Goal: Task Accomplishment & Management: Manage account settings

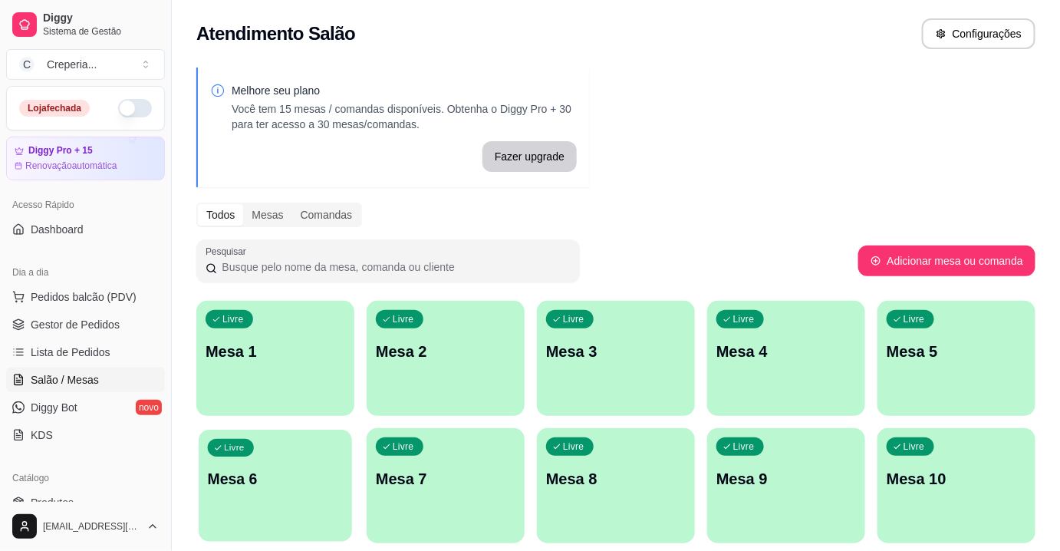
click at [306, 473] on p "Mesa 6" at bounding box center [276, 479] width 136 height 21
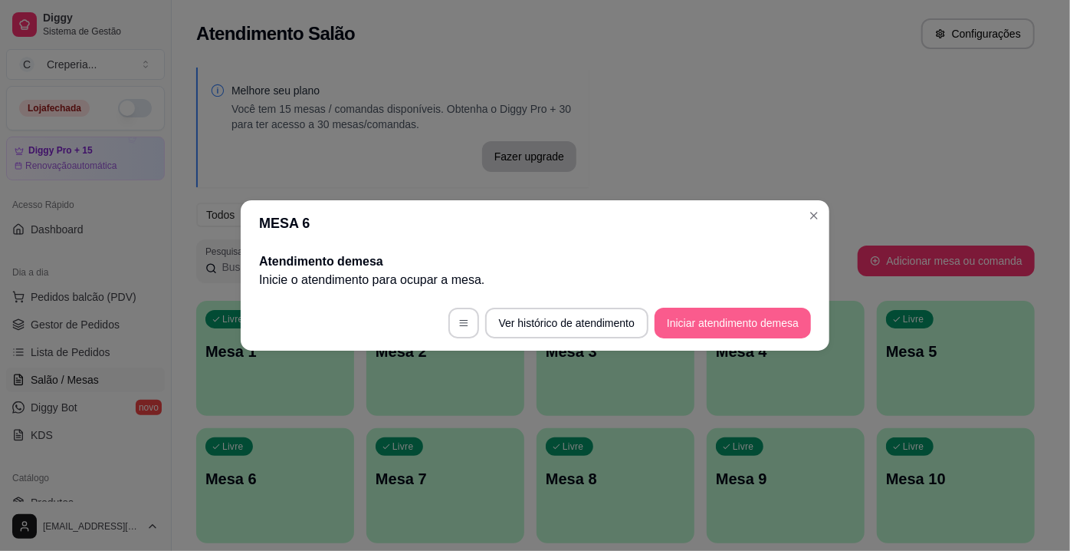
click at [709, 315] on button "Iniciar atendimento de mesa" at bounding box center [733, 322] width 156 height 31
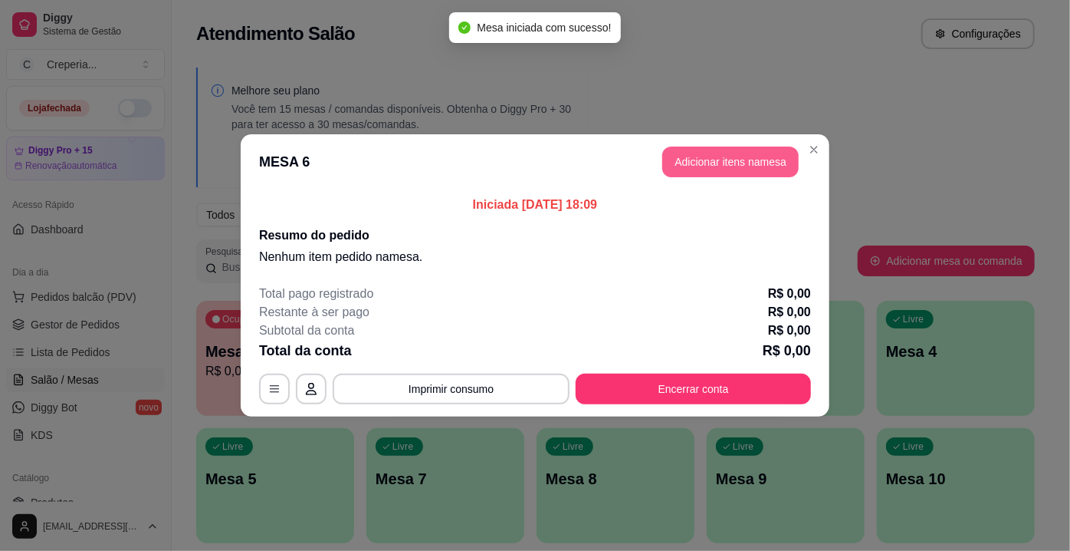
click at [725, 166] on button "Adicionar itens na mesa" at bounding box center [731, 161] width 136 height 31
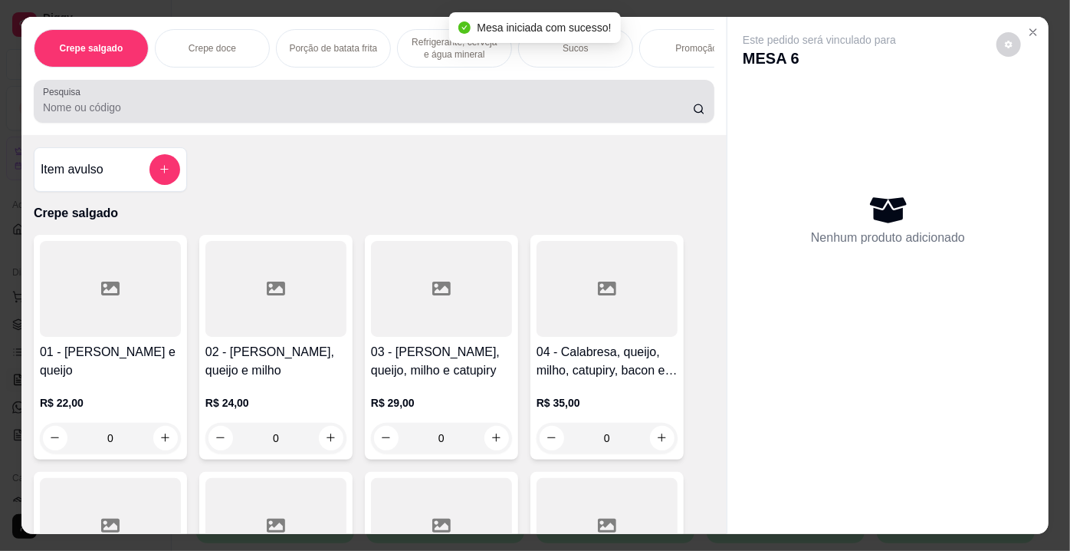
click at [486, 107] on input "Pesquisa" at bounding box center [368, 107] width 650 height 15
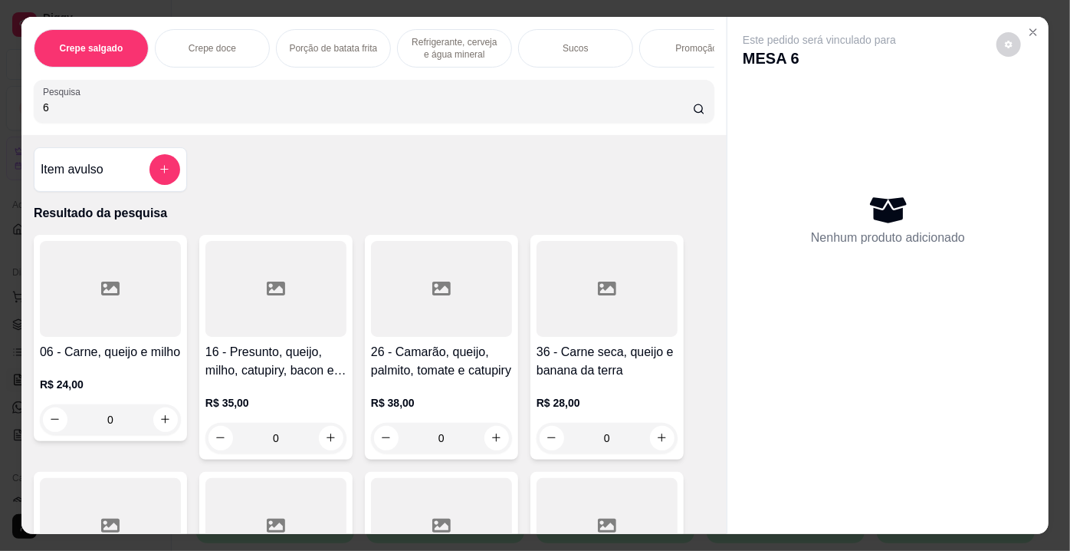
type input "6"
click at [68, 305] on div at bounding box center [110, 289] width 141 height 96
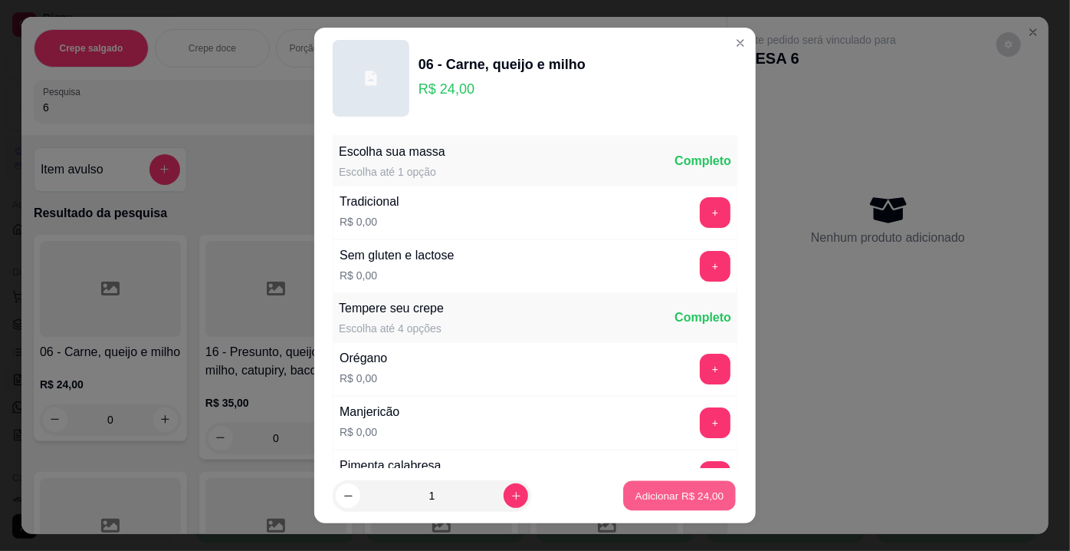
click at [654, 493] on p "Adicionar R$ 24,00" at bounding box center [680, 495] width 89 height 15
type input "1"
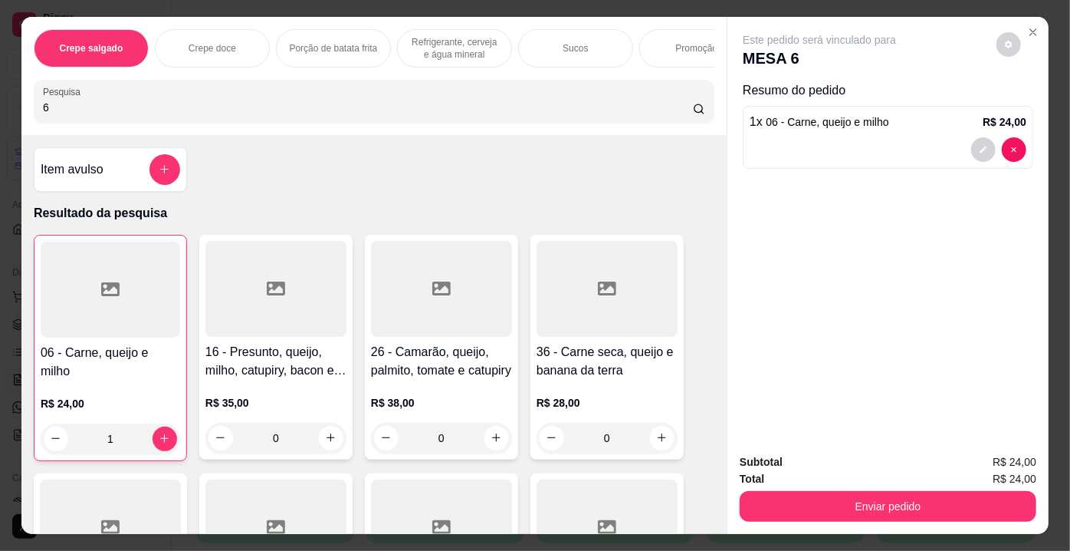
drag, startPoint x: 67, startPoint y: 110, endPoint x: 0, endPoint y: 126, distance: 69.2
click at [0, 126] on div "Crepe salgado Crepe doce Porção de batata frita Refrigerante, cerveja e água mi…" at bounding box center [535, 275] width 1070 height 551
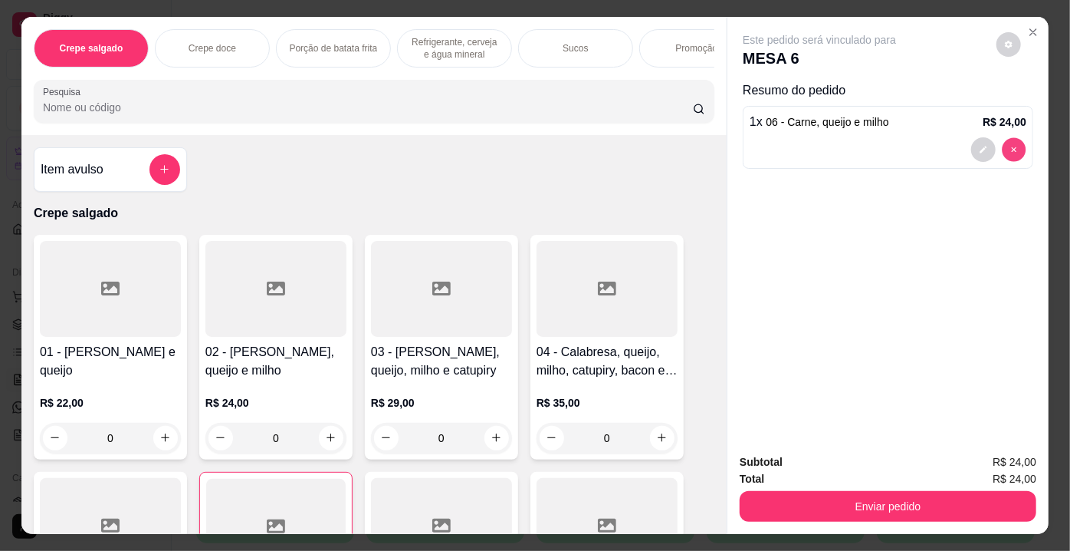
type input "0"
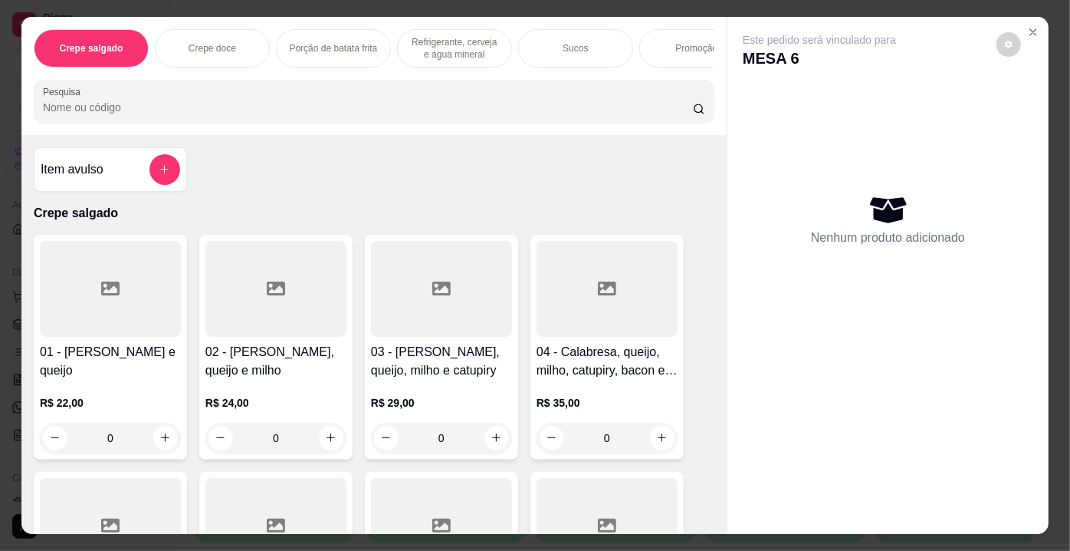
click at [97, 115] on input "Pesquisa" at bounding box center [368, 107] width 650 height 15
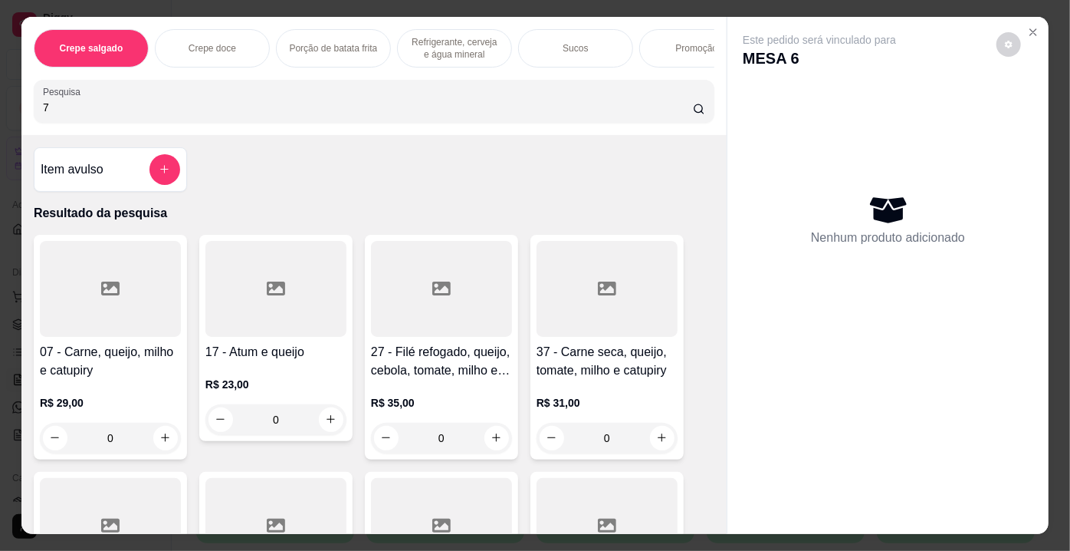
type input "7"
click at [90, 275] on div at bounding box center [110, 289] width 141 height 96
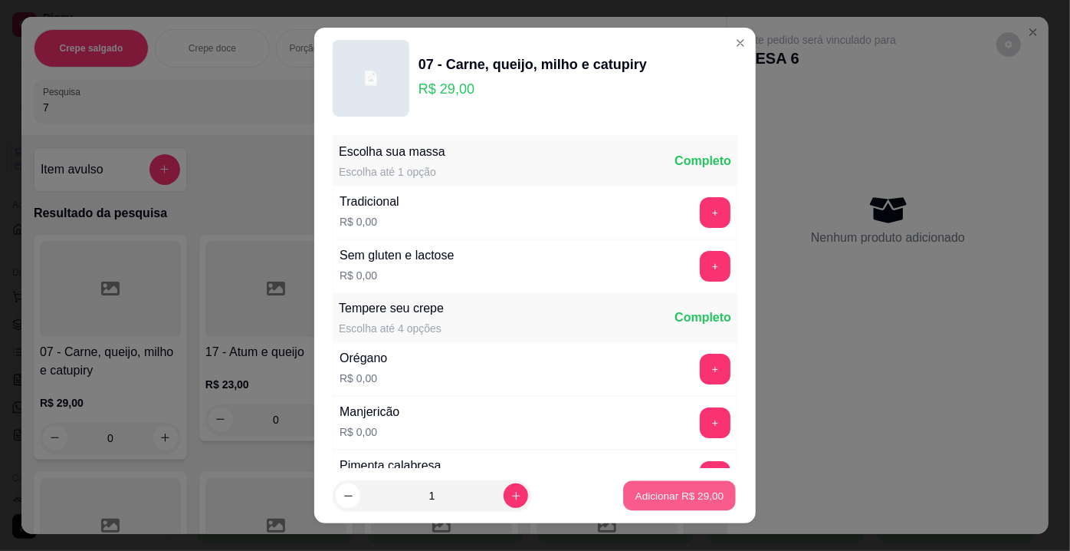
click at [643, 495] on p "Adicionar R$ 29,00" at bounding box center [680, 495] width 89 height 15
type input "1"
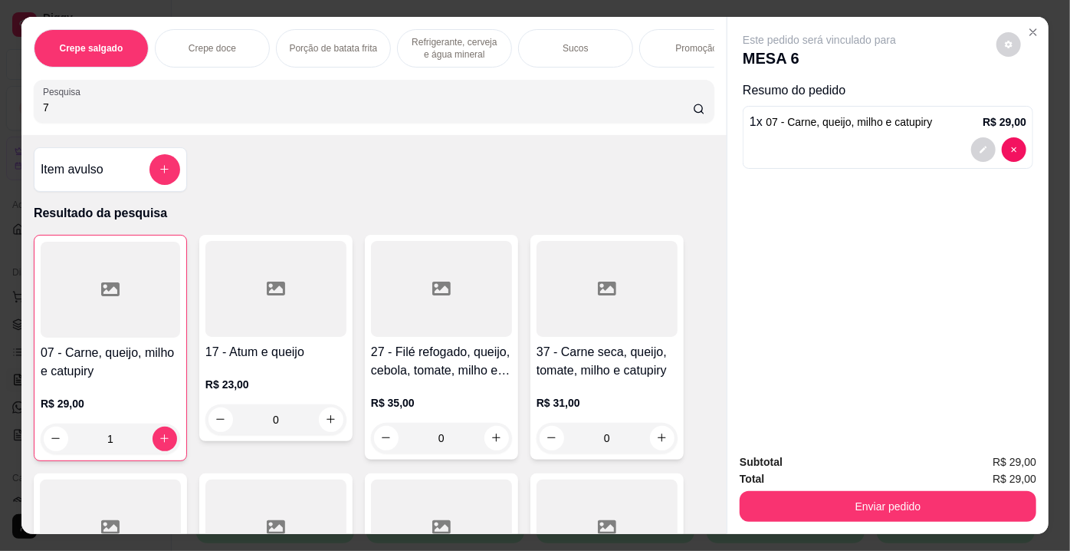
drag, startPoint x: 35, startPoint y: 109, endPoint x: 2, endPoint y: 109, distance: 33.0
click at [2, 109] on div "Crepe salgado Crepe doce Porção de batata frita Refrigerante, cerveja e água mi…" at bounding box center [535, 275] width 1070 height 551
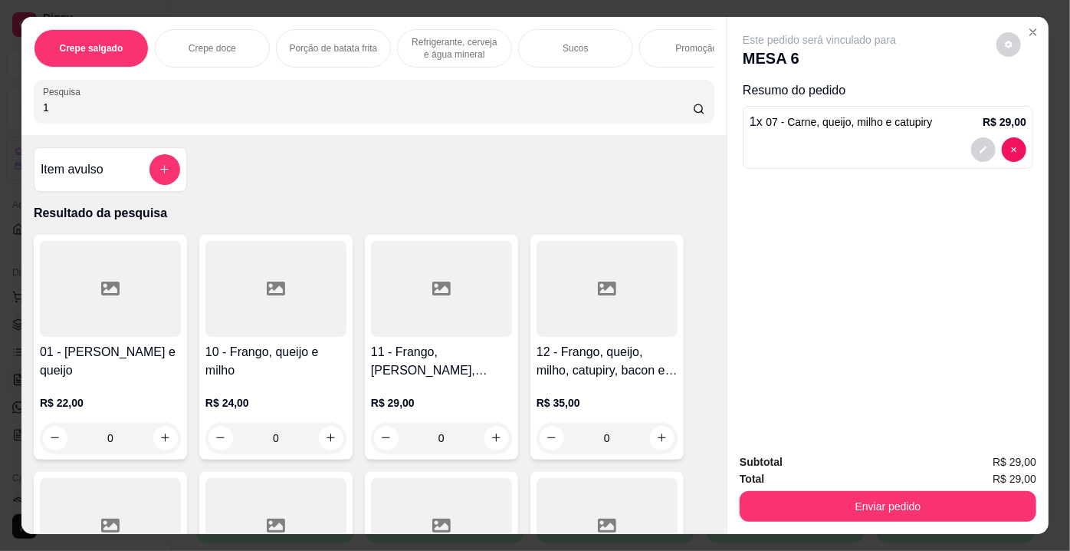
type input "1"
click at [145, 301] on div at bounding box center [110, 289] width 141 height 96
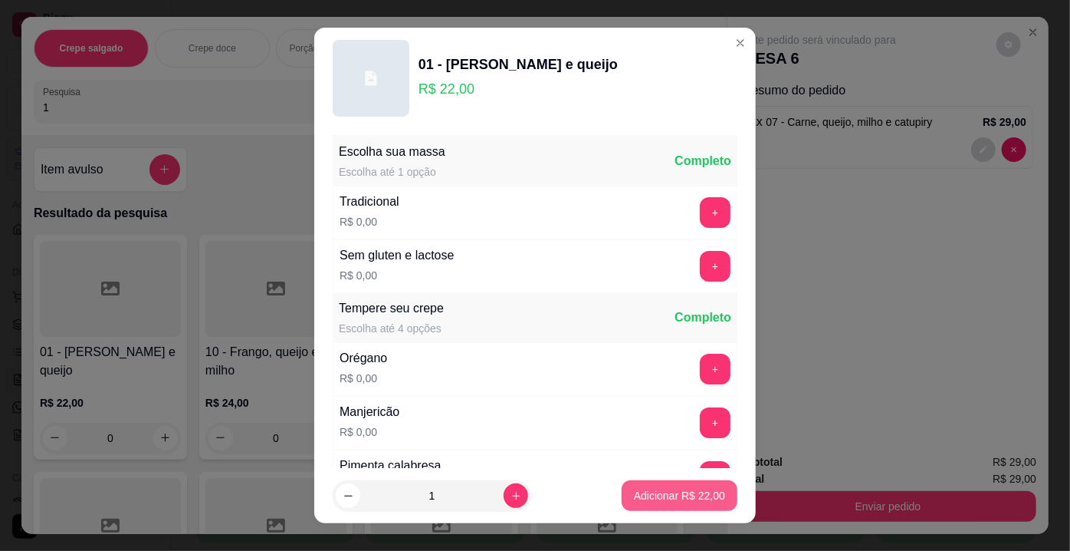
click at [681, 494] on p "Adicionar R$ 22,00" at bounding box center [679, 495] width 91 height 15
type input "1"
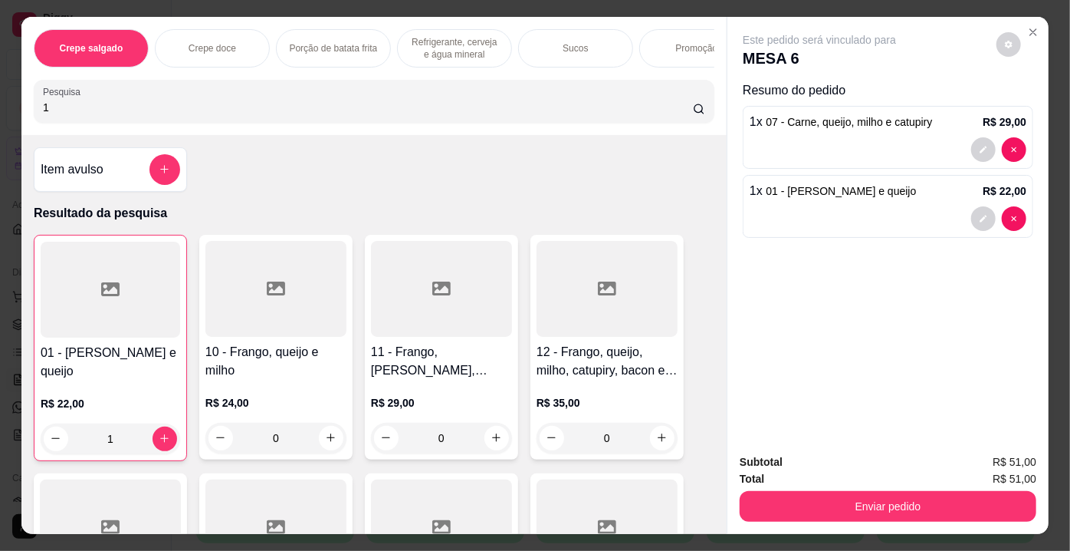
drag, startPoint x: 52, startPoint y: 107, endPoint x: 6, endPoint y: 99, distance: 46.8
click at [6, 99] on div "Crepe salgado Crepe doce Porção de batata frita Refrigerante, cerveja e água mi…" at bounding box center [535, 275] width 1070 height 551
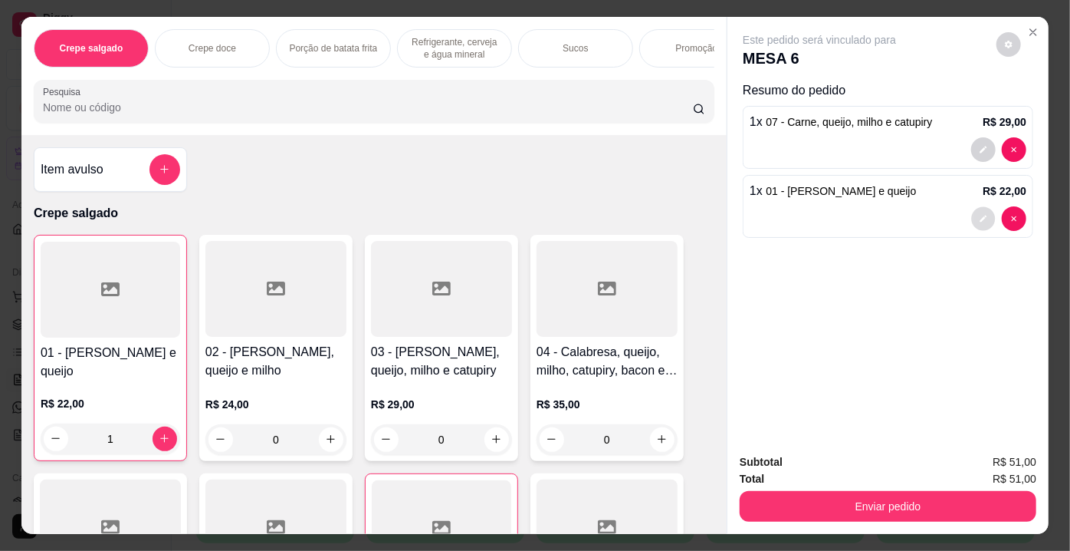
click at [981, 214] on icon "decrease-product-quantity" at bounding box center [983, 218] width 9 height 9
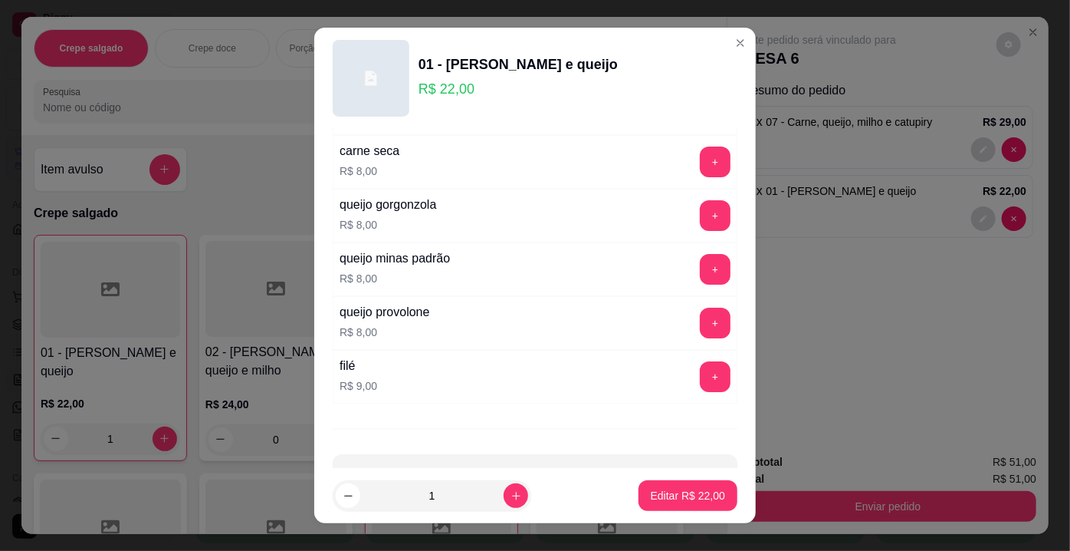
scroll to position [2752, 0]
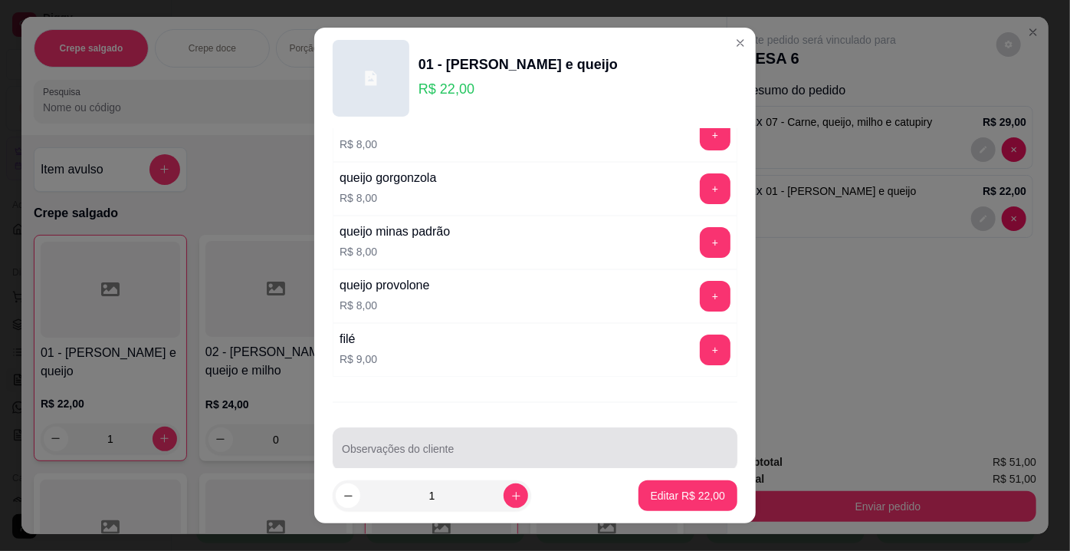
click at [399, 447] on input "Observações do cliente" at bounding box center [535, 454] width 386 height 15
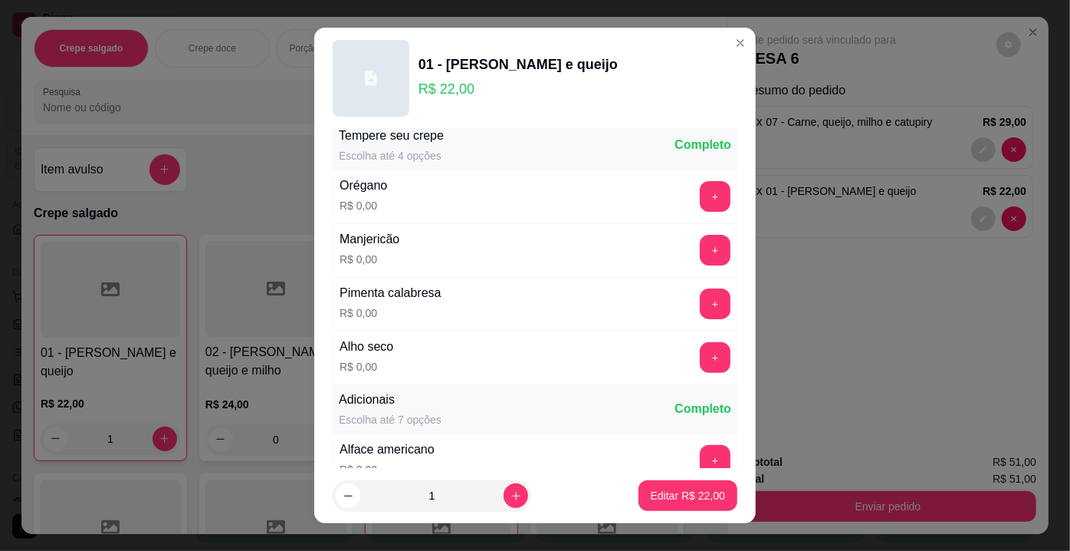
scroll to position [0, 0]
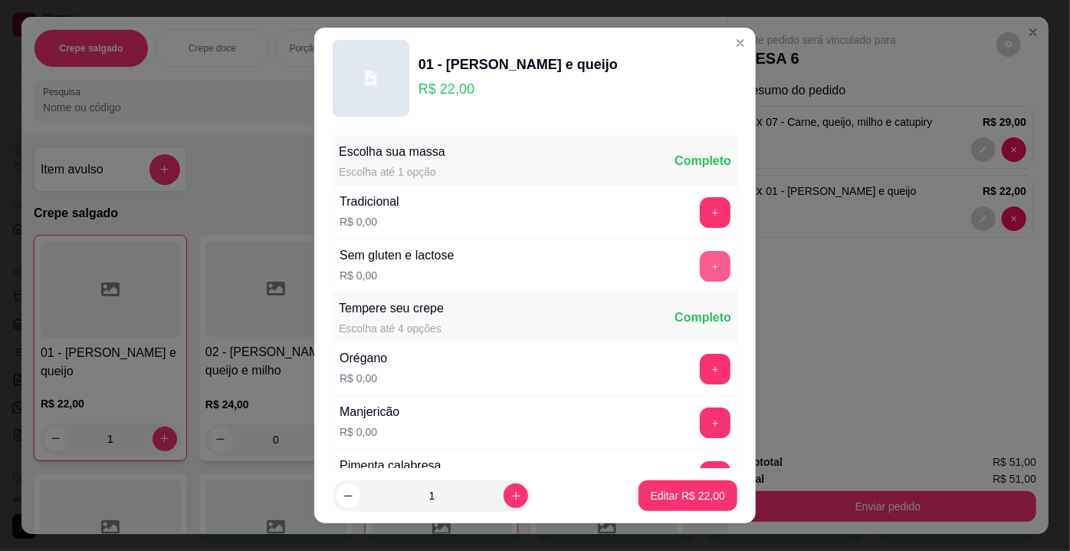
type input "sem queijo com tomate e alface"
click at [700, 271] on button "+" at bounding box center [715, 266] width 31 height 31
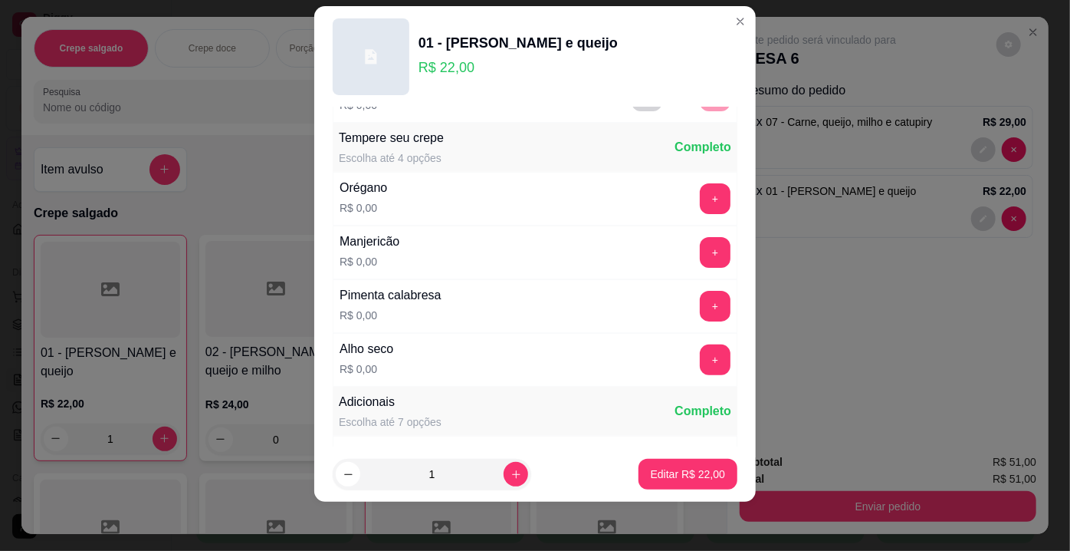
scroll to position [163, 0]
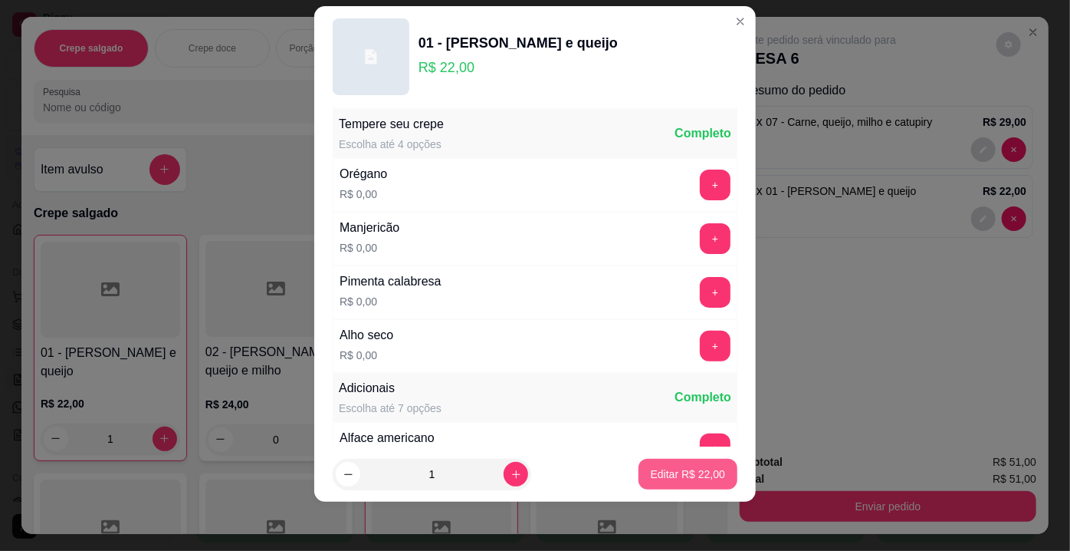
click at [656, 470] on p "Editar R$ 22,00" at bounding box center [688, 473] width 74 height 15
type input "0"
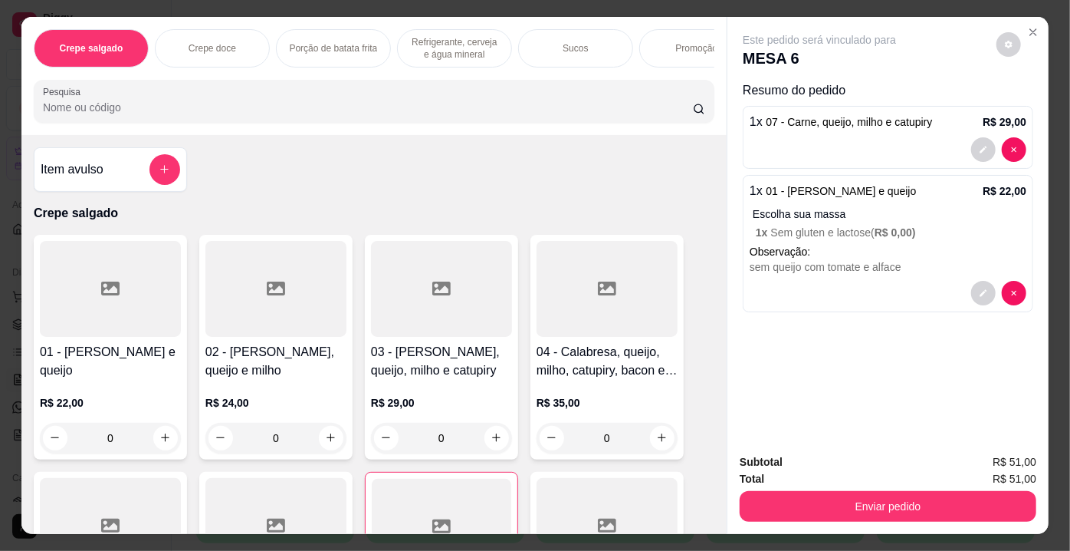
click at [226, 113] on input "Pesquisa" at bounding box center [368, 107] width 650 height 15
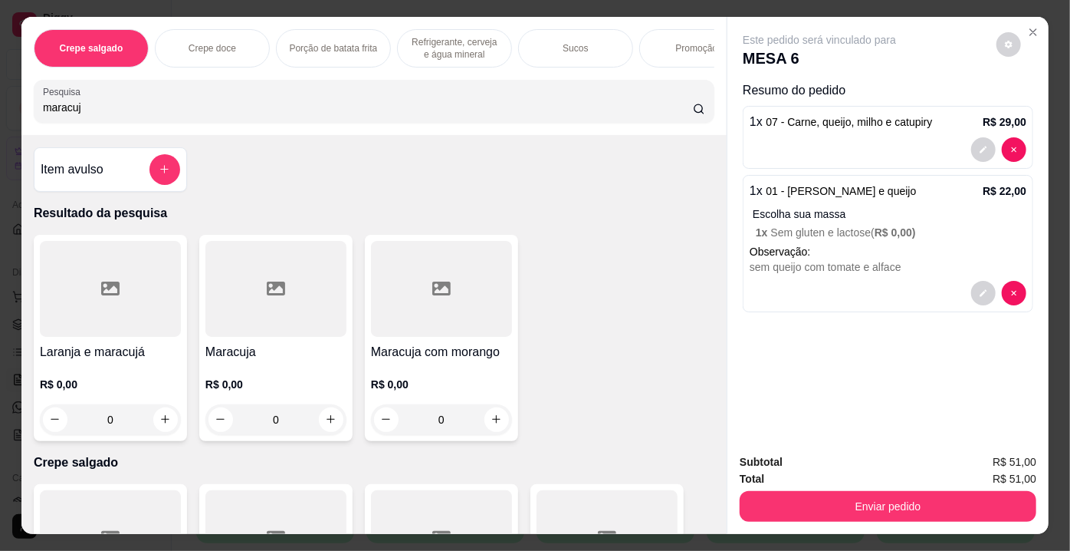
type input "maracuj"
click at [353, 277] on div "Laranja e maracujá R$ 0,00 0 Maracuja R$ 0,00 0 Maracuja com morango R$ 0,00 0" at bounding box center [374, 338] width 681 height 206
click at [327, 284] on div at bounding box center [276, 289] width 141 height 96
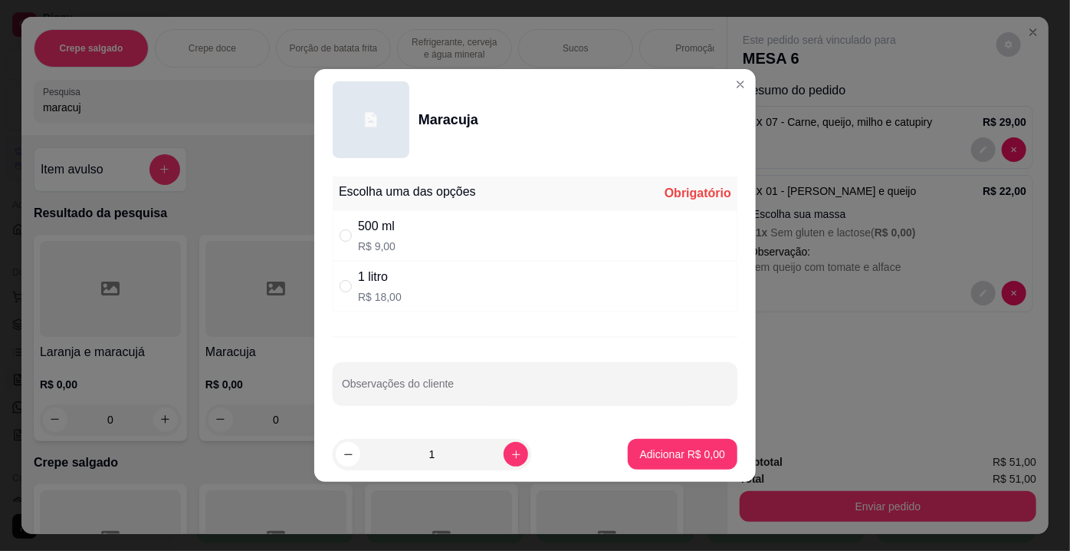
click at [389, 219] on div "500 ml" at bounding box center [377, 226] width 38 height 18
radio input "true"
click at [689, 451] on p "Adicionar R$ 9,00" at bounding box center [682, 453] width 85 height 15
type input "1"
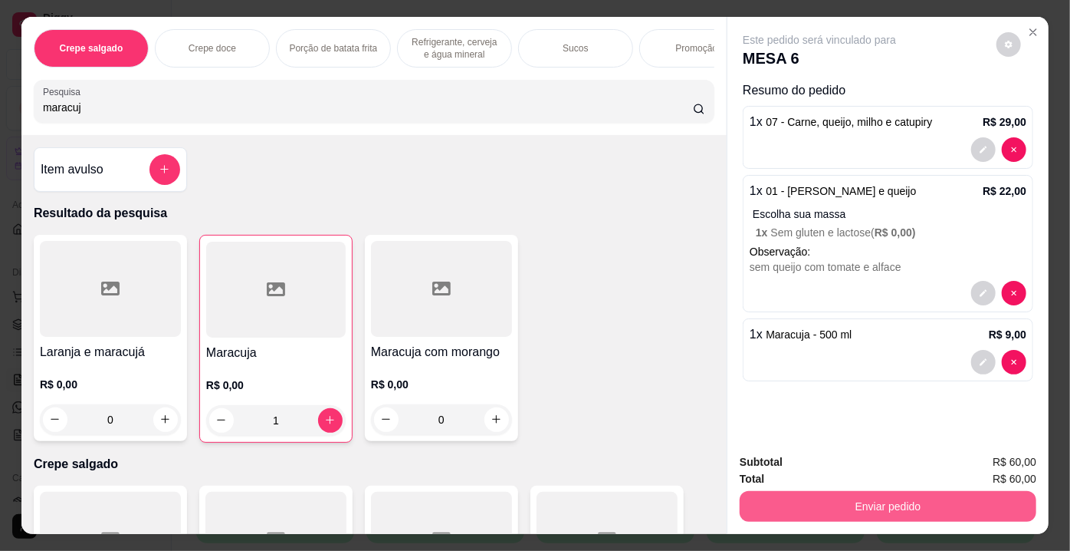
click at [893, 504] on button "Enviar pedido" at bounding box center [888, 506] width 297 height 31
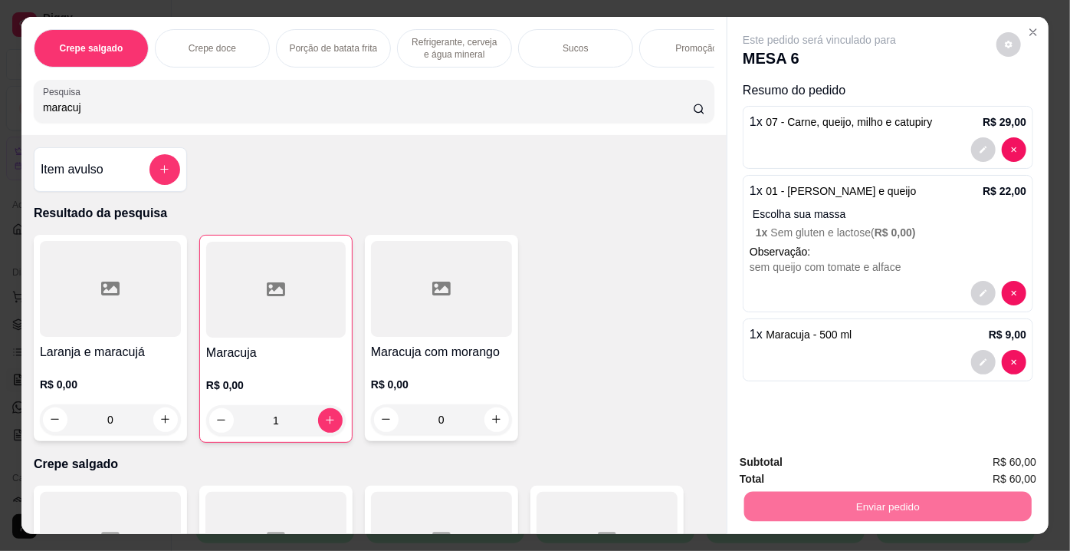
click at [905, 462] on button "Registrar cliente" at bounding box center [894, 463] width 101 height 29
click at [869, 515] on button "Enviar pedido" at bounding box center [889, 507] width 288 height 30
click at [995, 469] on button "Enviar pedido" at bounding box center [997, 463] width 87 height 29
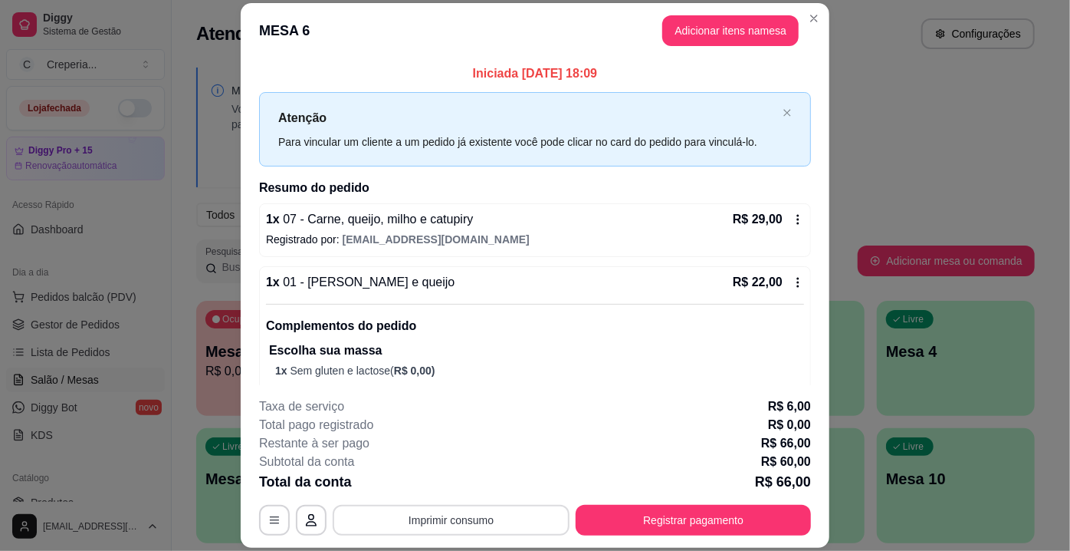
click at [471, 518] on button "Imprimir consumo" at bounding box center [451, 520] width 237 height 31
click at [475, 483] on button "IMPRESSORA" at bounding box center [451, 485] width 111 height 25
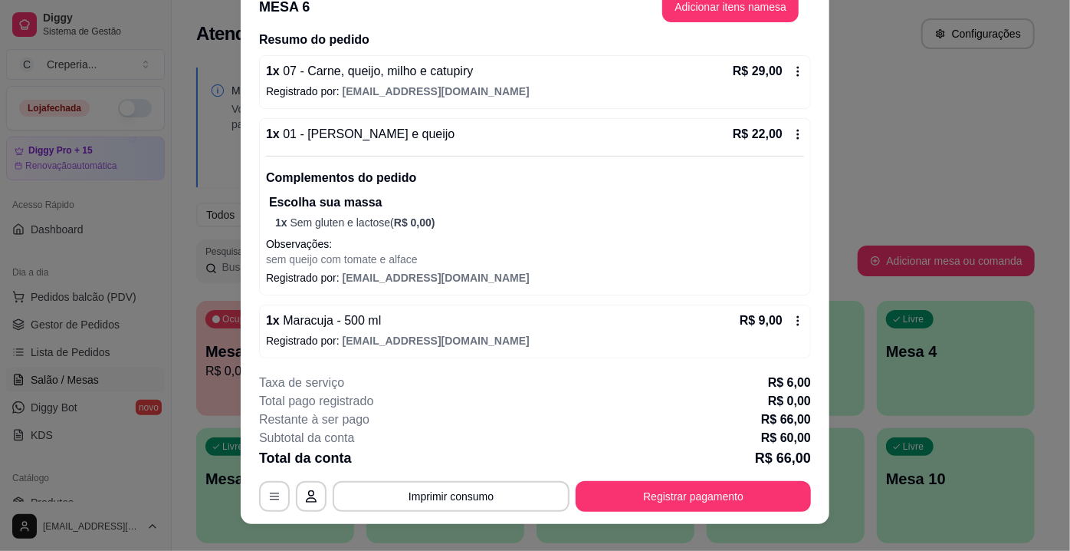
scroll to position [46, 0]
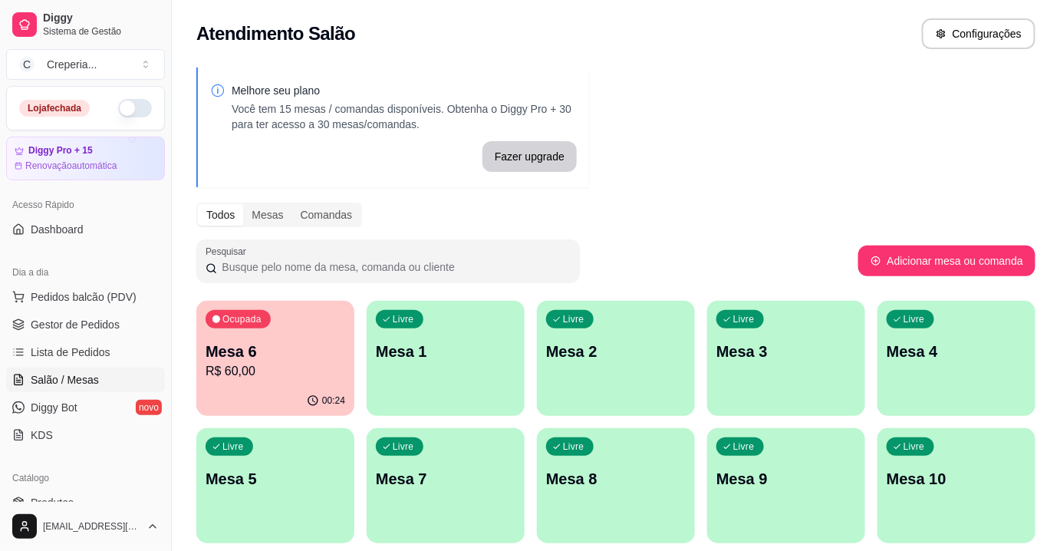
click at [441, 365] on div "Livre Mesa 1" at bounding box center [446, 349] width 158 height 97
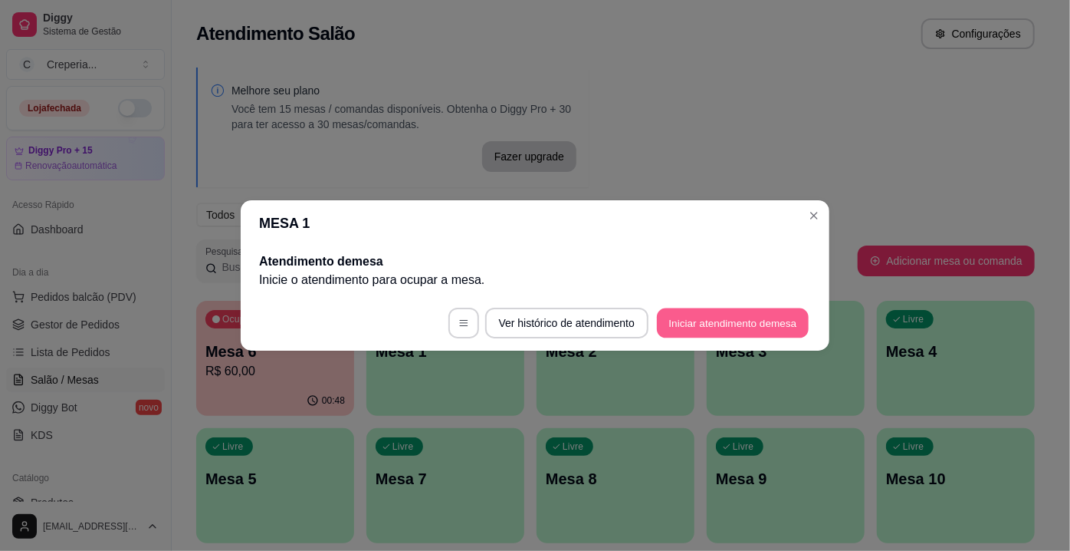
click at [684, 335] on button "Iniciar atendimento de mesa" at bounding box center [733, 323] width 152 height 30
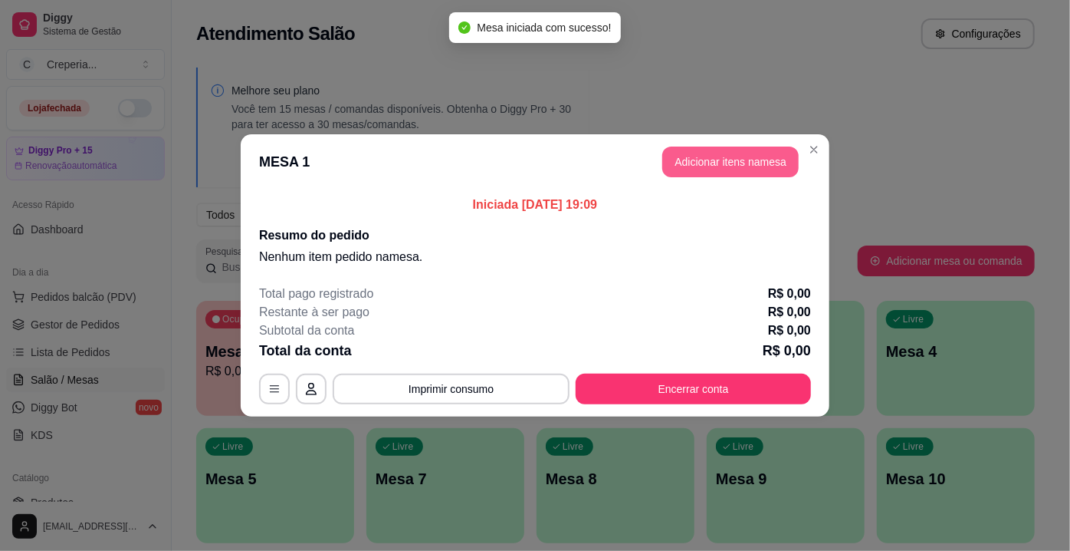
click at [679, 162] on button "Adicionar itens na mesa" at bounding box center [731, 161] width 136 height 31
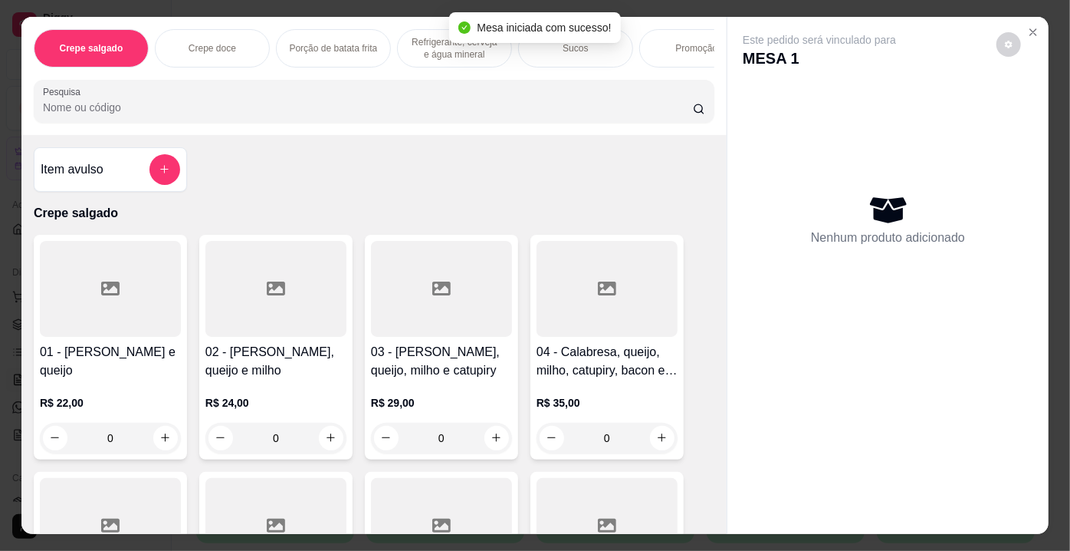
click at [139, 115] on input "Pesquisa" at bounding box center [368, 107] width 650 height 15
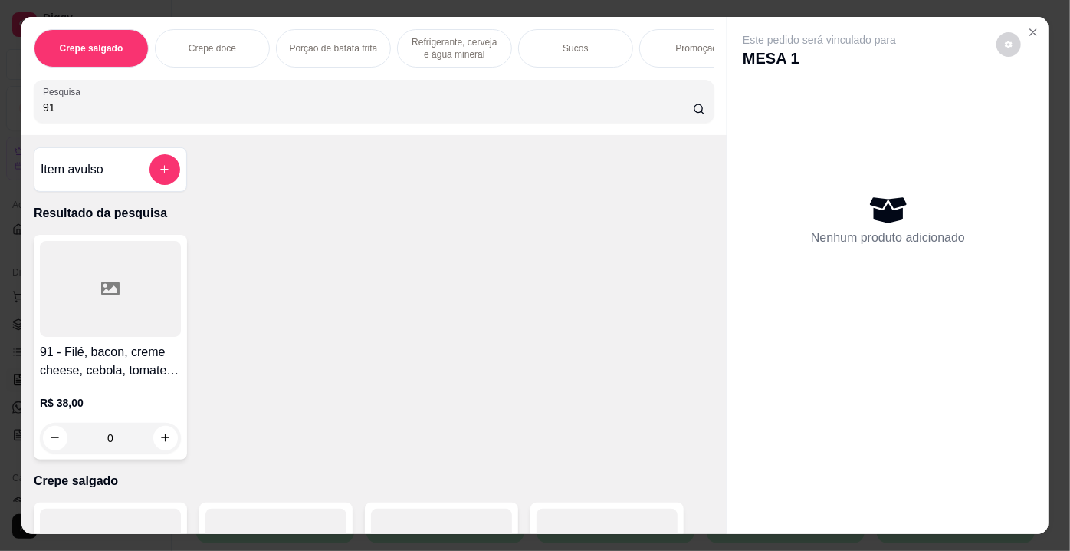
type input "91"
click at [93, 305] on div at bounding box center [110, 289] width 141 height 96
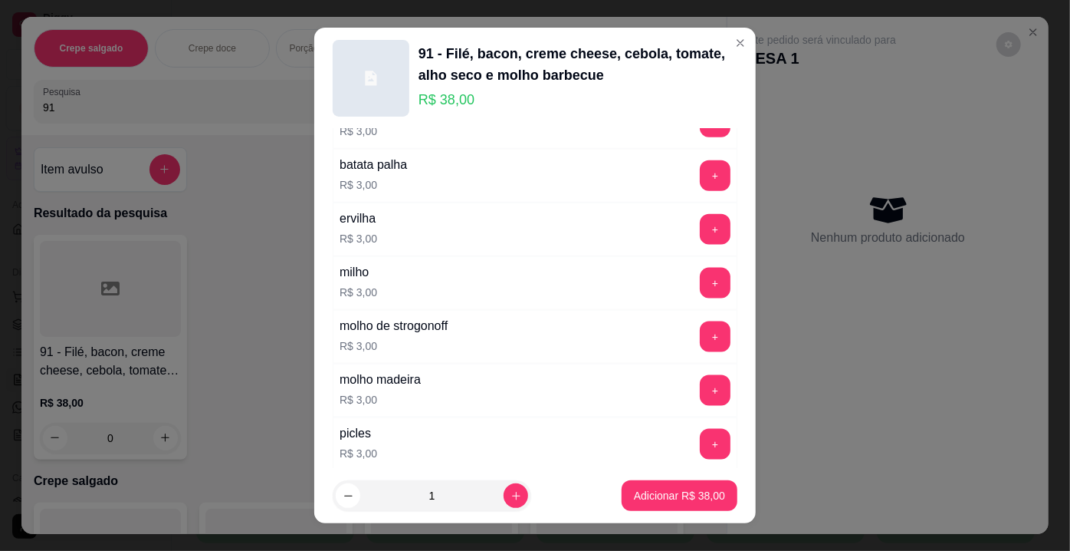
scroll to position [2752, 0]
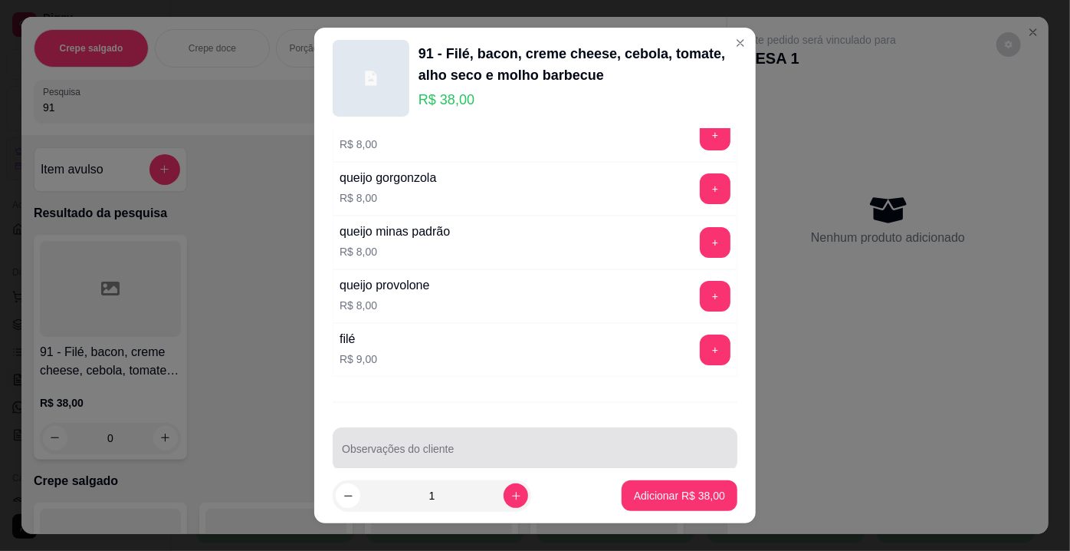
click at [511, 447] on input "Observações do cliente" at bounding box center [535, 454] width 386 height 15
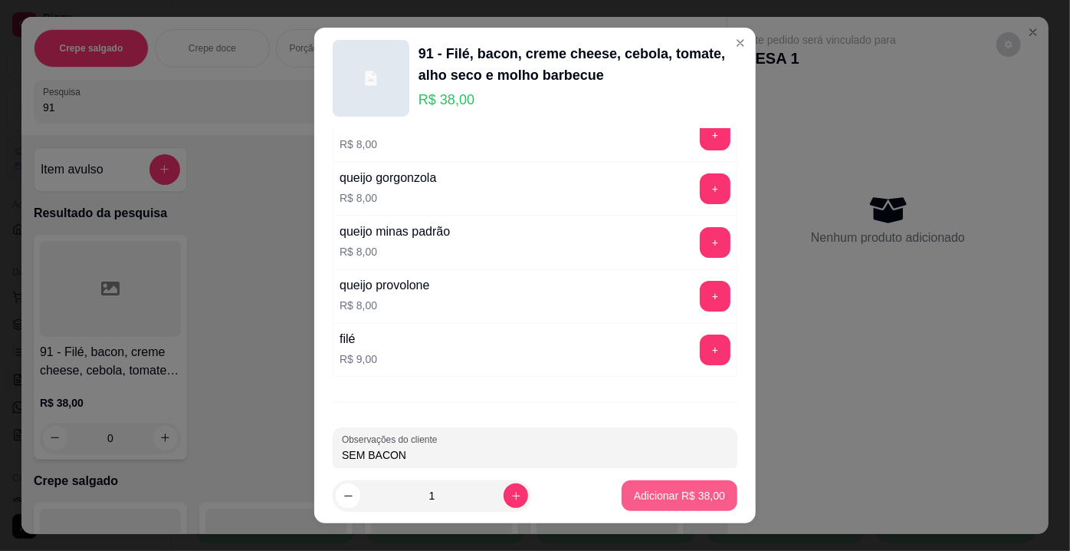
type input "SEM BACON"
click at [655, 485] on button "Adicionar R$ 38,00" at bounding box center [679, 496] width 113 height 30
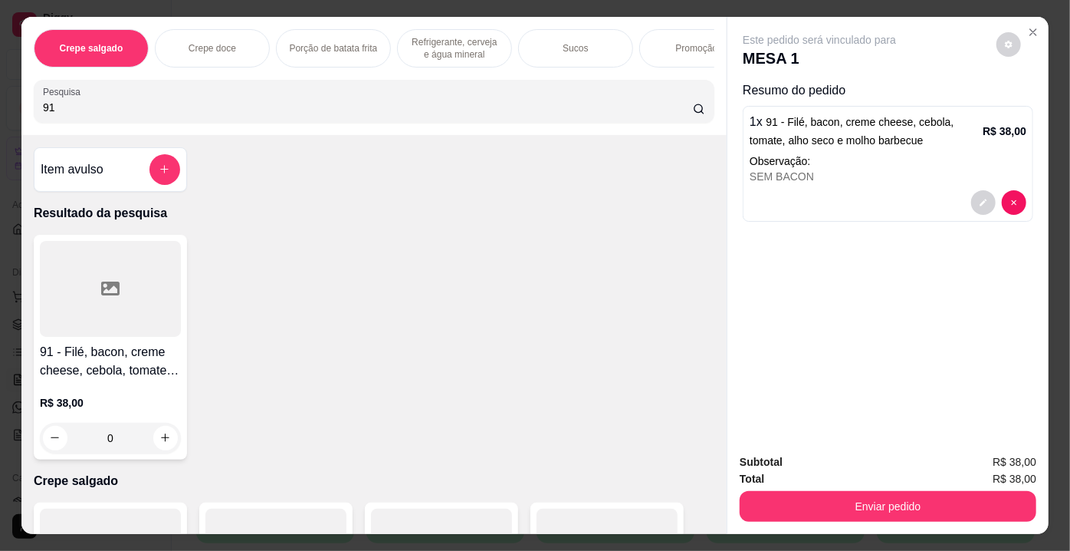
drag, startPoint x: 95, startPoint y: 117, endPoint x: 0, endPoint y: 117, distance: 95.1
click at [0, 117] on div "Crepe salgado Crepe doce Porção de batata frita Refrigerante, cerveja e água mi…" at bounding box center [535, 275] width 1070 height 551
type input "15"
click at [98, 273] on div at bounding box center [110, 289] width 141 height 96
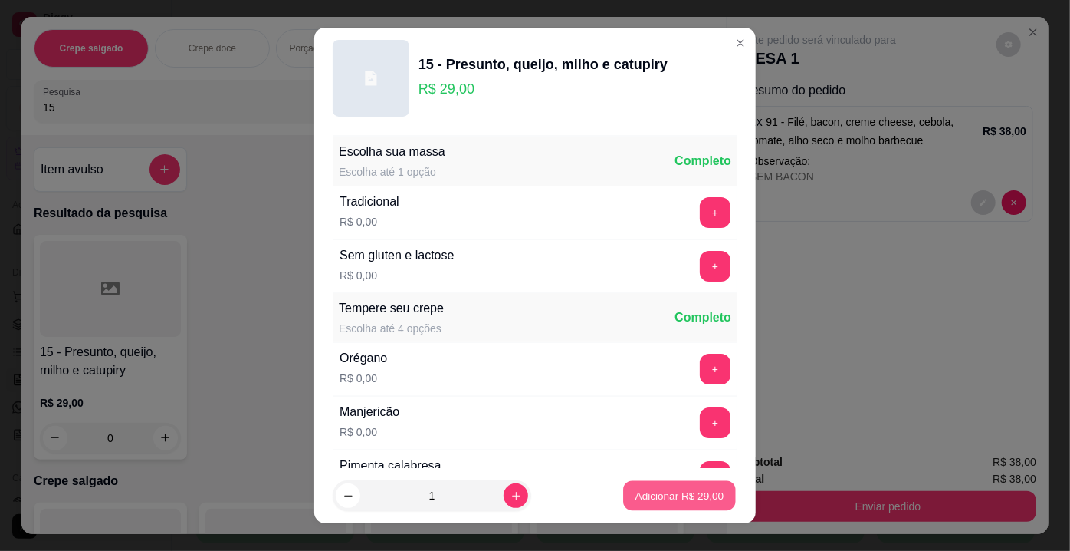
click at [641, 495] on p "Adicionar R$ 29,00" at bounding box center [680, 495] width 89 height 15
type input "1"
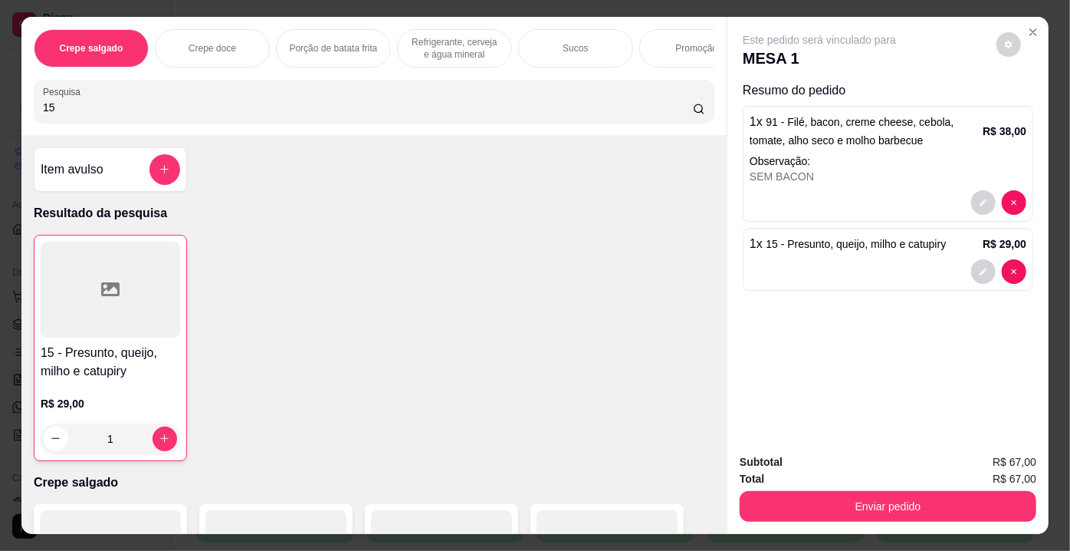
drag, startPoint x: 119, startPoint y: 109, endPoint x: 0, endPoint y: 113, distance: 118.9
click at [0, 113] on div "Crepe salgado Crepe doce Porção de batata frita Refrigerante, cerveja e água mi…" at bounding box center [535, 275] width 1070 height 551
type input "94"
click at [124, 296] on div at bounding box center [110, 289] width 141 height 96
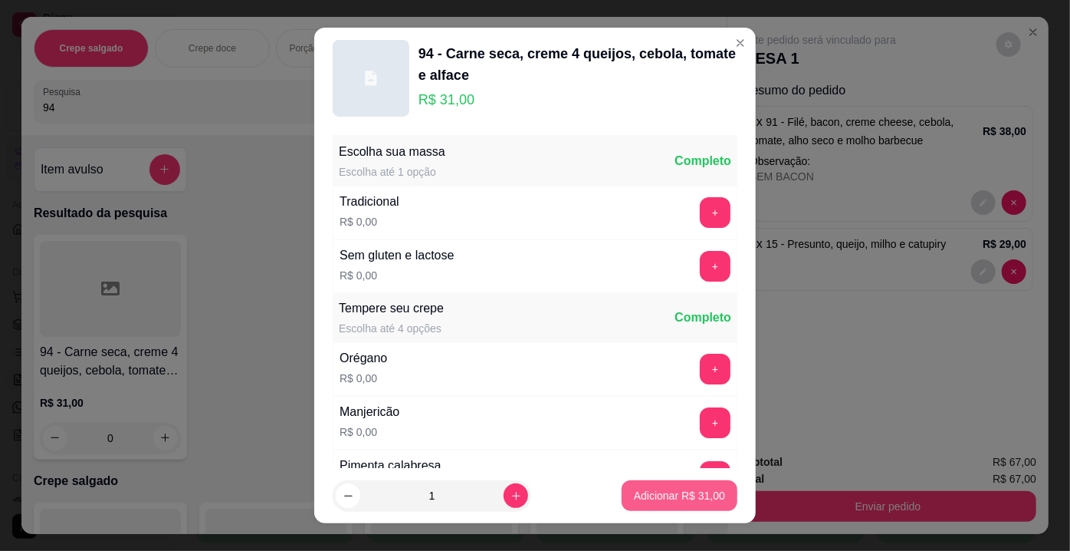
click at [634, 492] on p "Adicionar R$ 31,00" at bounding box center [679, 495] width 91 height 15
type input "1"
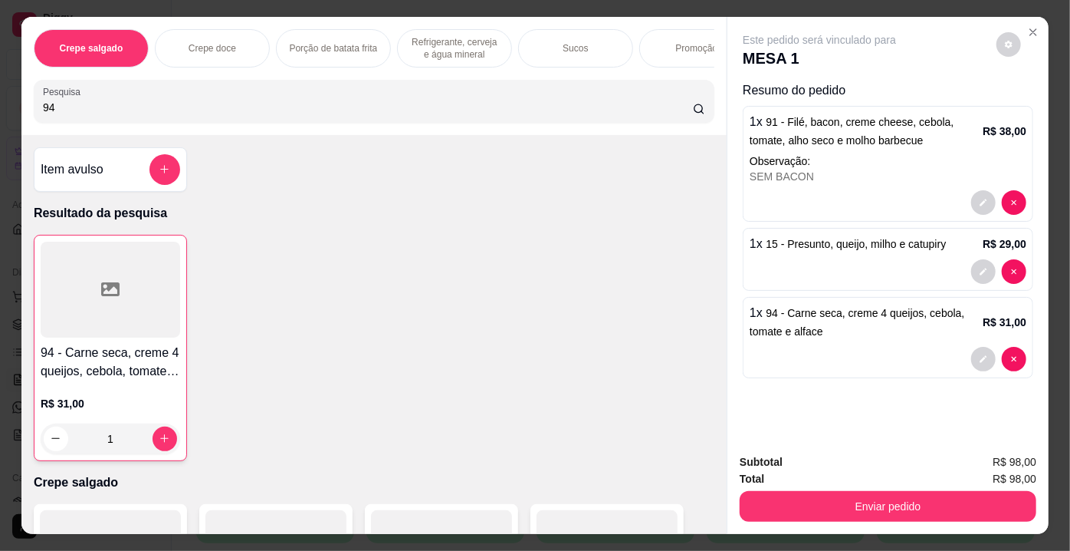
drag, startPoint x: 104, startPoint y: 107, endPoint x: 0, endPoint y: 105, distance: 103.5
click at [0, 106] on div "Crepe salgado Crepe doce Porção de batata frita Refrigerante, cerveja e água mi…" at bounding box center [535, 275] width 1070 height 551
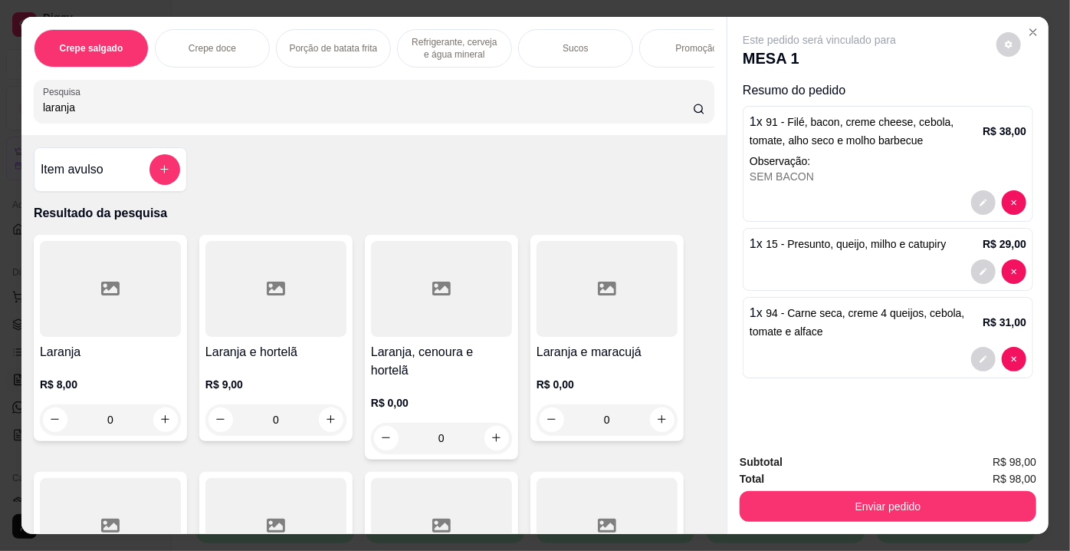
type input "laranja"
click at [121, 307] on div at bounding box center [110, 289] width 141 height 96
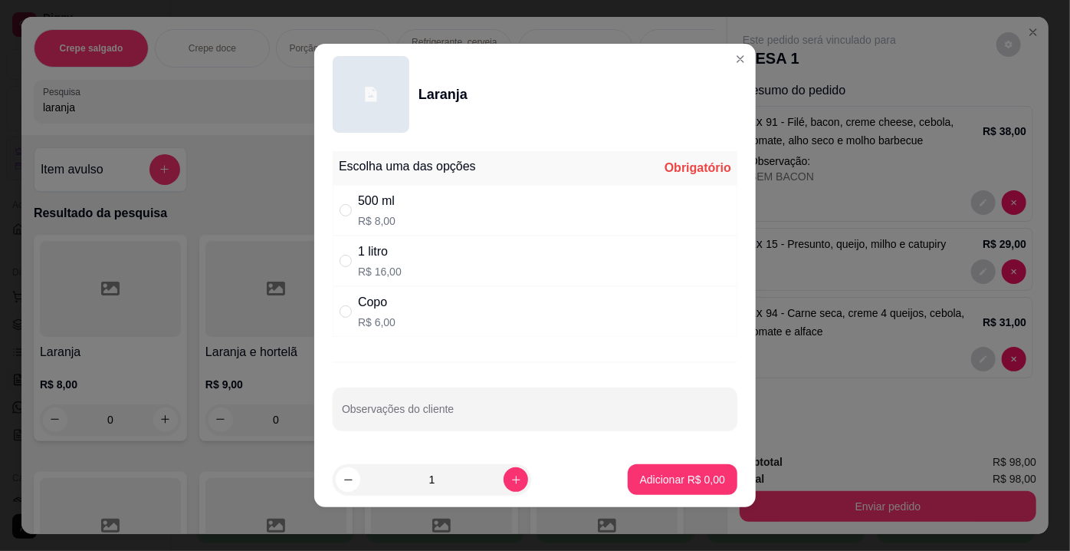
click at [393, 264] on div "1 litro R$ 16,00" at bounding box center [535, 260] width 405 height 51
radio input "true"
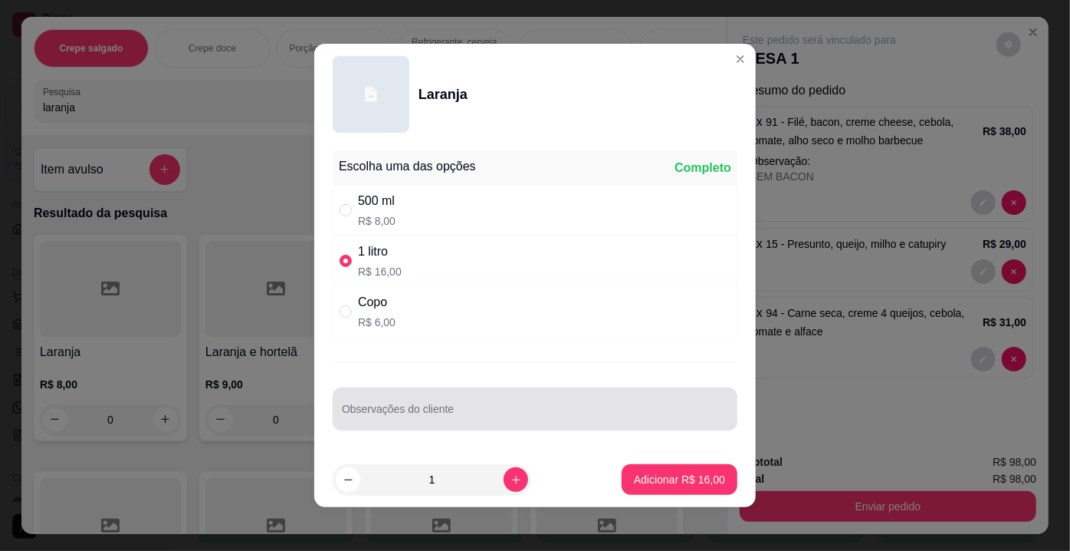
click at [419, 409] on input "Observações do cliente" at bounding box center [535, 414] width 386 height 15
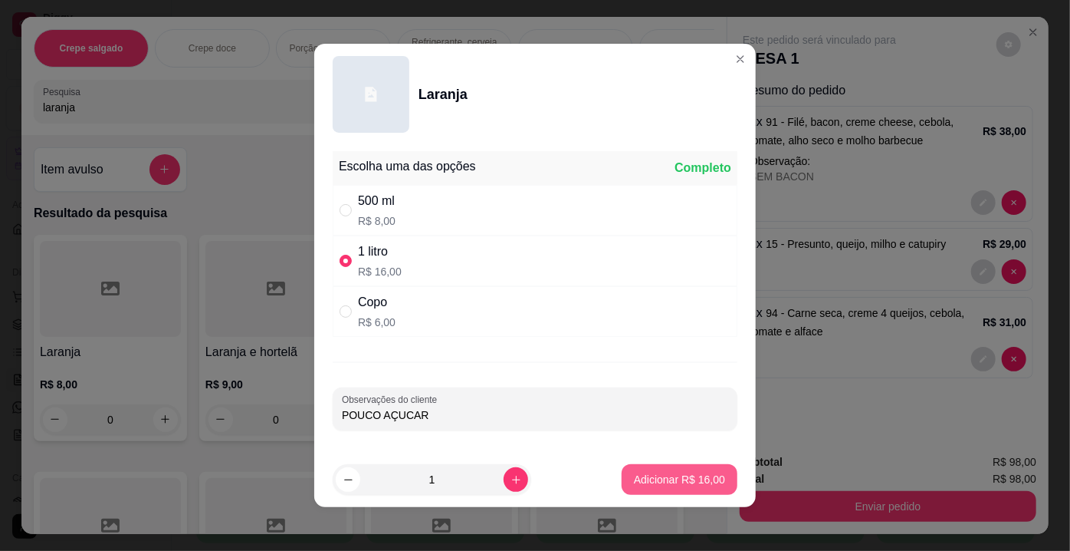
type input "POUCO AÇUCAR"
click at [634, 479] on p "Adicionar R$ 16,00" at bounding box center [679, 479] width 91 height 15
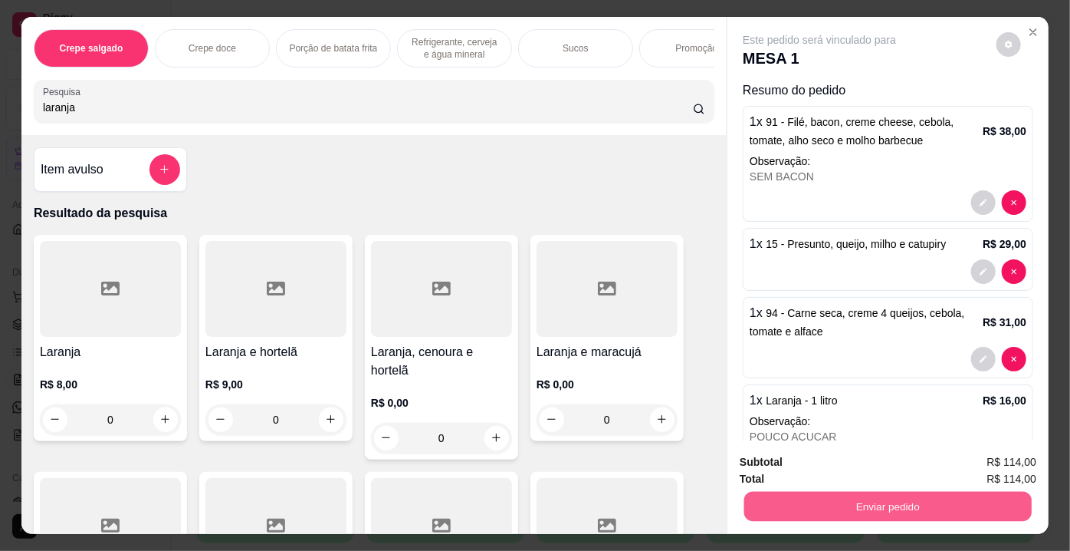
click at [812, 500] on button "Enviar pedido" at bounding box center [889, 507] width 288 height 30
click at [998, 465] on button "Enviar pedido" at bounding box center [997, 463] width 84 height 28
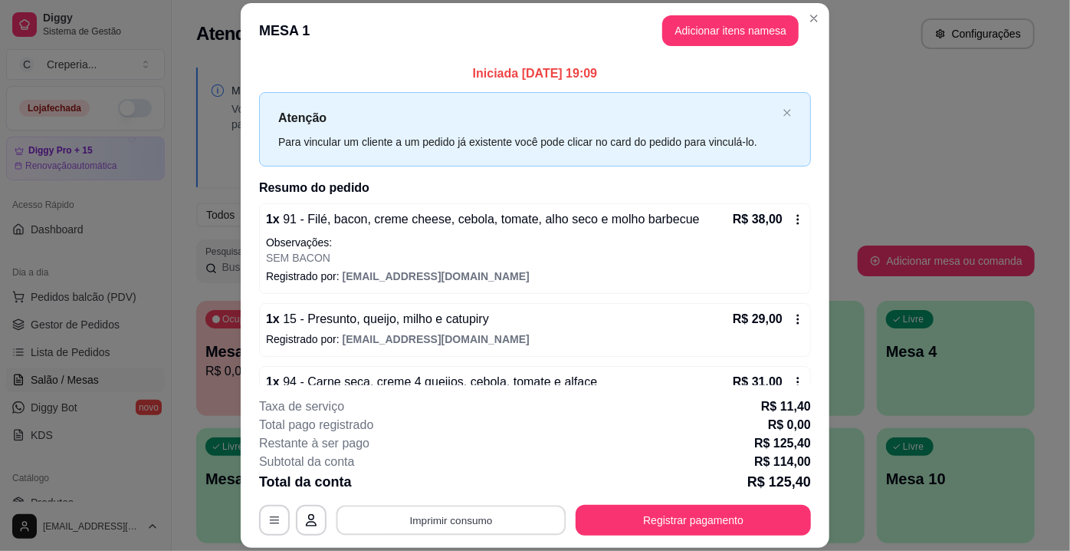
click at [419, 520] on button "Imprimir consumo" at bounding box center [452, 520] width 230 height 30
click at [417, 483] on button "IMPRESSORA" at bounding box center [451, 485] width 111 height 25
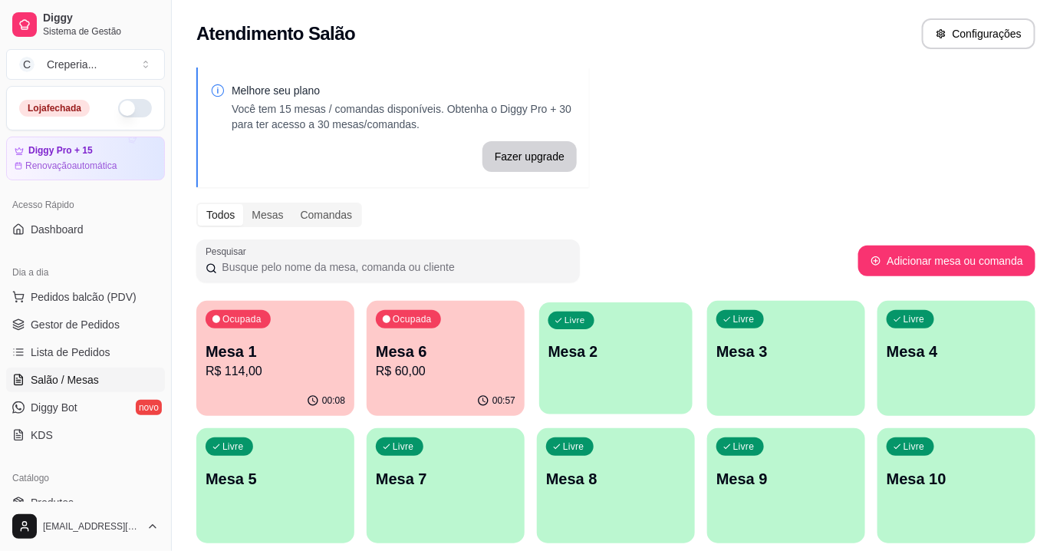
click at [649, 357] on p "Mesa 2" at bounding box center [616, 351] width 136 height 21
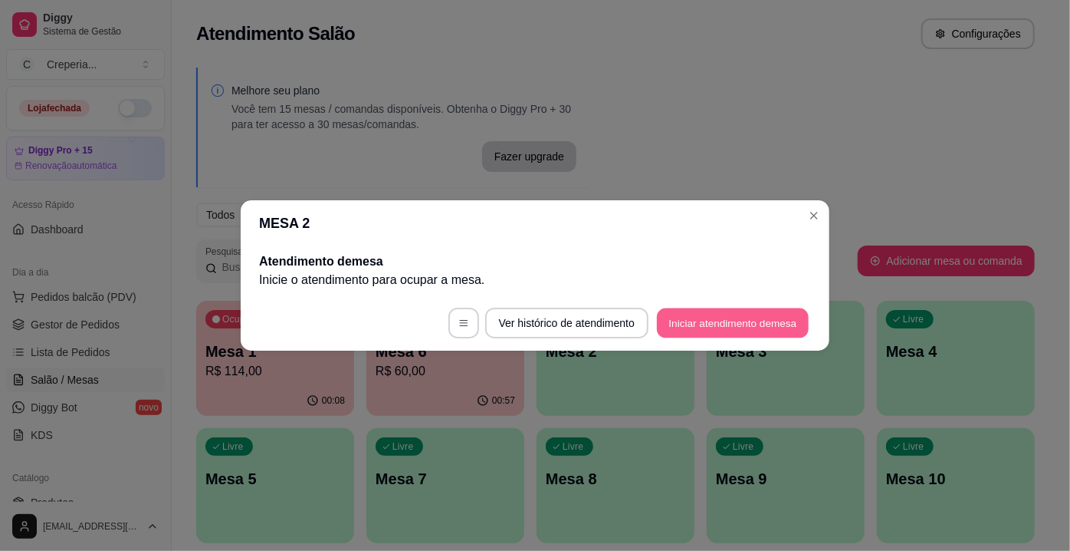
click at [706, 324] on button "Iniciar atendimento de mesa" at bounding box center [733, 323] width 152 height 30
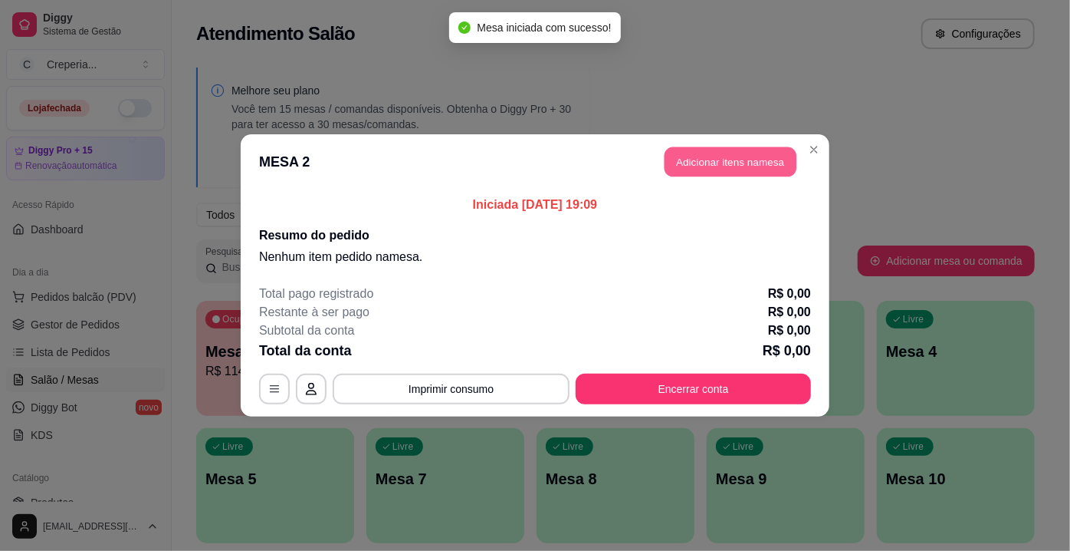
click at [718, 172] on button "Adicionar itens na mesa" at bounding box center [731, 162] width 132 height 30
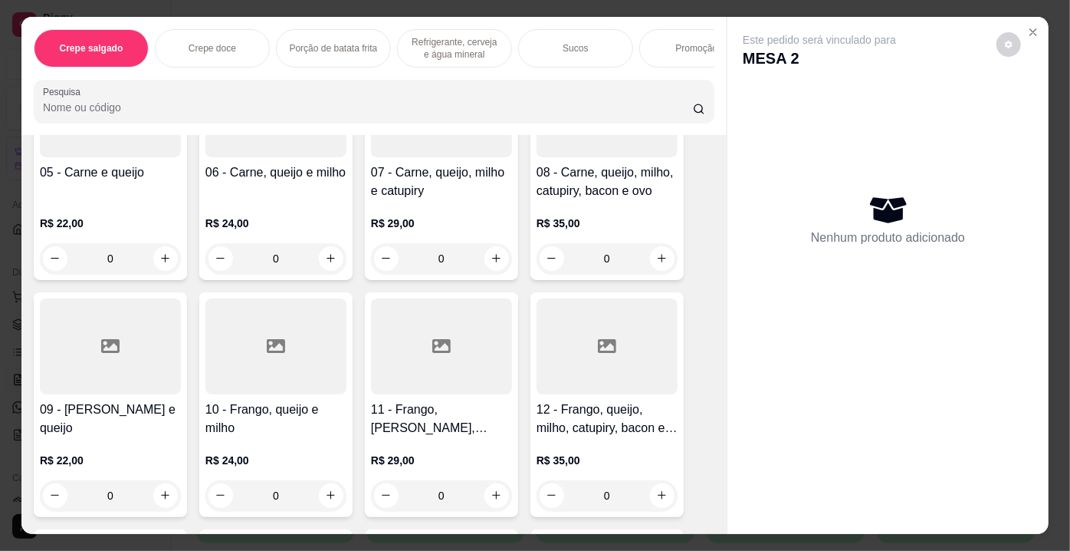
scroll to position [418, 0]
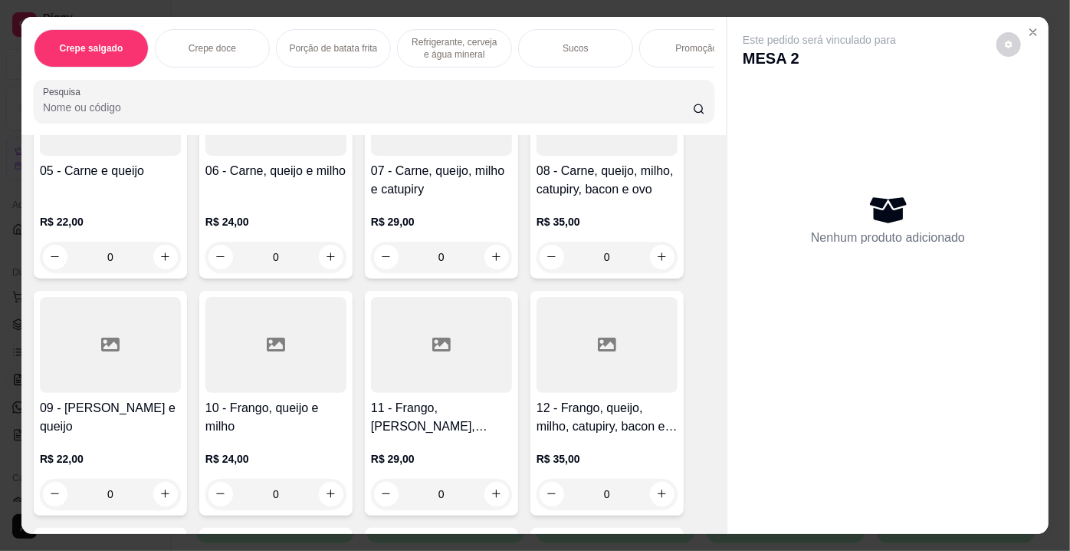
click at [80, 368] on div at bounding box center [110, 345] width 141 height 96
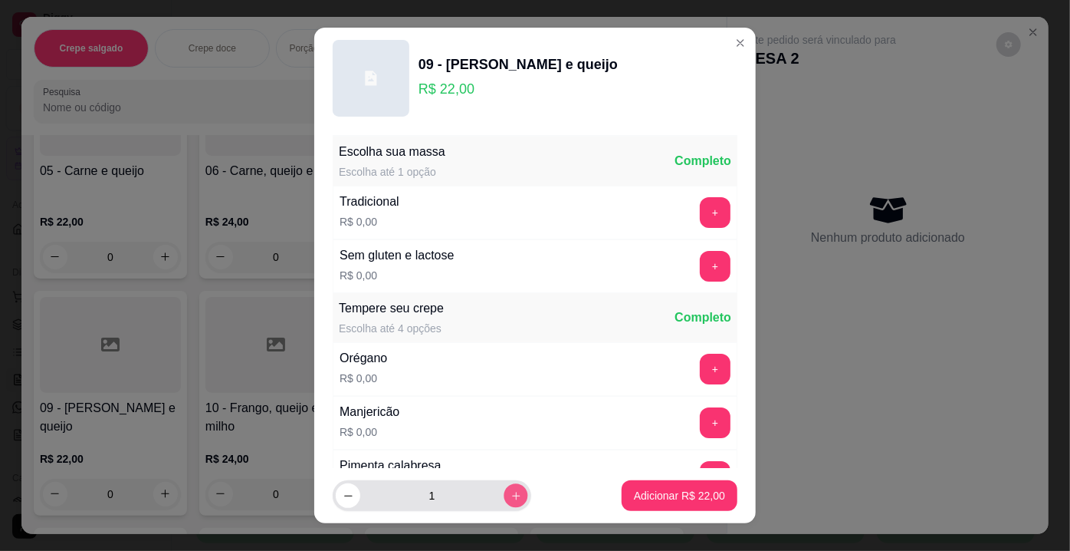
click at [509, 492] on button "increase-product-quantity" at bounding box center [516, 496] width 24 height 24
type input "2"
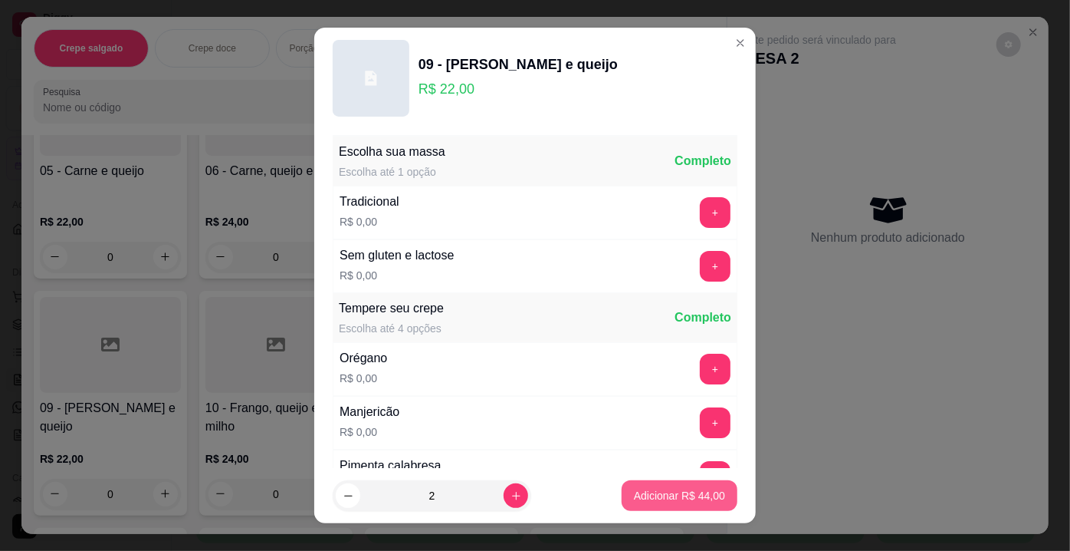
click at [639, 488] on p "Adicionar R$ 44,00" at bounding box center [679, 495] width 91 height 15
type input "2"
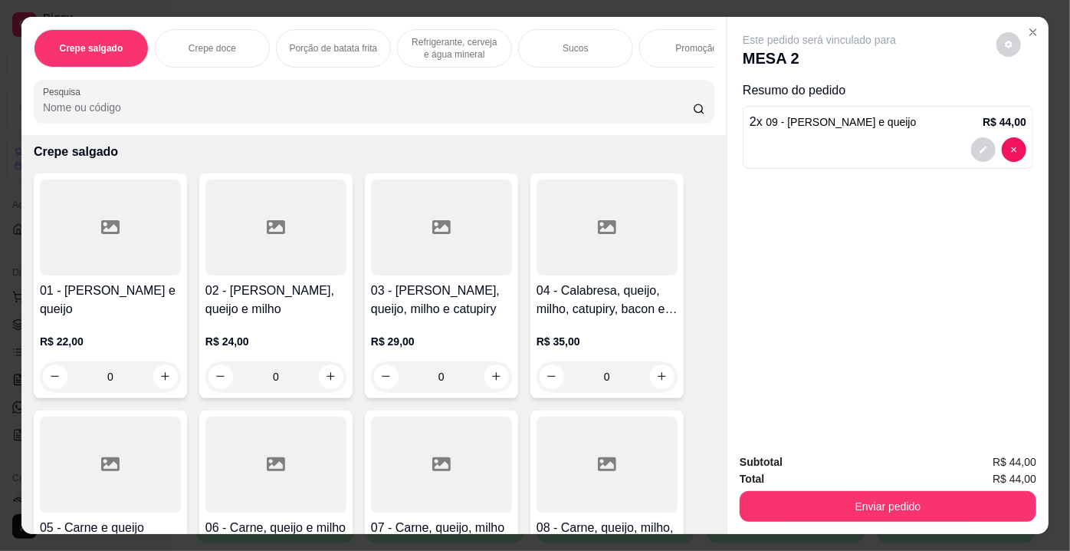
scroll to position [0, 0]
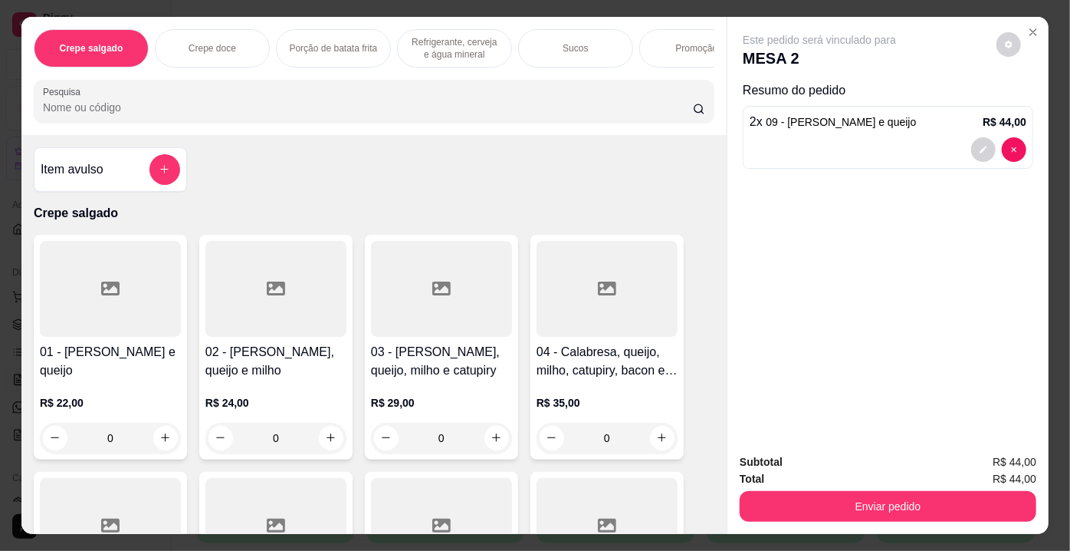
click at [200, 108] on input "Pesquisa" at bounding box center [368, 107] width 650 height 15
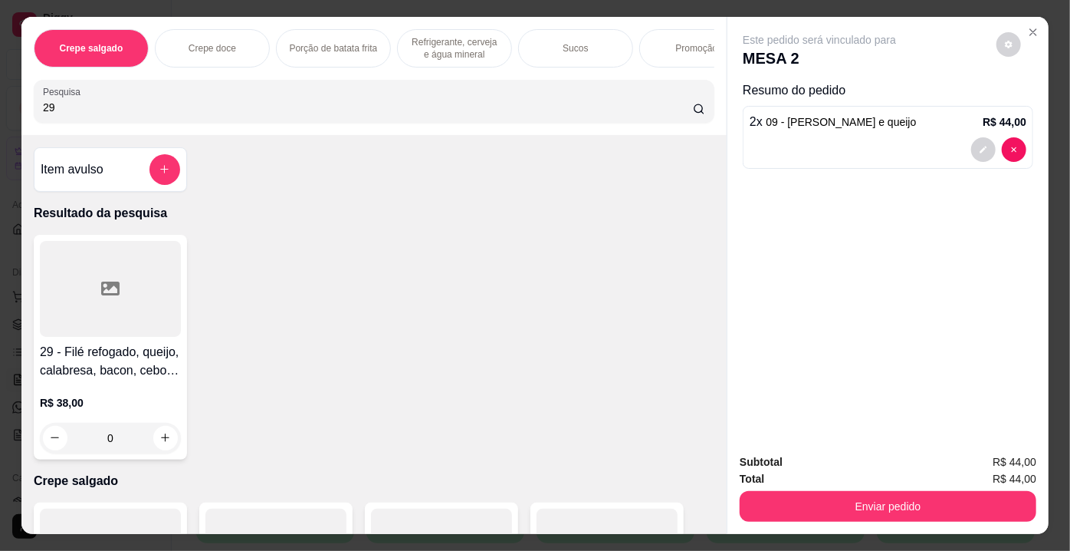
type input "29"
click at [129, 287] on div at bounding box center [110, 289] width 141 height 96
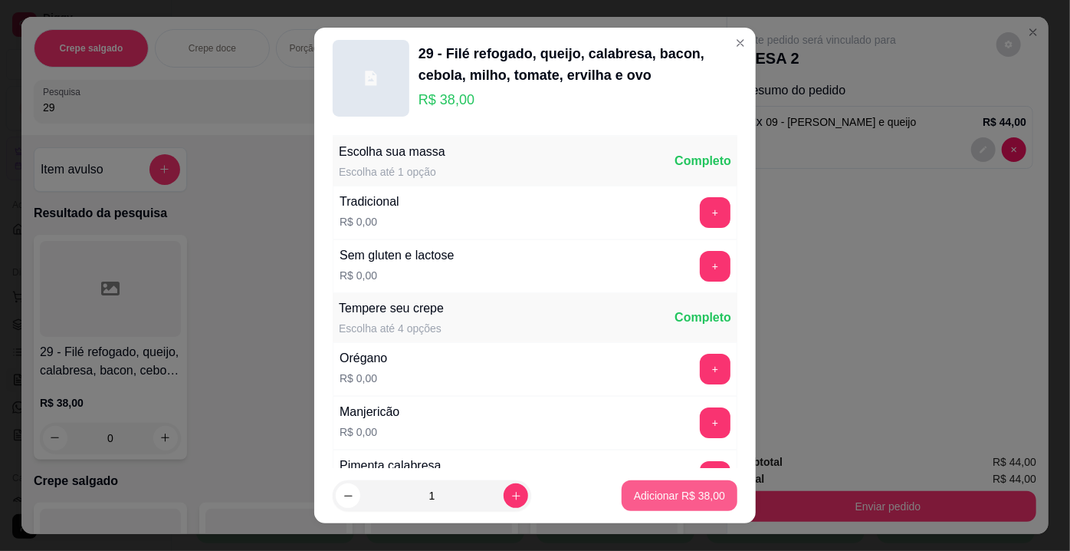
click at [655, 493] on p "Adicionar R$ 38,00" at bounding box center [679, 495] width 91 height 15
type input "1"
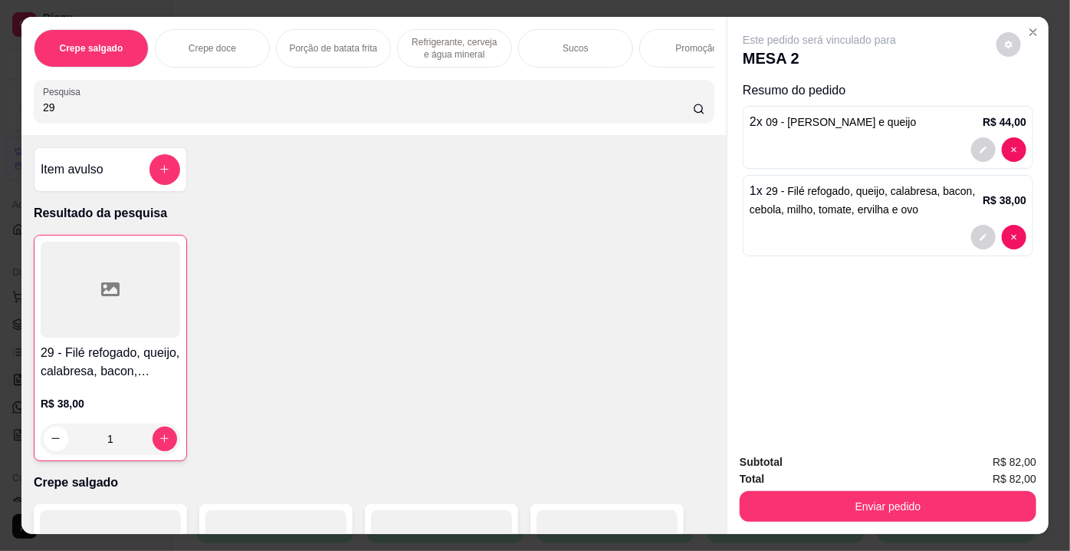
drag, startPoint x: 81, startPoint y: 107, endPoint x: 0, endPoint y: 111, distance: 81.4
click at [0, 111] on div "Crepe salgado Crepe doce Porção de batata frita Refrigerante, cerveja e água mi…" at bounding box center [535, 275] width 1070 height 551
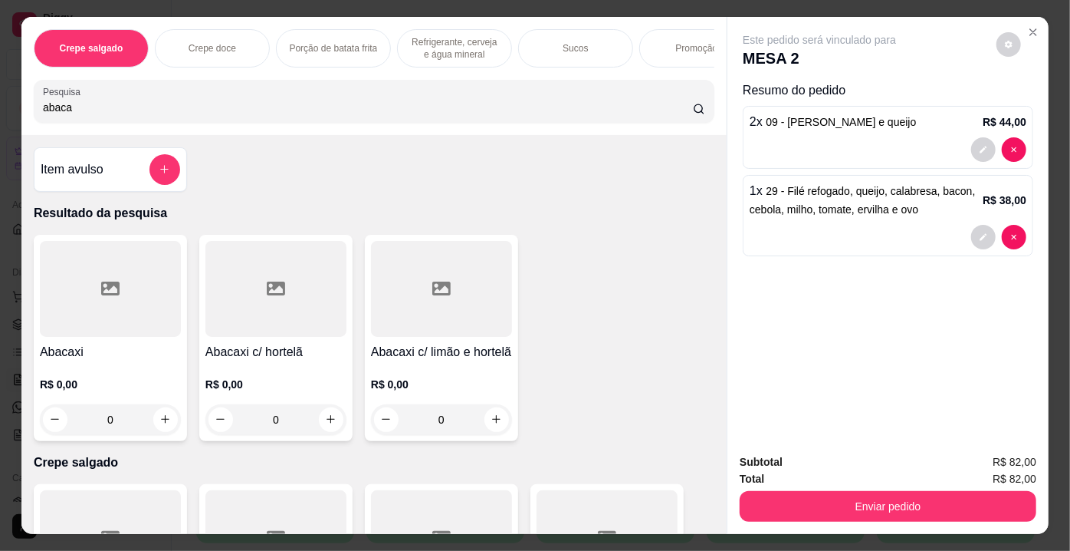
type input "abaca"
click at [302, 321] on div at bounding box center [276, 289] width 141 height 96
click at [406, 232] on div "500 ml R$ 9,00" at bounding box center [535, 235] width 405 height 51
radio input "true"
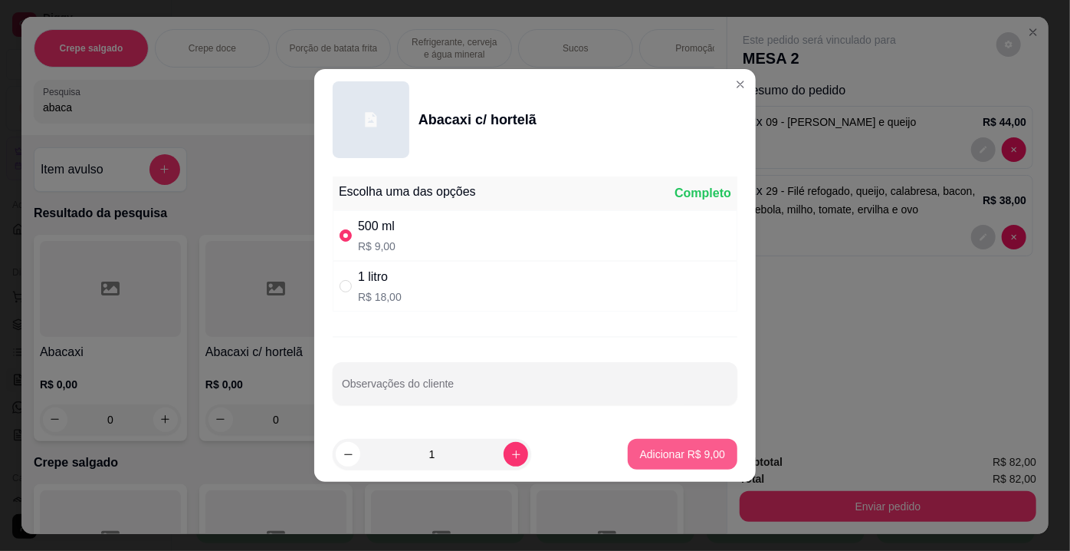
click at [653, 453] on p "Adicionar R$ 9,00" at bounding box center [682, 453] width 85 height 15
type input "1"
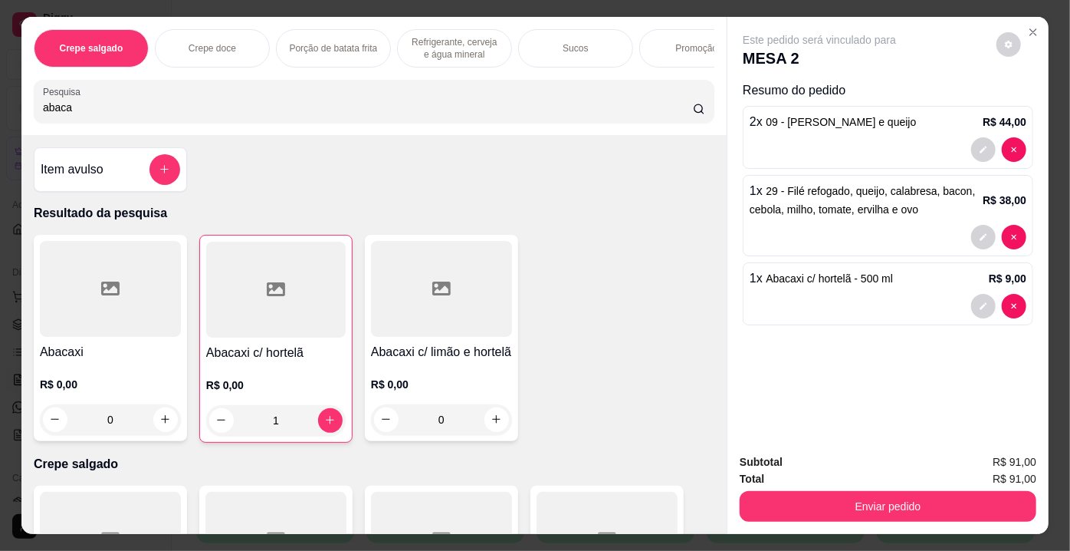
drag, startPoint x: 88, startPoint y: 111, endPoint x: 1, endPoint y: 103, distance: 87.8
click at [1, 103] on div "Crepe salgado Crepe doce Porção de batata frita Refrigerante, cerveja e água mi…" at bounding box center [535, 275] width 1070 height 551
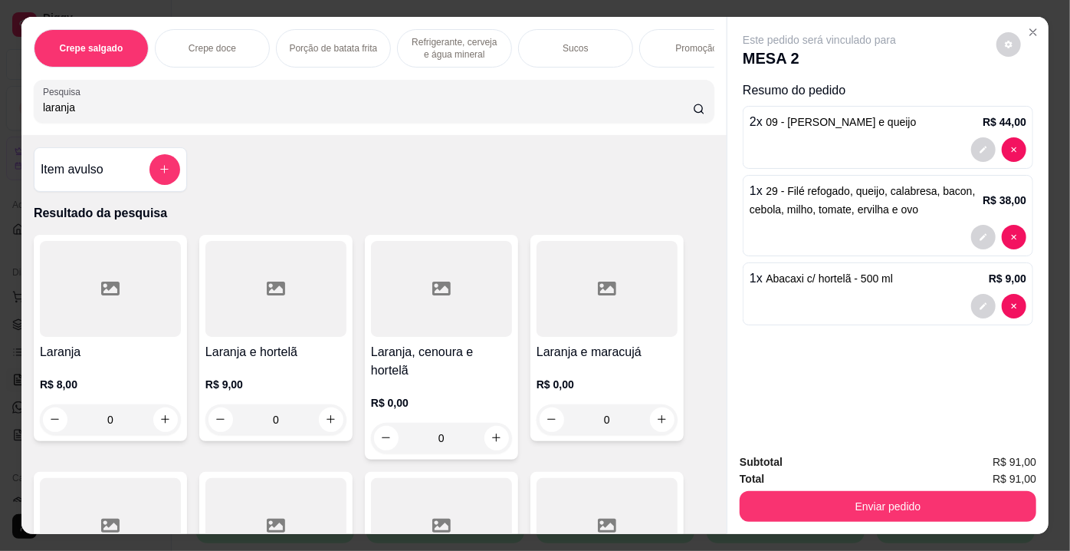
type input "laranja"
click at [142, 314] on div at bounding box center [110, 289] width 141 height 96
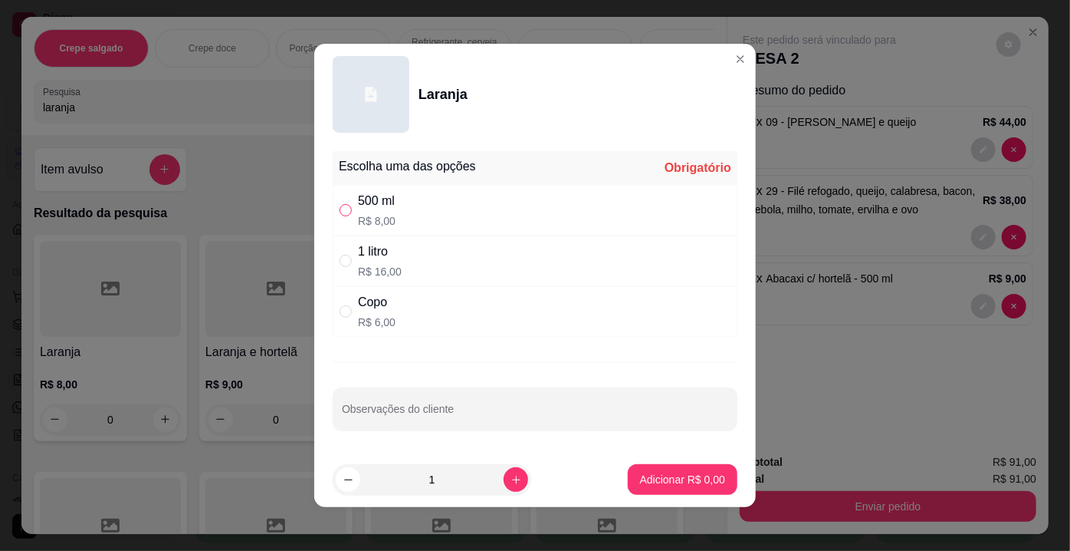
drag, startPoint x: 345, startPoint y: 209, endPoint x: 426, endPoint y: 255, distance: 93.4
click at [346, 209] on input "" at bounding box center [346, 210] width 12 height 12
radio input "true"
click at [643, 473] on p "Adicionar R$ 8,00" at bounding box center [682, 479] width 85 height 15
type input "1"
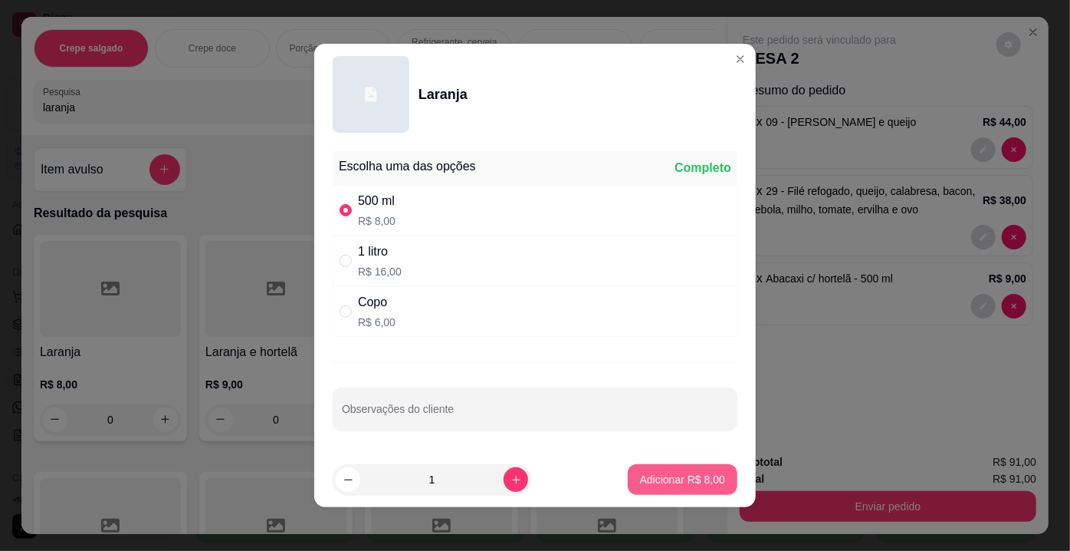
type input "1"
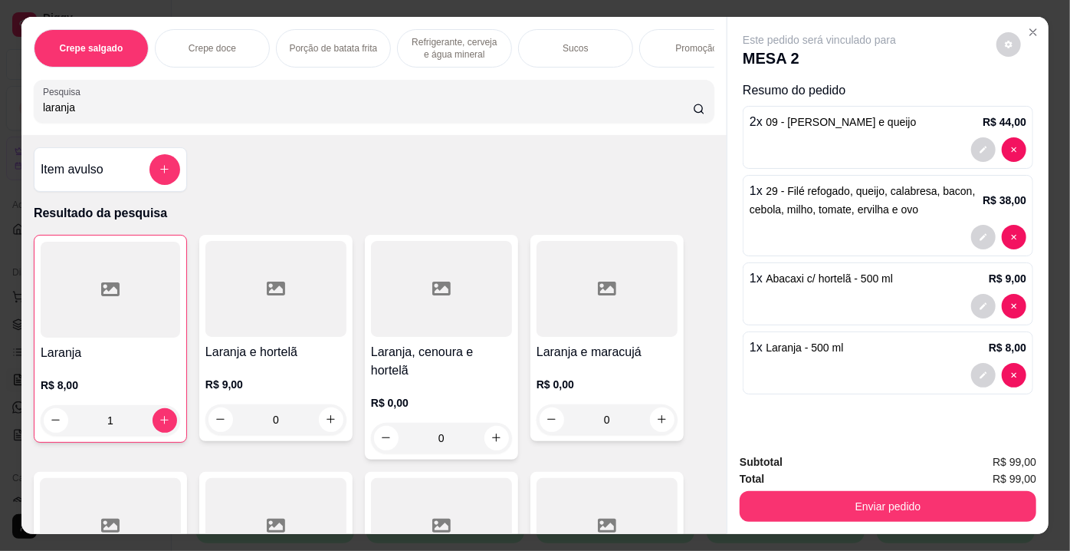
drag, startPoint x: 104, startPoint y: 118, endPoint x: 2, endPoint y: 103, distance: 103.9
click at [2, 103] on div "Crepe salgado Crepe doce Porção de batata frita Refrigerante, cerveja e água mi…" at bounding box center [535, 275] width 1070 height 551
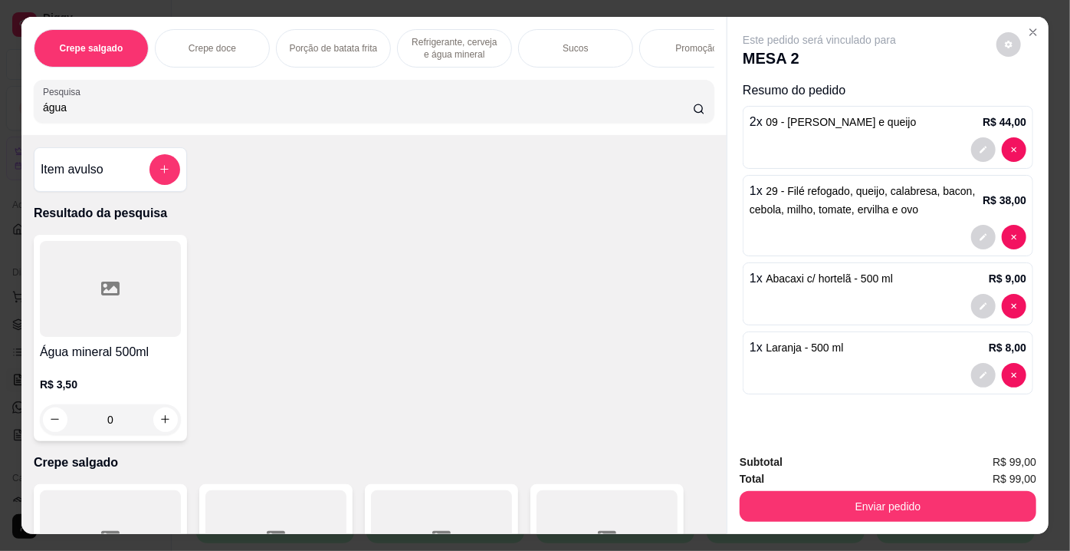
type input "água"
click at [101, 285] on icon at bounding box center [110, 288] width 18 height 18
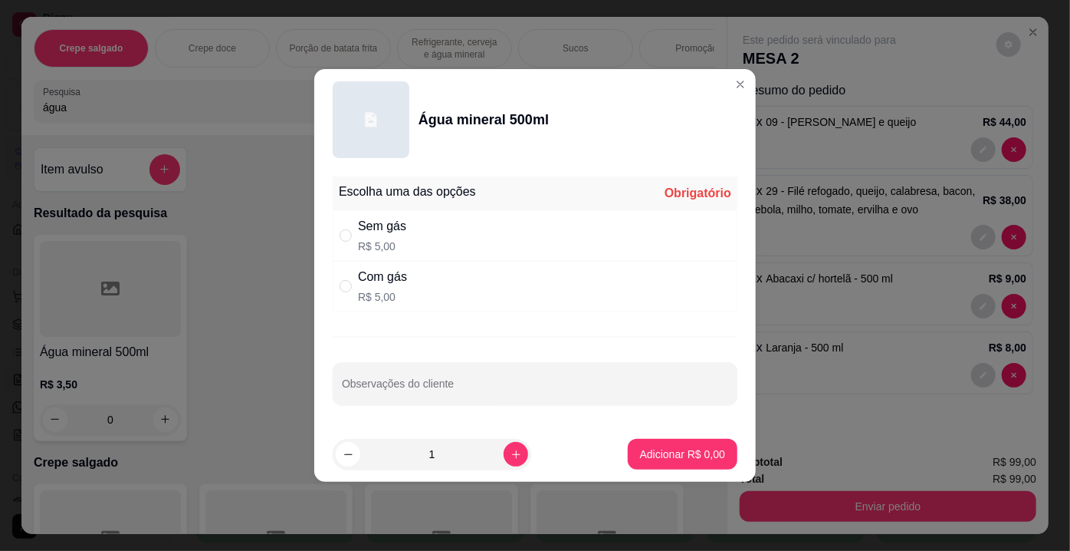
click at [403, 274] on div "Com gás" at bounding box center [382, 277] width 49 height 18
radio input "true"
click at [658, 445] on button "Adicionar R$ 5,00" at bounding box center [683, 454] width 107 height 30
type input "1"
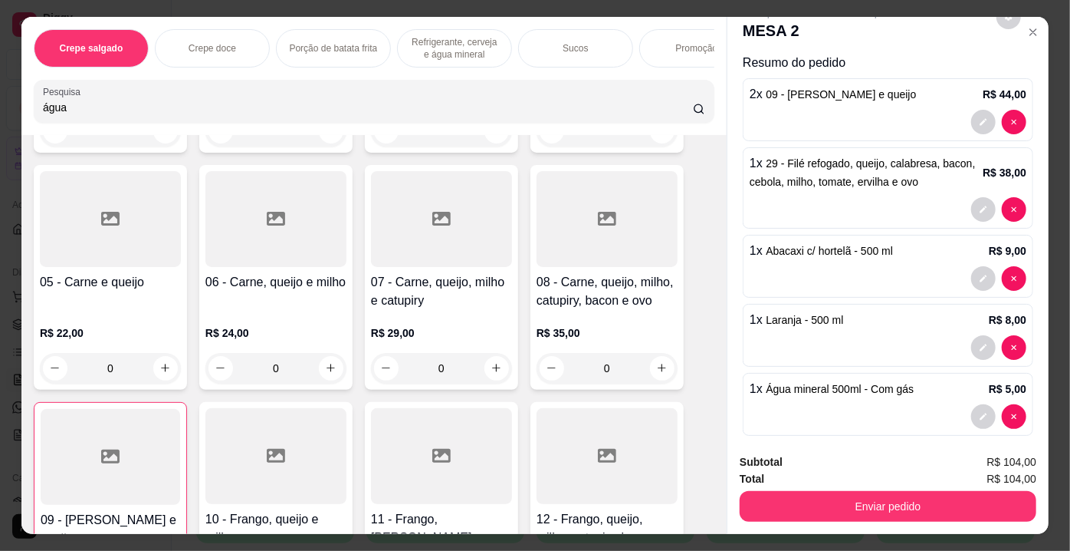
scroll to position [41, 0]
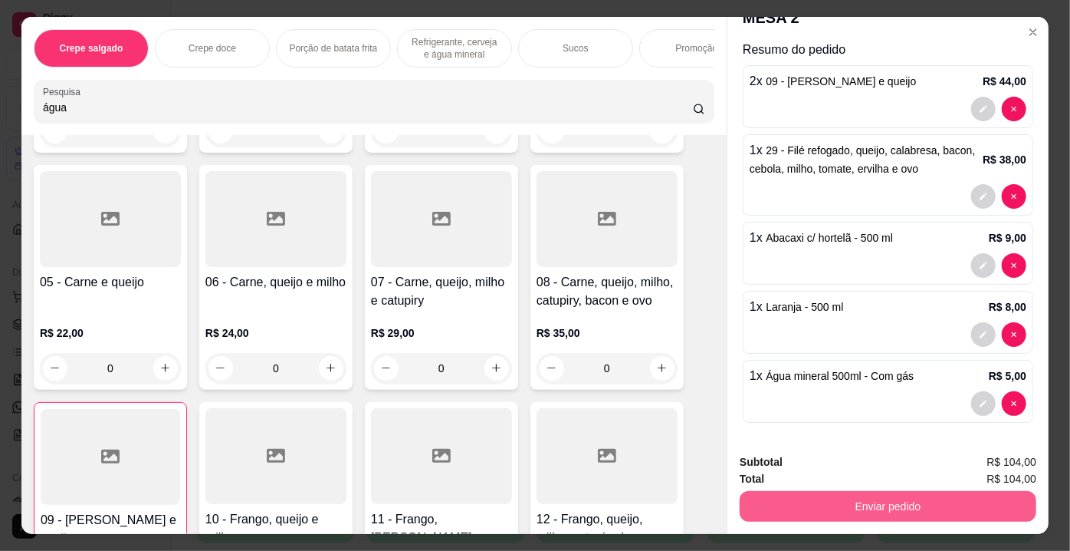
click at [848, 509] on button "Enviar pedido" at bounding box center [888, 506] width 297 height 31
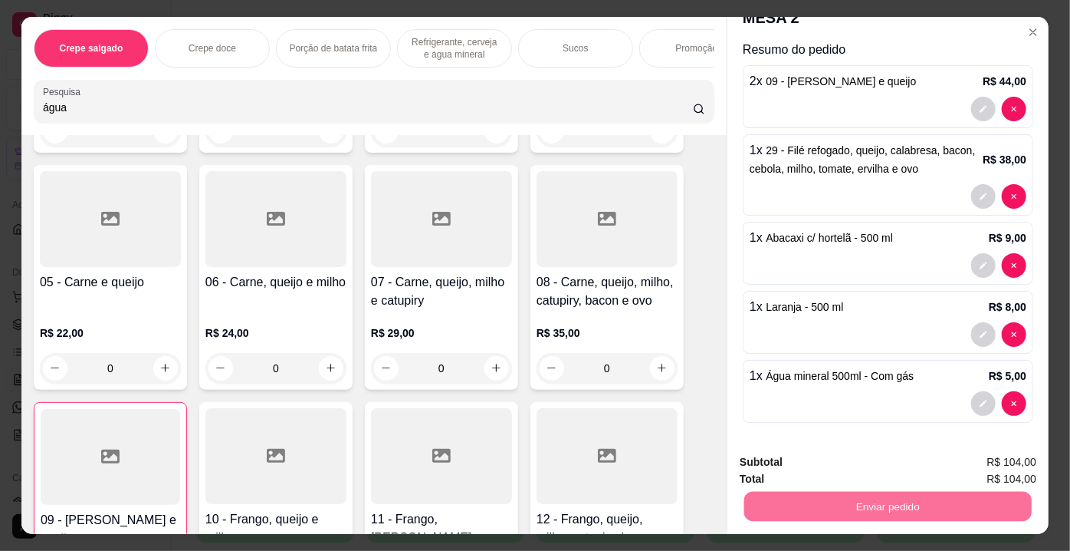
click at [972, 461] on button "Enviar pedido" at bounding box center [997, 463] width 87 height 29
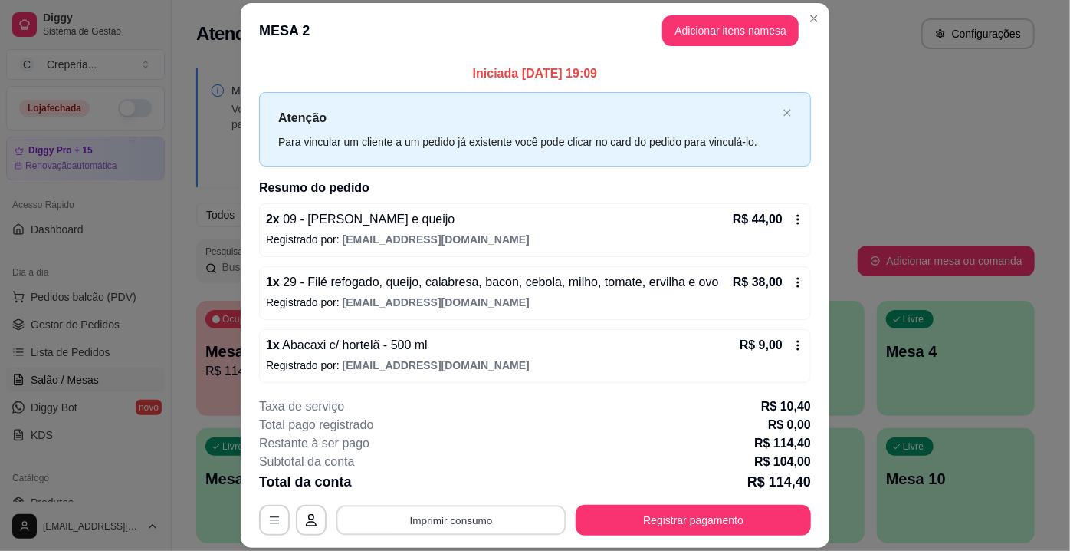
click at [522, 512] on button "Imprimir consumo" at bounding box center [452, 520] width 230 height 30
click at [475, 487] on button "IMPRESSORA" at bounding box center [451, 485] width 111 height 25
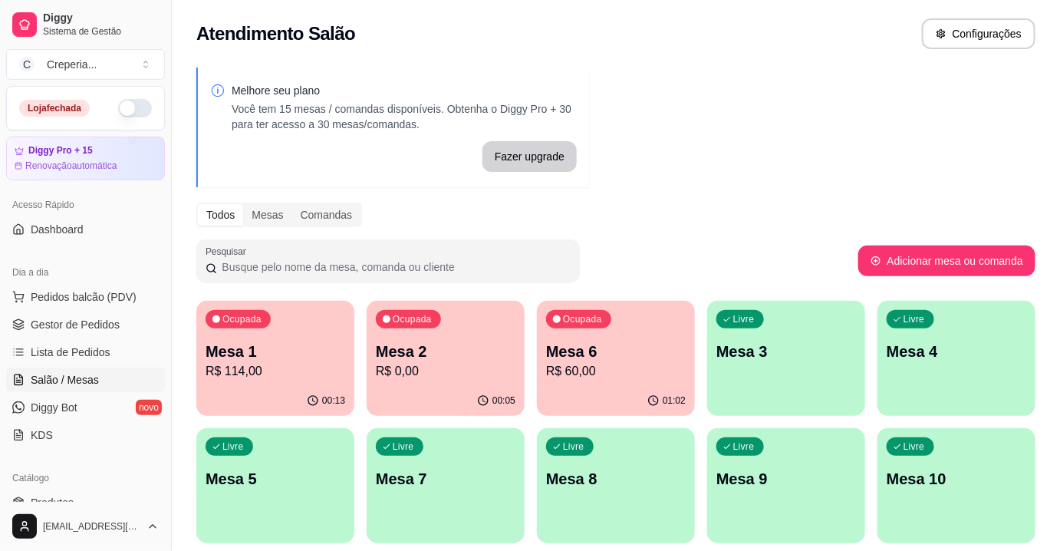
click at [932, 360] on p "Mesa 4" at bounding box center [956, 350] width 140 height 21
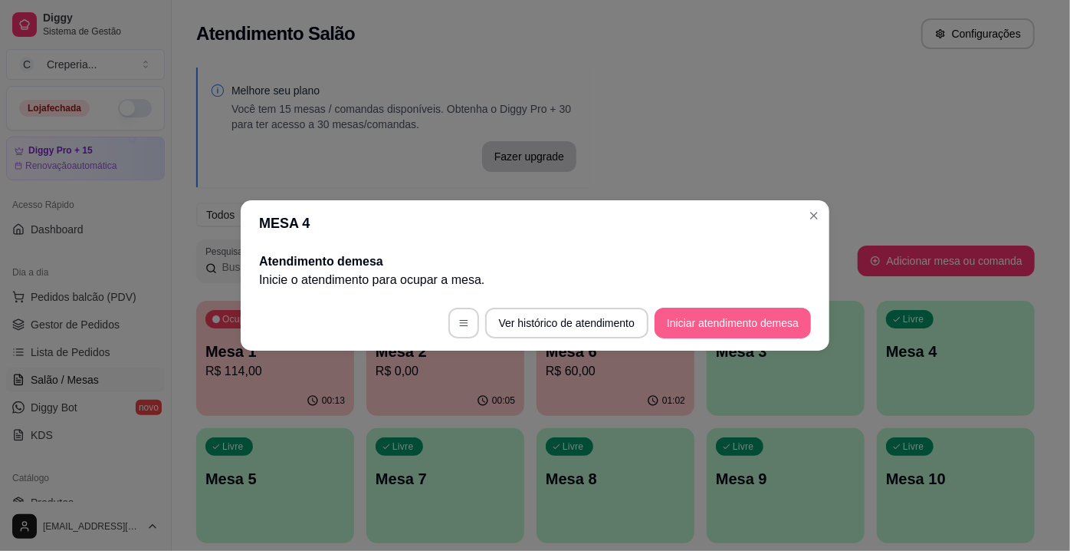
click at [684, 316] on button "Iniciar atendimento de mesa" at bounding box center [733, 322] width 156 height 31
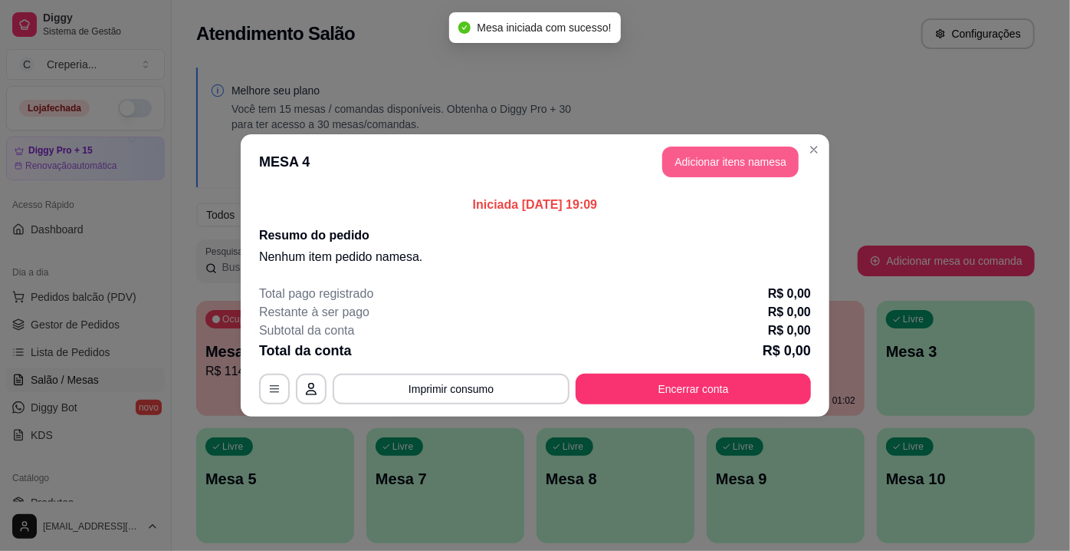
click at [682, 159] on button "Adicionar itens na mesa" at bounding box center [731, 161] width 136 height 31
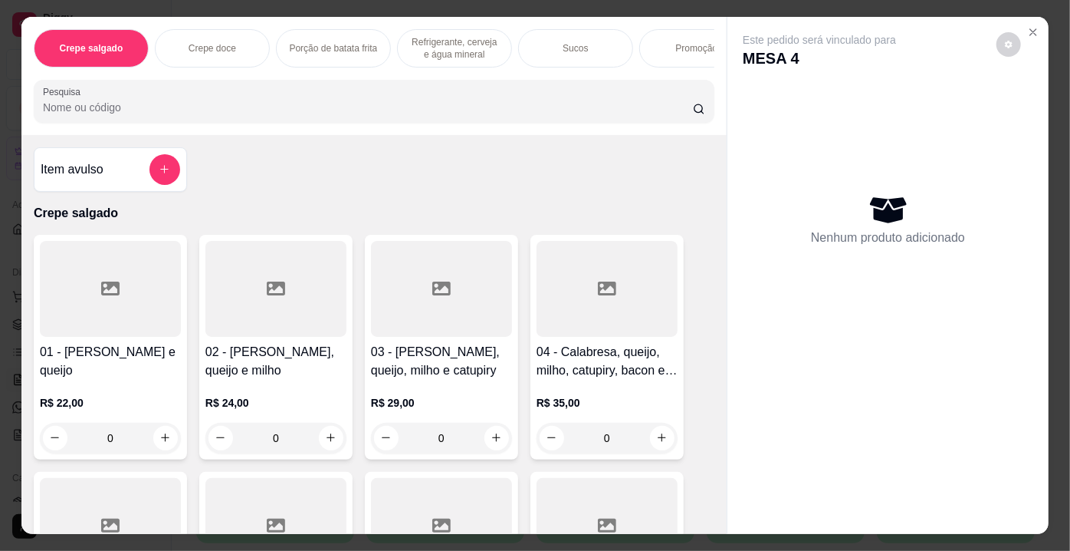
click at [570, 335] on div at bounding box center [607, 289] width 141 height 96
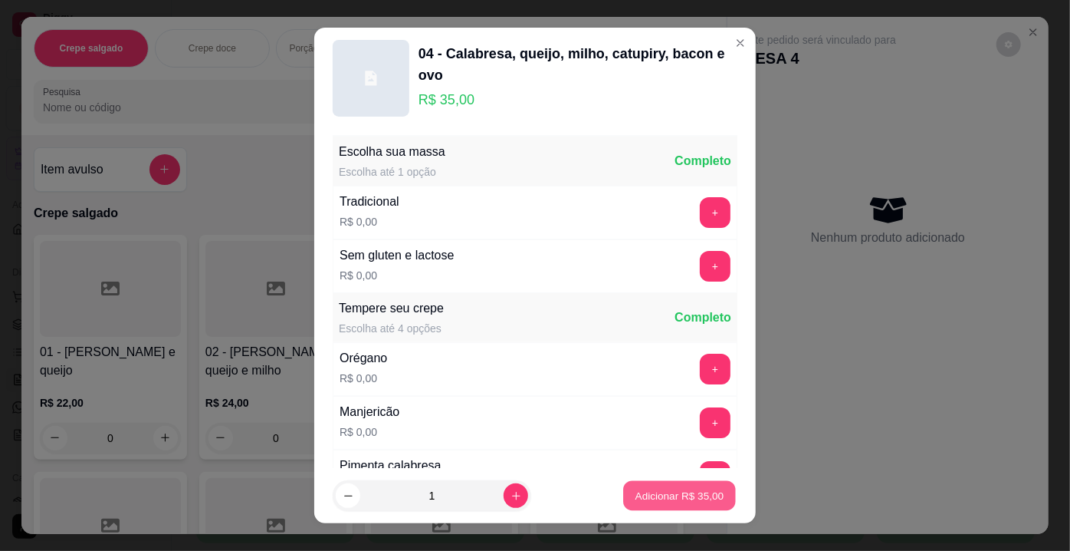
click at [685, 497] on p "Adicionar R$ 35,00" at bounding box center [680, 495] width 89 height 15
type input "1"
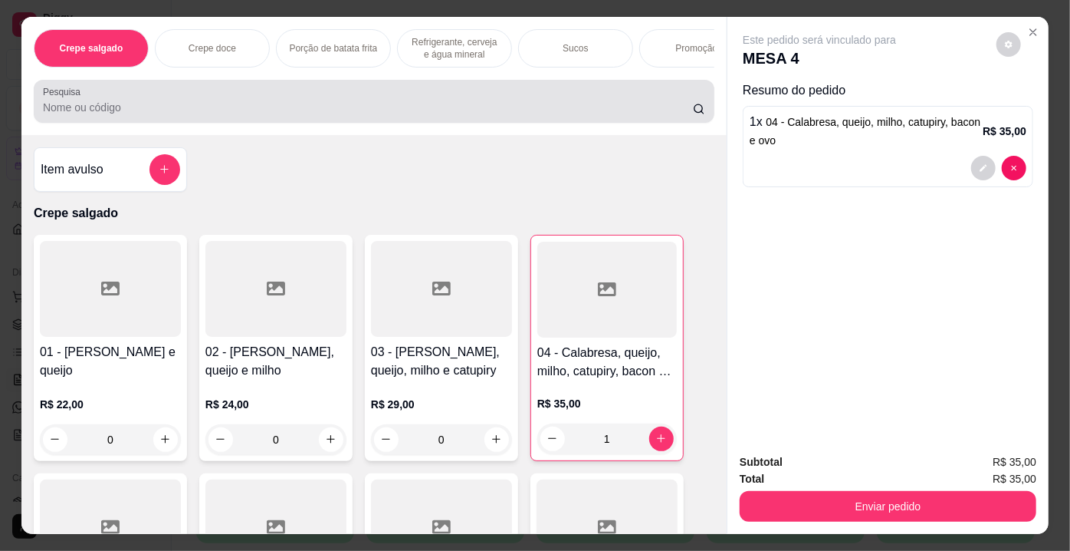
click at [161, 109] on input "Pesquisa" at bounding box center [368, 107] width 650 height 15
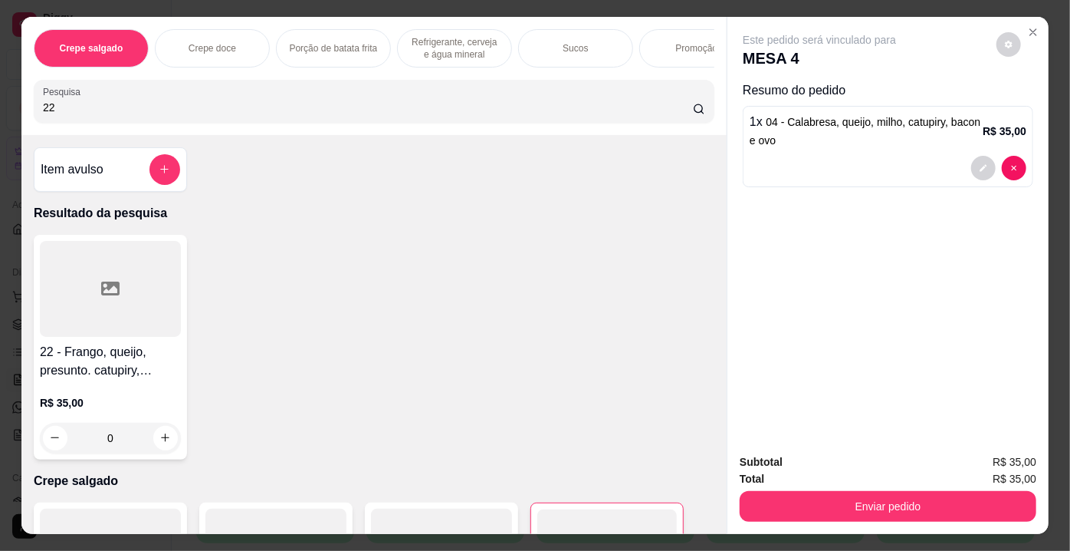
type input "22"
click at [114, 314] on div at bounding box center [110, 289] width 141 height 96
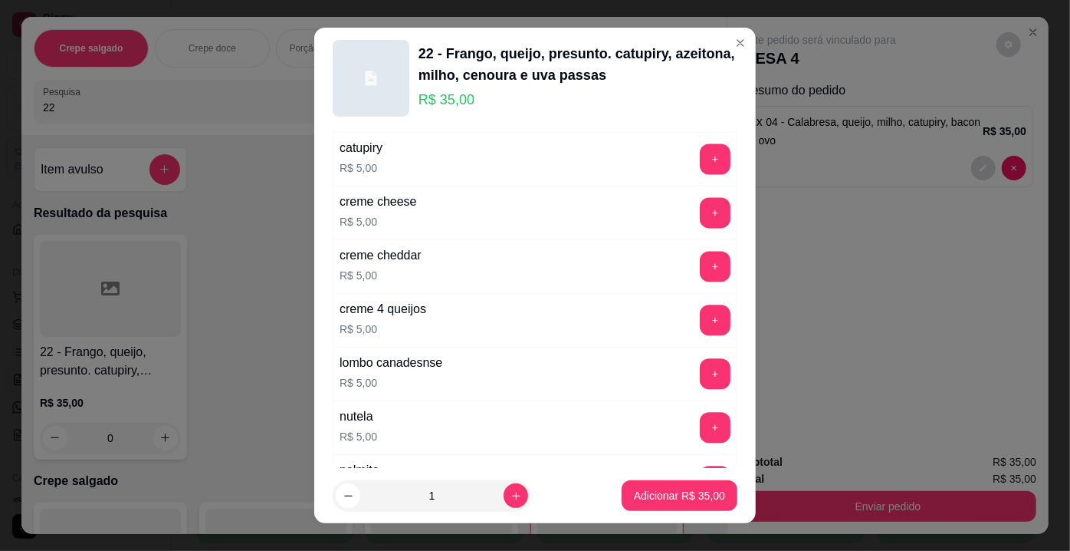
scroll to position [2752, 0]
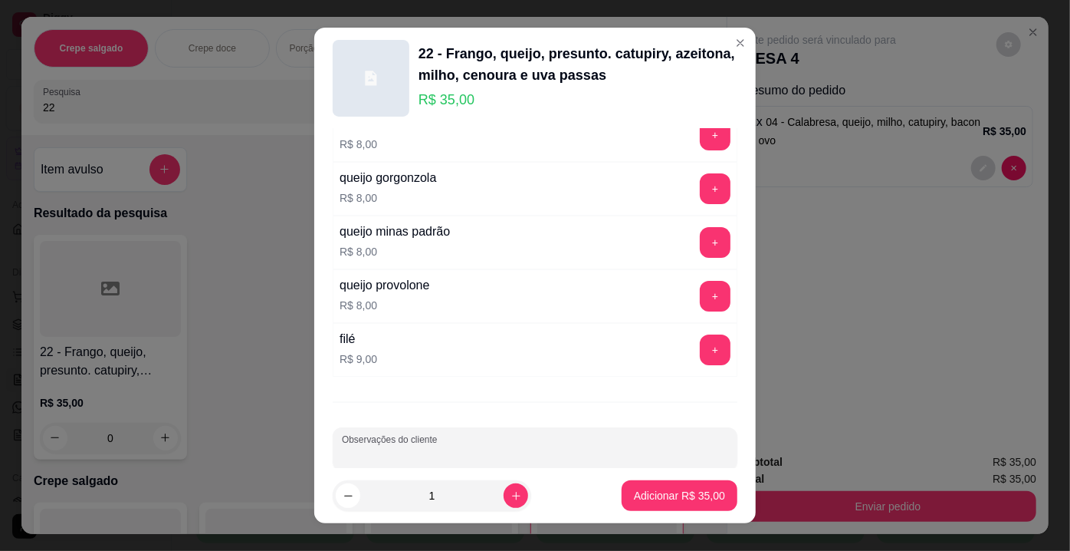
click at [544, 447] on input "Observações do cliente" at bounding box center [535, 454] width 386 height 15
type input "SEM PRESUNTO SEM AZEITONA COM RUCULA E CEBOLA"
click at [699, 494] on p "Adicionar R$ 35,00" at bounding box center [679, 495] width 91 height 15
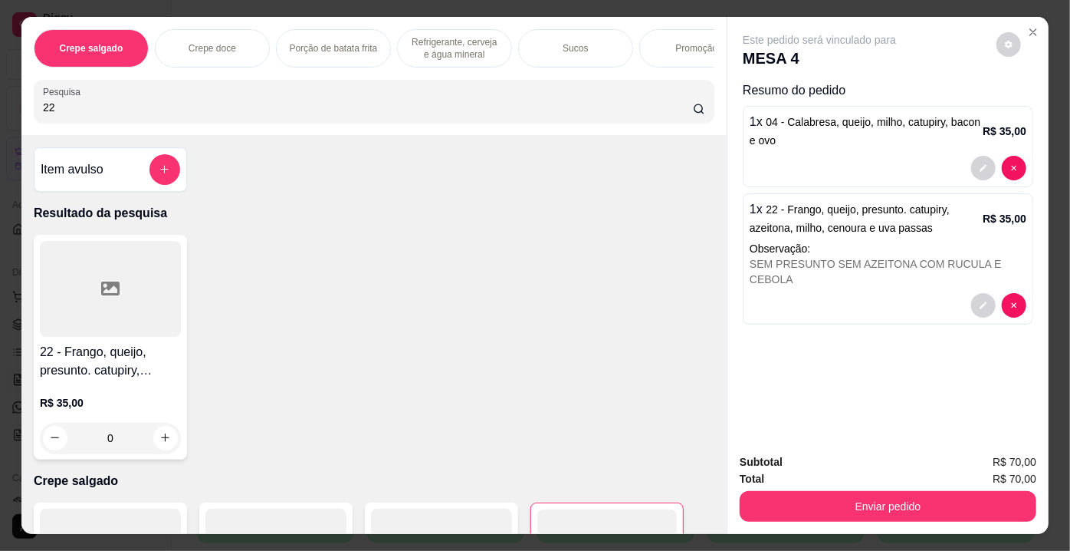
drag, startPoint x: 100, startPoint y: 107, endPoint x: 0, endPoint y: 107, distance: 100.5
click at [0, 107] on div "Crepe salgado Crepe doce Porção de batata frita Refrigerante, cerveja e água mi…" at bounding box center [535, 275] width 1070 height 551
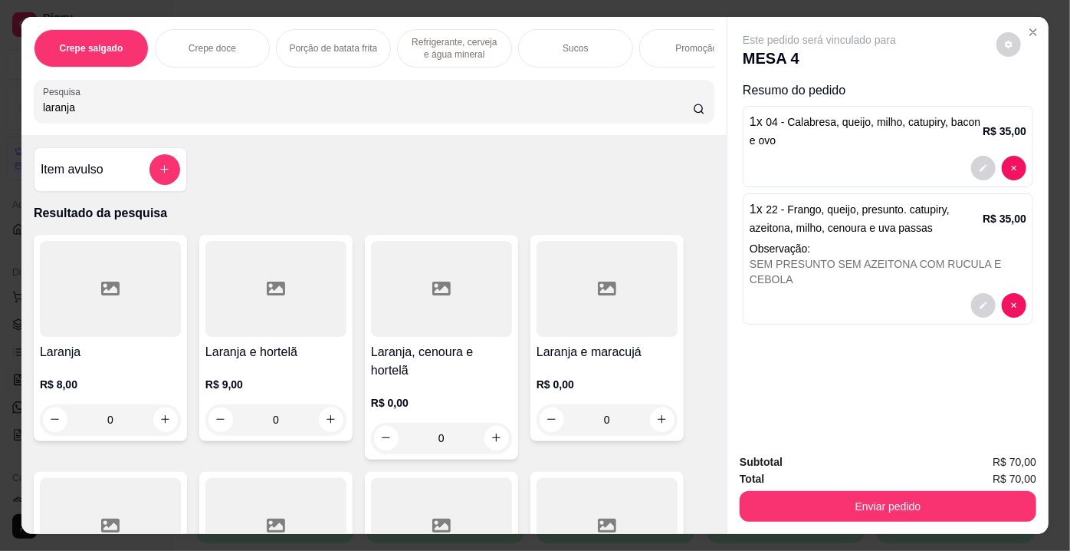
type input "laranja"
click at [101, 298] on icon at bounding box center [110, 288] width 18 height 18
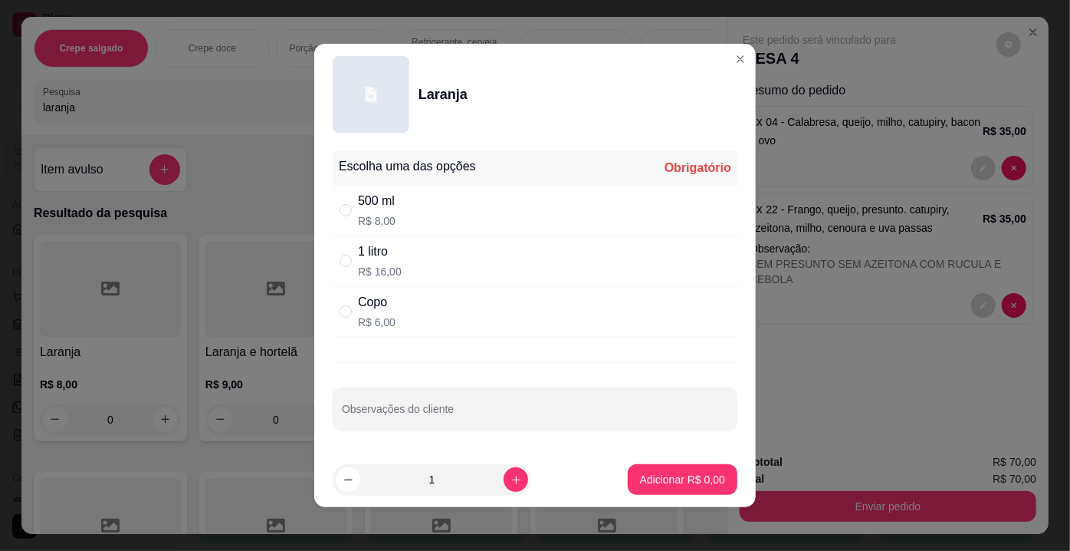
click at [396, 316] on div "Copo R$ 6,00" at bounding box center [535, 311] width 405 height 51
radio input "true"
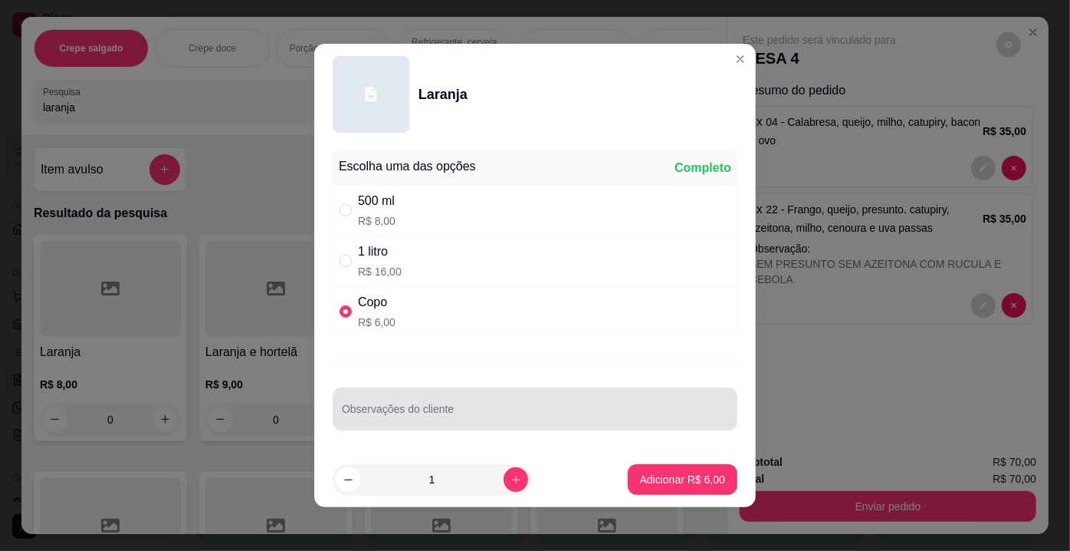
click at [460, 413] on input "Observações do cliente" at bounding box center [535, 414] width 386 height 15
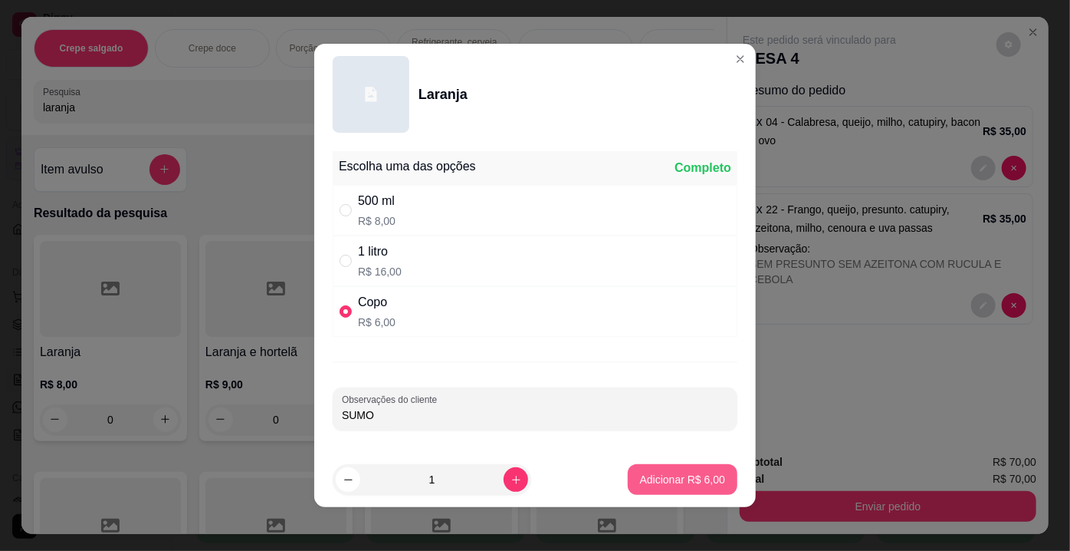
type input "SUMO"
click at [656, 472] on p "Adicionar R$ 6,00" at bounding box center [682, 479] width 85 height 15
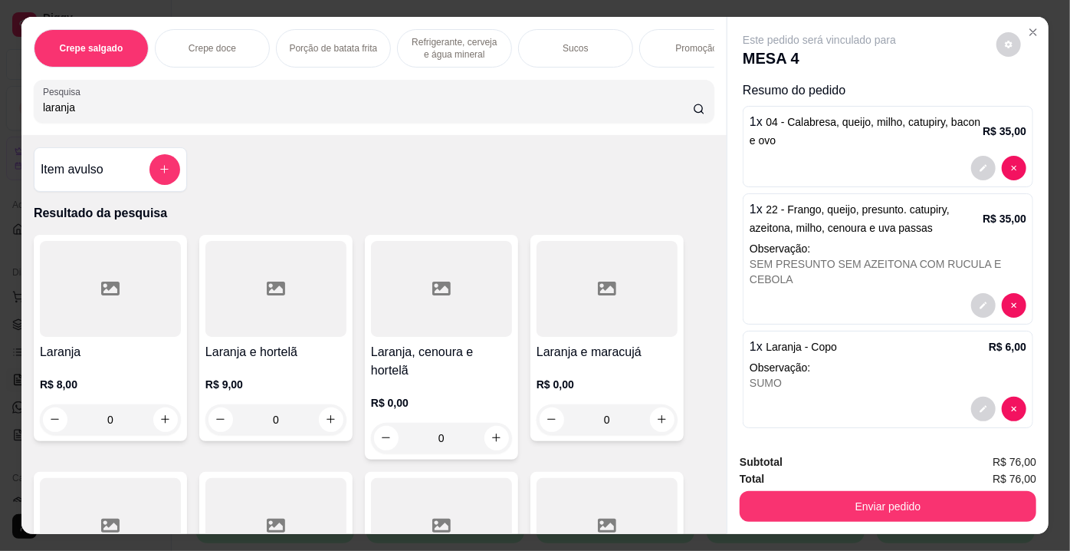
drag, startPoint x: 106, startPoint y: 107, endPoint x: 13, endPoint y: 113, distance: 93.0
click at [13, 113] on div "Crepe salgado Crepe doce Porção de batata frita Refrigerante, cerveja e água mi…" at bounding box center [535, 275] width 1070 height 551
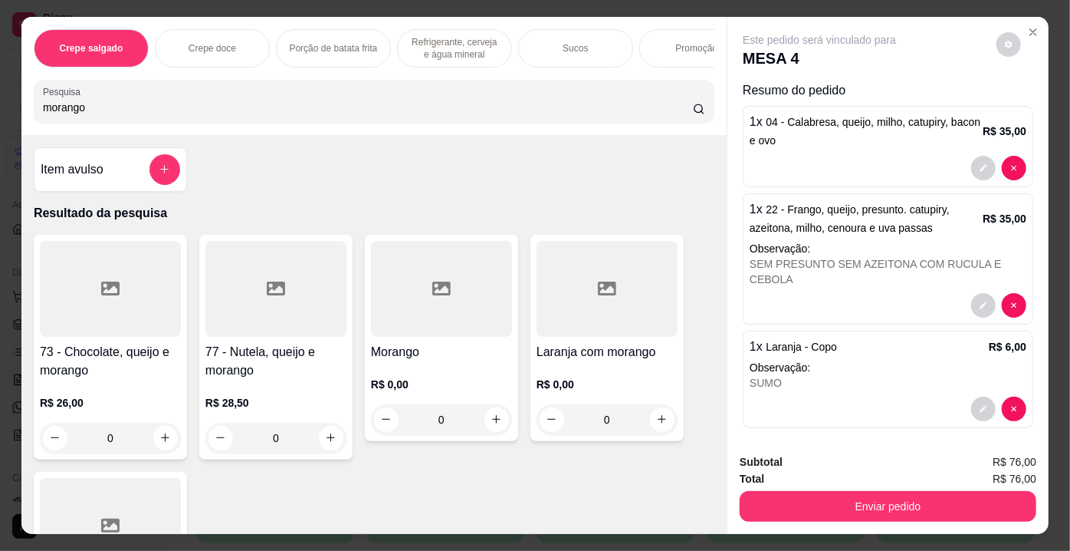
type input "morango"
click at [483, 301] on div at bounding box center [441, 289] width 141 height 96
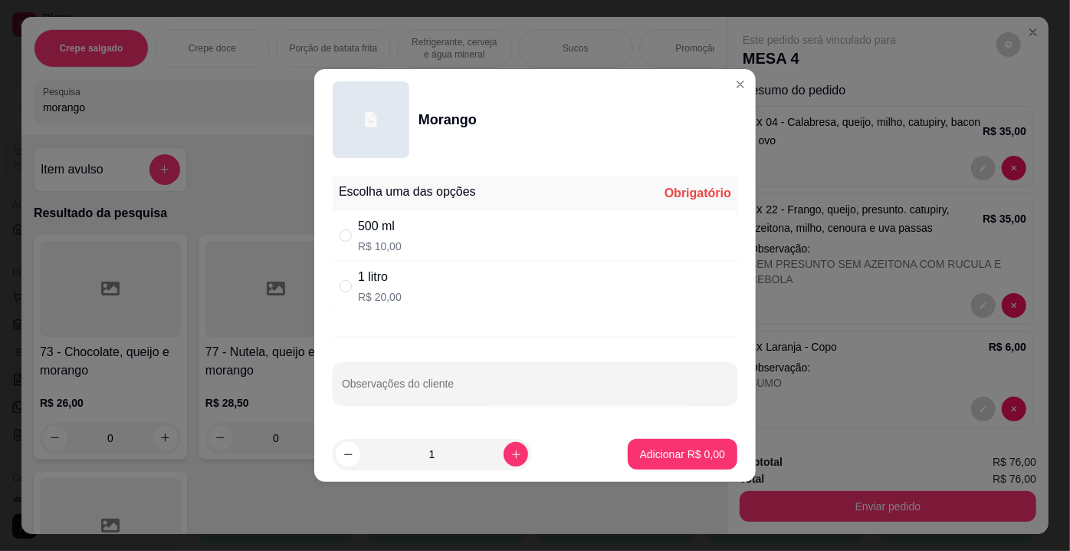
drag, startPoint x: 416, startPoint y: 232, endPoint x: 384, endPoint y: 350, distance: 122.9
click at [414, 238] on div "500 ml R$ 10,00" at bounding box center [535, 235] width 405 height 51
radio input "true"
click at [384, 391] on input "Observações do cliente" at bounding box center [535, 389] width 386 height 15
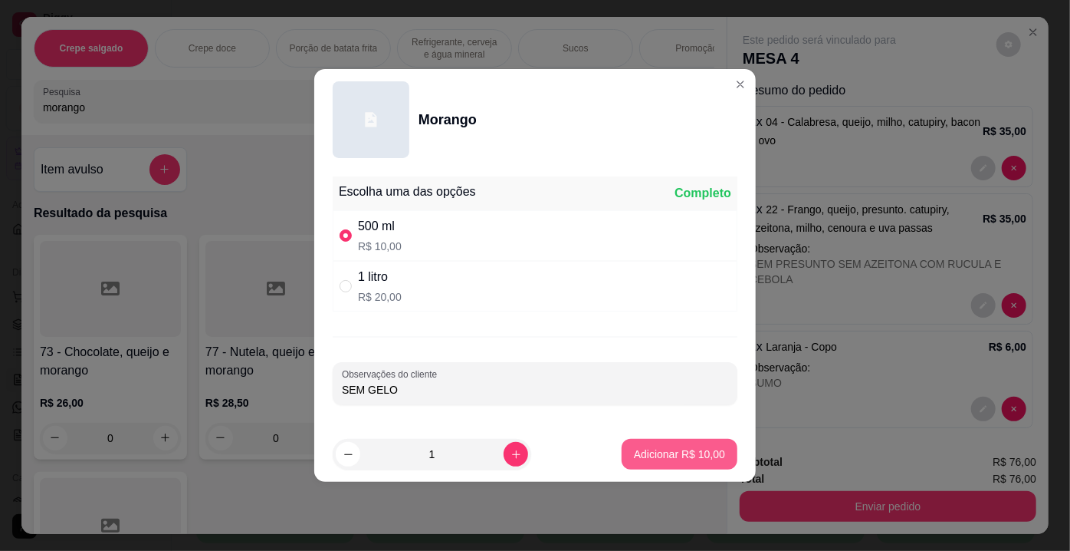
type input "SEM GELO"
click at [668, 449] on p "Adicionar R$ 10,00" at bounding box center [679, 453] width 91 height 15
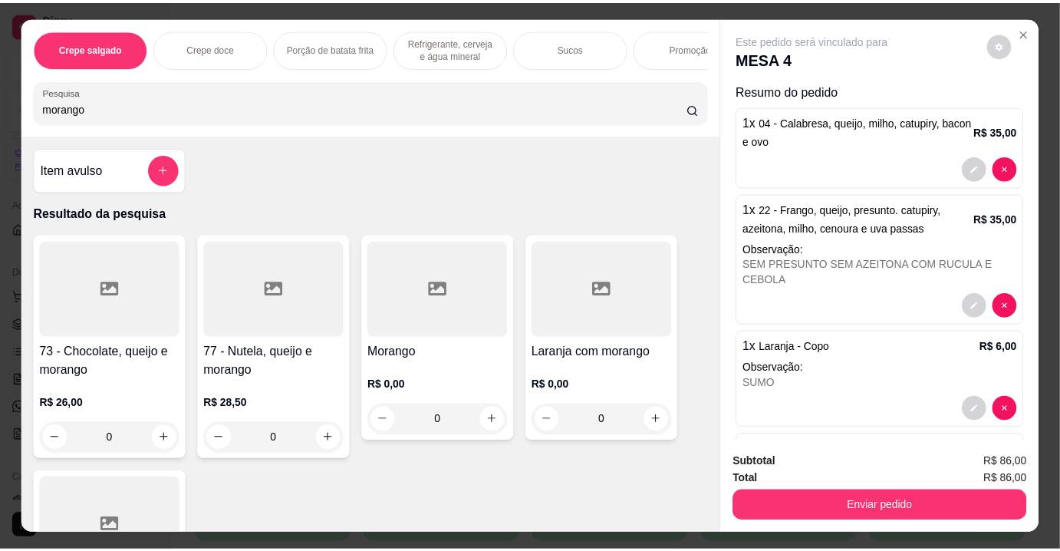
scroll to position [109, 0]
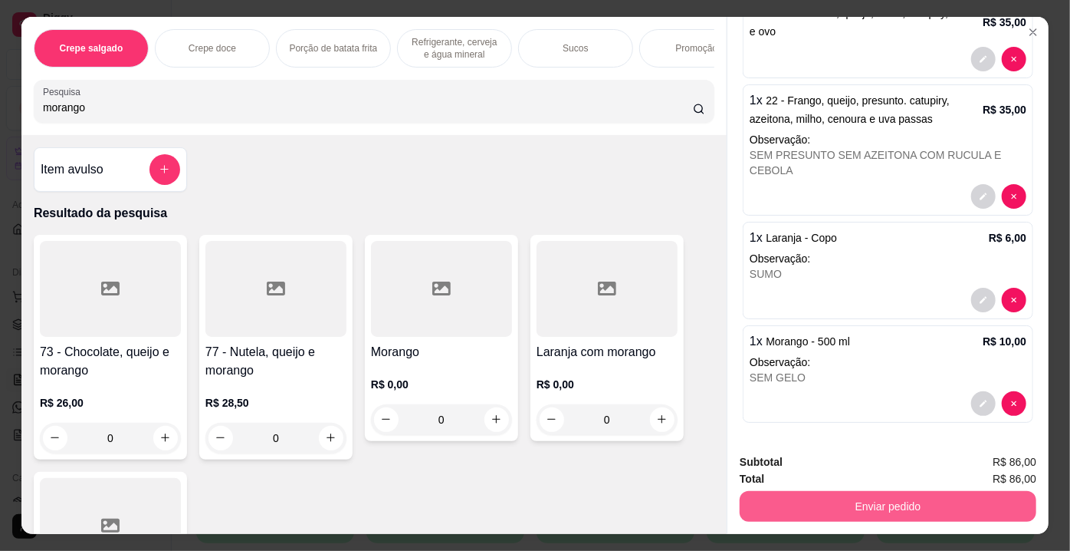
click at [931, 504] on button "Enviar pedido" at bounding box center [888, 506] width 297 height 31
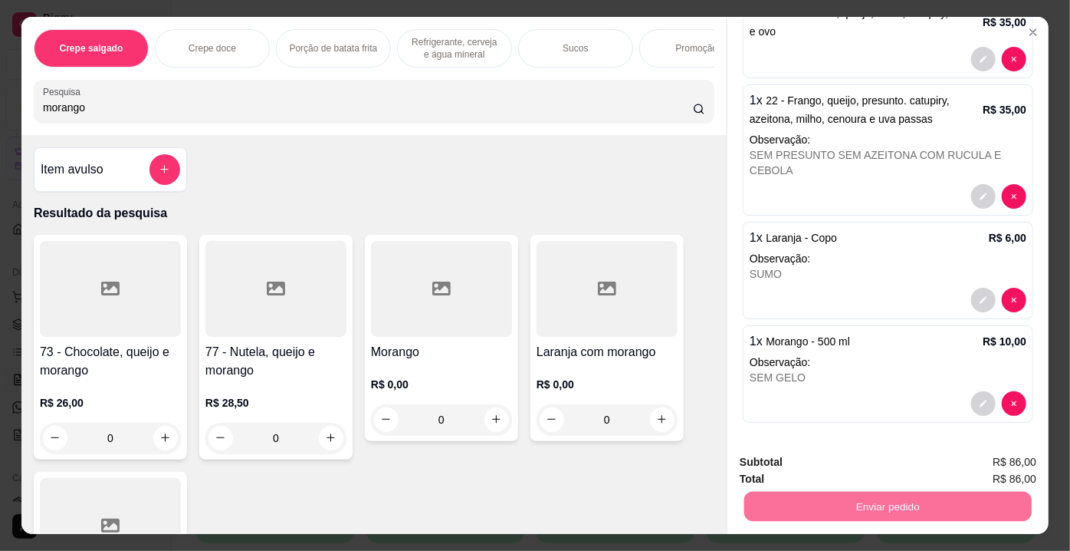
click at [972, 455] on button "Enviar pedido" at bounding box center [997, 463] width 87 height 29
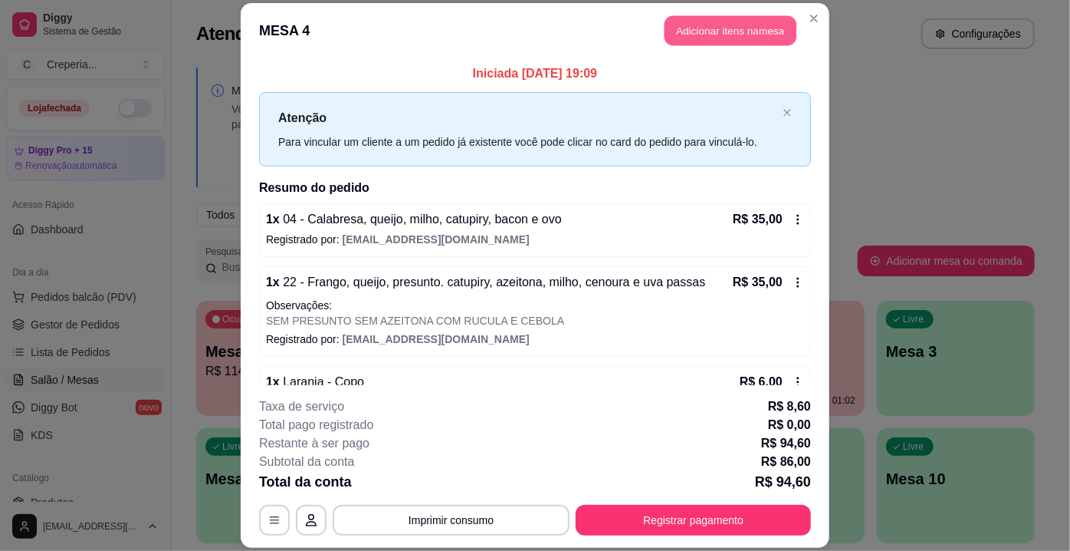
click at [713, 36] on button "Adicionar itens na mesa" at bounding box center [731, 30] width 132 height 30
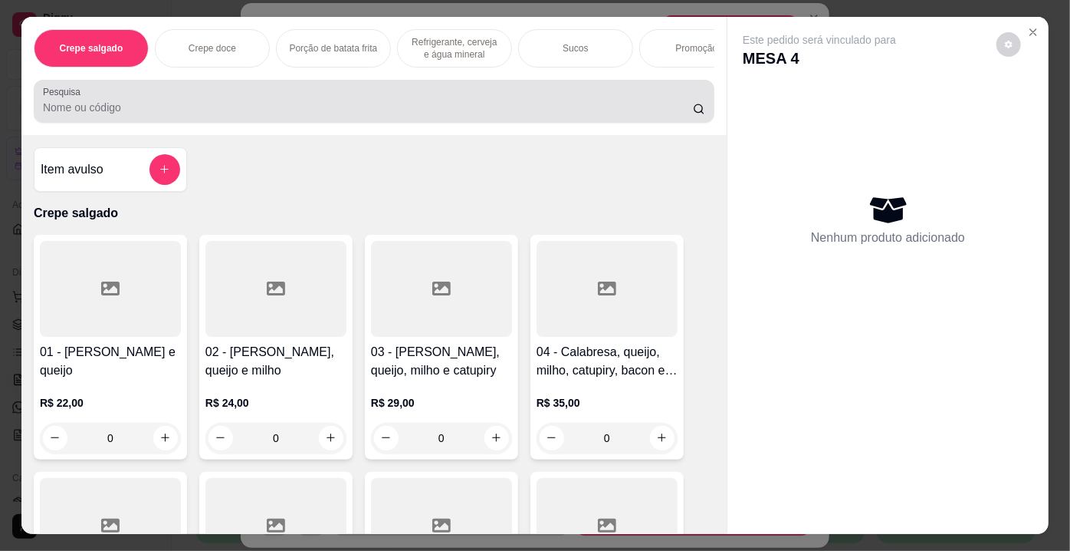
click at [184, 103] on div at bounding box center [374, 101] width 663 height 31
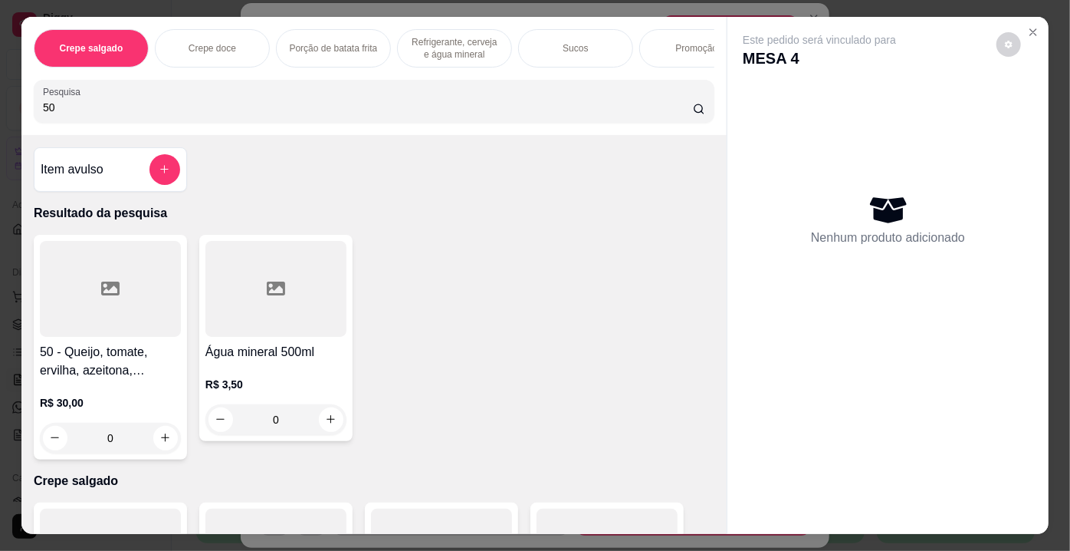
type input "50"
click at [135, 319] on div at bounding box center [110, 289] width 141 height 96
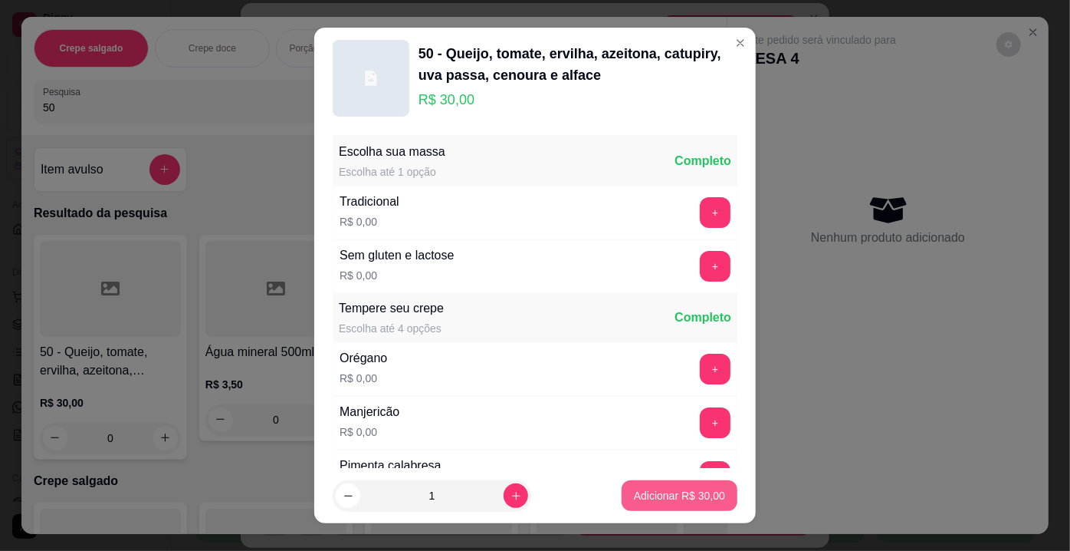
click at [697, 504] on button "Adicionar R$ 30,00" at bounding box center [680, 495] width 116 height 31
type input "1"
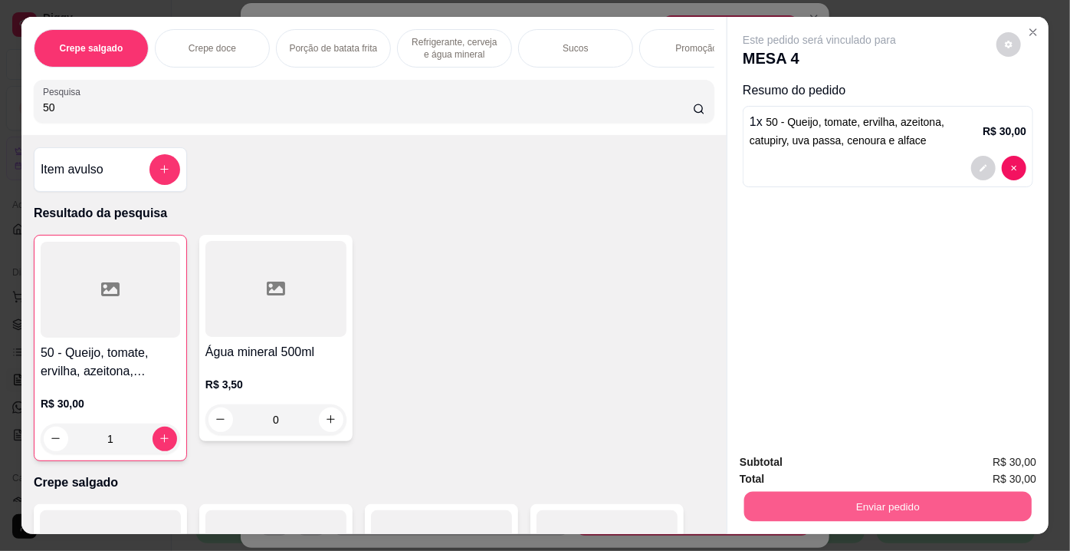
click at [843, 498] on button "Enviar pedido" at bounding box center [889, 507] width 288 height 30
click at [1001, 467] on button "Enviar pedido" at bounding box center [997, 463] width 87 height 29
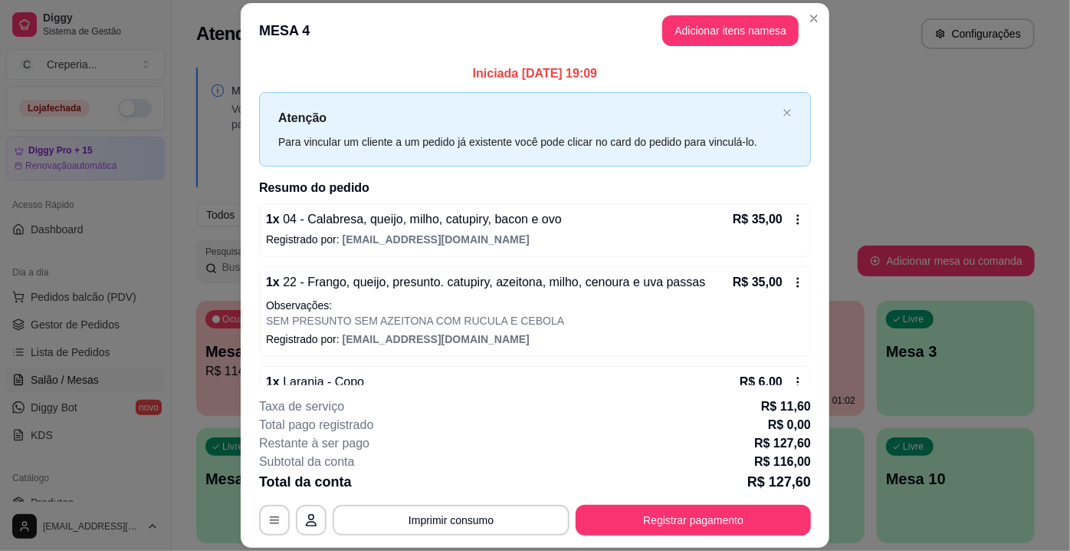
click at [472, 526] on button "Imprimir consumo" at bounding box center [451, 520] width 237 height 31
click at [475, 488] on button "IMPRESSORA" at bounding box center [451, 485] width 111 height 25
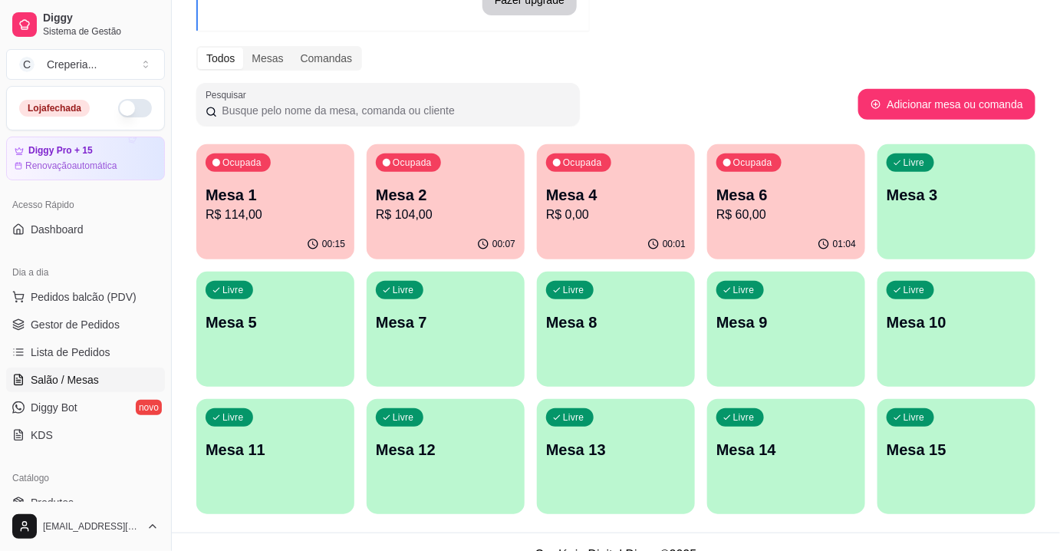
scroll to position [181, 0]
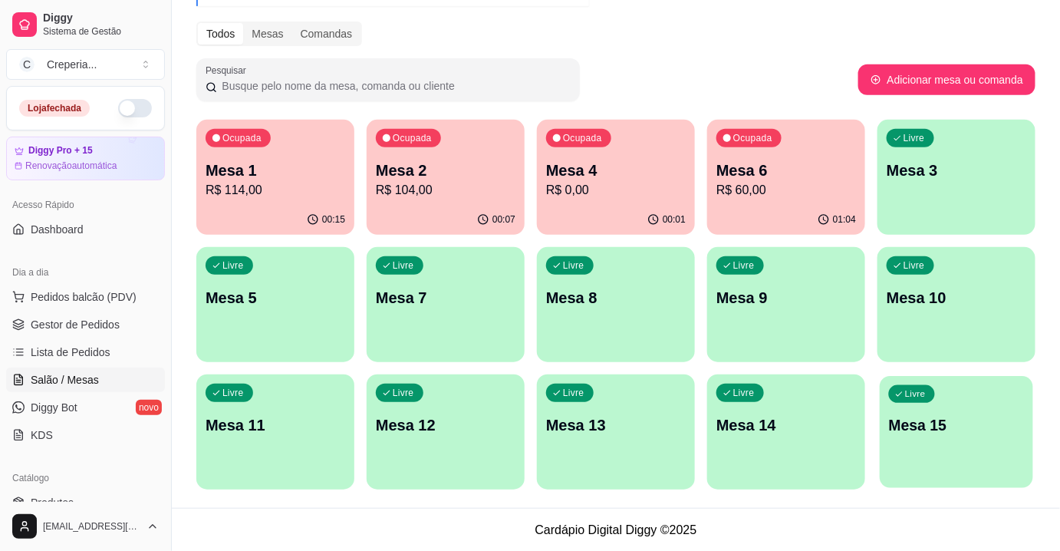
click at [924, 422] on p "Mesa 15" at bounding box center [957, 425] width 136 height 21
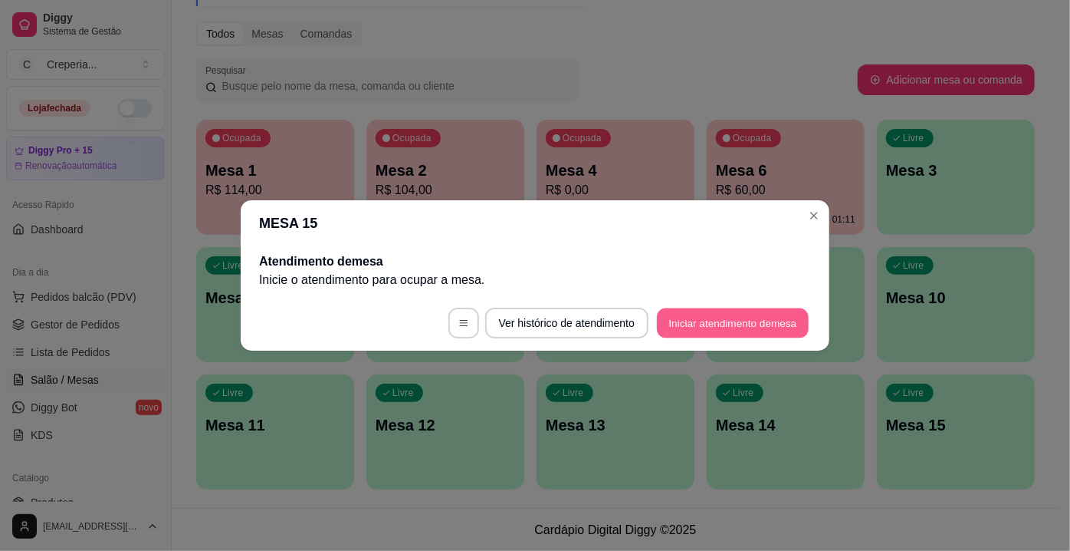
click at [746, 326] on button "Iniciar atendimento de mesa" at bounding box center [733, 323] width 152 height 30
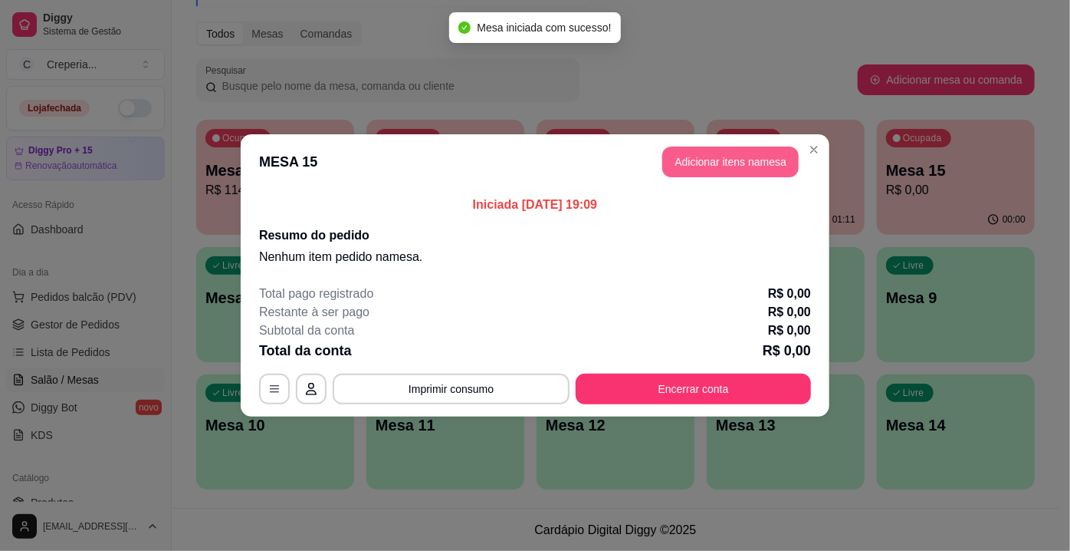
click at [734, 160] on button "Adicionar itens na mesa" at bounding box center [731, 161] width 136 height 31
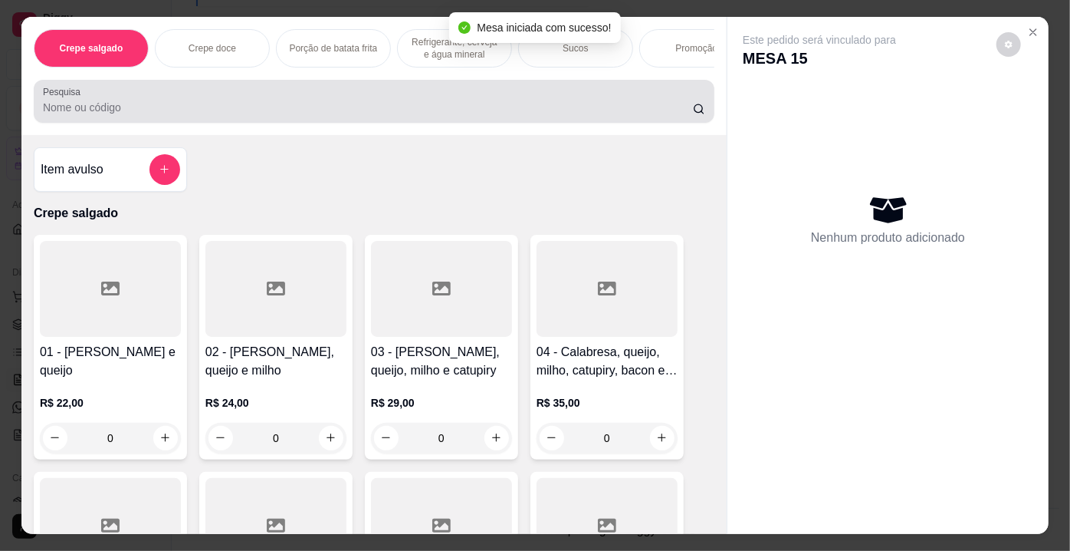
click at [486, 97] on div at bounding box center [374, 101] width 663 height 31
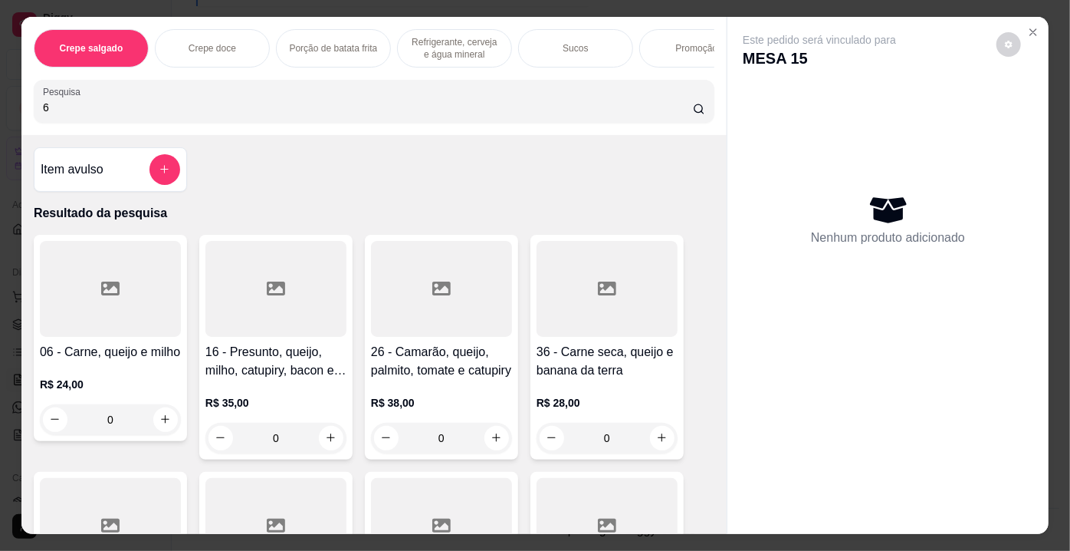
type input "6"
click at [81, 311] on div at bounding box center [110, 289] width 141 height 96
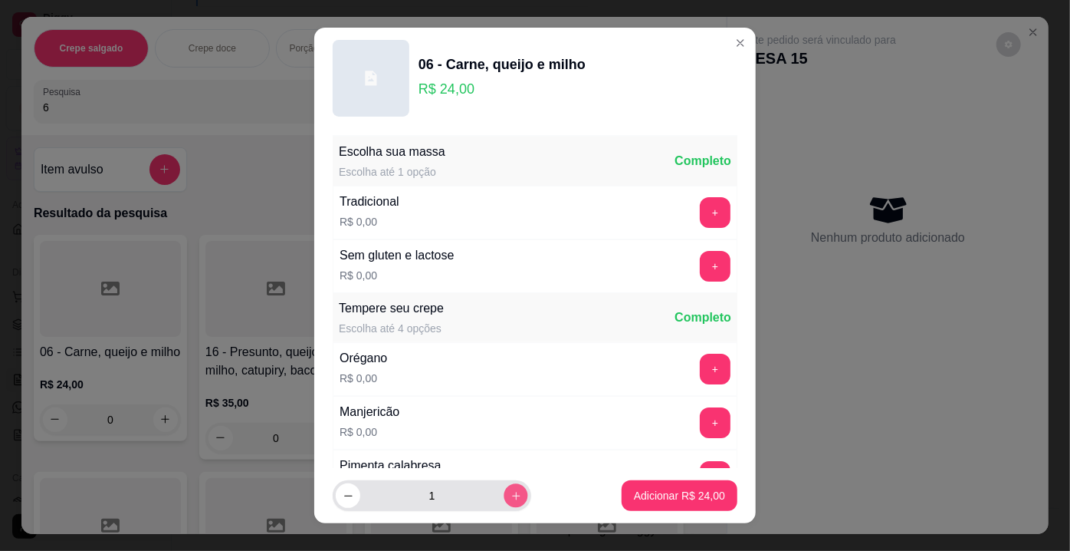
click at [511, 496] on icon "increase-product-quantity" at bounding box center [517, 496] width 12 height 12
type input "2"
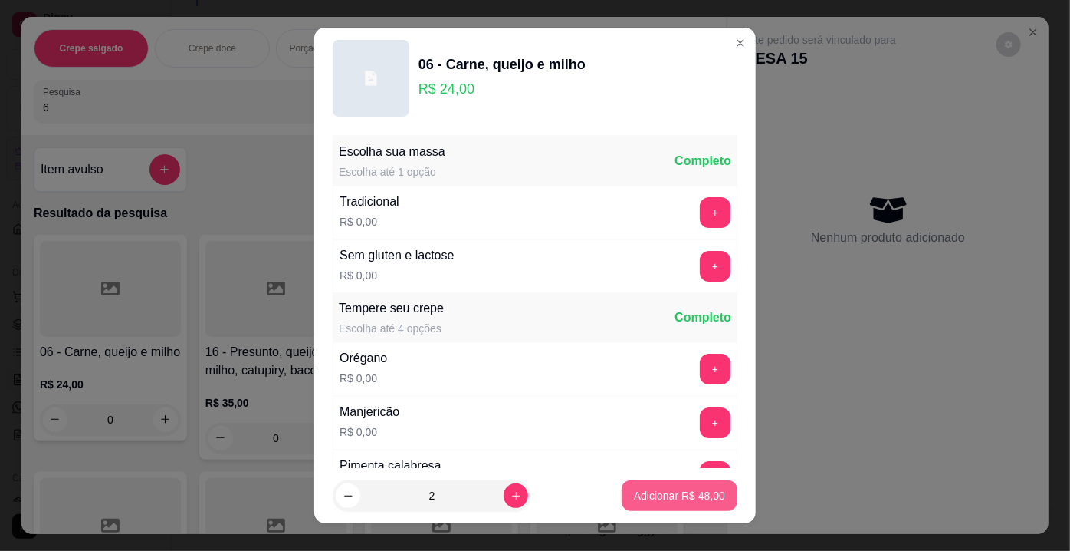
click at [634, 497] on p "Adicionar R$ 48,00" at bounding box center [679, 495] width 91 height 15
type input "2"
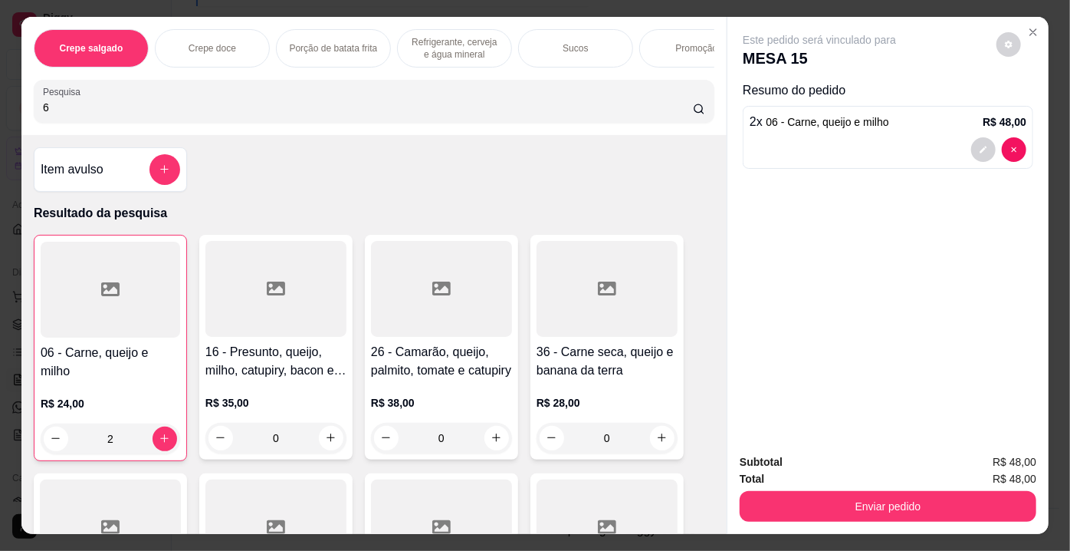
drag, startPoint x: 67, startPoint y: 110, endPoint x: 0, endPoint y: 109, distance: 67.5
click at [0, 109] on div "Crepe salgado Crepe doce Porção de batata frita Refrigerante, cerveja e água mi…" at bounding box center [535, 275] width 1070 height 551
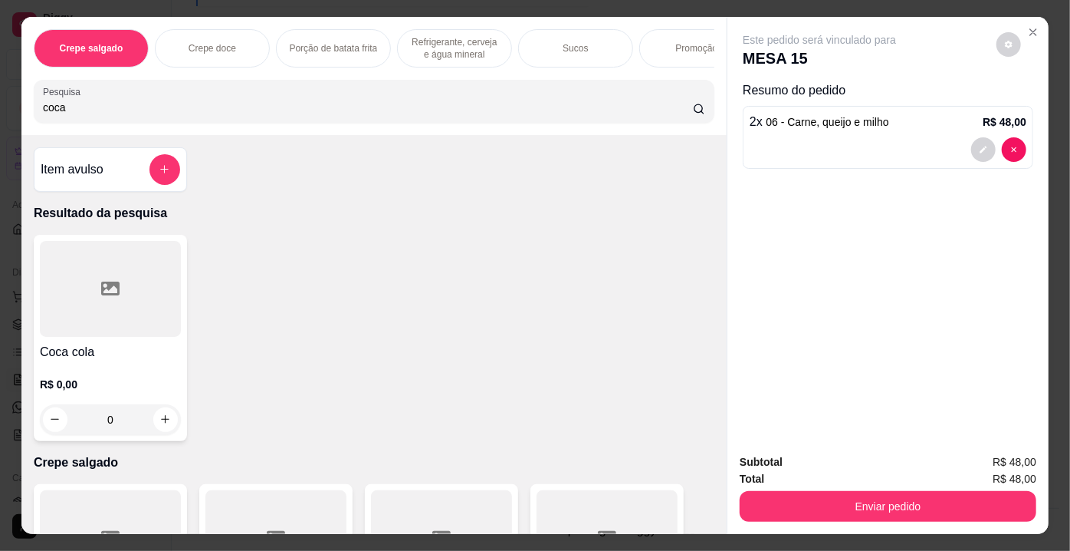
type input "coca"
click at [110, 281] on div at bounding box center [110, 289] width 141 height 96
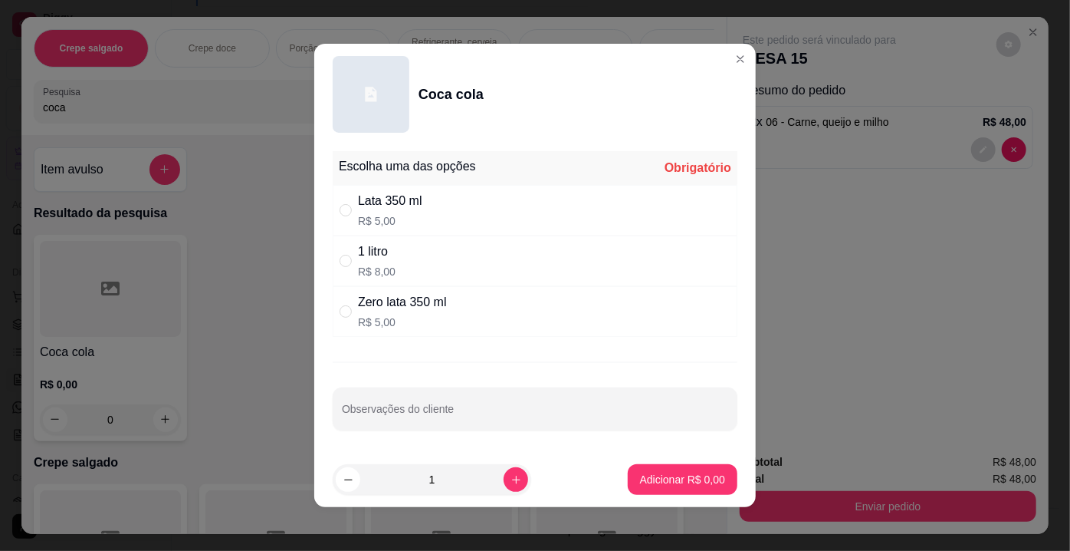
click at [377, 305] on div "Zero lata 350 ml" at bounding box center [402, 302] width 89 height 18
radio input "true"
click at [700, 482] on p "Adicionar R$ 5,00" at bounding box center [682, 479] width 85 height 15
type input "1"
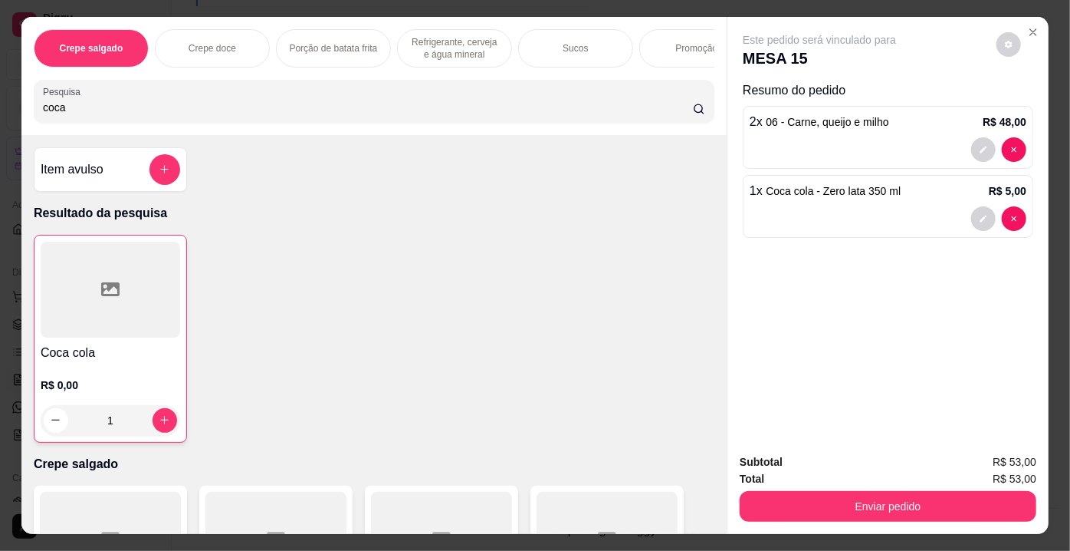
drag, startPoint x: 74, startPoint y: 115, endPoint x: 1, endPoint y: 109, distance: 73.1
click at [1, 109] on div "Crepe salgado Crepe doce Porção de batata frita Refrigerante, cerveja e água mi…" at bounding box center [535, 275] width 1070 height 551
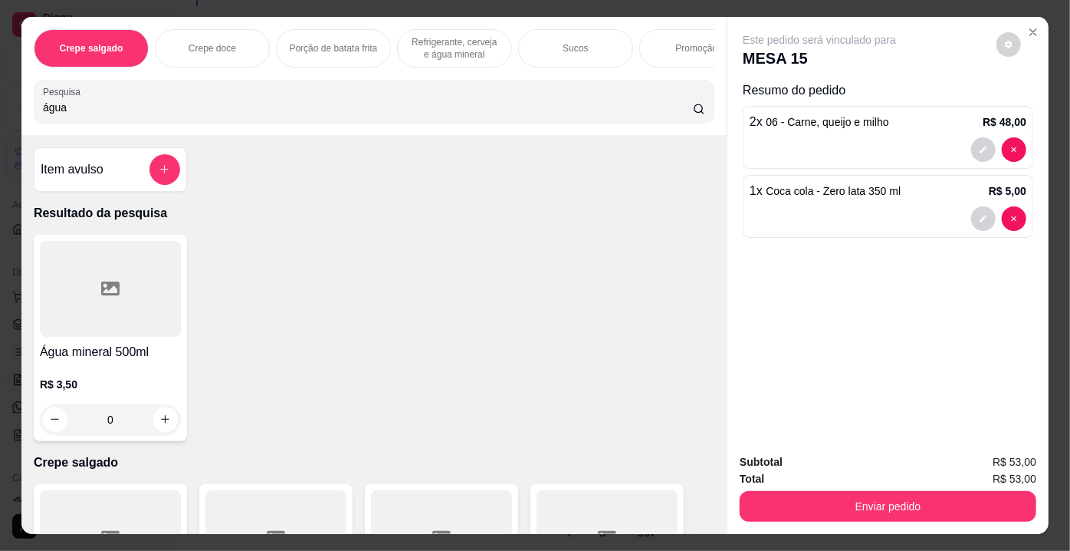
type input "água"
click at [109, 285] on icon at bounding box center [110, 288] width 18 height 18
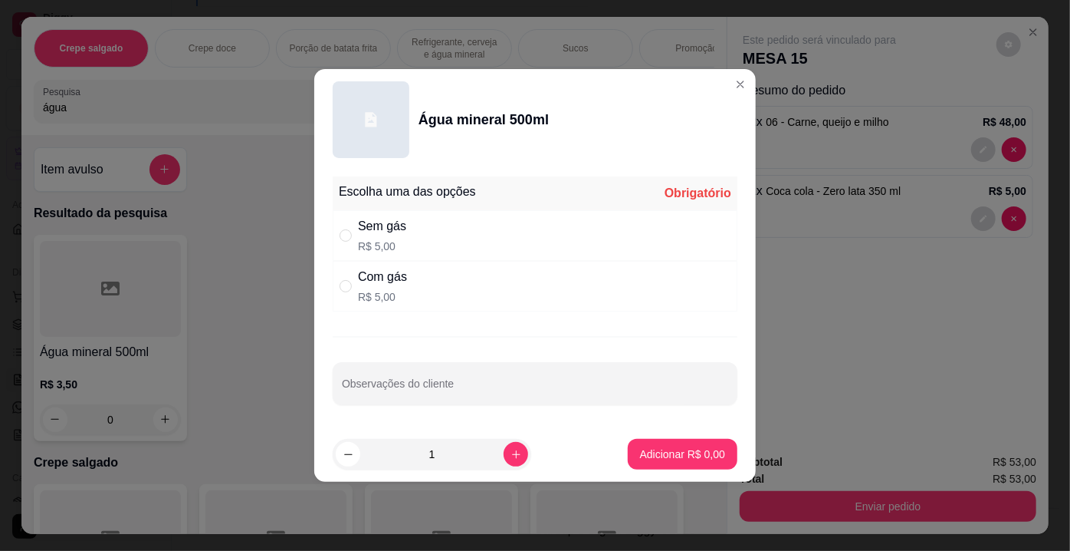
drag, startPoint x: 388, startPoint y: 284, endPoint x: 534, endPoint y: 379, distance: 174.0
click at [391, 285] on div "Com gás" at bounding box center [382, 277] width 49 height 18
radio input "true"
click at [667, 448] on p "Adicionar R$ 5,00" at bounding box center [682, 453] width 85 height 15
type input "1"
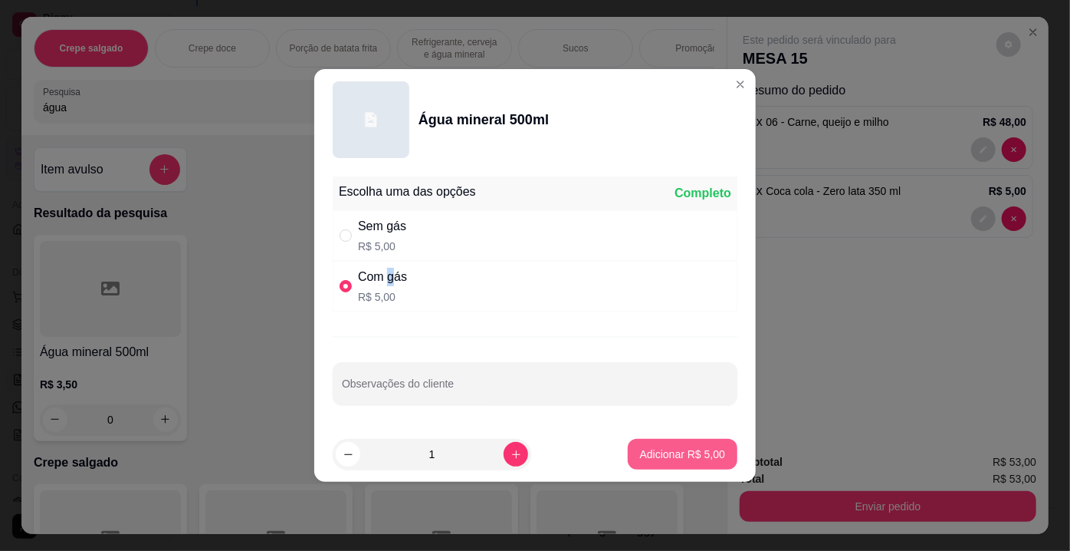
type input "1"
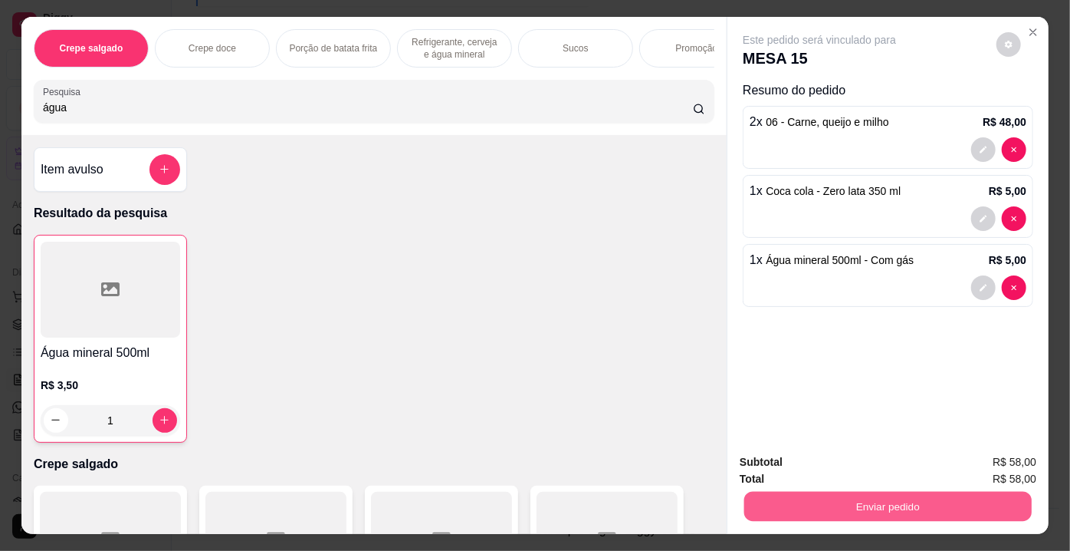
click at [795, 504] on button "Enviar pedido" at bounding box center [889, 507] width 288 height 30
click at [1001, 467] on button "Enviar pedido" at bounding box center [997, 463] width 84 height 28
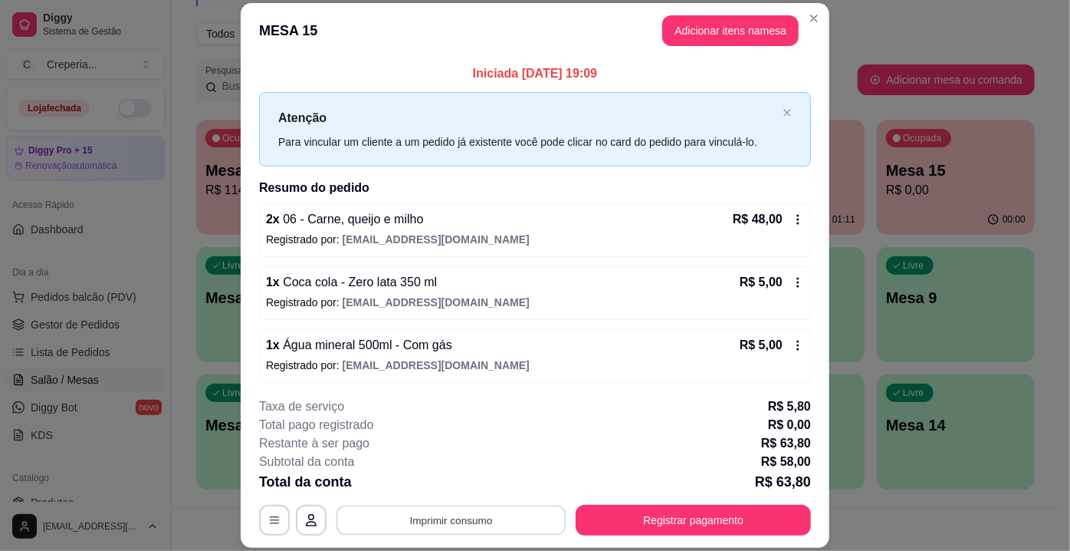
click at [480, 516] on button "Imprimir consumo" at bounding box center [452, 520] width 230 height 30
click at [449, 497] on button "IMPRESSORA" at bounding box center [450, 485] width 107 height 24
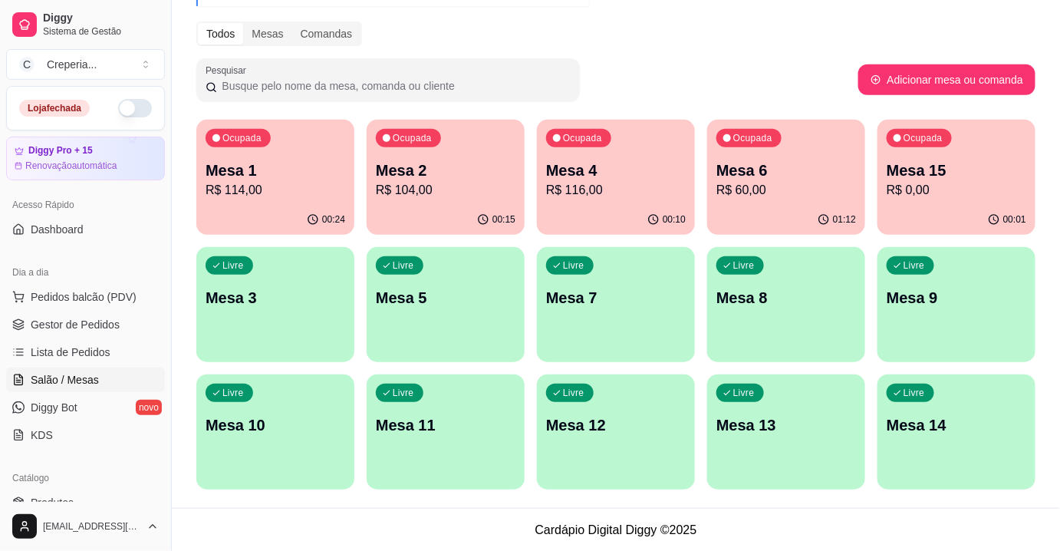
click at [311, 171] on p "Mesa 1" at bounding box center [276, 169] width 140 height 21
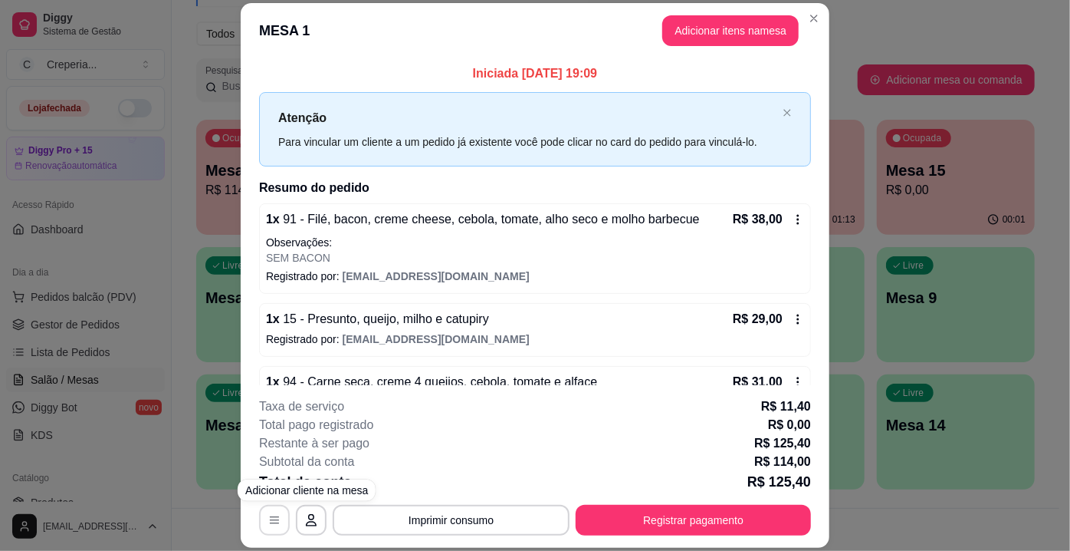
click at [271, 520] on icon "button" at bounding box center [274, 520] width 9 height 7
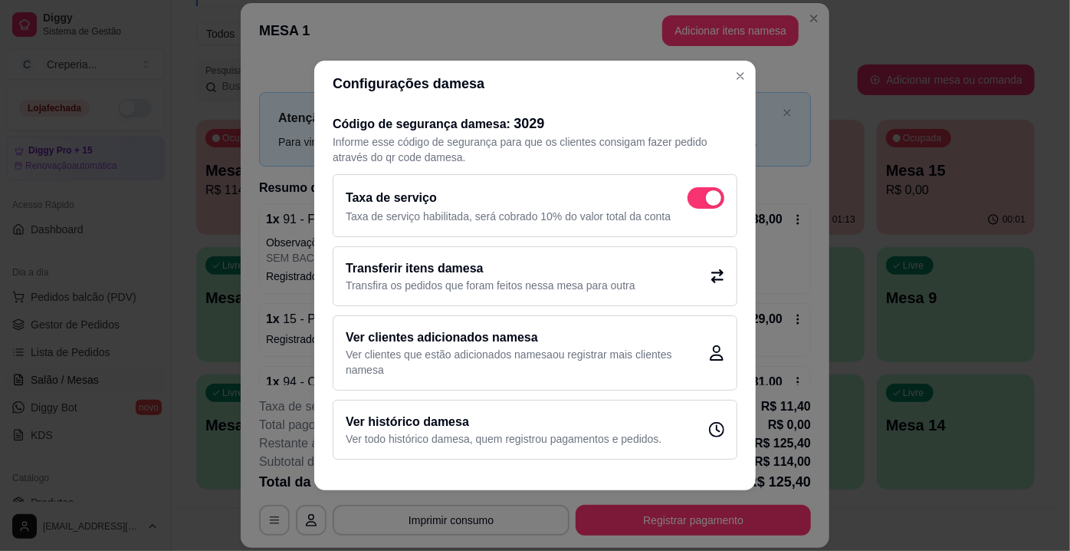
click at [714, 197] on span at bounding box center [713, 197] width 15 height 15
click at [697, 201] on input "checkbox" at bounding box center [692, 206] width 10 height 10
checkbox input "false"
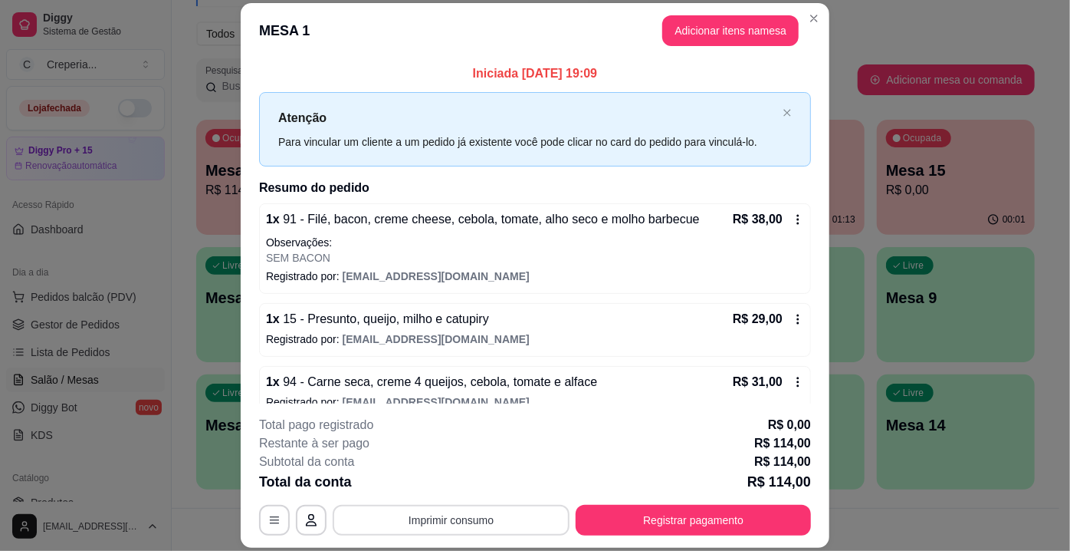
click at [462, 514] on button "Imprimir consumo" at bounding box center [451, 520] width 237 height 31
click at [458, 488] on button "IMPRESSORA" at bounding box center [451, 485] width 111 height 25
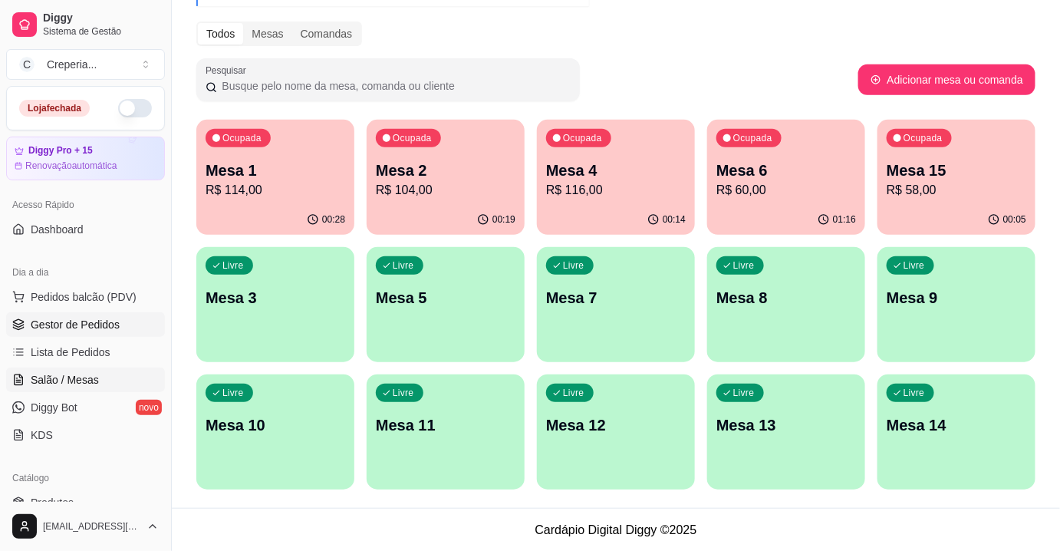
click at [108, 329] on span "Gestor de Pedidos" at bounding box center [75, 324] width 89 height 15
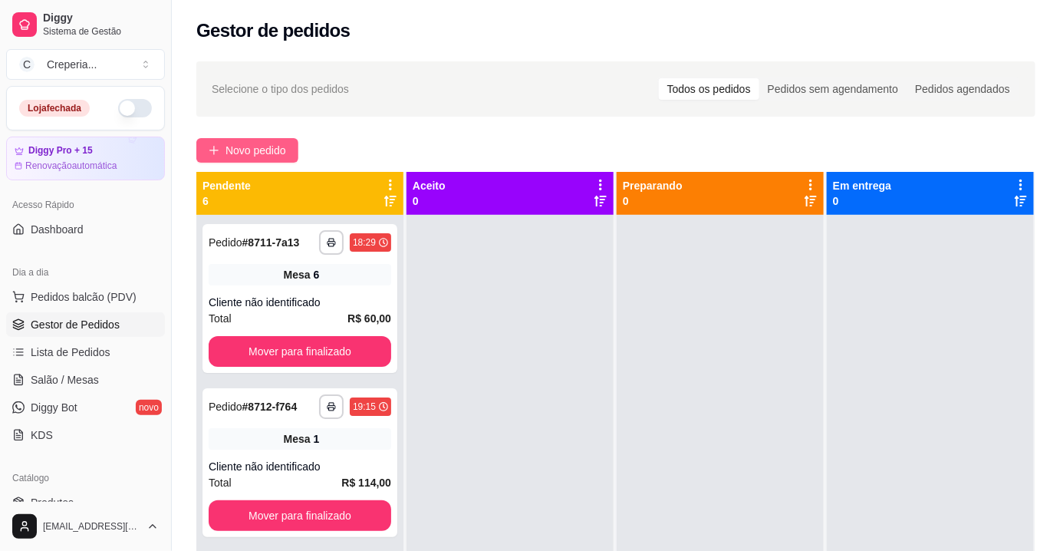
click at [222, 150] on button "Novo pedido" at bounding box center [247, 150] width 102 height 25
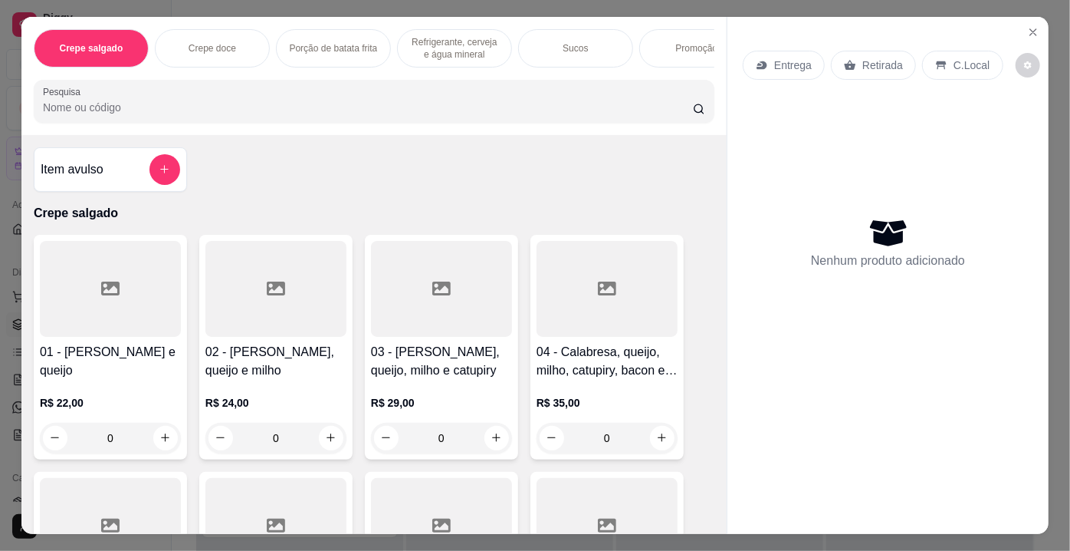
click at [426, 114] on input "Pesquisa" at bounding box center [368, 107] width 650 height 15
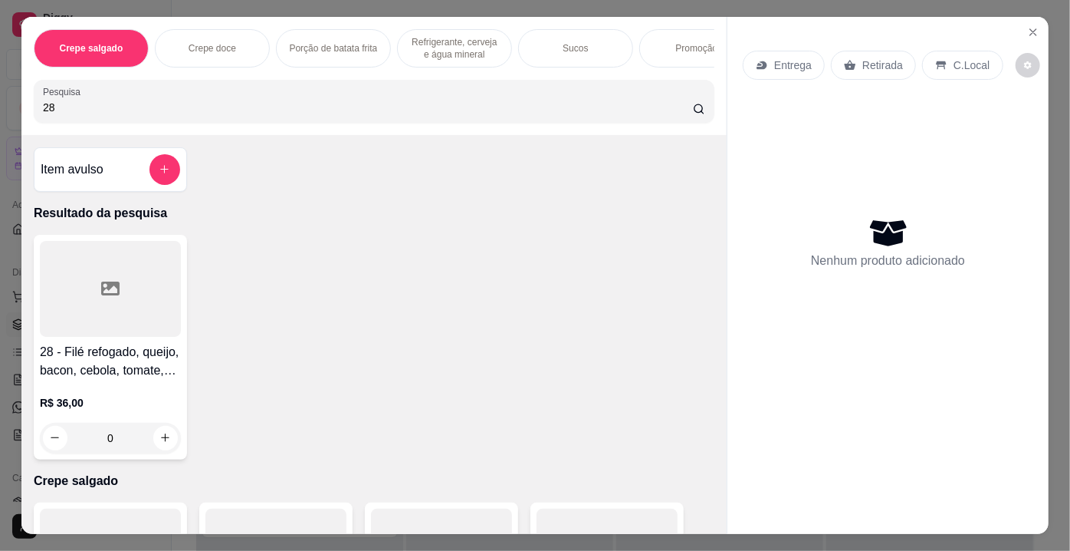
type input "28"
click at [107, 335] on div at bounding box center [110, 289] width 141 height 96
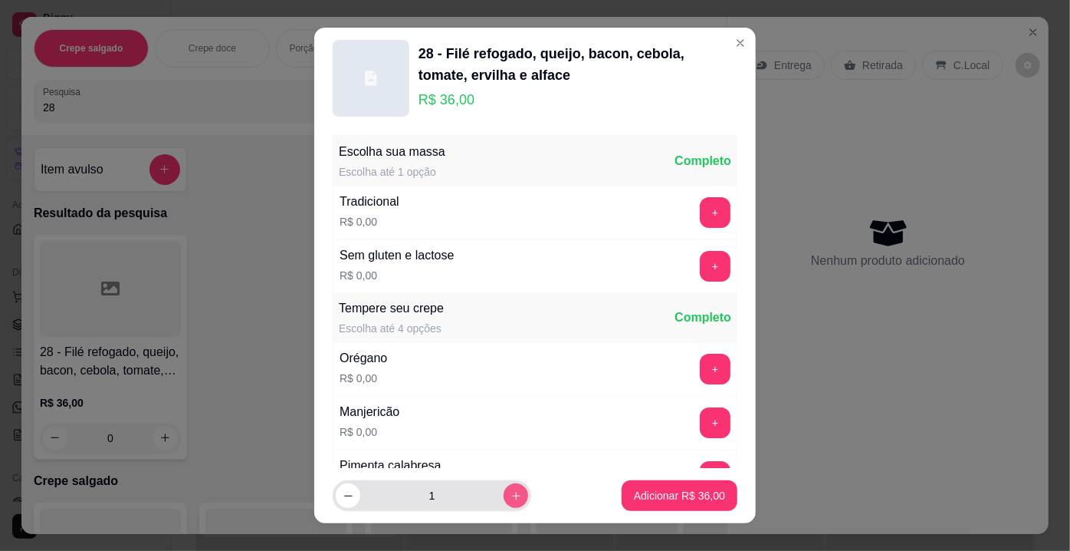
click at [511, 491] on icon "increase-product-quantity" at bounding box center [517, 496] width 12 height 12
type input "2"
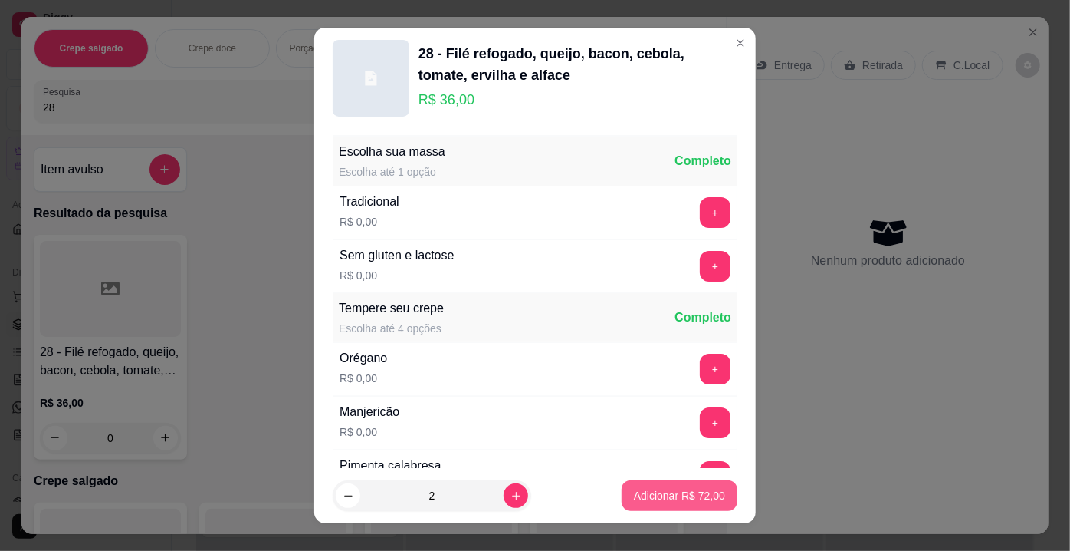
click at [687, 493] on p "Adicionar R$ 72,00" at bounding box center [679, 495] width 91 height 15
type input "2"
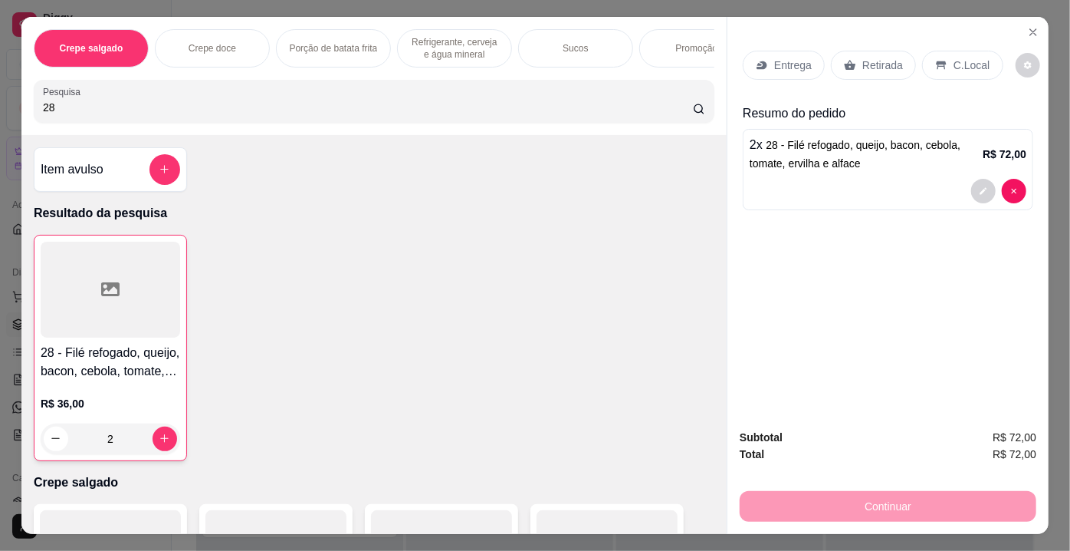
click at [863, 58] on p "Retirada" at bounding box center [883, 65] width 41 height 15
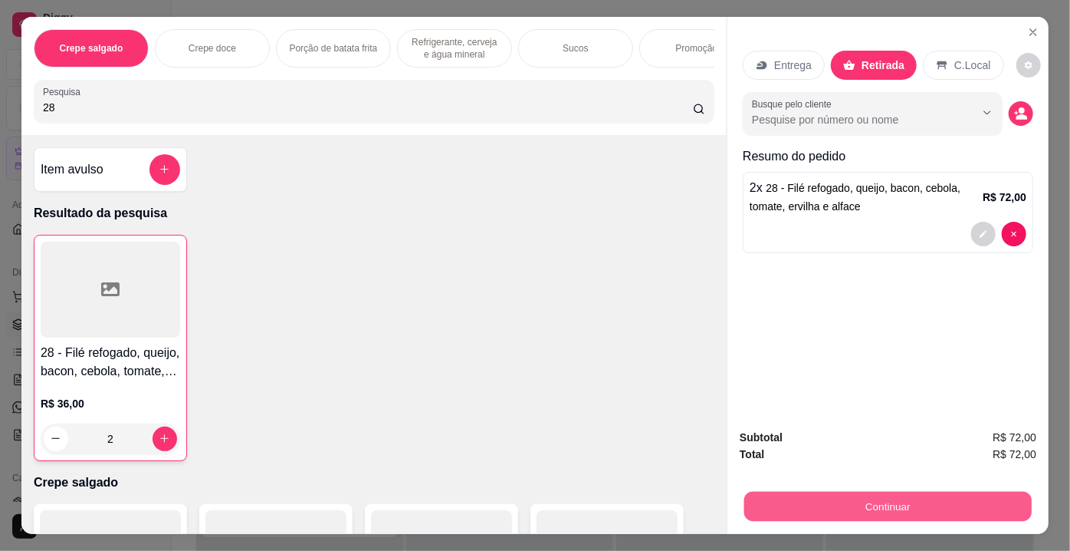
click at [794, 505] on button "Continuar" at bounding box center [889, 507] width 288 height 30
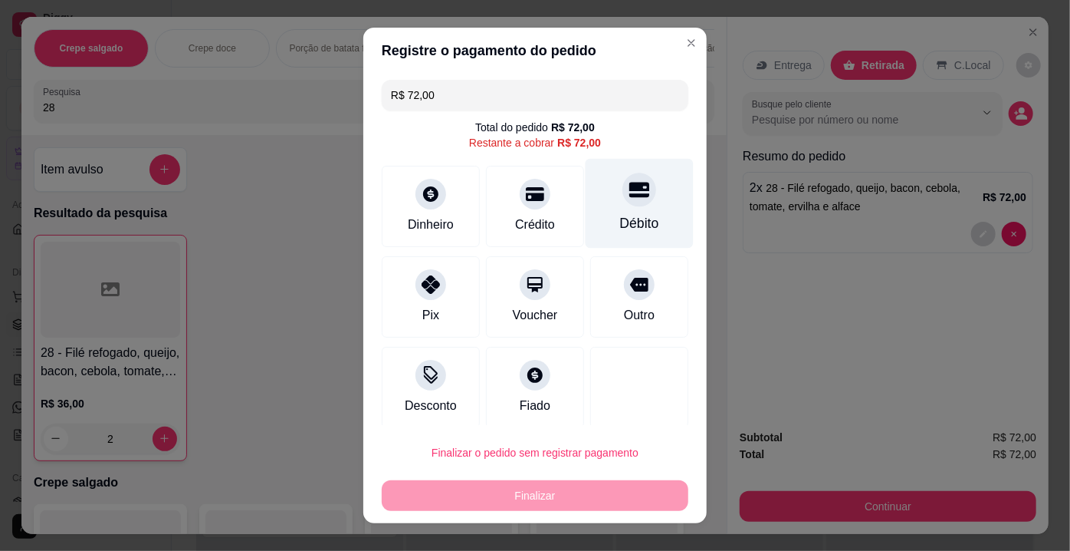
click at [633, 191] on div "Débito" at bounding box center [640, 204] width 108 height 90
type input "R$ 0,00"
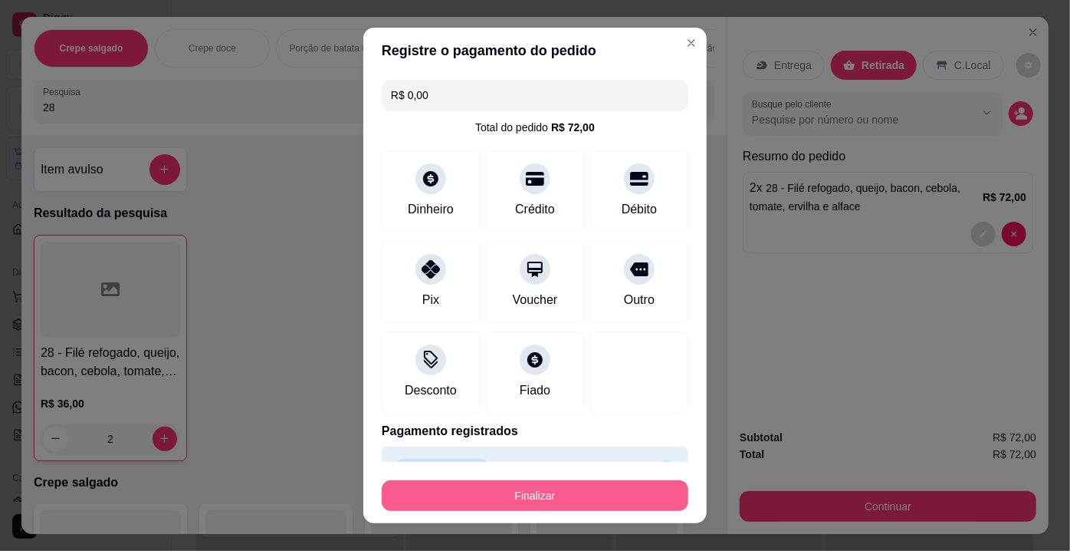
click at [519, 492] on button "Finalizar" at bounding box center [535, 495] width 307 height 31
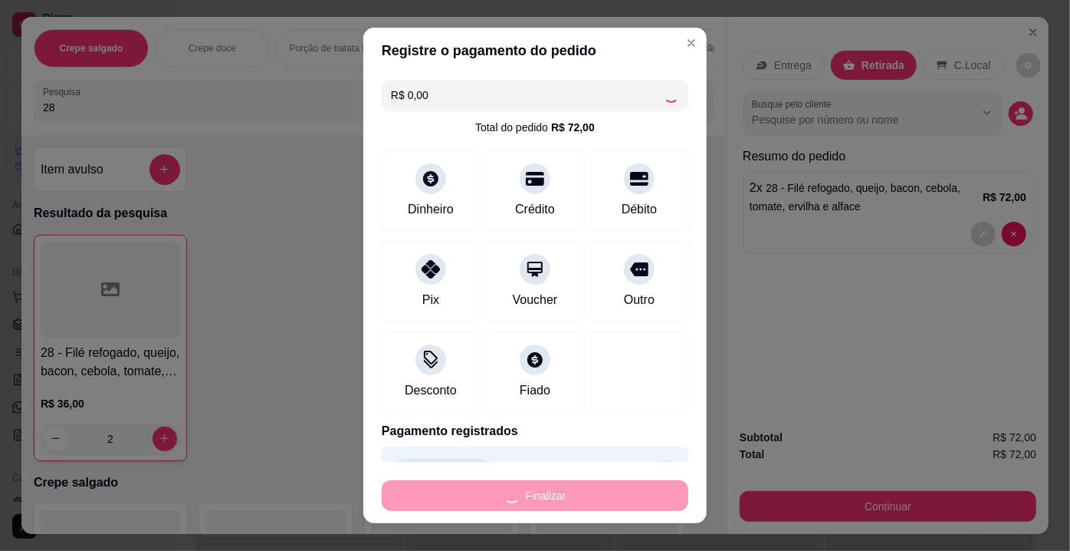
type input "0"
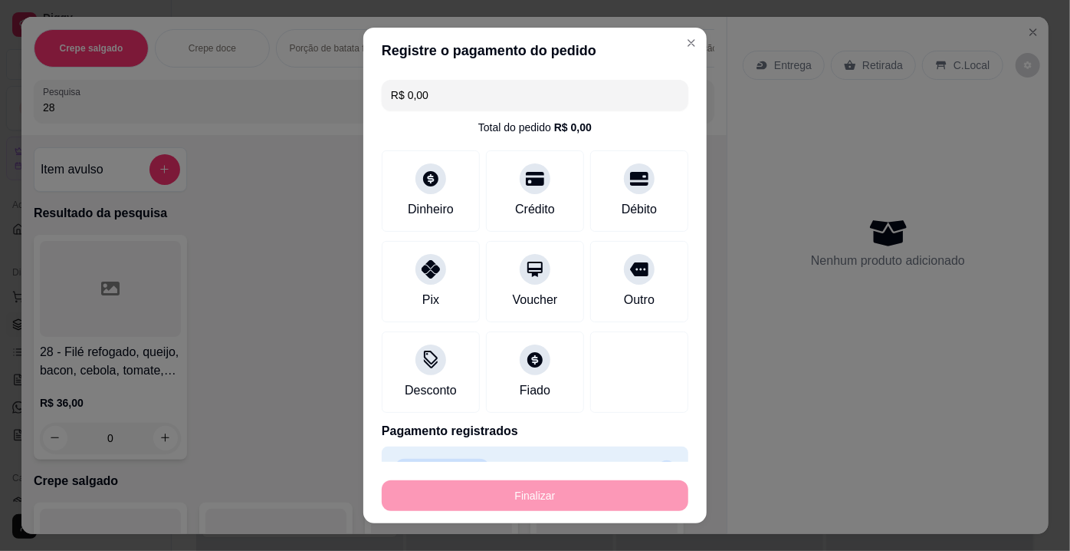
type input "-R$ 72,00"
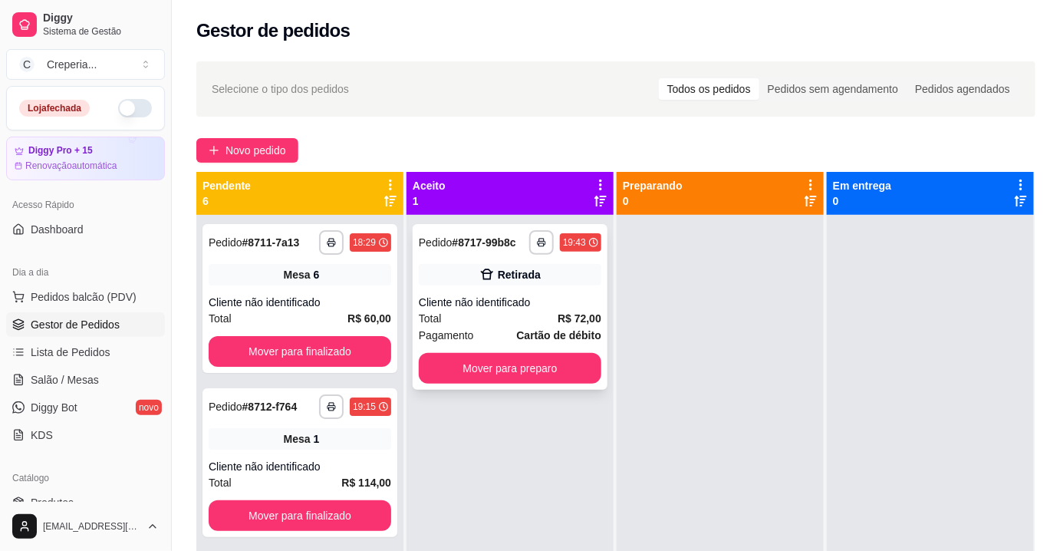
click at [521, 298] on div "Cliente não identificado" at bounding box center [510, 301] width 182 height 15
click at [543, 240] on button "button" at bounding box center [541, 242] width 25 height 25
click at [521, 294] on button "IMPRESSORA" at bounding box center [496, 296] width 111 height 25
click at [709, 379] on div at bounding box center [720, 490] width 207 height 551
click at [86, 375] on span "Salão / Mesas" at bounding box center [65, 379] width 68 height 15
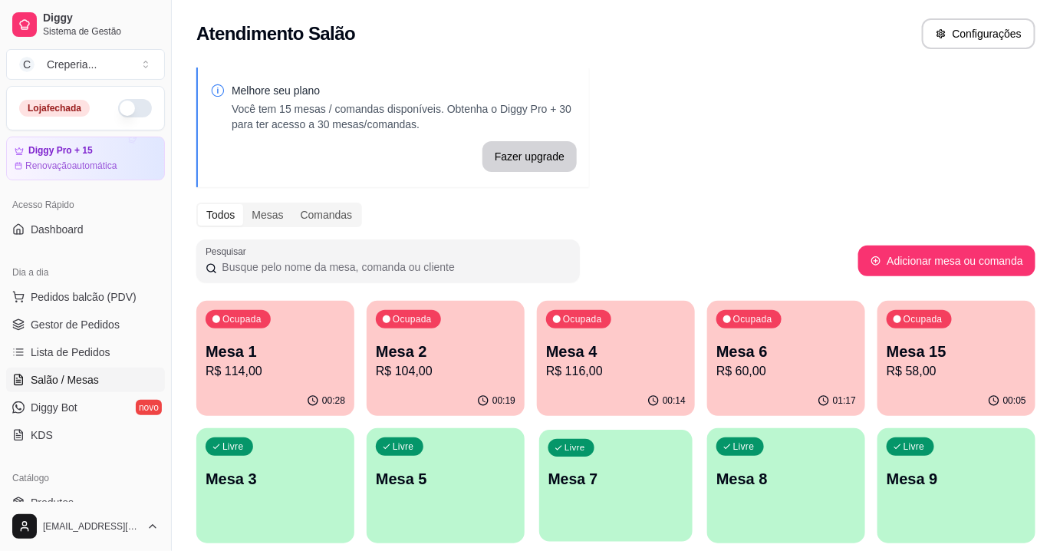
click at [568, 485] on p "Mesa 7" at bounding box center [616, 479] width 136 height 21
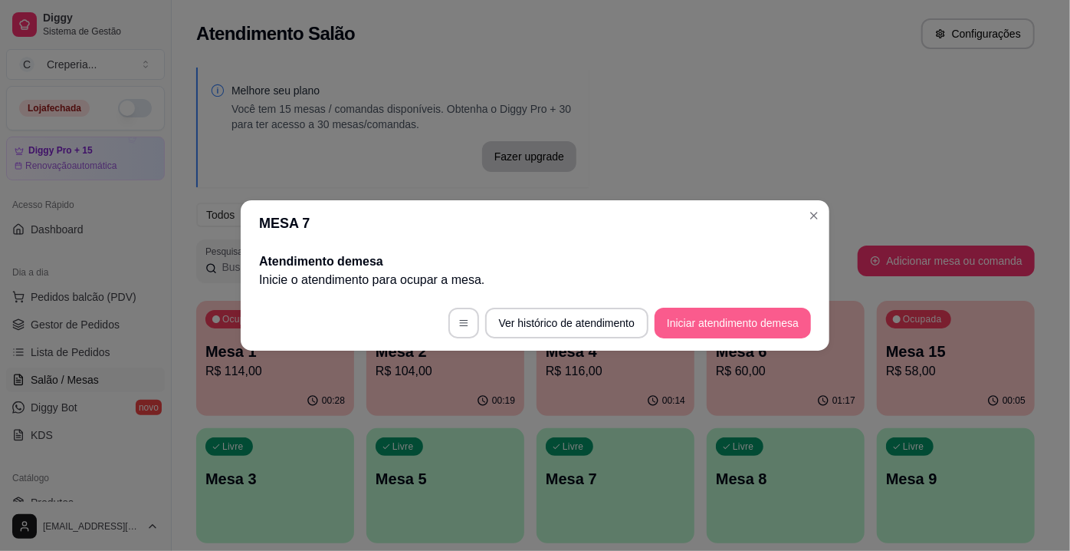
click at [718, 328] on button "Iniciar atendimento de mesa" at bounding box center [733, 322] width 156 height 31
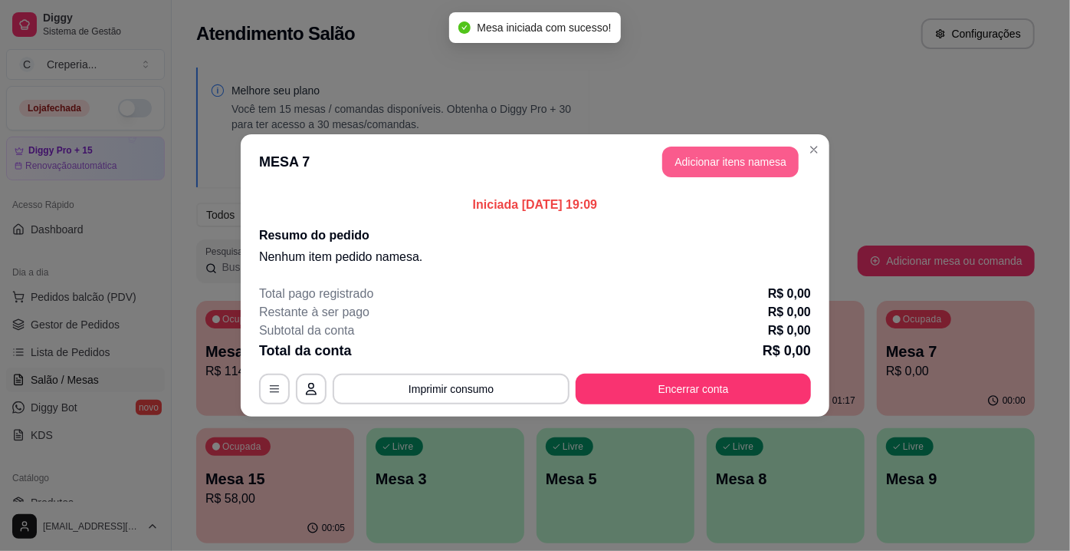
click at [738, 152] on button "Adicionar itens na mesa" at bounding box center [731, 161] width 136 height 31
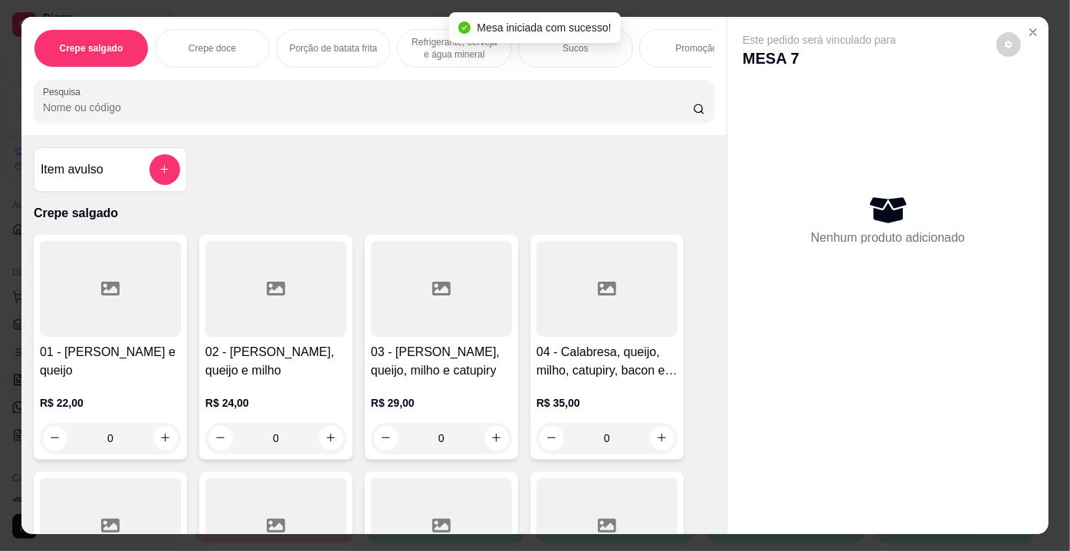
click at [279, 107] on input "Pesquisa" at bounding box center [368, 107] width 650 height 15
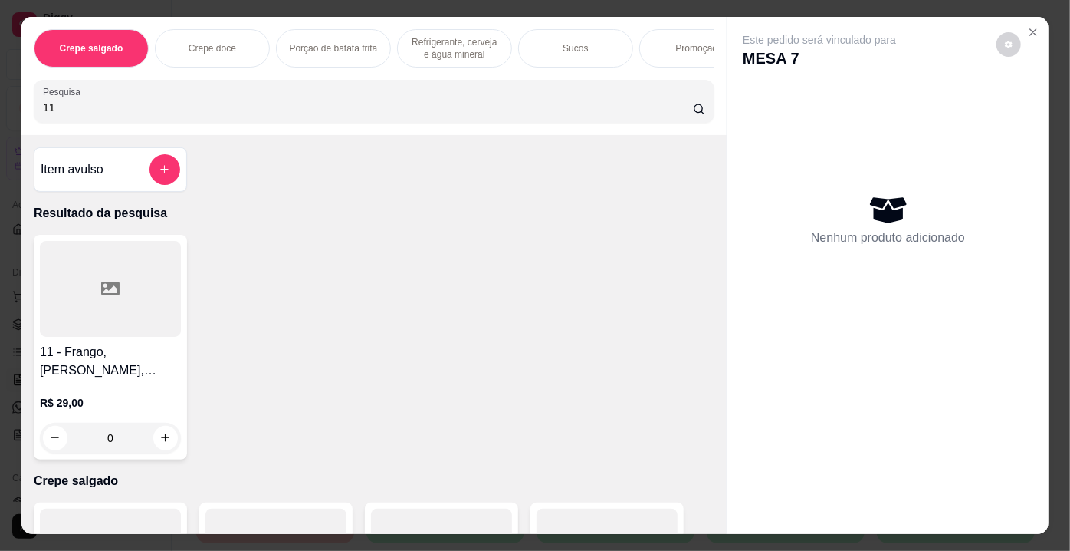
type input "11"
click at [90, 307] on div at bounding box center [110, 289] width 141 height 96
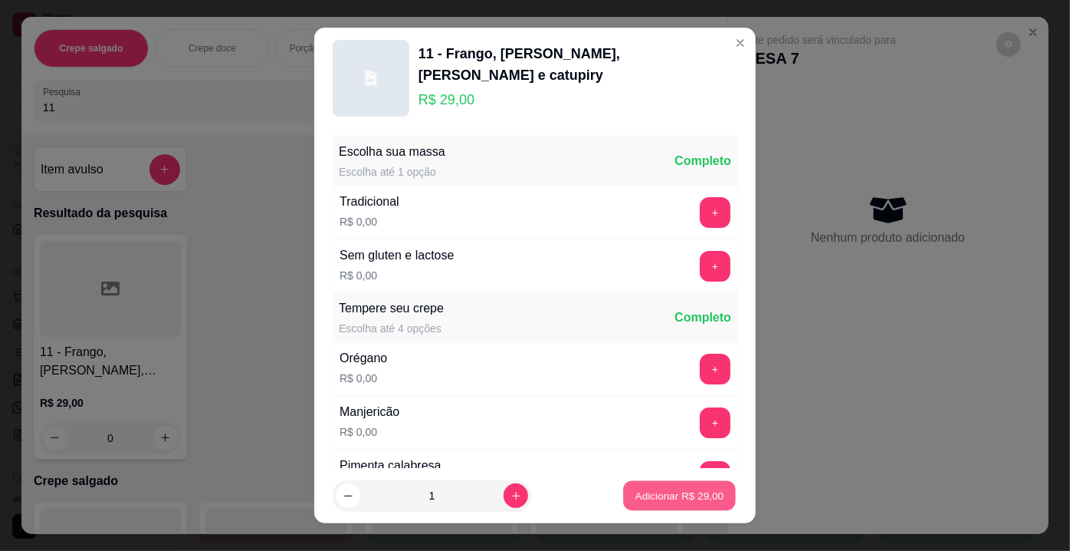
click at [646, 485] on button "Adicionar R$ 29,00" at bounding box center [679, 496] width 113 height 30
type input "1"
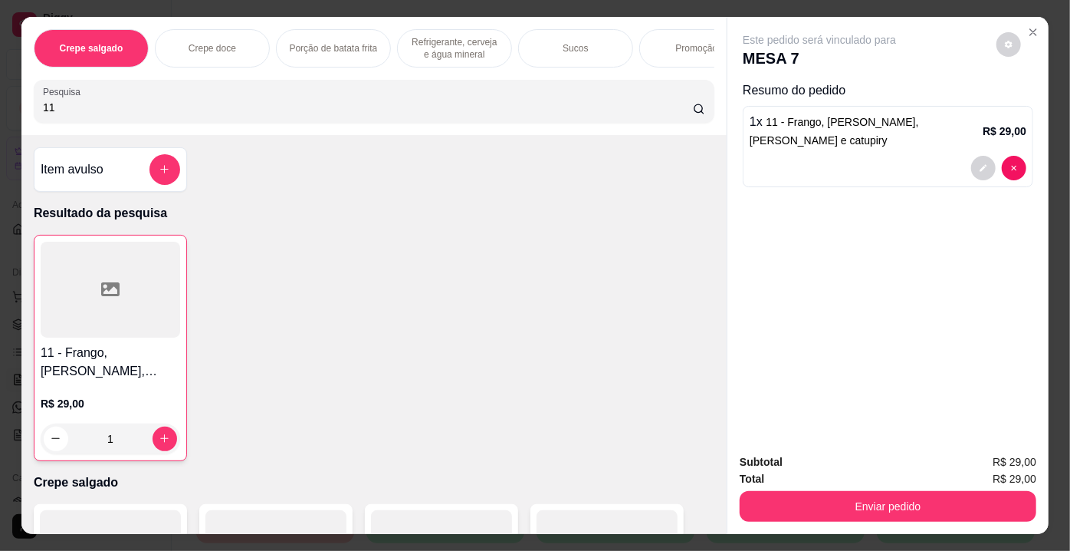
drag, startPoint x: 52, startPoint y: 117, endPoint x: 0, endPoint y: 93, distance: 57.6
click at [0, 93] on div "Crepe salgado Crepe doce Porção de batata frita Refrigerante, cerveja e água mi…" at bounding box center [535, 275] width 1070 height 551
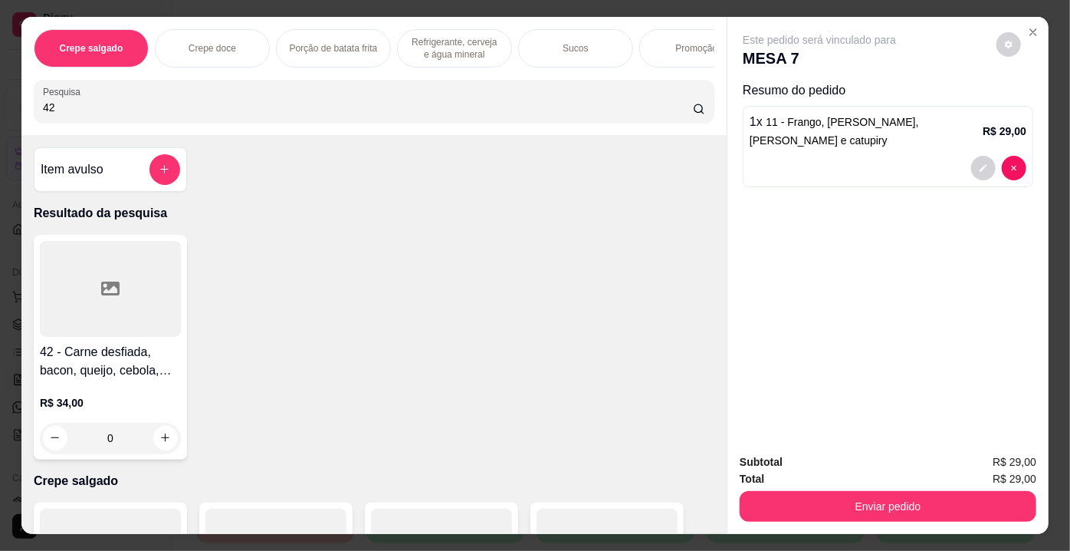
type input "42"
click at [124, 332] on div at bounding box center [110, 289] width 141 height 96
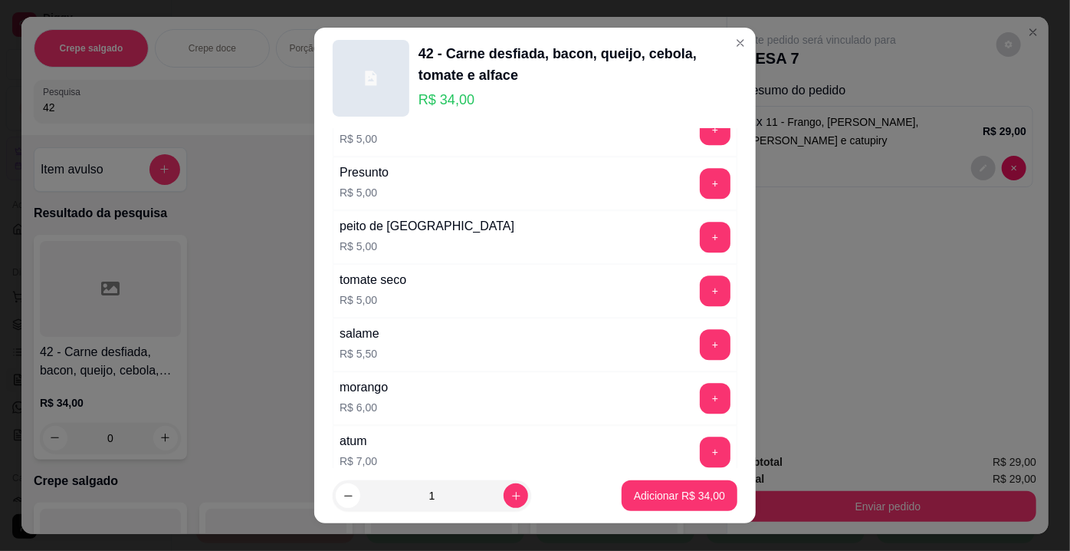
scroll to position [2752, 0]
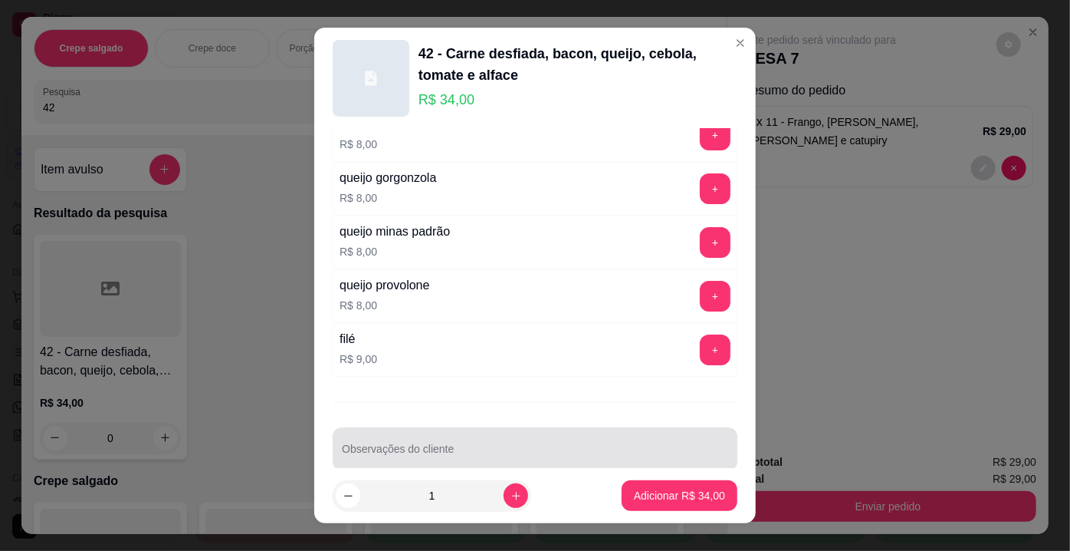
click at [501, 427] on div "Observações do cliente" at bounding box center [535, 448] width 405 height 43
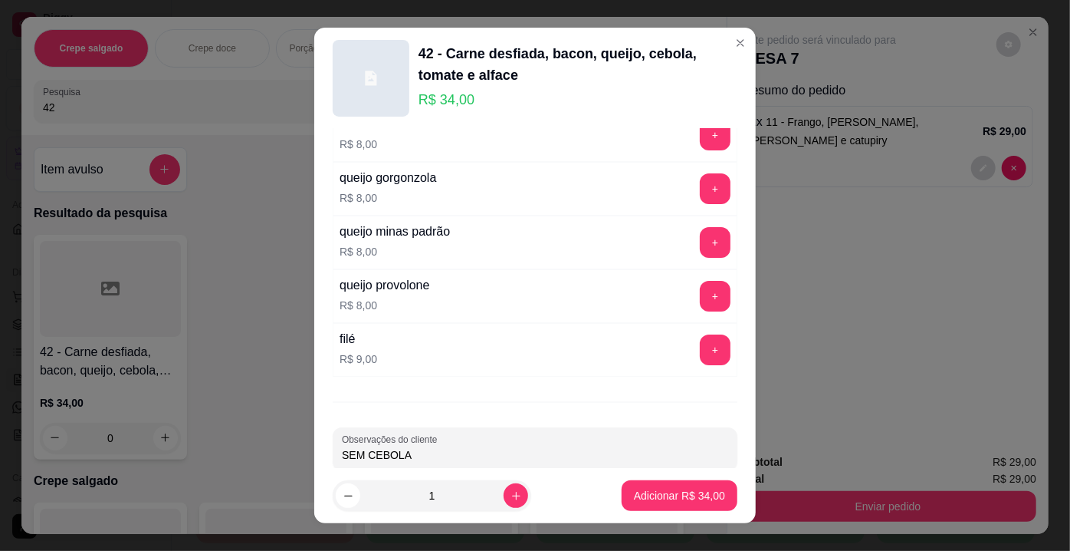
type input "SEM CEBOLA"
click at [682, 515] on footer "1 Adicionar R$ 34,00" at bounding box center [535, 495] width 442 height 55
click at [682, 501] on p "Adicionar R$ 34,00" at bounding box center [679, 495] width 91 height 15
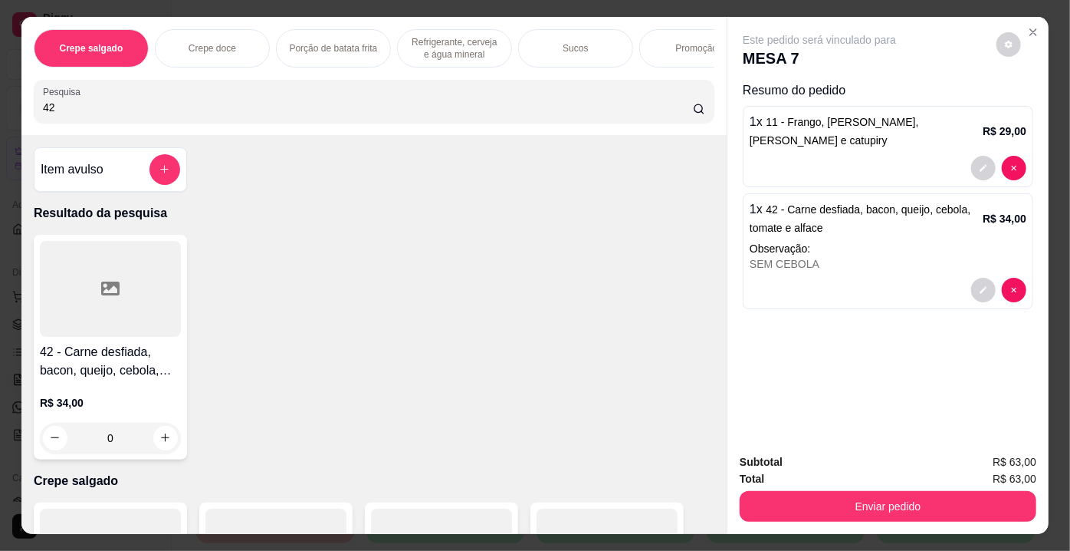
drag, startPoint x: 28, startPoint y: 111, endPoint x: 0, endPoint y: 120, distance: 29.1
click at [0, 120] on div "Crepe salgado Crepe doce Porção de batata frita Refrigerante, cerveja e água mi…" at bounding box center [535, 275] width 1070 height 551
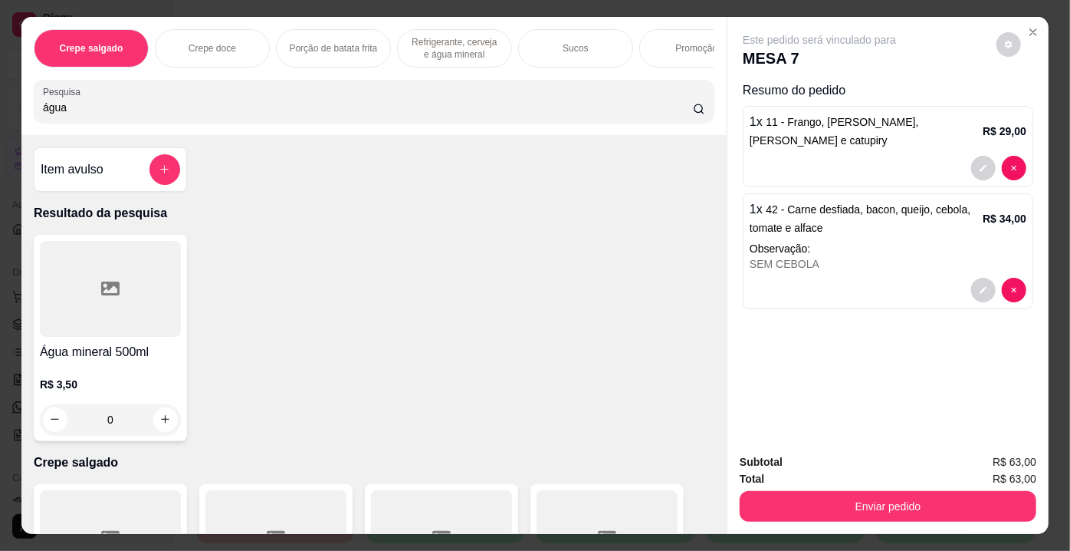
type input "água"
click at [66, 277] on div at bounding box center [110, 289] width 141 height 96
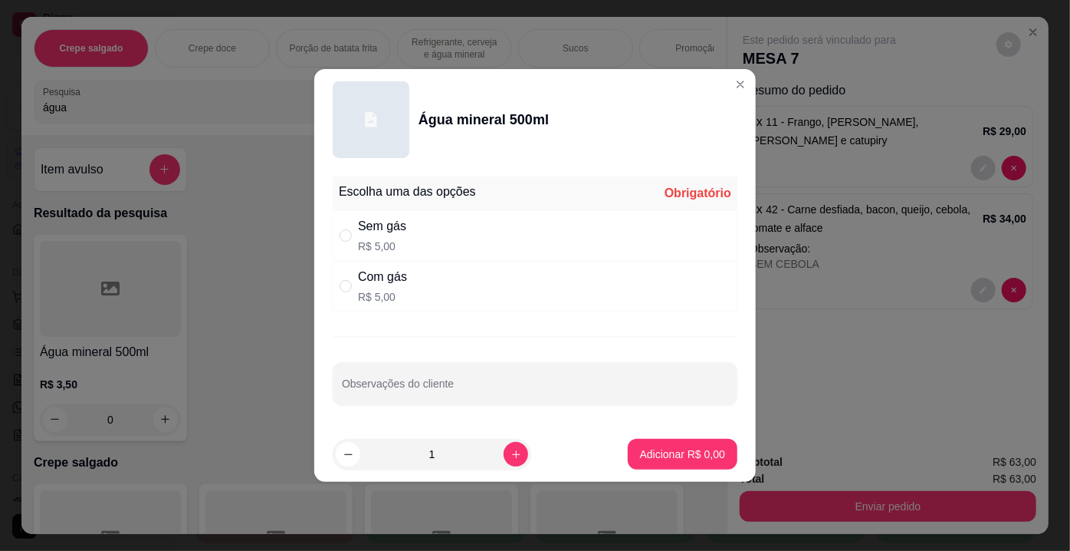
click at [367, 278] on div "Com gás" at bounding box center [382, 277] width 49 height 18
radio input "true"
click at [643, 449] on p "Adicionar R$ 5,00" at bounding box center [682, 453] width 83 height 15
type input "1"
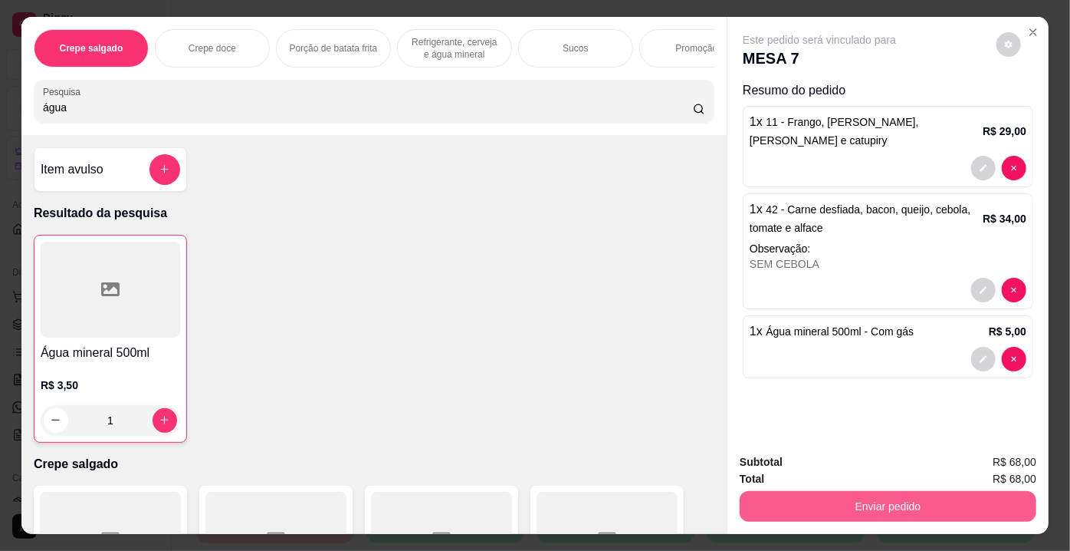
click at [792, 491] on button "Enviar pedido" at bounding box center [888, 506] width 297 height 31
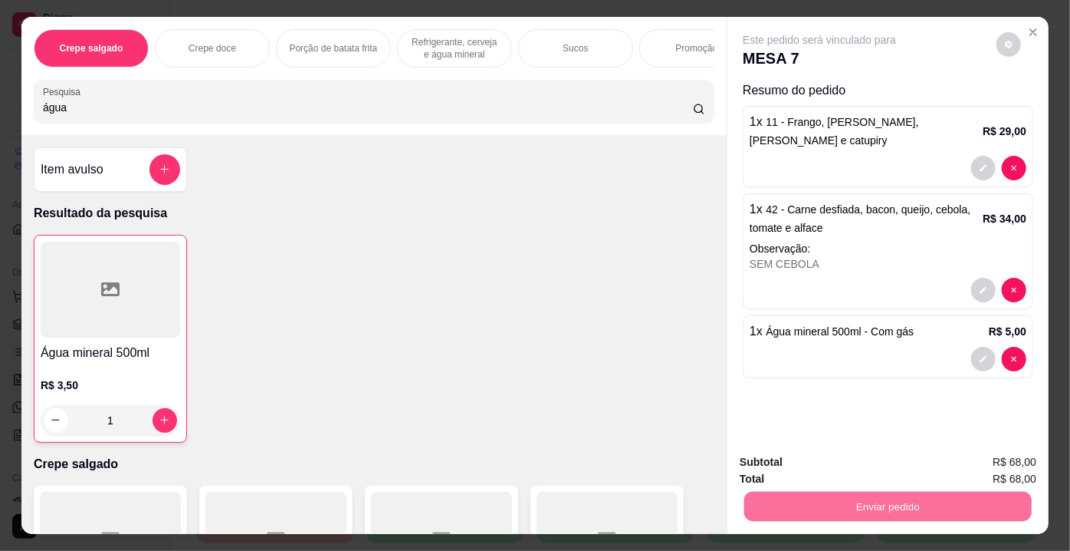
click at [981, 457] on button "Enviar pedido" at bounding box center [997, 463] width 84 height 28
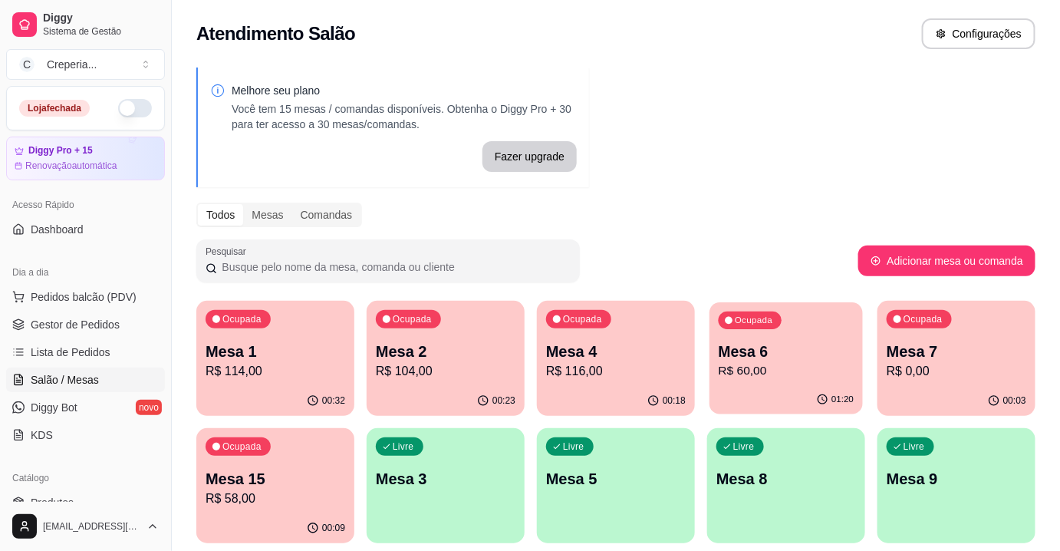
click at [746, 350] on p "Mesa 6" at bounding box center [786, 351] width 136 height 21
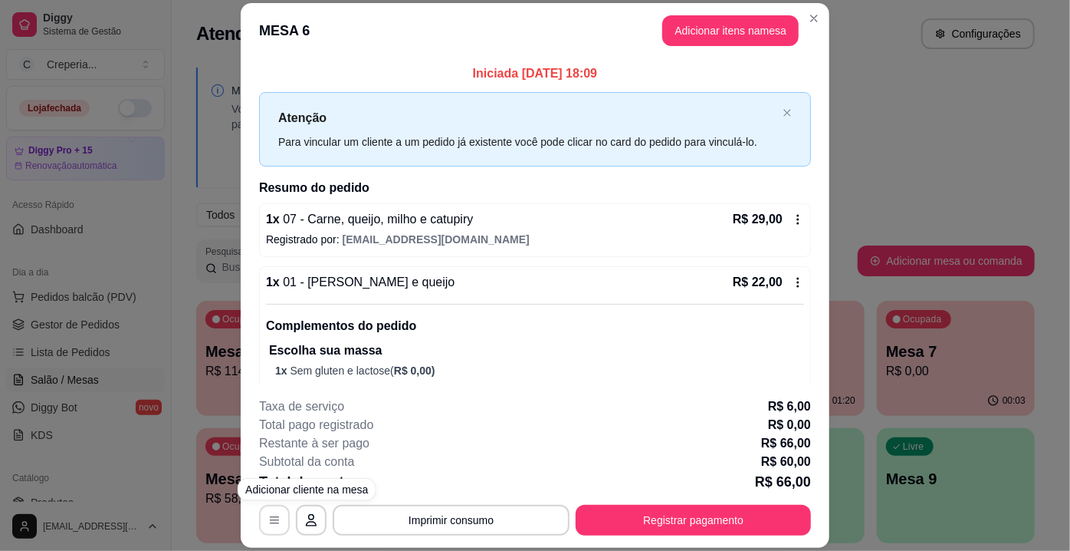
click at [271, 524] on icon "button" at bounding box center [274, 520] width 12 height 12
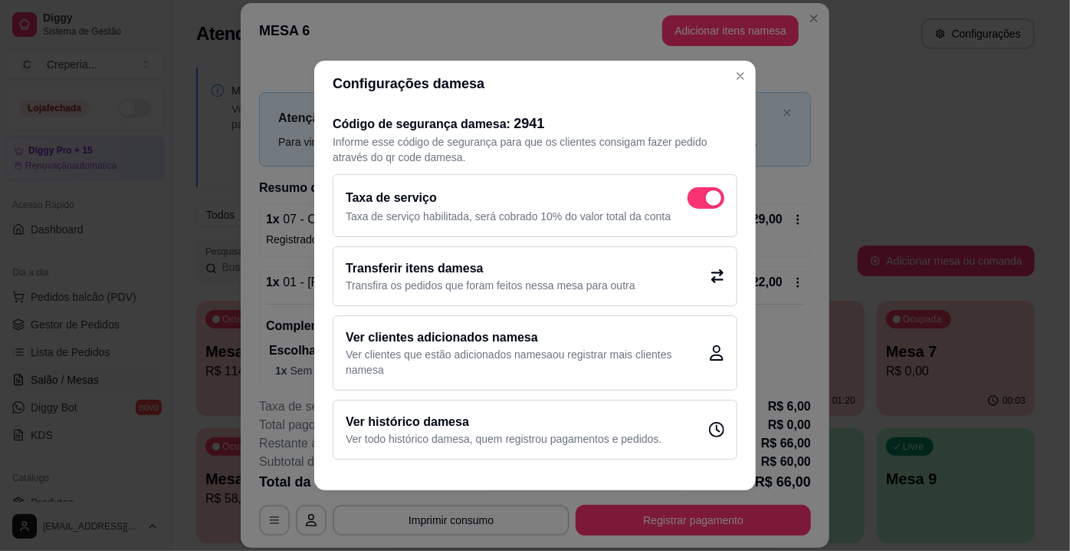
click at [713, 200] on span at bounding box center [713, 197] width 15 height 15
click at [697, 201] on input "checkbox" at bounding box center [692, 206] width 10 height 10
checkbox input "false"
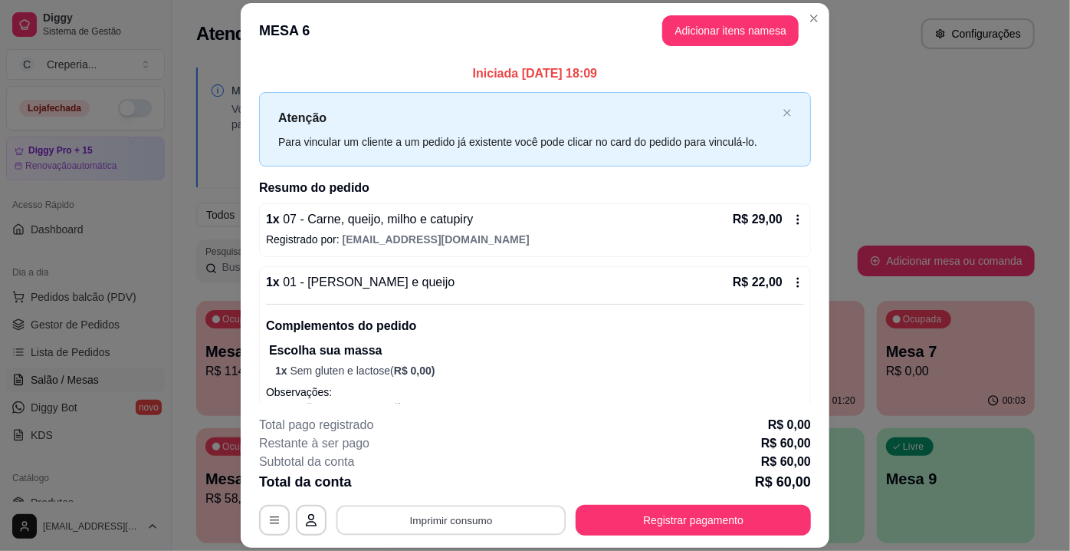
click at [447, 526] on button "Imprimir consumo" at bounding box center [452, 520] width 230 height 30
click at [451, 483] on button "IMPRESSORA" at bounding box center [450, 485] width 107 height 24
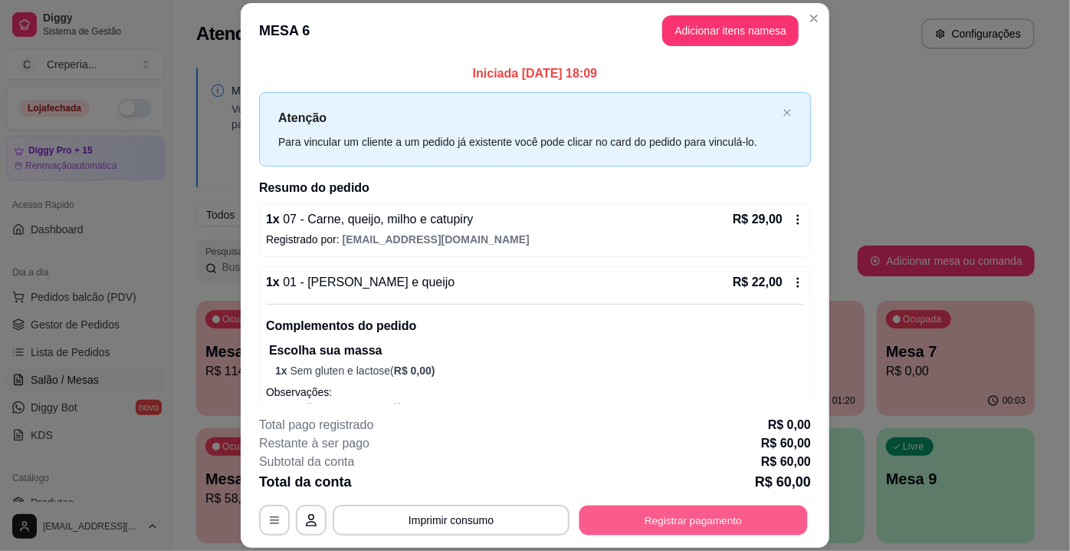
click at [676, 508] on button "Registrar pagamento" at bounding box center [694, 520] width 229 height 30
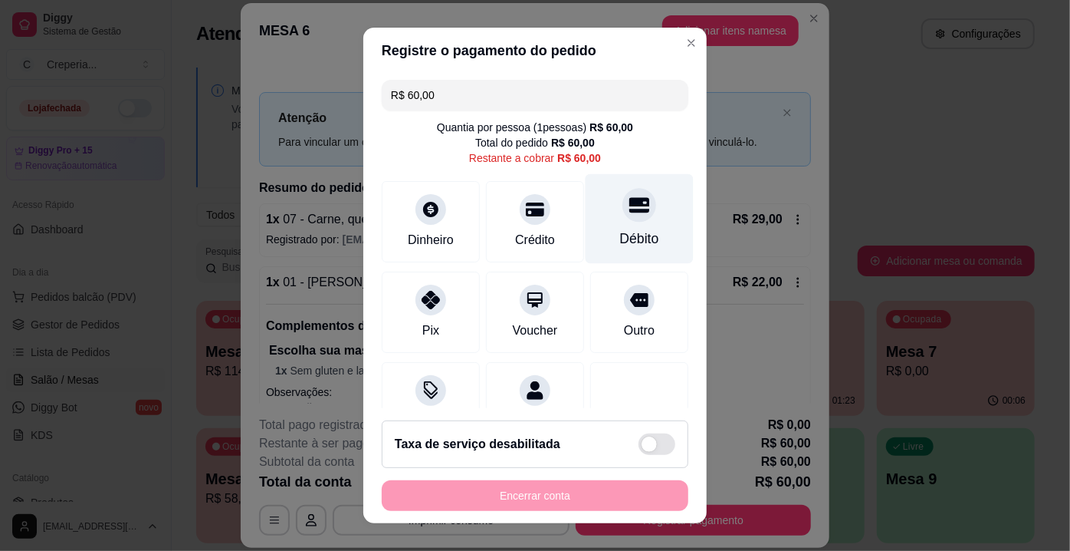
click at [639, 222] on div "Débito" at bounding box center [640, 219] width 108 height 90
type input "R$ 0,00"
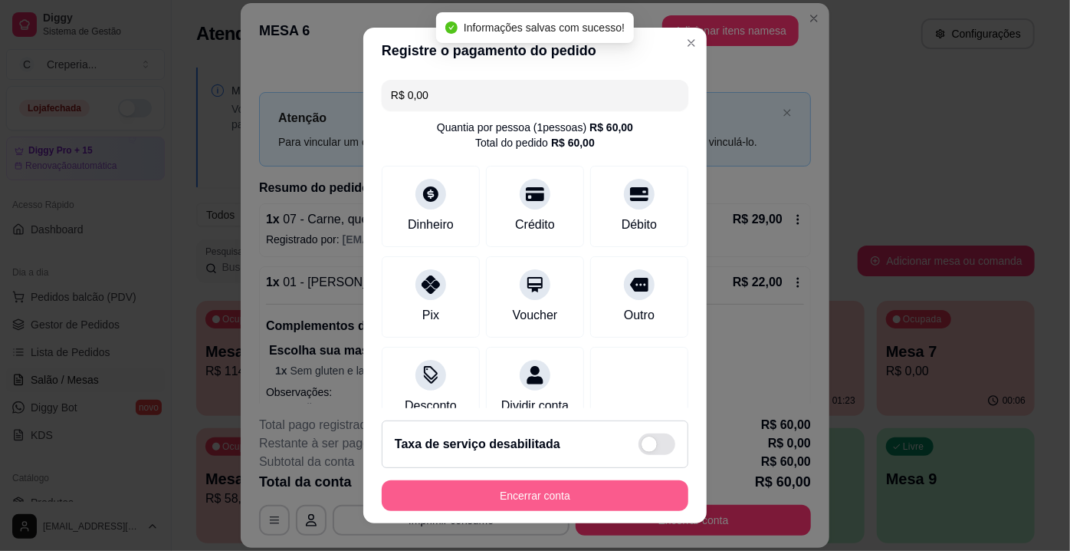
click at [513, 500] on button "Encerrar conta" at bounding box center [535, 495] width 307 height 31
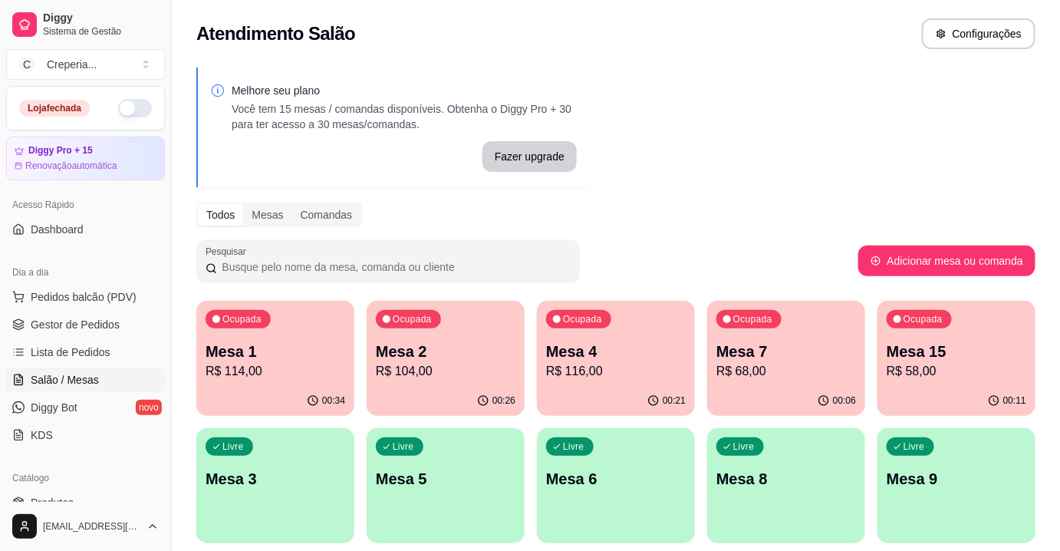
click at [751, 357] on p "Mesa 7" at bounding box center [786, 350] width 140 height 21
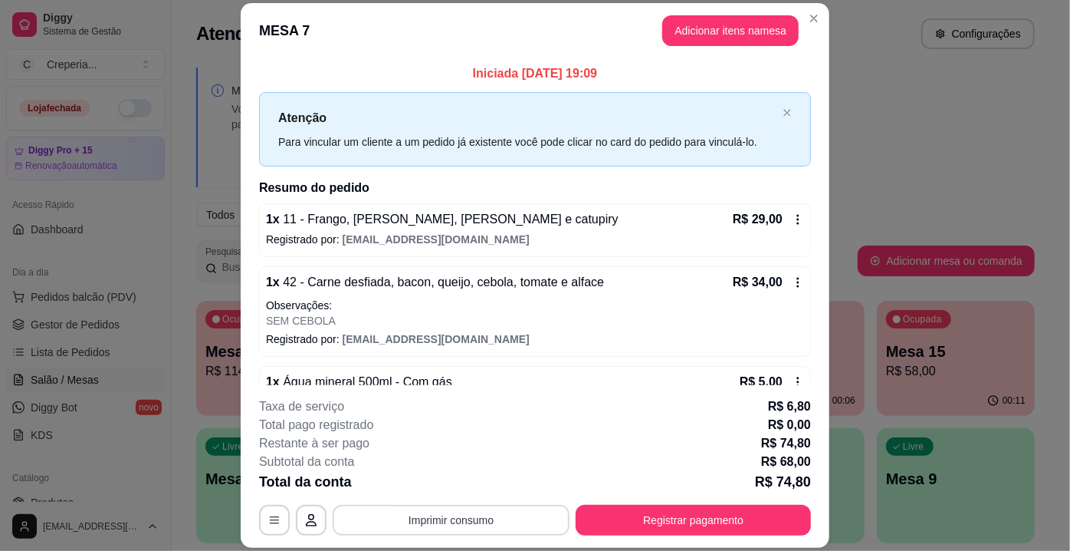
click at [469, 523] on button "Imprimir consumo" at bounding box center [451, 520] width 237 height 31
click at [465, 494] on button "IMPRESSORA" at bounding box center [450, 485] width 107 height 24
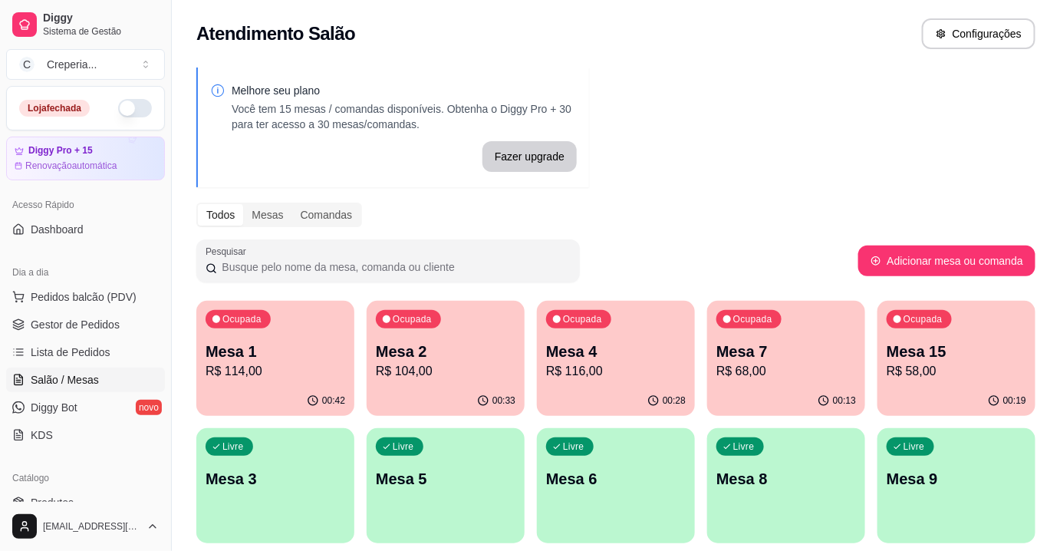
click at [299, 356] on p "Mesa 1" at bounding box center [276, 350] width 140 height 21
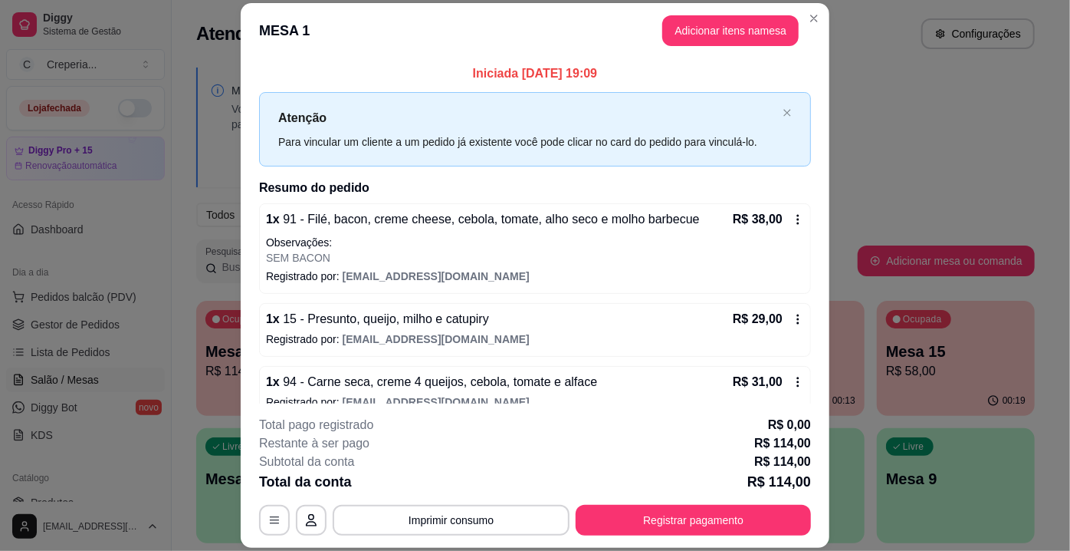
scroll to position [118, 0]
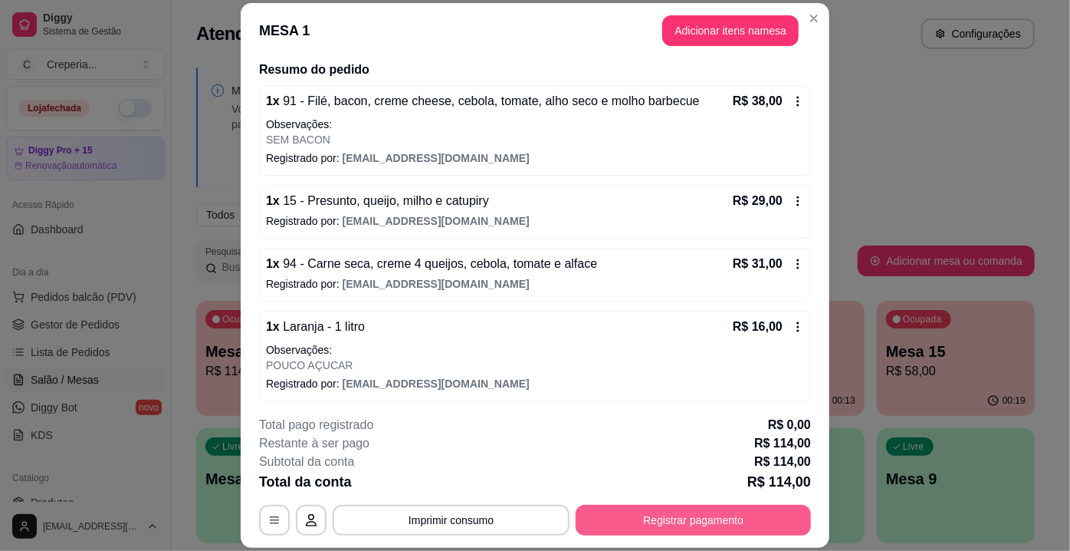
click at [663, 524] on button "Registrar pagamento" at bounding box center [693, 520] width 235 height 31
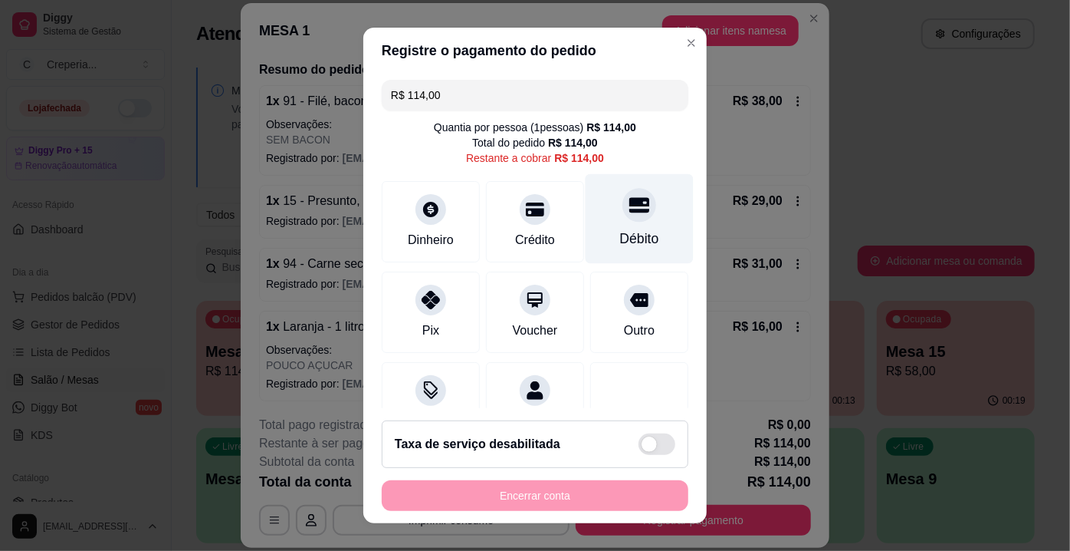
click at [623, 222] on div "Débito" at bounding box center [640, 219] width 108 height 90
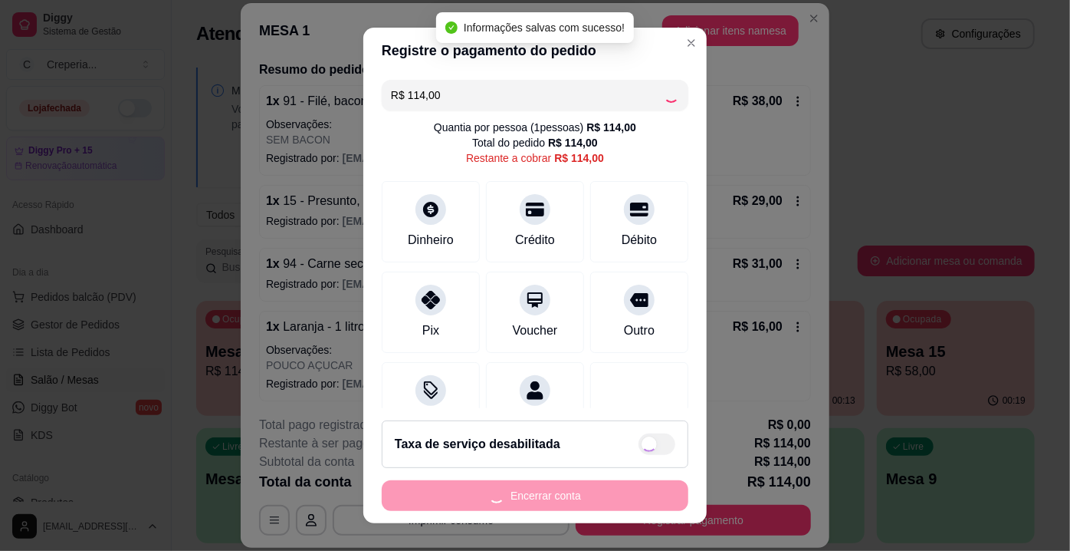
type input "R$ 0,00"
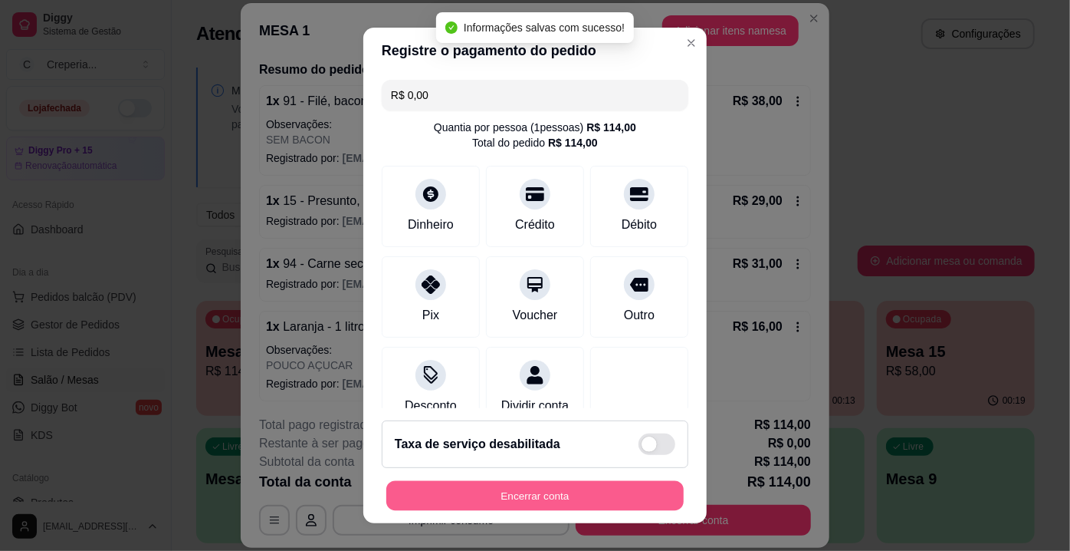
click at [544, 495] on button "Encerrar conta" at bounding box center [535, 496] width 298 height 30
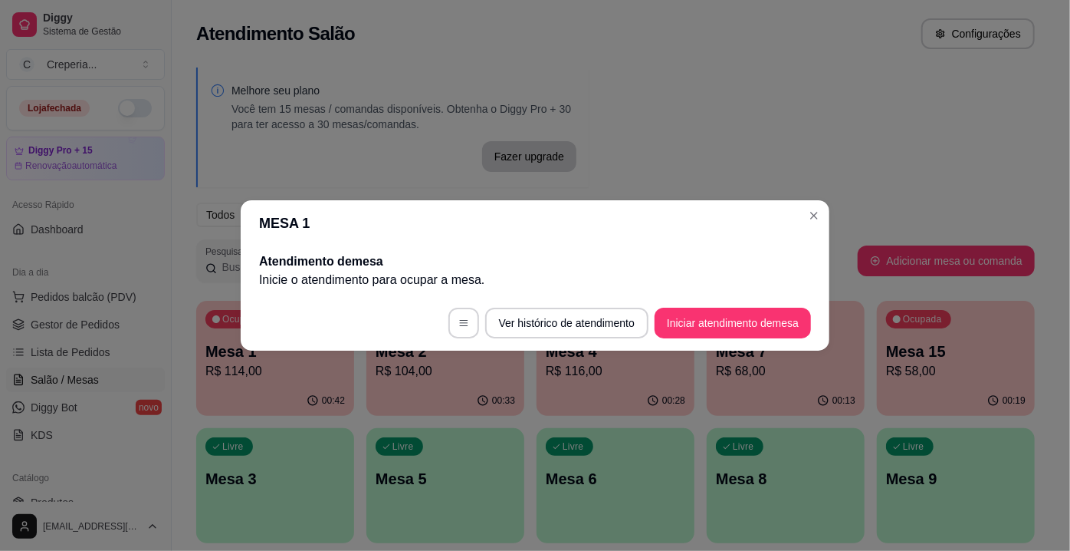
scroll to position [0, 0]
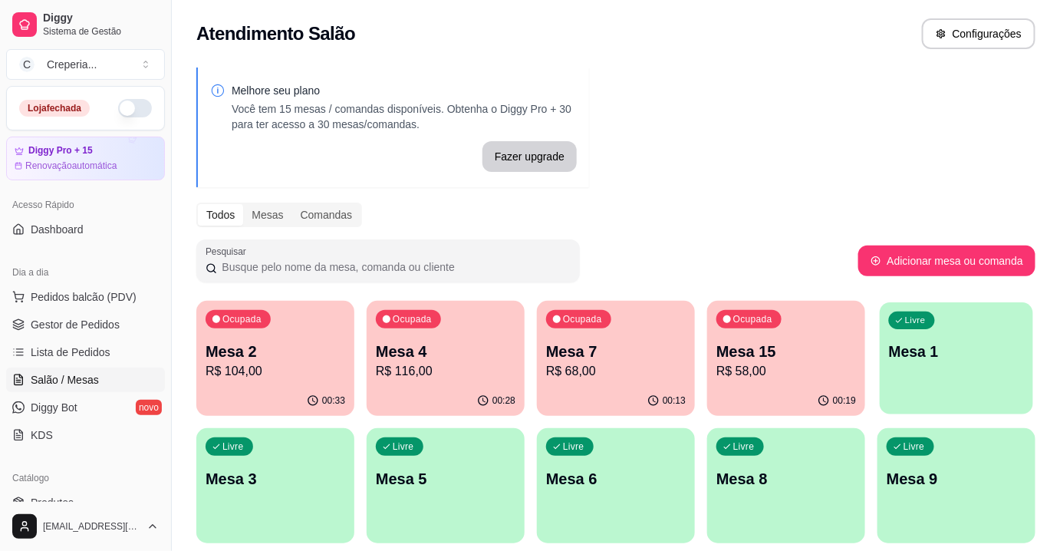
click at [914, 360] on p "Mesa 1" at bounding box center [957, 351] width 136 height 21
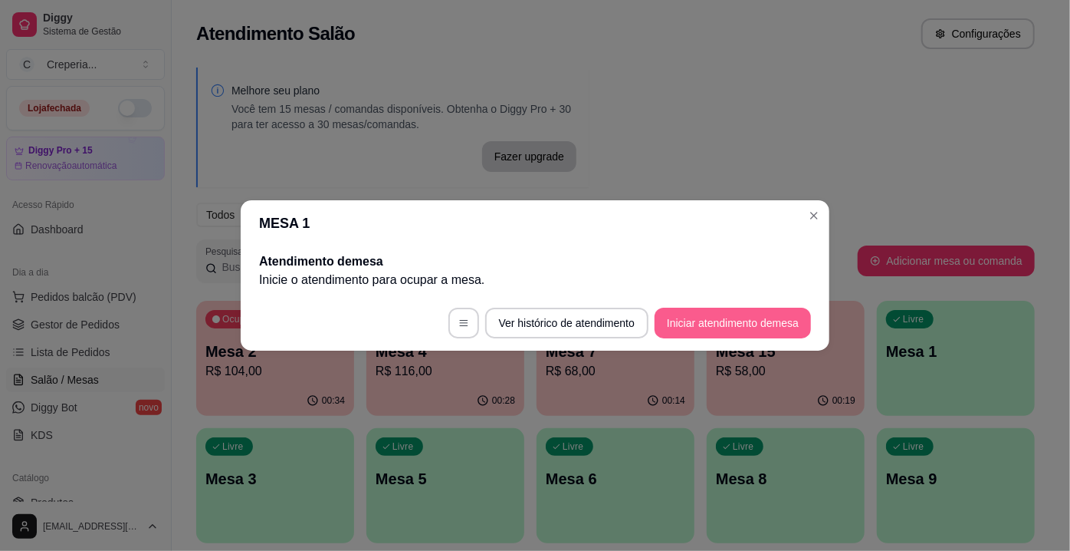
click at [719, 322] on button "Iniciar atendimento de mesa" at bounding box center [733, 322] width 156 height 31
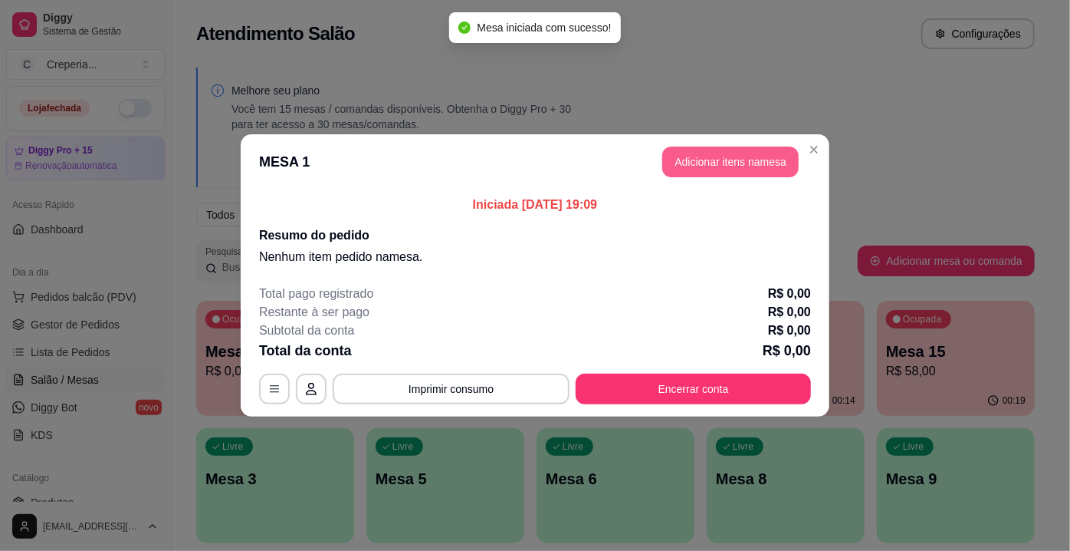
click at [666, 167] on button "Adicionar itens na mesa" at bounding box center [731, 161] width 136 height 31
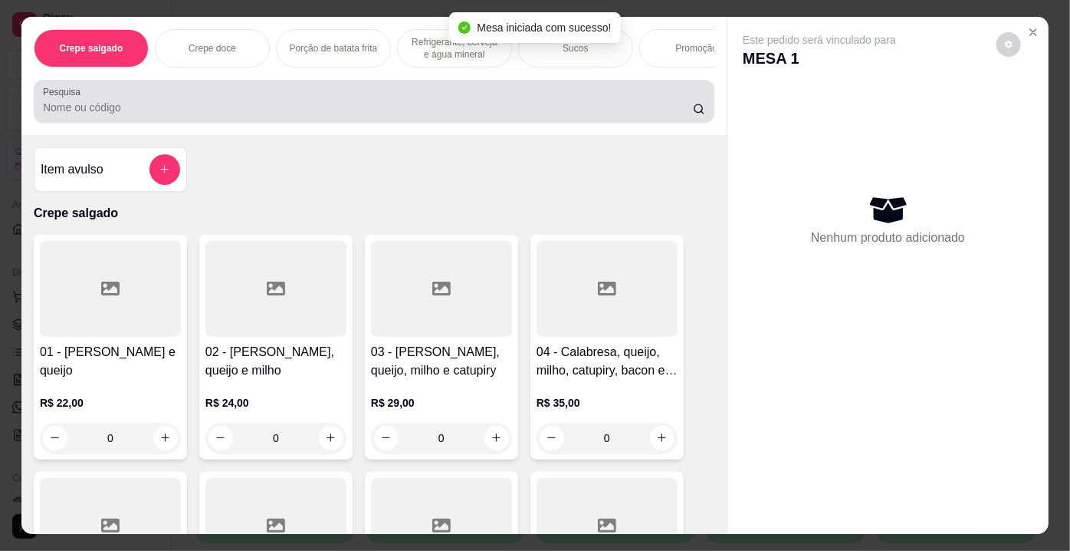
click at [205, 115] on input "Pesquisa" at bounding box center [368, 107] width 650 height 15
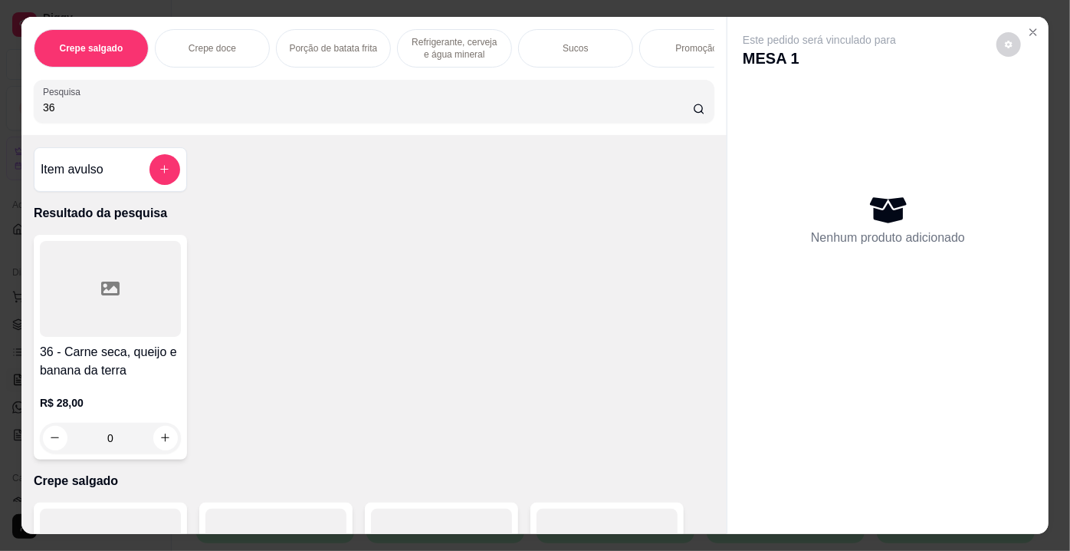
type input "36"
click at [118, 291] on div at bounding box center [110, 289] width 141 height 96
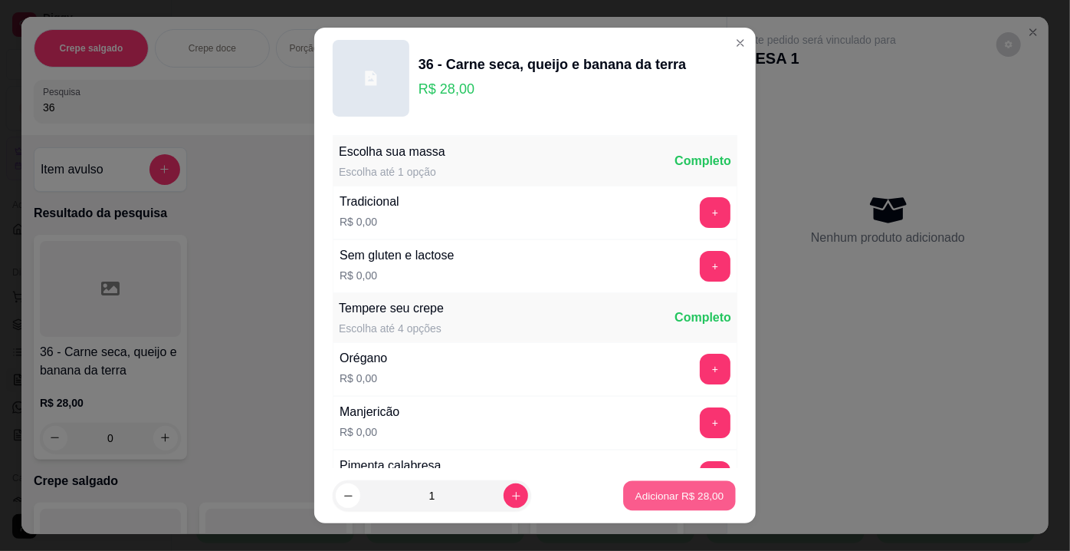
click at [636, 489] on p "Adicionar R$ 28,00" at bounding box center [680, 495] width 89 height 15
type input "1"
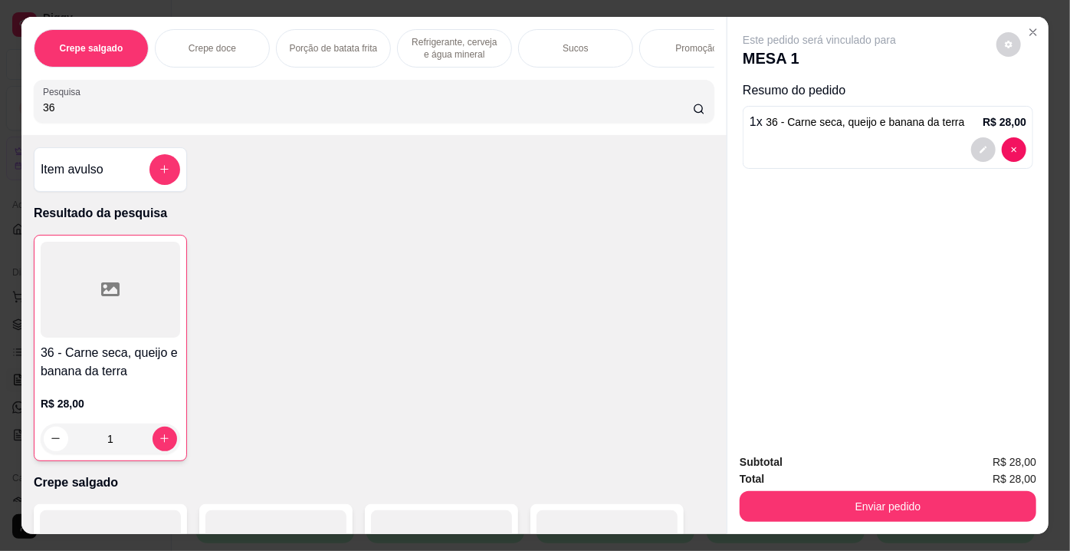
drag, startPoint x: 87, startPoint y: 105, endPoint x: 0, endPoint y: 107, distance: 87.4
click at [0, 107] on div "Crepe salgado Crepe doce Porção de batata frita Refrigerante, cerveja e água mi…" at bounding box center [535, 275] width 1070 height 551
type input "91"
click at [101, 313] on div at bounding box center [110, 289] width 141 height 96
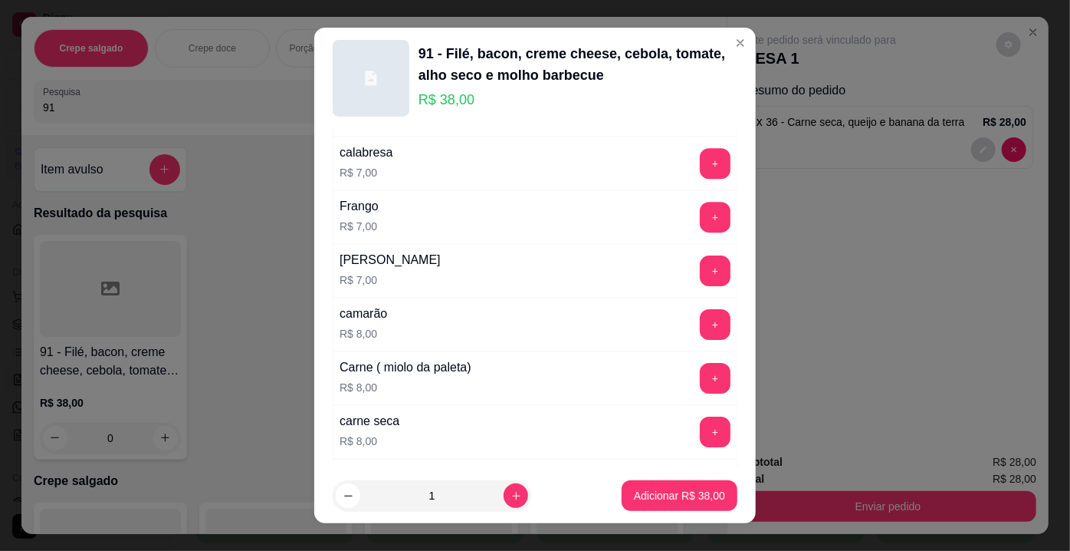
scroll to position [2752, 0]
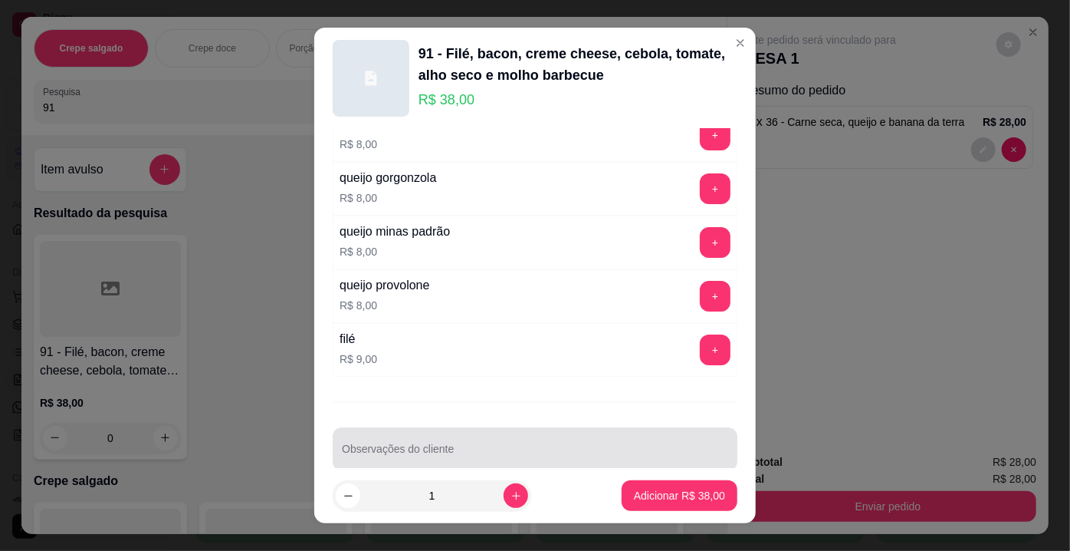
click at [636, 433] on div at bounding box center [535, 448] width 386 height 31
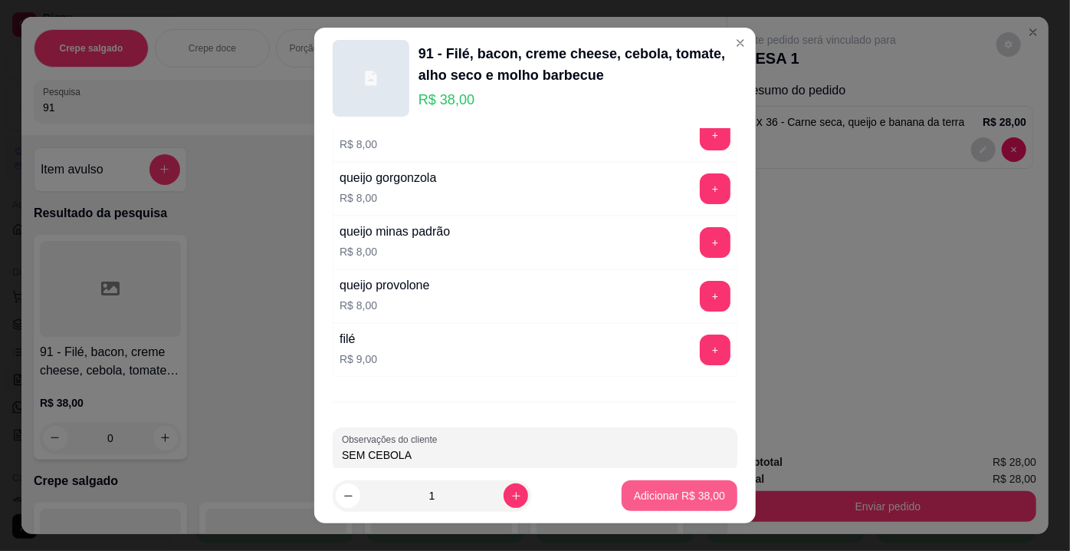
type input "SEM CEBOLA"
click at [695, 484] on button "Adicionar R$ 38,00" at bounding box center [680, 495] width 116 height 31
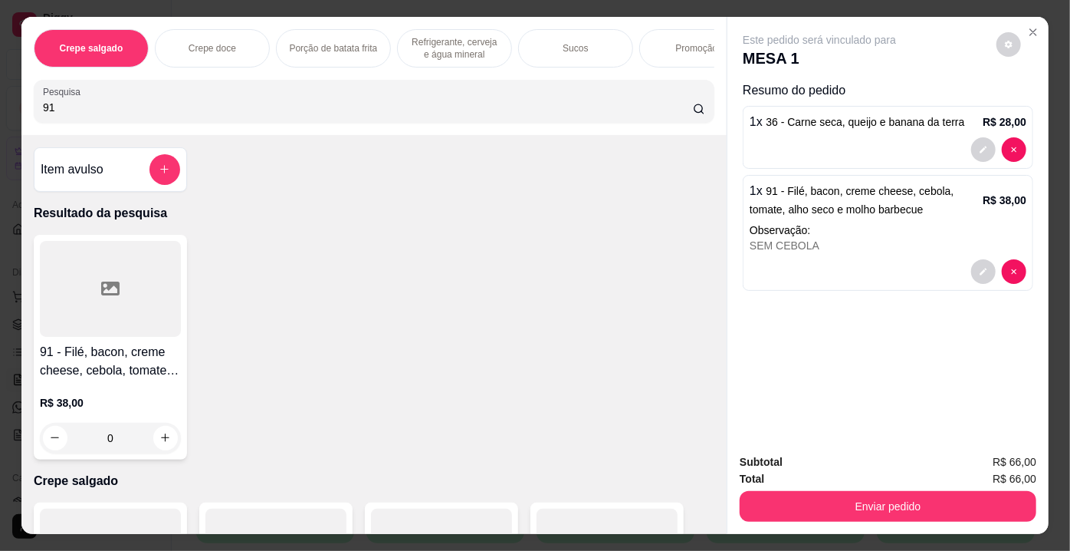
drag, startPoint x: 15, startPoint y: 111, endPoint x: 0, endPoint y: 109, distance: 14.7
click at [0, 109] on div "Crepe salgado Crepe doce Porção de batata frita Refrigerante, cerveja e água mi…" at bounding box center [535, 275] width 1070 height 551
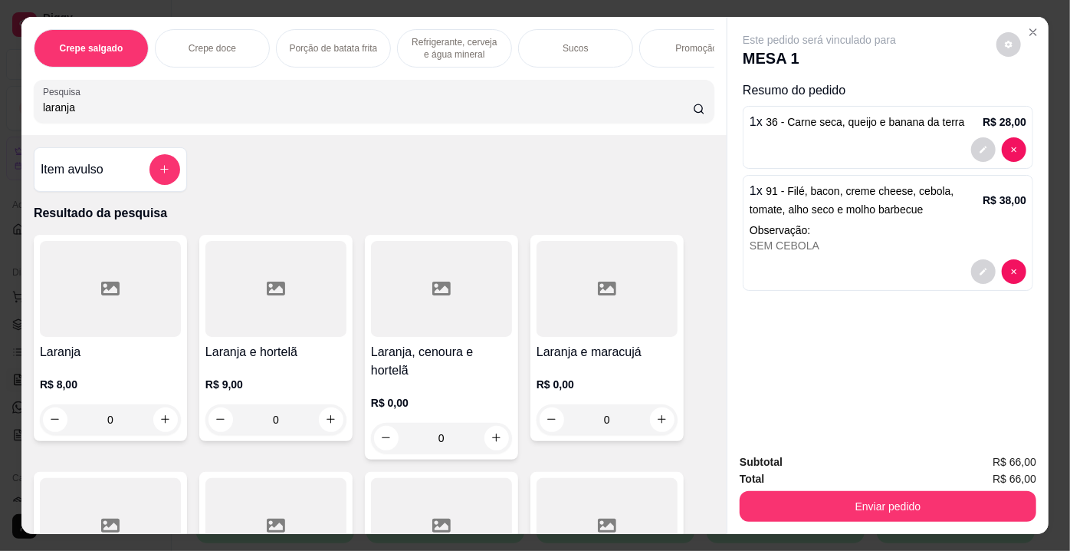
type input "laranja"
click at [570, 307] on div at bounding box center [607, 289] width 141 height 96
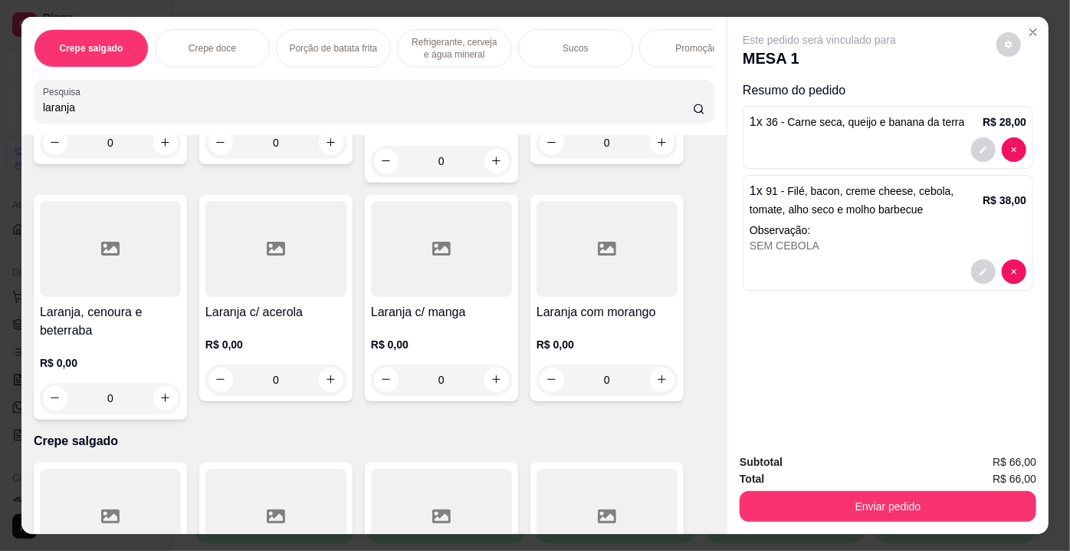
scroll to position [278, 0]
click at [591, 257] on div at bounding box center [607, 247] width 141 height 96
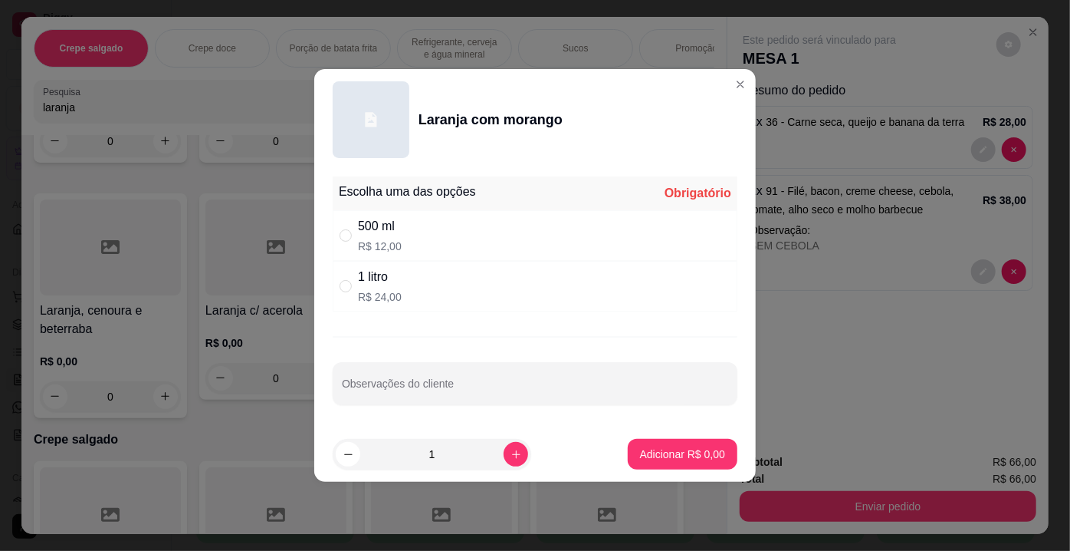
click at [397, 236] on div "500 ml R$ 12,00" at bounding box center [380, 235] width 44 height 37
radio input "true"
click at [678, 449] on p "Adicionar R$ 12,00" at bounding box center [680, 453] width 89 height 15
type input "1"
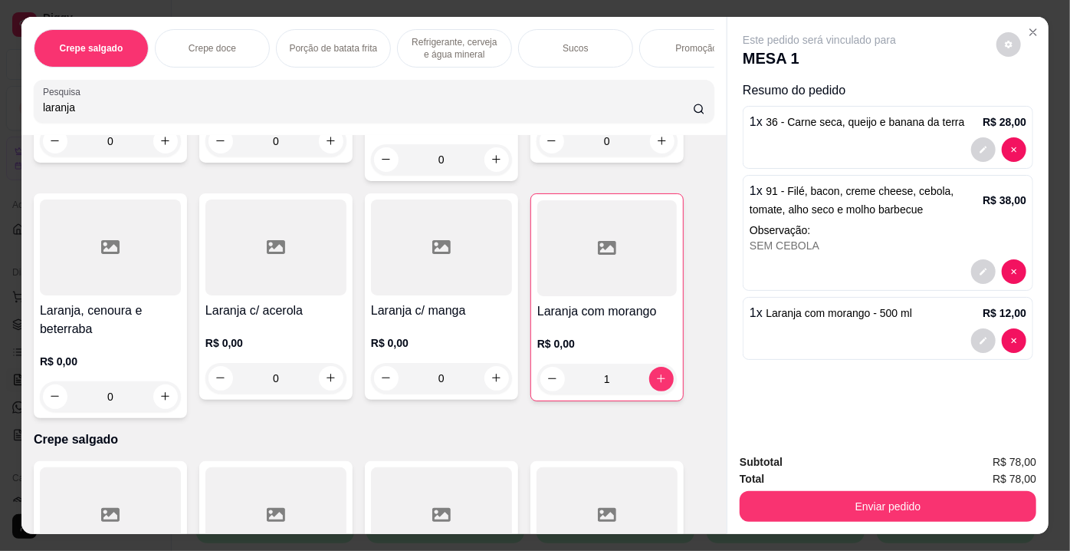
drag, startPoint x: 135, startPoint y: 109, endPoint x: 0, endPoint y: 112, distance: 135.0
click at [0, 112] on div "Crepe salgado Crepe doce Porção de batata frita Refrigerante, cerveja e água mi…" at bounding box center [535, 275] width 1070 height 551
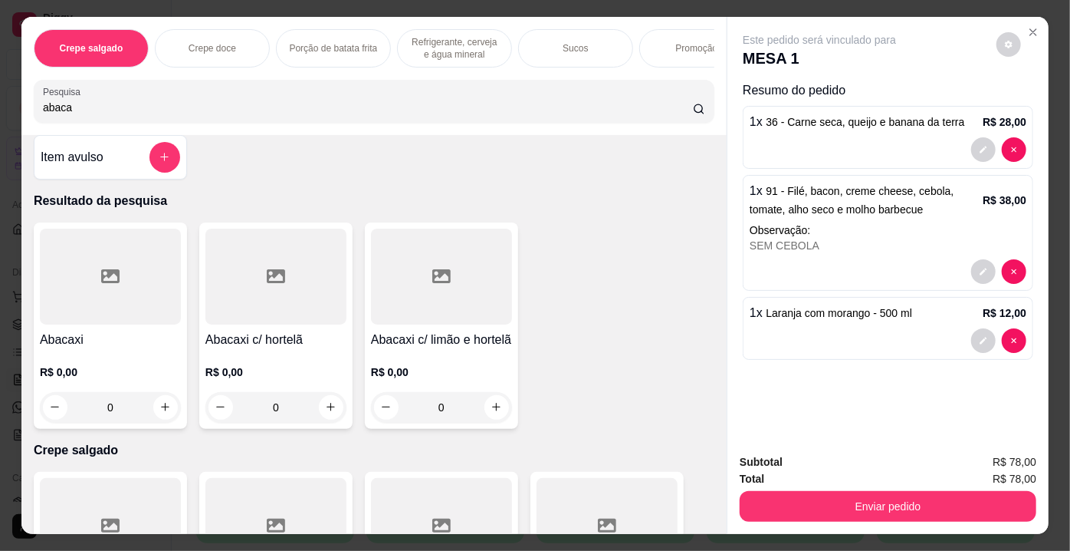
scroll to position [0, 0]
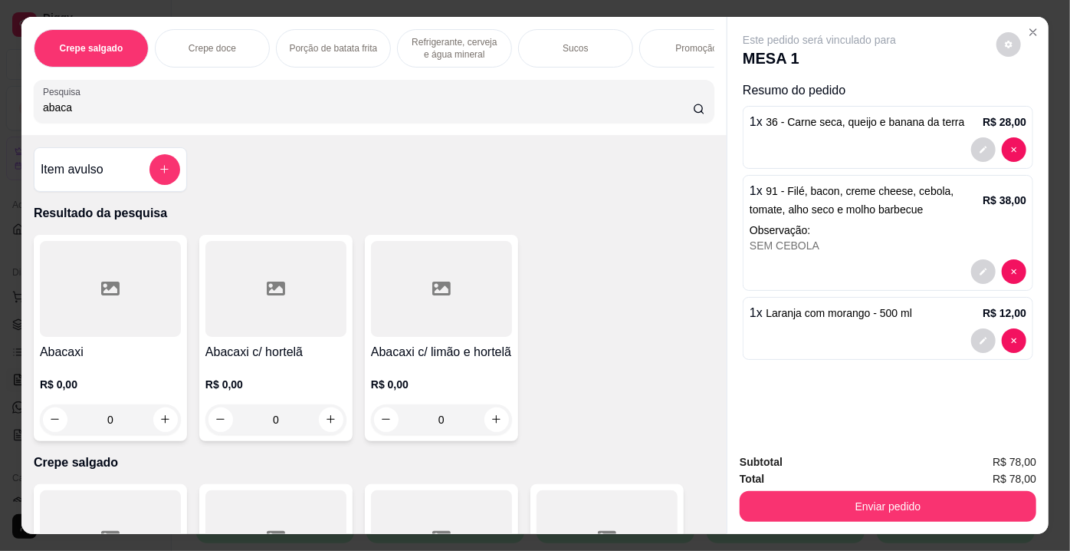
type input "abaca"
click at [447, 312] on div at bounding box center [441, 289] width 141 height 96
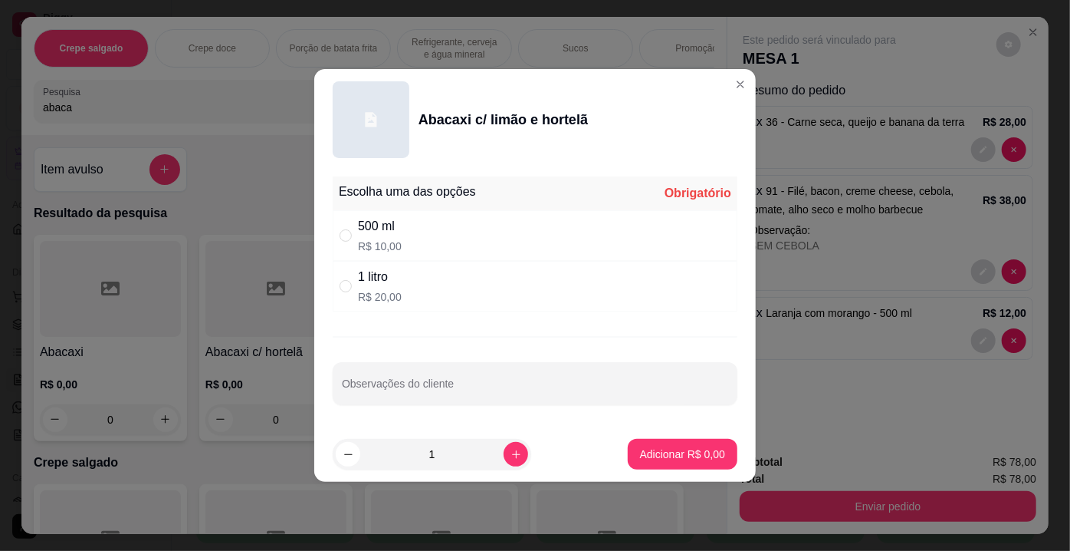
drag, startPoint x: 419, startPoint y: 277, endPoint x: 468, endPoint y: 304, distance: 55.9
click at [419, 278] on div "1 litro R$ 20,00" at bounding box center [535, 286] width 405 height 51
radio input "true"
click at [663, 445] on button "Adicionar R$ 20,00" at bounding box center [680, 454] width 116 height 31
type input "1"
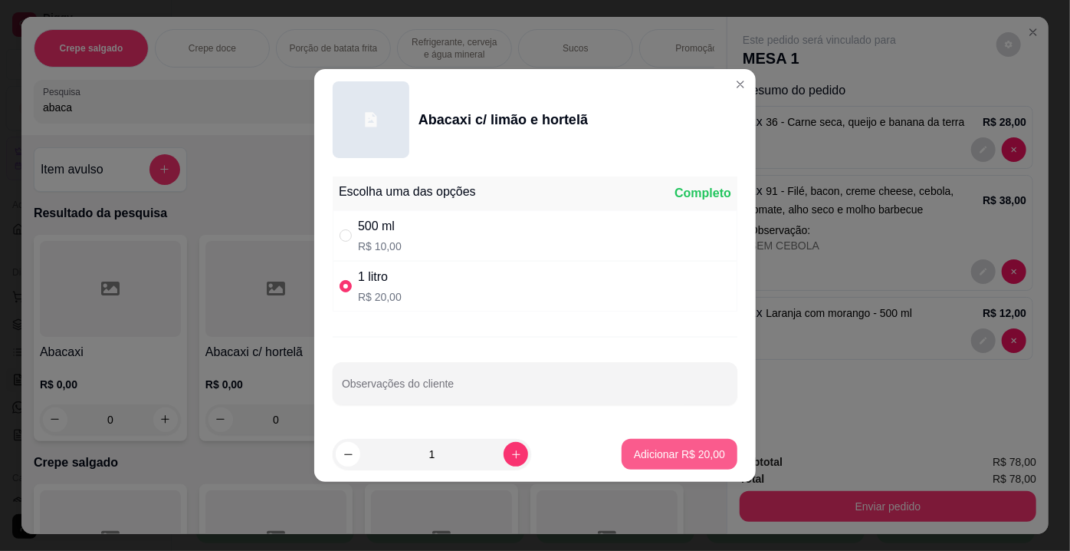
type input "1"
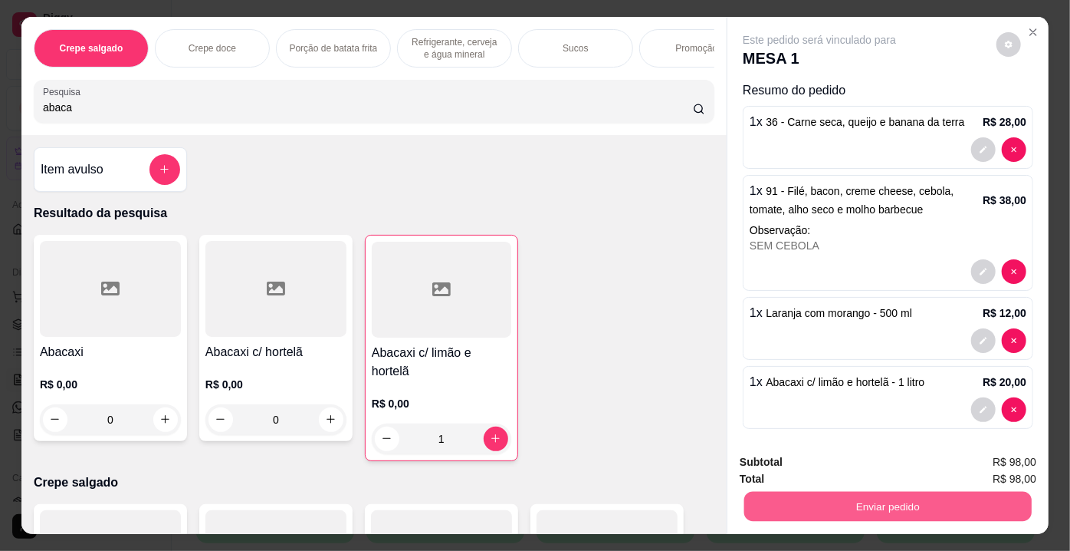
click at [848, 510] on button "Enviar pedido" at bounding box center [889, 507] width 288 height 30
click at [995, 465] on button "Enviar pedido" at bounding box center [997, 463] width 87 height 29
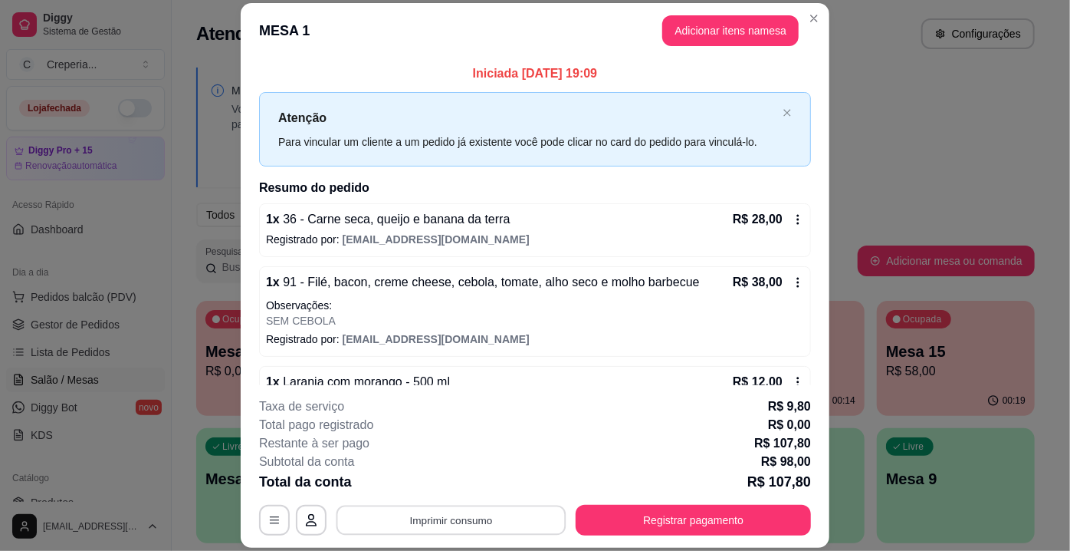
click at [511, 524] on button "Imprimir consumo" at bounding box center [452, 520] width 230 height 30
click at [477, 489] on button "IMPRESSORA" at bounding box center [450, 485] width 107 height 24
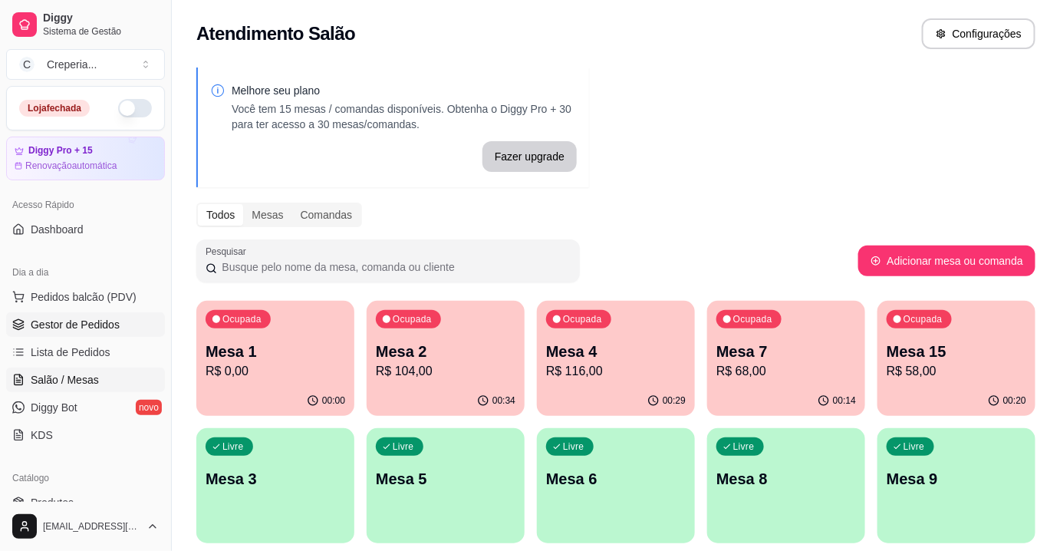
click at [97, 317] on span "Gestor de Pedidos" at bounding box center [75, 324] width 89 height 15
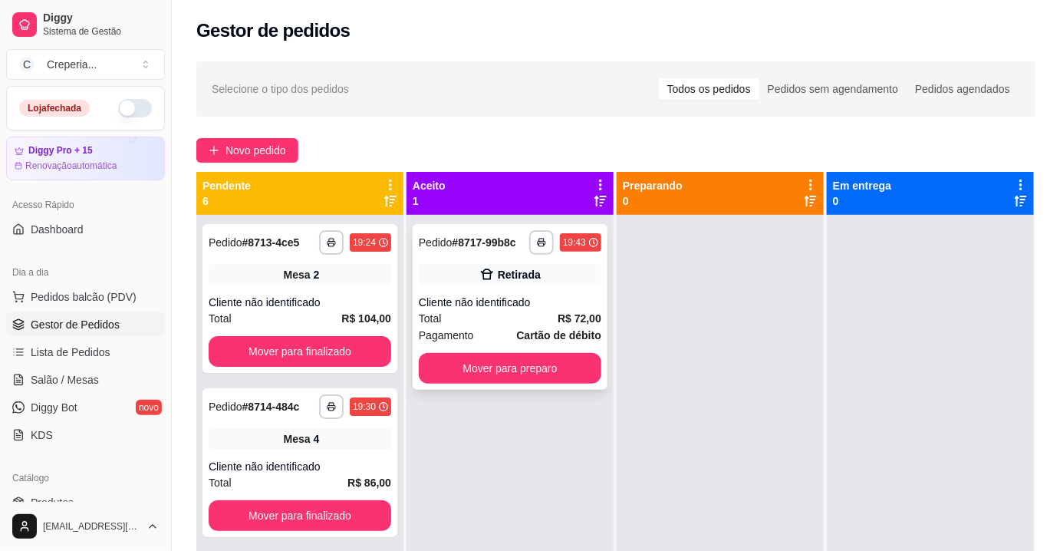
click at [503, 275] on div "Retirada" at bounding box center [519, 274] width 43 height 15
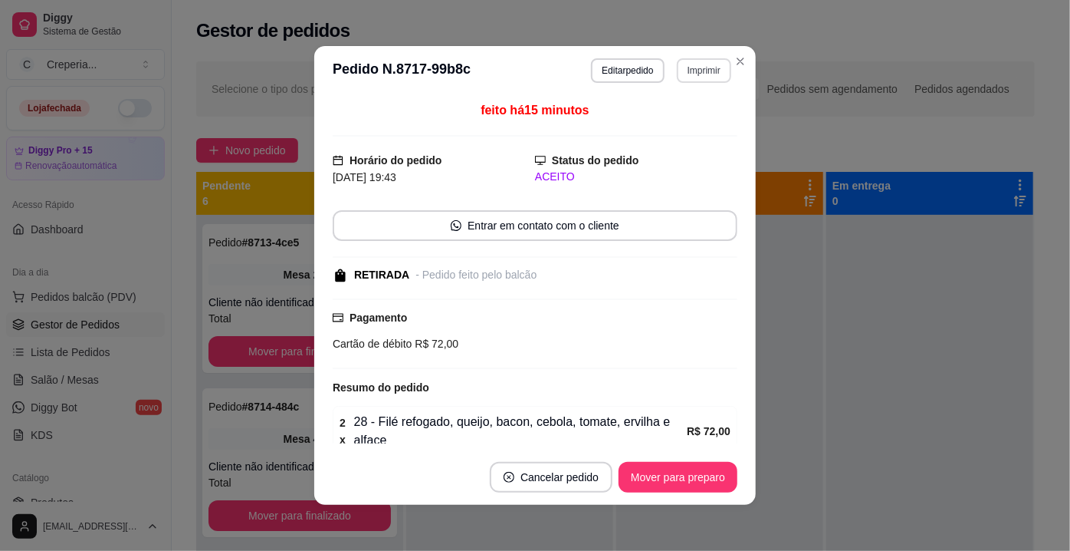
click at [689, 68] on button "Imprimir" at bounding box center [704, 70] width 54 height 25
click at [656, 130] on button "IMPRESSORA" at bounding box center [672, 124] width 111 height 25
click at [717, 472] on button "Mover para preparo" at bounding box center [677, 477] width 115 height 30
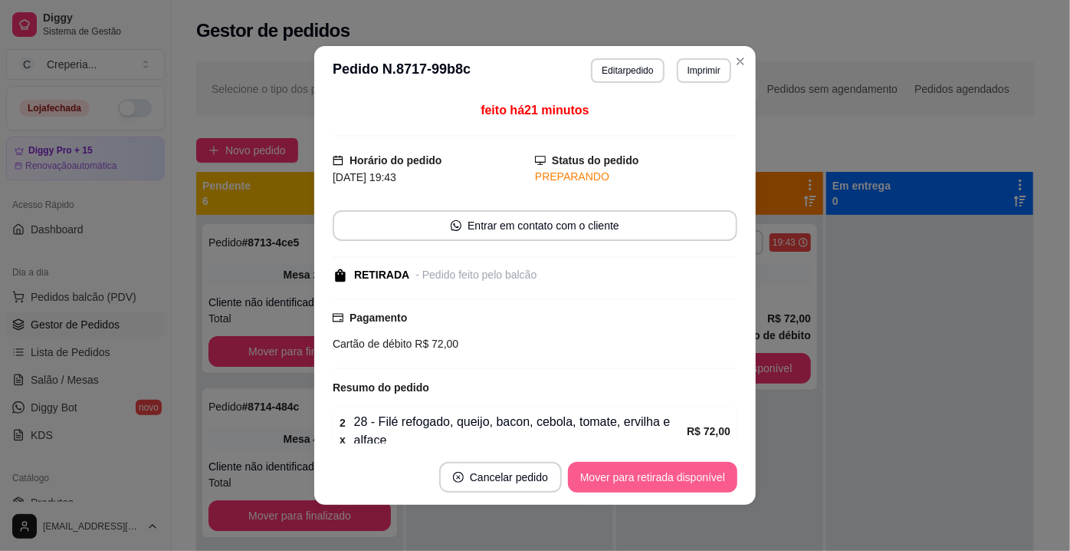
click at [682, 480] on button "Mover para retirada disponível" at bounding box center [652, 477] width 169 height 31
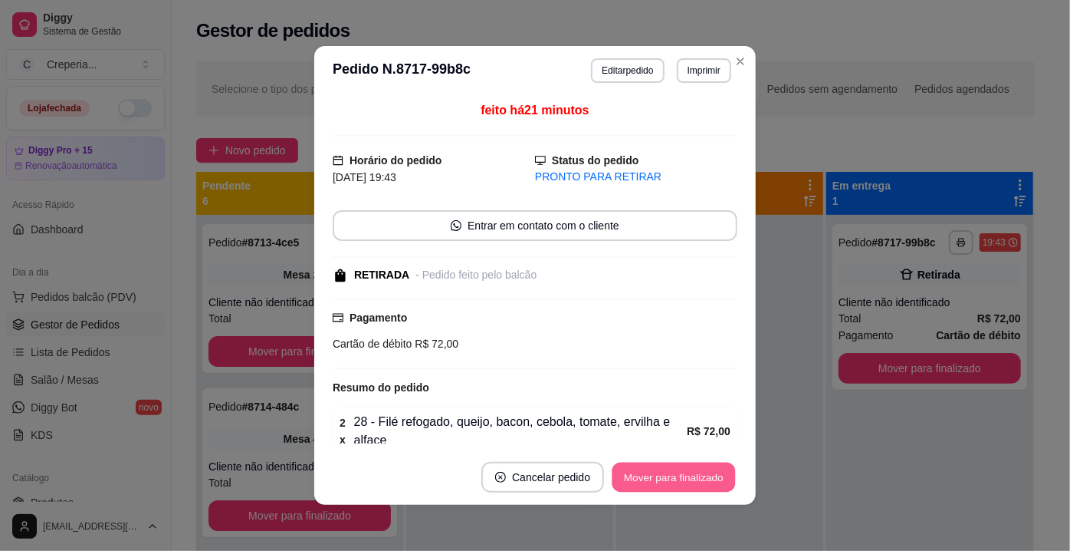
click at [712, 468] on button "Mover para finalizado" at bounding box center [674, 477] width 123 height 30
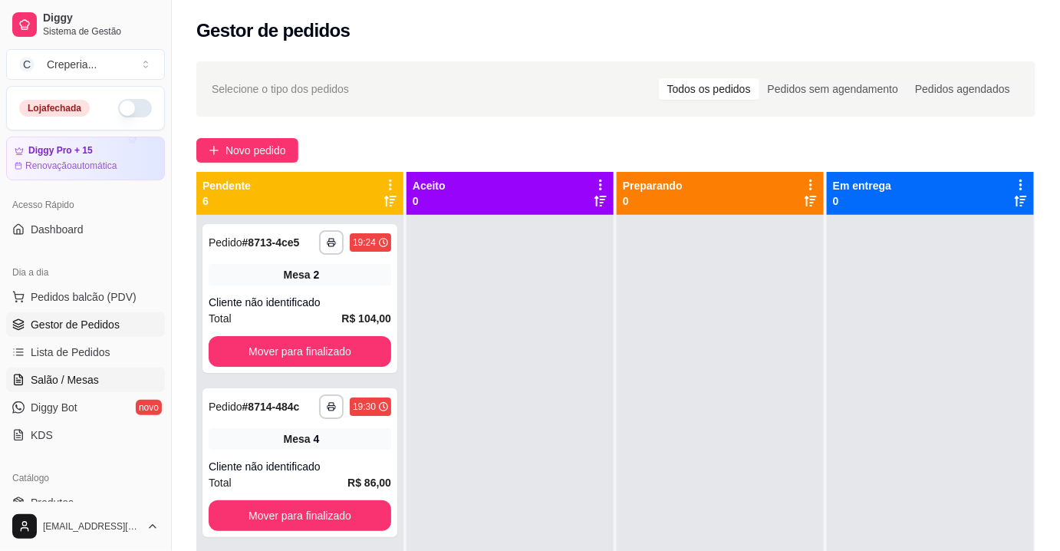
click at [47, 389] on link "Salão / Mesas" at bounding box center [85, 379] width 159 height 25
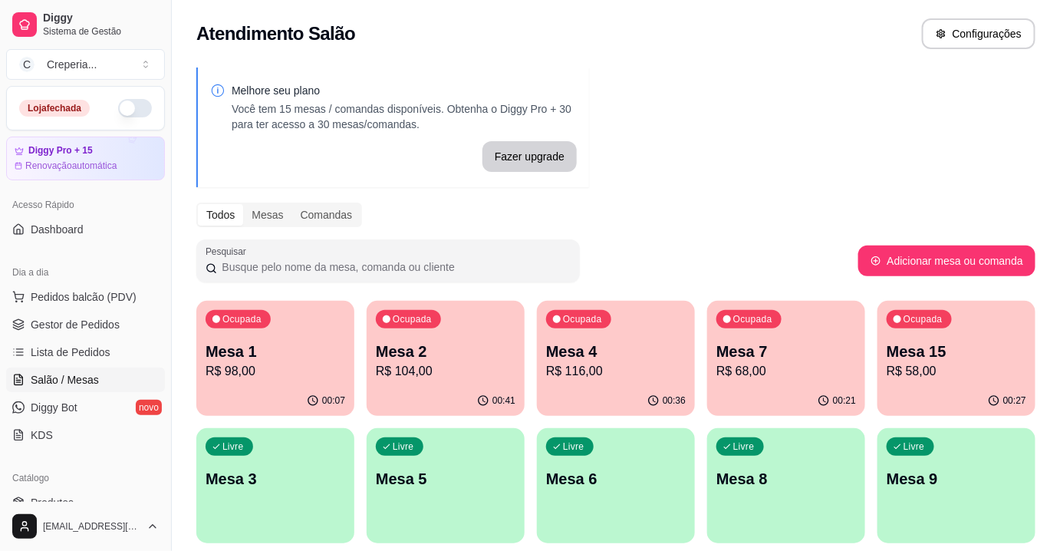
click at [603, 363] on p "R$ 116,00" at bounding box center [616, 371] width 140 height 18
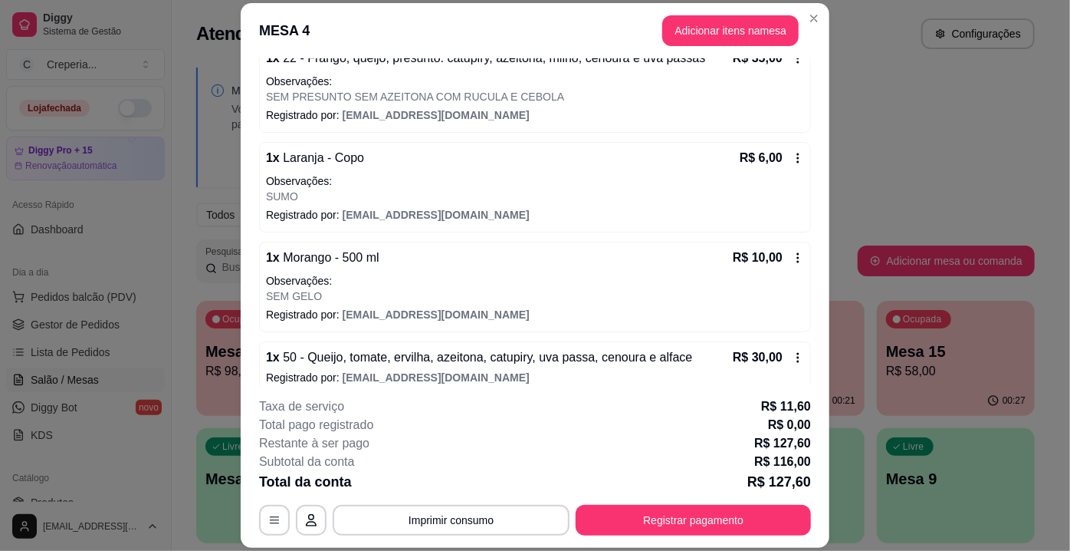
scroll to position [236, 0]
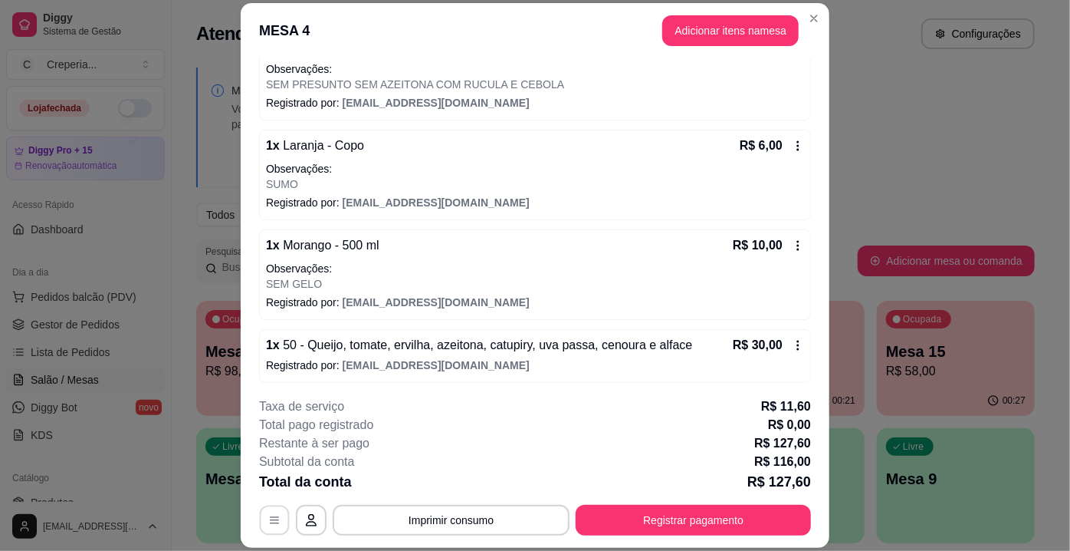
click at [271, 515] on icon "button" at bounding box center [274, 521] width 12 height 12
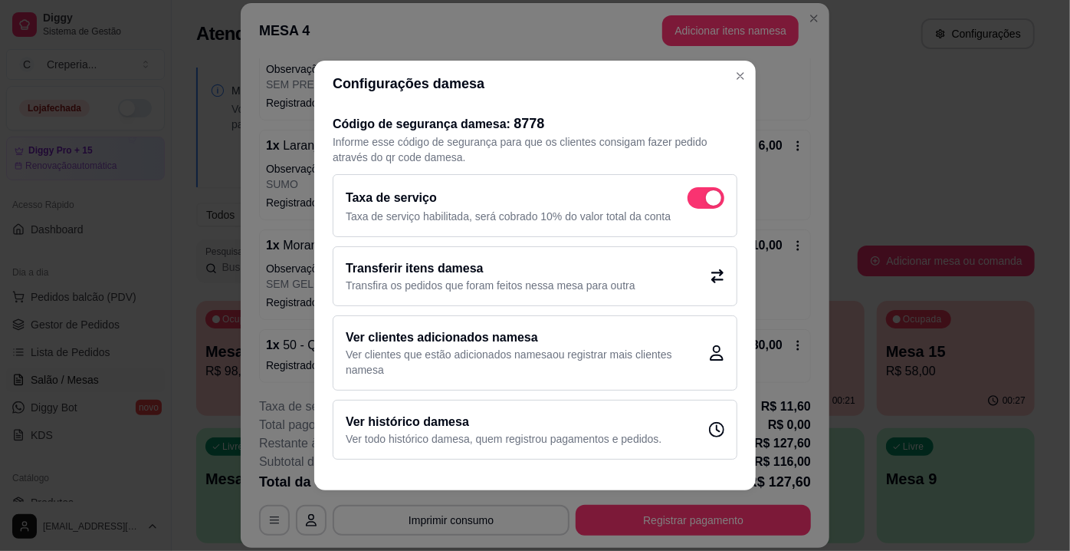
click at [697, 189] on span at bounding box center [706, 197] width 37 height 21
click at [697, 201] on input "checkbox" at bounding box center [692, 206] width 10 height 10
checkbox input "false"
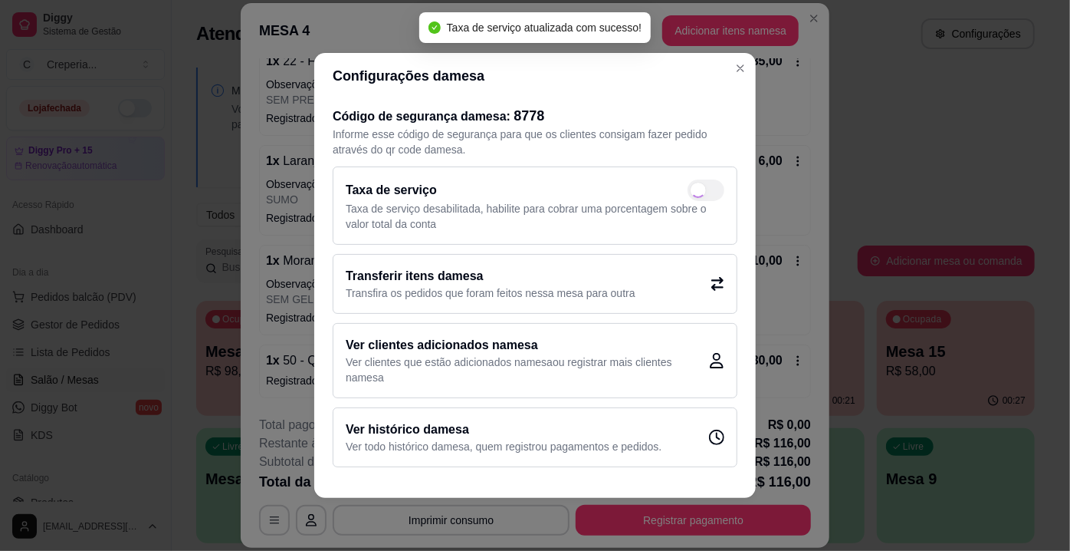
scroll to position [218, 0]
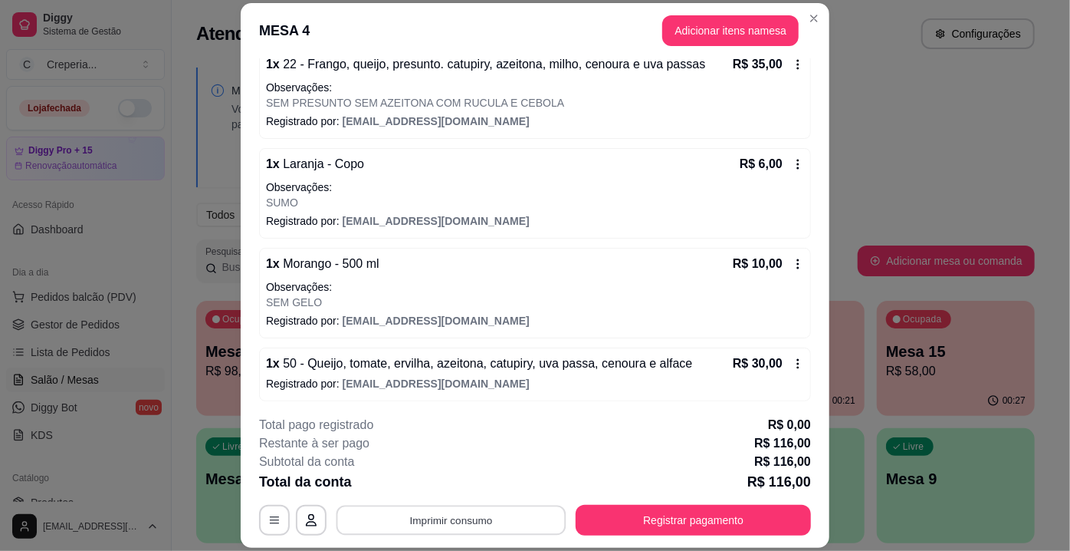
click at [508, 524] on button "Imprimir consumo" at bounding box center [452, 520] width 230 height 30
click at [474, 484] on button "IMPRESSORA" at bounding box center [451, 485] width 111 height 25
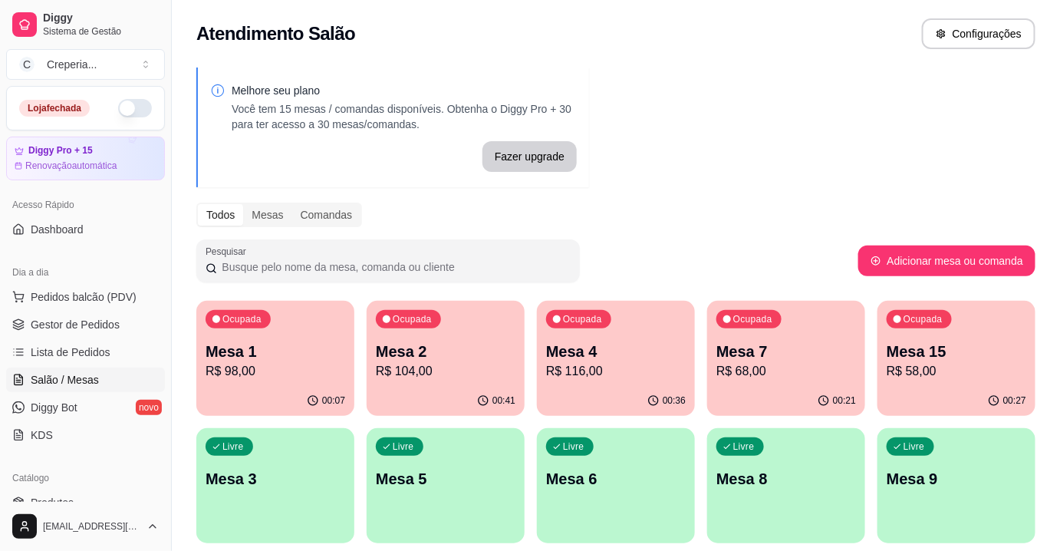
click at [748, 334] on div "Ocupada Mesa 7 R$ 68,00" at bounding box center [786, 343] width 158 height 85
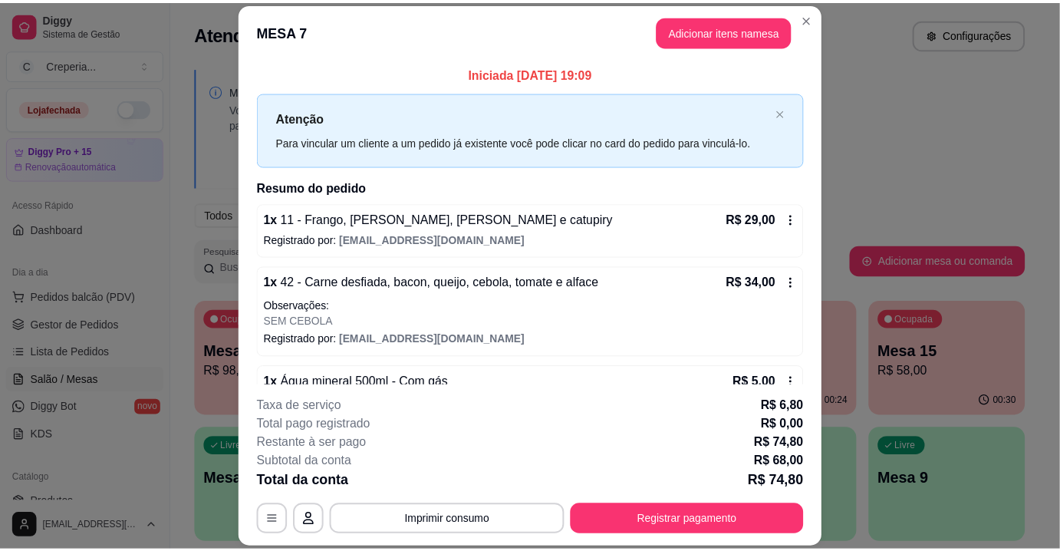
scroll to position [0, 0]
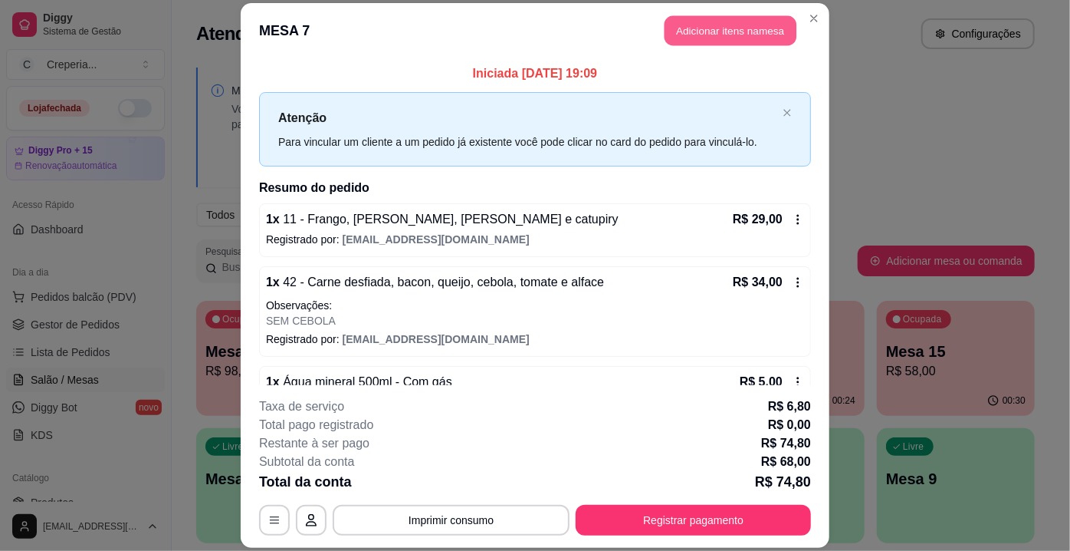
click at [693, 38] on button "Adicionar itens na mesa" at bounding box center [731, 30] width 132 height 30
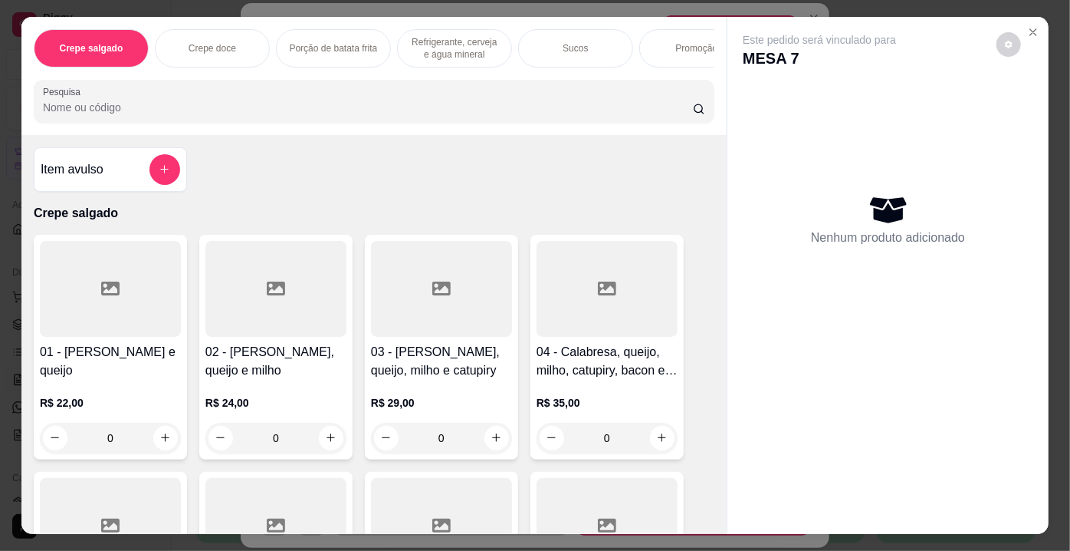
click at [365, 115] on input "Pesquisa" at bounding box center [368, 107] width 650 height 15
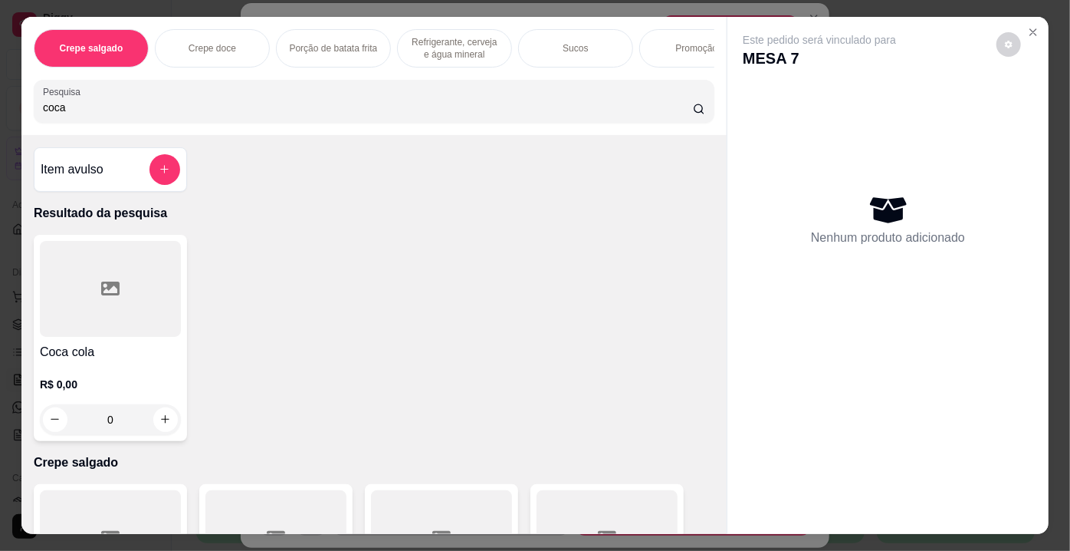
type input "coca"
click at [128, 298] on div at bounding box center [110, 289] width 141 height 96
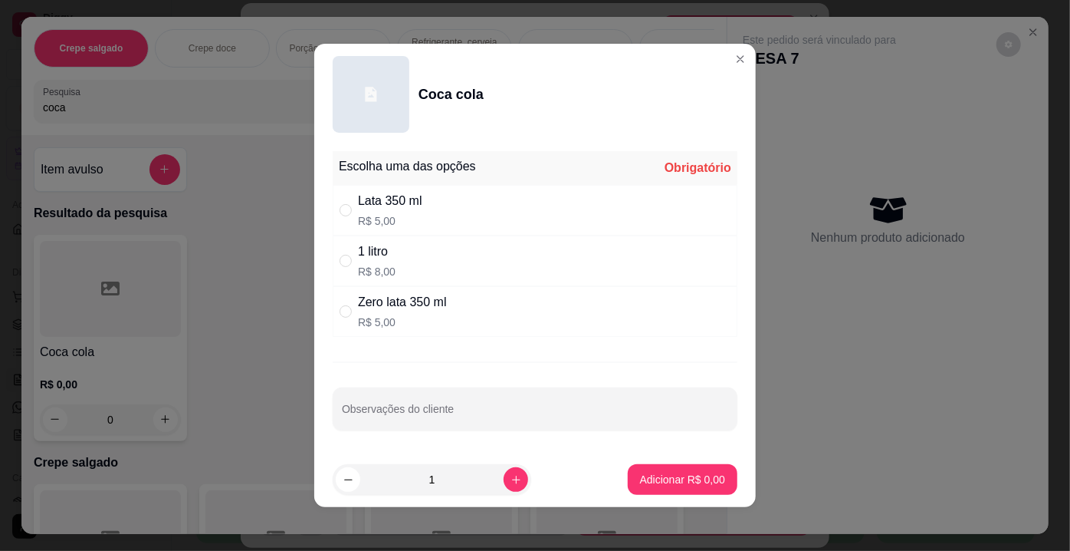
click at [386, 311] on div "Zero lata 350 ml" at bounding box center [402, 302] width 89 height 18
radio input "true"
click at [650, 491] on button "Adicionar R$ 5,00" at bounding box center [683, 479] width 110 height 31
type input "1"
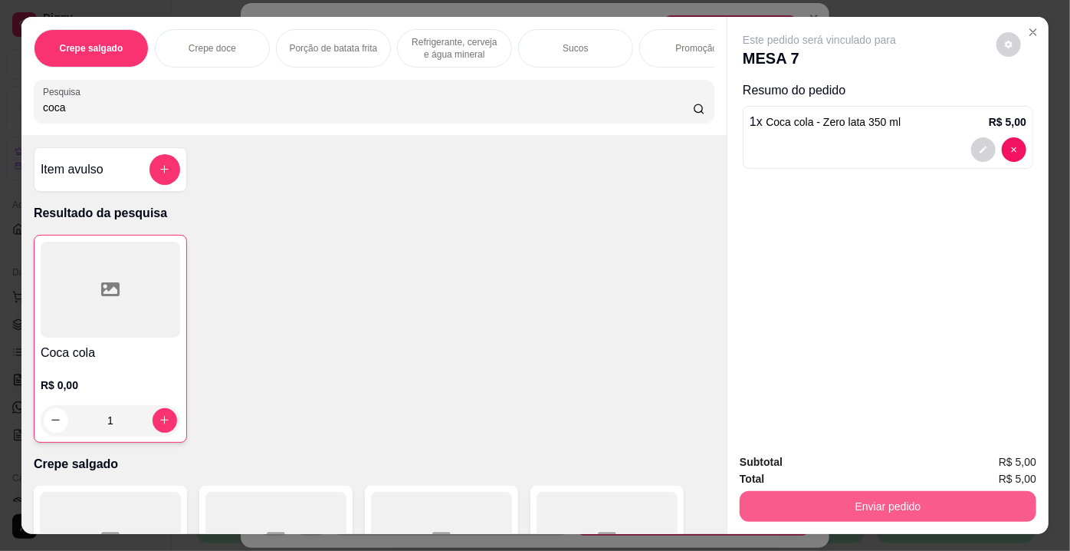
click at [817, 500] on button "Enviar pedido" at bounding box center [888, 506] width 297 height 31
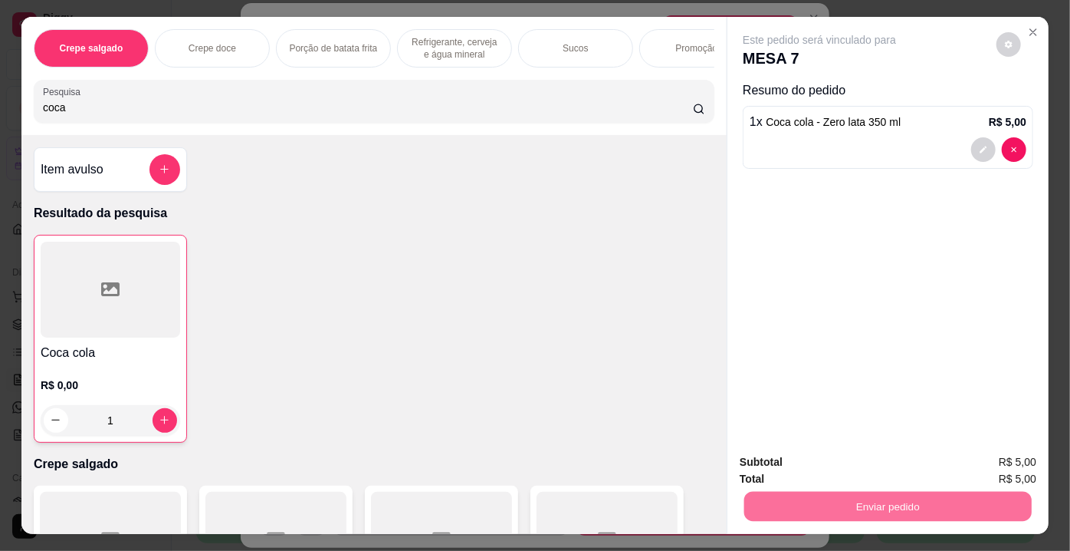
click at [892, 463] on button "Registrar cliente" at bounding box center [894, 463] width 101 height 29
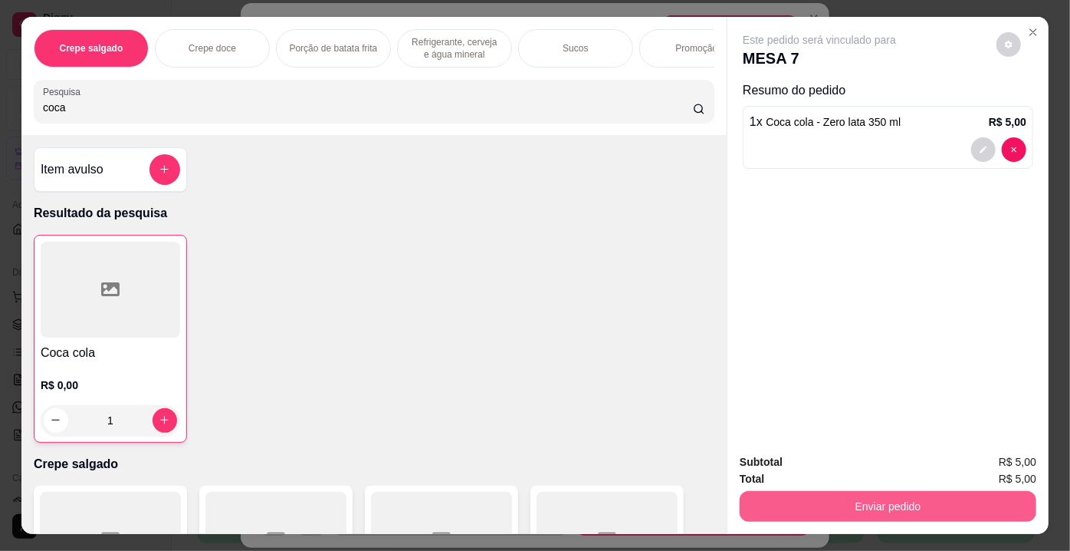
click at [838, 504] on button "Enviar pedido" at bounding box center [888, 506] width 297 height 31
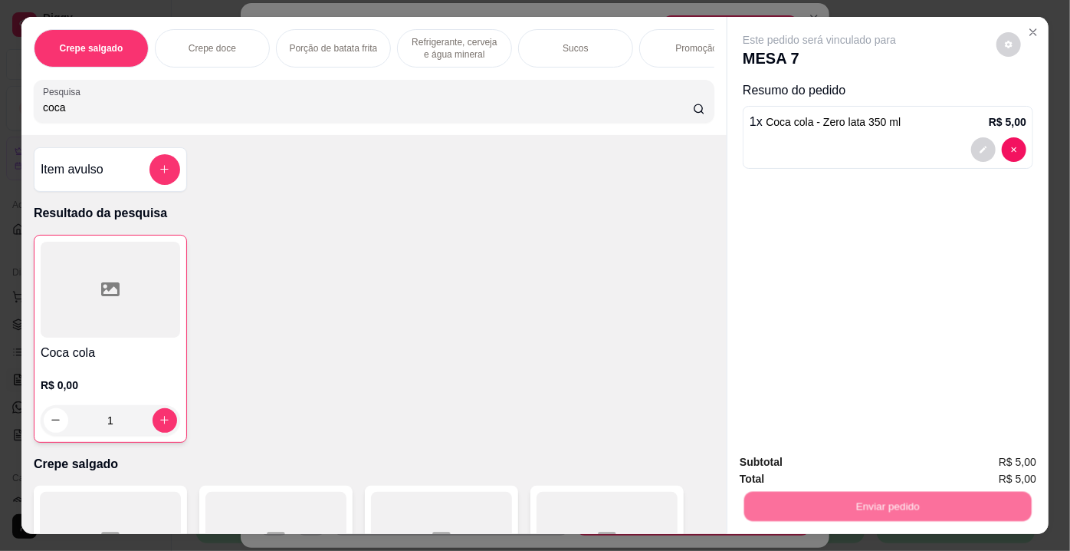
click at [981, 463] on button "Enviar pedido" at bounding box center [997, 463] width 84 height 28
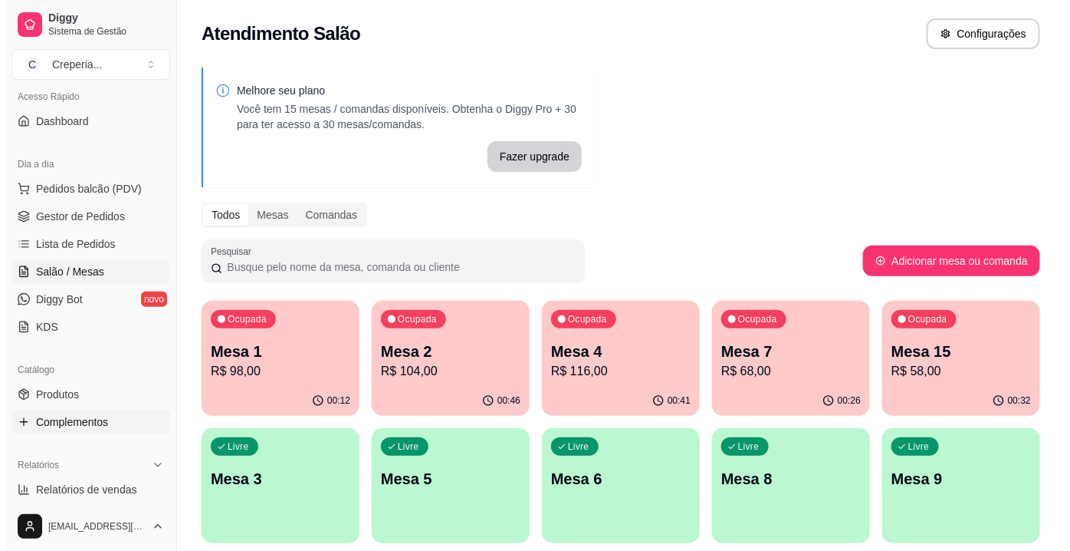
scroll to position [139, 0]
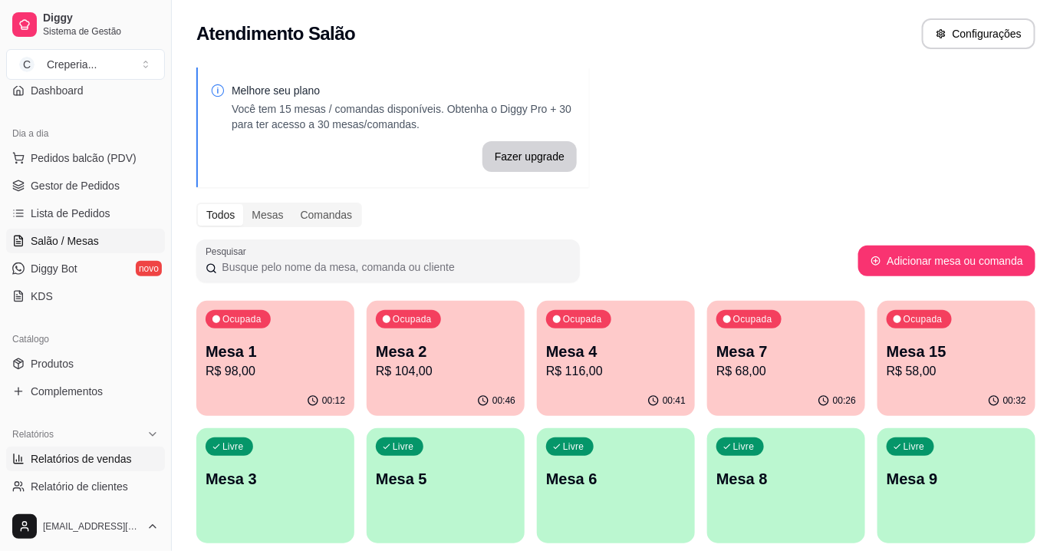
click at [88, 463] on span "Relatórios de vendas" at bounding box center [81, 458] width 101 height 15
select select "ALL"
select select "0"
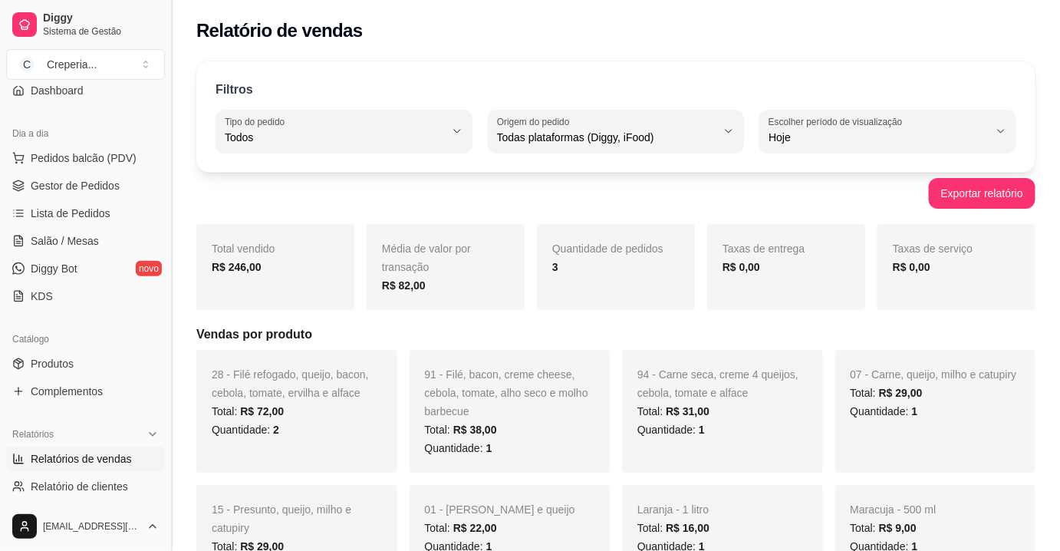
drag, startPoint x: 71, startPoint y: 240, endPoint x: 166, endPoint y: 263, distance: 97.8
click at [71, 240] on span "Salão / Mesas" at bounding box center [65, 240] width 68 height 15
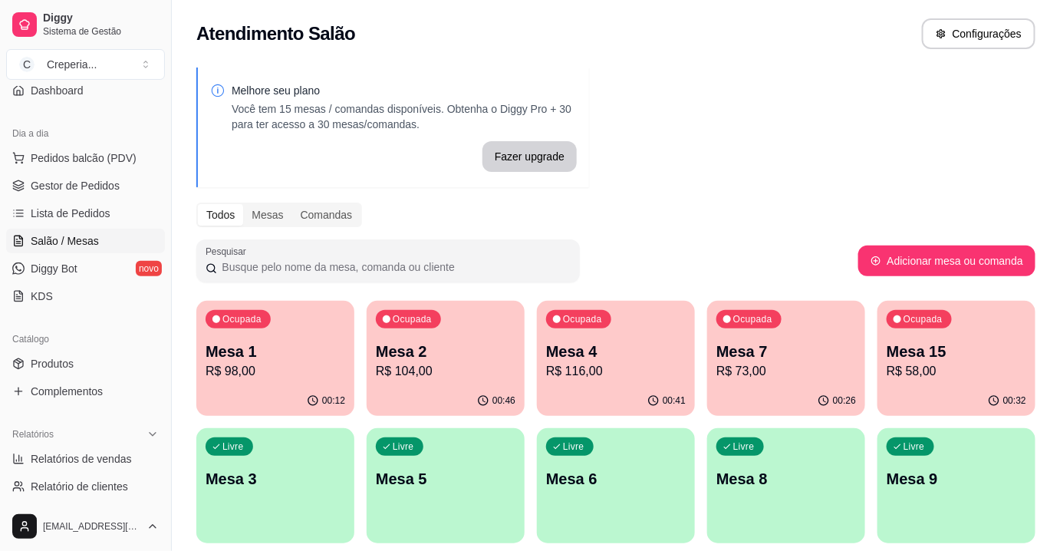
click at [582, 379] on p "R$ 116,00" at bounding box center [616, 371] width 140 height 18
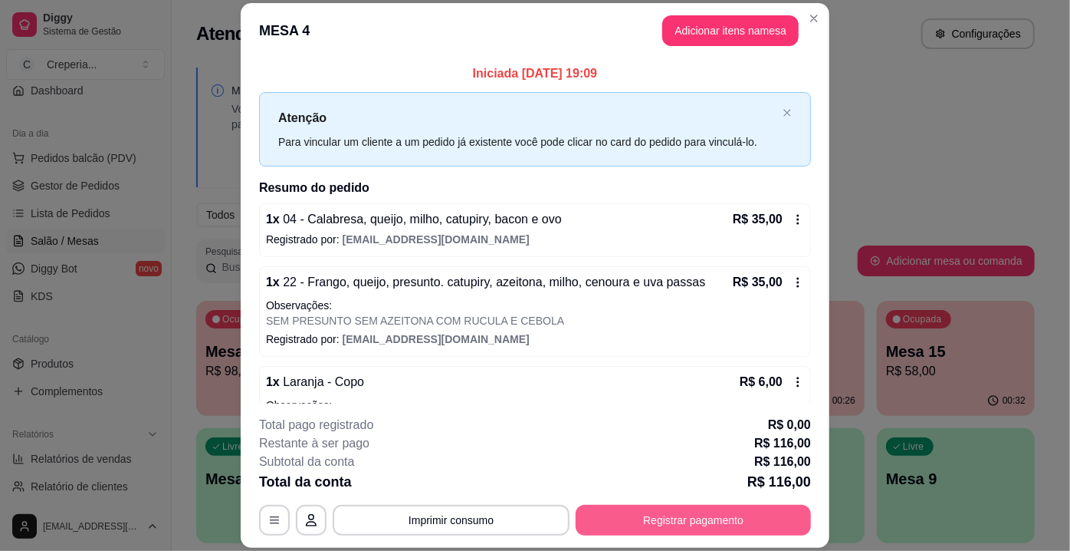
click at [734, 508] on button "Registrar pagamento" at bounding box center [693, 520] width 235 height 31
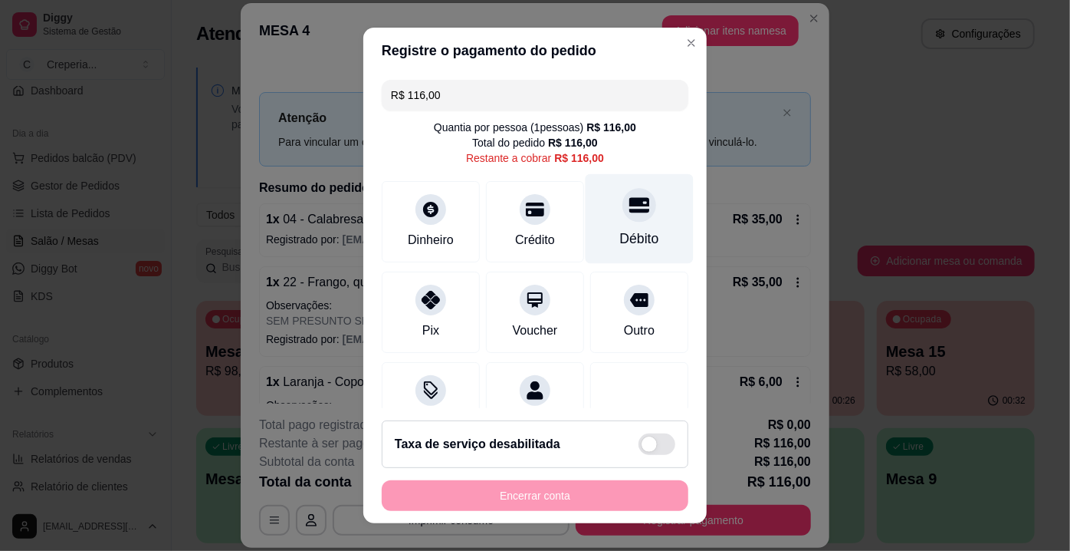
click at [630, 208] on icon at bounding box center [640, 205] width 20 height 20
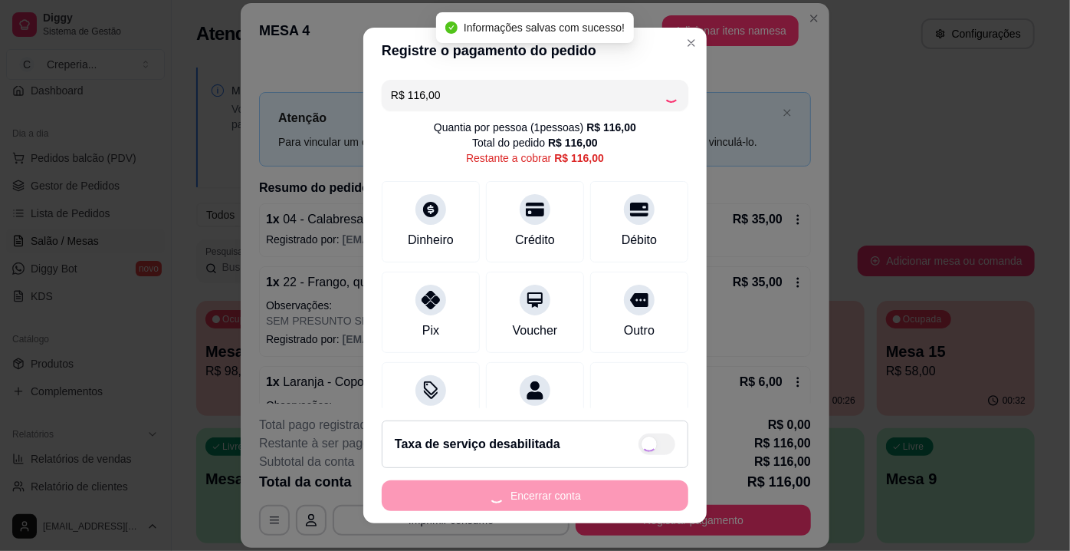
type input "R$ 0,00"
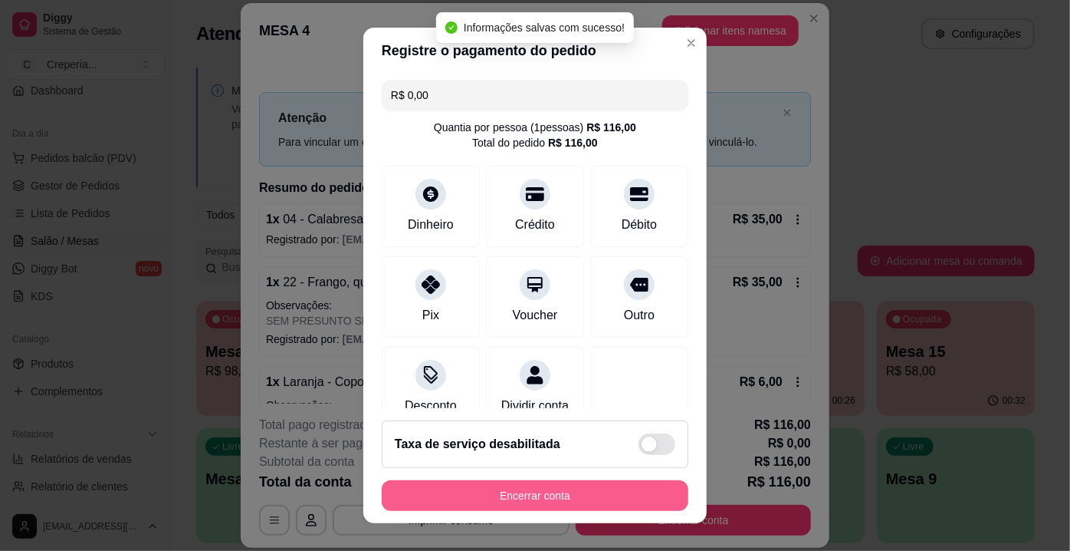
click at [489, 499] on button "Encerrar conta" at bounding box center [535, 495] width 307 height 31
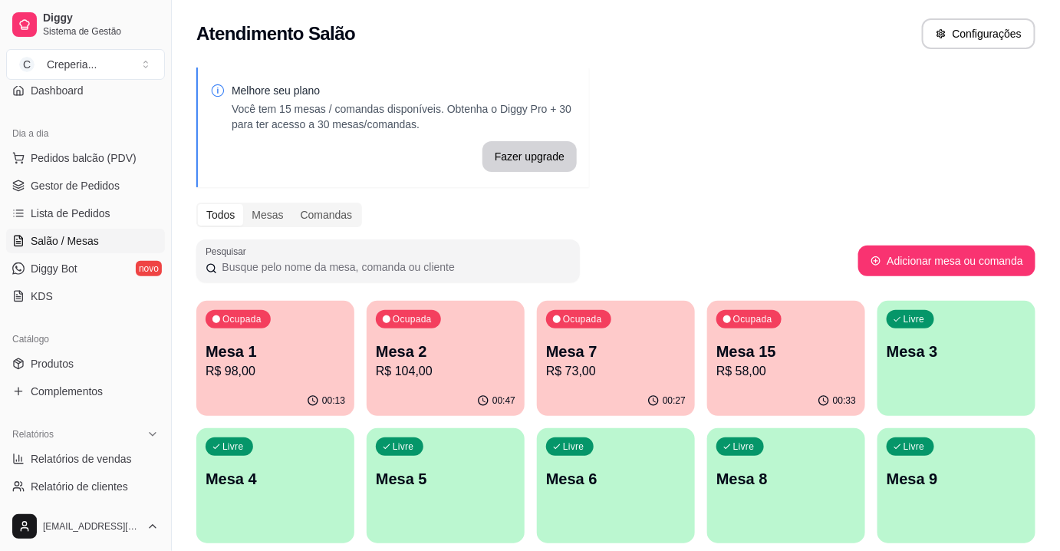
click at [741, 409] on div "00:33" at bounding box center [786, 401] width 158 height 30
click at [630, 470] on p "Mesa 6" at bounding box center [616, 478] width 140 height 21
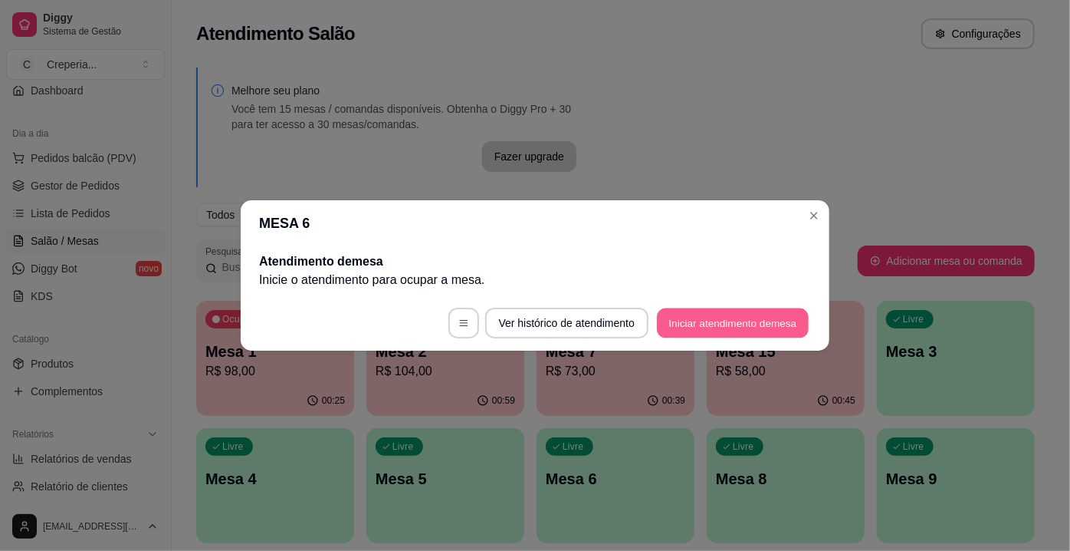
click at [701, 324] on button "Iniciar atendimento de mesa" at bounding box center [733, 323] width 152 height 30
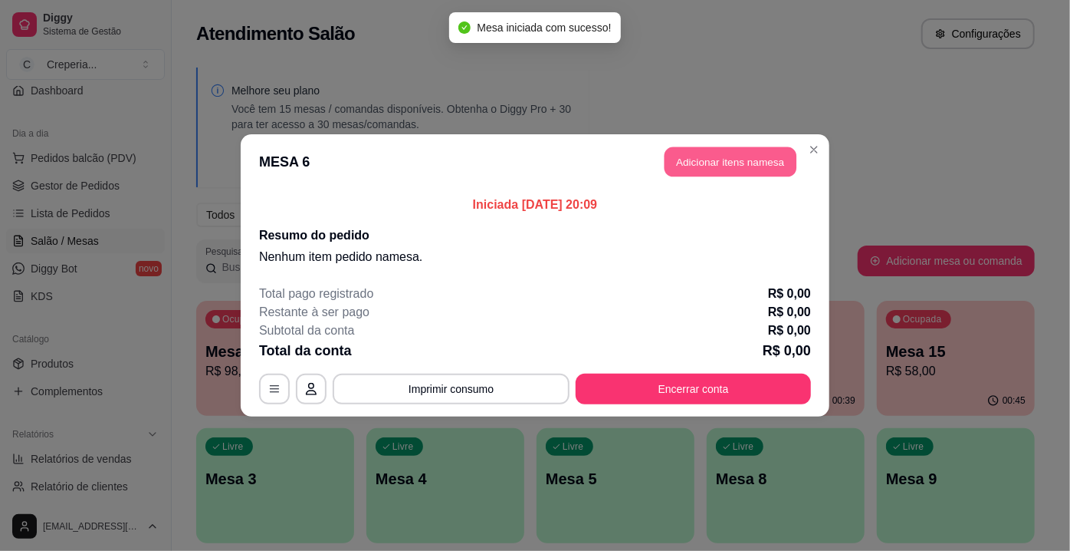
click at [708, 162] on button "Adicionar itens na mesa" at bounding box center [731, 162] width 132 height 30
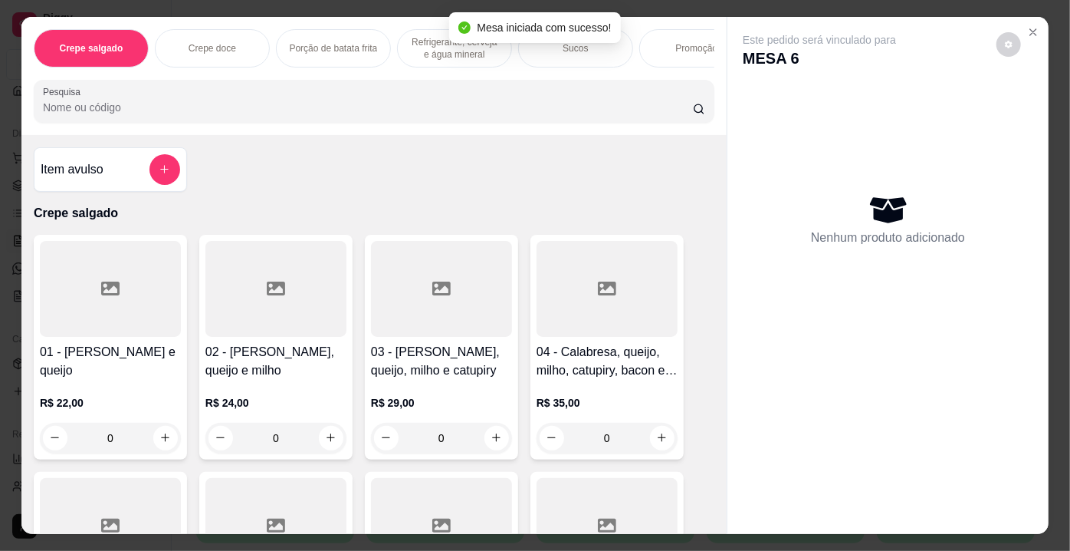
click at [133, 111] on input "Pesquisa" at bounding box center [368, 107] width 650 height 15
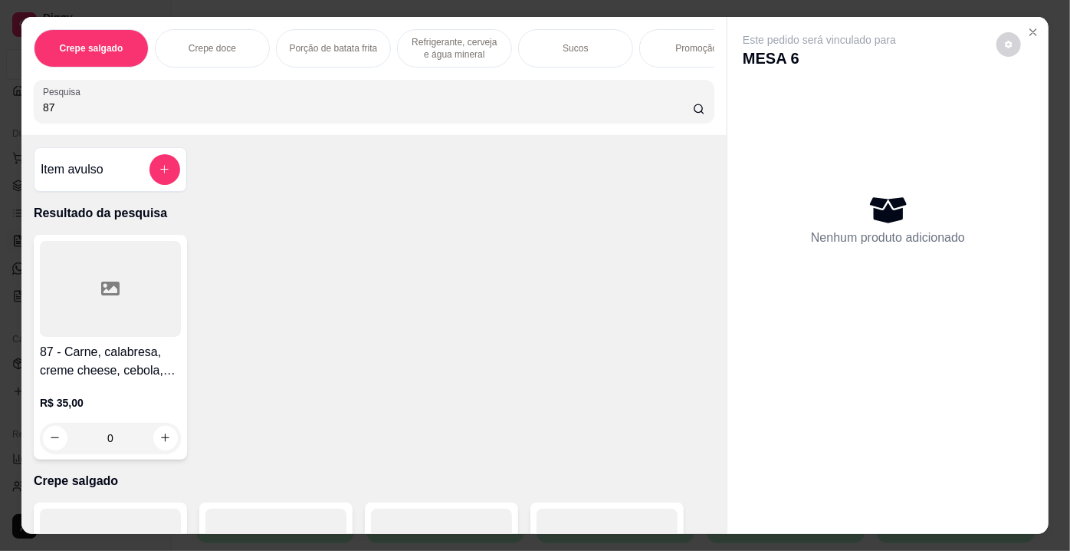
type input "87"
click at [120, 297] on div at bounding box center [110, 289] width 141 height 96
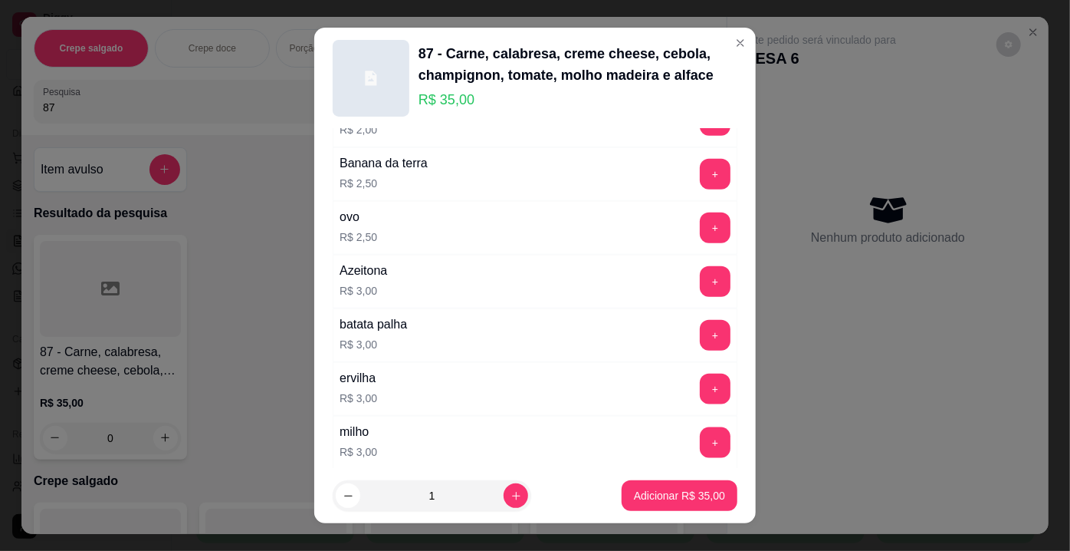
scroll to position [2752, 0]
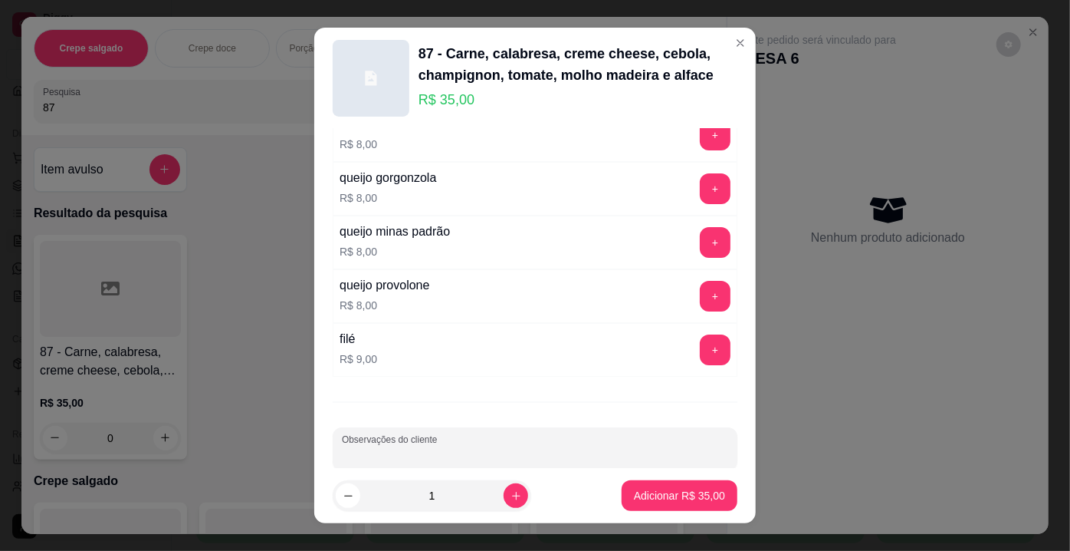
click at [523, 447] on input "Observações do cliente" at bounding box center [535, 454] width 386 height 15
type input "CATUPIRI"
click at [622, 496] on button "Adicionar R$ 35,00" at bounding box center [680, 495] width 116 height 31
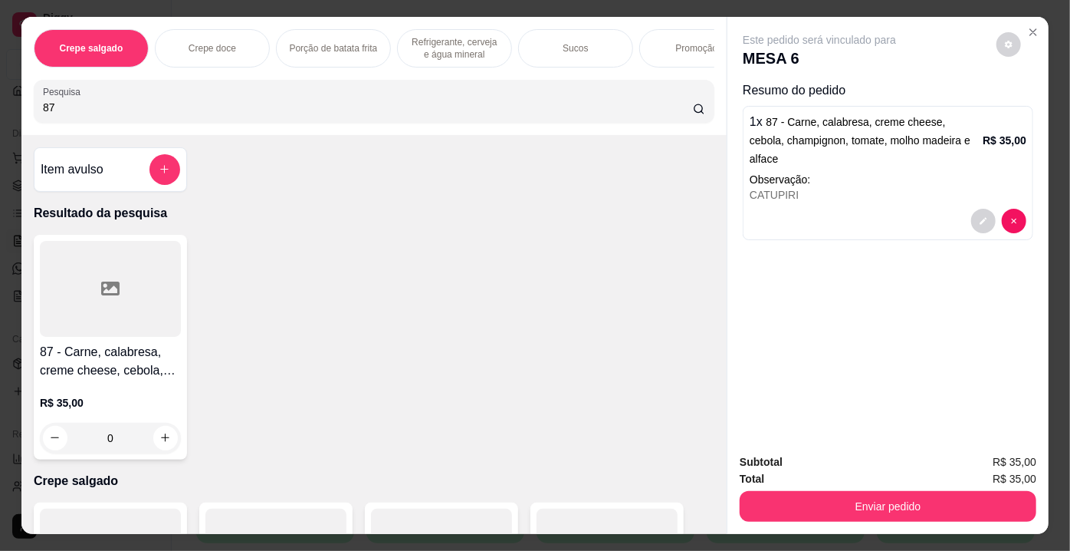
drag, startPoint x: 65, startPoint y: 113, endPoint x: 0, endPoint y: 113, distance: 65.2
click at [0, 113] on div "Crepe salgado Crepe doce Porção de batata frita Refrigerante, cerveja e água mi…" at bounding box center [535, 275] width 1070 height 551
type input "93"
click at [81, 262] on div at bounding box center [110, 289] width 141 height 96
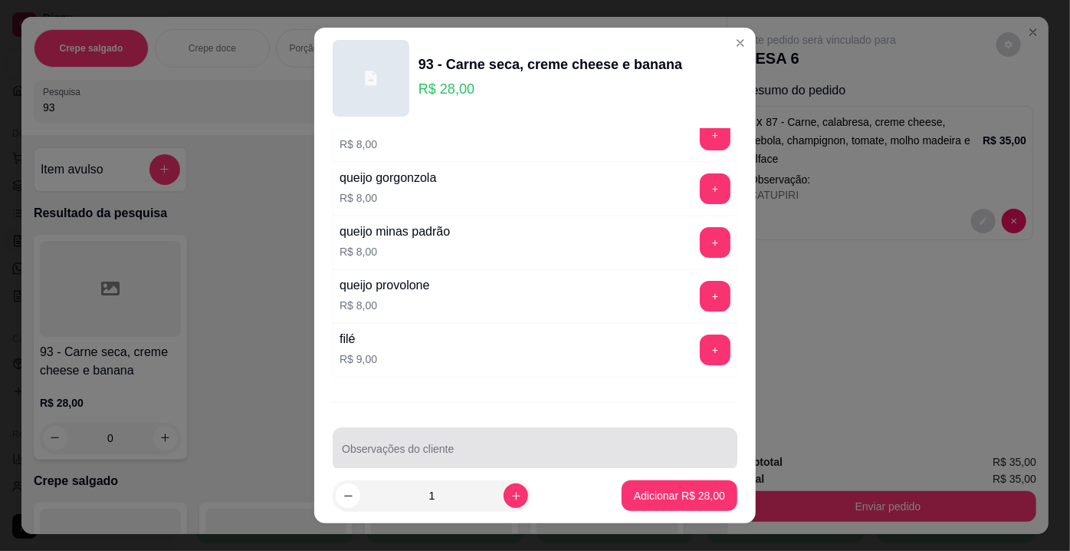
click at [541, 447] on input "Observações do cliente" at bounding box center [535, 454] width 386 height 15
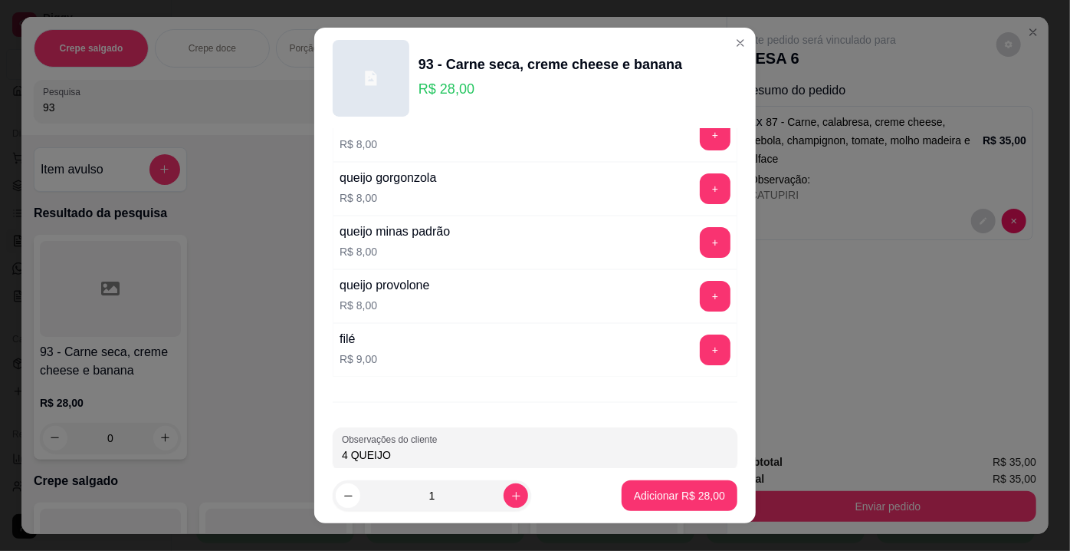
type input "4 QUEIJOS"
click at [636, 492] on p "Adicionar R$ 28,00" at bounding box center [680, 495] width 89 height 15
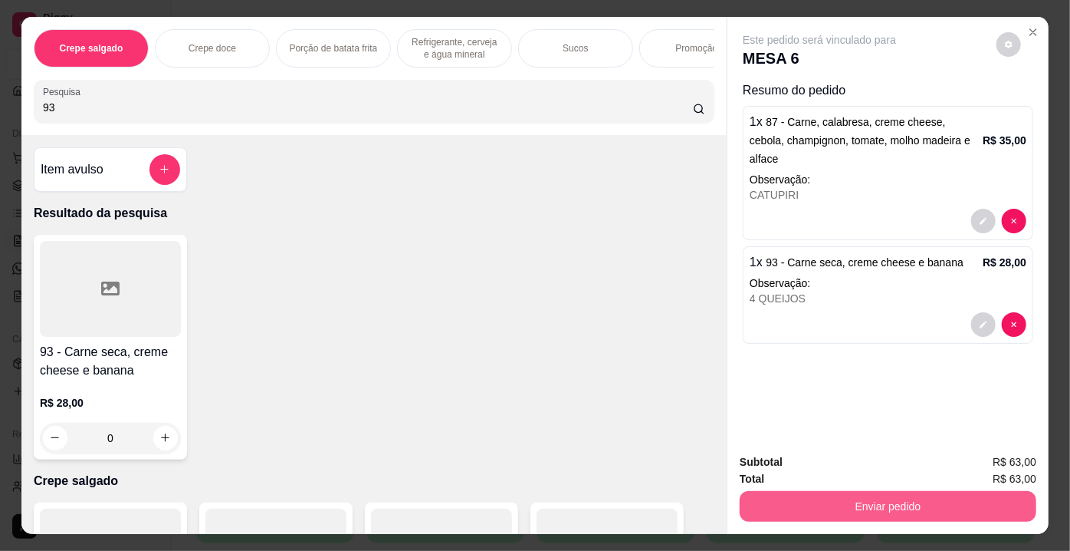
click at [842, 511] on button "Enviar pedido" at bounding box center [888, 506] width 297 height 31
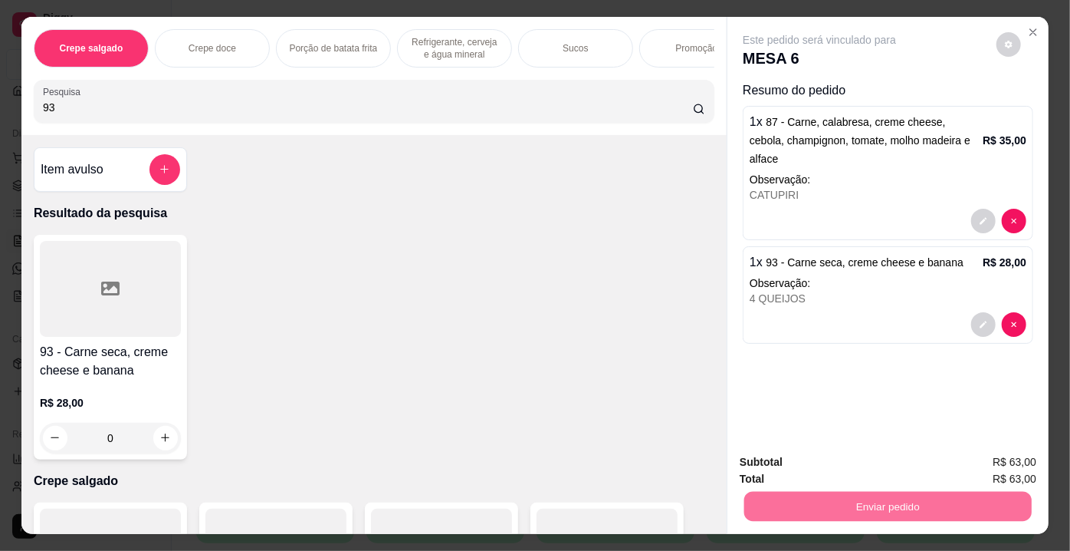
click at [974, 460] on button "Enviar pedido" at bounding box center [997, 463] width 87 height 29
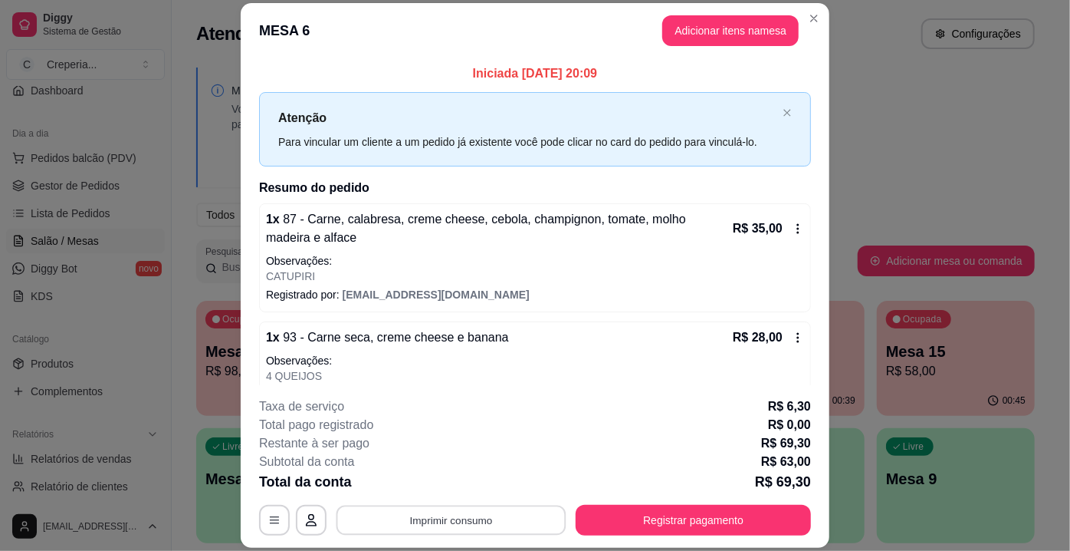
click at [411, 521] on button "Imprimir consumo" at bounding box center [452, 520] width 230 height 30
click at [435, 492] on button "IMPRESSORA" at bounding box center [450, 485] width 107 height 24
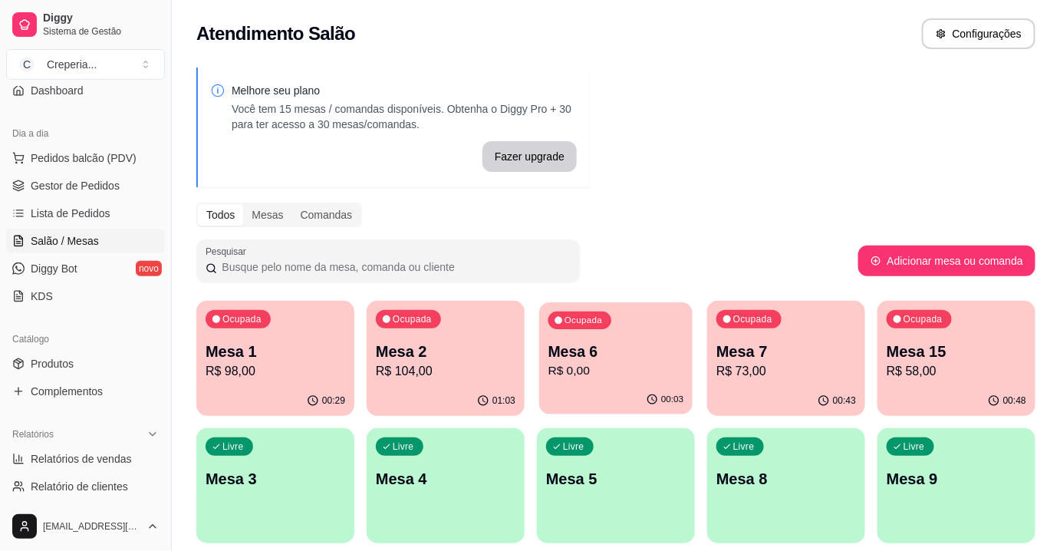
click at [624, 383] on div "Ocupada Mesa 6 R$ 0,00" at bounding box center [615, 343] width 153 height 83
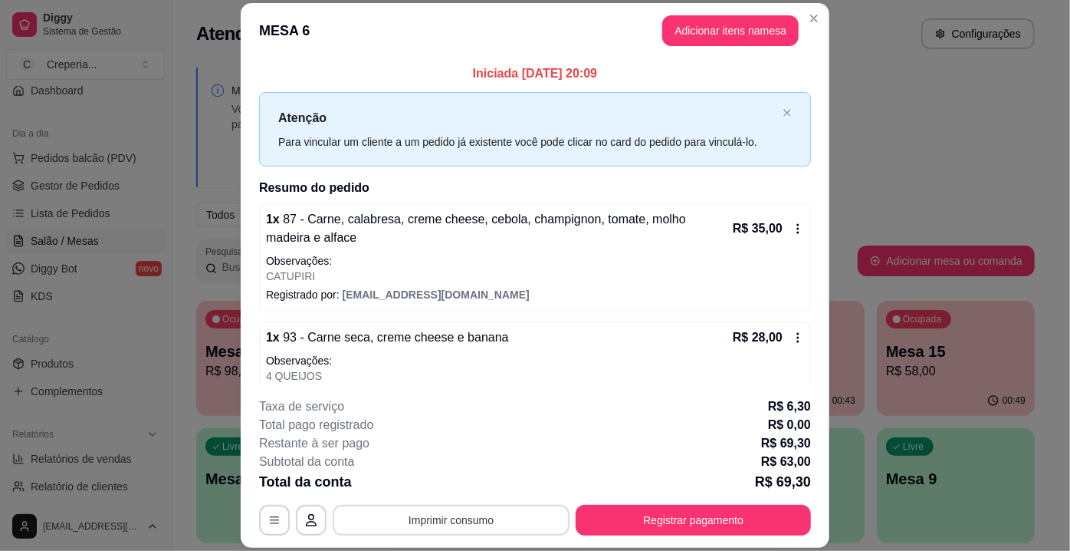
click at [431, 522] on button "Imprimir consumo" at bounding box center [451, 520] width 237 height 31
click at [439, 485] on button "IMPRESSORA" at bounding box center [451, 485] width 111 height 25
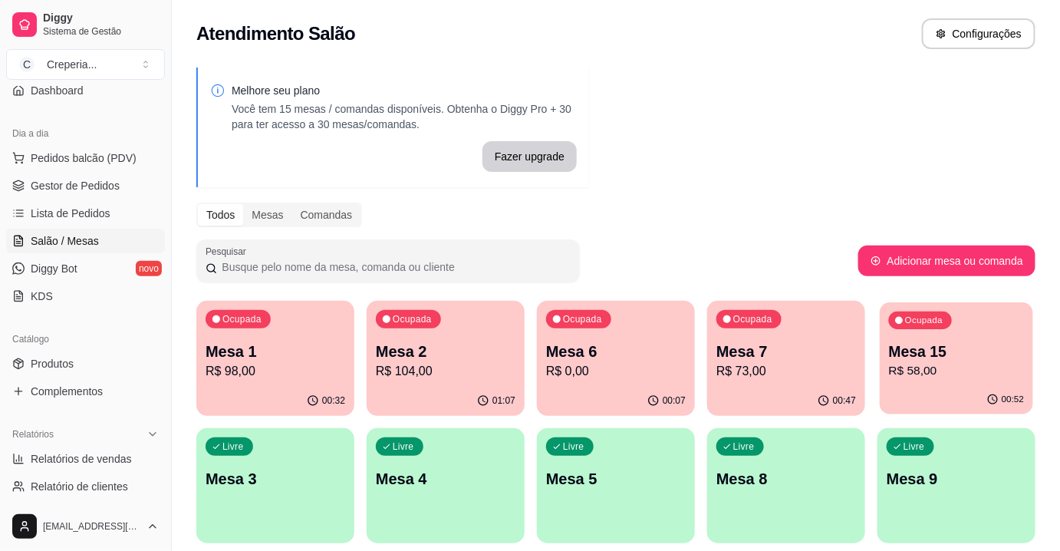
click at [908, 344] on p "Mesa 15" at bounding box center [957, 351] width 136 height 21
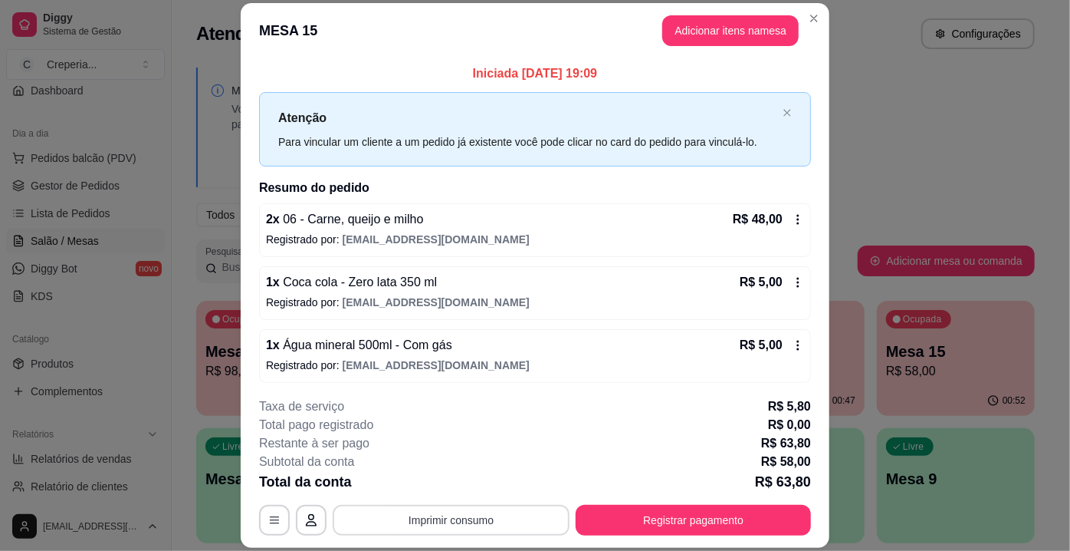
click at [480, 518] on button "Imprimir consumo" at bounding box center [451, 520] width 237 height 31
click at [460, 482] on button "IMPRESSORA" at bounding box center [451, 485] width 111 height 25
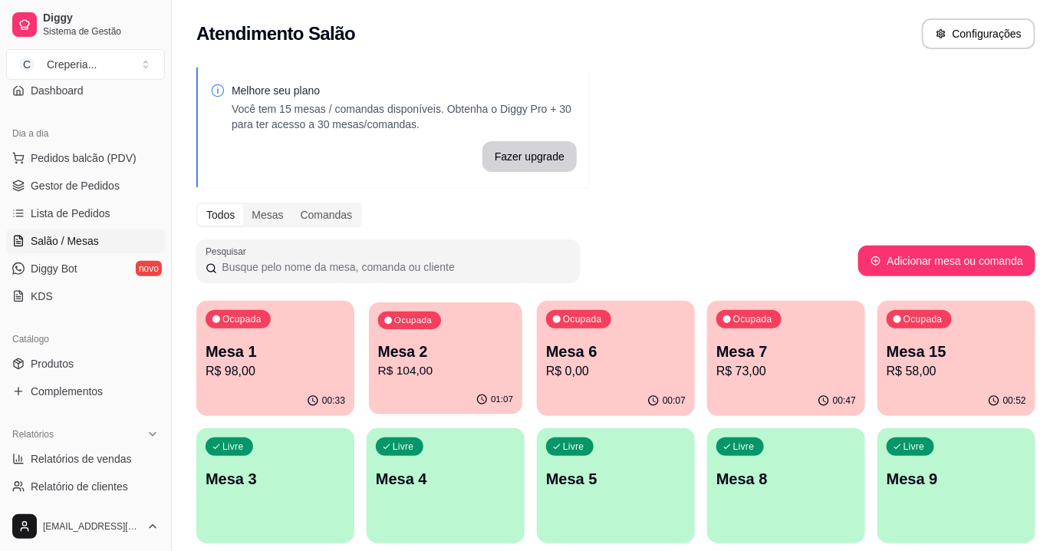
click at [448, 367] on p "R$ 104,00" at bounding box center [446, 371] width 136 height 18
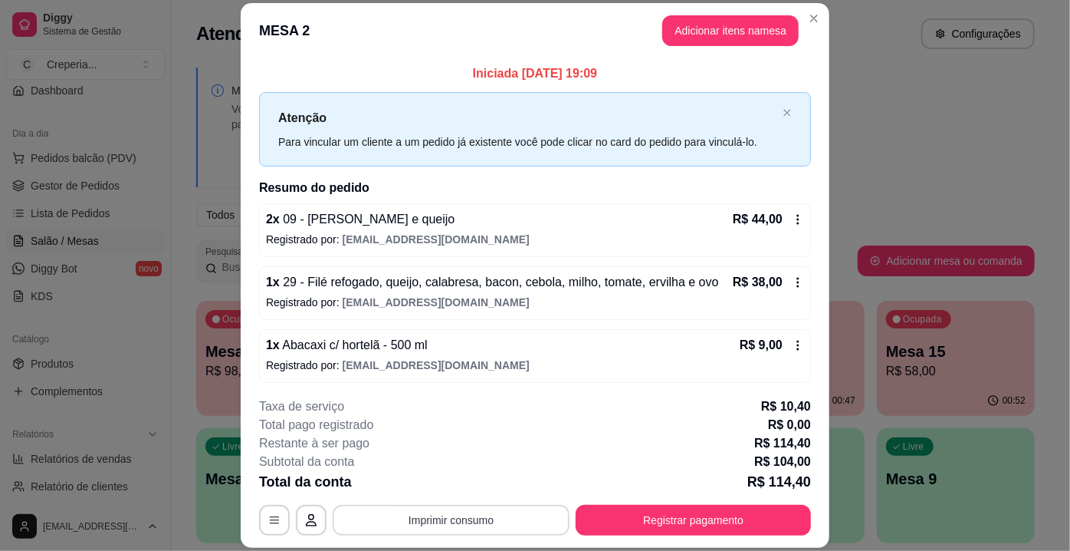
click at [428, 521] on button "Imprimir consumo" at bounding box center [451, 520] width 237 height 31
click at [439, 485] on button "IMPRESSORA" at bounding box center [450, 485] width 107 height 24
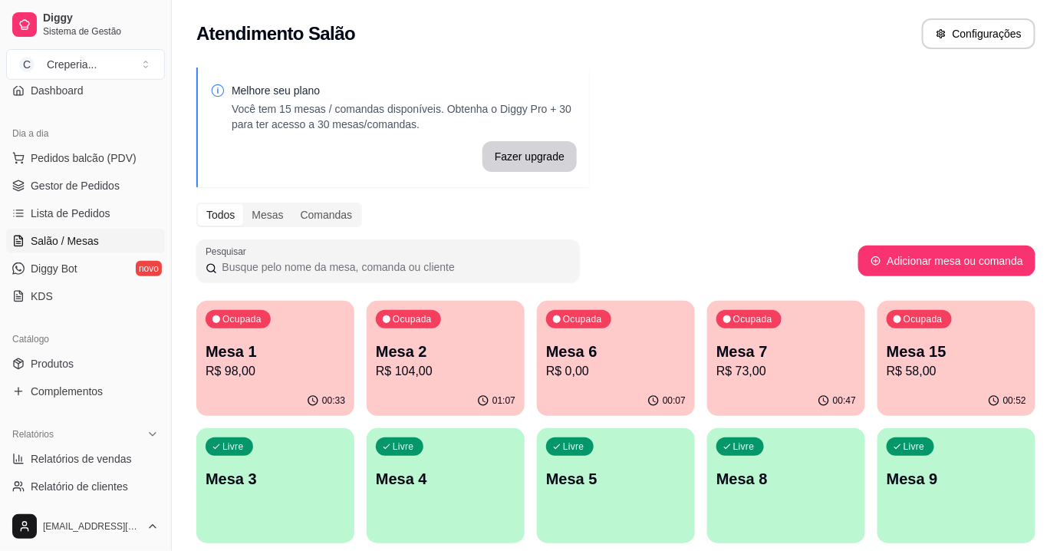
click at [245, 365] on p "R$ 98,00" at bounding box center [276, 371] width 140 height 18
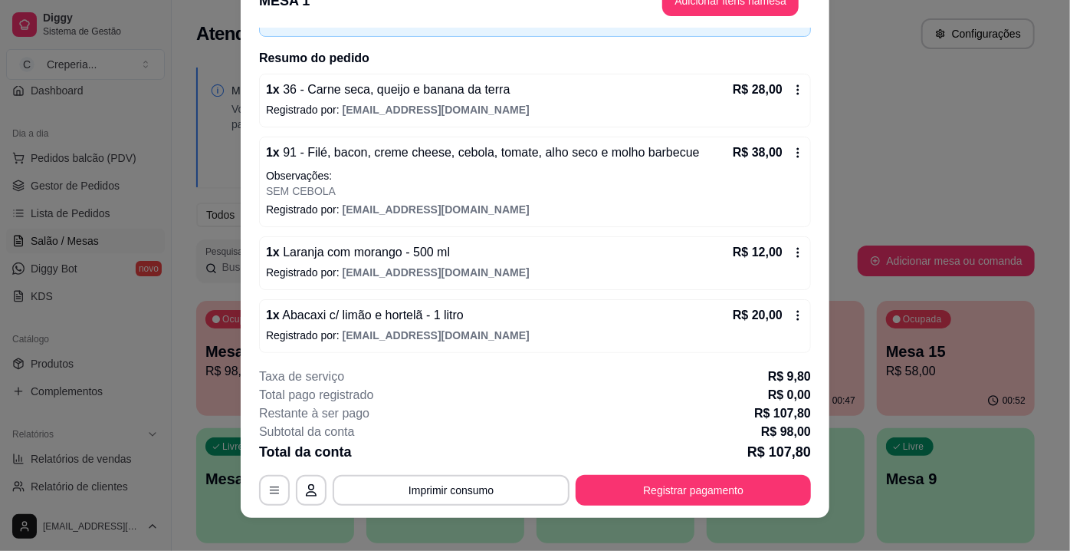
scroll to position [46, 0]
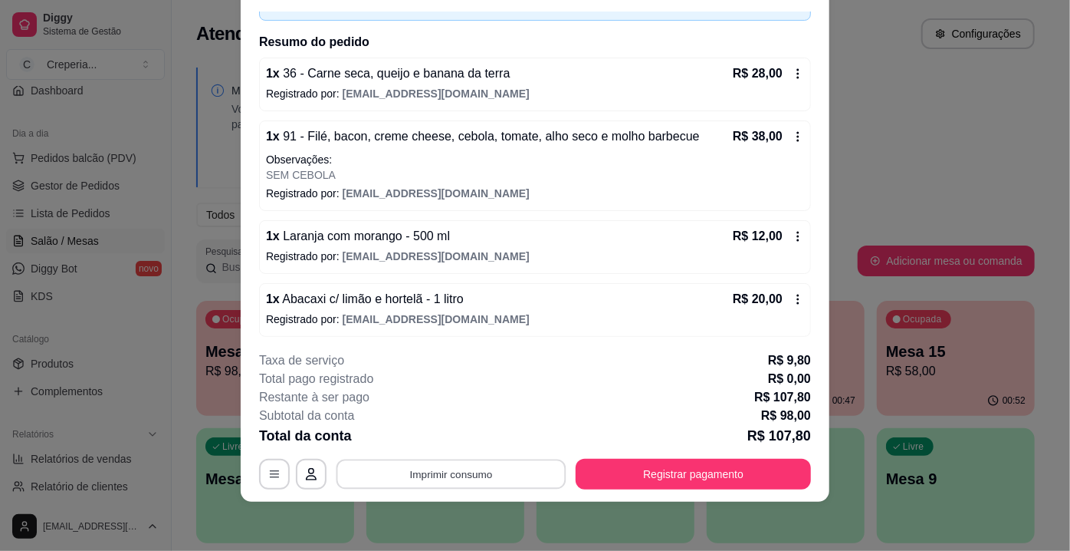
click at [410, 472] on button "Imprimir consumo" at bounding box center [452, 474] width 230 height 30
click at [436, 441] on button "IMPRESSORA" at bounding box center [451, 438] width 111 height 25
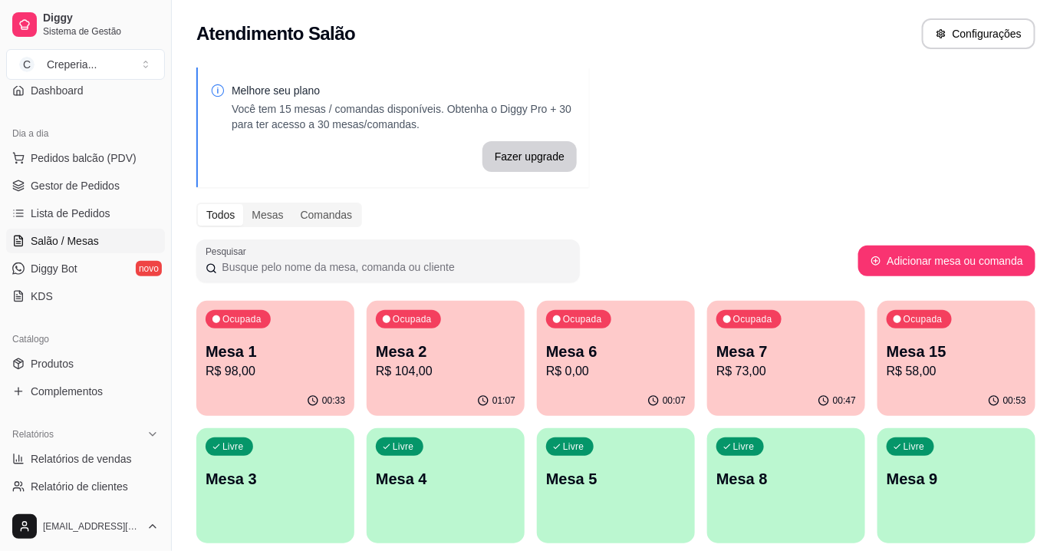
click at [281, 347] on p "Mesa 1" at bounding box center [276, 350] width 140 height 21
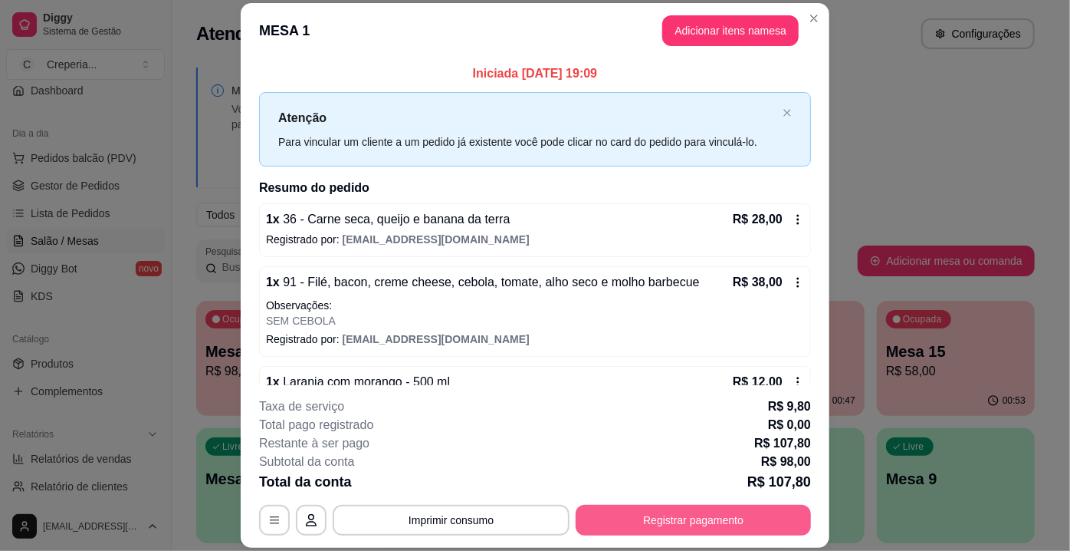
click at [663, 524] on button "Registrar pagamento" at bounding box center [693, 520] width 235 height 31
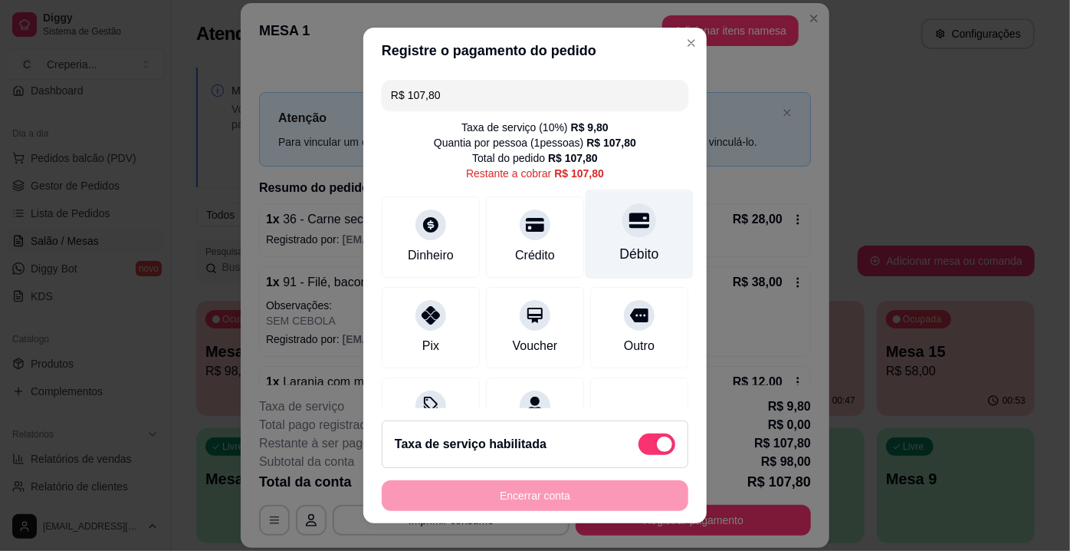
click at [620, 250] on div "Débito" at bounding box center [639, 254] width 39 height 20
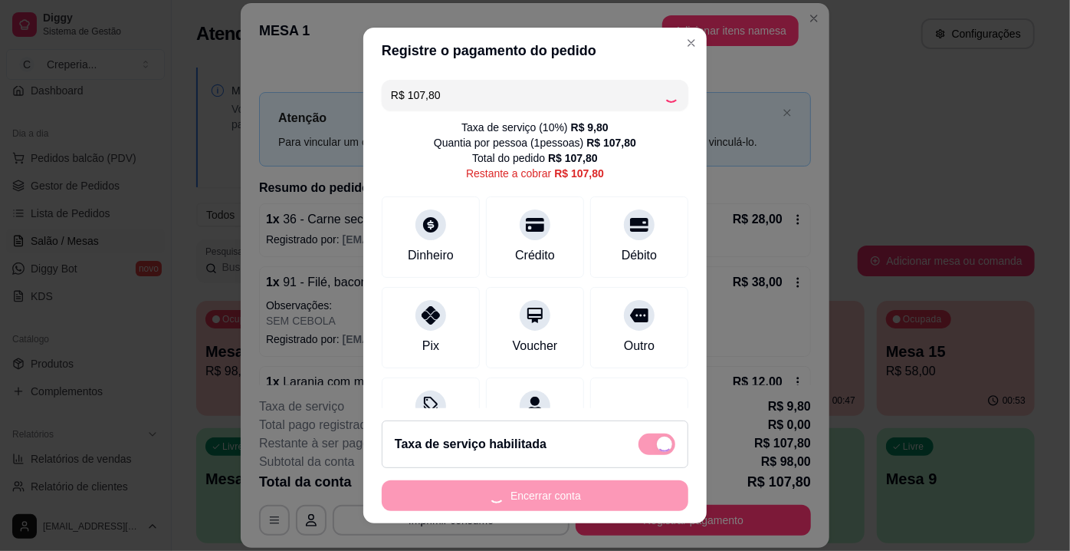
type input "R$ 0,00"
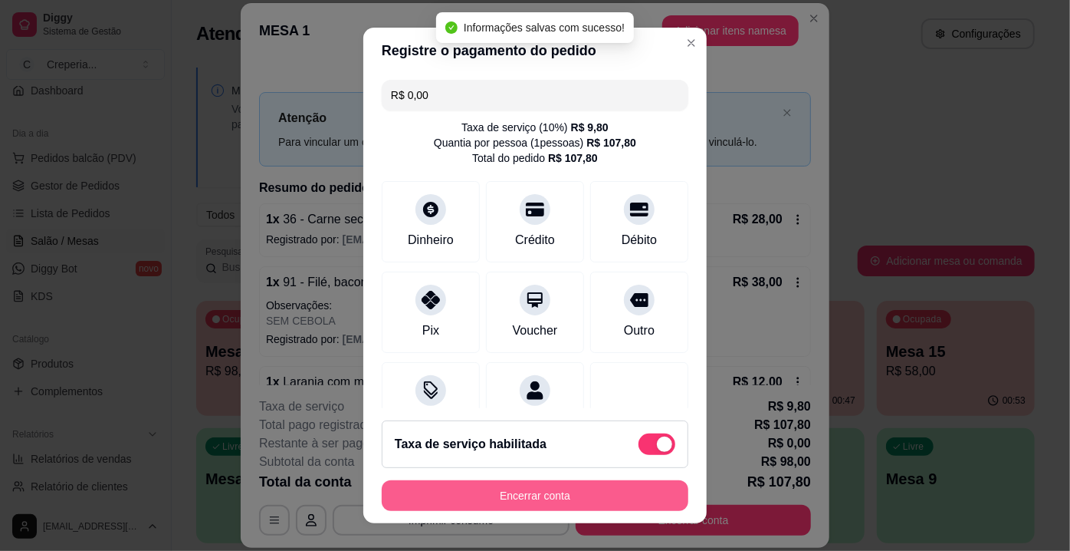
click at [541, 497] on button "Encerrar conta" at bounding box center [535, 495] width 307 height 31
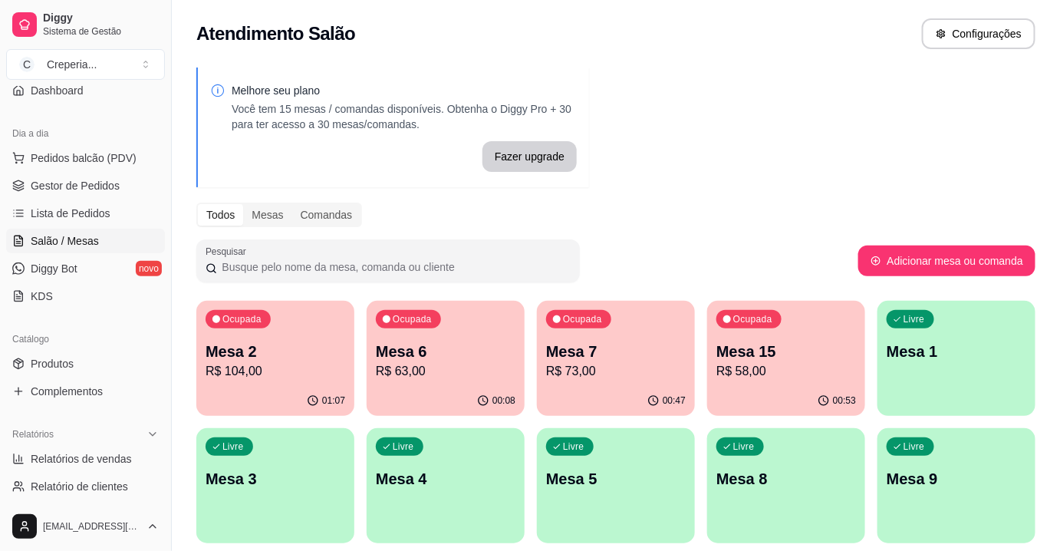
click at [595, 347] on p "Mesa 7" at bounding box center [616, 350] width 140 height 21
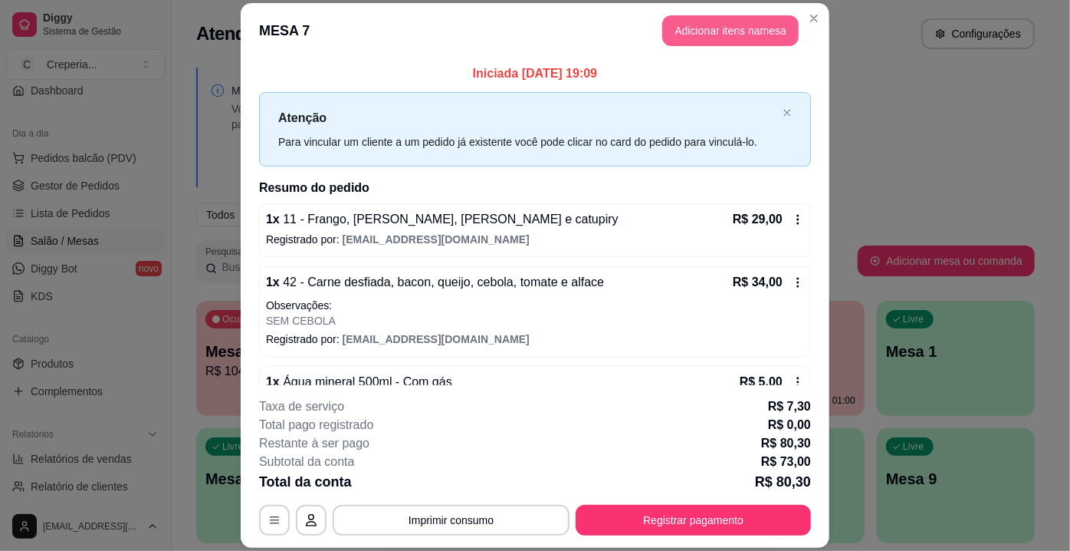
click at [709, 38] on button "Adicionar itens na mesa" at bounding box center [731, 30] width 136 height 31
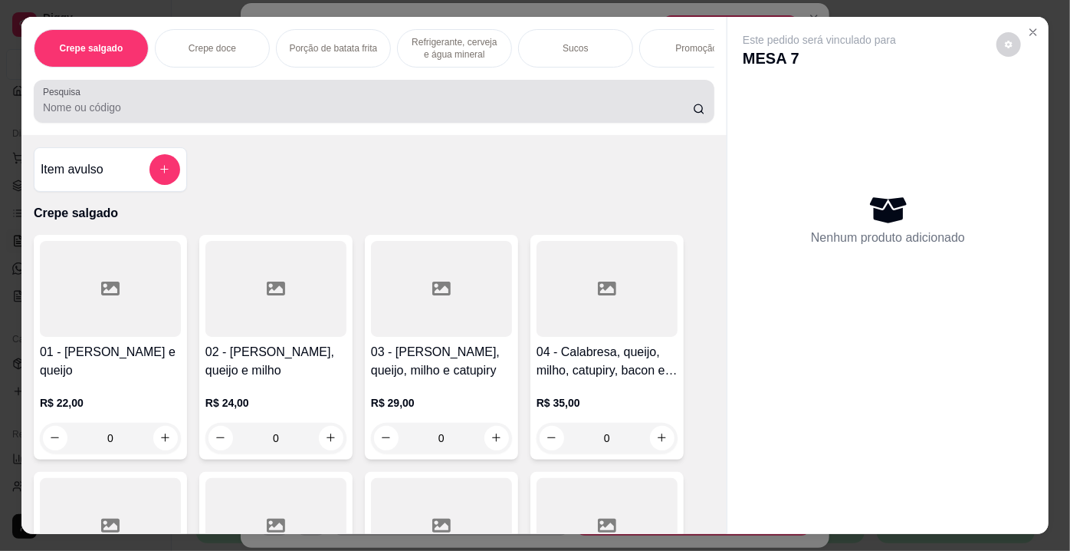
click at [235, 105] on input "Pesquisa" at bounding box center [368, 107] width 650 height 15
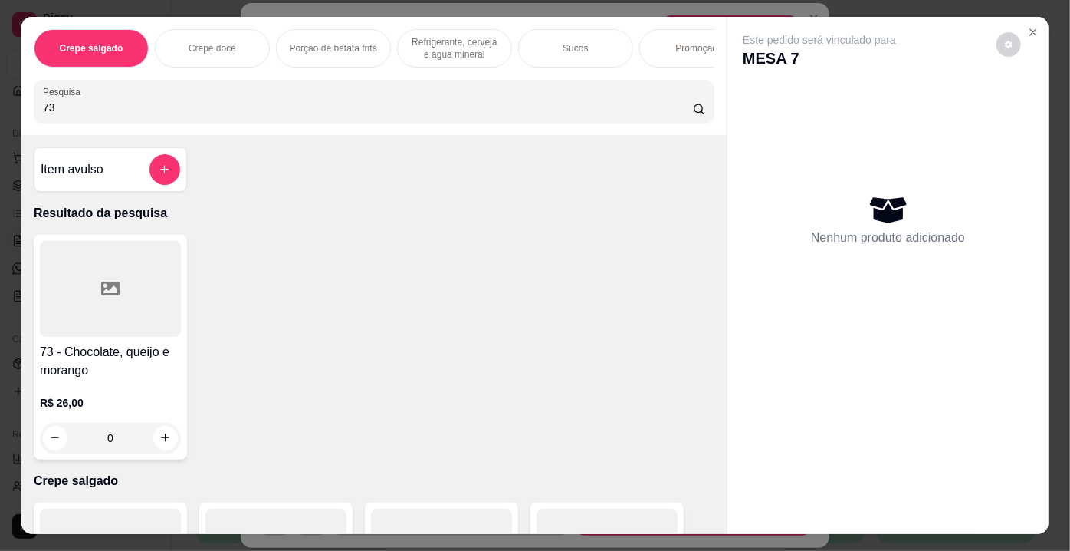
type input "73"
click at [122, 281] on div at bounding box center [110, 289] width 141 height 96
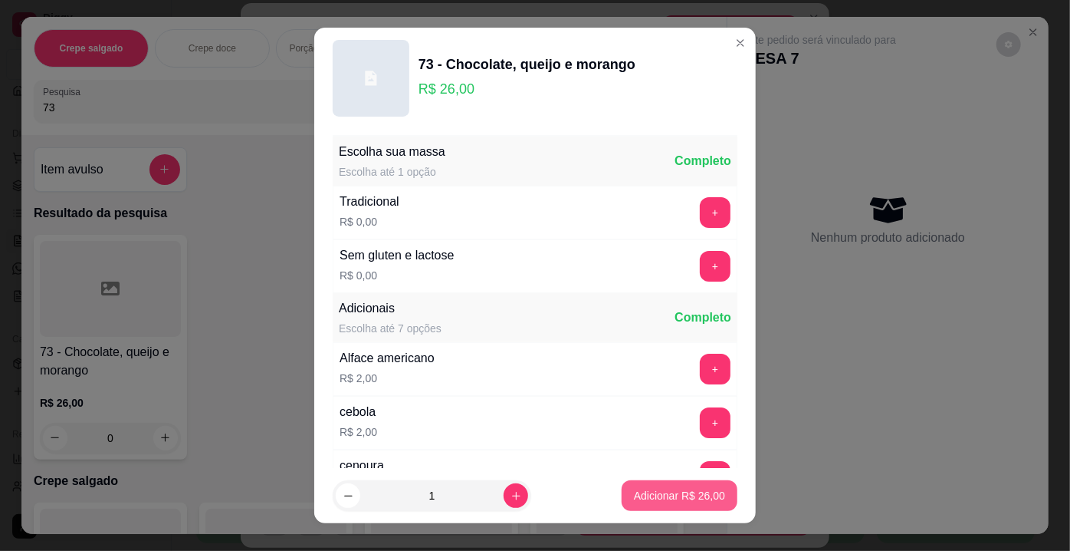
click at [656, 498] on p "Adicionar R$ 26,00" at bounding box center [679, 495] width 91 height 15
type input "1"
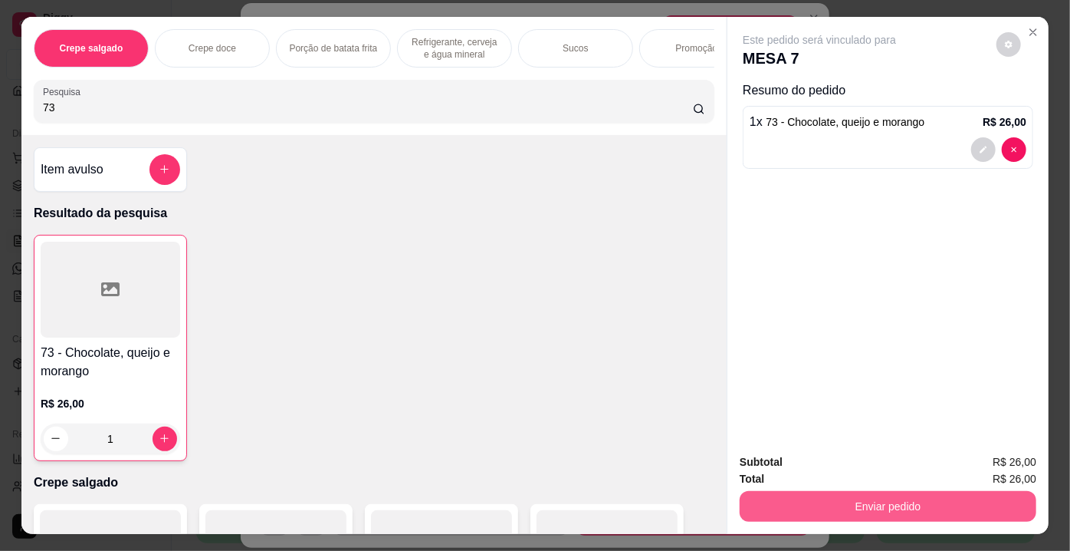
click at [835, 498] on button "Enviar pedido" at bounding box center [888, 506] width 297 height 31
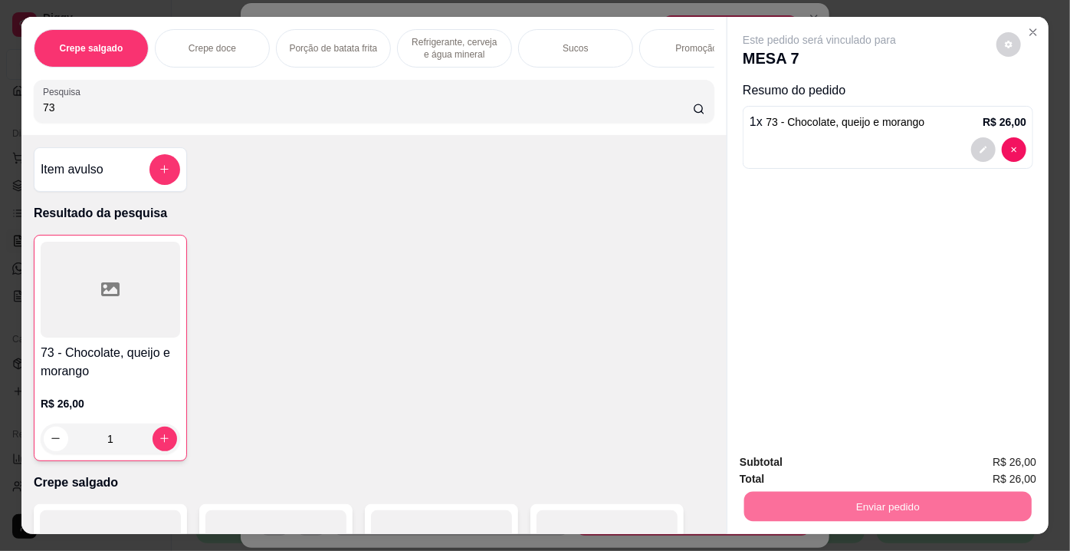
click at [974, 461] on button "Enviar pedido" at bounding box center [997, 463] width 87 height 29
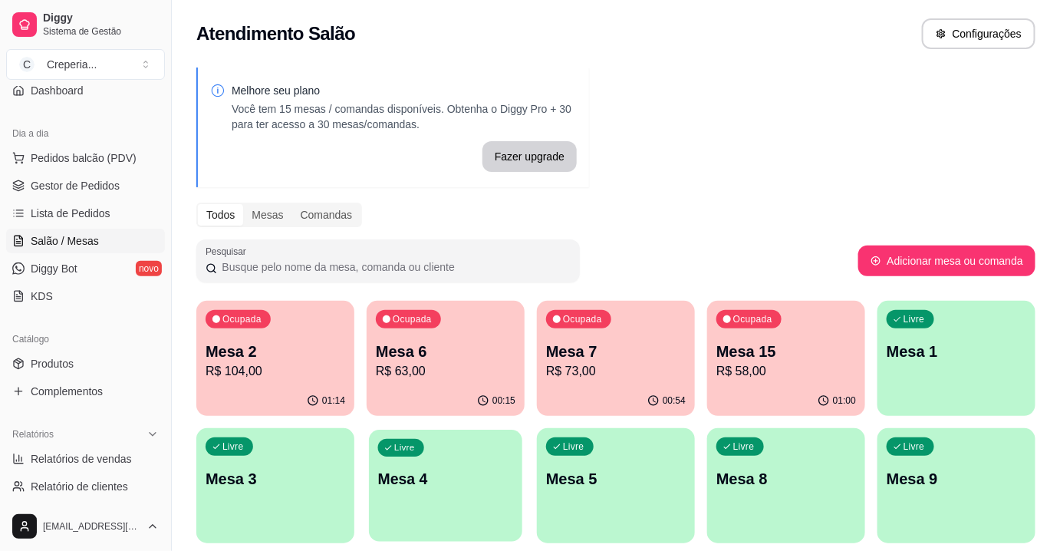
click at [427, 470] on p "Mesa 4" at bounding box center [446, 479] width 136 height 21
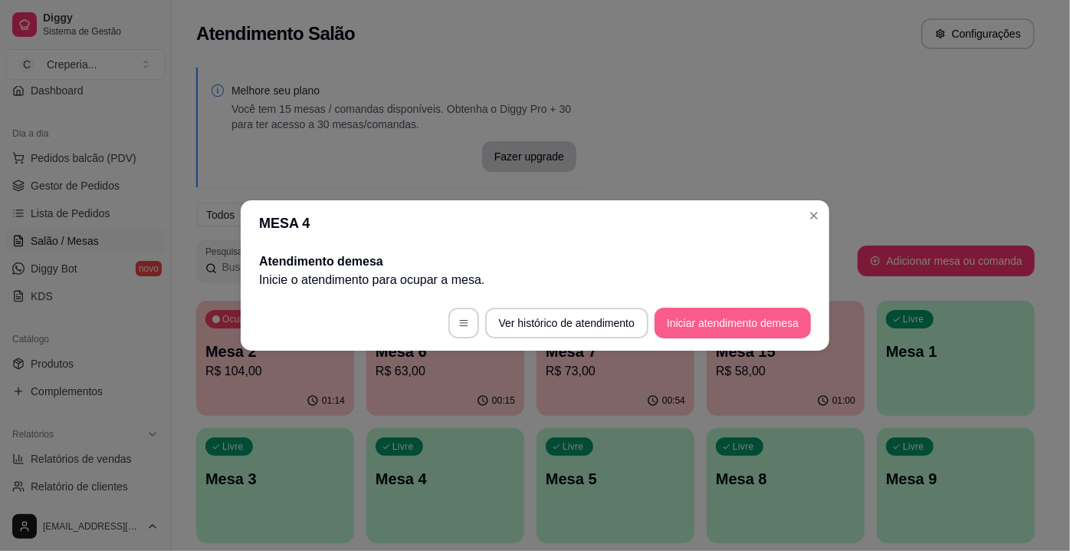
click at [721, 322] on button "Iniciar atendimento de mesa" at bounding box center [733, 322] width 156 height 31
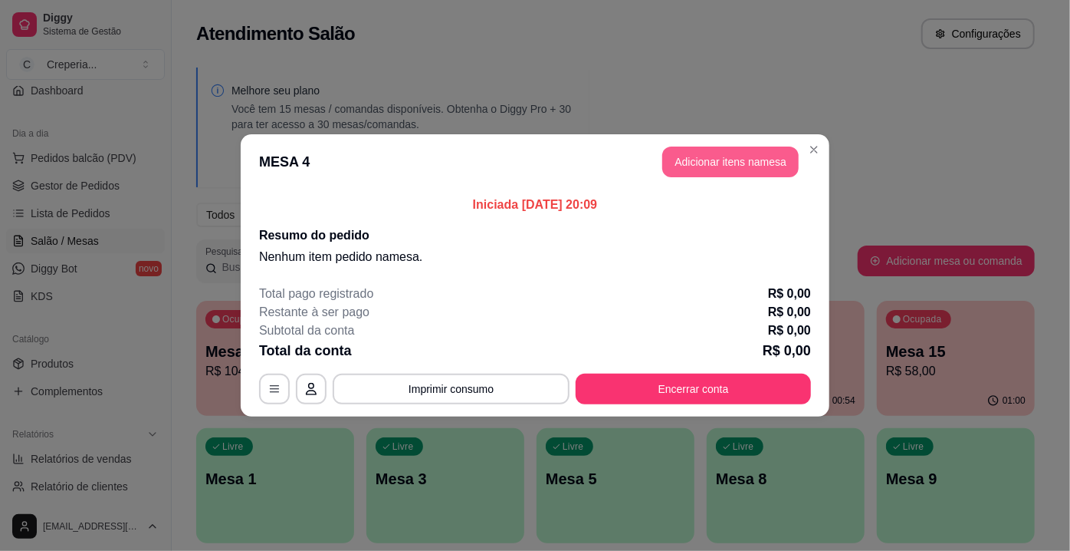
click at [689, 169] on button "Adicionar itens na mesa" at bounding box center [731, 161] width 136 height 31
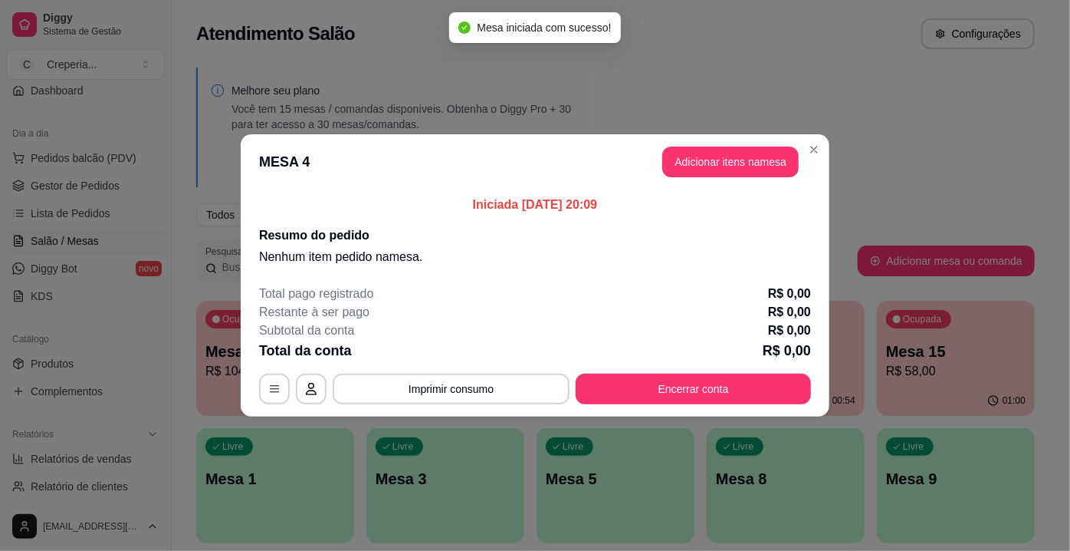
click at [206, 113] on input "Pesquisa" at bounding box center [368, 107] width 650 height 15
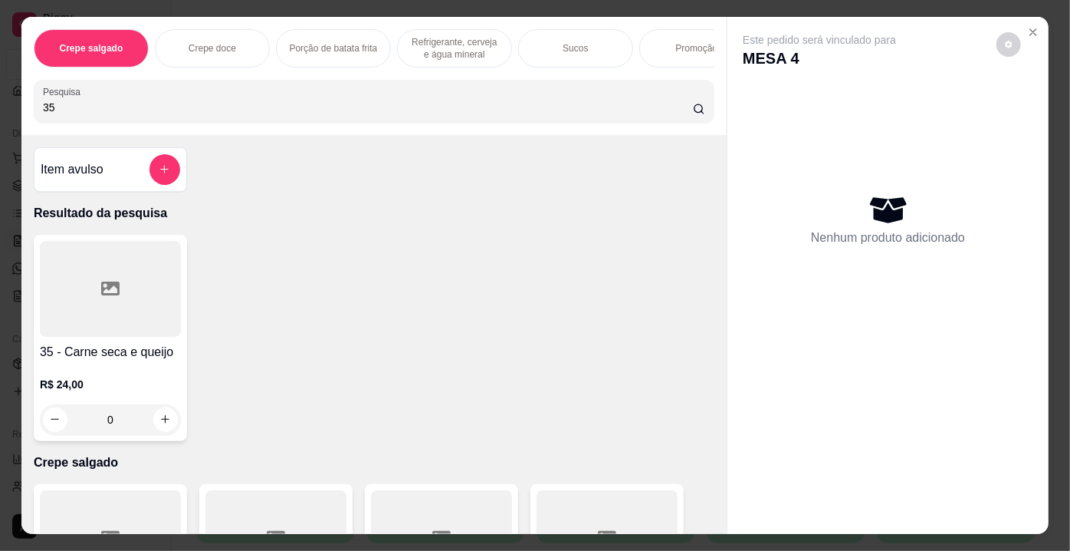
type input "35"
click at [147, 299] on div at bounding box center [110, 289] width 141 height 96
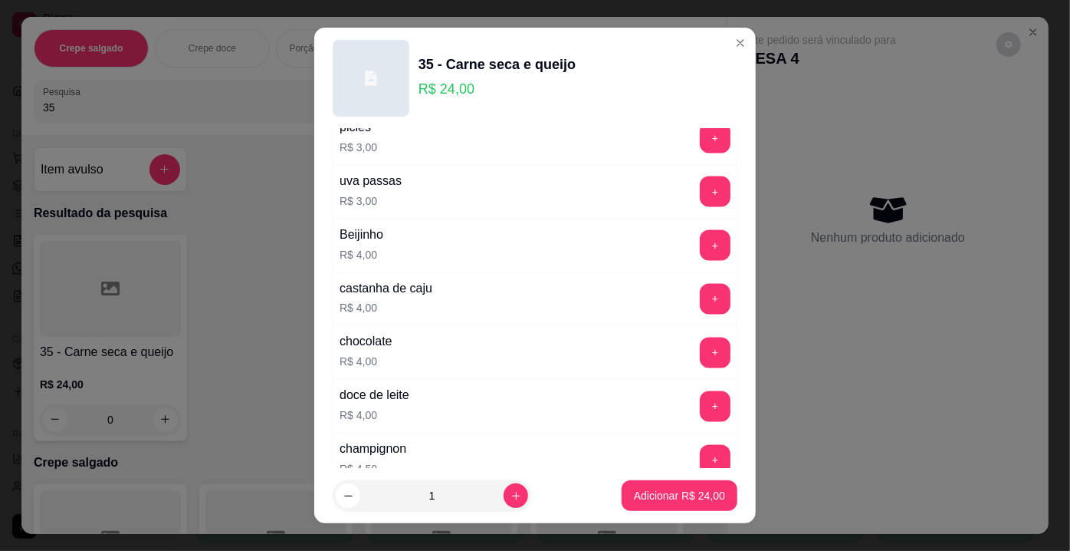
scroll to position [1324, 0]
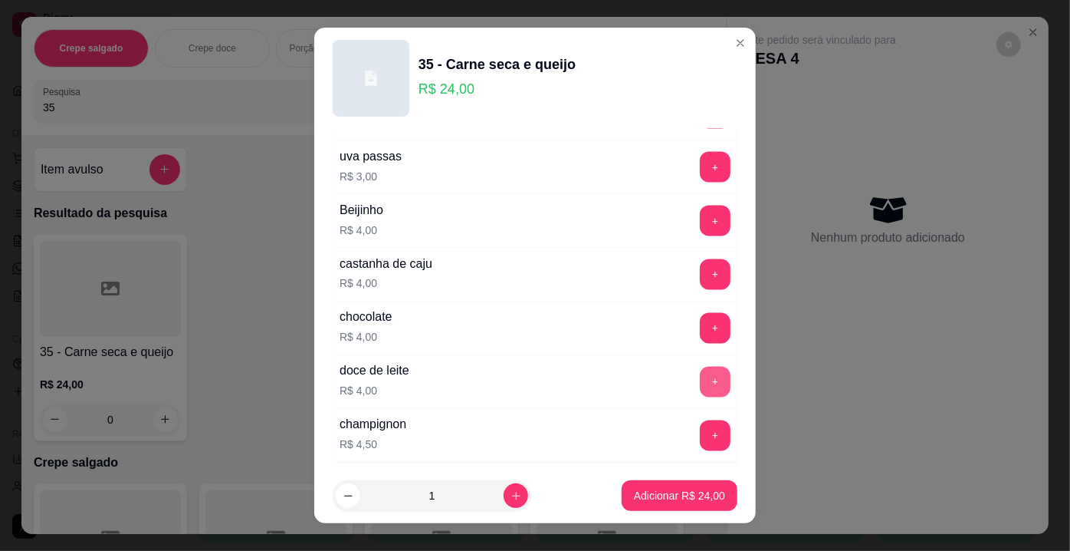
click at [700, 367] on button "+" at bounding box center [715, 382] width 31 height 31
click at [650, 495] on p "Adicionar R$ 28,00" at bounding box center [679, 495] width 91 height 15
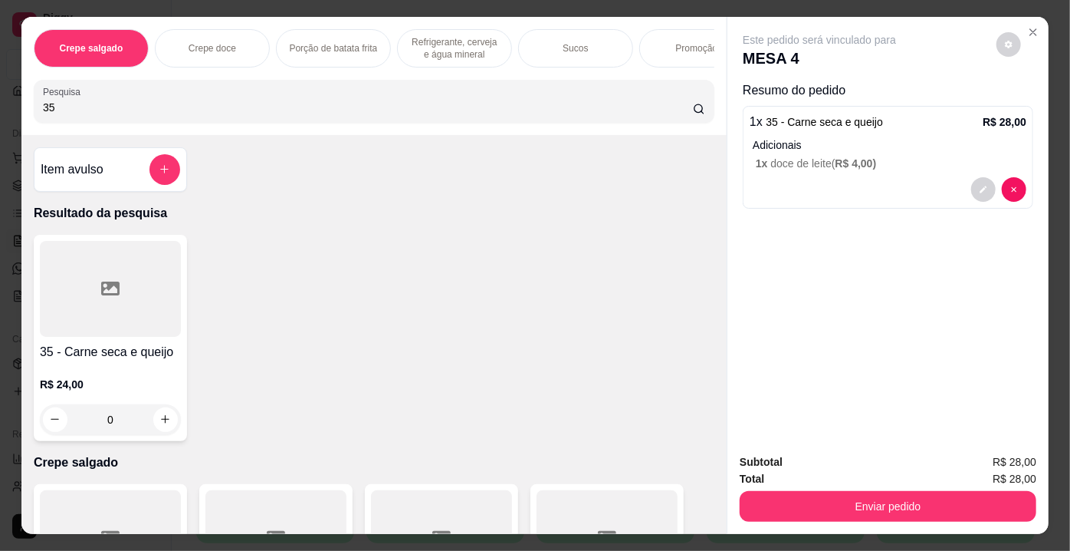
drag, startPoint x: 158, startPoint y: 120, endPoint x: 0, endPoint y: 99, distance: 159.3
click at [0, 99] on div "Crepe salgado Crepe doce Porção de batata frita Refrigerante, cerveja e água mi…" at bounding box center [535, 275] width 1070 height 551
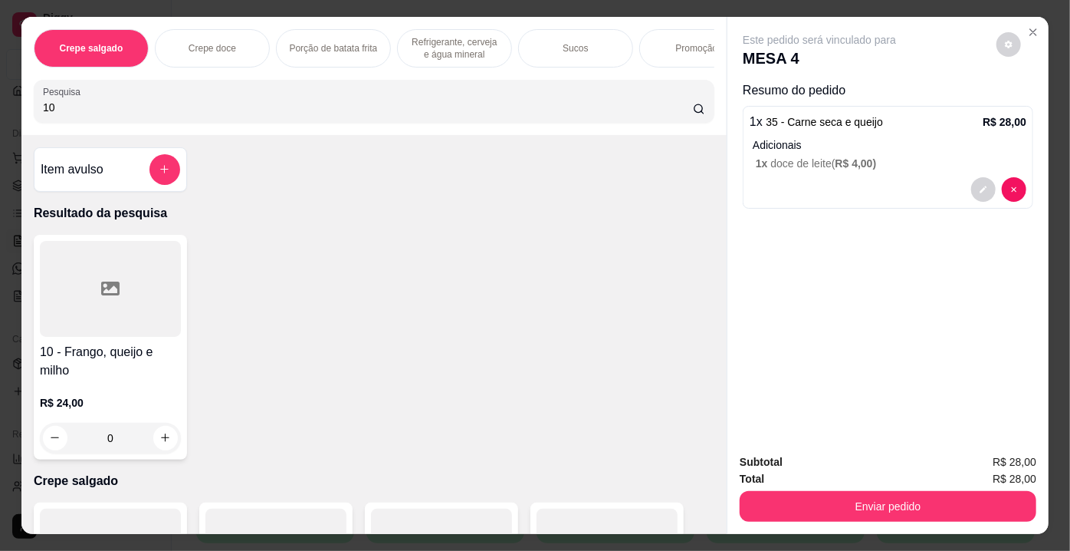
type input "10"
click at [124, 344] on div "10 - Frango, queijo e milho R$ 24,00 0" at bounding box center [110, 347] width 153 height 225
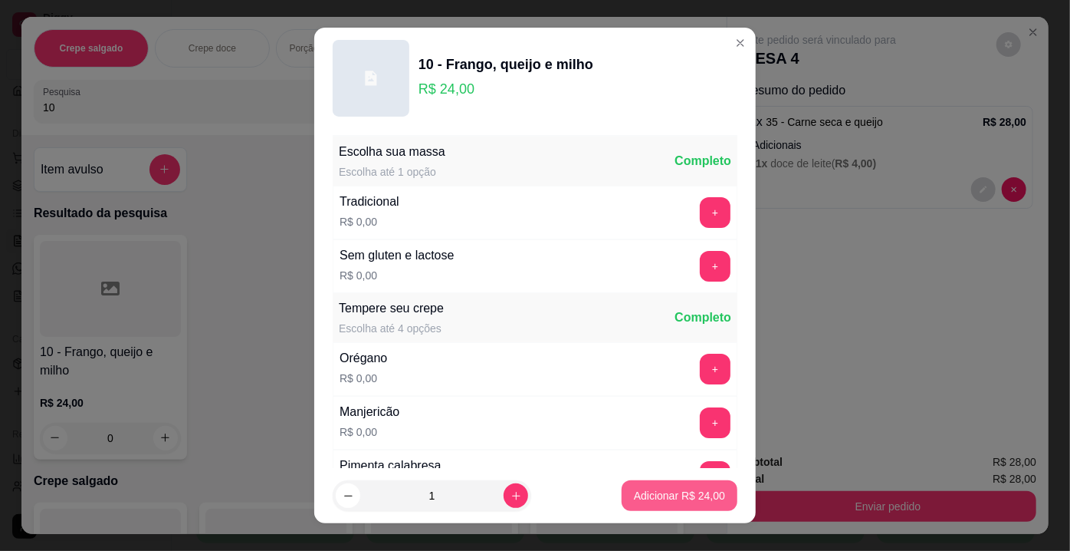
click at [649, 500] on p "Adicionar R$ 24,00" at bounding box center [679, 495] width 91 height 15
type input "1"
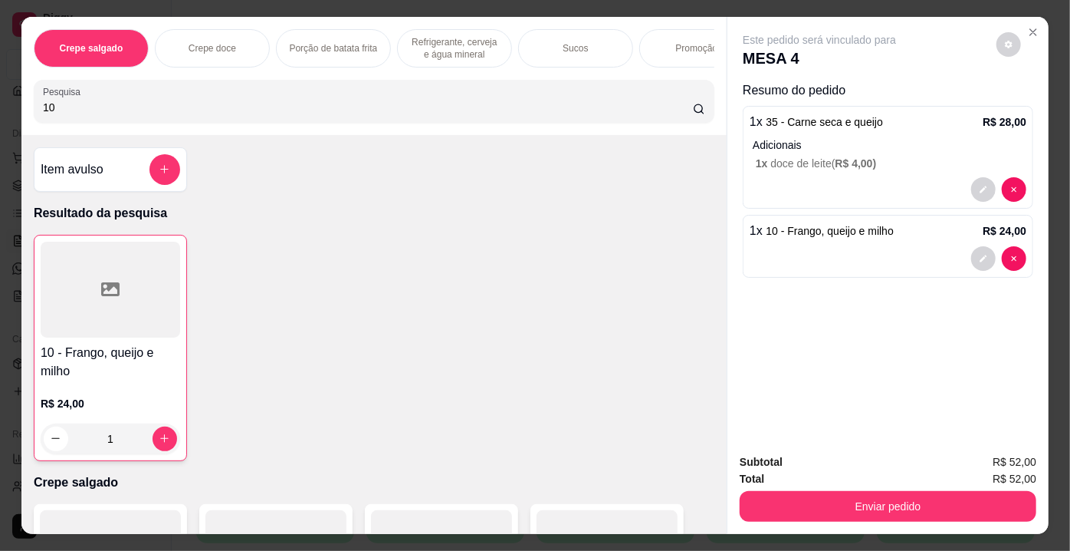
drag, startPoint x: 104, startPoint y: 108, endPoint x: 0, endPoint y: 119, distance: 104.1
click at [0, 119] on div "Crepe salgado Crepe doce Porção de batata frita Refrigerante, cerveja e água mi…" at bounding box center [535, 275] width 1070 height 551
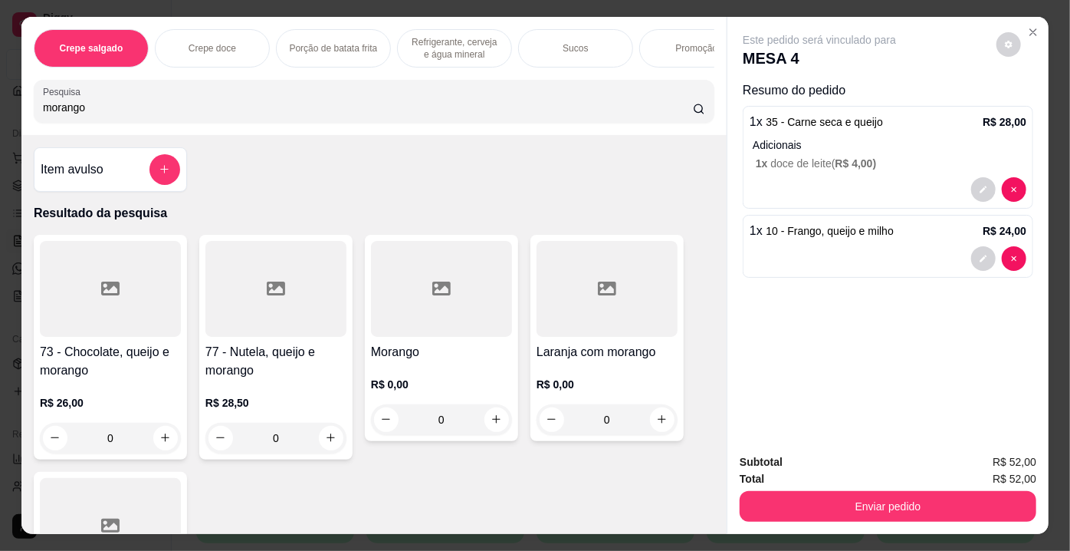
type input "morango"
click at [455, 288] on div at bounding box center [441, 289] width 141 height 96
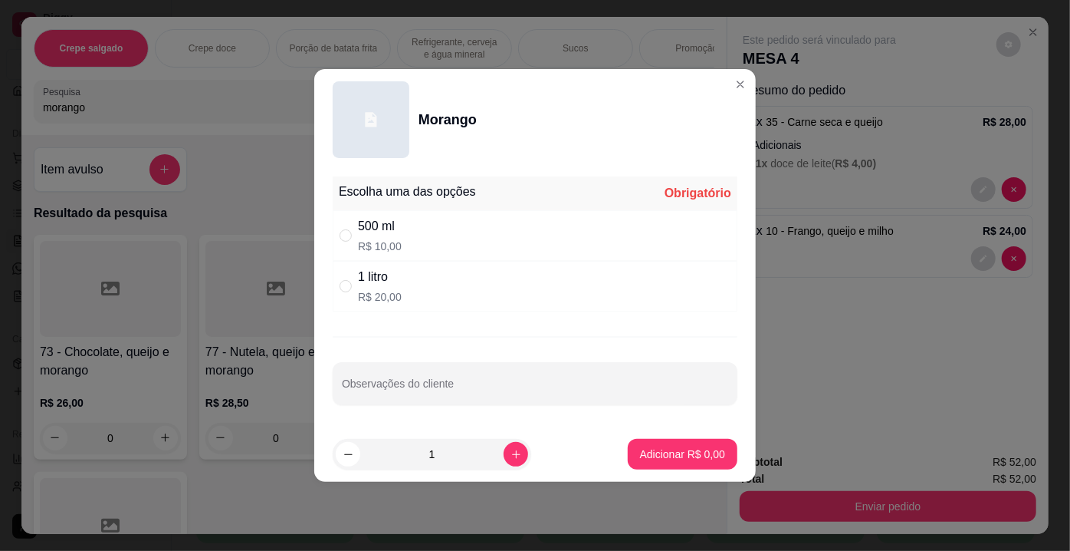
drag, startPoint x: 406, startPoint y: 281, endPoint x: 544, endPoint y: 354, distance: 155.7
click at [410, 283] on div "1 litro R$ 20,00" at bounding box center [535, 286] width 405 height 51
radio input "true"
click at [673, 451] on p "Adicionar R$ 20,00" at bounding box center [679, 453] width 91 height 15
type input "1"
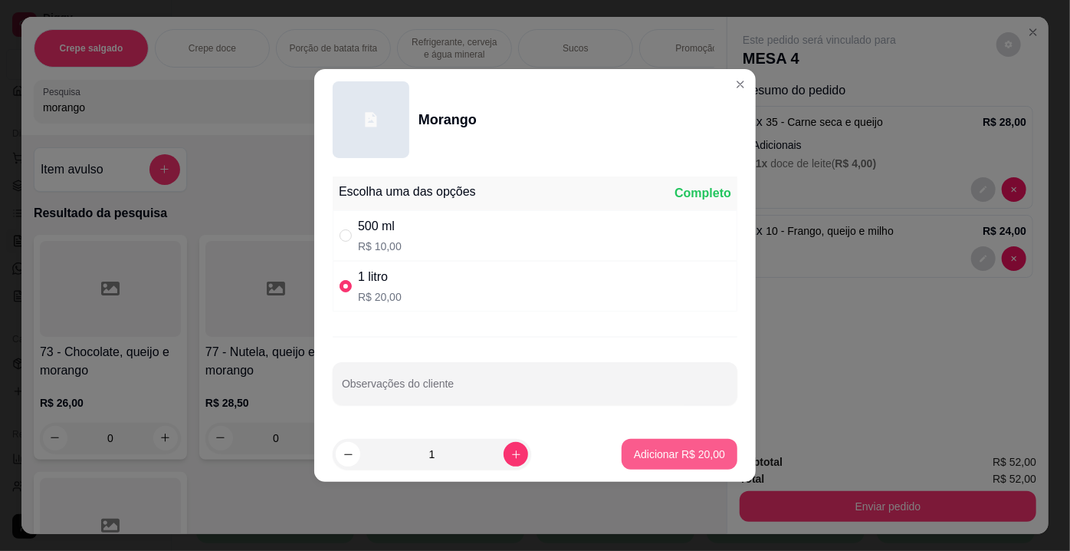
type input "1"
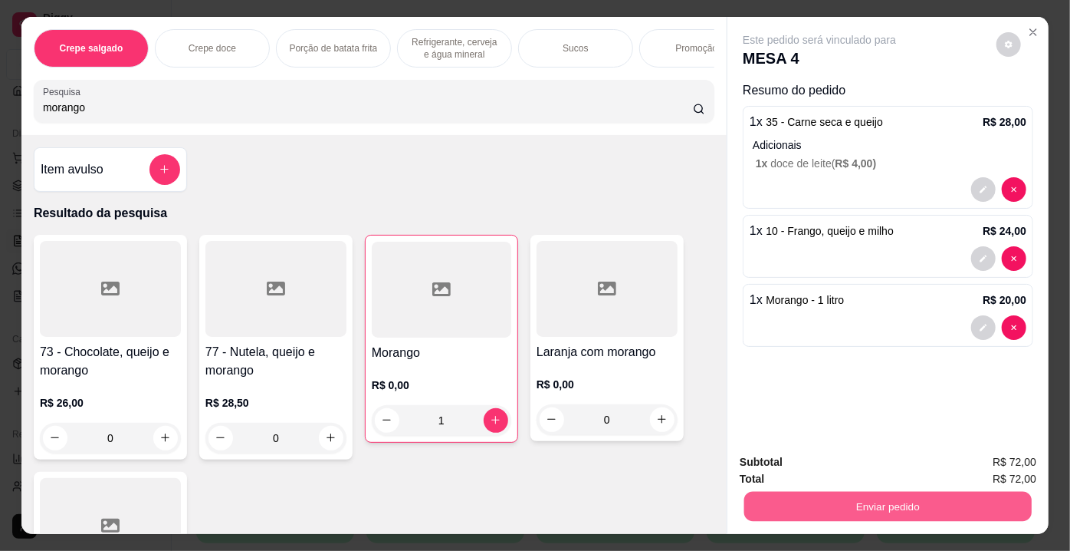
click at [814, 496] on button "Enviar pedido" at bounding box center [889, 507] width 288 height 30
click at [988, 459] on button "Enviar pedido" at bounding box center [997, 463] width 84 height 28
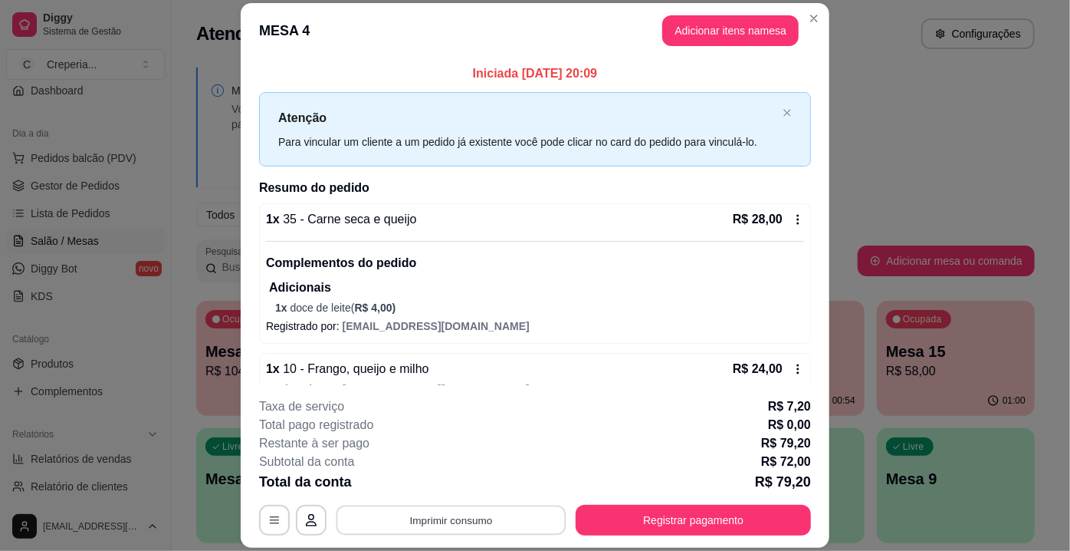
click at [503, 518] on button "Imprimir consumo" at bounding box center [452, 520] width 230 height 30
click at [471, 488] on button "IMPRESSORA" at bounding box center [450, 485] width 107 height 24
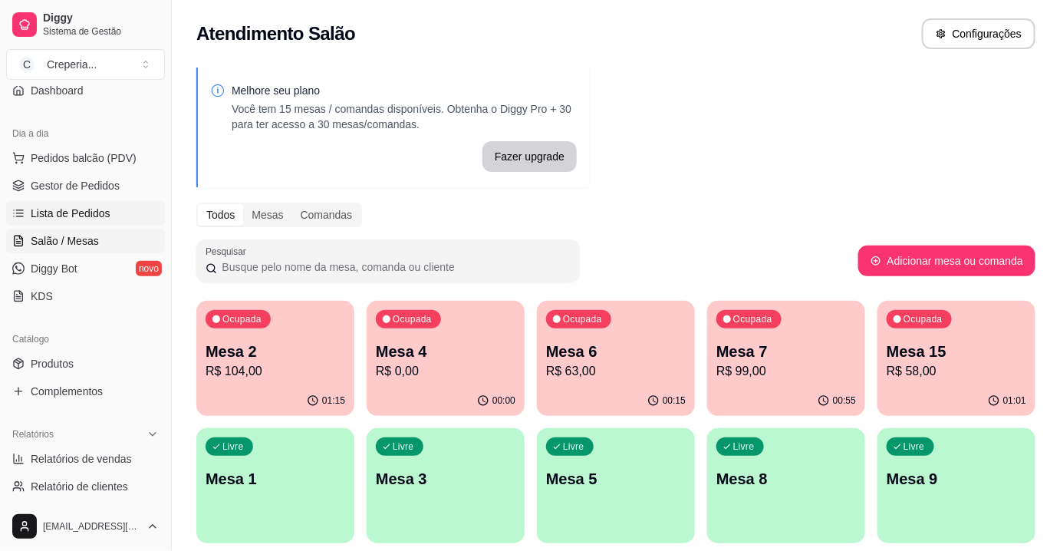
click at [82, 206] on span "Lista de Pedidos" at bounding box center [71, 213] width 80 height 15
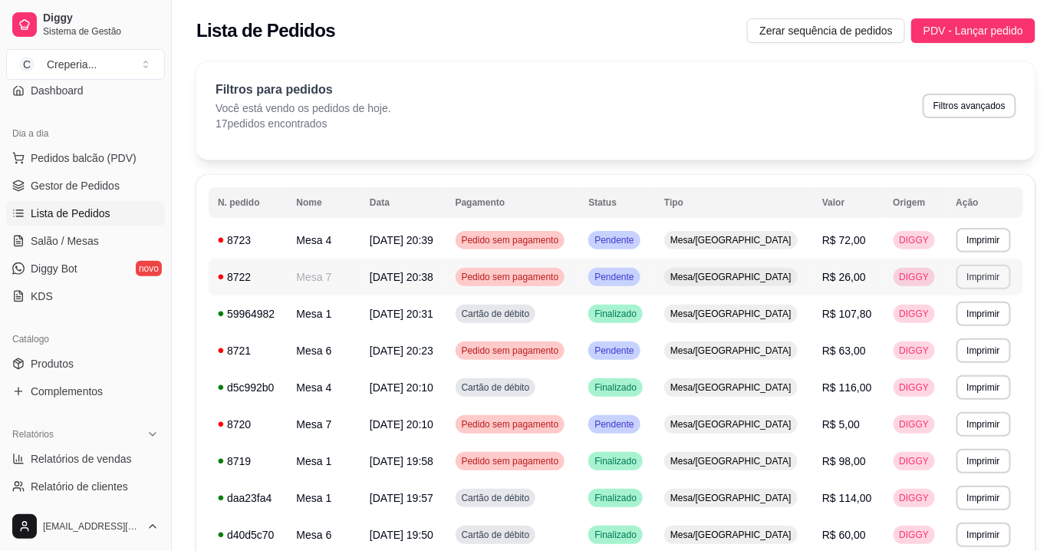
click at [971, 279] on button "Imprimir" at bounding box center [983, 277] width 54 height 25
click at [928, 328] on button "IMPRESSORA" at bounding box center [951, 330] width 111 height 25
click at [82, 238] on span "Salão / Mesas" at bounding box center [65, 240] width 68 height 15
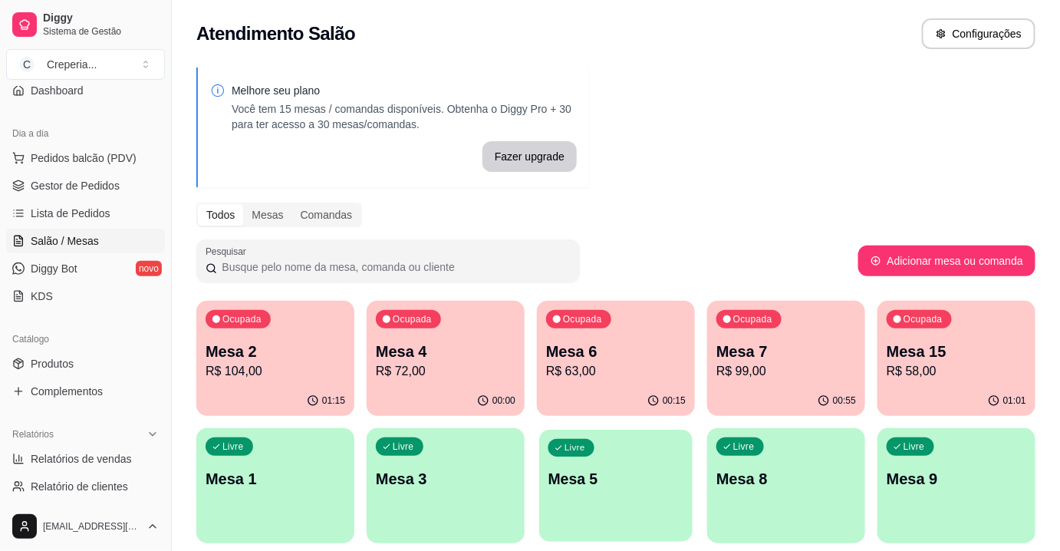
click at [569, 465] on div "Livre Mesa 5" at bounding box center [615, 476] width 153 height 94
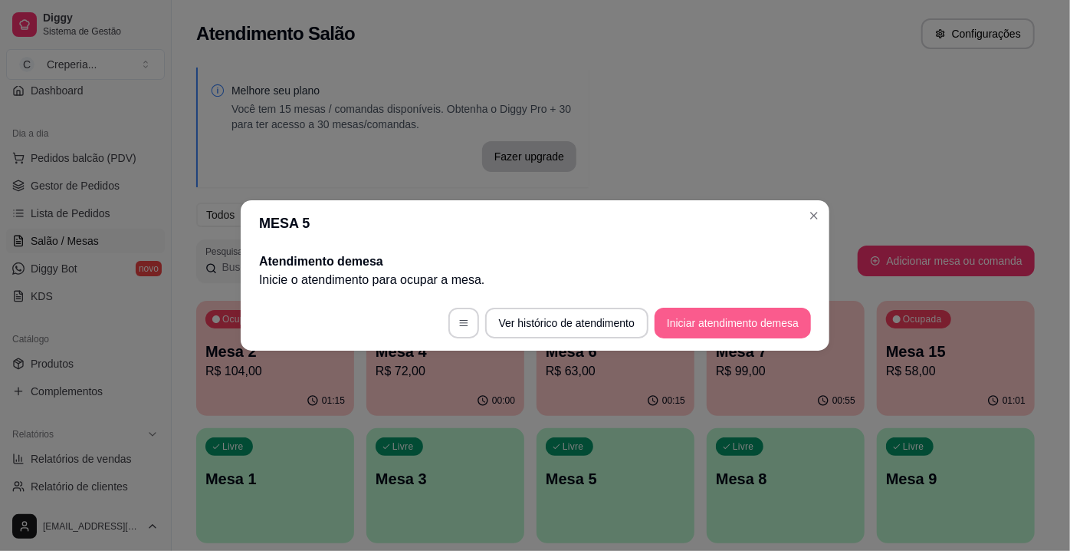
click at [700, 324] on button "Iniciar atendimento de mesa" at bounding box center [733, 322] width 156 height 31
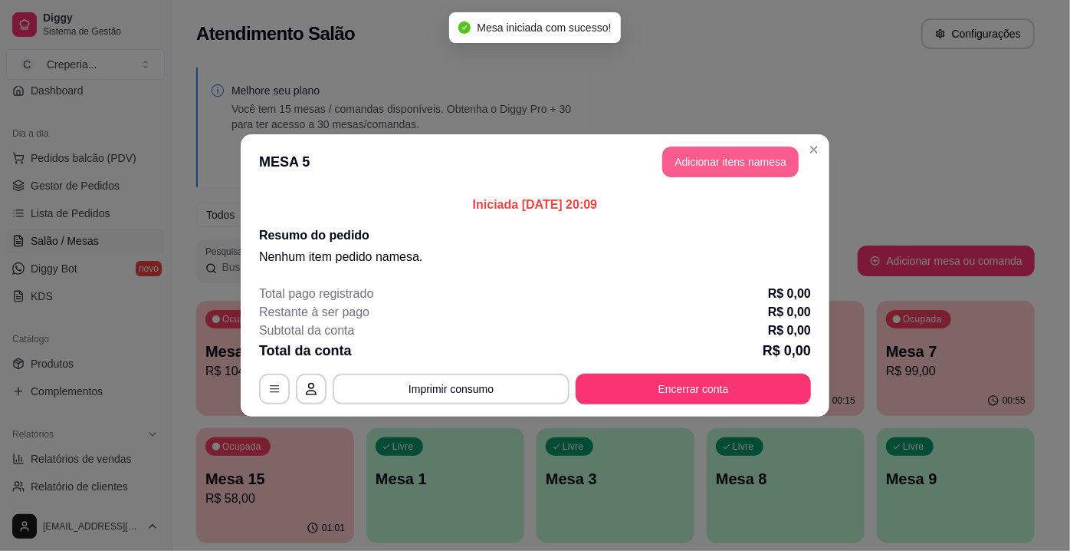
click at [690, 150] on button "Adicionar itens na mesa" at bounding box center [731, 161] width 136 height 31
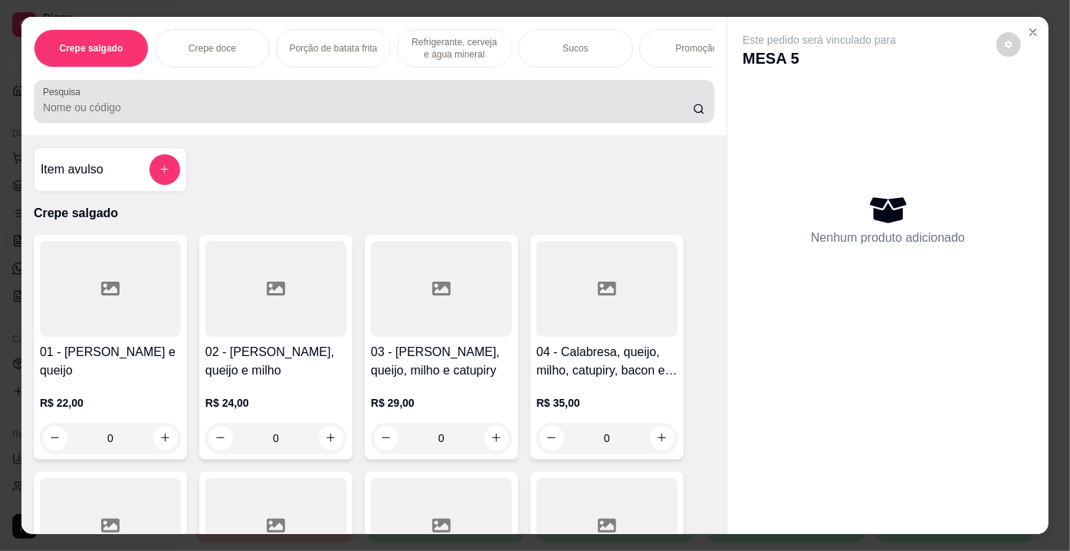
click at [318, 103] on div at bounding box center [374, 101] width 663 height 31
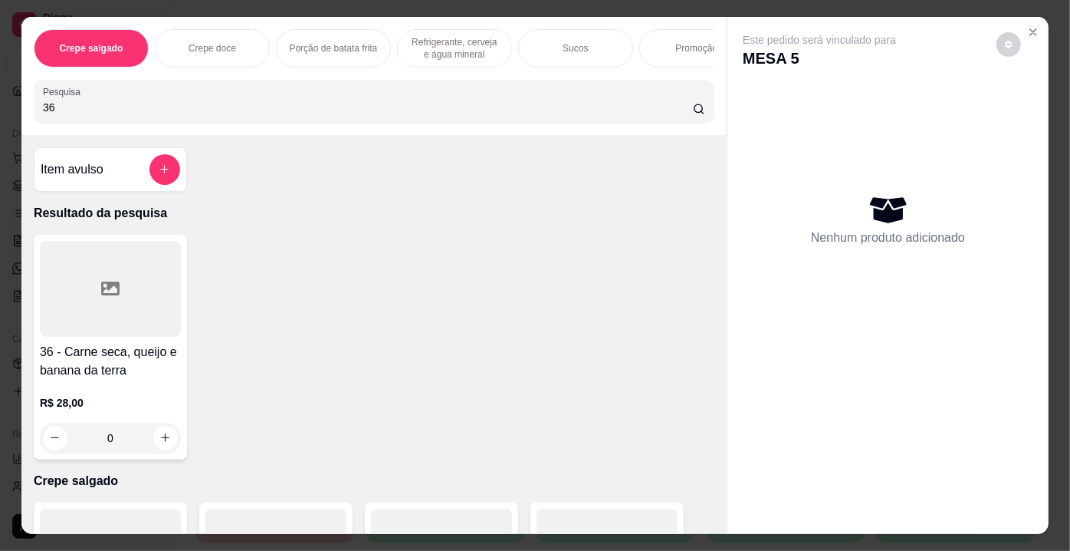
type input "36"
click at [119, 311] on div at bounding box center [110, 289] width 141 height 96
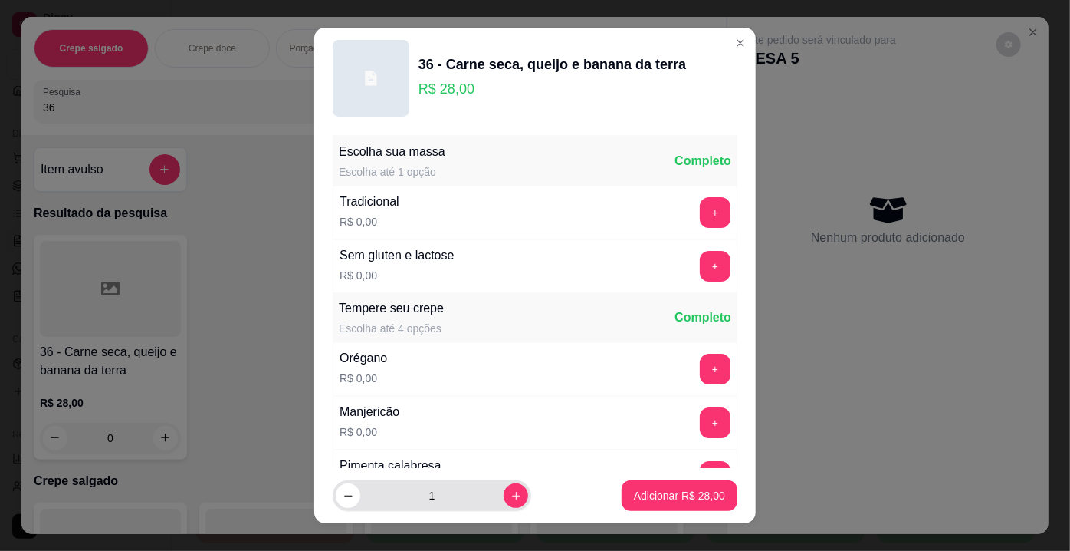
click at [511, 492] on button "increase-product-quantity" at bounding box center [516, 495] width 25 height 25
click at [511, 498] on icon "increase-product-quantity" at bounding box center [517, 496] width 12 height 12
click at [349, 495] on button "decrease-product-quantity" at bounding box center [348, 496] width 24 height 24
type input "2"
click at [642, 493] on p "Adicionar R$ 56,00" at bounding box center [679, 495] width 91 height 15
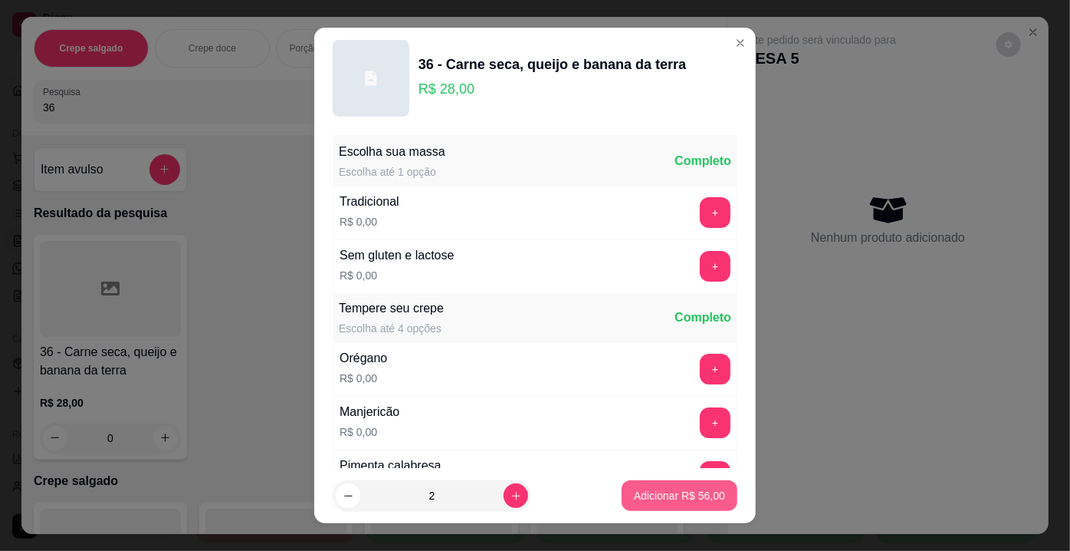
type input "2"
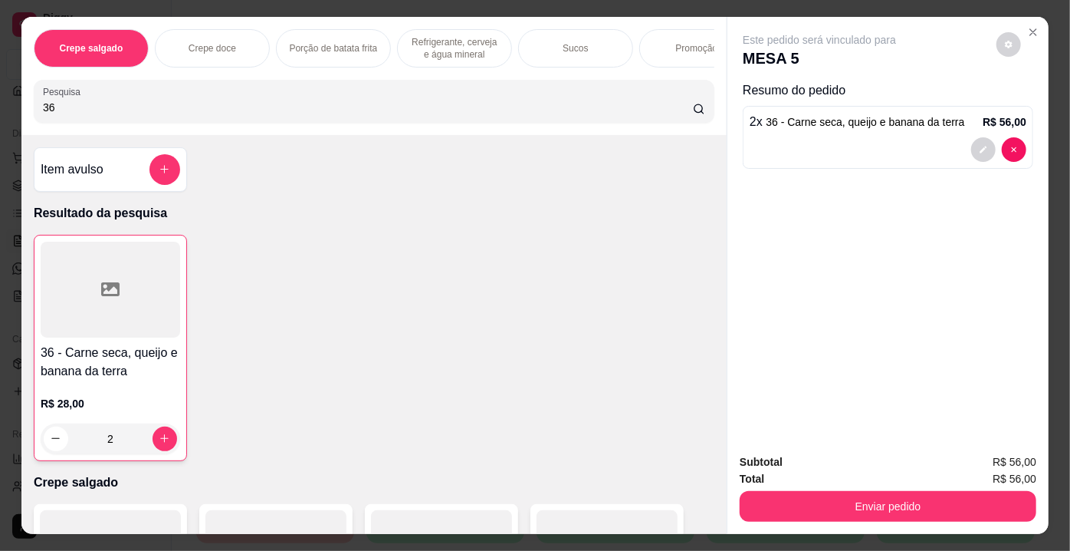
drag, startPoint x: 81, startPoint y: 107, endPoint x: 0, endPoint y: 109, distance: 81.3
click at [0, 109] on div "Crepe salgado Crepe doce Porção de batata frita Refrigerante, cerveja e água mi…" at bounding box center [535, 275] width 1070 height 551
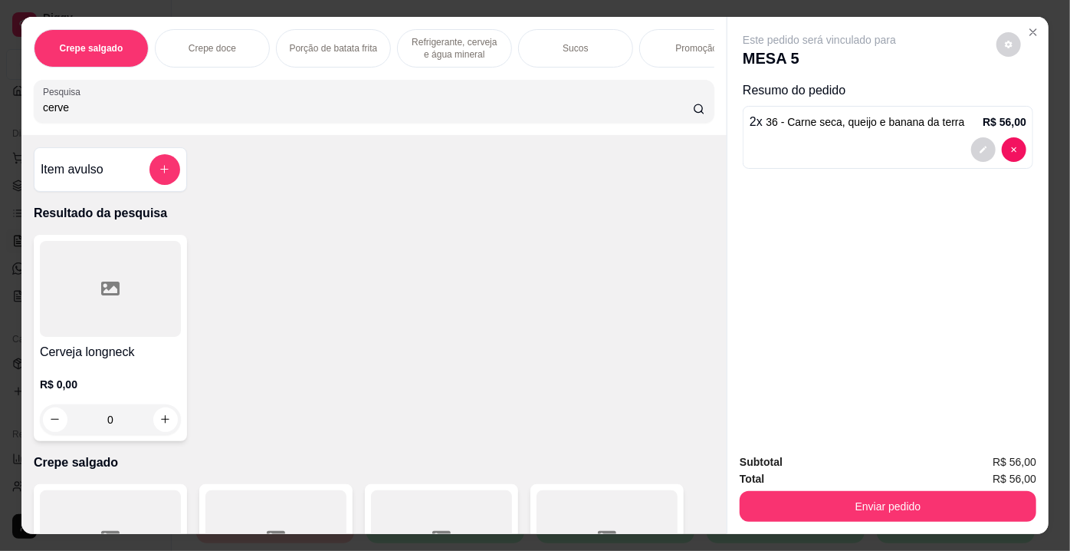
type input "cerve"
click at [133, 301] on div at bounding box center [110, 289] width 141 height 96
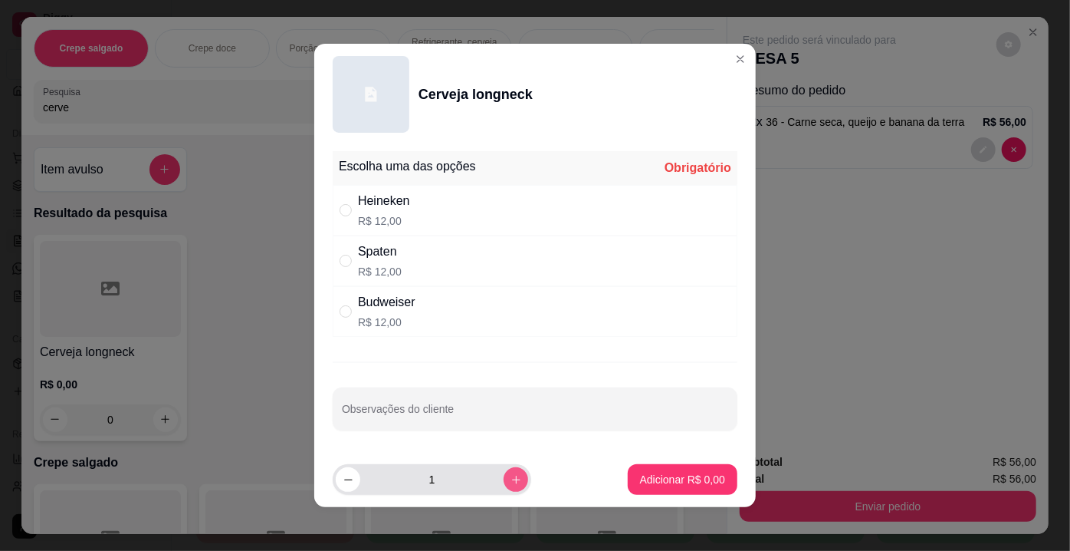
click at [511, 481] on icon "increase-product-quantity" at bounding box center [517, 480] width 12 height 12
type input "2"
click at [390, 211] on div "Heineken R$ 12,00" at bounding box center [384, 210] width 52 height 37
radio input "true"
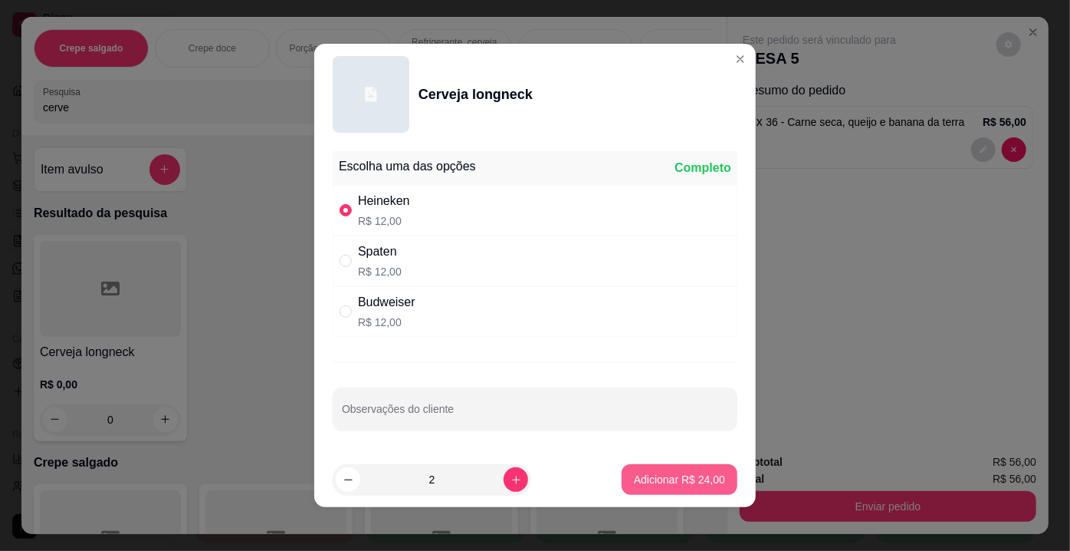
click at [669, 482] on p "Adicionar R$ 24,00" at bounding box center [679, 479] width 91 height 15
type input "2"
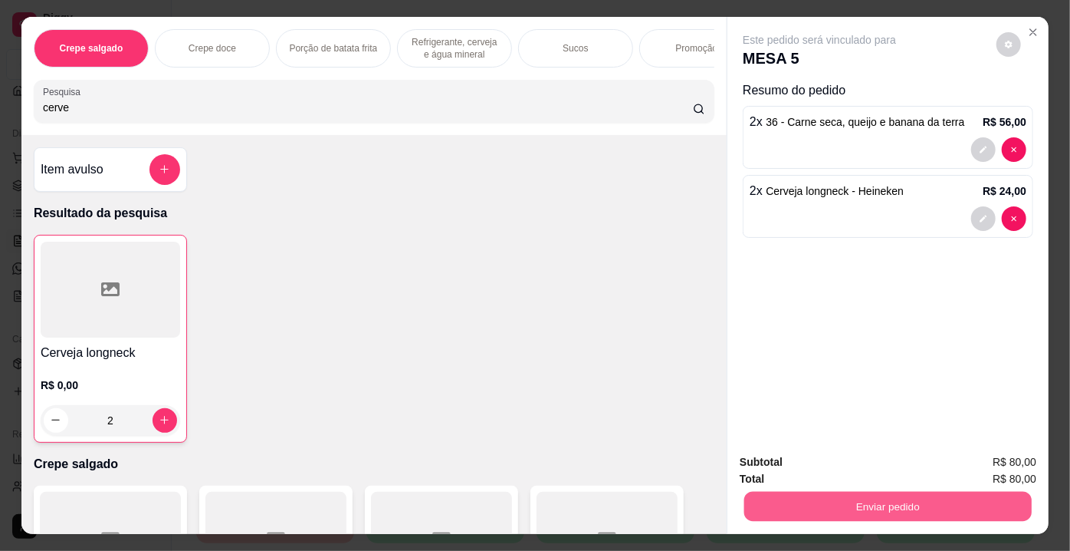
click at [843, 516] on button "Enviar pedido" at bounding box center [889, 507] width 288 height 30
click at [981, 462] on button "Enviar pedido" at bounding box center [997, 463] width 87 height 29
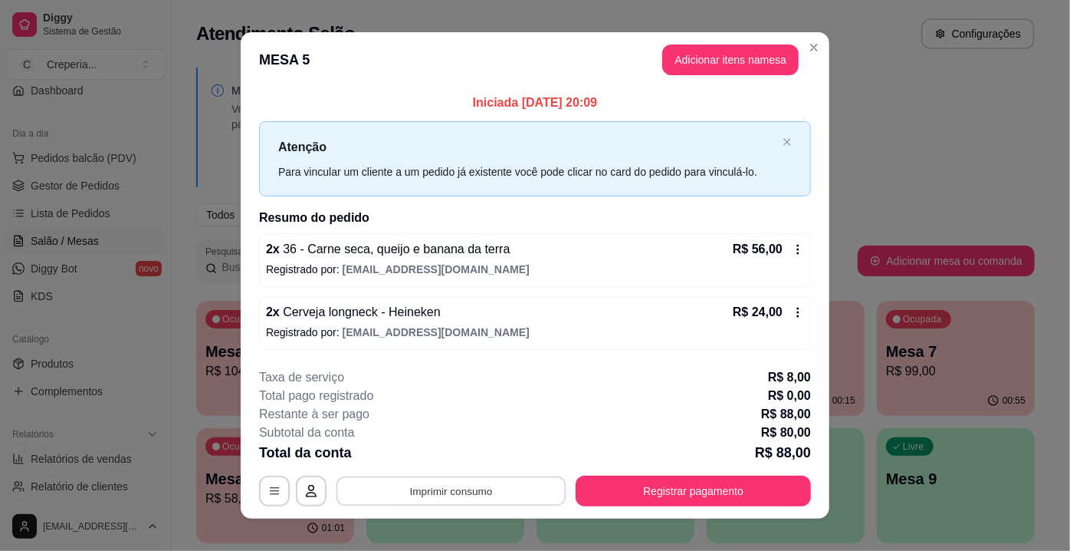
click at [492, 494] on button "Imprimir consumo" at bounding box center [452, 490] width 230 height 30
click at [490, 452] on button "IMPRESSORA" at bounding box center [451, 454] width 111 height 25
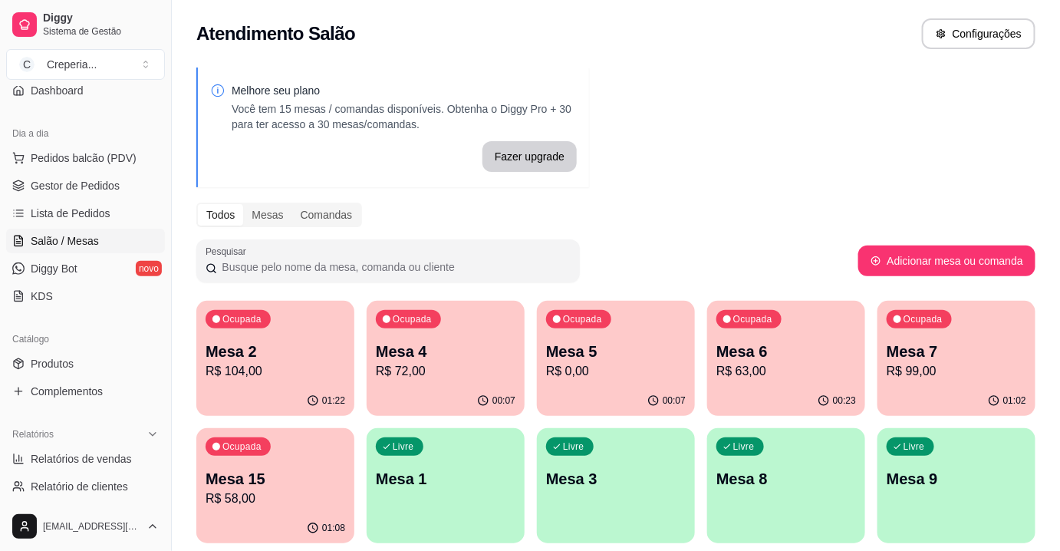
click at [274, 365] on p "R$ 104,00" at bounding box center [276, 371] width 140 height 18
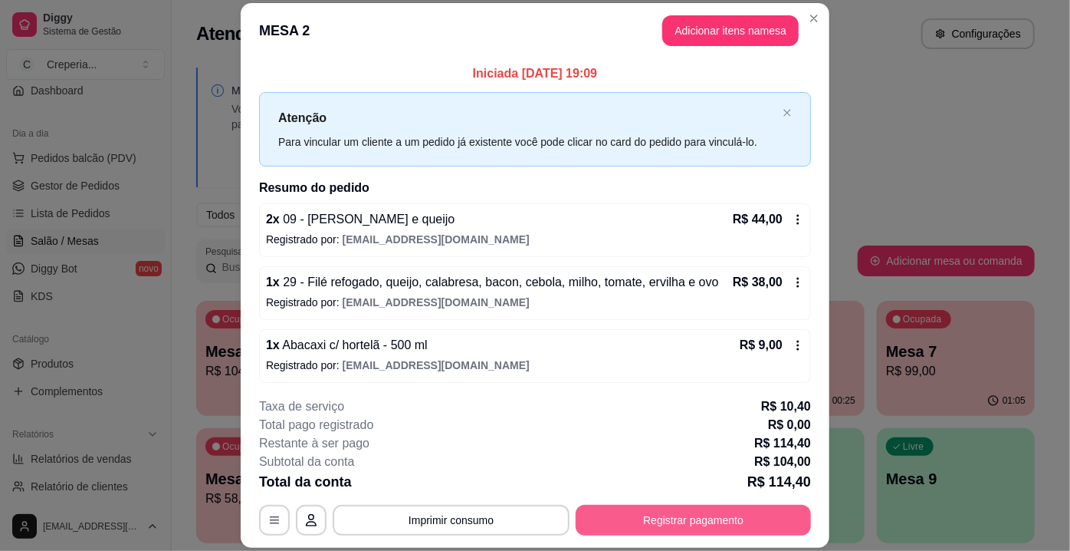
click at [687, 514] on button "Registrar pagamento" at bounding box center [693, 520] width 235 height 31
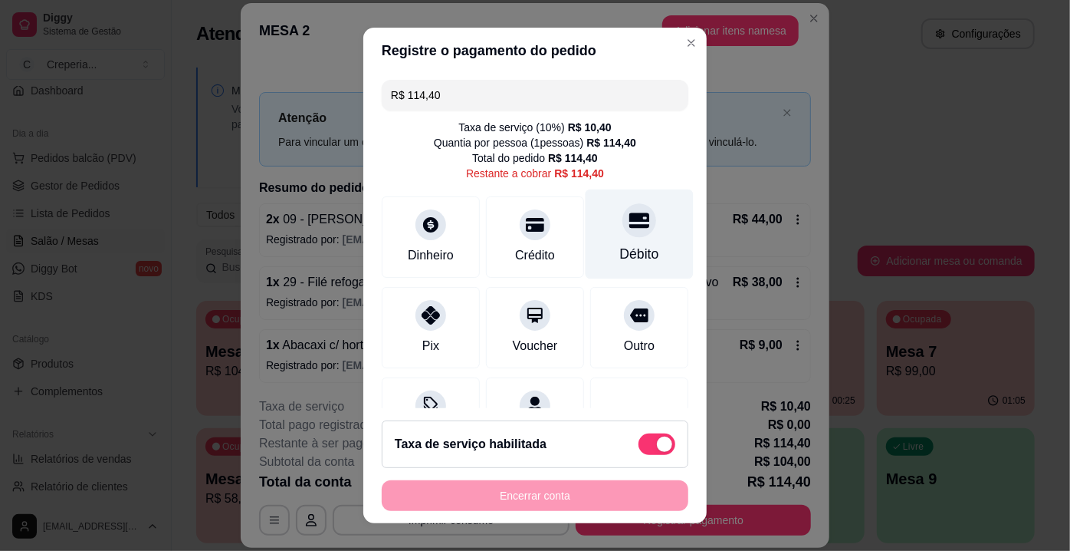
click at [632, 232] on div "Débito" at bounding box center [640, 234] width 108 height 90
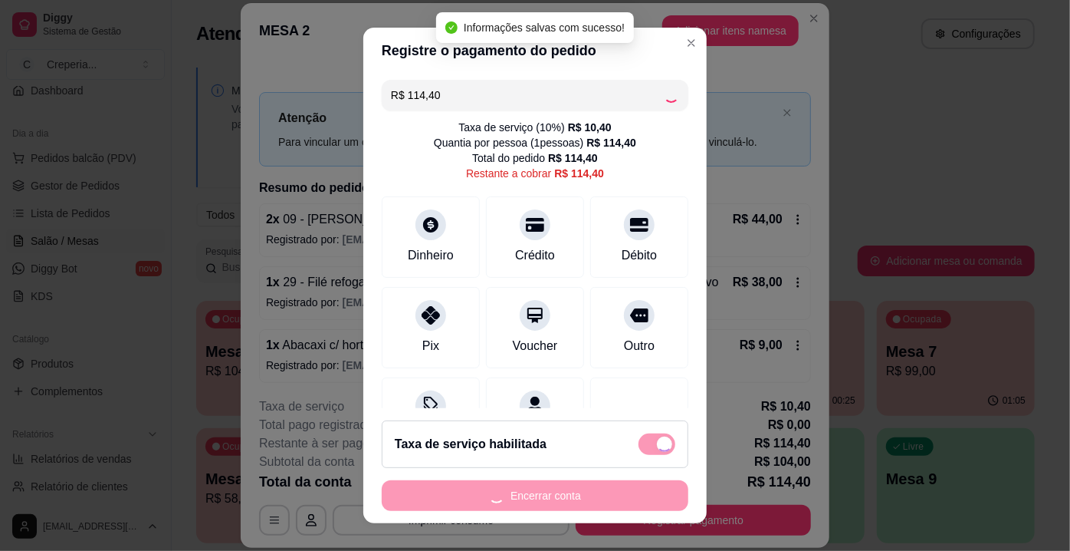
type input "R$ 0,00"
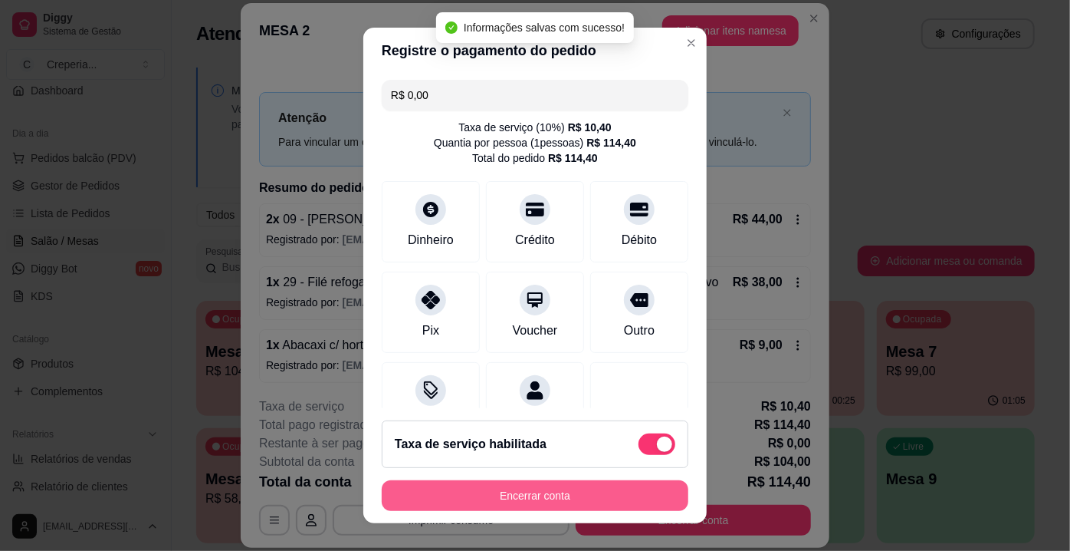
click at [526, 498] on button "Encerrar conta" at bounding box center [535, 495] width 307 height 31
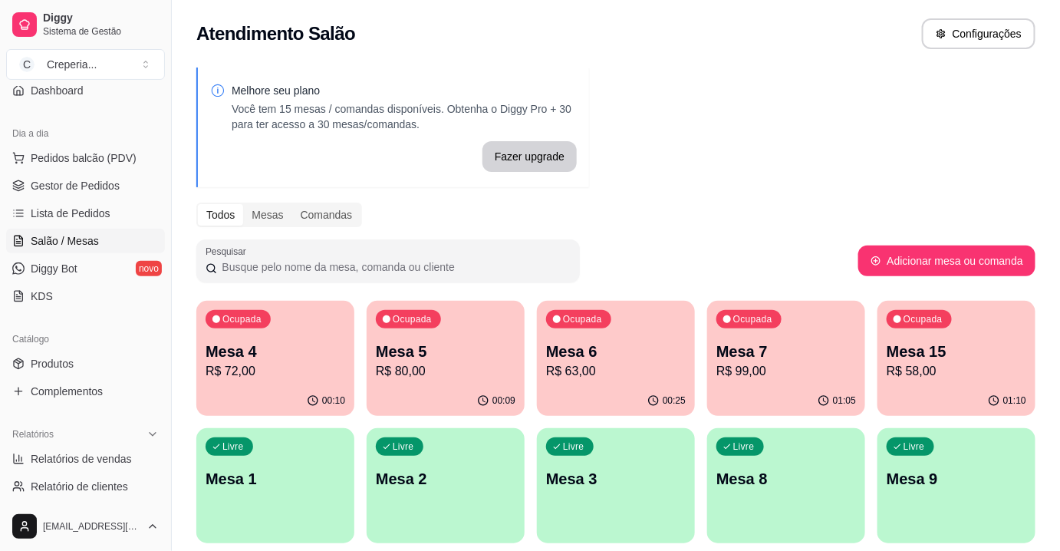
click at [883, 366] on div "Ocupada Mesa 15 R$ 58,00" at bounding box center [956, 343] width 158 height 85
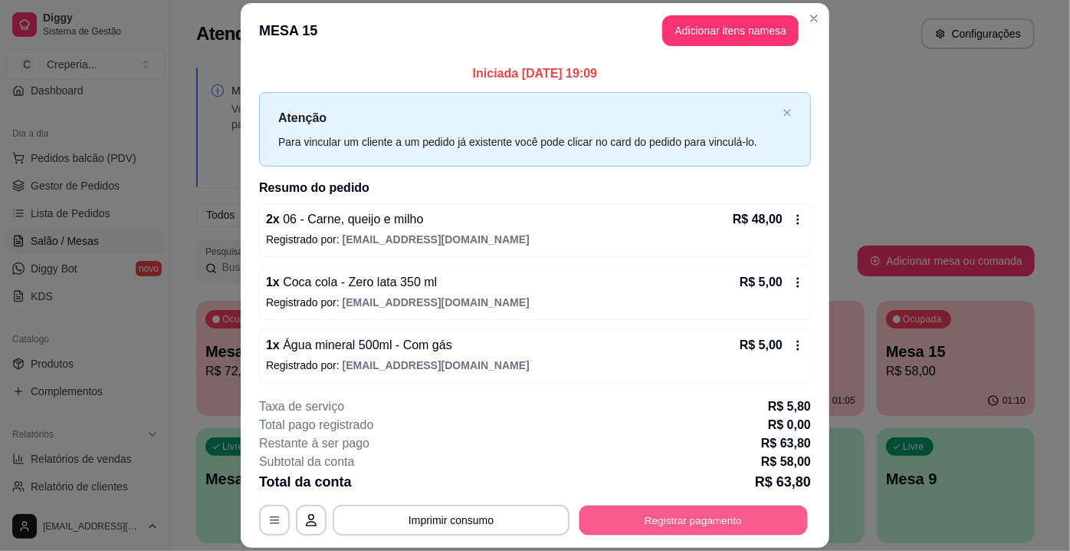
click at [693, 515] on button "Registrar pagamento" at bounding box center [694, 520] width 229 height 30
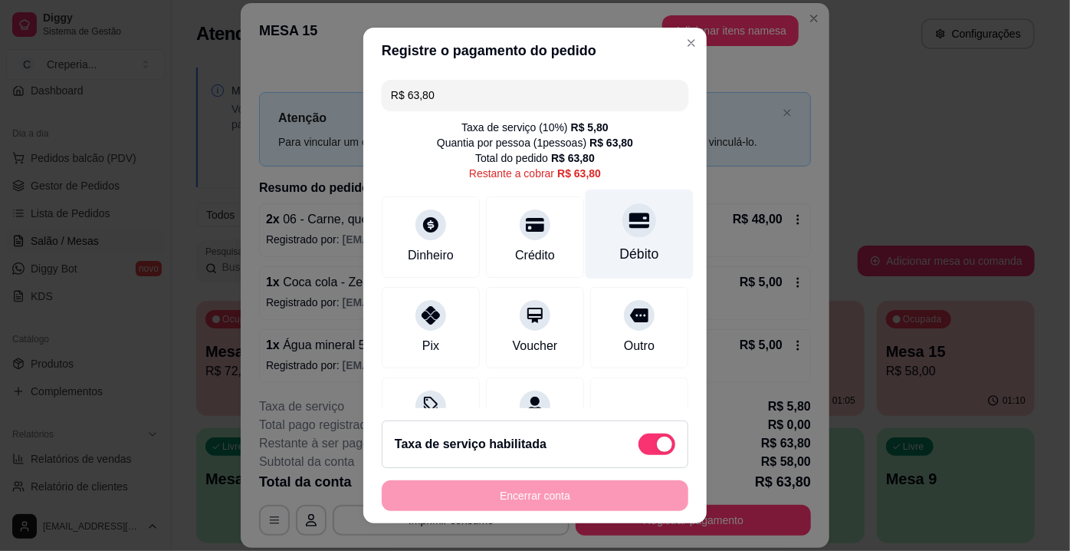
click at [625, 252] on div "Débito" at bounding box center [639, 254] width 39 height 20
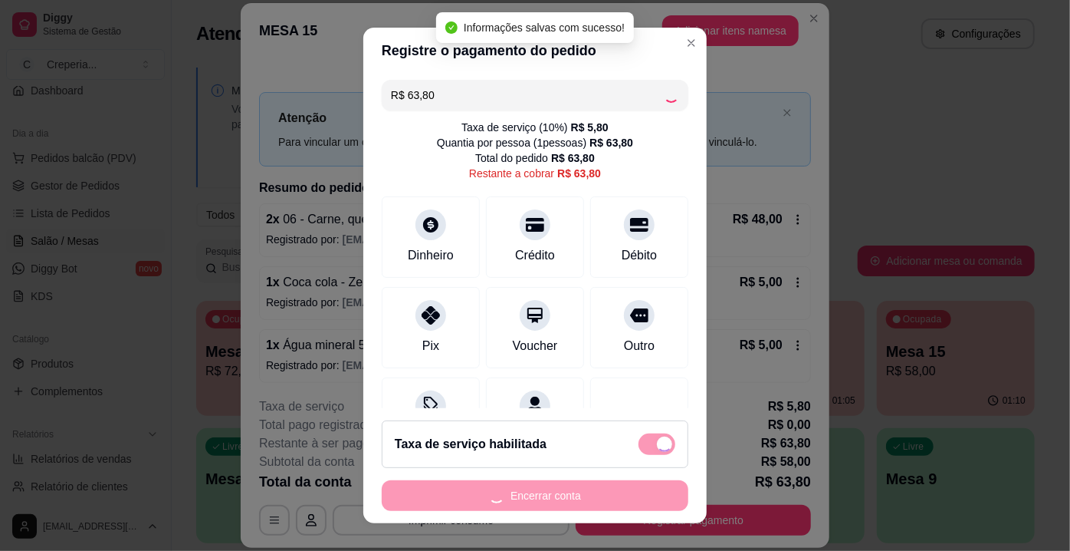
type input "R$ 0,00"
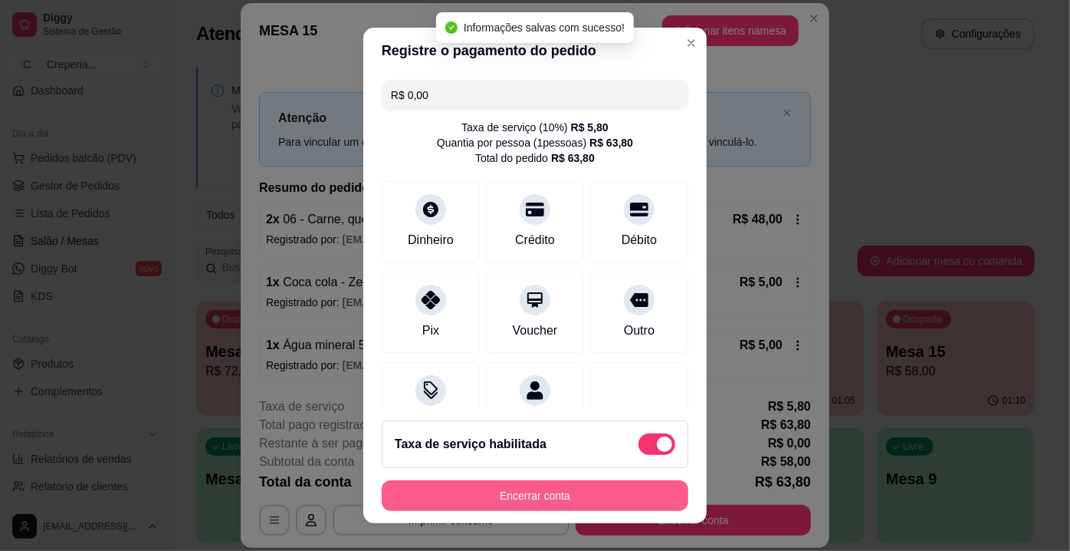
click at [560, 489] on button "Encerrar conta" at bounding box center [535, 495] width 307 height 31
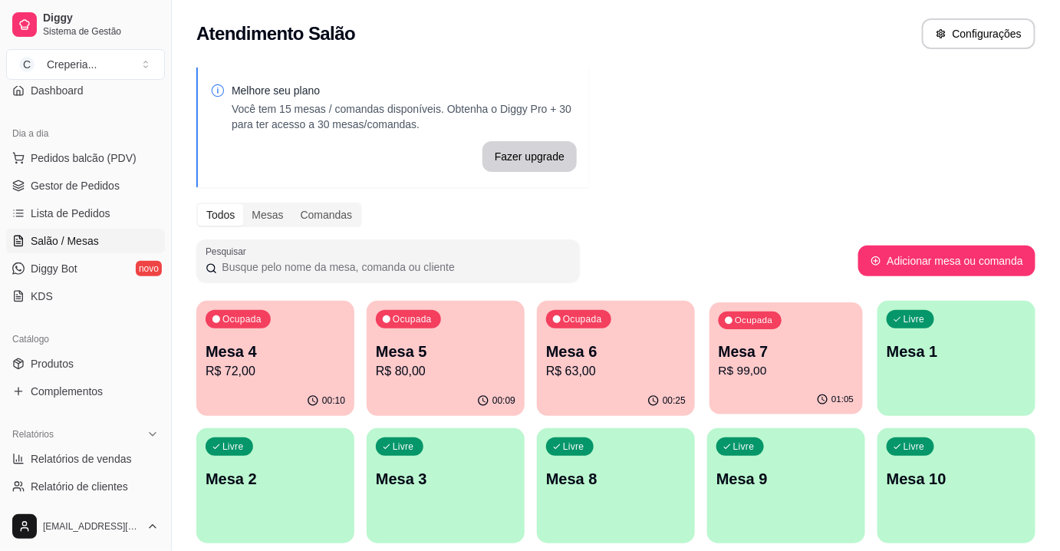
click at [764, 363] on p "R$ 99,00" at bounding box center [786, 371] width 136 height 18
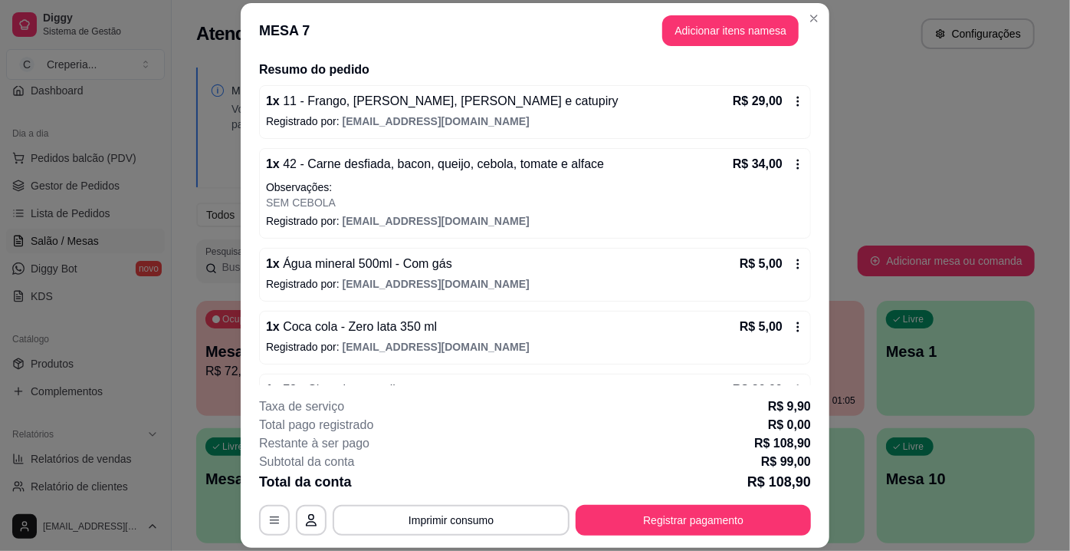
scroll to position [163, 0]
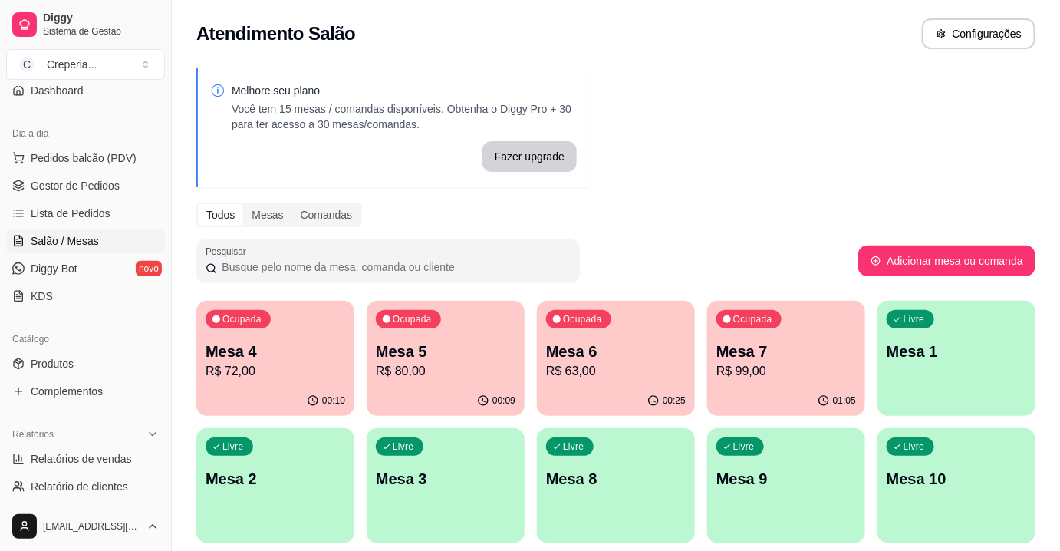
click at [922, 363] on div "Livre Mesa 1" at bounding box center [956, 349] width 158 height 97
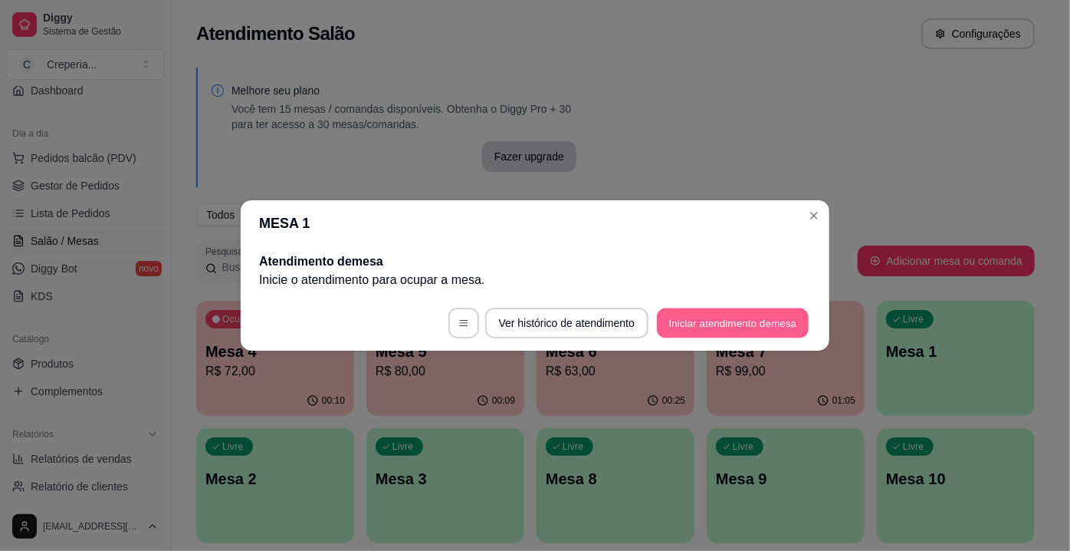
click at [738, 312] on button "Iniciar atendimento de mesa" at bounding box center [733, 323] width 152 height 30
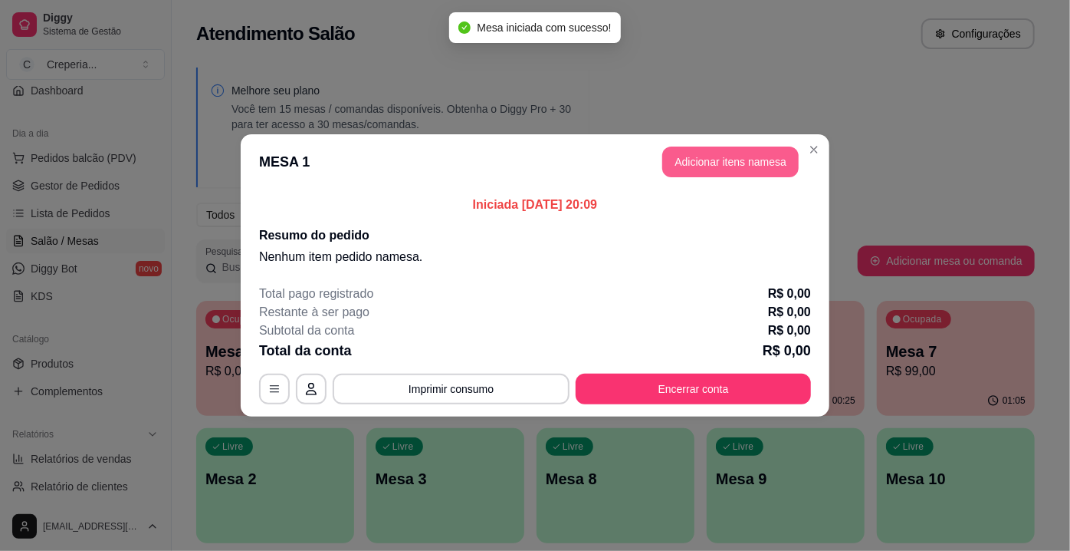
click at [687, 164] on button "Adicionar itens na mesa" at bounding box center [731, 161] width 136 height 31
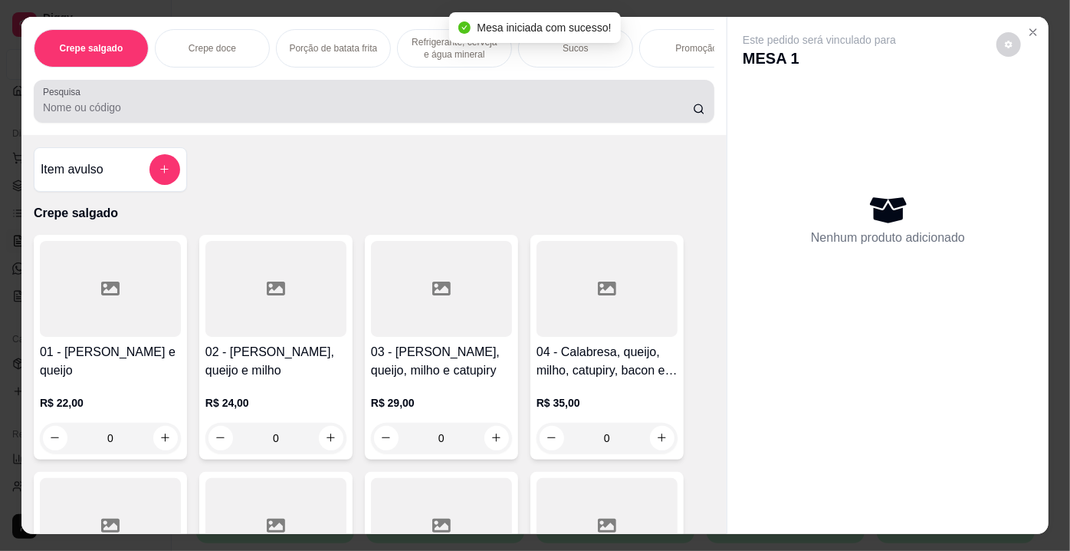
click at [228, 123] on div "Pesquisa" at bounding box center [374, 101] width 681 height 43
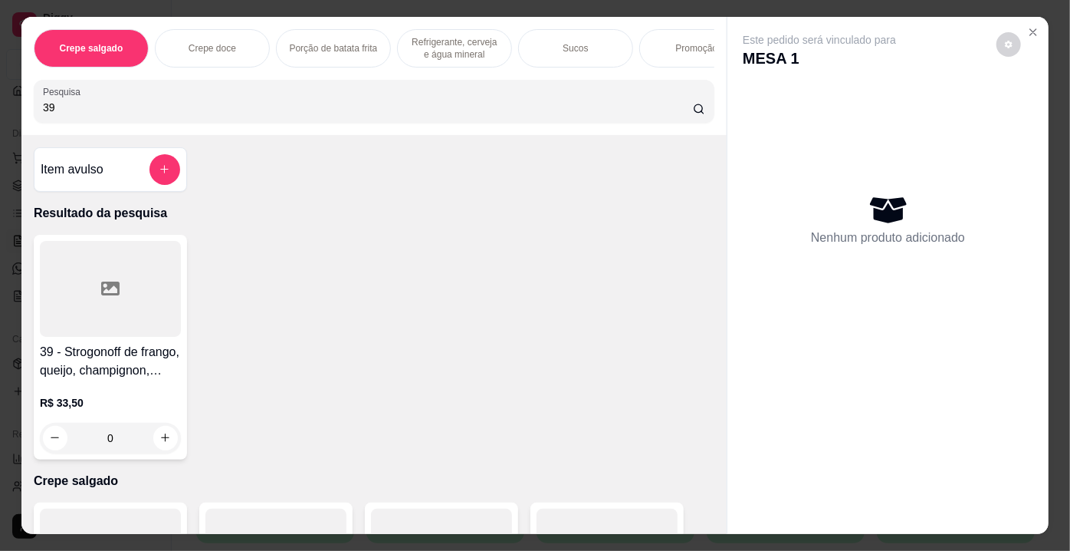
type input "39"
click at [118, 317] on div at bounding box center [110, 289] width 141 height 96
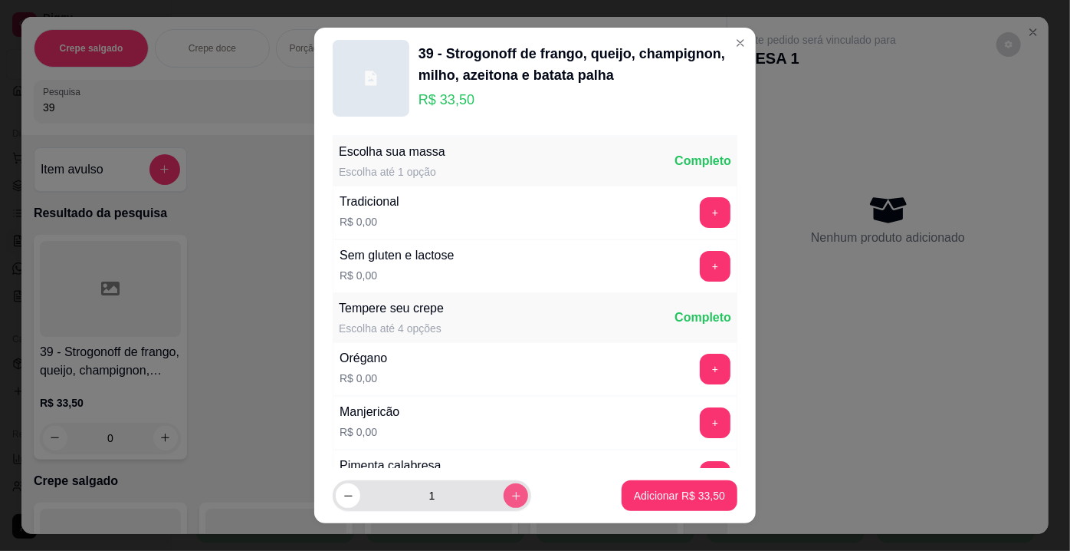
click at [511, 493] on icon "increase-product-quantity" at bounding box center [517, 496] width 12 height 12
type input "2"
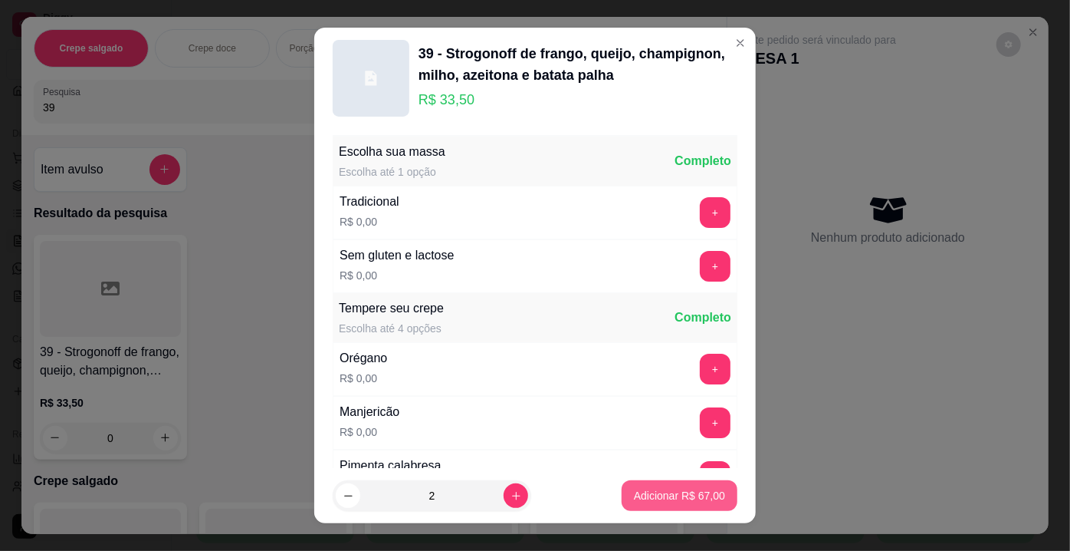
click at [634, 495] on p "Adicionar R$ 67,00" at bounding box center [679, 495] width 91 height 15
type input "2"
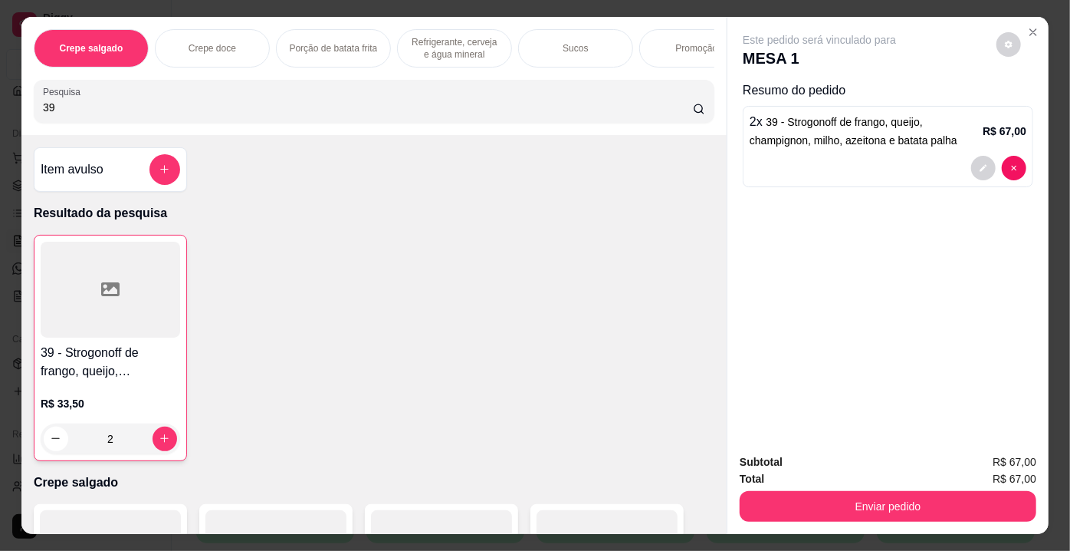
drag, startPoint x: 80, startPoint y: 111, endPoint x: 13, endPoint y: 130, distance: 69.2
click at [13, 130] on div "Crepe salgado Crepe doce Porção de batata frita Refrigerante, cerveja e água mi…" at bounding box center [535, 275] width 1070 height 551
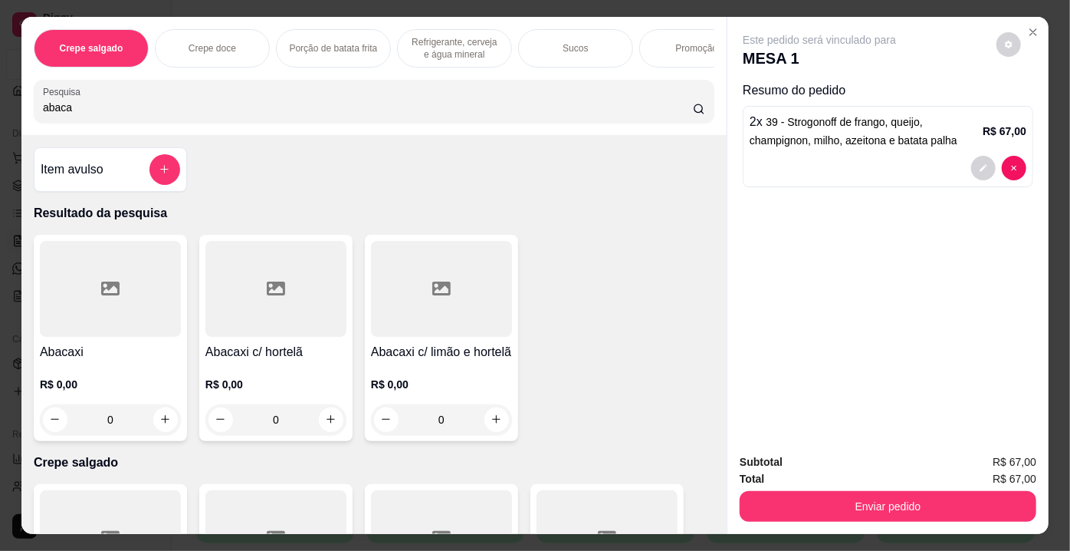
type input "abaca"
click at [431, 315] on div at bounding box center [441, 289] width 141 height 96
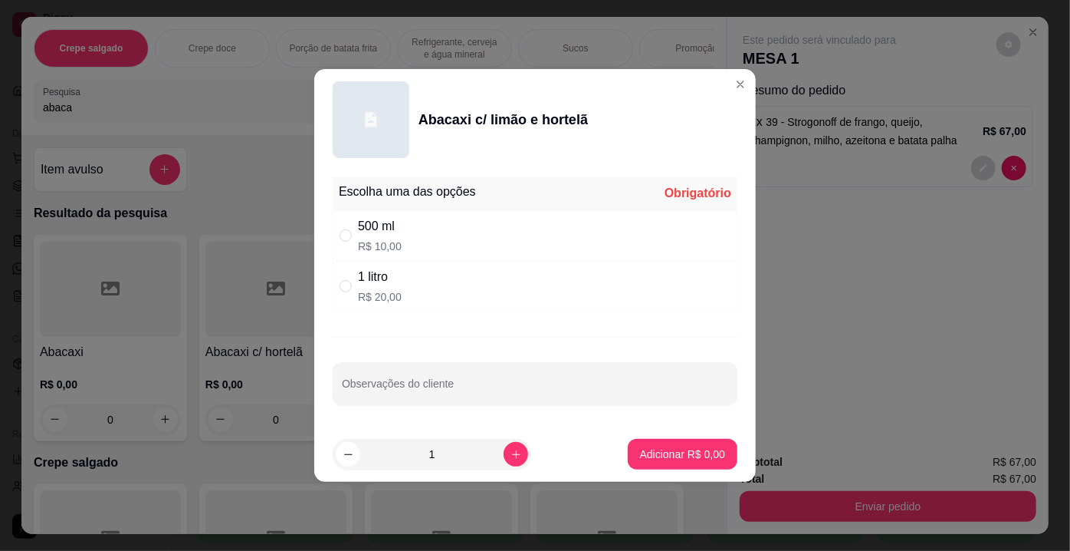
click at [391, 227] on div "500 ml" at bounding box center [380, 226] width 44 height 18
radio input "true"
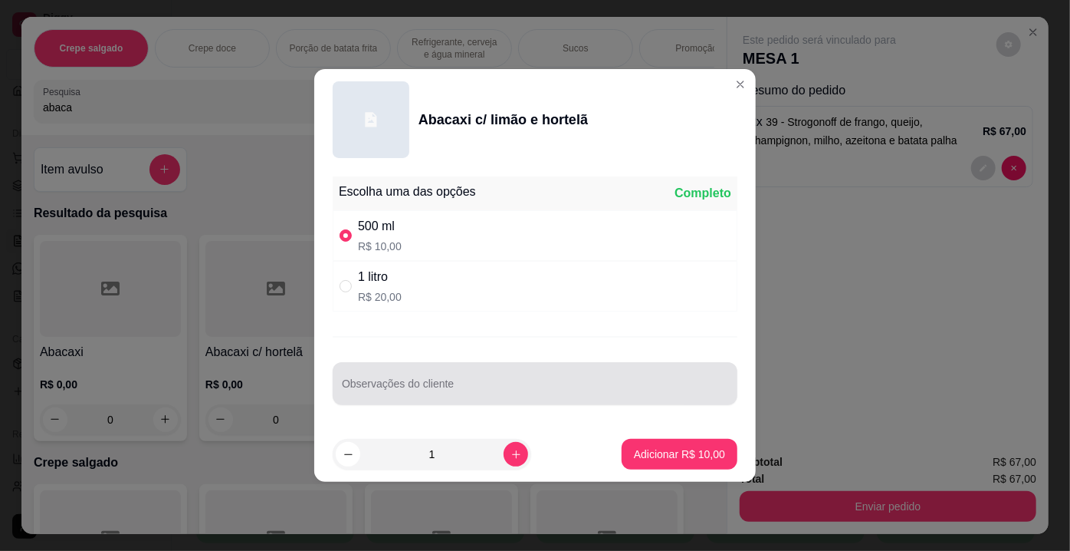
click at [416, 389] on input "Observações do cliente" at bounding box center [535, 389] width 386 height 15
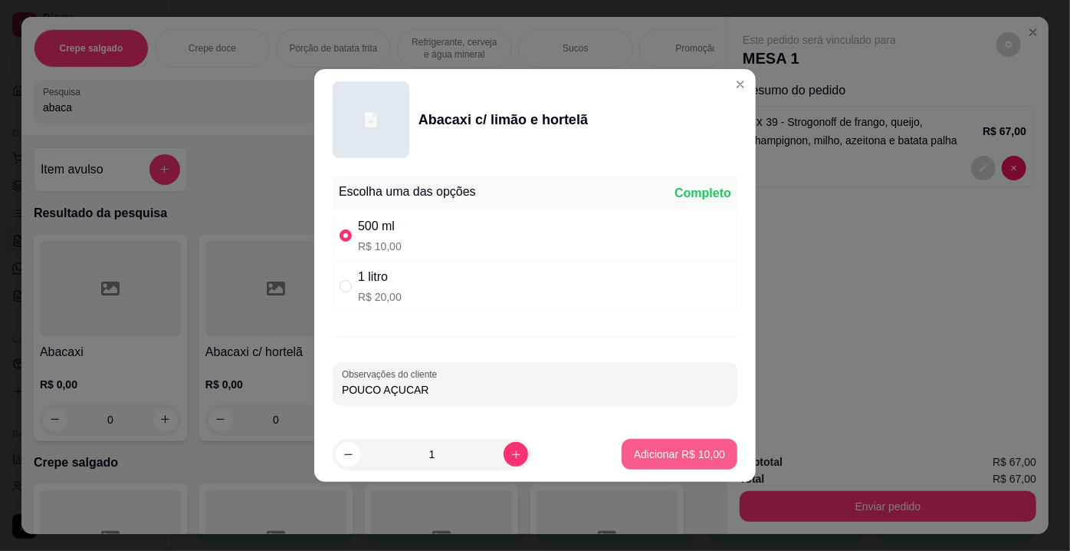
type input "POUCO AÇUCAR"
click at [663, 452] on p "Adicionar R$ 10,00" at bounding box center [679, 453] width 91 height 15
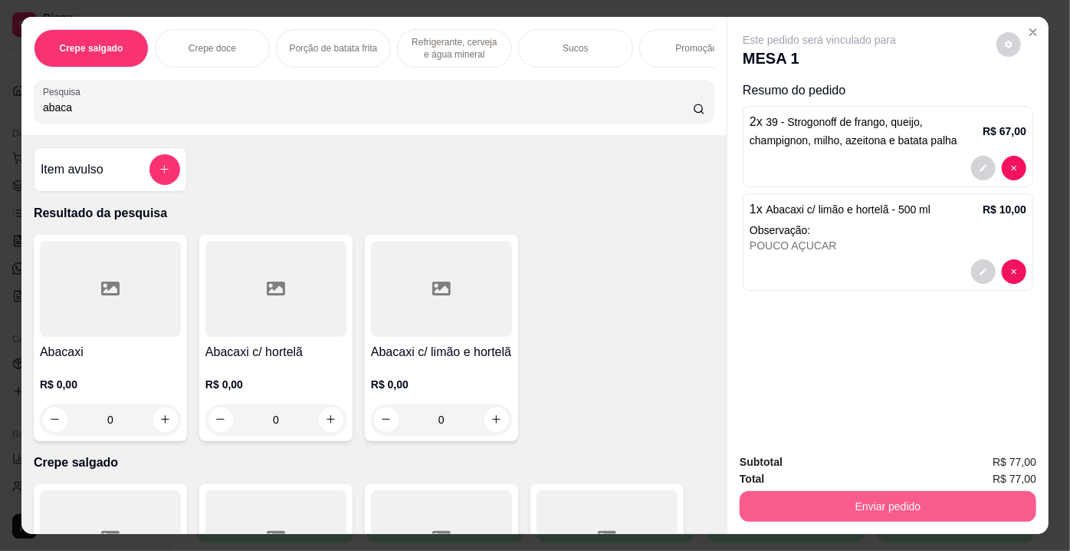
click at [806, 500] on button "Enviar pedido" at bounding box center [888, 506] width 297 height 31
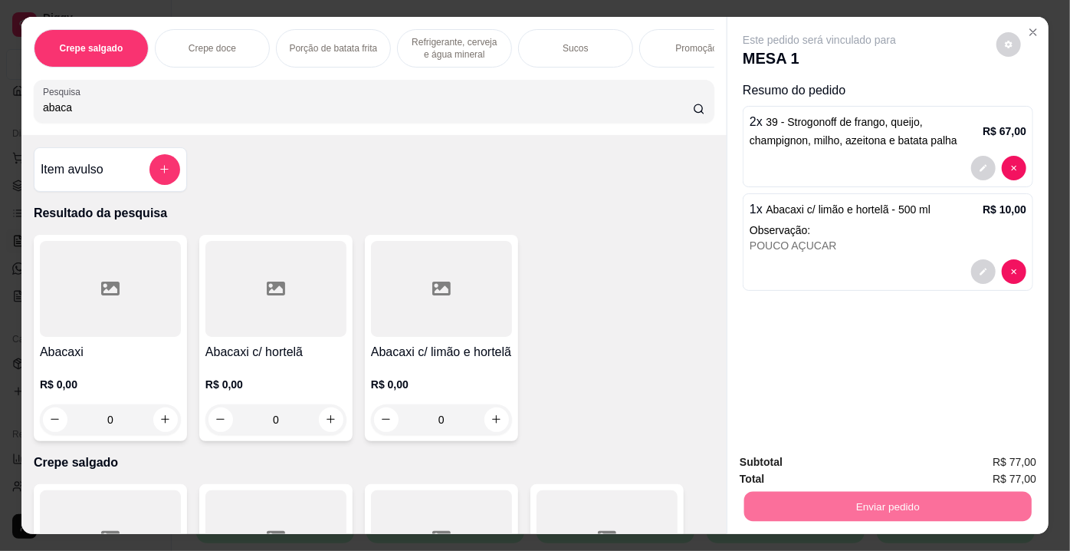
click at [978, 458] on button "Enviar pedido" at bounding box center [997, 463] width 84 height 28
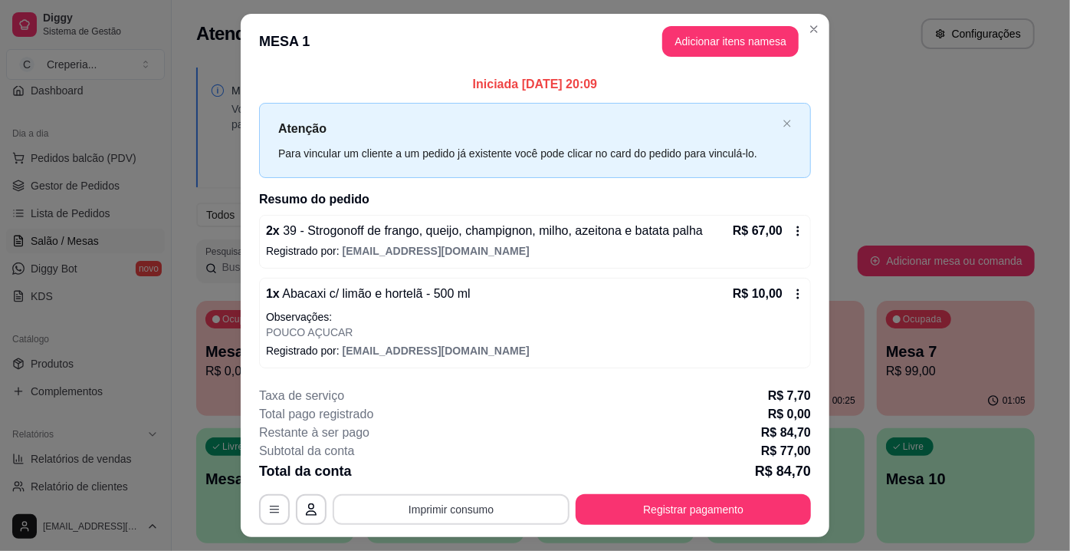
click at [480, 515] on button "Imprimir consumo" at bounding box center [451, 509] width 237 height 31
click at [472, 472] on button "IMPRESSORA" at bounding box center [451, 473] width 111 height 25
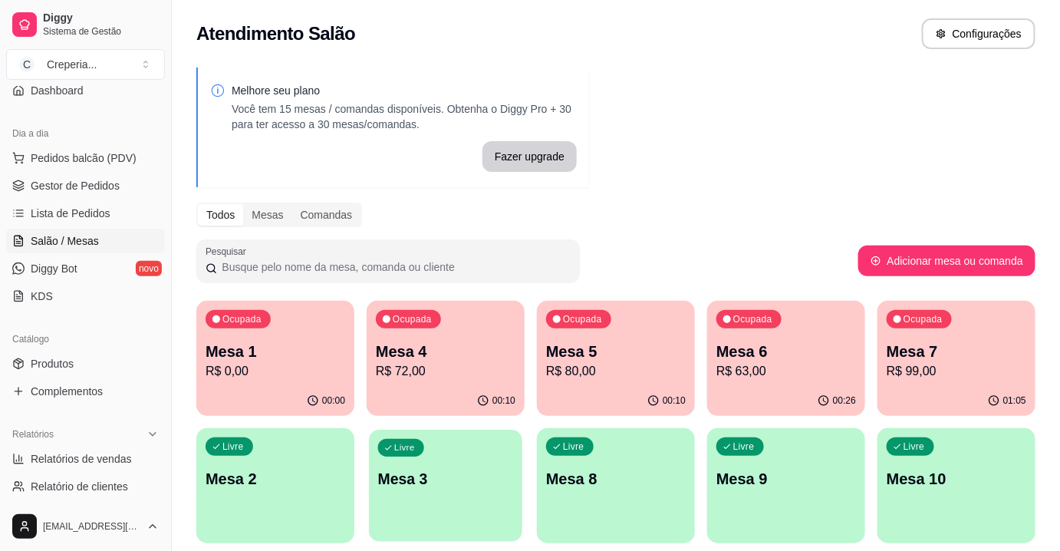
click at [416, 488] on p "Mesa 3" at bounding box center [446, 479] width 136 height 21
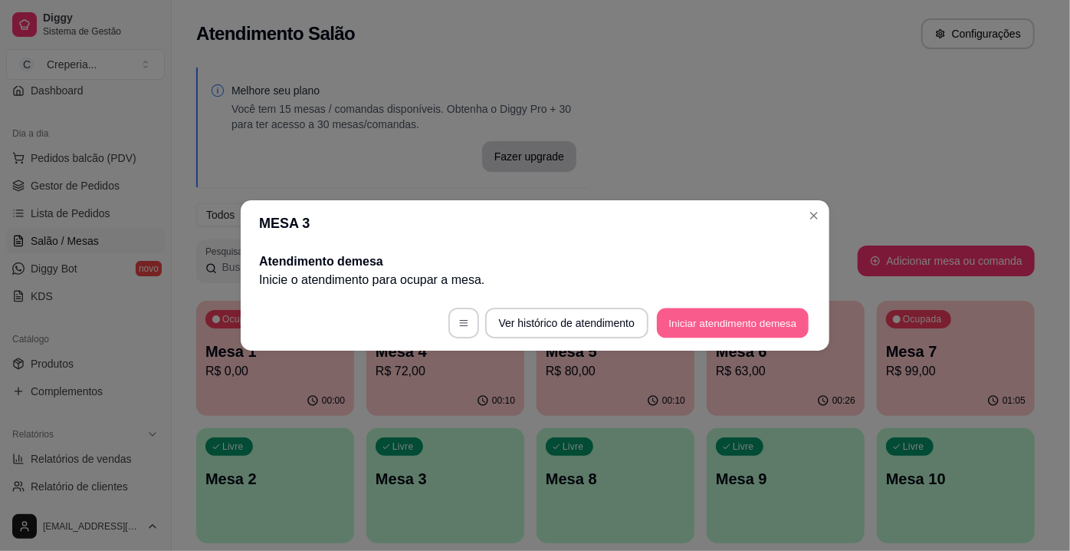
click at [696, 311] on button "Iniciar atendimento de mesa" at bounding box center [733, 323] width 152 height 30
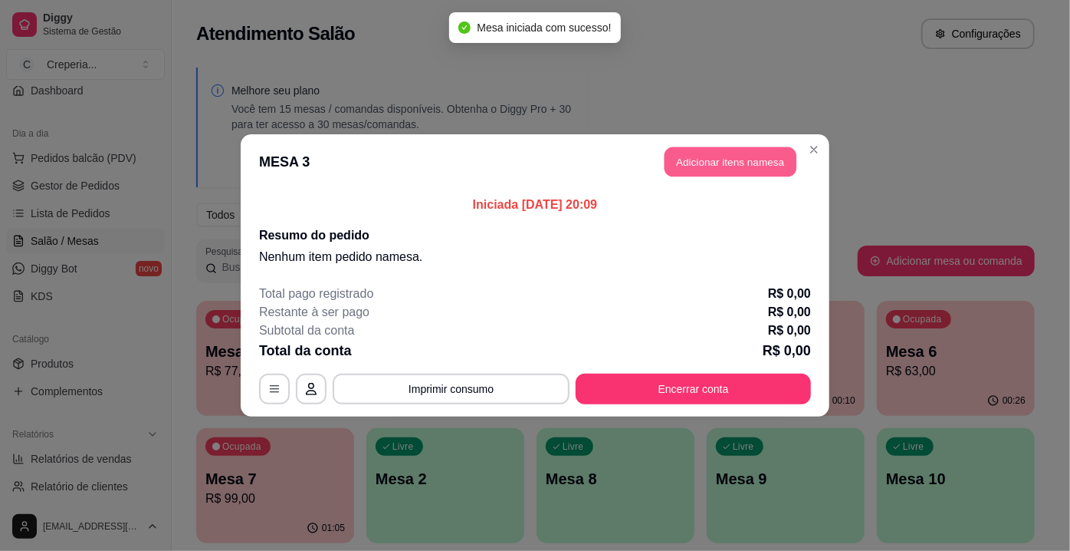
click at [753, 166] on button "Adicionar itens na mesa" at bounding box center [731, 162] width 132 height 30
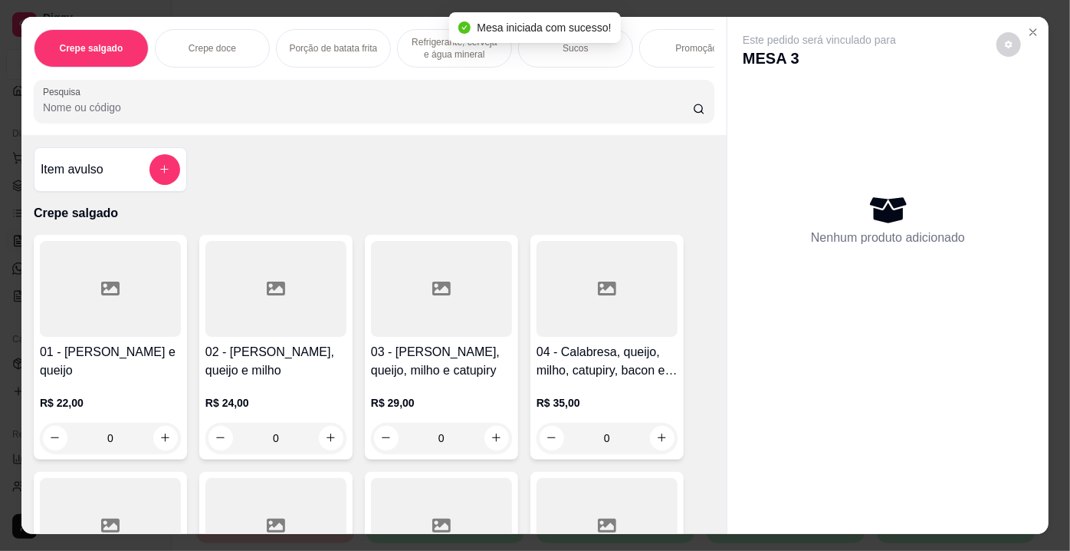
click at [239, 109] on input "Pesquisa" at bounding box center [368, 107] width 650 height 15
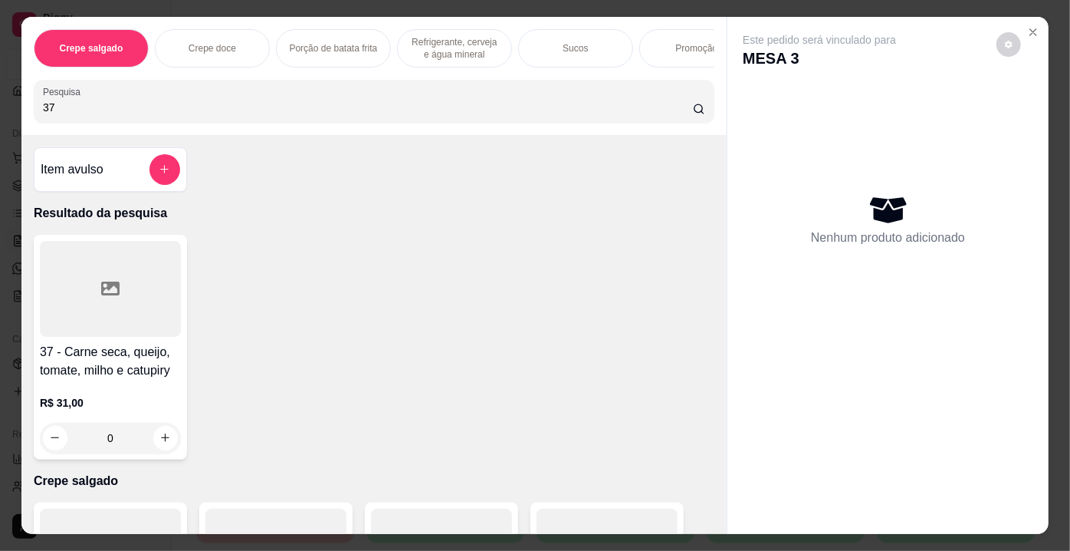
type input "37"
click at [148, 292] on div at bounding box center [110, 289] width 141 height 96
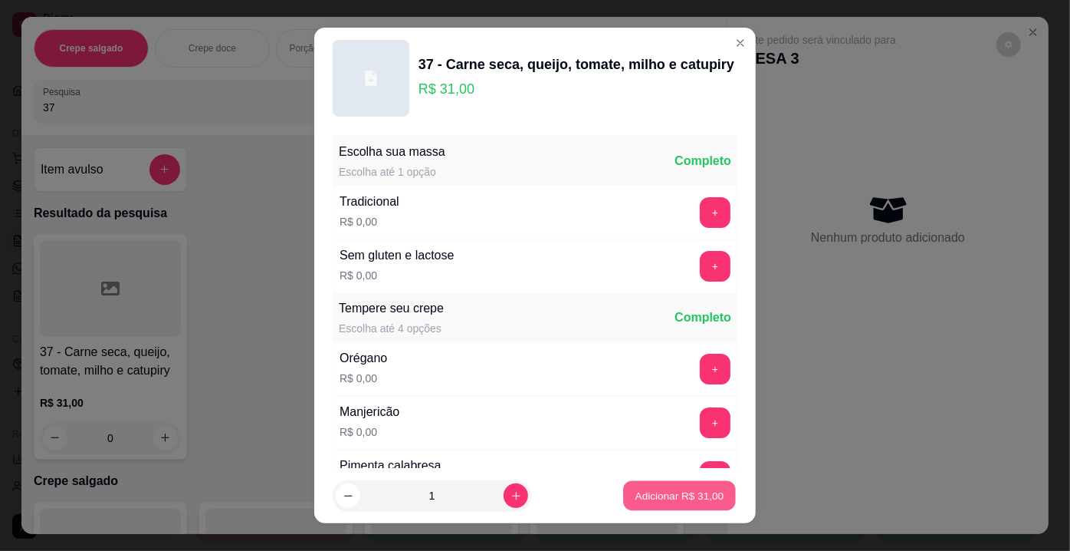
click at [669, 498] on p "Adicionar R$ 31,00" at bounding box center [680, 495] width 89 height 15
type input "1"
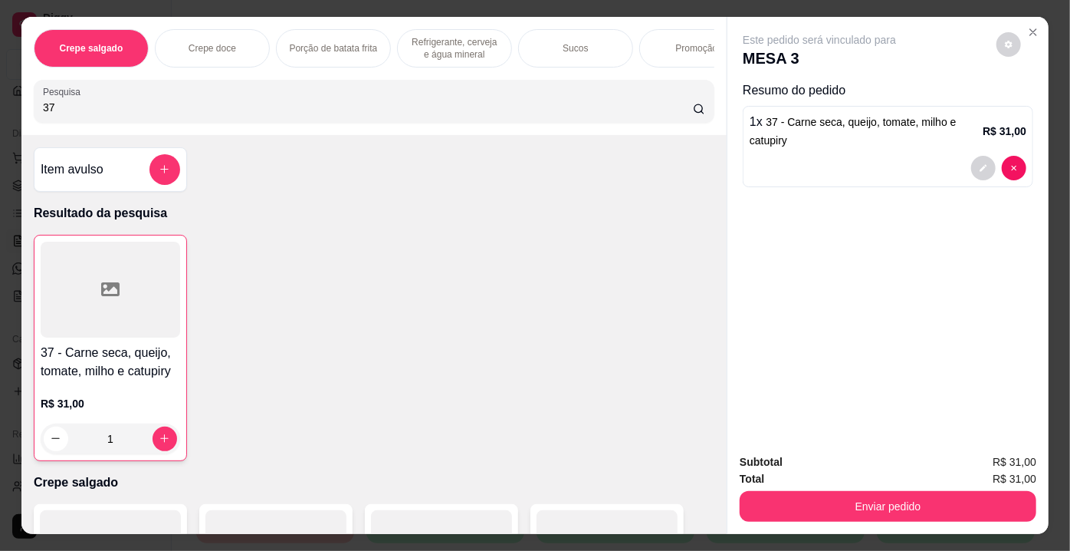
click at [127, 323] on div at bounding box center [111, 290] width 140 height 96
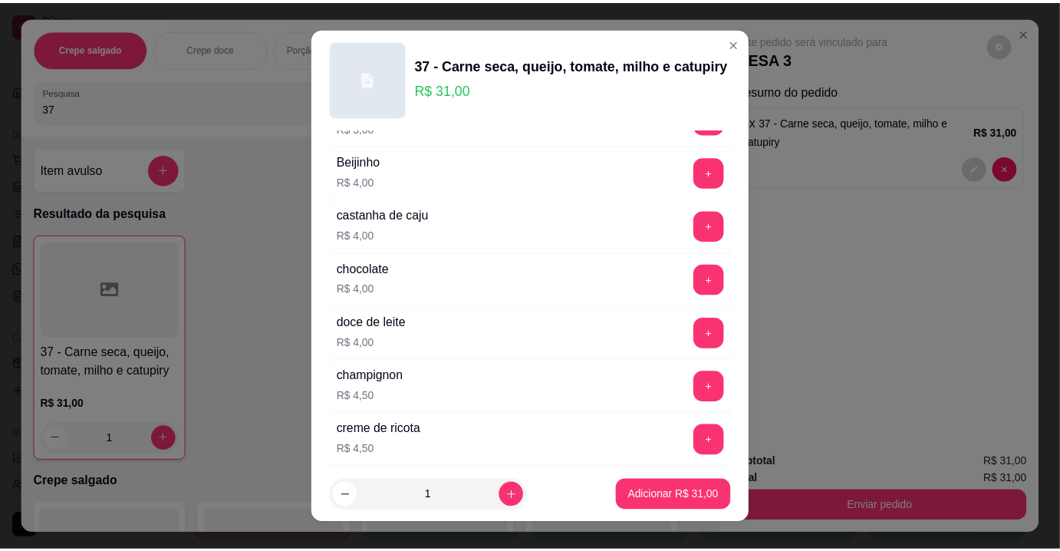
scroll to position [2752, 0]
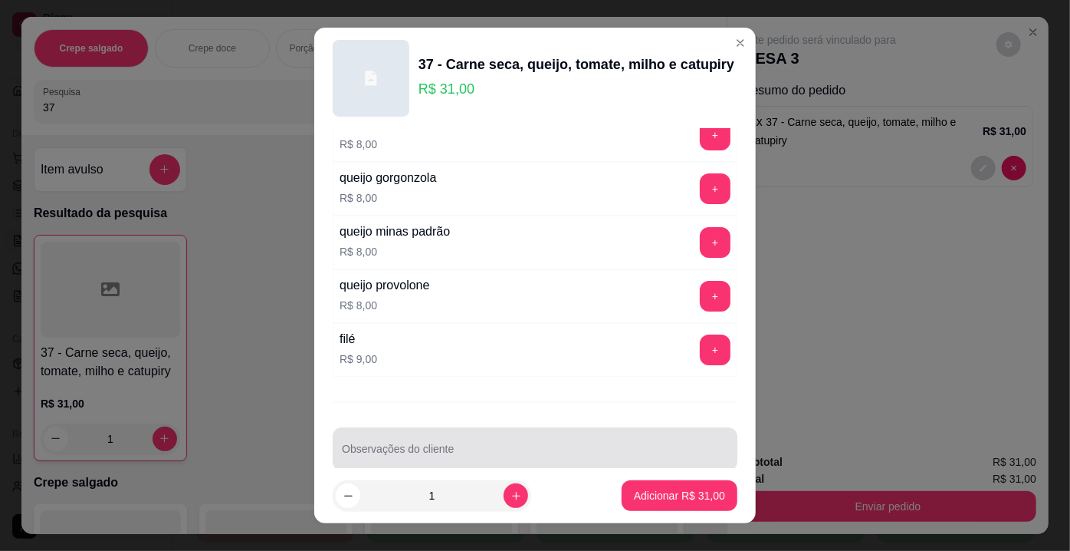
click at [551, 433] on div at bounding box center [535, 448] width 386 height 31
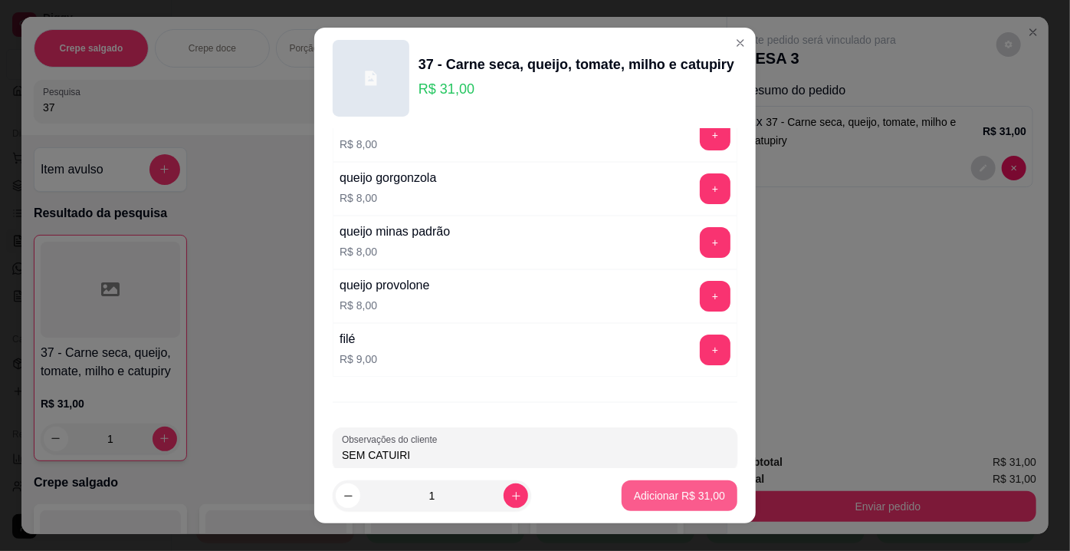
type input "SEM CATUIRI"
click at [634, 489] on p "Adicionar R$ 31,00" at bounding box center [679, 495] width 91 height 15
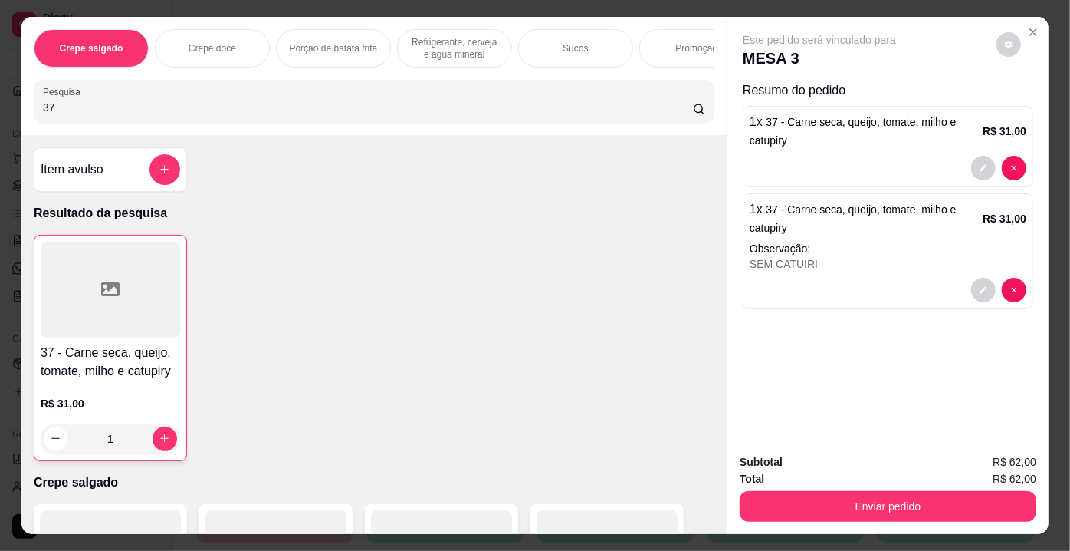
drag, startPoint x: 25, startPoint y: 105, endPoint x: 0, endPoint y: 107, distance: 24.6
click at [0, 107] on div "Crepe salgado Crepe doce Porção de batata frita Refrigerante, cerveja e água mi…" at bounding box center [535, 275] width 1070 height 551
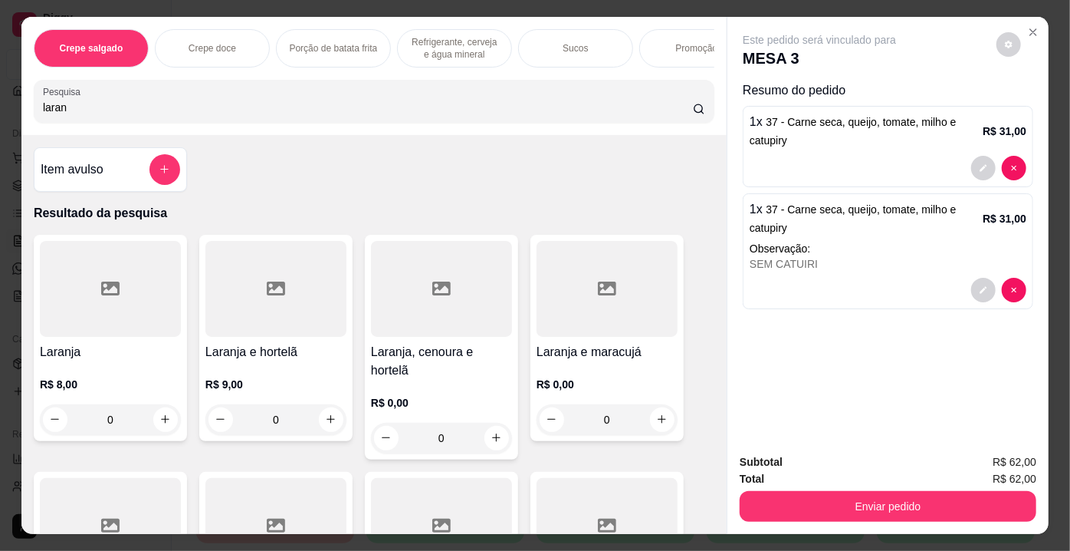
type input "laran"
click at [114, 291] on div at bounding box center [110, 289] width 141 height 96
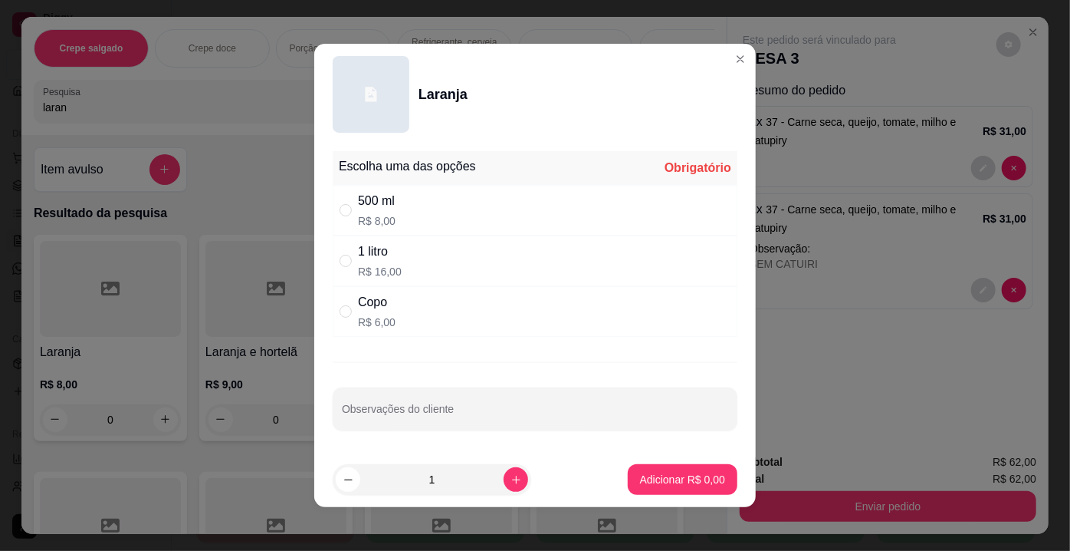
click at [370, 208] on div "500 ml" at bounding box center [377, 201] width 38 height 18
radio input "true"
click at [697, 476] on p "Adicionar R$ 8,00" at bounding box center [682, 479] width 83 height 15
type input "1"
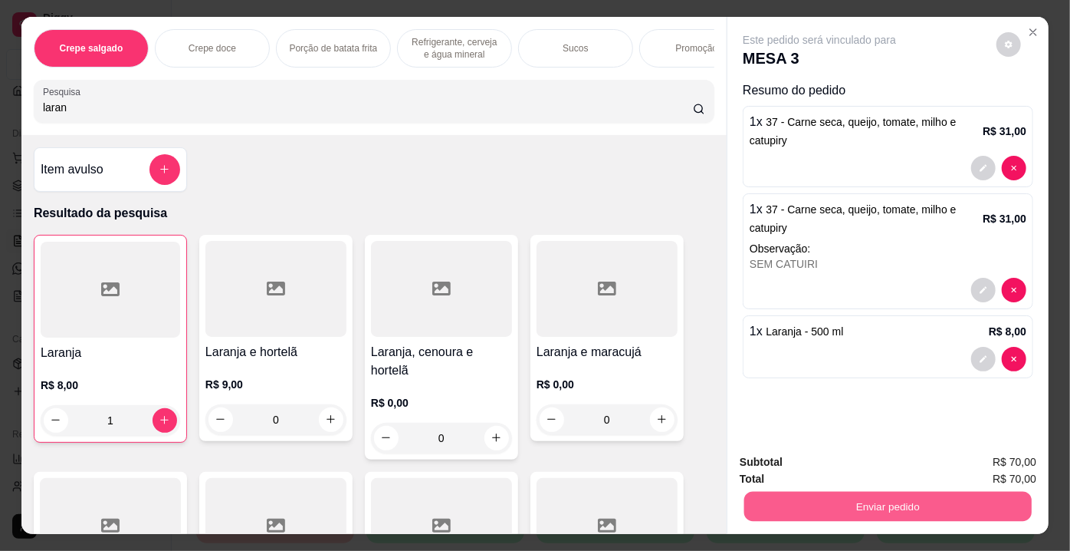
click at [807, 507] on button "Enviar pedido" at bounding box center [889, 507] width 288 height 30
click at [994, 472] on button "Enviar pedido" at bounding box center [997, 463] width 87 height 29
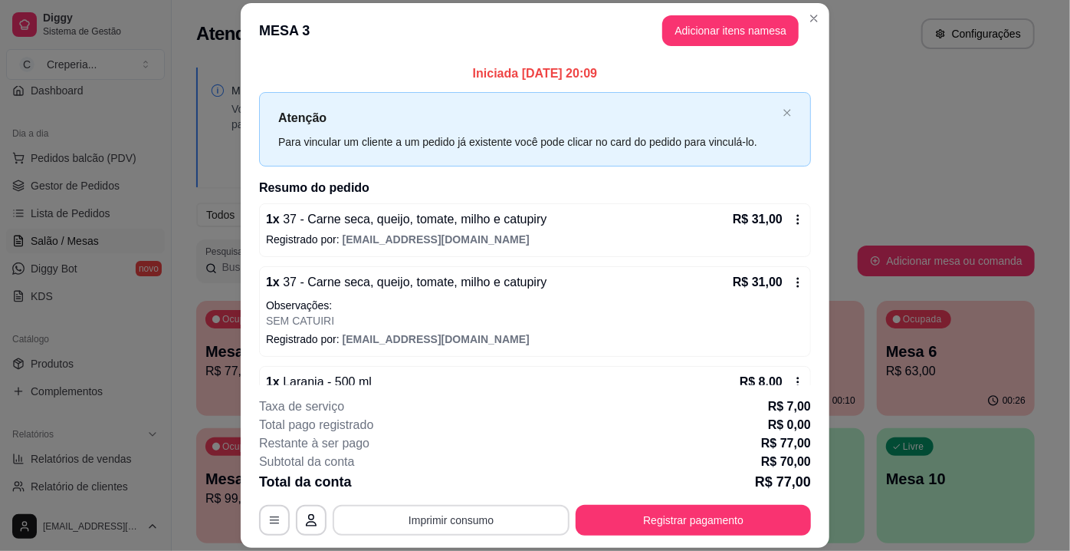
click at [498, 514] on button "Imprimir consumo" at bounding box center [451, 520] width 237 height 31
click at [469, 483] on button "IMPRESSORA" at bounding box center [451, 485] width 111 height 25
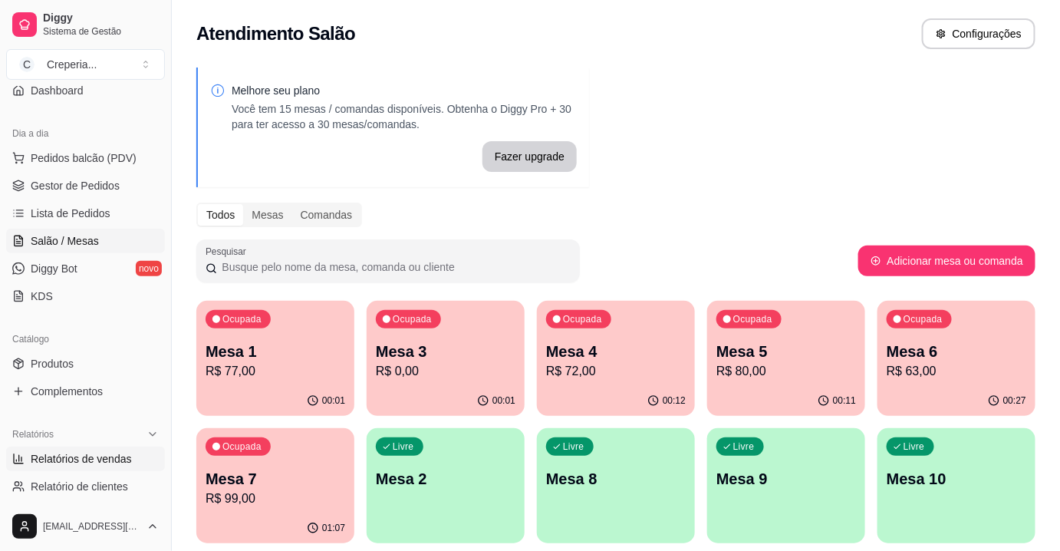
click at [68, 451] on span "Relatórios de vendas" at bounding box center [81, 458] width 101 height 15
select select "ALL"
select select "0"
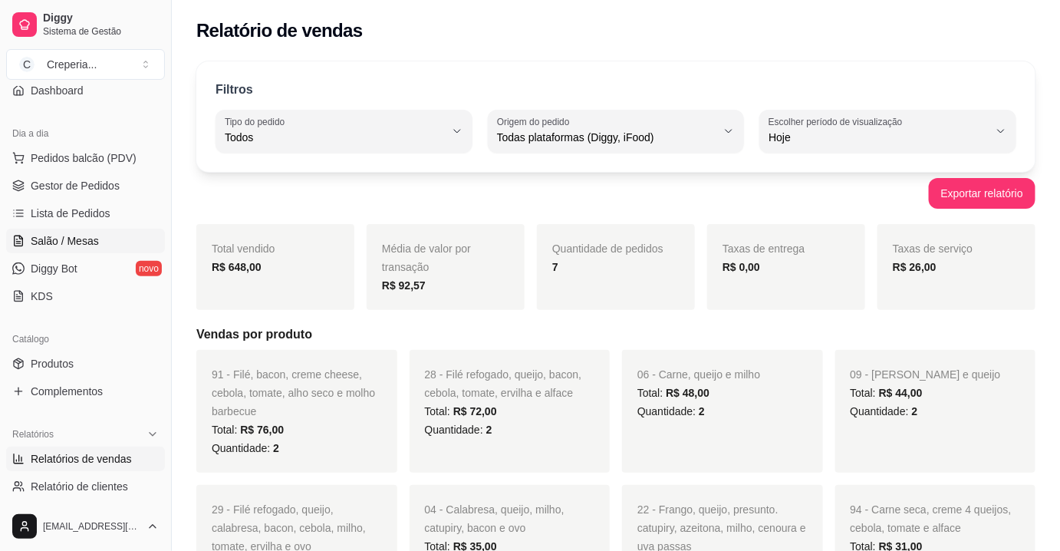
click at [80, 234] on span "Salão / Mesas" at bounding box center [65, 240] width 68 height 15
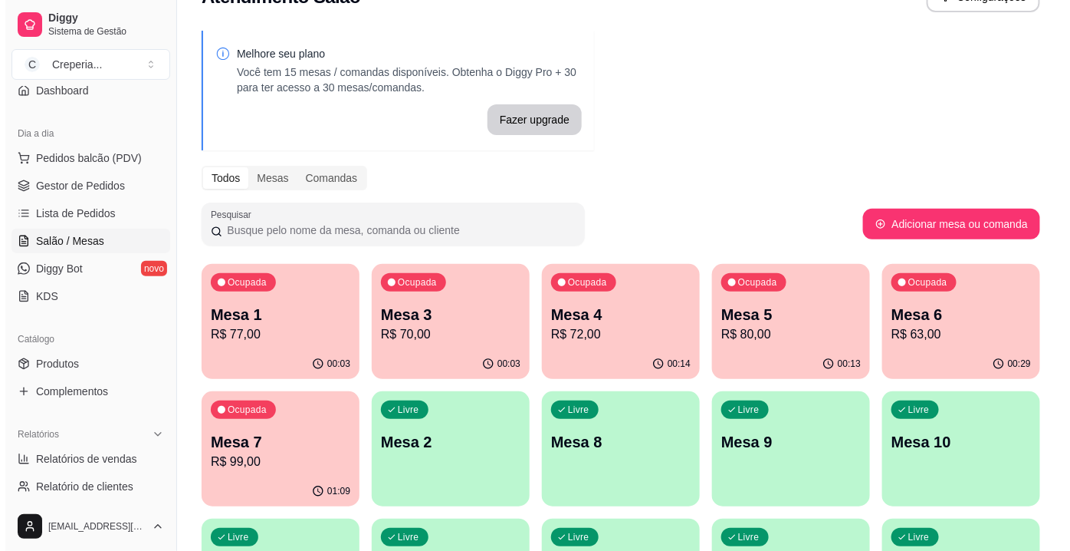
scroll to position [69, 0]
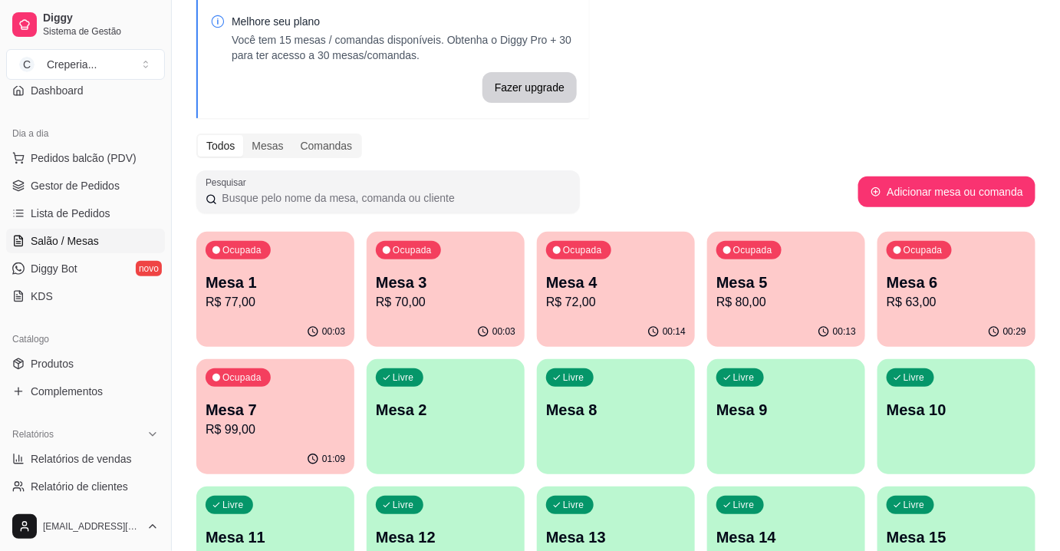
click at [936, 280] on p "Mesa 6" at bounding box center [956, 281] width 140 height 21
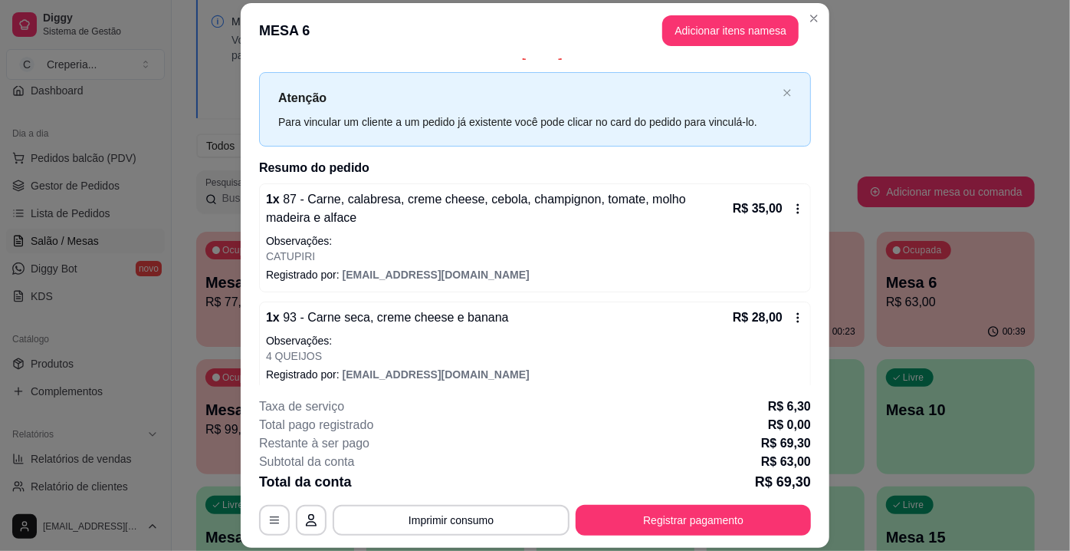
scroll to position [31, 0]
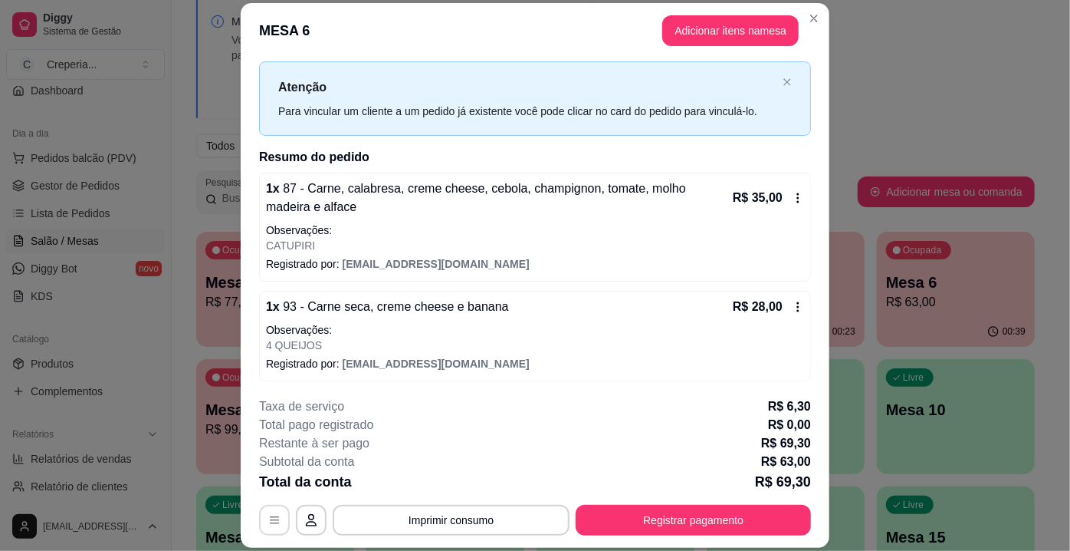
click at [268, 513] on button "button" at bounding box center [274, 520] width 31 height 31
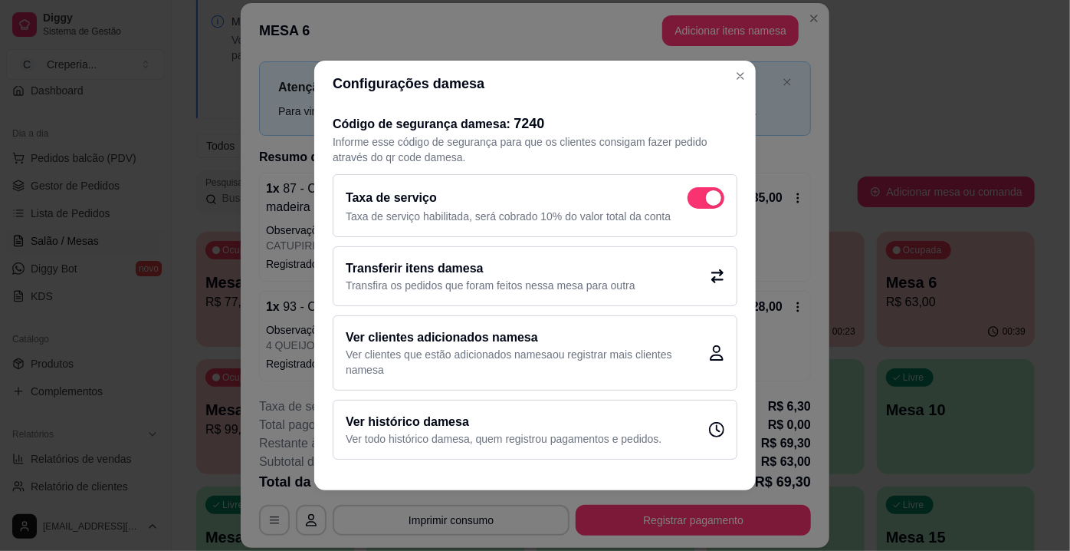
click at [716, 191] on span at bounding box center [706, 197] width 37 height 21
click at [697, 201] on input "checkbox" at bounding box center [692, 206] width 10 height 10
checkbox input "false"
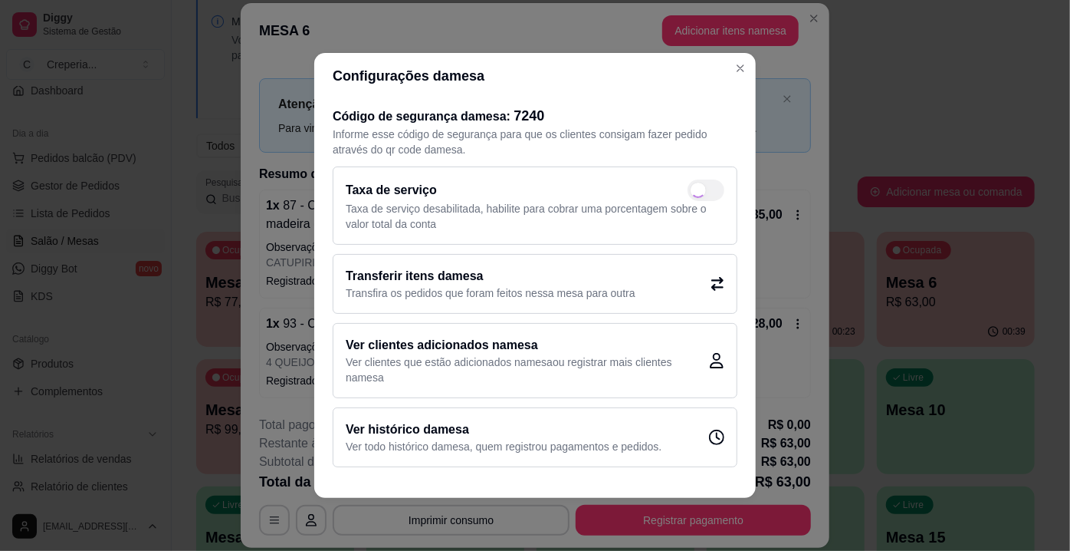
scroll to position [12, 0]
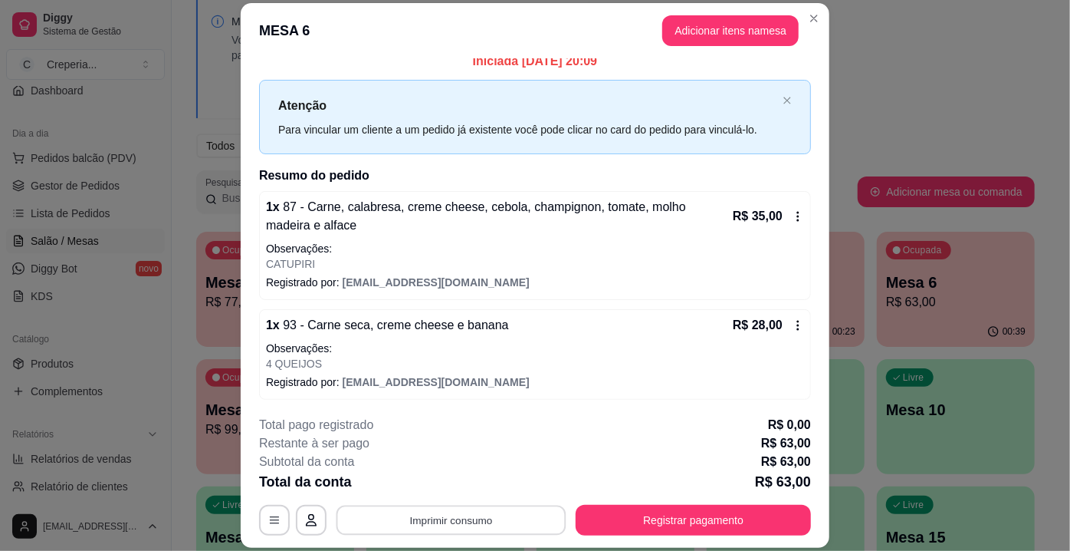
click at [476, 521] on button "Imprimir consumo" at bounding box center [452, 520] width 230 height 30
click at [455, 489] on button "IMPRESSORA" at bounding box center [451, 486] width 111 height 25
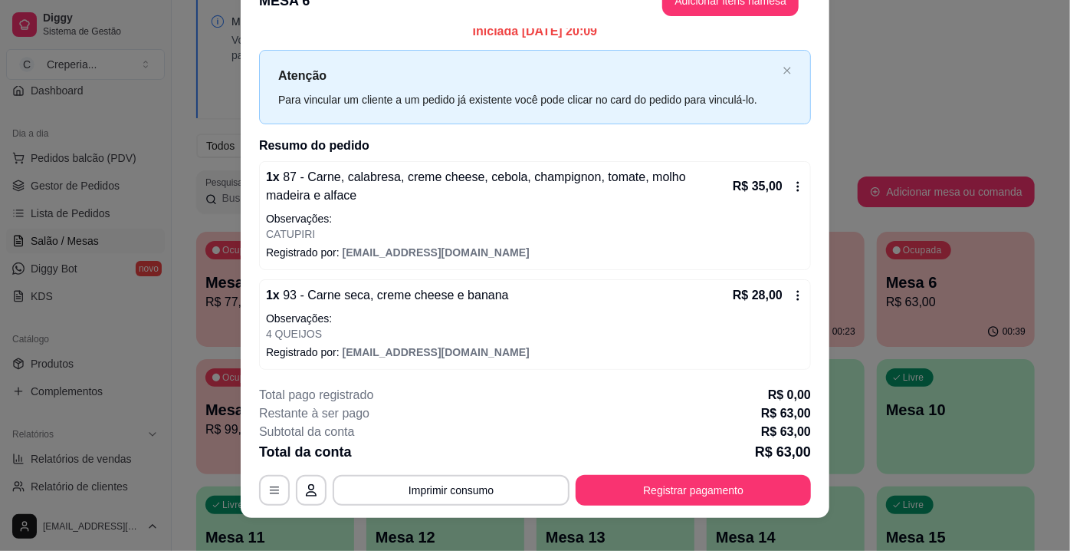
scroll to position [46, 0]
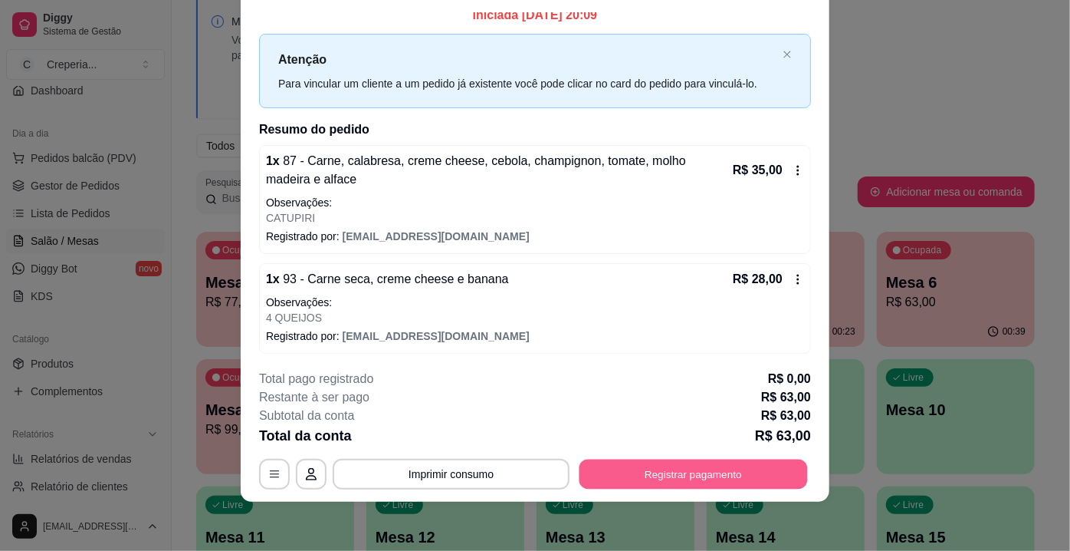
click at [640, 461] on button "Registrar pagamento" at bounding box center [694, 474] width 229 height 30
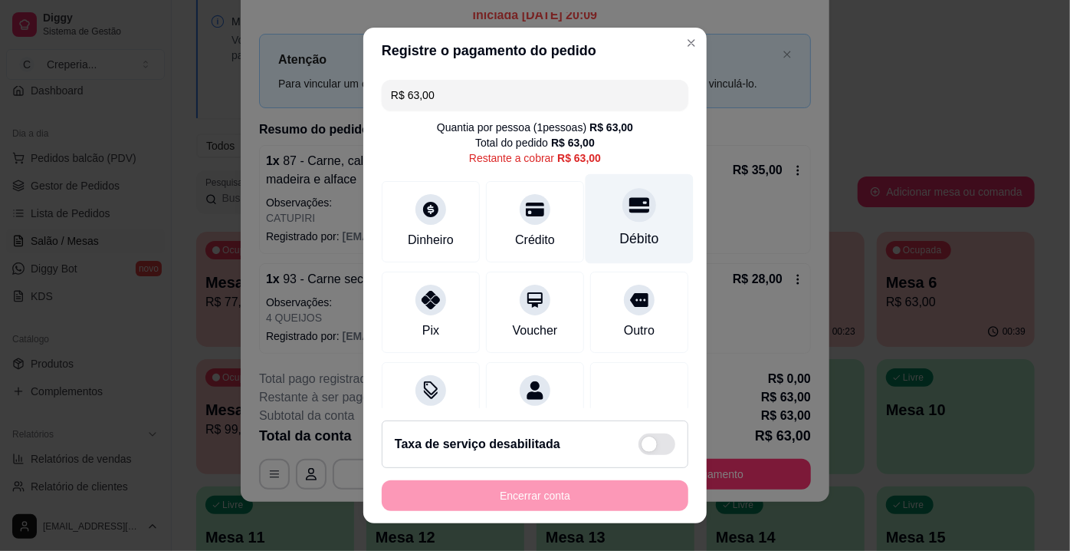
click at [620, 232] on div "Débito" at bounding box center [639, 239] width 39 height 20
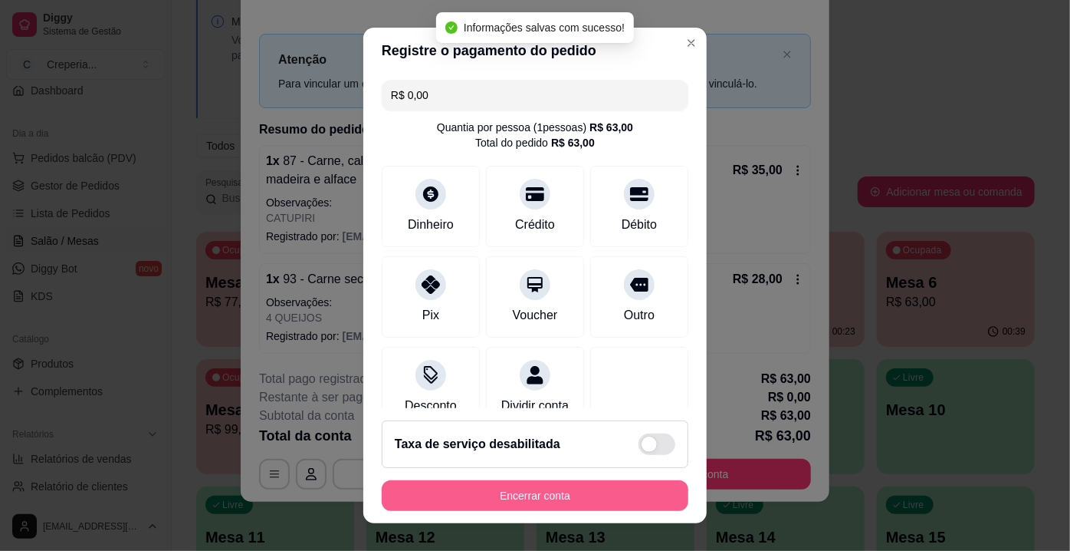
type input "R$ 0,00"
click at [582, 492] on button "Encerrar conta" at bounding box center [535, 495] width 307 height 31
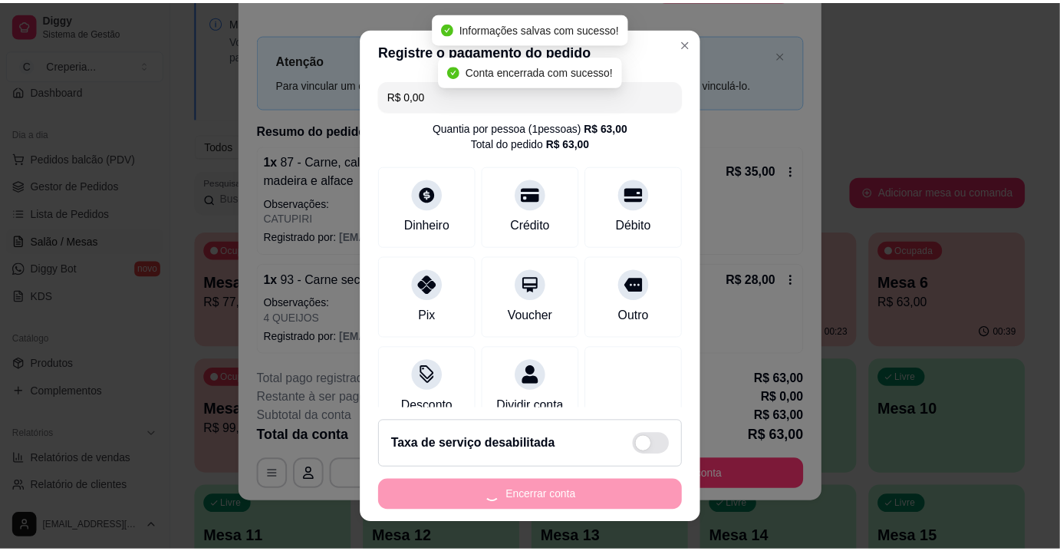
scroll to position [0, 0]
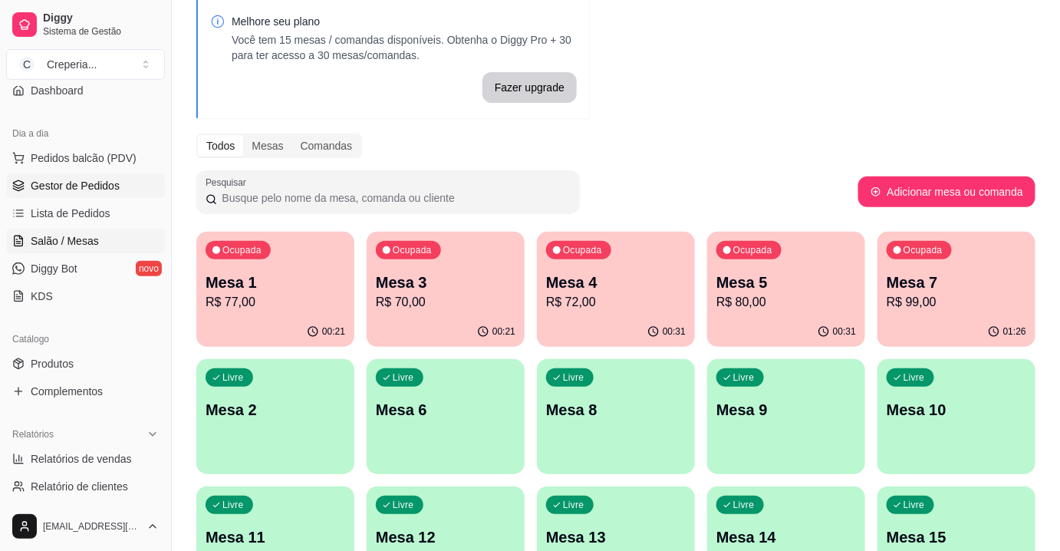
click at [95, 186] on span "Gestor de Pedidos" at bounding box center [75, 185] width 89 height 15
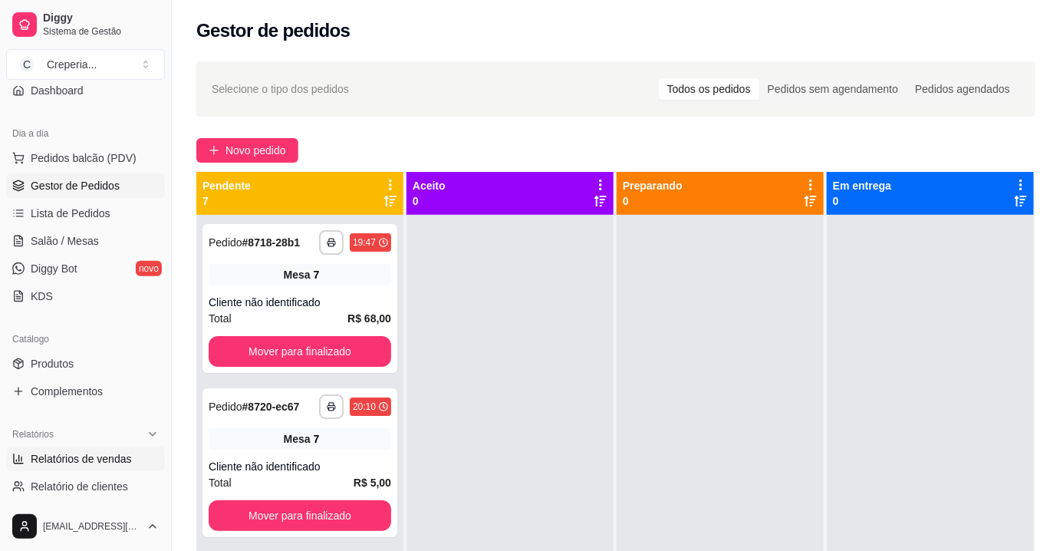
click at [79, 452] on span "Relatórios de vendas" at bounding box center [81, 458] width 101 height 15
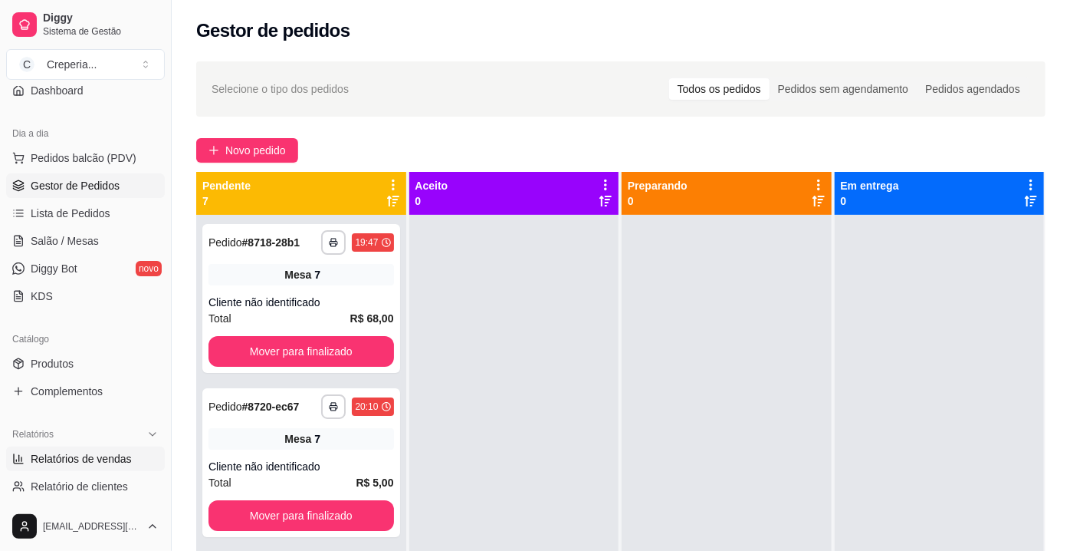
select select "ALL"
select select "0"
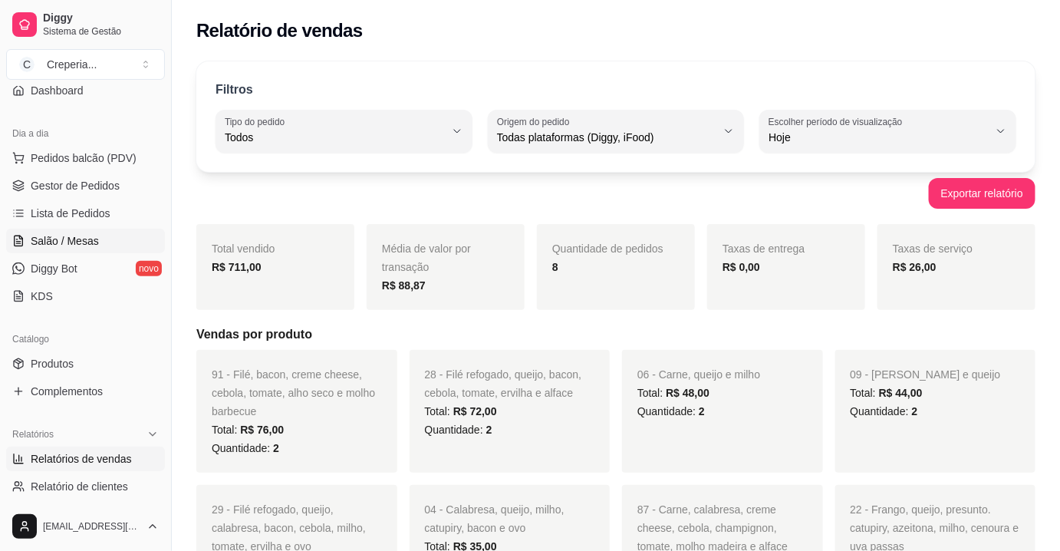
click at [61, 240] on span "Salão / Mesas" at bounding box center [65, 240] width 68 height 15
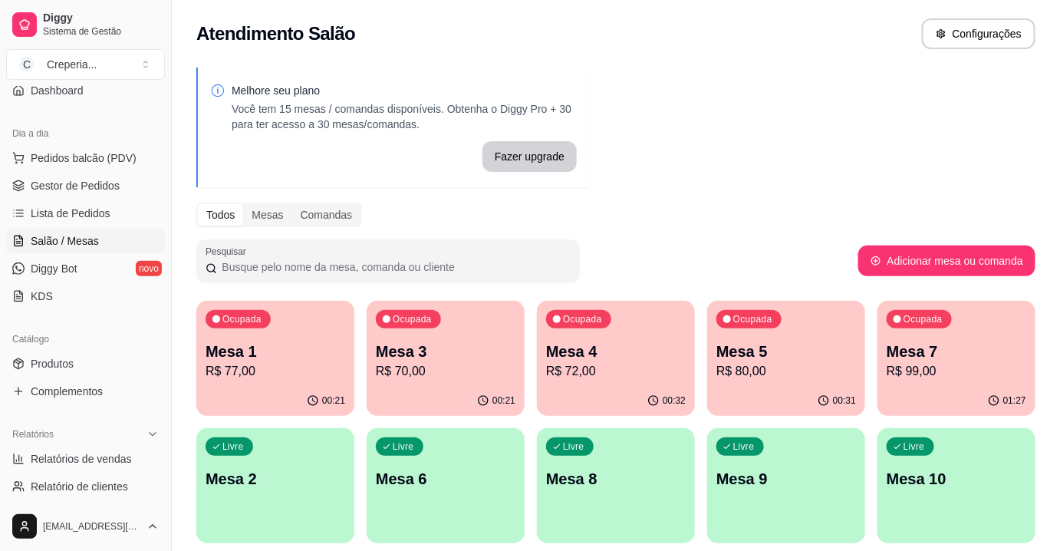
click at [912, 350] on p "Mesa 7" at bounding box center [956, 350] width 140 height 21
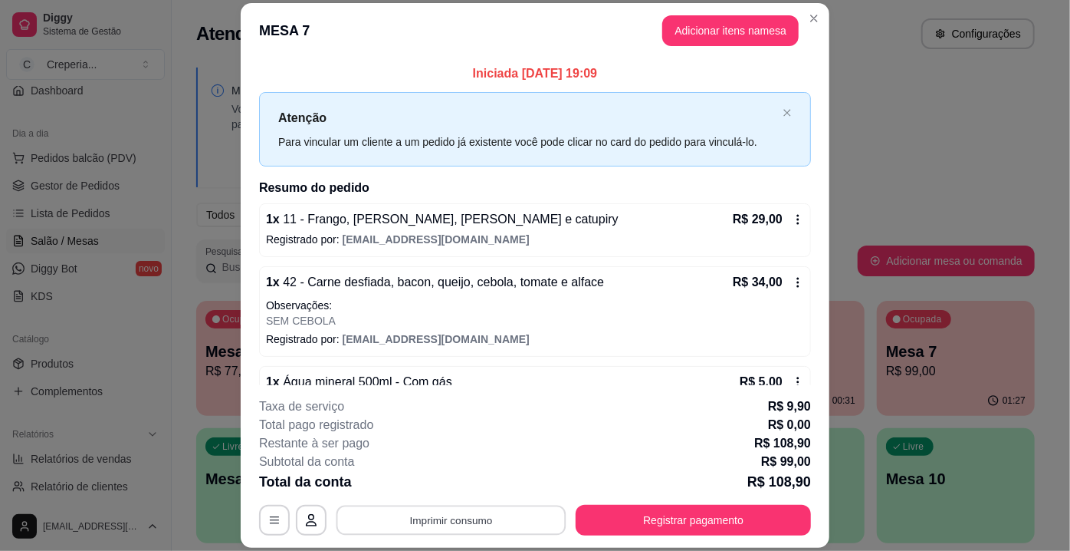
click at [472, 528] on button "Imprimir consumo" at bounding box center [452, 520] width 230 height 30
click at [452, 495] on button "IMPRESSORA" at bounding box center [451, 485] width 111 height 25
click at [719, 520] on button "Registrar pagamento" at bounding box center [693, 520] width 235 height 31
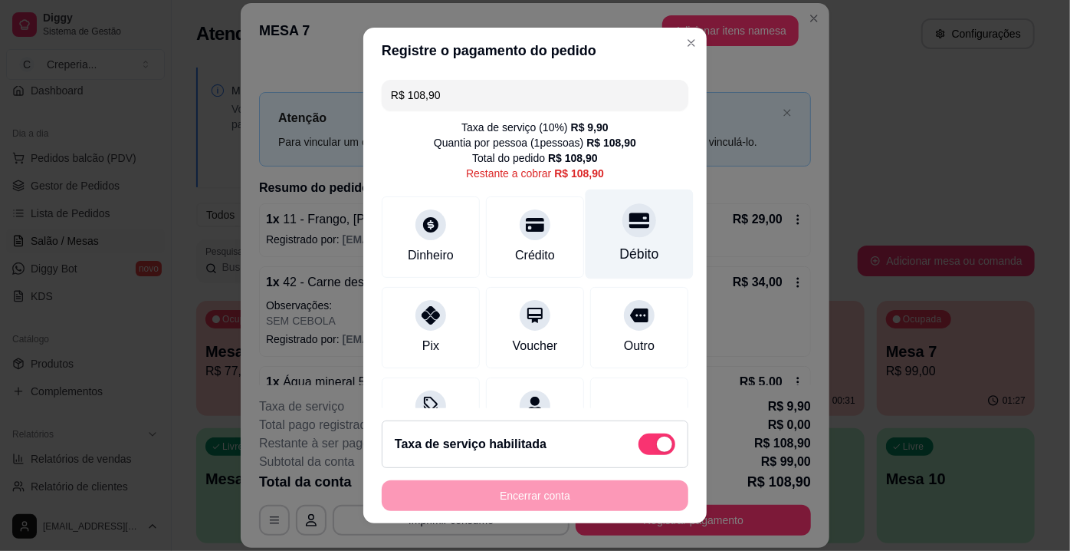
click at [598, 228] on div "Débito" at bounding box center [640, 234] width 108 height 90
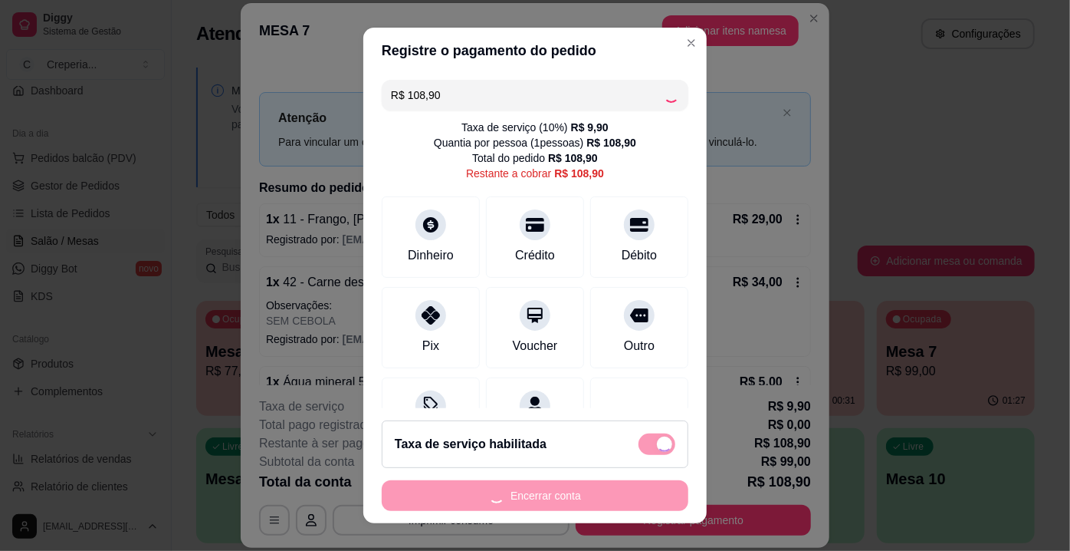
type input "R$ 0,00"
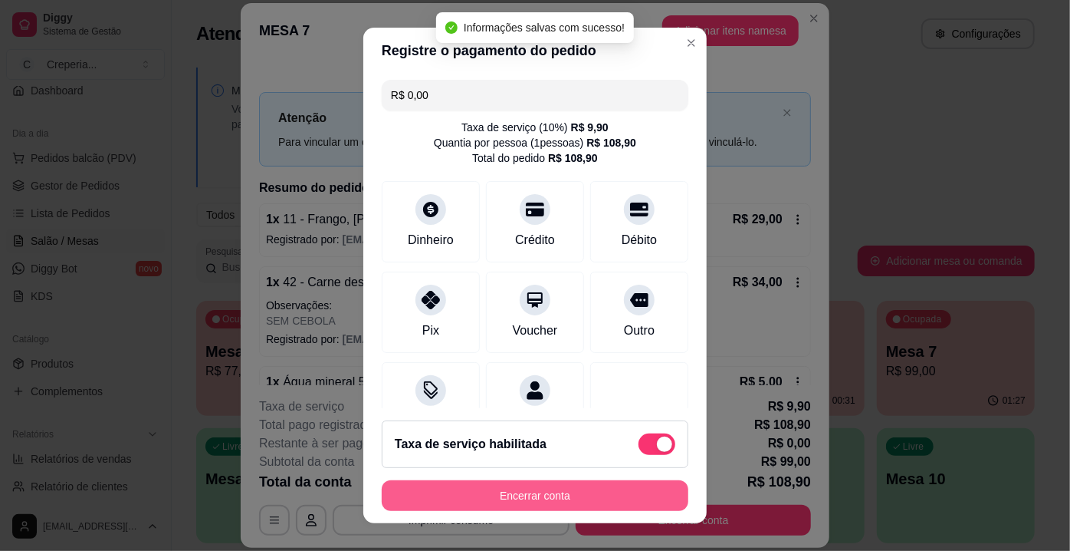
click at [501, 487] on button "Encerrar conta" at bounding box center [535, 495] width 307 height 31
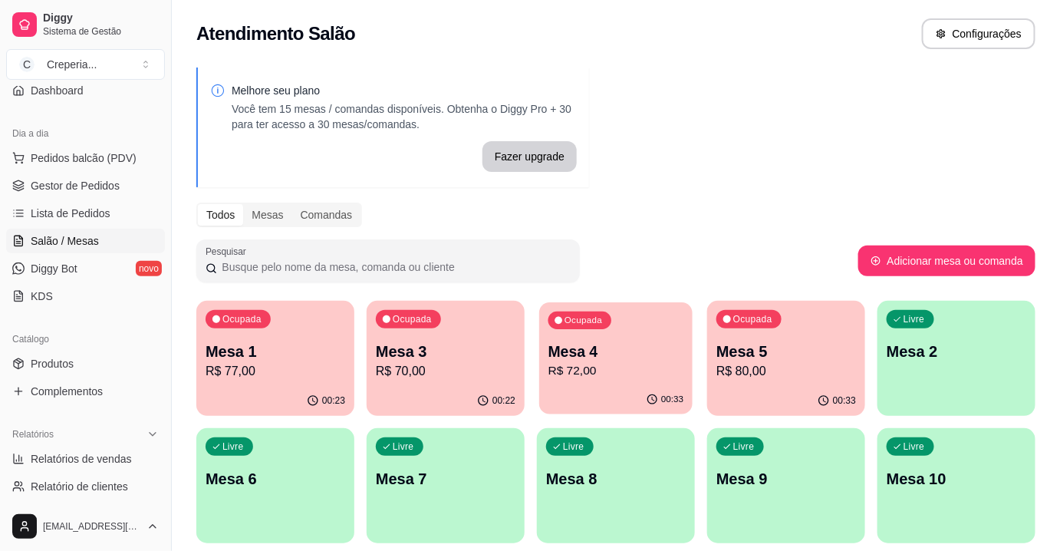
click at [578, 386] on div "00:33" at bounding box center [615, 399] width 153 height 29
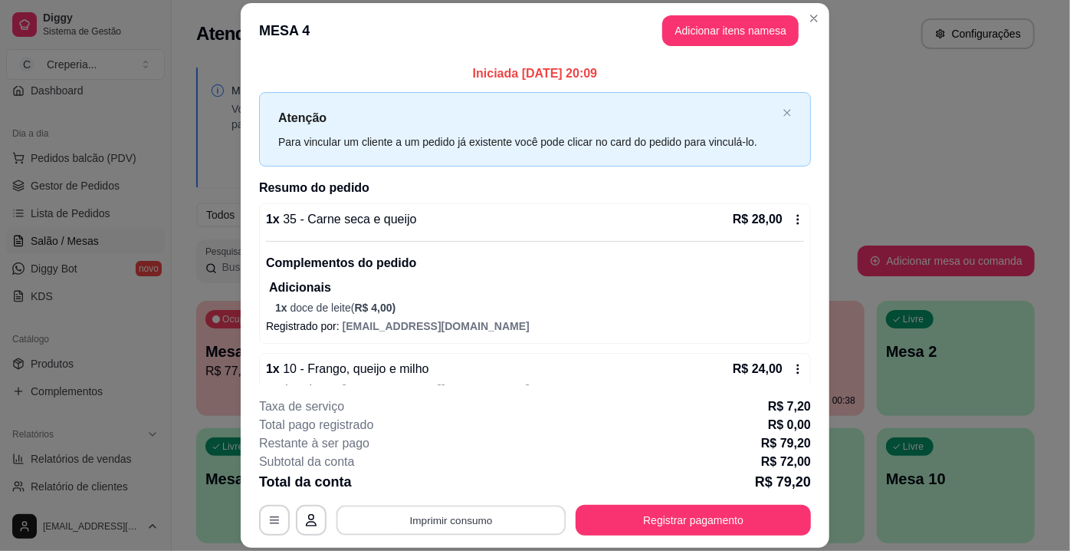
click at [470, 524] on button "Imprimir consumo" at bounding box center [452, 520] width 230 height 30
click at [458, 480] on button "IMPRESSORA" at bounding box center [451, 485] width 111 height 25
click at [526, 280] on p "Adicionais" at bounding box center [536, 287] width 535 height 18
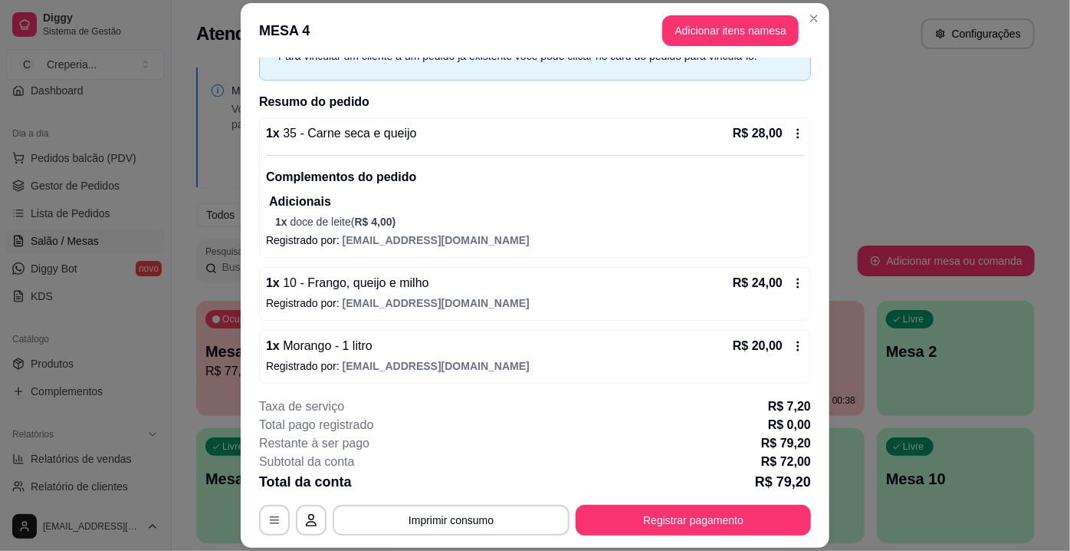
scroll to position [87, 0]
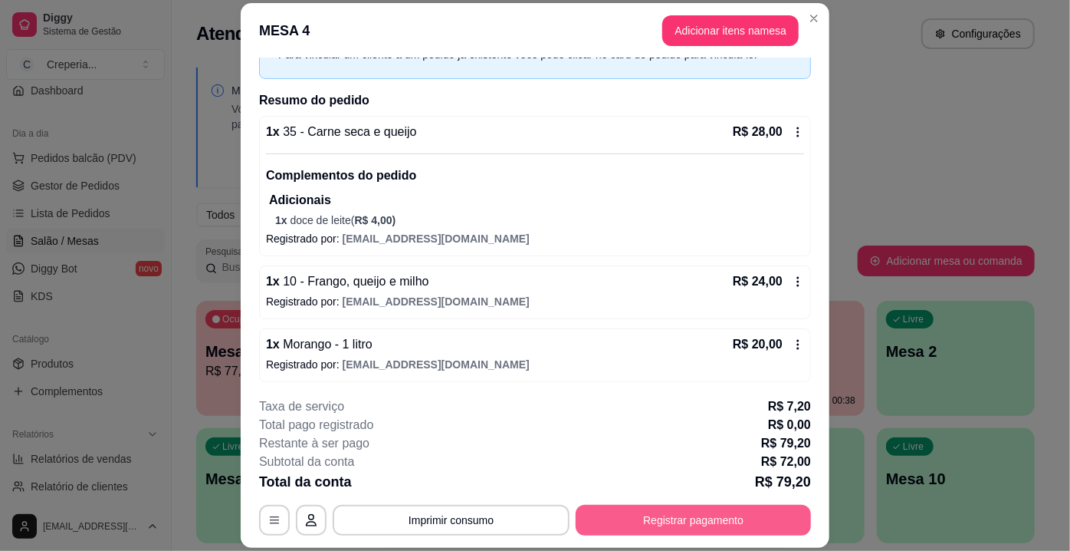
click at [679, 524] on button "Registrar pagamento" at bounding box center [693, 520] width 235 height 31
click at [669, 523] on button "Registrar pagamento" at bounding box center [694, 520] width 229 height 30
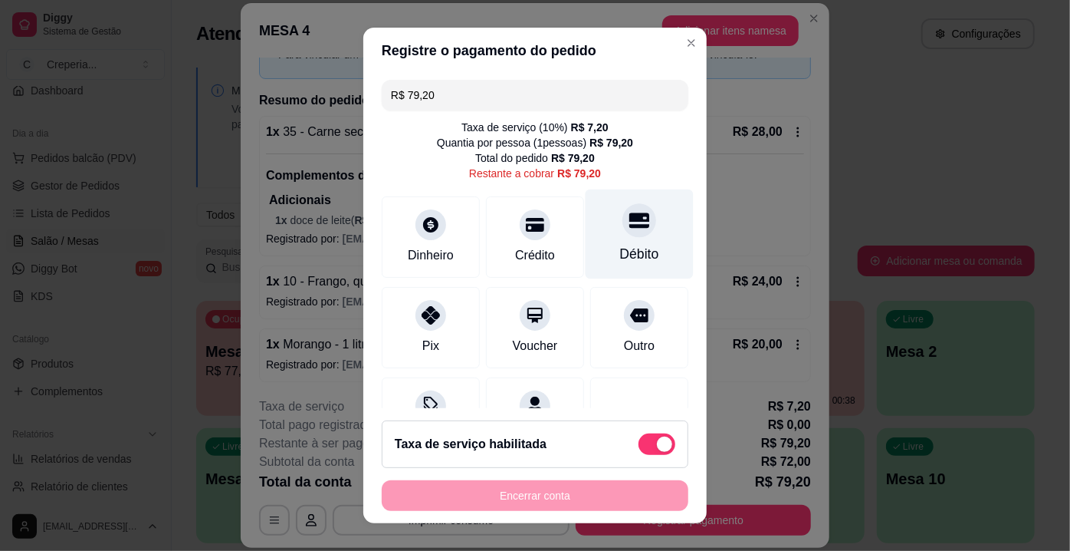
click at [630, 215] on icon at bounding box center [640, 220] width 20 height 20
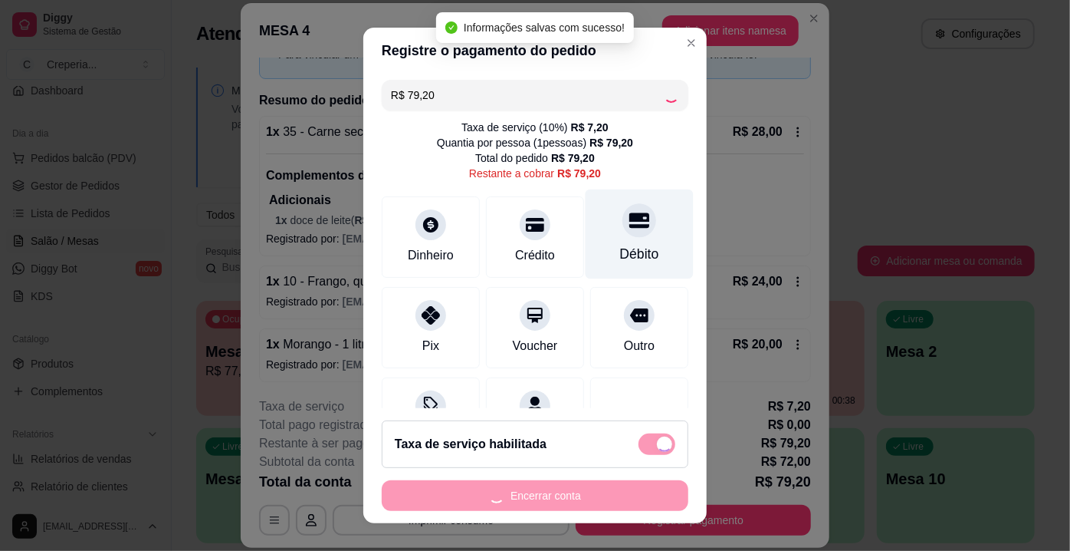
type input "R$ 0,00"
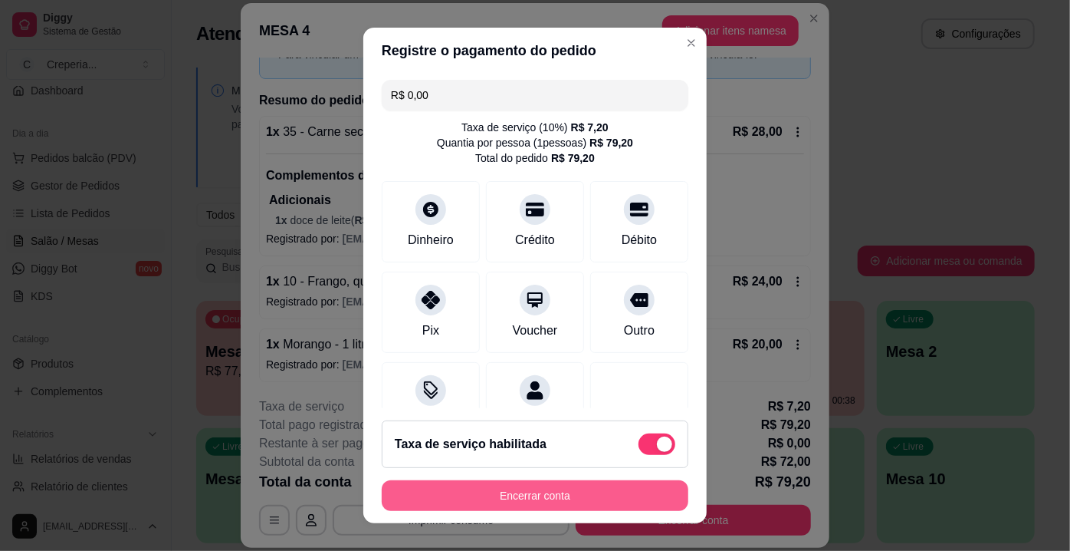
click at [557, 500] on button "Encerrar conta" at bounding box center [535, 495] width 307 height 31
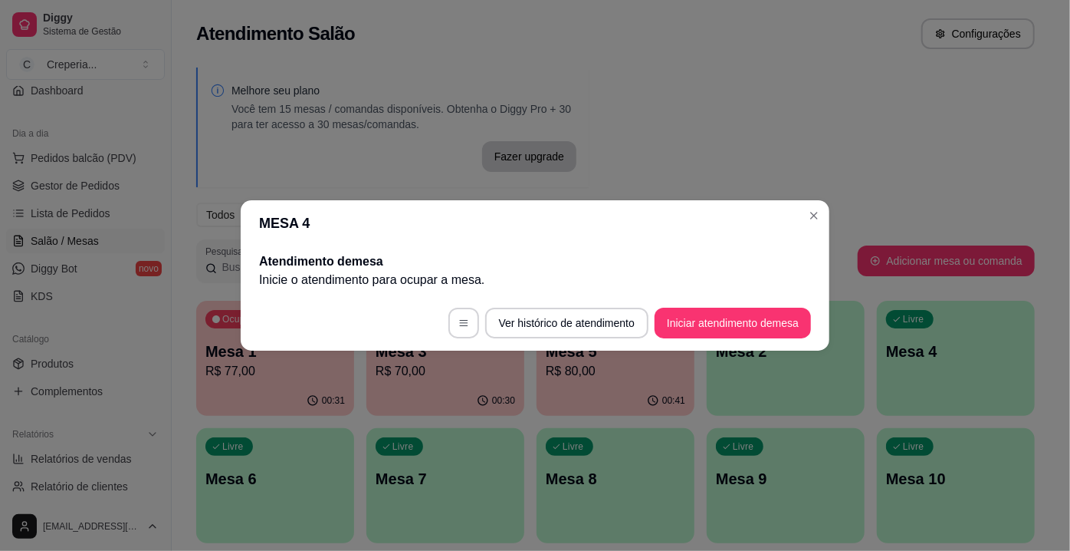
scroll to position [0, 0]
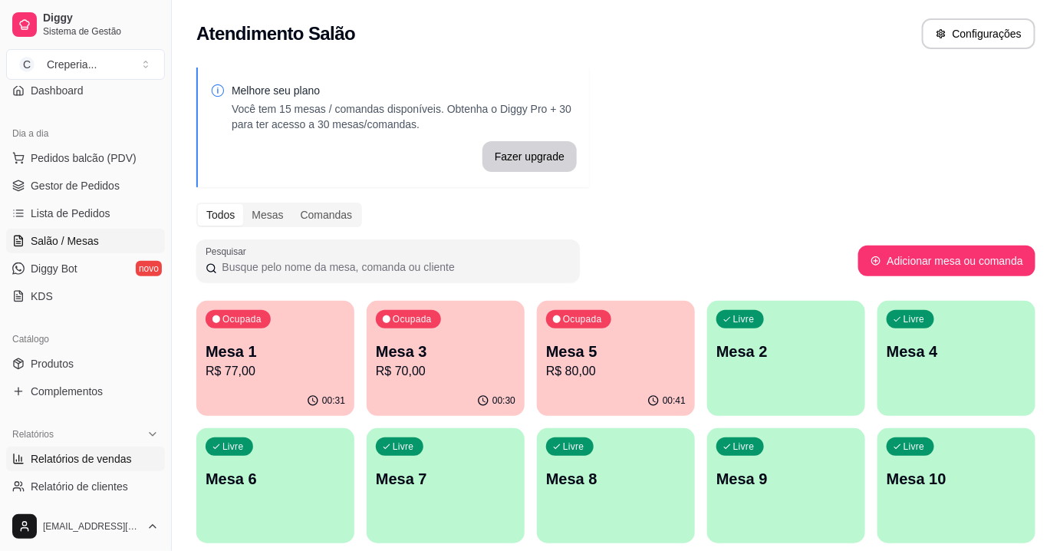
click at [103, 452] on span "Relatórios de vendas" at bounding box center [81, 458] width 101 height 15
select select "ALL"
select select "0"
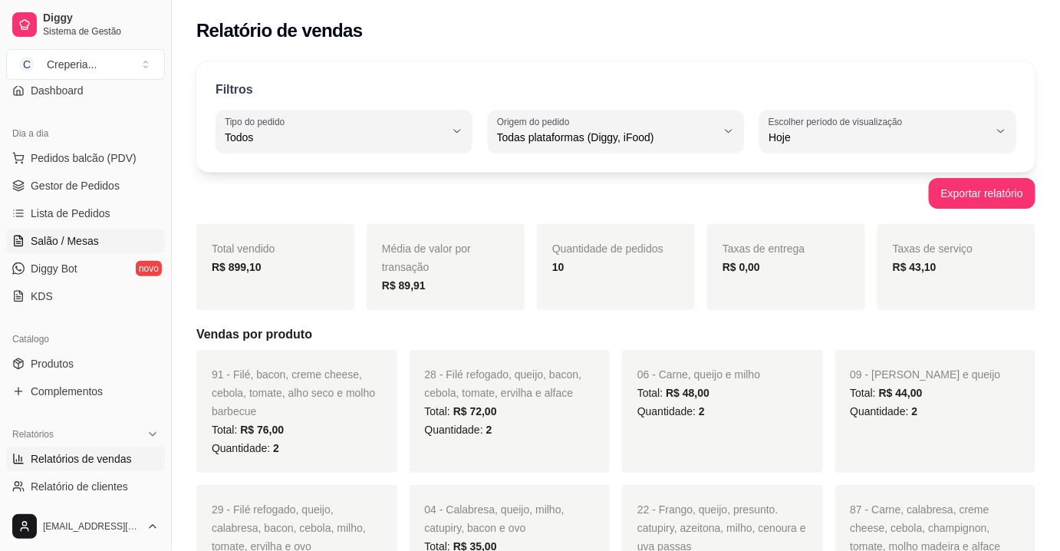
click at [77, 241] on span "Salão / Mesas" at bounding box center [65, 240] width 68 height 15
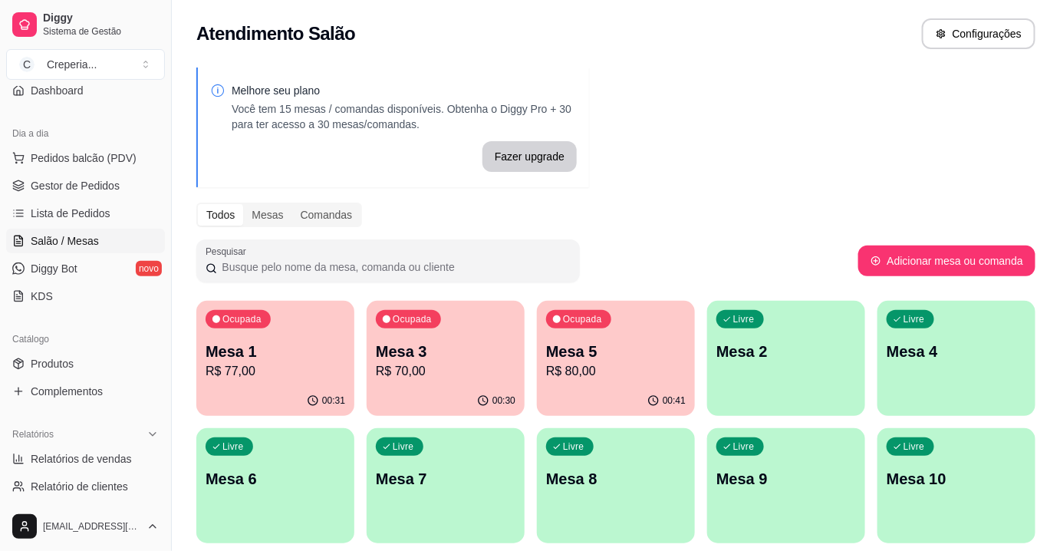
click at [624, 364] on p "R$ 80,00" at bounding box center [616, 371] width 140 height 18
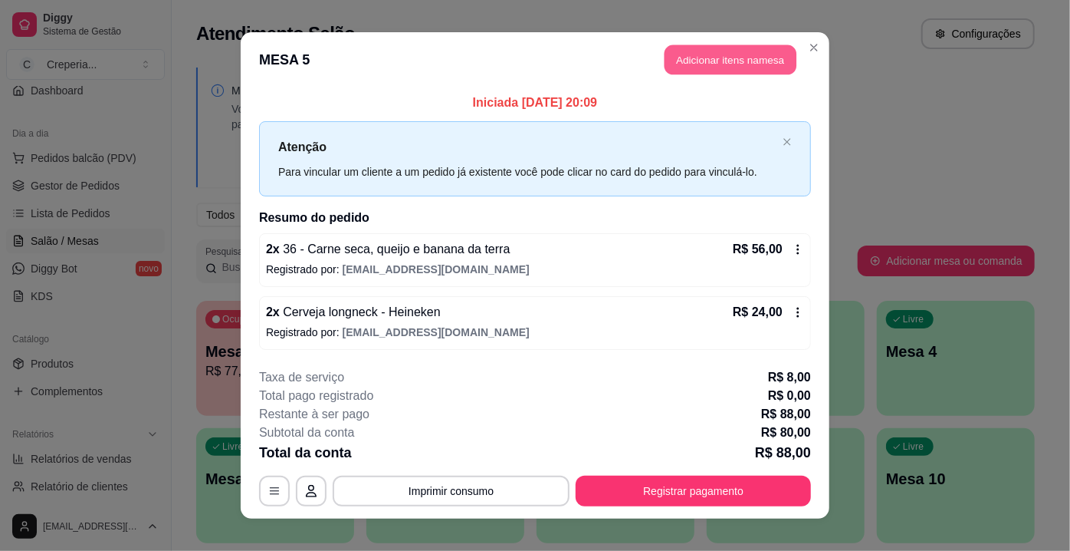
click at [752, 58] on button "Adicionar itens na mesa" at bounding box center [731, 60] width 132 height 30
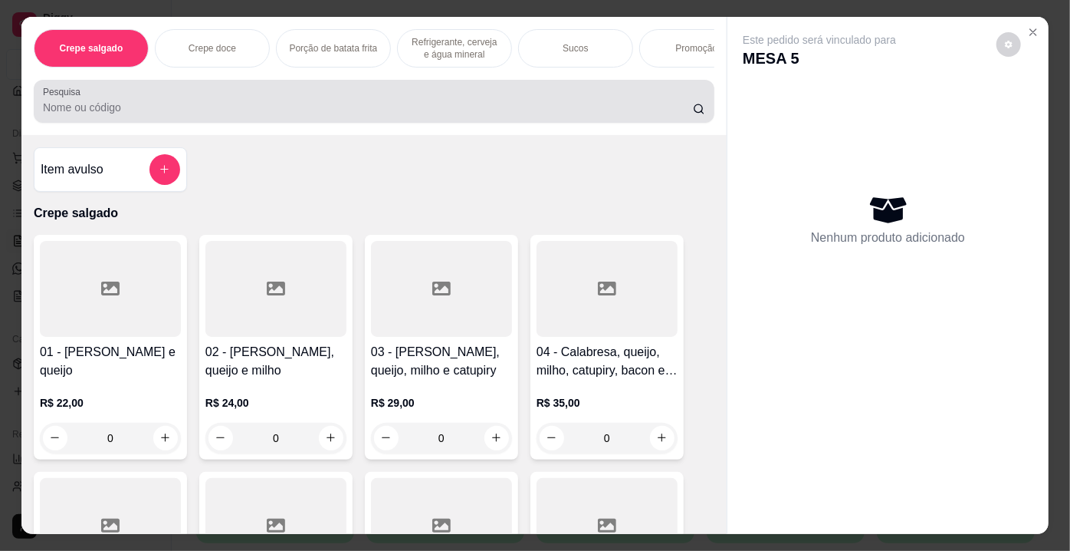
click at [250, 110] on input "Pesquisa" at bounding box center [368, 107] width 650 height 15
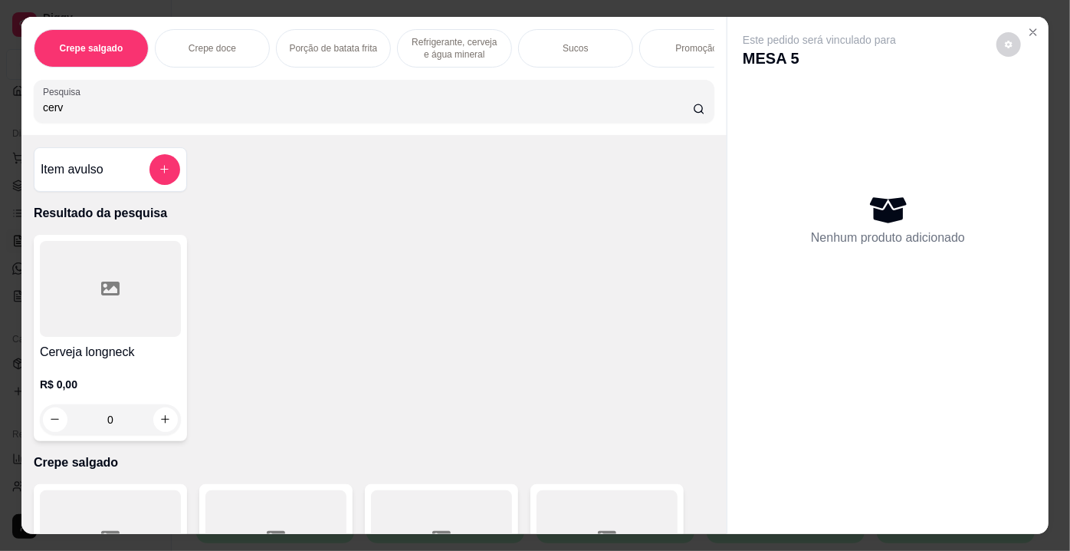
type input "cerv"
click at [137, 258] on div at bounding box center [110, 289] width 141 height 96
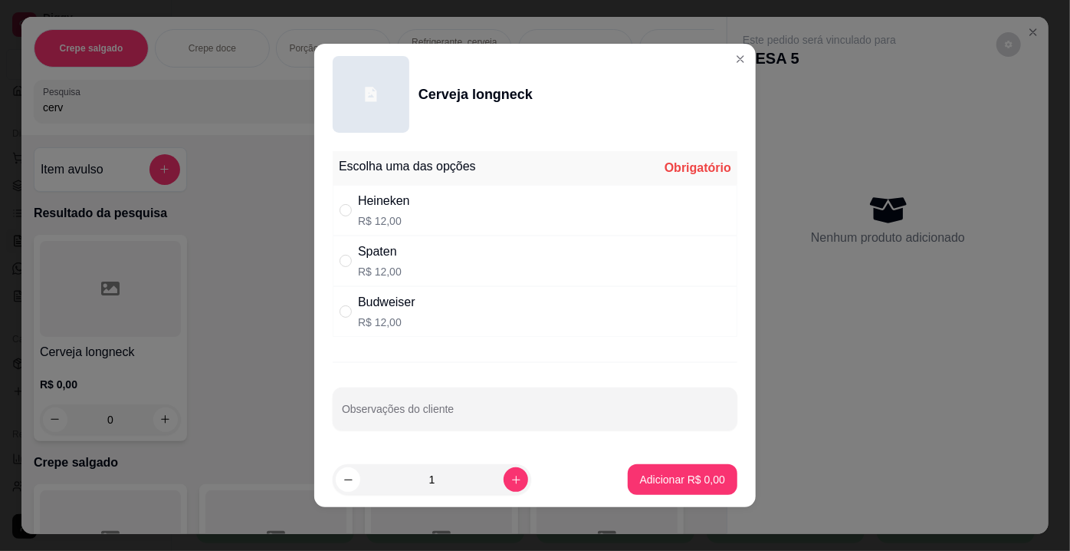
click at [364, 199] on div "Heineken" at bounding box center [384, 201] width 52 height 18
radio input "true"
click at [511, 475] on icon "increase-product-quantity" at bounding box center [517, 480] width 12 height 12
type input "2"
click at [670, 485] on p "Adicionar R$ 24,00" at bounding box center [680, 479] width 89 height 15
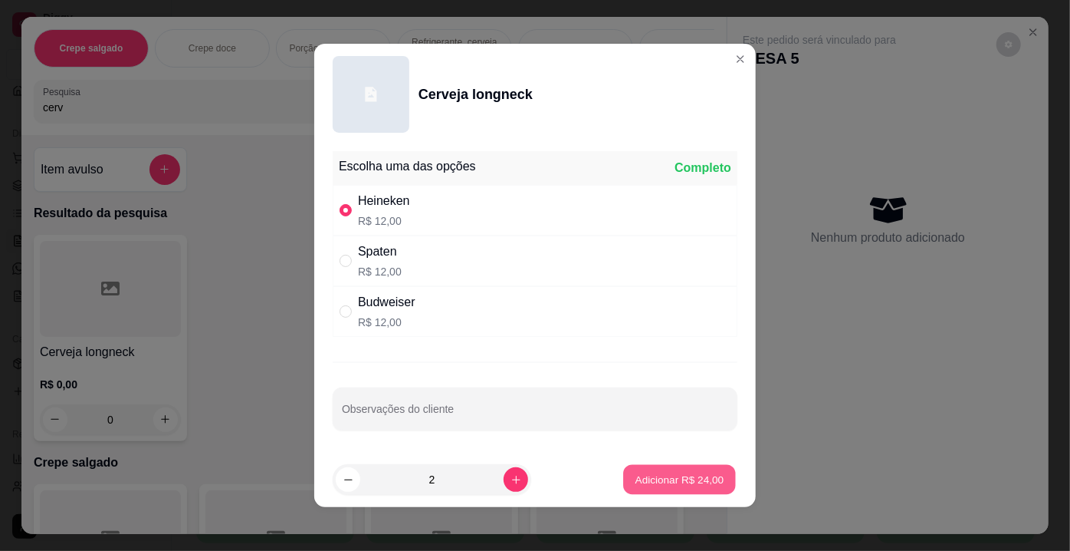
type input "2"
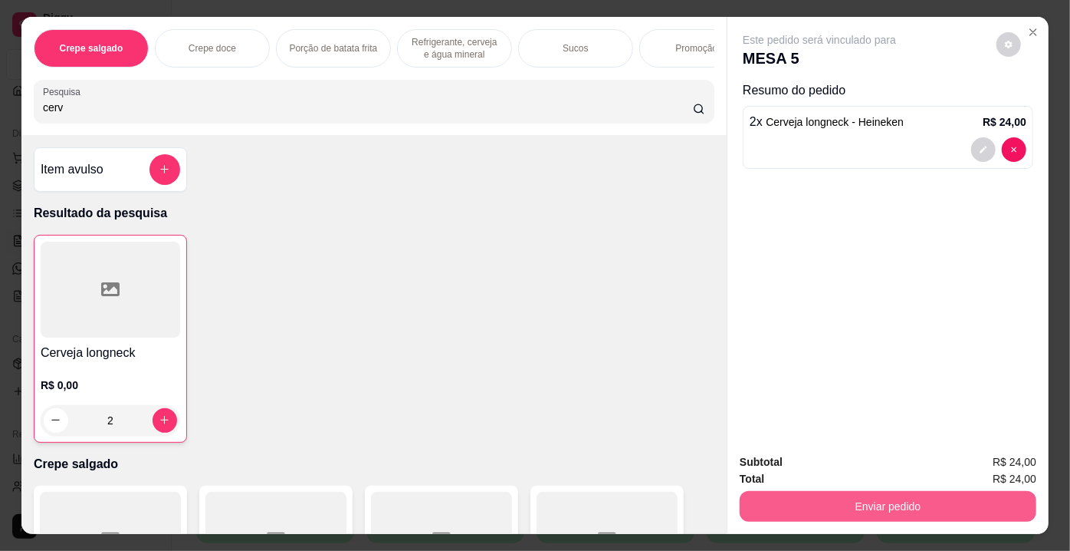
click at [817, 496] on button "Enviar pedido" at bounding box center [888, 506] width 297 height 31
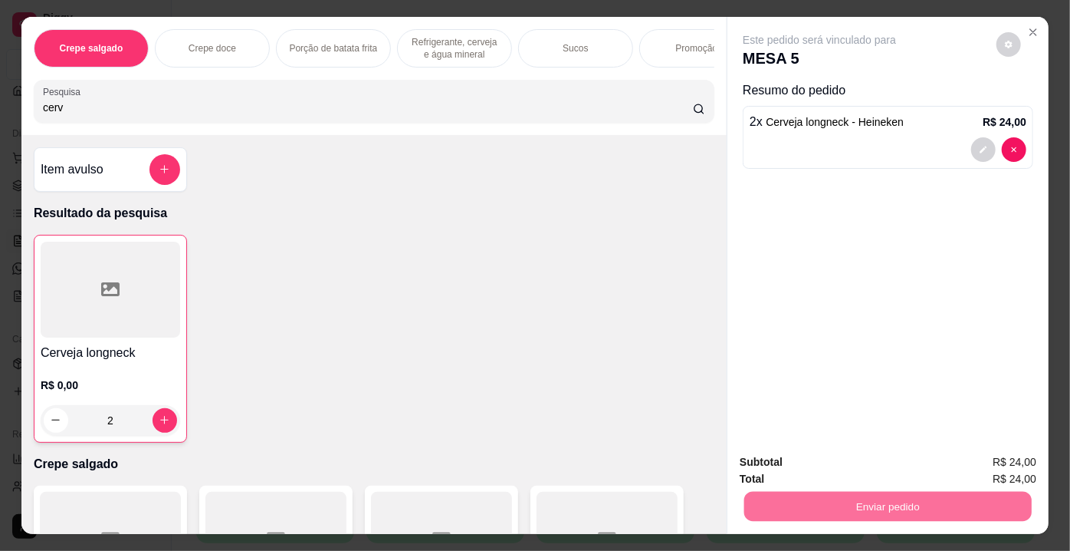
click at [1000, 455] on button "Enviar pedido" at bounding box center [997, 463] width 87 height 29
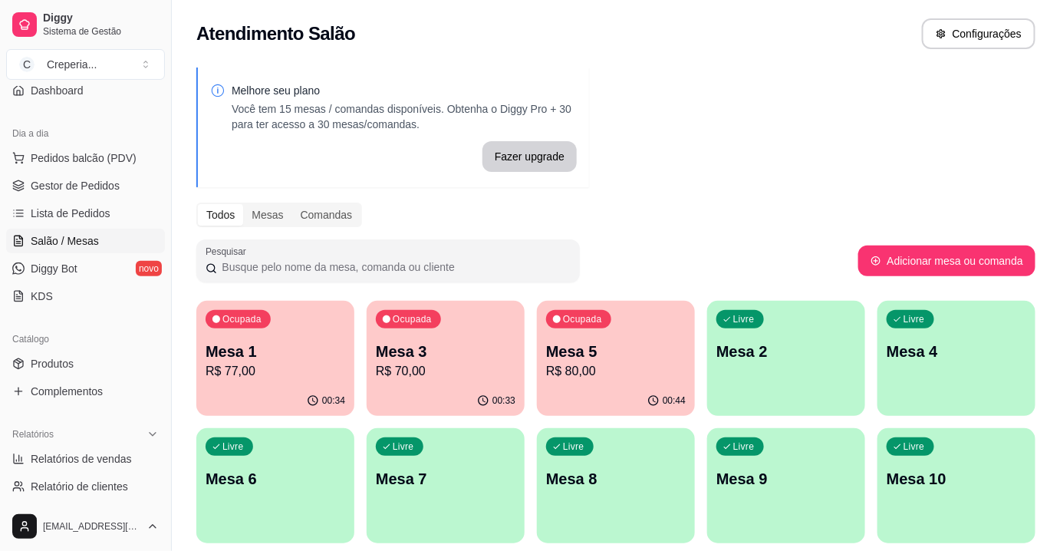
drag, startPoint x: 722, startPoint y: 154, endPoint x: 699, endPoint y: 182, distance: 36.5
click at [722, 155] on div "Melhore seu plano Você tem 15 mesas / comandas disponíveis. Obtenha o Diggy Pro…" at bounding box center [616, 373] width 888 height 630
click at [469, 345] on p "Mesa 3" at bounding box center [446, 350] width 140 height 21
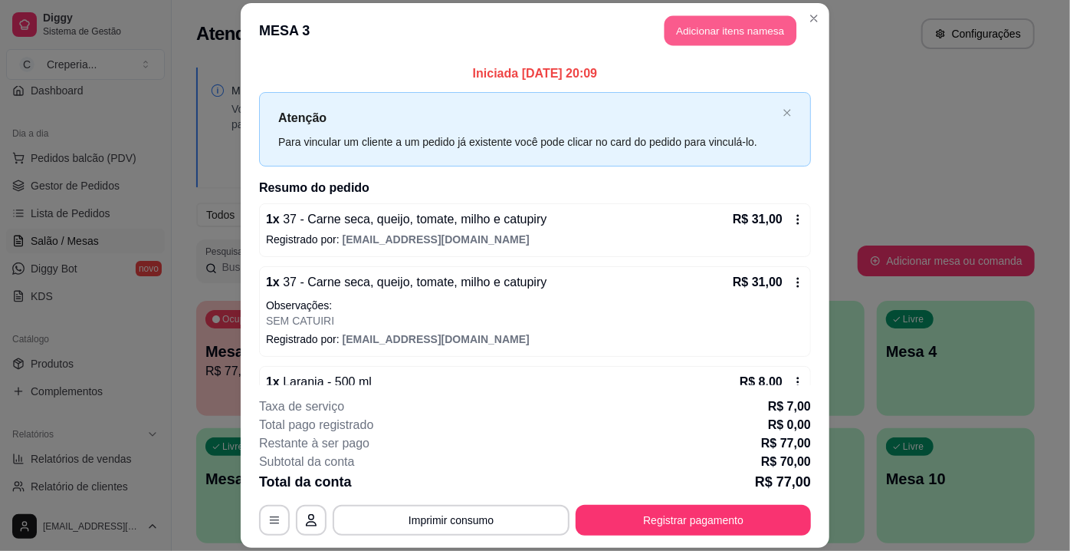
click at [733, 34] on button "Adicionar itens na mesa" at bounding box center [731, 30] width 132 height 30
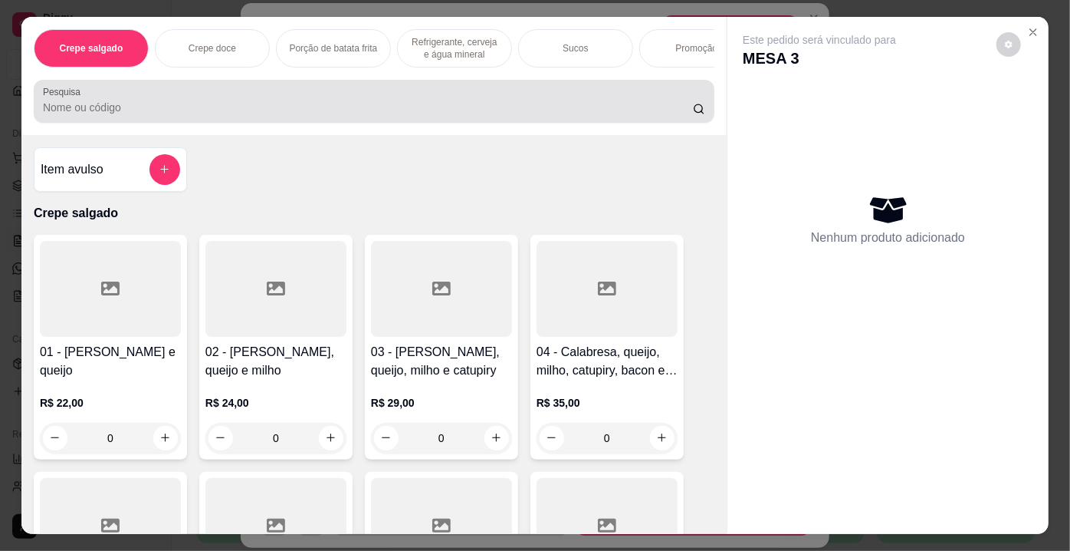
click at [293, 123] on div "Pesquisa" at bounding box center [374, 101] width 681 height 43
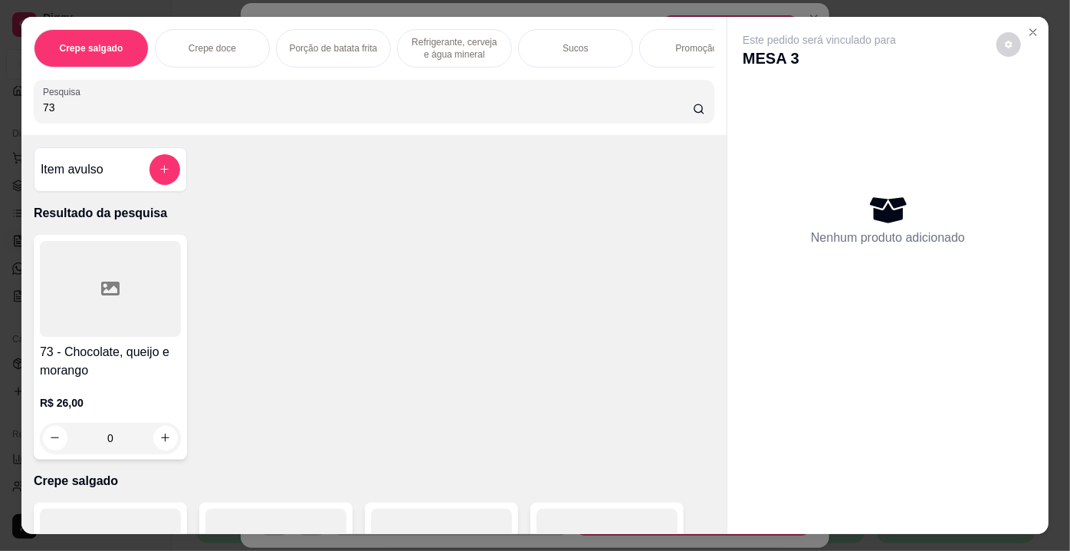
type input "73"
click at [102, 267] on div at bounding box center [110, 289] width 141 height 96
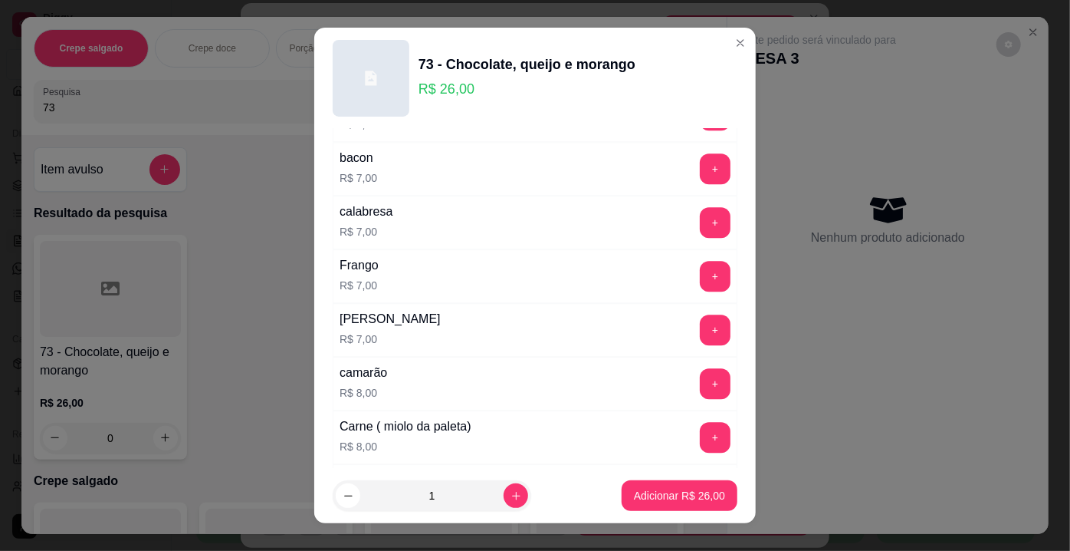
scroll to position [2490, 0]
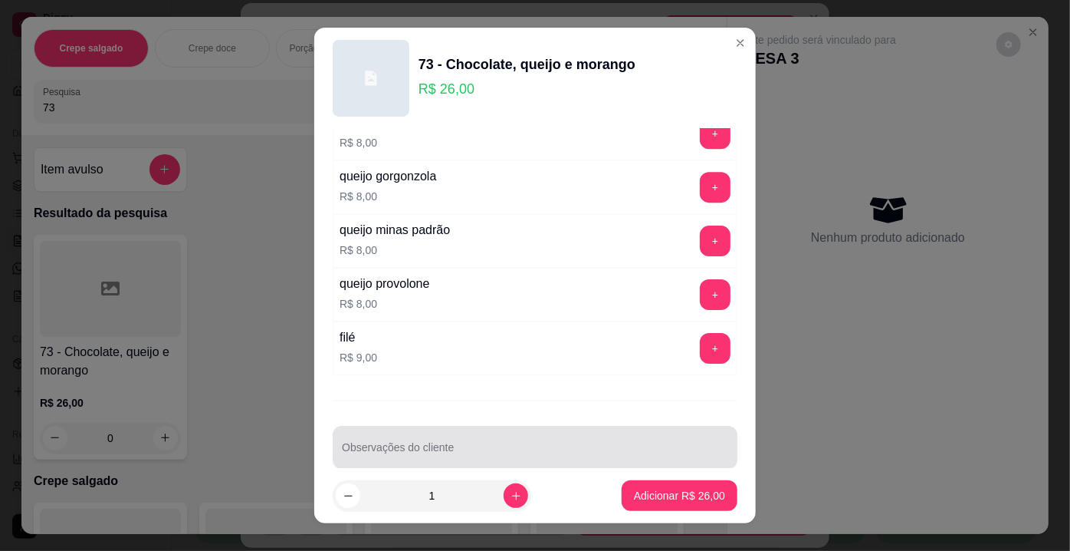
click at [566, 446] on input "Observações do cliente" at bounding box center [535, 453] width 386 height 15
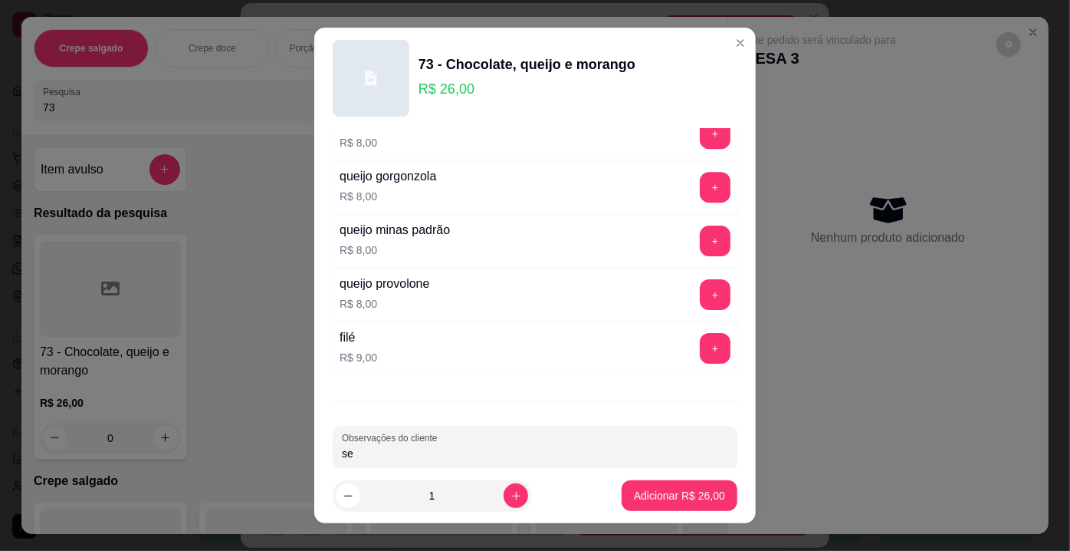
type input "s"
type input "SEM MORANGO COM BANANA"
click at [664, 498] on p "Adicionar R$ 26,00" at bounding box center [679, 495] width 91 height 15
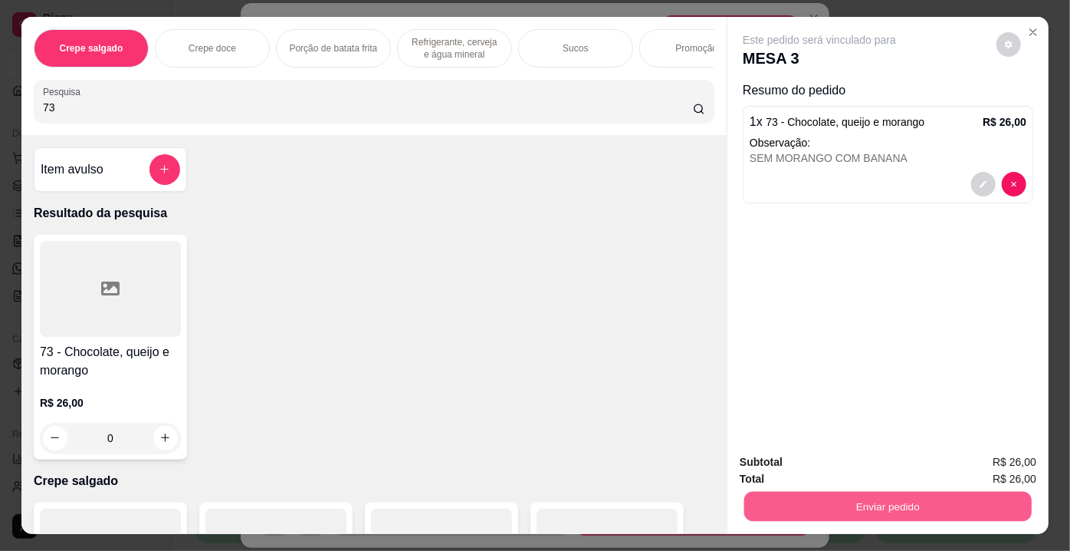
click at [857, 495] on button "Enviar pedido" at bounding box center [889, 507] width 288 height 30
click at [970, 464] on button "Enviar pedido" at bounding box center [997, 463] width 84 height 28
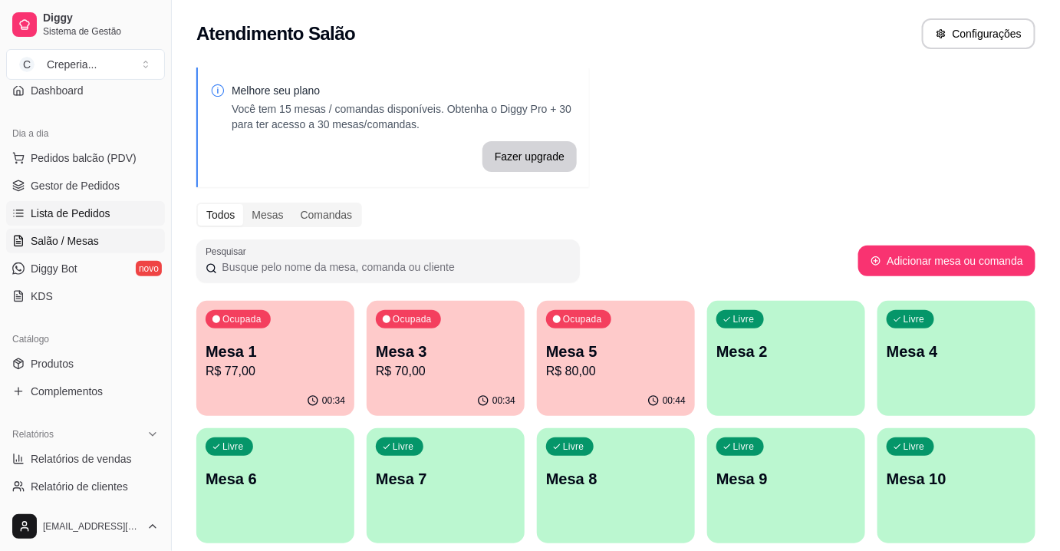
click at [94, 219] on link "Lista de Pedidos" at bounding box center [85, 213] width 159 height 25
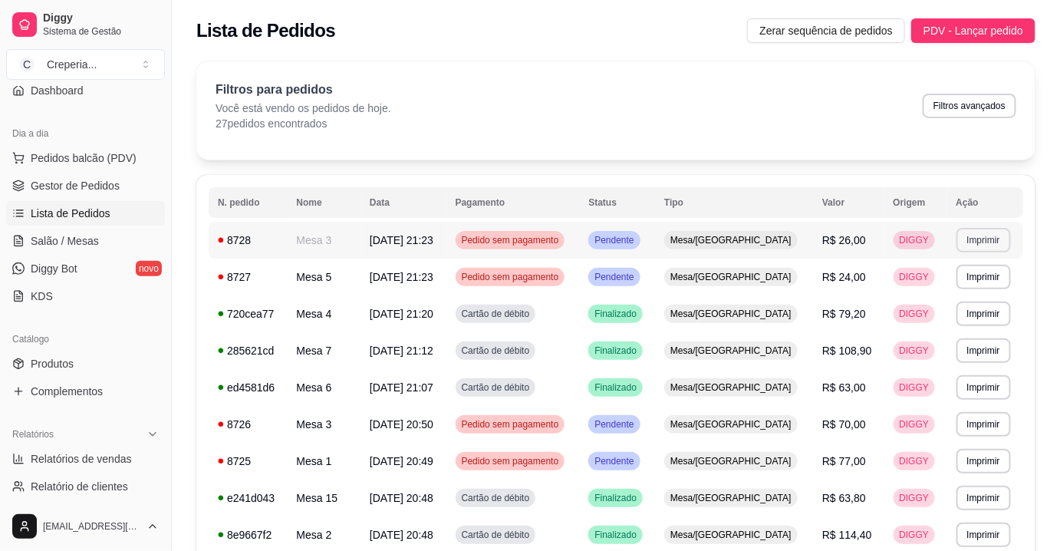
click at [998, 233] on button "Imprimir" at bounding box center [983, 240] width 54 height 25
click at [919, 291] on button "IMPRESSORA" at bounding box center [951, 293] width 107 height 24
click at [884, 541] on td "DIGGY" at bounding box center [915, 534] width 63 height 37
click at [87, 233] on span "Salão / Mesas" at bounding box center [65, 240] width 68 height 15
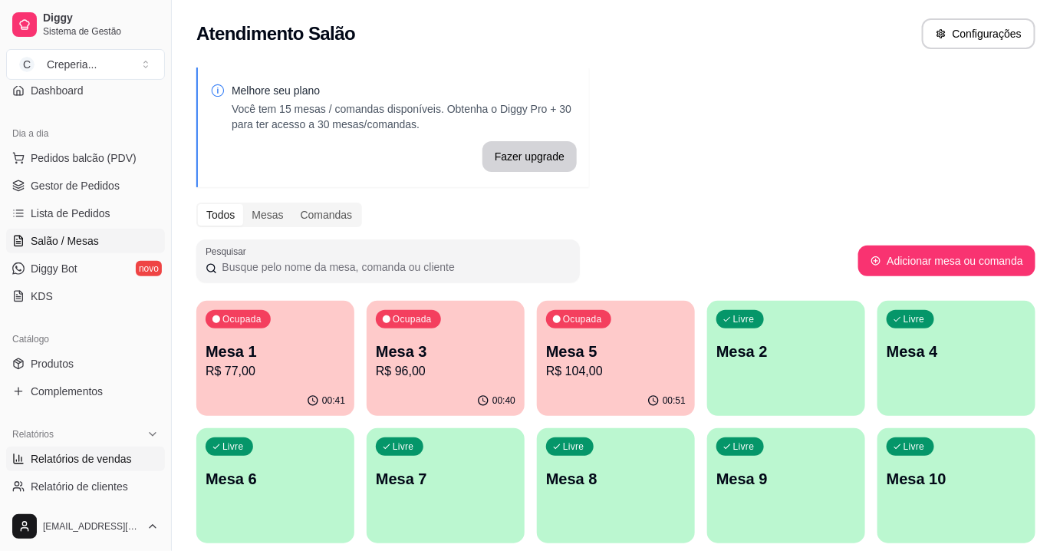
click at [98, 451] on span "Relatórios de vendas" at bounding box center [81, 458] width 101 height 15
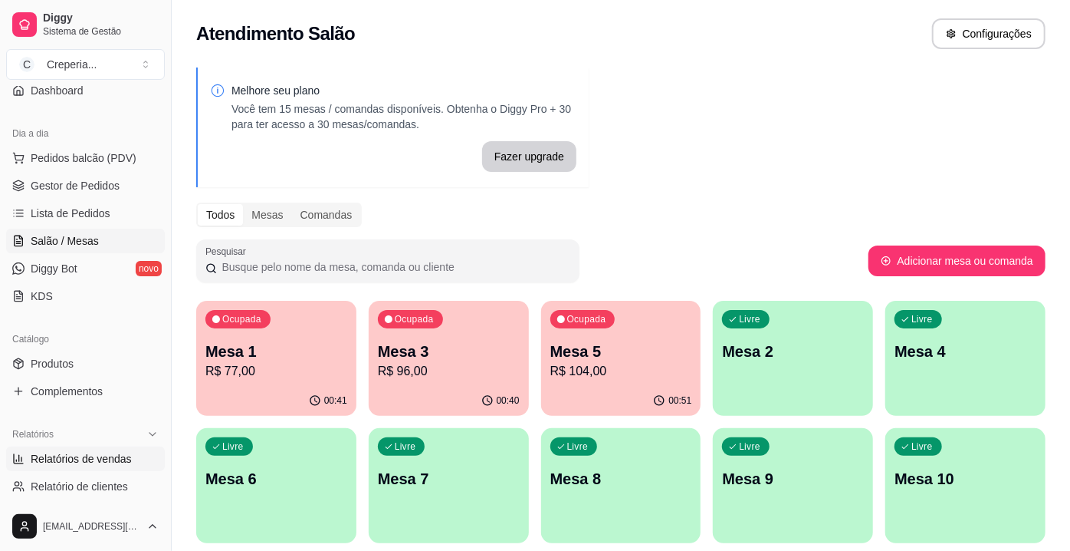
select select "ALL"
select select "0"
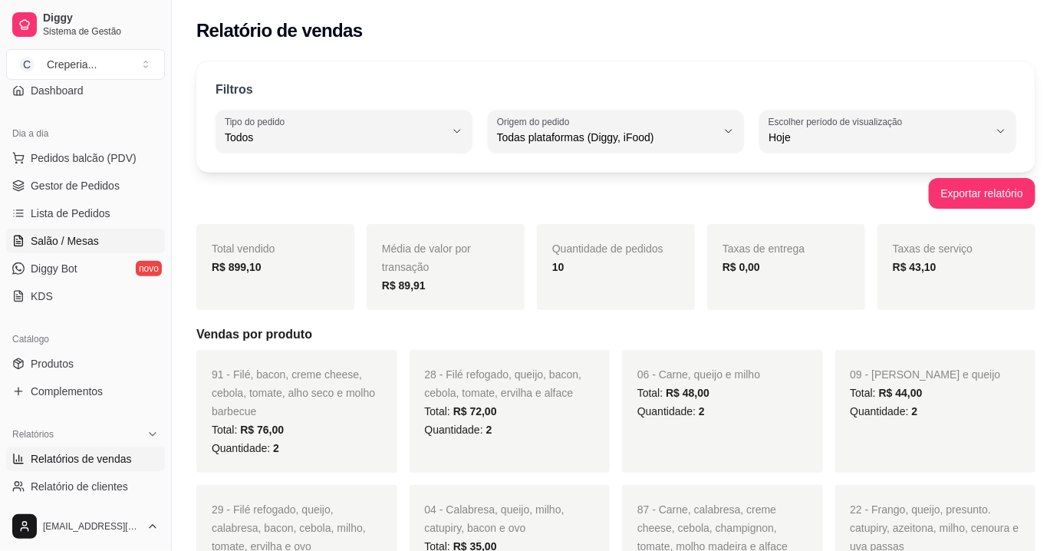
click at [84, 239] on span "Salão / Mesas" at bounding box center [65, 240] width 68 height 15
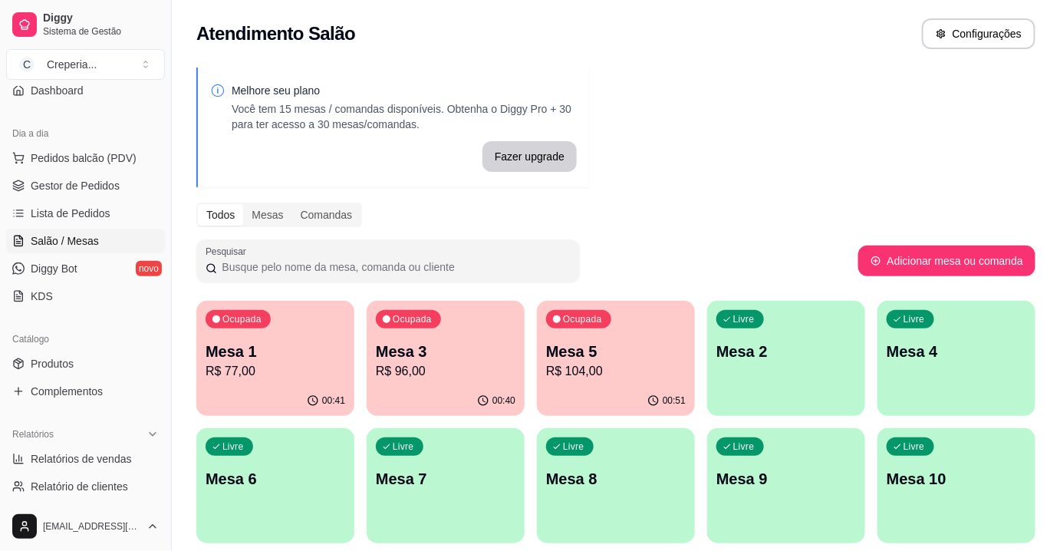
click at [458, 462] on div "Livre Mesa 7" at bounding box center [446, 476] width 158 height 97
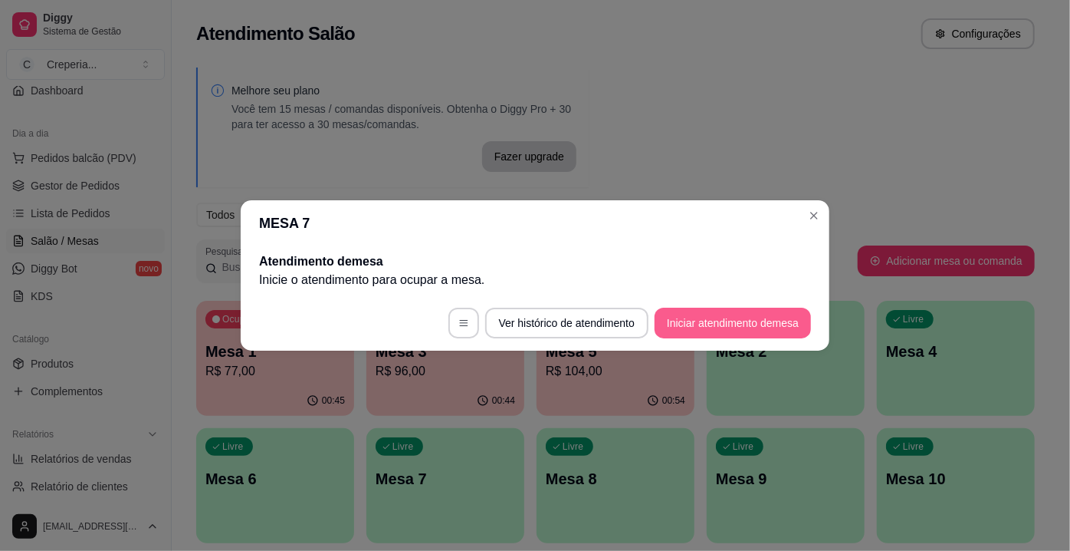
click at [689, 324] on button "Iniciar atendimento de mesa" at bounding box center [733, 322] width 156 height 31
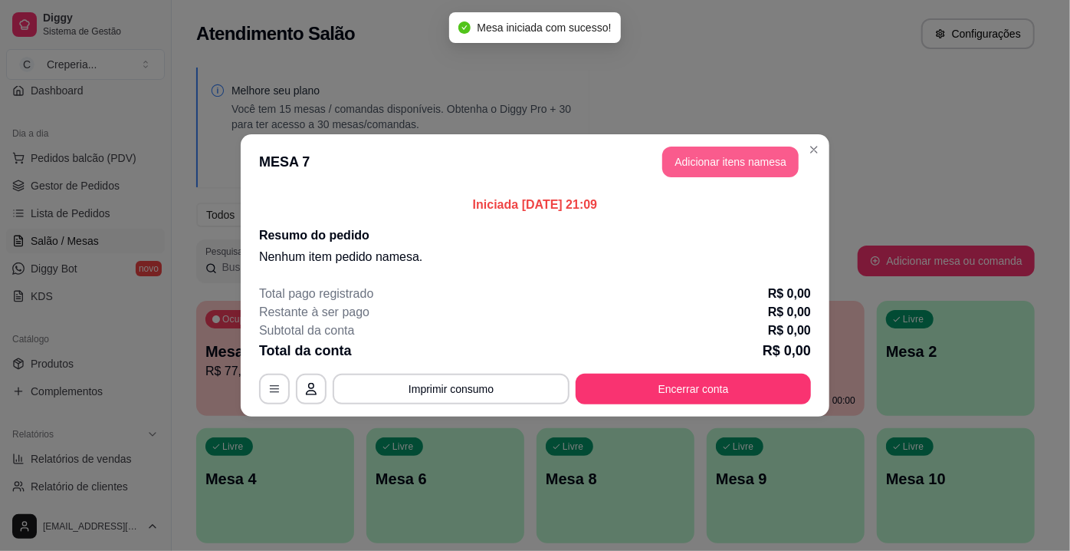
click at [699, 159] on button "Adicionar itens na mesa" at bounding box center [731, 161] width 136 height 31
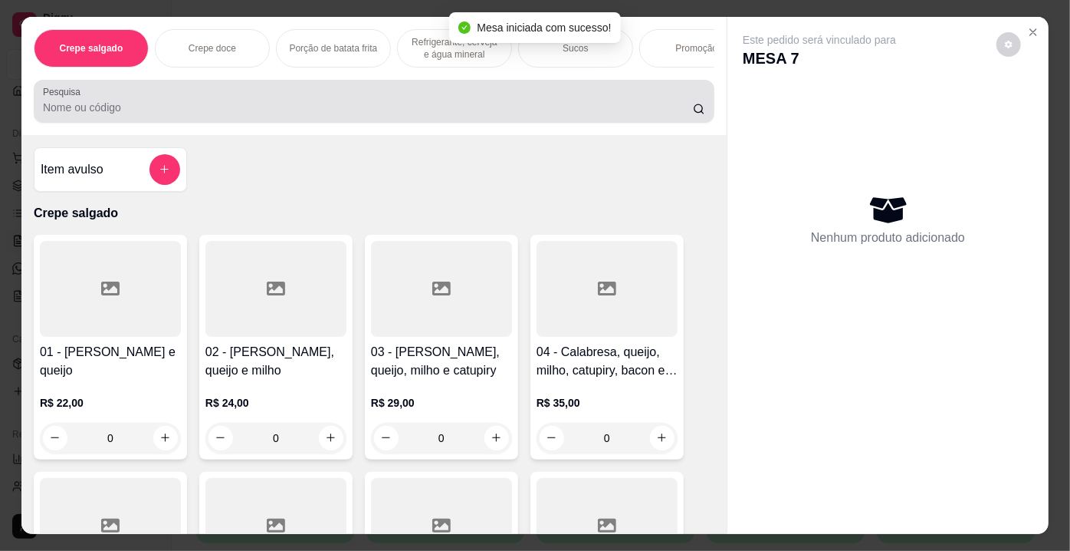
click at [194, 123] on div "Pesquisa" at bounding box center [374, 101] width 681 height 43
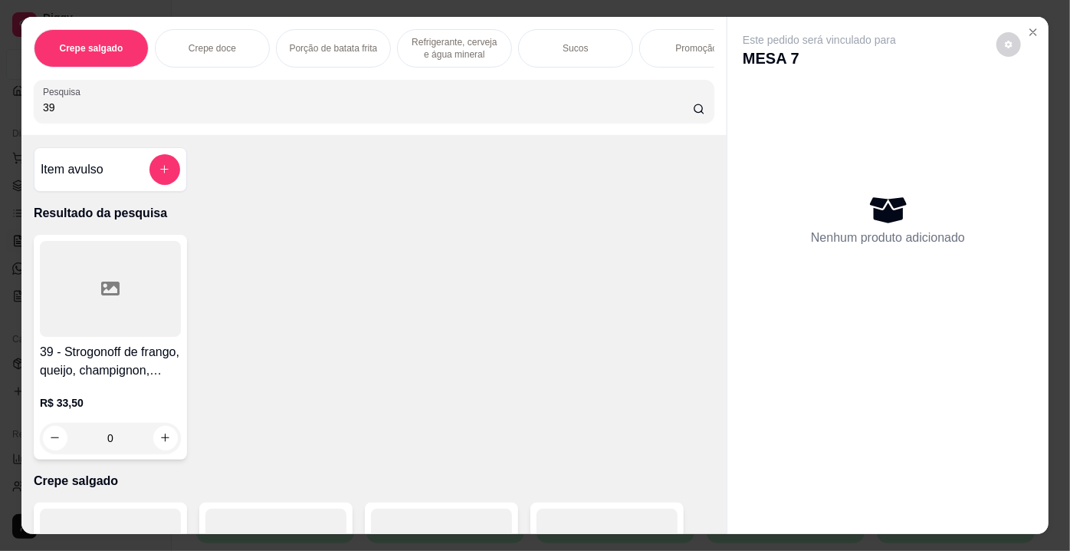
type input "39"
click at [143, 285] on div at bounding box center [110, 289] width 141 height 96
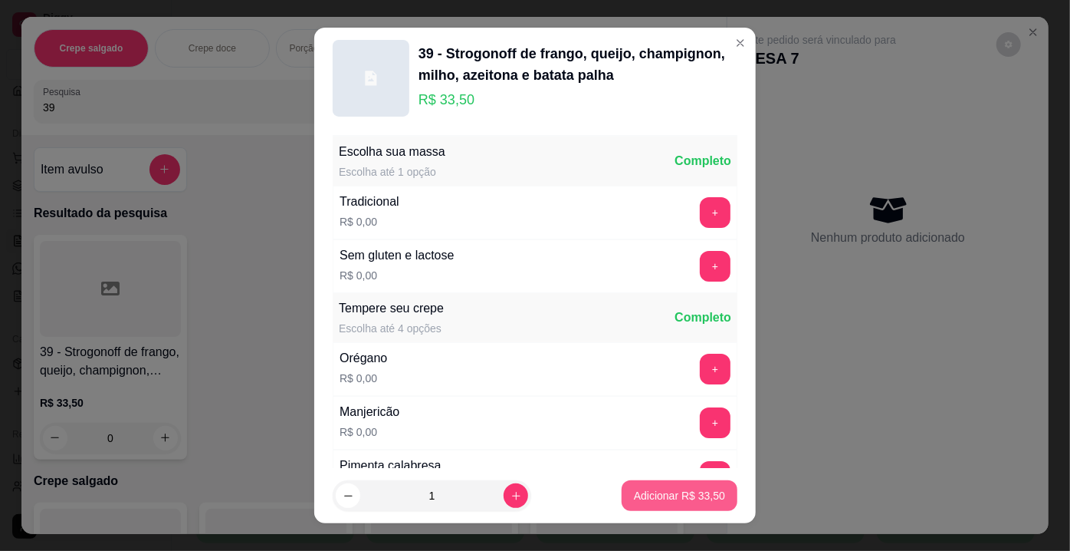
click at [676, 490] on p "Adicionar R$ 33,50" at bounding box center [679, 495] width 91 height 15
type input "1"
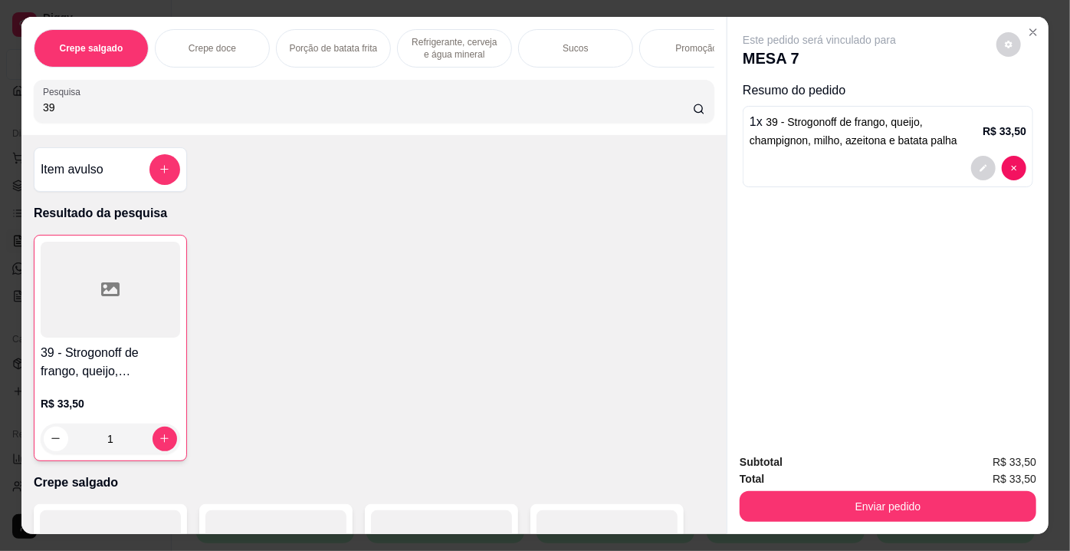
drag, startPoint x: 90, startPoint y: 115, endPoint x: 18, endPoint y: 117, distance: 71.3
click at [21, 117] on div "Crepe salgado Crepe doce Porção de batata frita Refrigerante, cerveja e água mi…" at bounding box center [373, 76] width 705 height 118
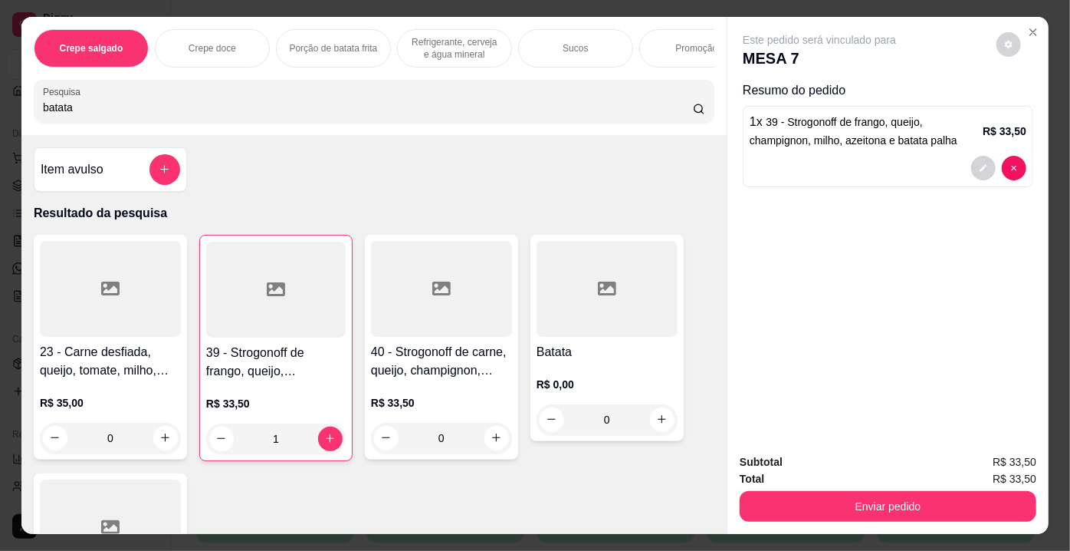
type input "batata"
click at [570, 327] on div at bounding box center [607, 289] width 141 height 96
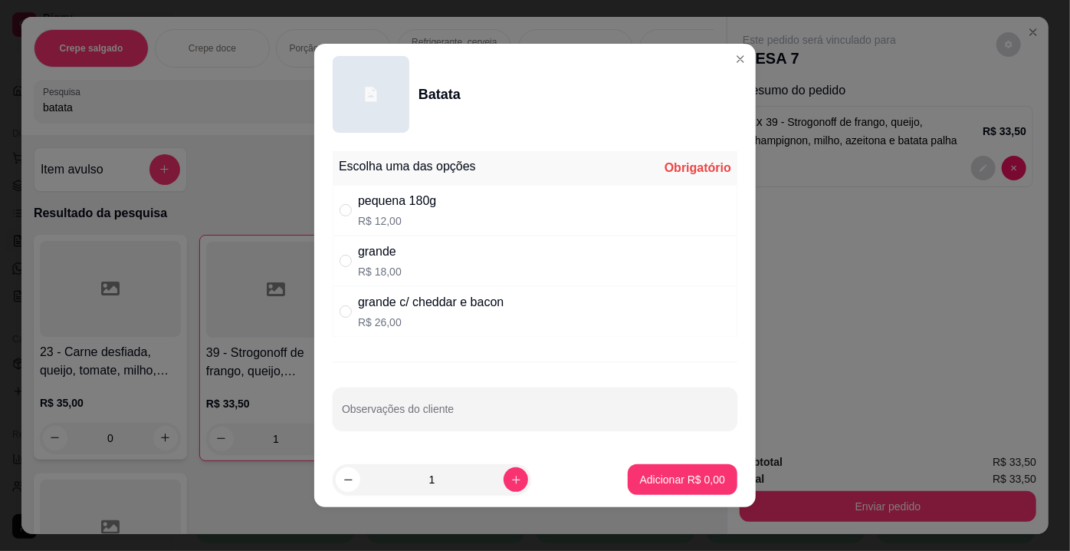
click at [421, 309] on div "grande c/ cheddar e bacon" at bounding box center [431, 302] width 146 height 18
radio input "true"
click at [634, 475] on p "Adicionar R$ 26,00" at bounding box center [679, 479] width 91 height 15
type input "1"
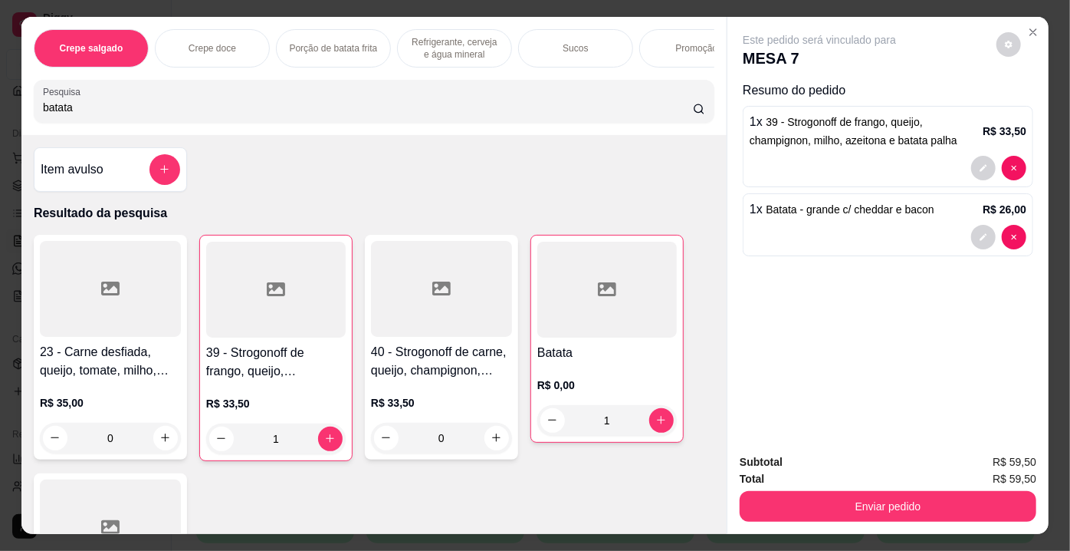
drag, startPoint x: 127, startPoint y: 113, endPoint x: 43, endPoint y: 113, distance: 83.6
click at [43, 113] on input "batata" at bounding box center [368, 107] width 650 height 15
type input "b"
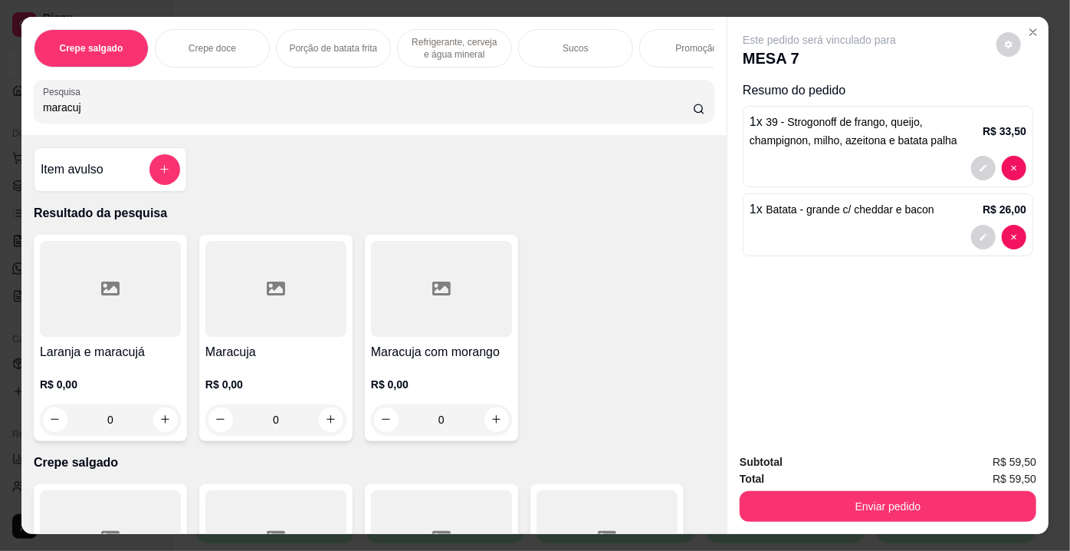
type input "maracuj"
click at [300, 324] on div at bounding box center [276, 289] width 141 height 96
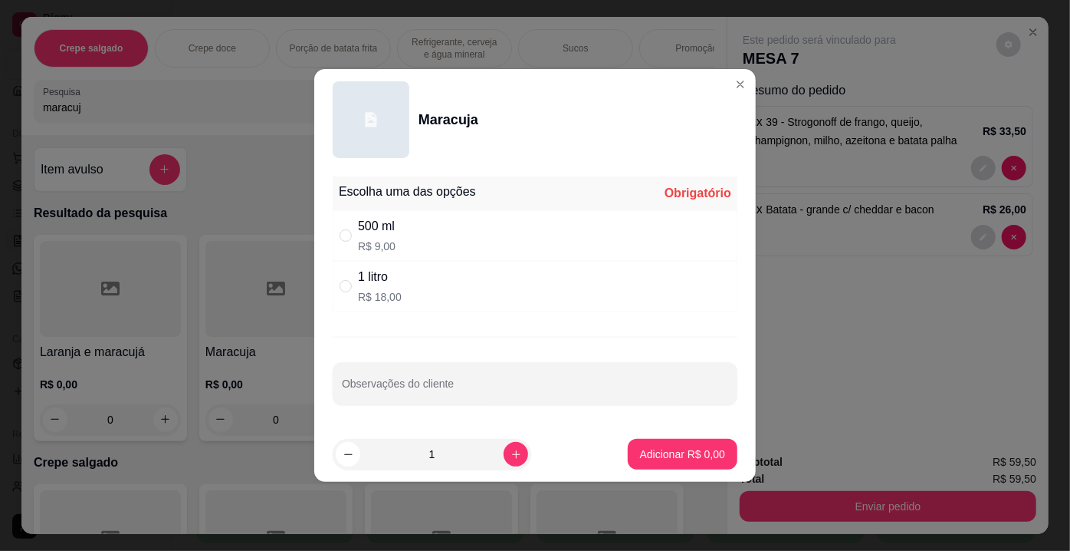
click at [449, 286] on div "1 litro R$ 18,00" at bounding box center [535, 286] width 405 height 51
radio input "true"
click at [665, 444] on button "Adicionar R$ 18,00" at bounding box center [680, 454] width 116 height 31
type input "1"
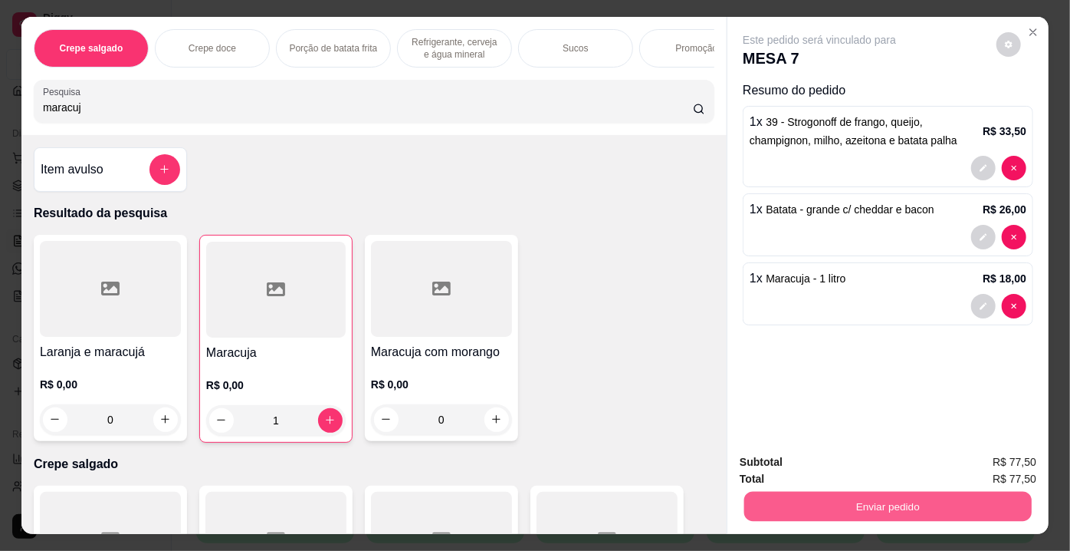
click at [861, 506] on button "Enviar pedido" at bounding box center [889, 507] width 288 height 30
click at [976, 462] on button "Enviar pedido" at bounding box center [997, 463] width 87 height 29
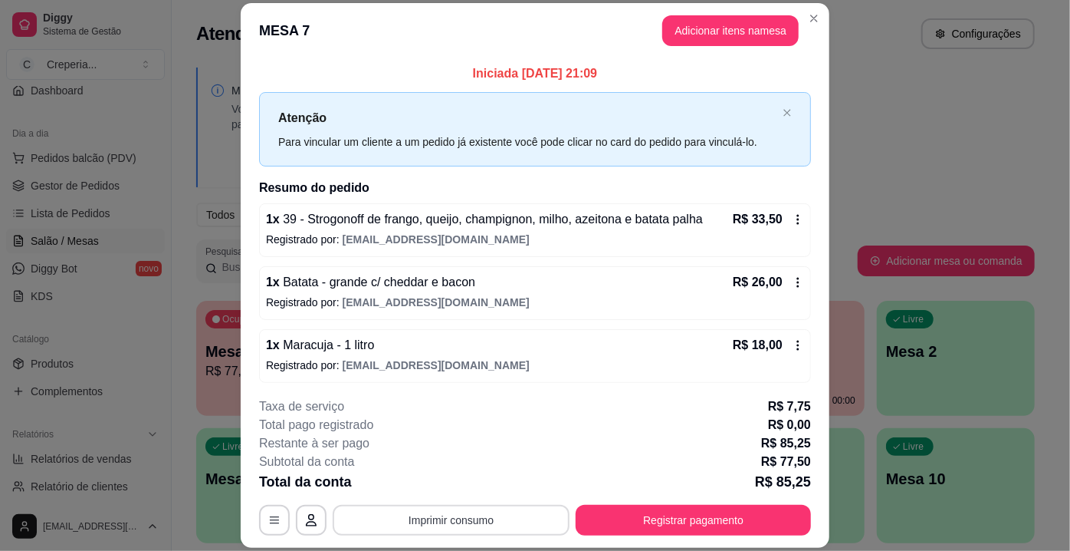
click at [521, 513] on button "Imprimir consumo" at bounding box center [451, 520] width 237 height 31
click at [466, 487] on button "IMPRESSORA" at bounding box center [450, 485] width 107 height 24
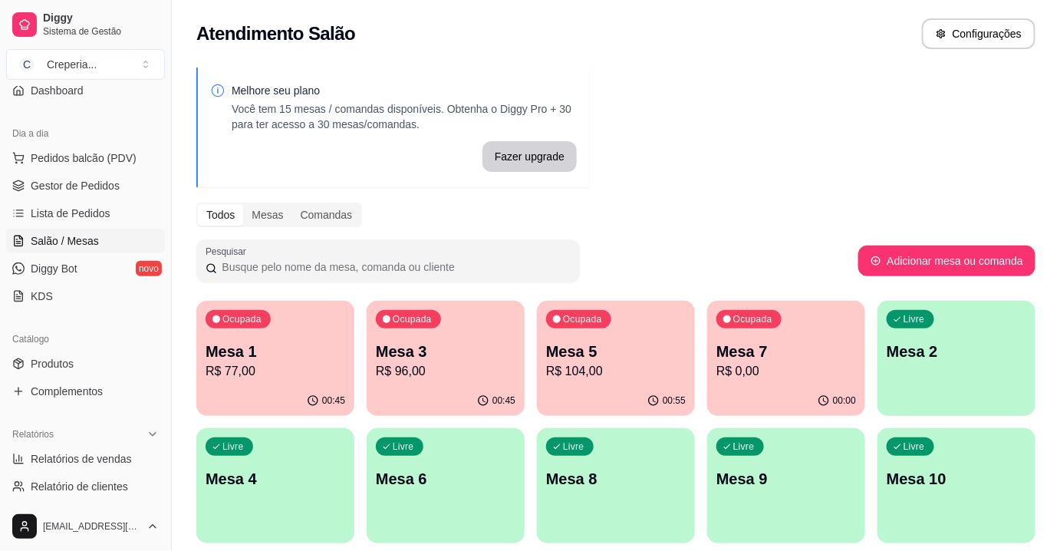
click at [446, 454] on div "Livre Mesa 6" at bounding box center [446, 476] width 158 height 97
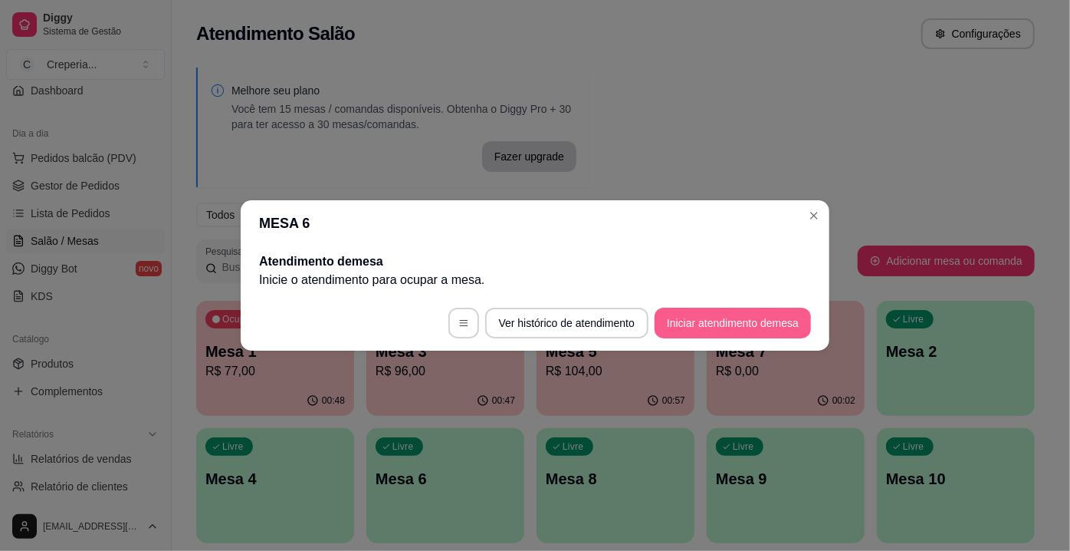
click at [724, 331] on button "Iniciar atendimento de mesa" at bounding box center [733, 322] width 156 height 31
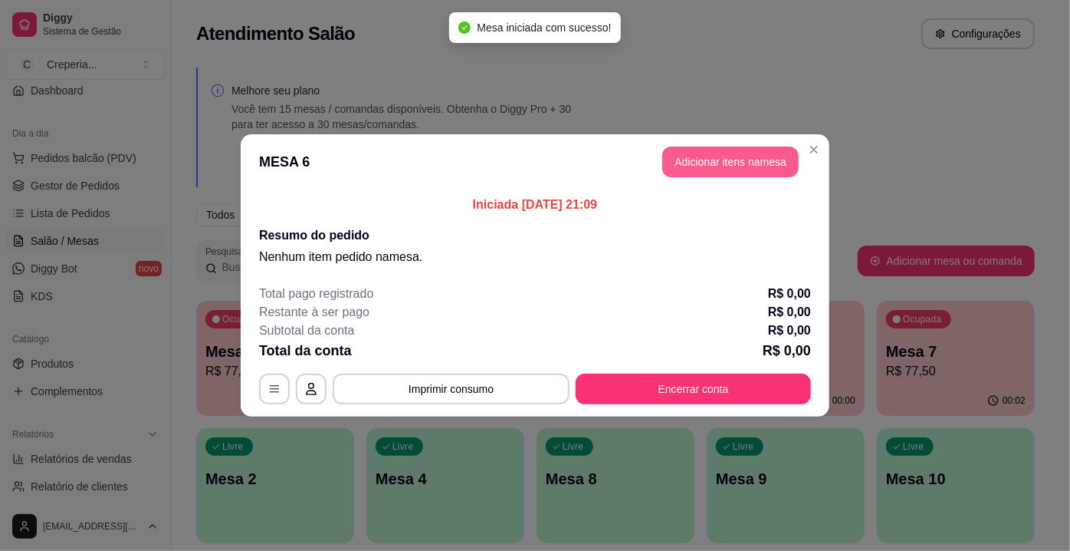
click at [728, 159] on button "Adicionar itens na mesa" at bounding box center [731, 161] width 136 height 31
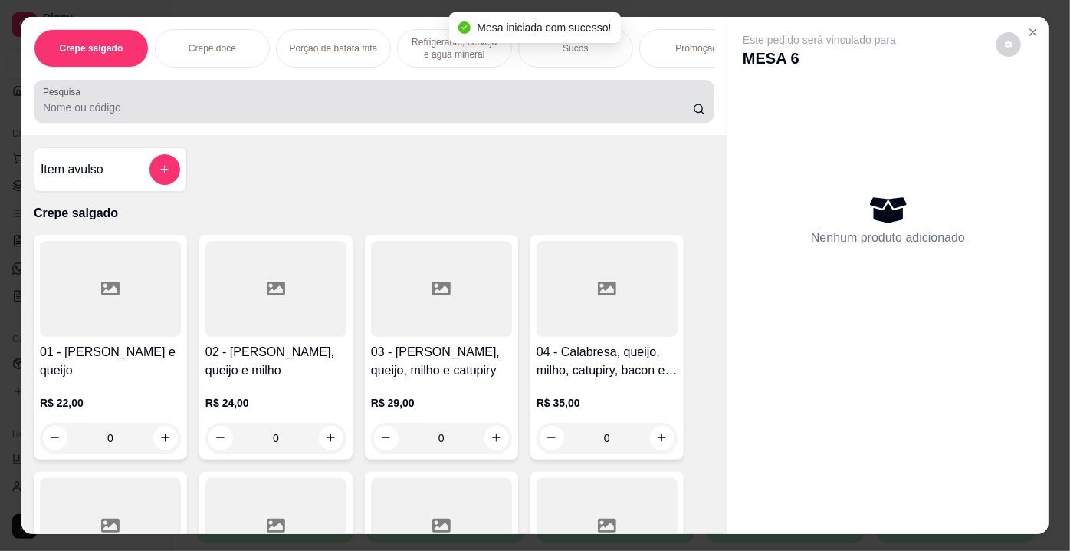
click at [212, 123] on div "Pesquisa" at bounding box center [374, 101] width 681 height 43
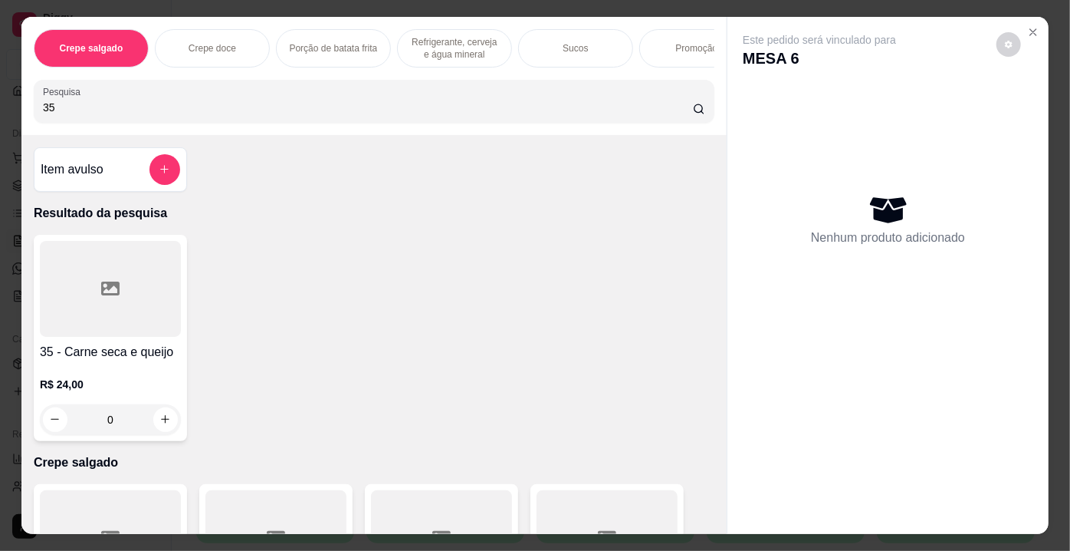
type input "35"
click at [127, 309] on div at bounding box center [110, 289] width 141 height 96
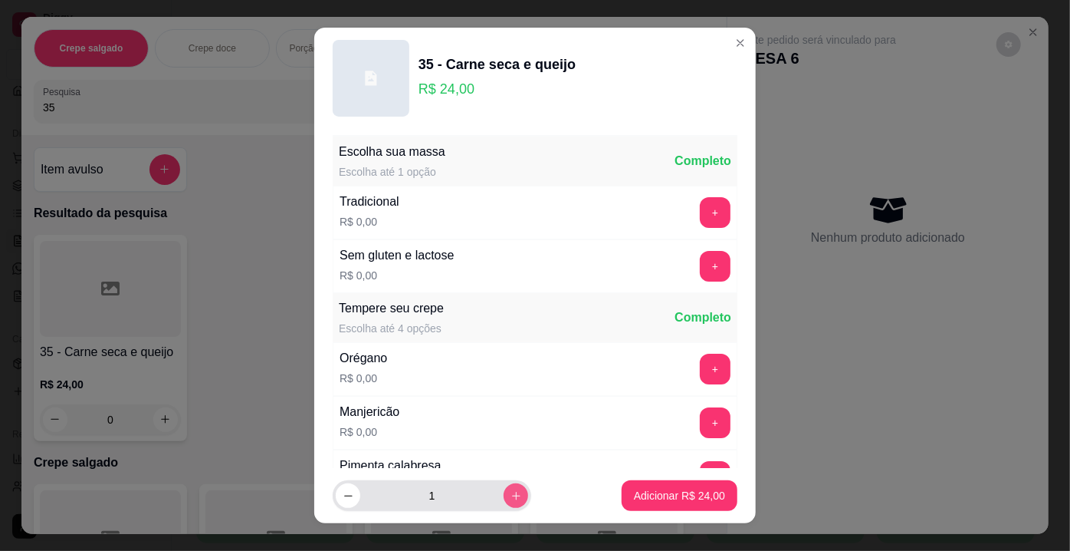
click at [511, 494] on icon "increase-product-quantity" at bounding box center [517, 496] width 12 height 12
type input "2"
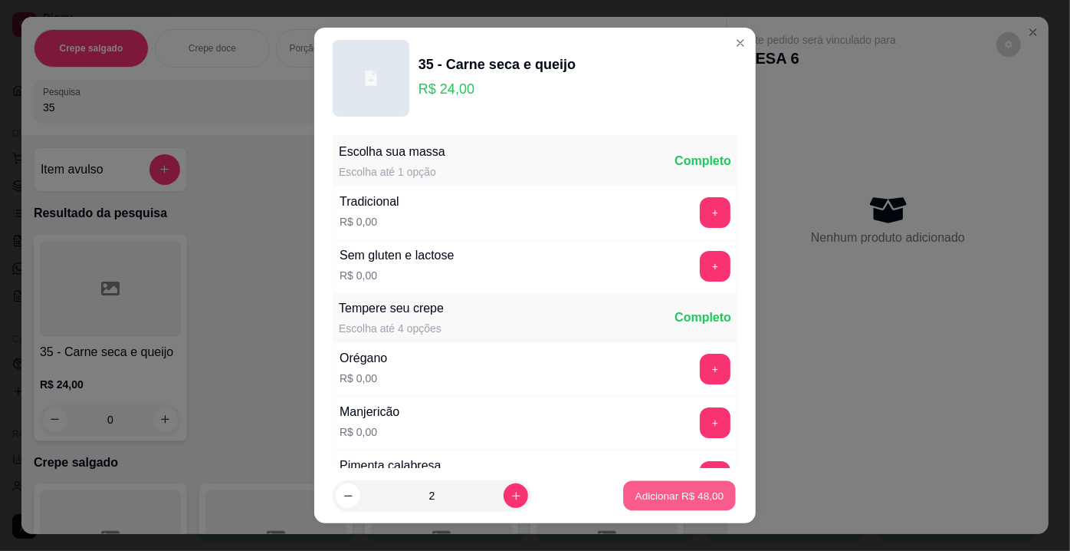
click at [658, 501] on p "Adicionar R$ 48,00" at bounding box center [680, 495] width 89 height 15
type input "2"
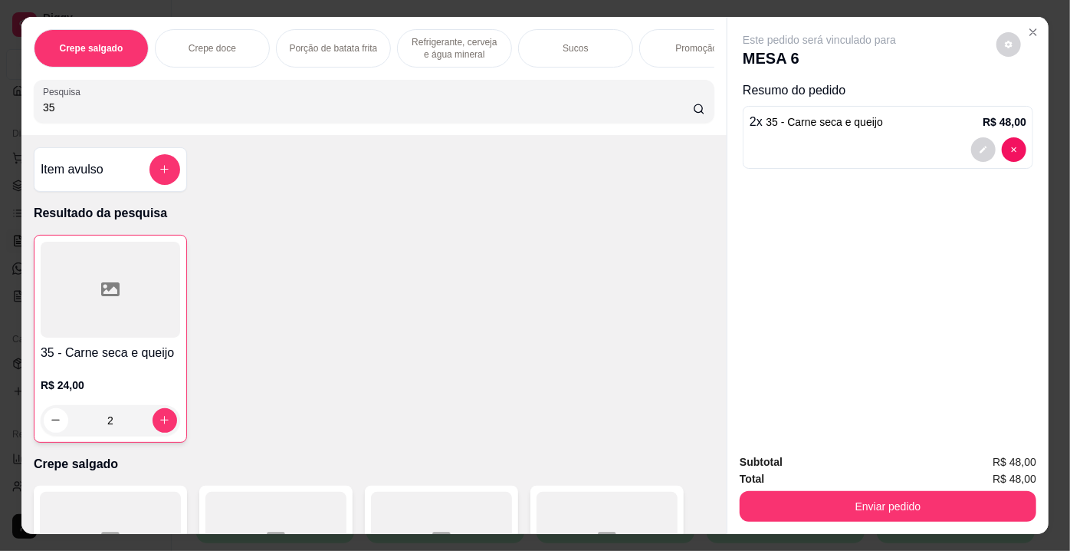
drag, startPoint x: 74, startPoint y: 113, endPoint x: 0, endPoint y: 120, distance: 73.9
click at [0, 120] on div "Crepe salgado Crepe doce Porção de batata frita Refrigerante, cerveja e água mi…" at bounding box center [535, 275] width 1070 height 551
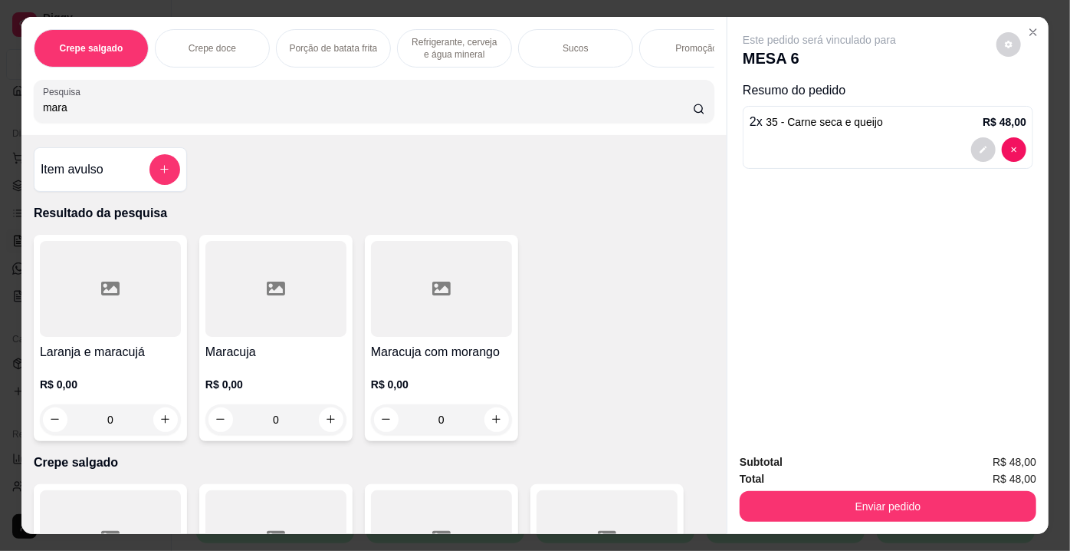
type input "mara"
click at [321, 307] on div at bounding box center [276, 289] width 141 height 96
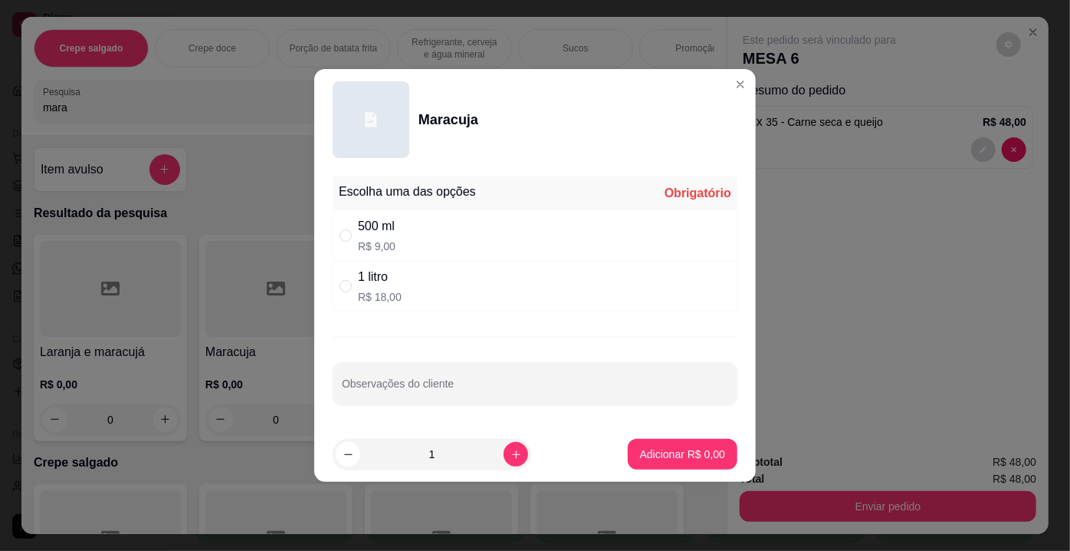
click at [417, 271] on div "1 litro R$ 18,00" at bounding box center [535, 286] width 405 height 51
radio input "true"
click at [710, 452] on p "Adicionar R$ 18,00" at bounding box center [680, 453] width 89 height 15
type input "1"
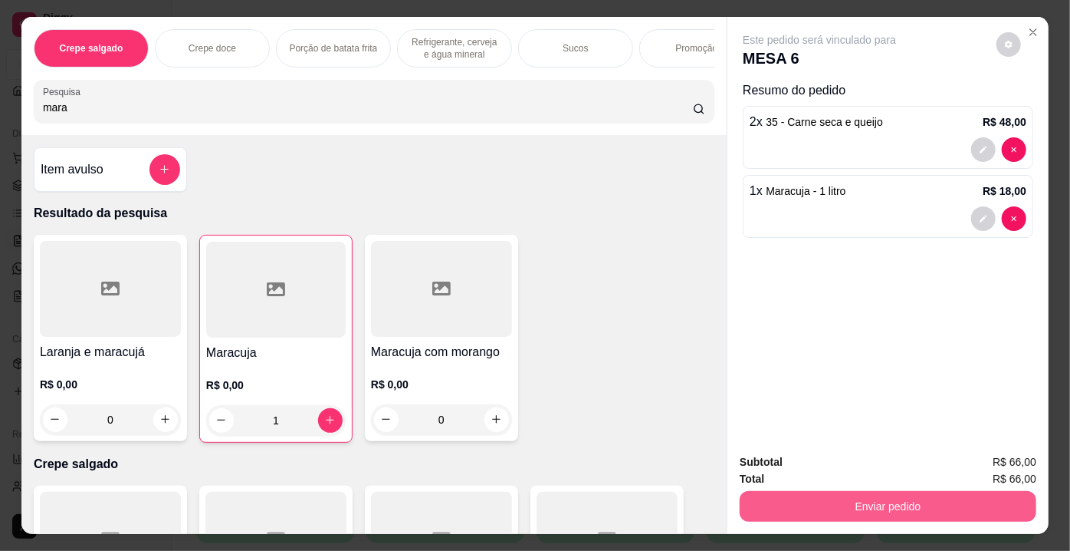
click at [811, 506] on button "Enviar pedido" at bounding box center [888, 506] width 297 height 31
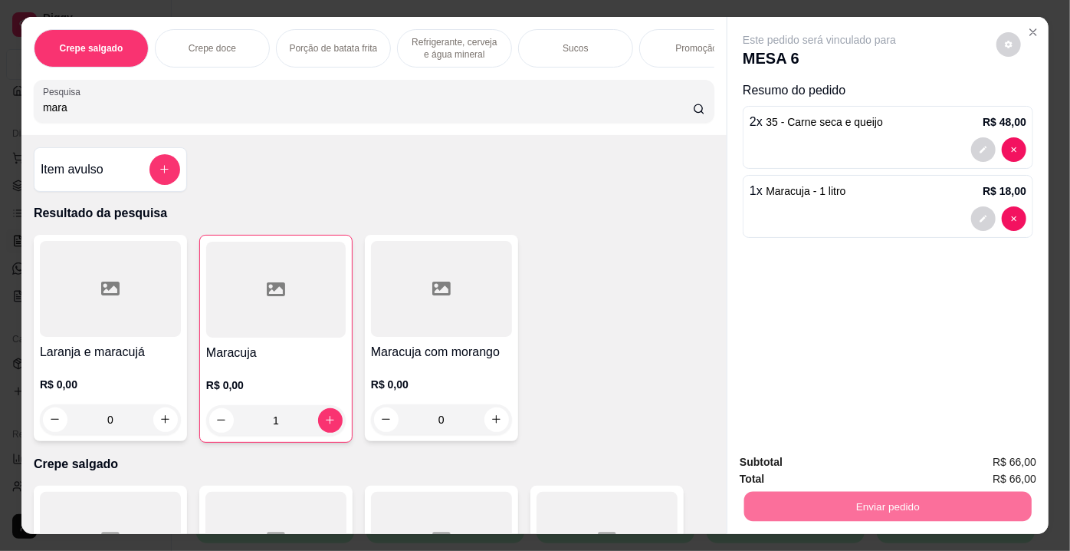
click at [980, 462] on button "Enviar pedido" at bounding box center [997, 463] width 84 height 28
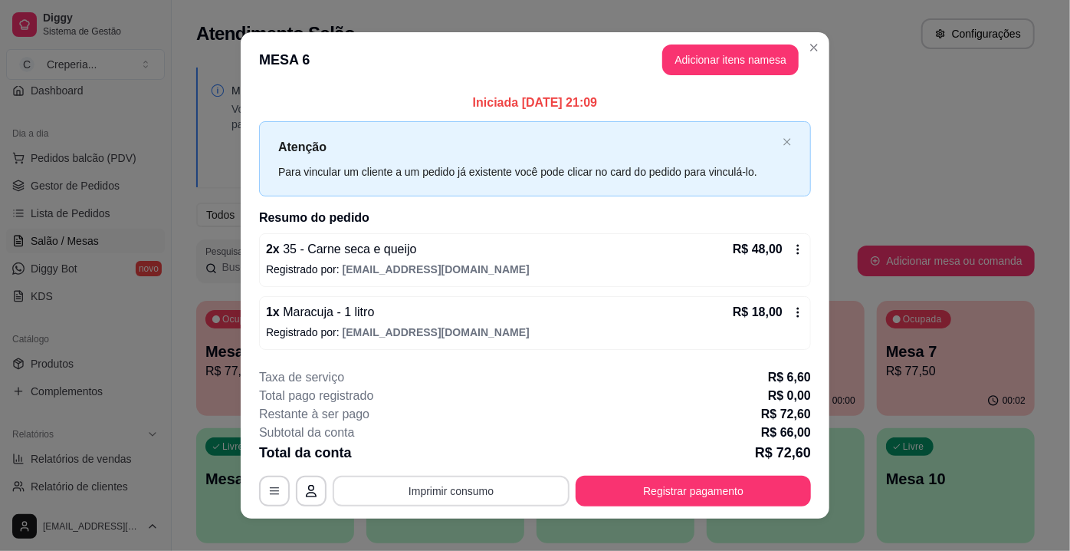
click at [504, 495] on button "Imprimir consumo" at bounding box center [451, 490] width 237 height 31
click at [484, 450] on button "IMPRESSORA" at bounding box center [450, 454] width 107 height 24
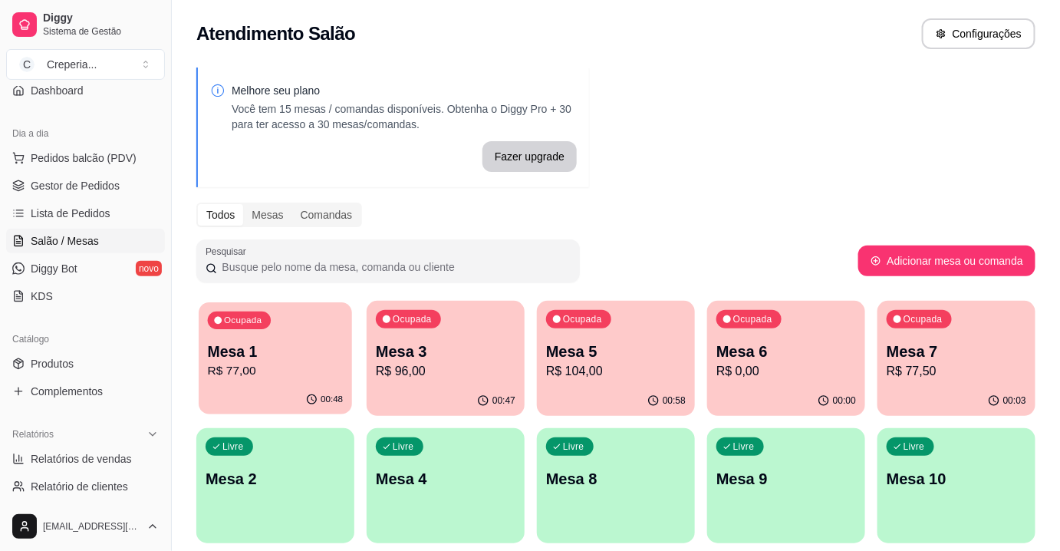
click at [246, 331] on div "Ocupada Mesa 1 R$ 77,00" at bounding box center [275, 343] width 153 height 83
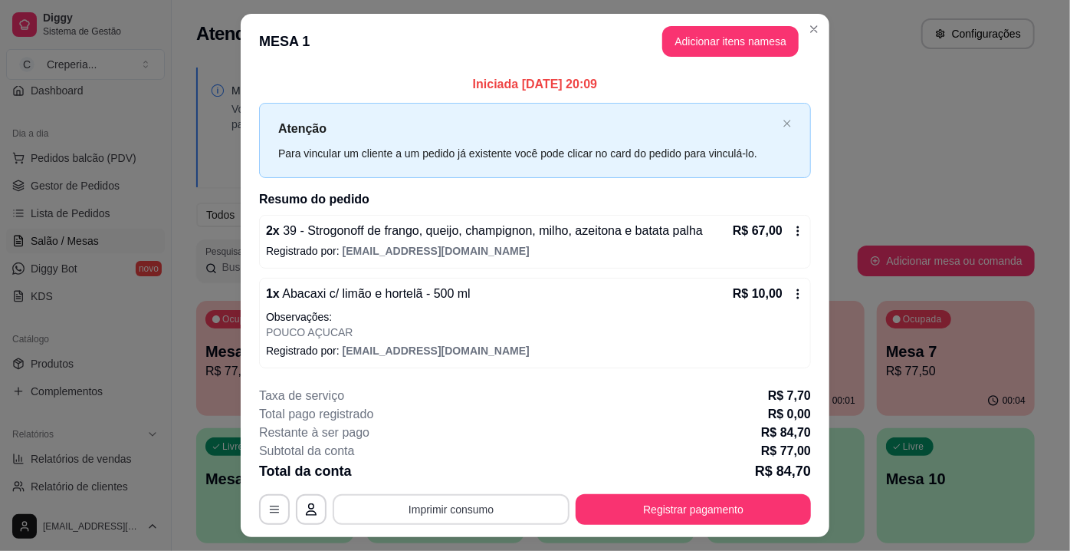
click at [423, 510] on button "Imprimir consumo" at bounding box center [451, 509] width 237 height 31
click at [449, 482] on button "IMPRESSORA" at bounding box center [451, 473] width 111 height 25
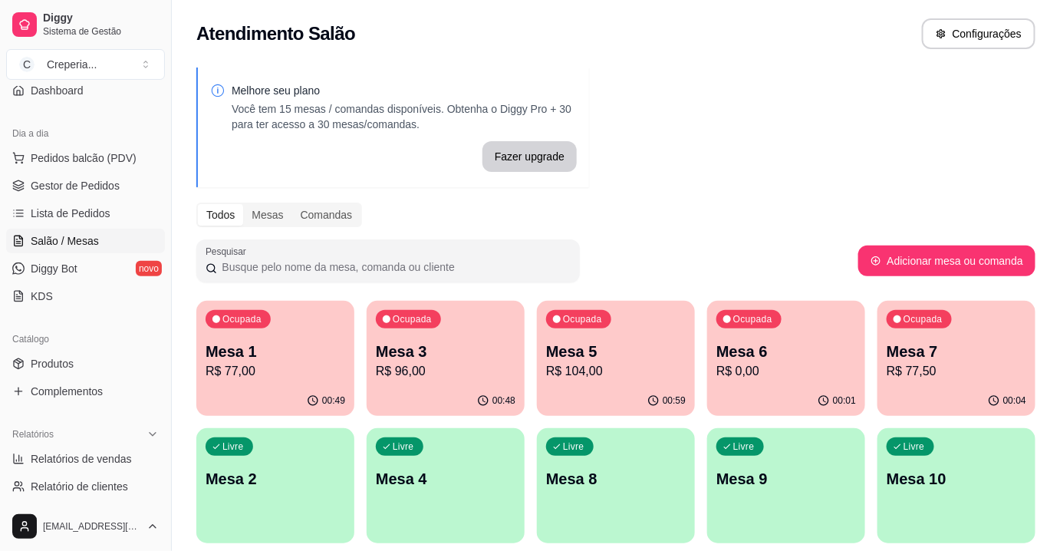
click at [326, 332] on div "Ocupada Mesa 1 R$ 77,00" at bounding box center [275, 343] width 158 height 85
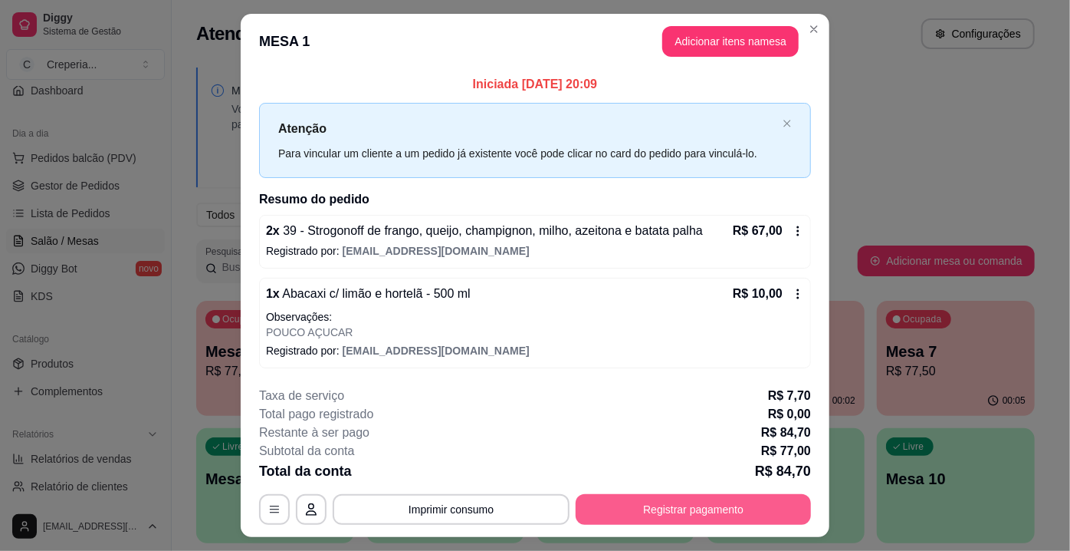
click at [691, 505] on button "Registrar pagamento" at bounding box center [693, 509] width 235 height 31
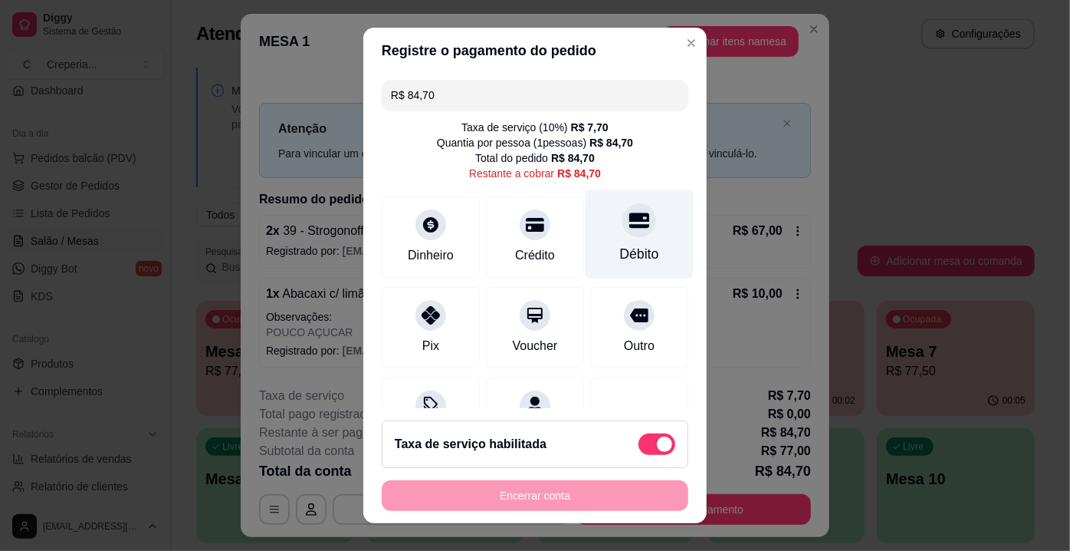
click at [623, 232] on div at bounding box center [640, 220] width 34 height 34
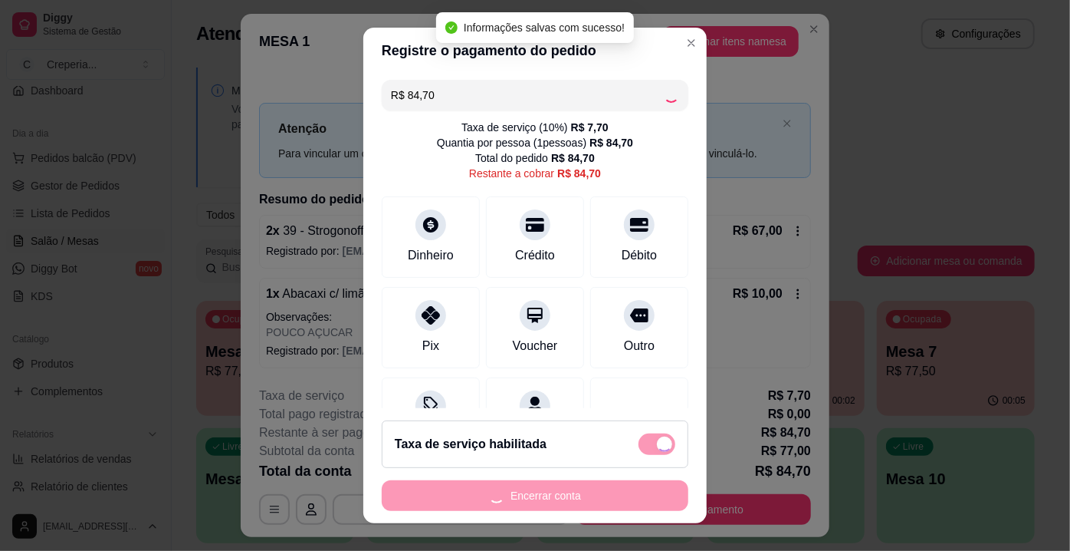
type input "R$ 0,00"
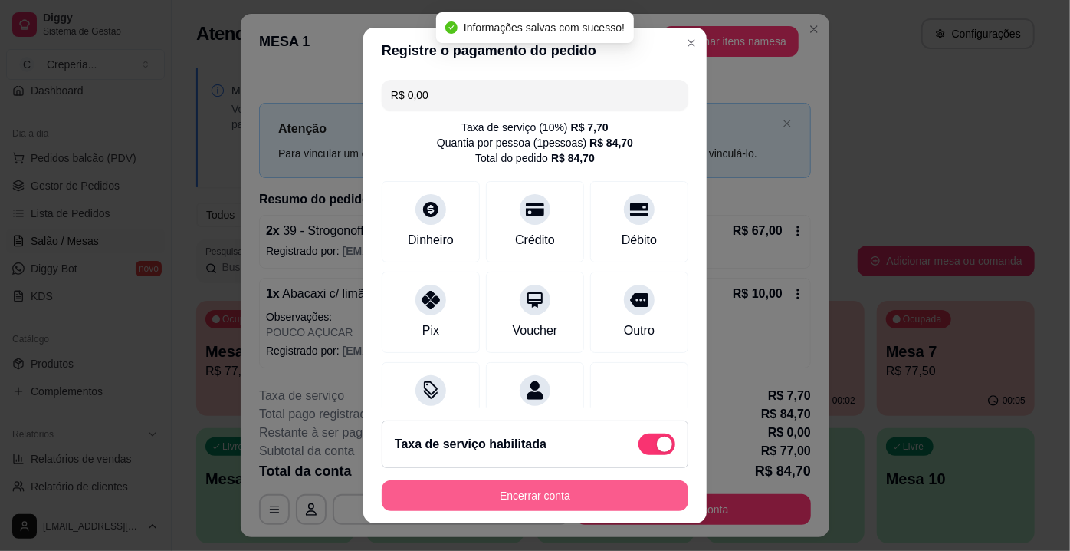
click at [554, 499] on button "Encerrar conta" at bounding box center [535, 495] width 307 height 31
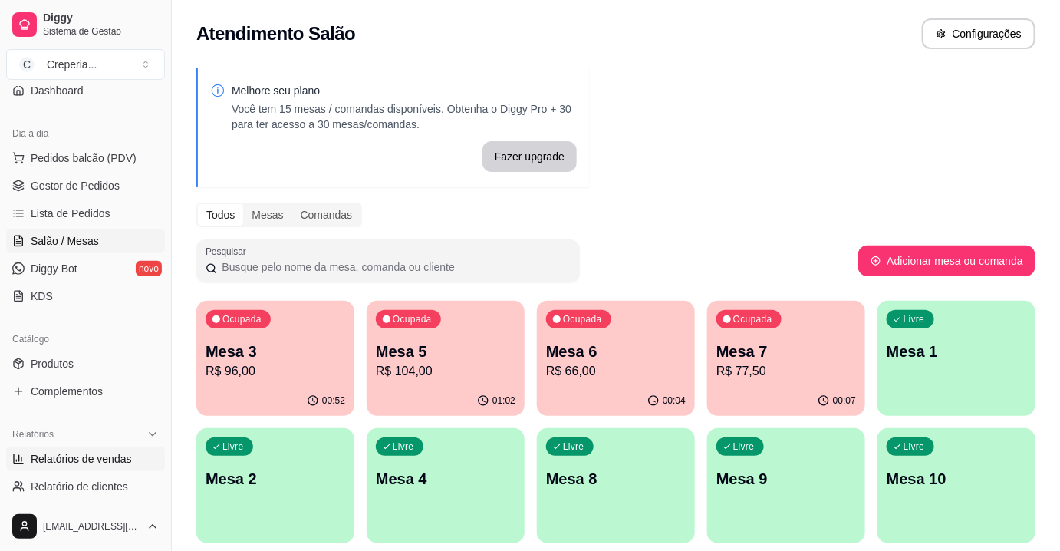
click at [117, 462] on span "Relatórios de vendas" at bounding box center [81, 458] width 101 height 15
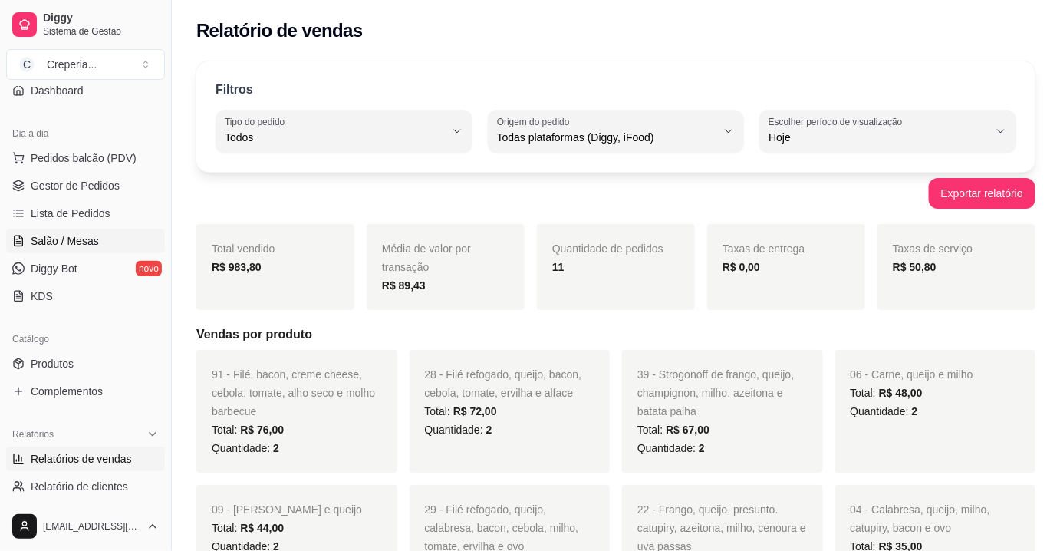
click at [80, 242] on span "Salão / Mesas" at bounding box center [65, 240] width 68 height 15
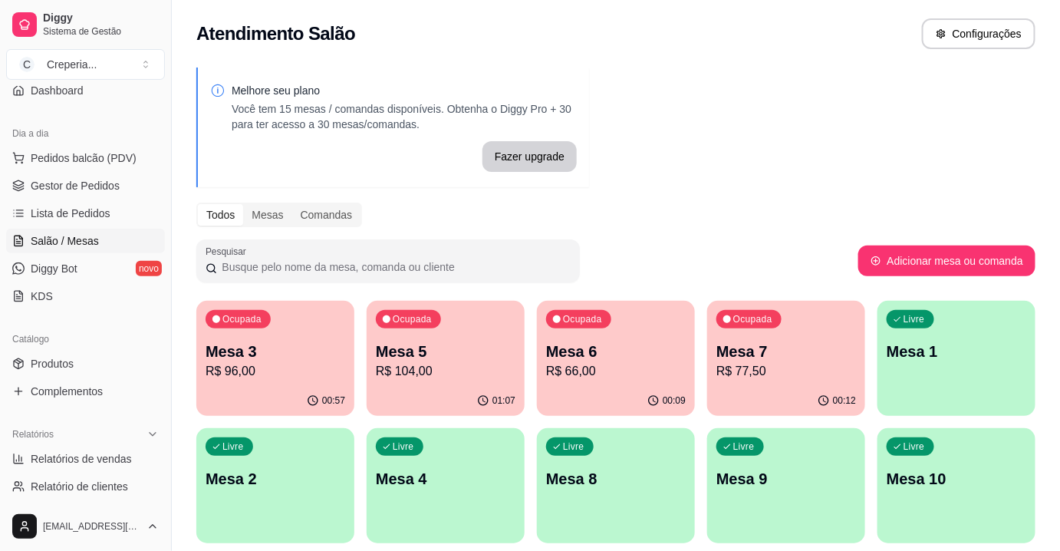
click at [668, 199] on div "Melhore seu plano Você tem 15 mesas / comandas disponíveis. Obtenha o Diggy Pro…" at bounding box center [616, 373] width 888 height 630
click at [117, 460] on span "Relatórios de vendas" at bounding box center [81, 458] width 101 height 15
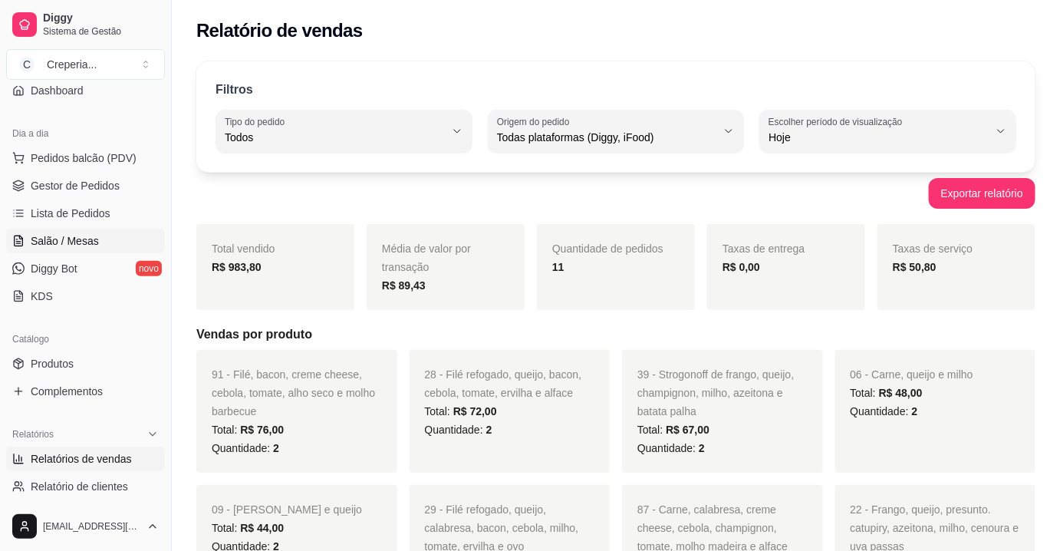
click at [70, 245] on span "Salão / Mesas" at bounding box center [65, 240] width 68 height 15
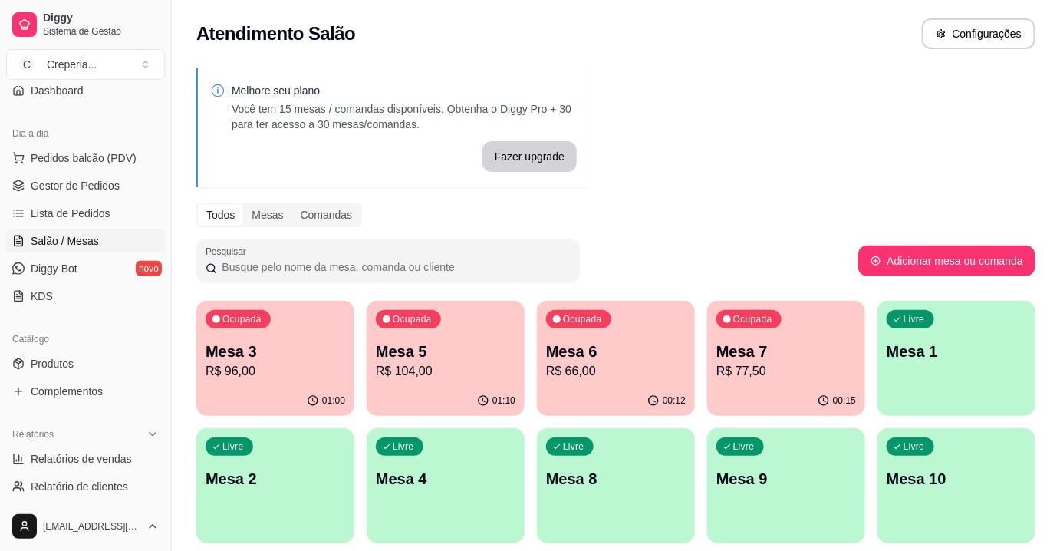
click at [301, 370] on p "R$ 96,00" at bounding box center [276, 371] width 140 height 18
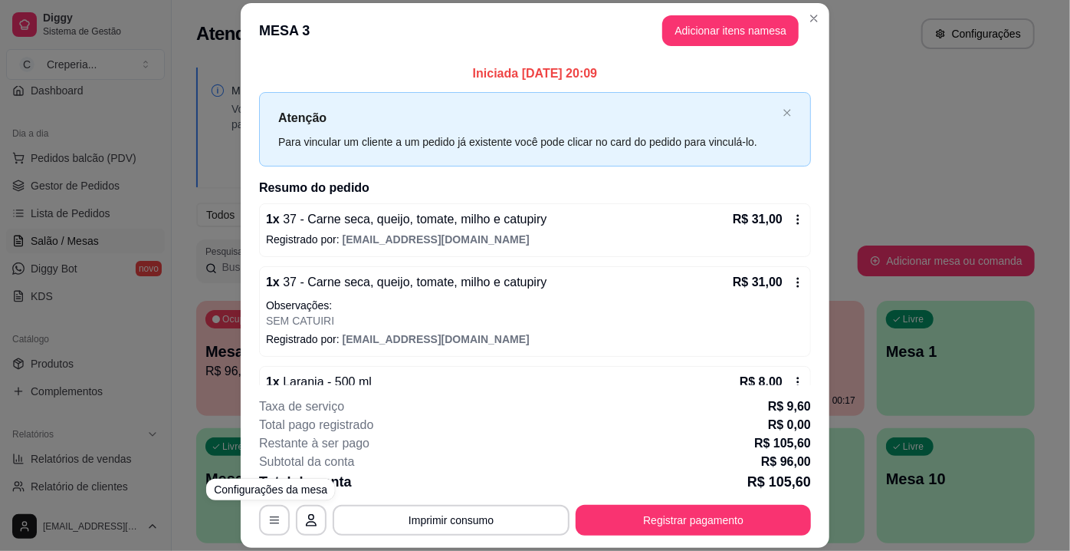
click at [252, 515] on footer "**********" at bounding box center [535, 466] width 589 height 163
click at [275, 515] on button "button" at bounding box center [274, 520] width 31 height 31
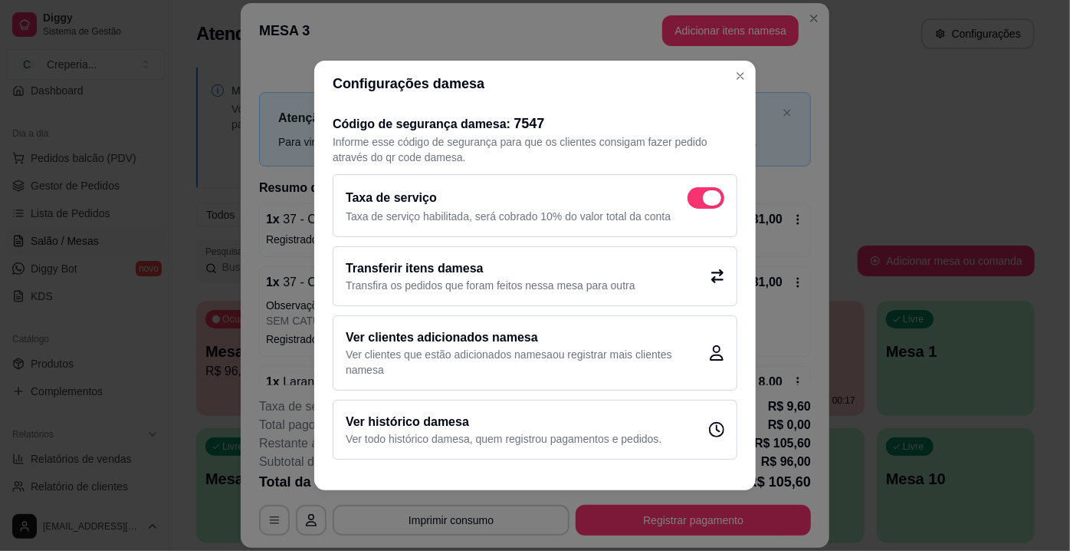
click at [712, 202] on span at bounding box center [712, 197] width 18 height 15
click at [697, 202] on input "checkbox" at bounding box center [692, 206] width 10 height 10
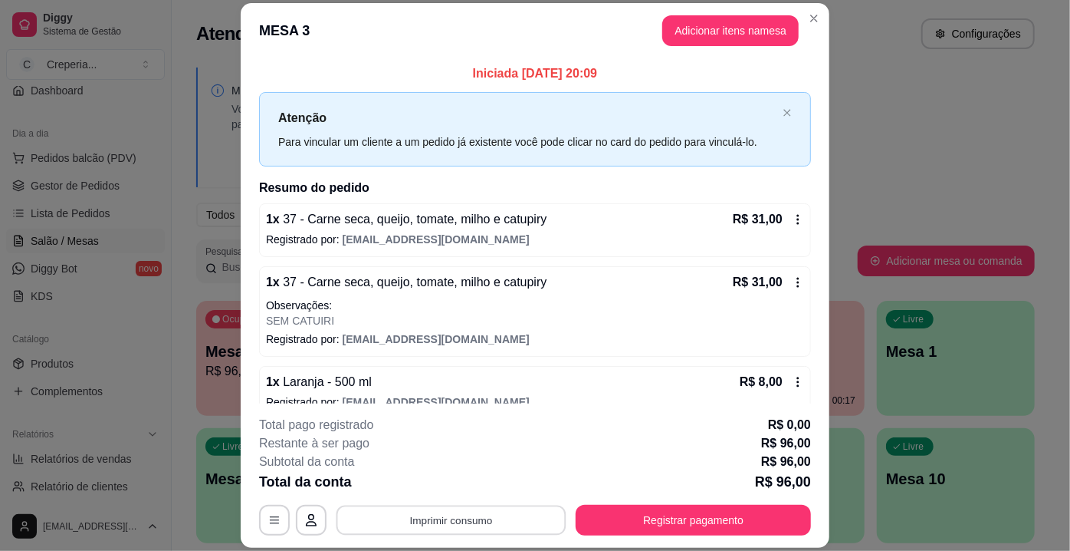
click at [446, 528] on button "Imprimir consumo" at bounding box center [452, 520] width 230 height 30
click at [449, 484] on button "IMPRESSORA" at bounding box center [451, 485] width 111 height 25
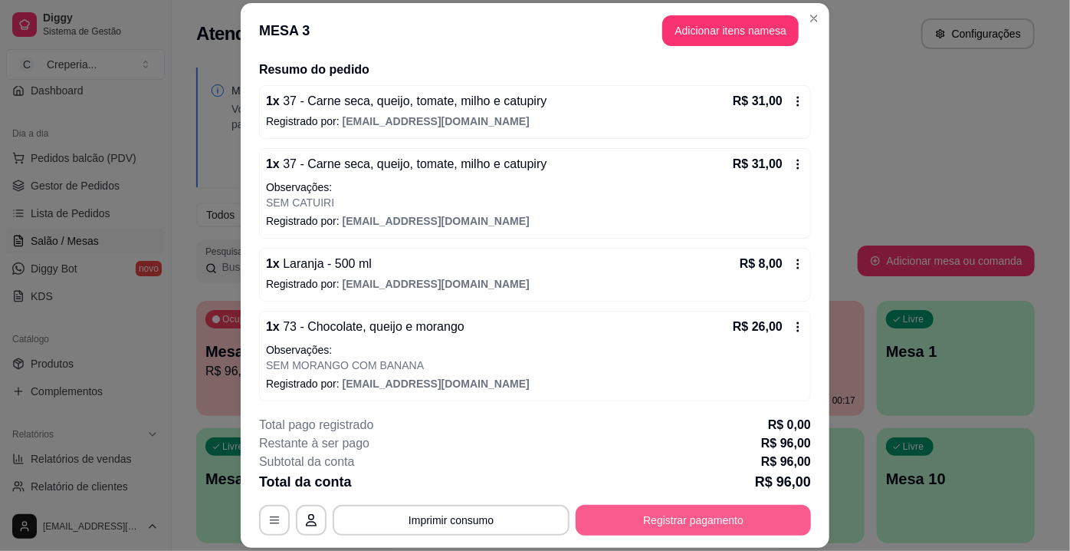
click at [641, 511] on button "Registrar pagamento" at bounding box center [693, 520] width 235 height 31
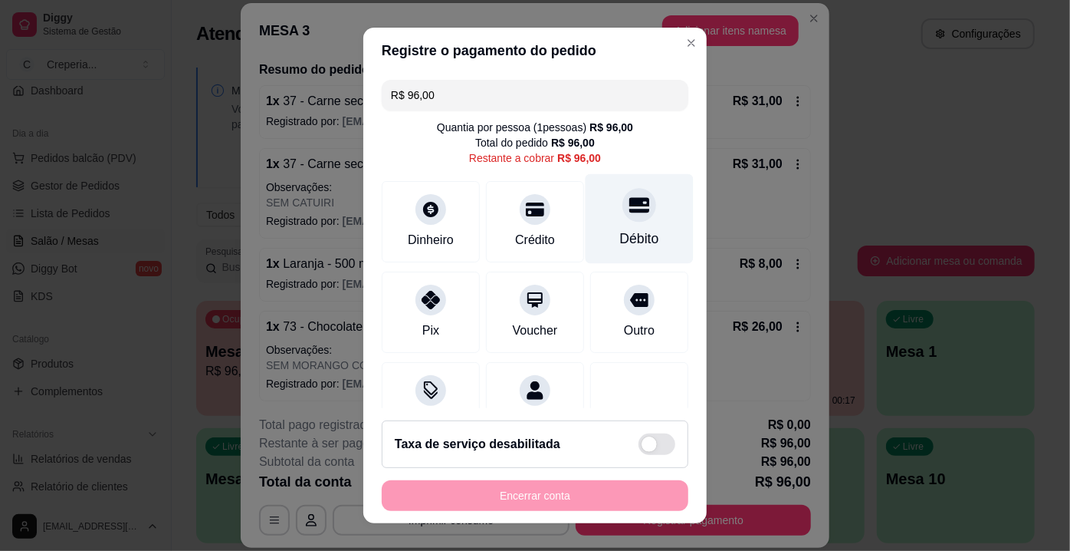
click at [623, 219] on div at bounding box center [640, 205] width 34 height 34
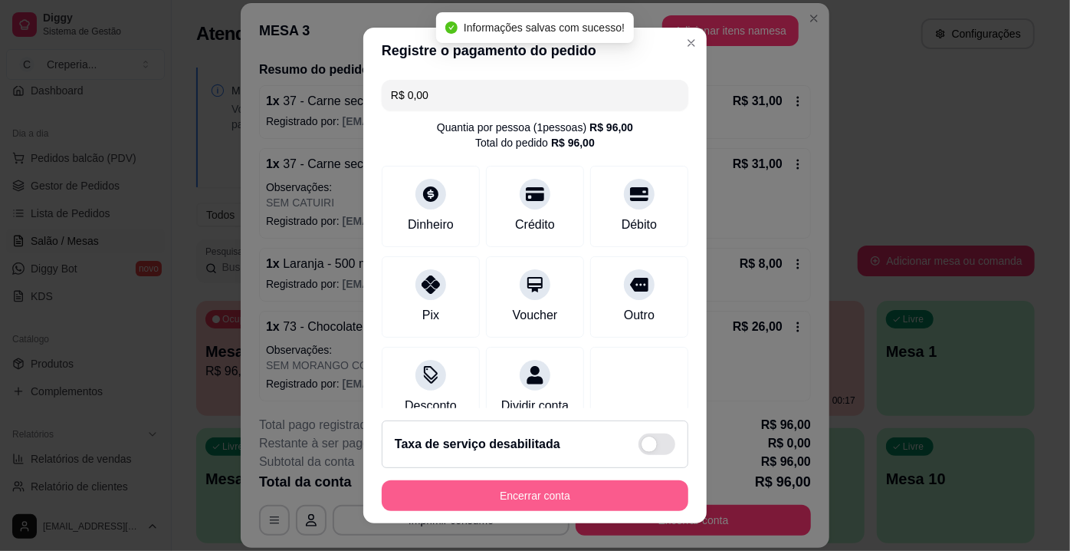
click at [541, 492] on button "Encerrar conta" at bounding box center [535, 495] width 307 height 31
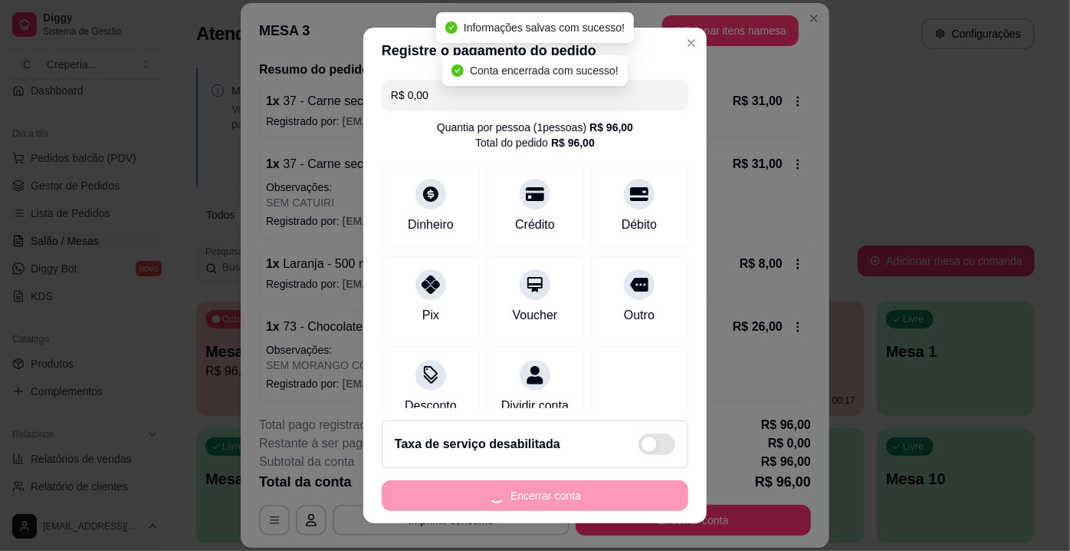
scroll to position [0, 0]
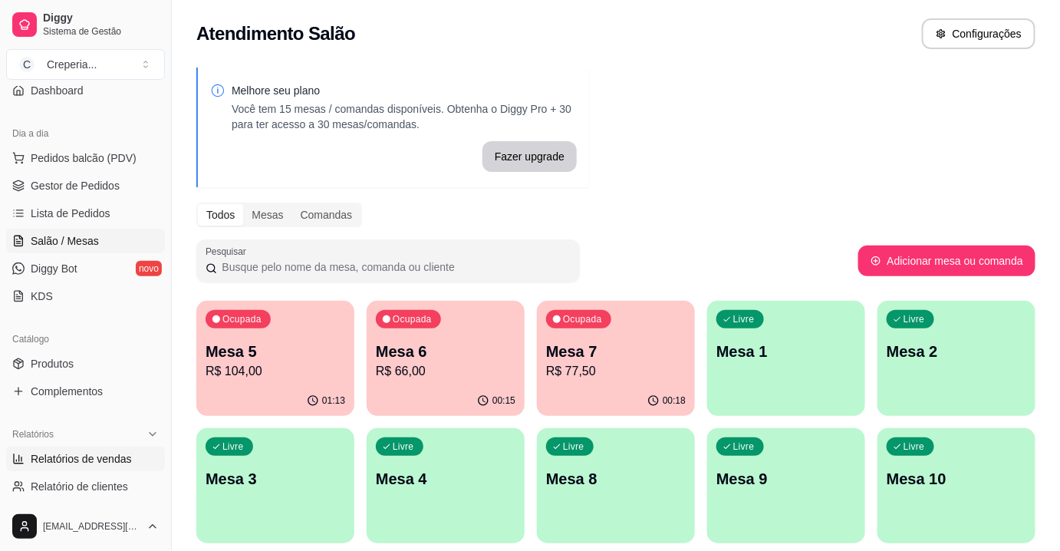
click at [52, 462] on span "Relatórios de vendas" at bounding box center [81, 458] width 101 height 15
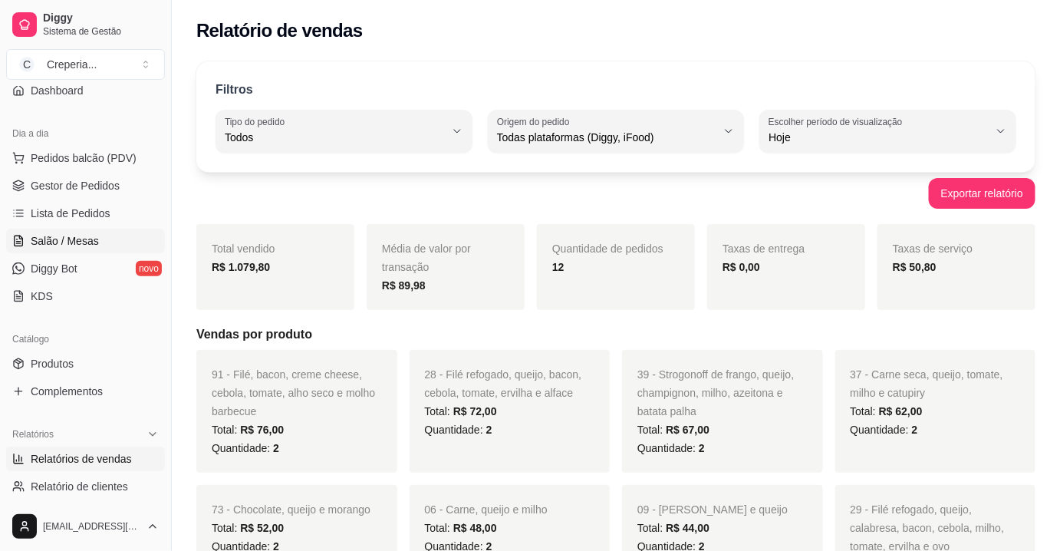
click at [75, 244] on span "Salão / Mesas" at bounding box center [65, 240] width 68 height 15
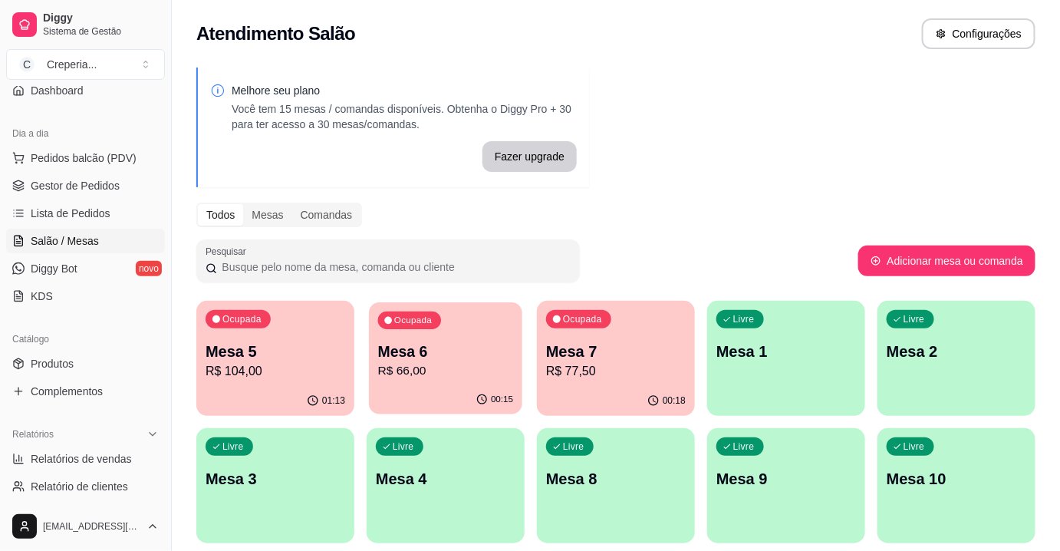
click at [420, 357] on p "Mesa 6" at bounding box center [446, 351] width 136 height 21
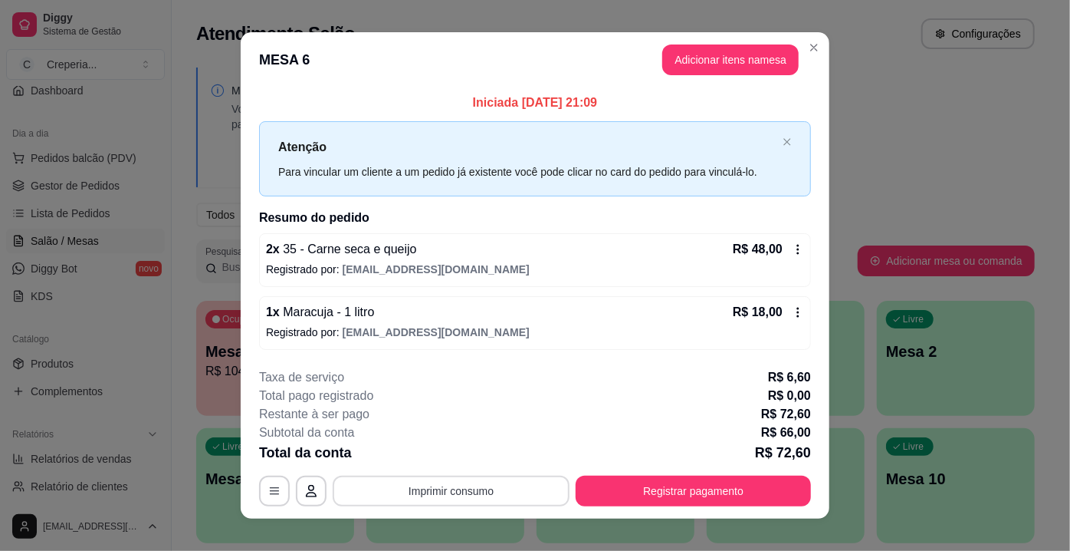
click at [380, 484] on button "Imprimir consumo" at bounding box center [451, 490] width 237 height 31
click at [425, 454] on button "IMPRESSORA" at bounding box center [451, 454] width 111 height 25
click at [646, 478] on button "Registrar pagamento" at bounding box center [693, 490] width 235 height 31
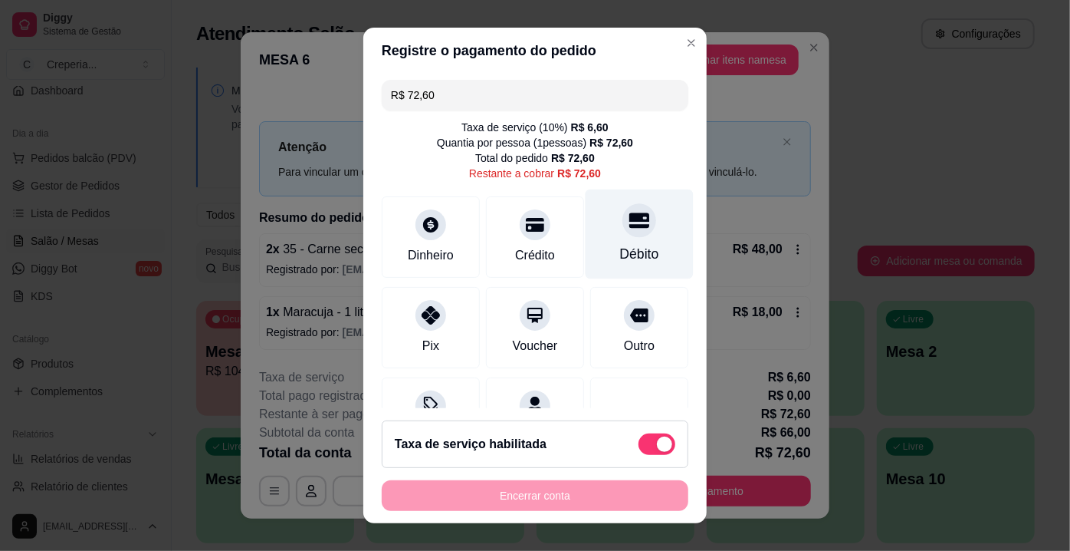
click at [622, 245] on div "Débito" at bounding box center [639, 254] width 39 height 20
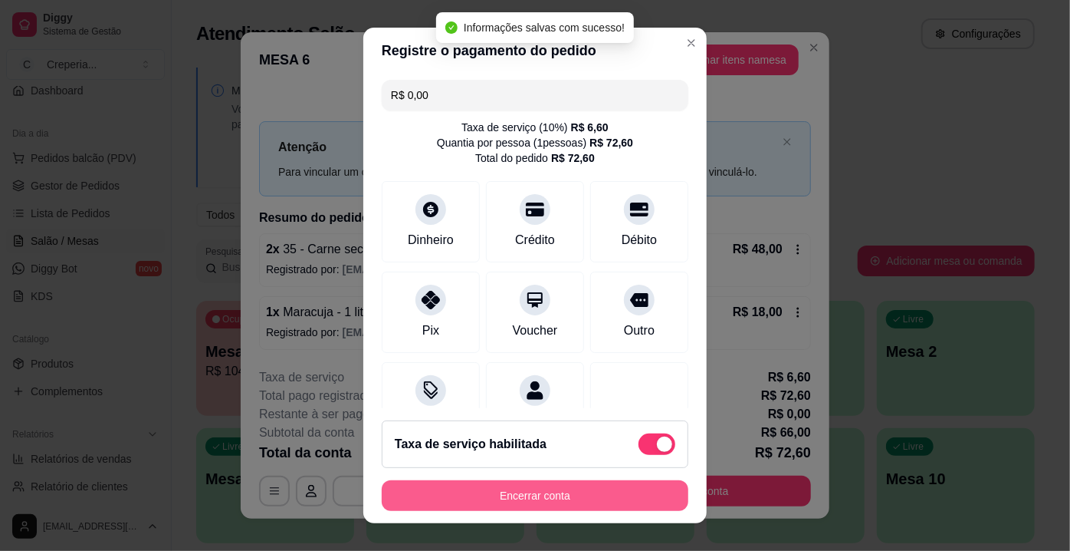
click at [525, 501] on button "Encerrar conta" at bounding box center [535, 495] width 307 height 31
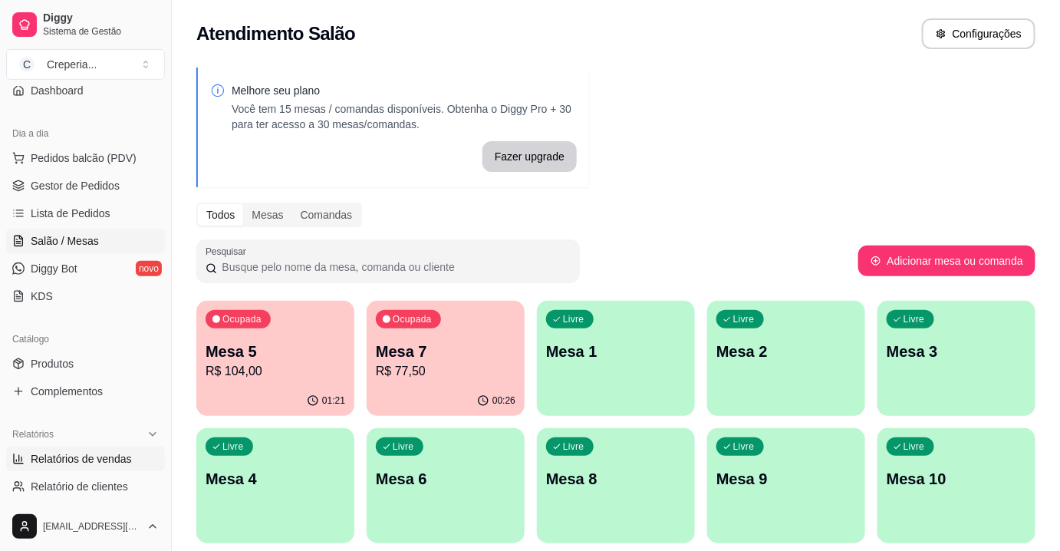
click at [81, 456] on span "Relatórios de vendas" at bounding box center [81, 458] width 101 height 15
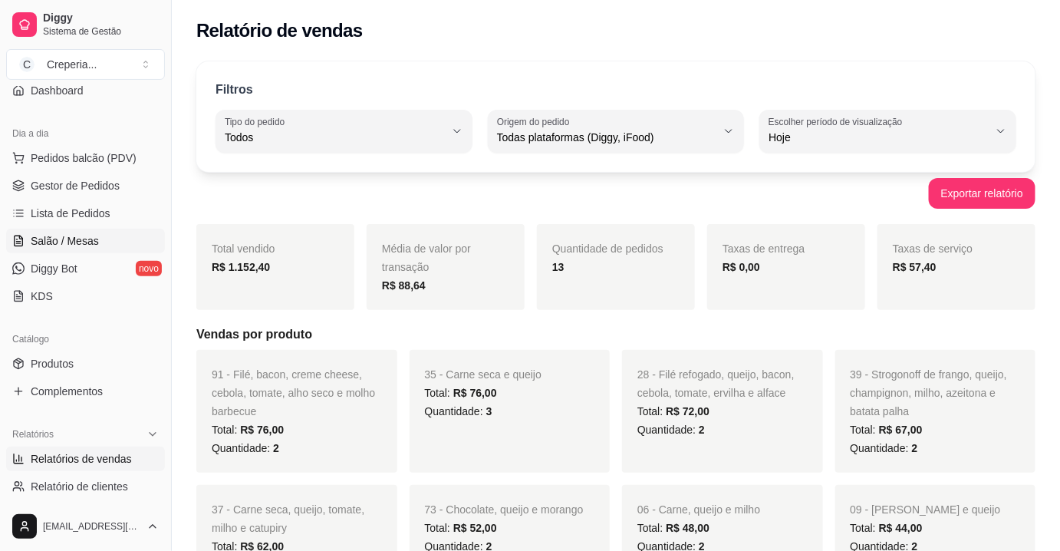
click at [90, 234] on span "Salão / Mesas" at bounding box center [65, 240] width 68 height 15
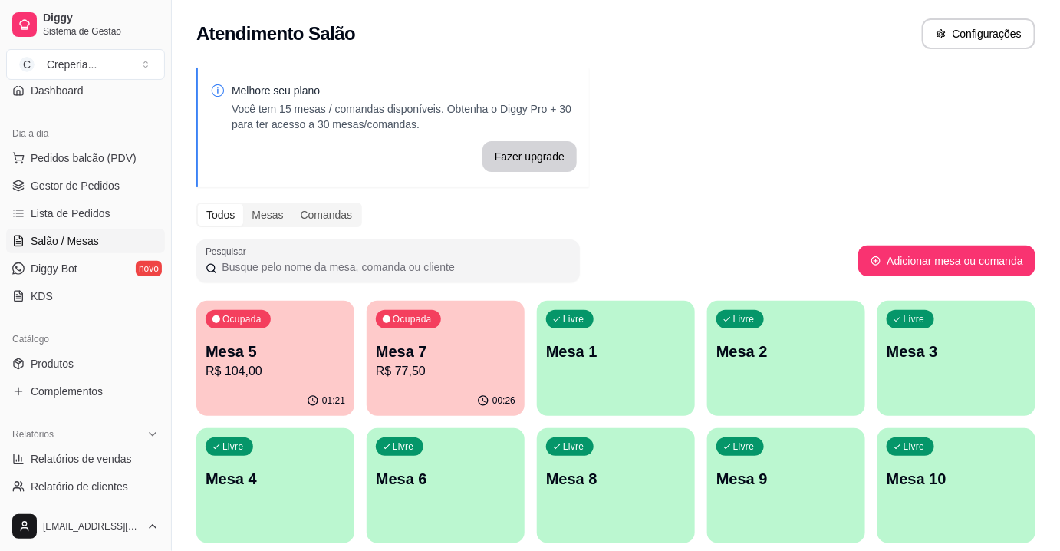
click at [455, 406] on div "00:26" at bounding box center [446, 401] width 158 height 30
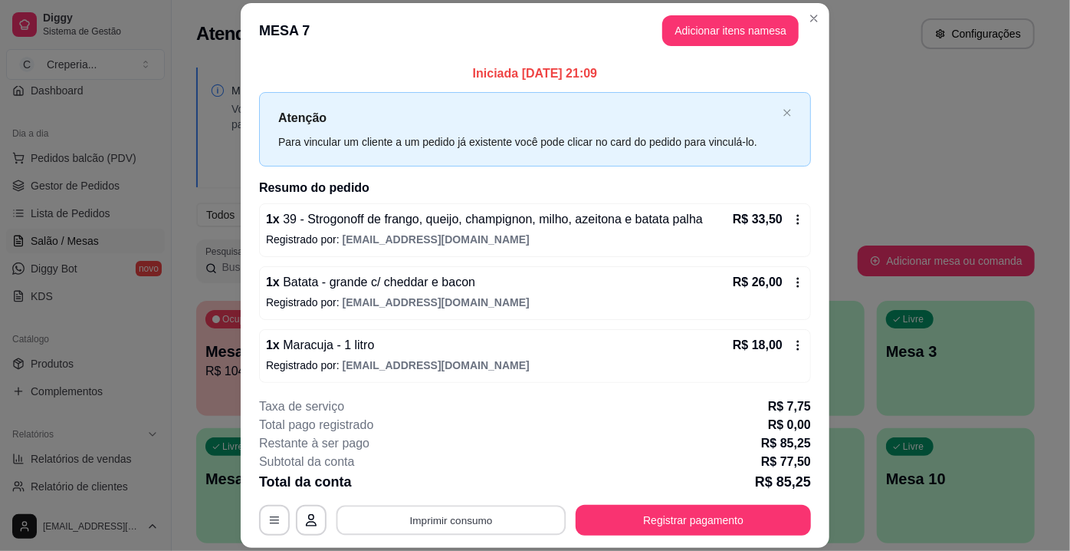
click at [452, 516] on button "Imprimir consumo" at bounding box center [452, 520] width 230 height 30
click at [449, 487] on button "IMPRESSORA" at bounding box center [451, 485] width 111 height 25
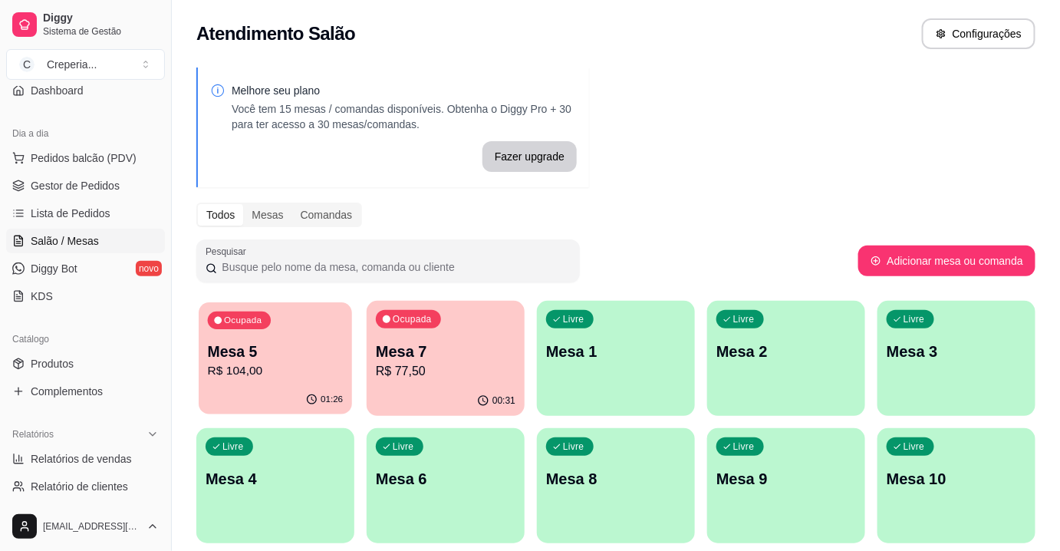
click at [313, 316] on div "Ocupada Mesa 5 R$ 104,00" at bounding box center [275, 343] width 153 height 83
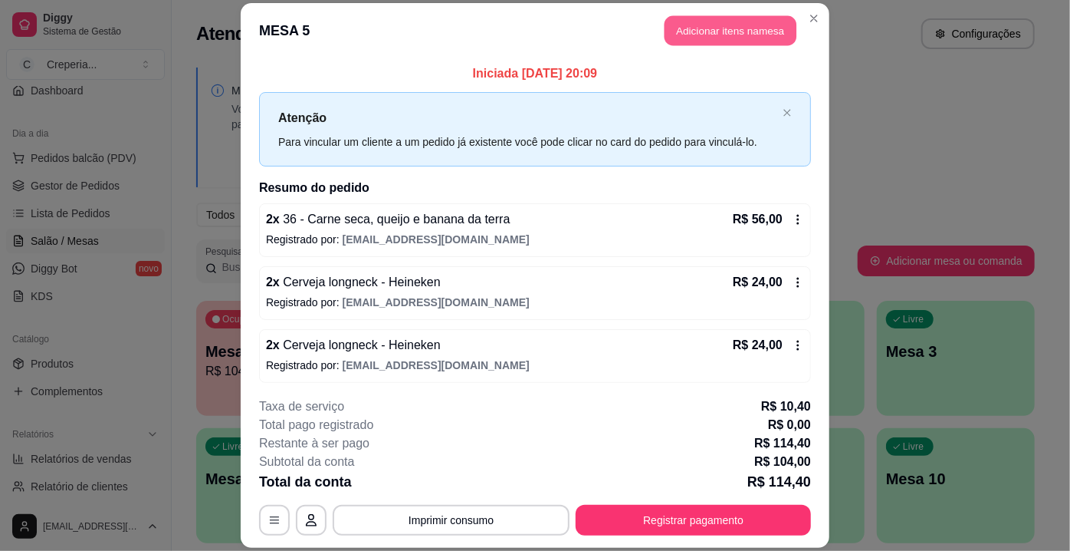
click at [712, 27] on button "Adicionar itens na mesa" at bounding box center [731, 30] width 132 height 30
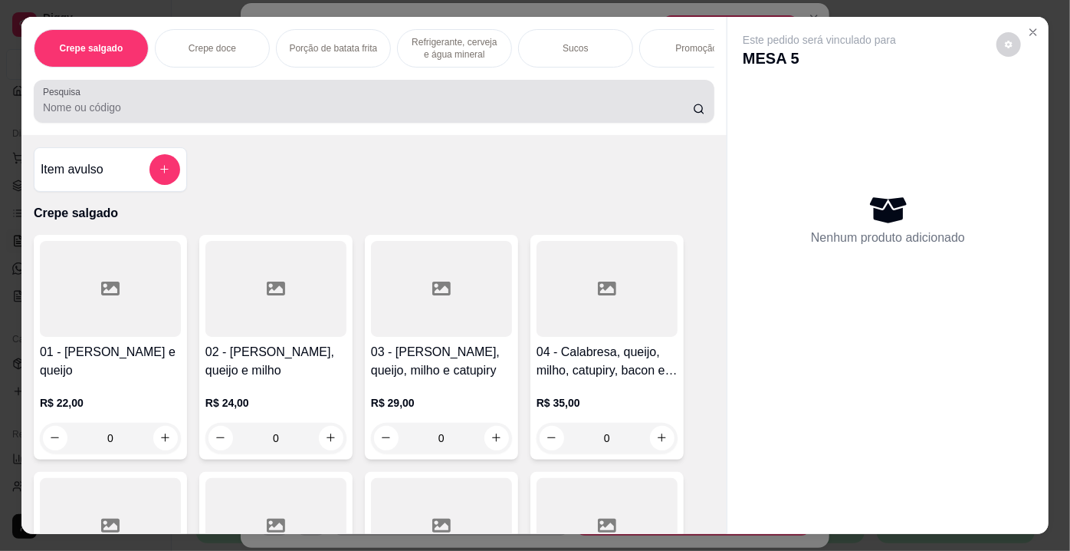
click at [237, 103] on div at bounding box center [374, 101] width 663 height 31
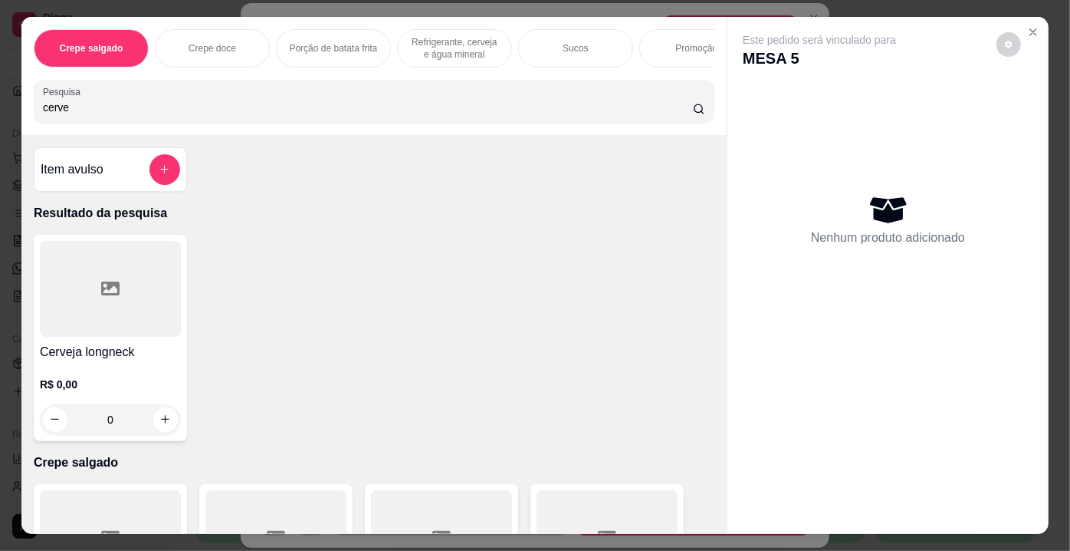
click at [144, 275] on div at bounding box center [110, 289] width 141 height 96
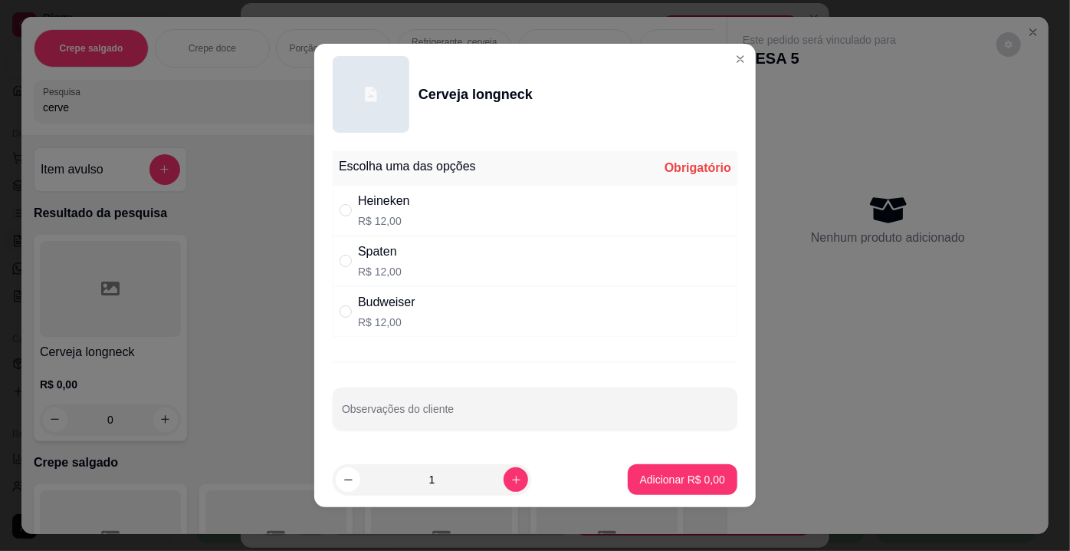
drag, startPoint x: 384, startPoint y: 218, endPoint x: 480, endPoint y: 314, distance: 136.1
click at [384, 218] on p "R$ 12,00" at bounding box center [384, 220] width 52 height 15
click at [677, 479] on p "Adicionar R$ 12,00" at bounding box center [680, 479] width 89 height 15
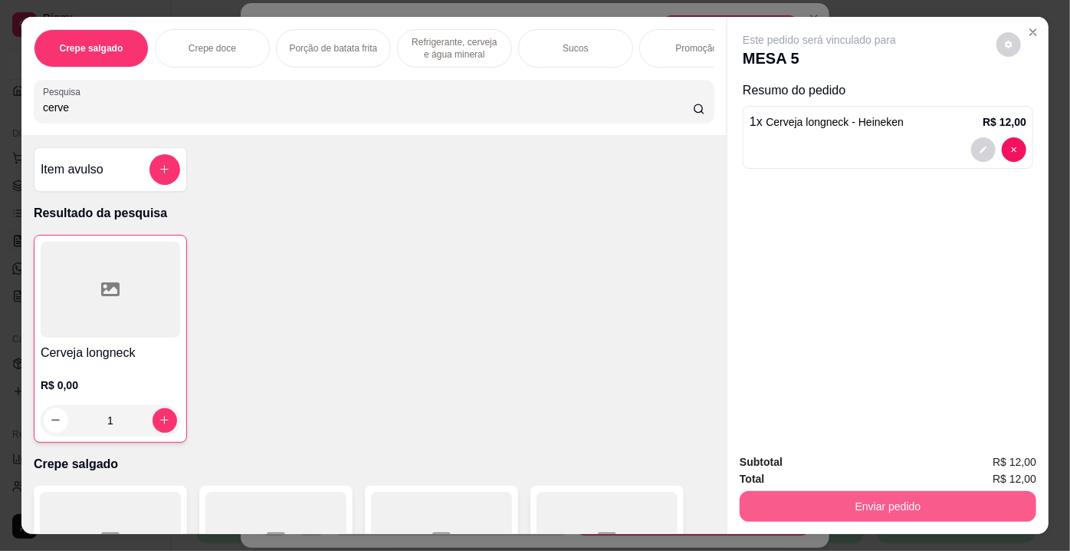
click at [850, 508] on button "Enviar pedido" at bounding box center [888, 506] width 297 height 31
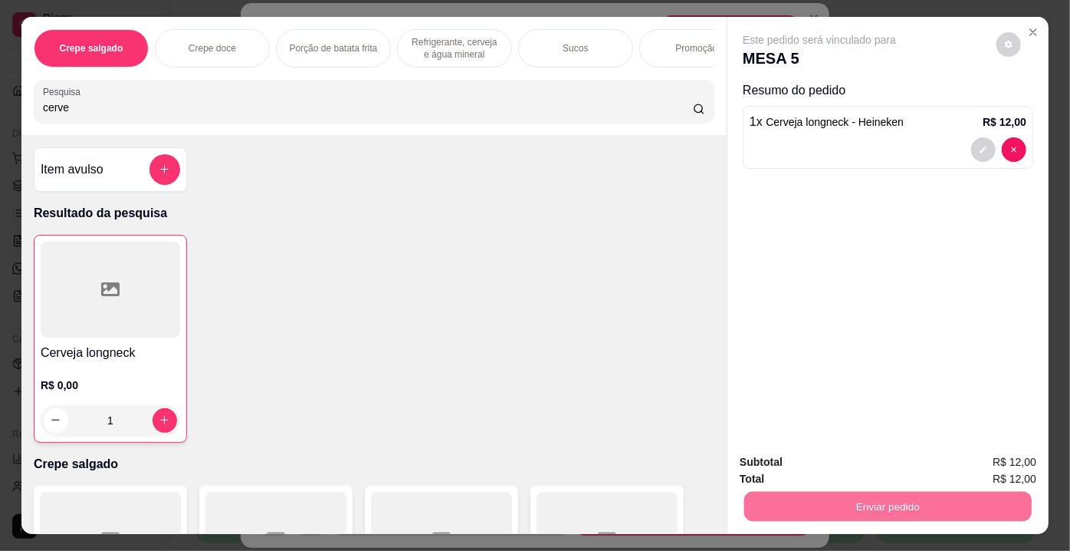
click at [978, 458] on button "Enviar pedido" at bounding box center [997, 463] width 87 height 29
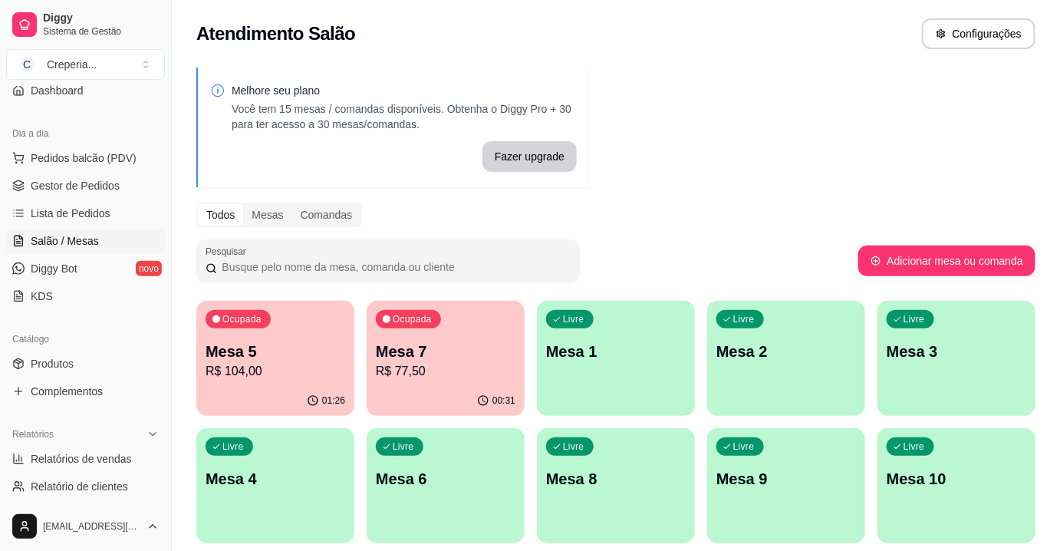
drag, startPoint x: 176, startPoint y: 361, endPoint x: 212, endPoint y: 365, distance: 35.5
click at [178, 360] on div "Diggy Sistema de Gestão C Creperia ... Loja fechada Diggy Pro + 15 Renovação au…" at bounding box center [530, 366] width 1060 height 732
click at [225, 365] on p "R$ 104,00" at bounding box center [276, 371] width 140 height 18
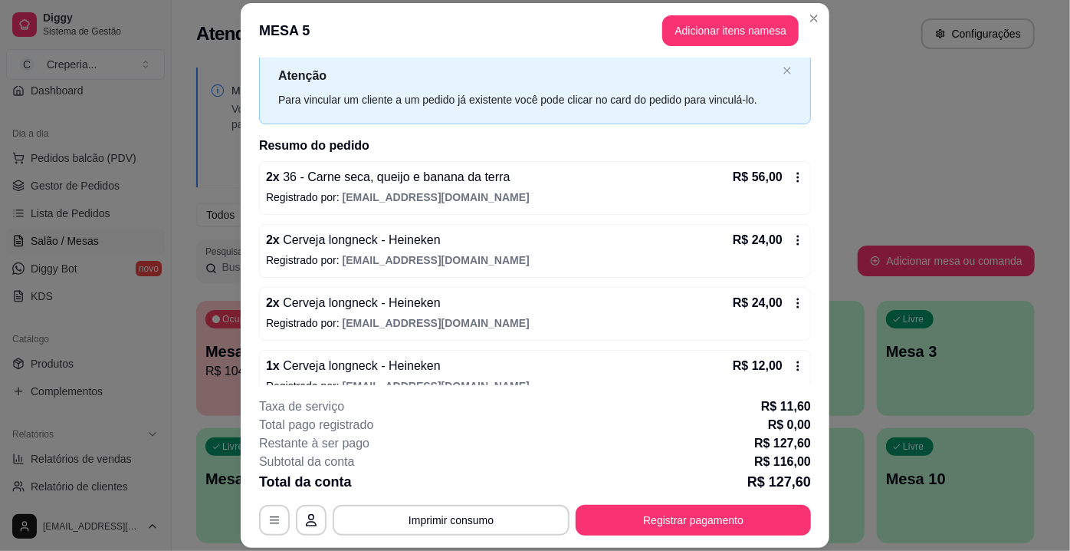
scroll to position [63, 0]
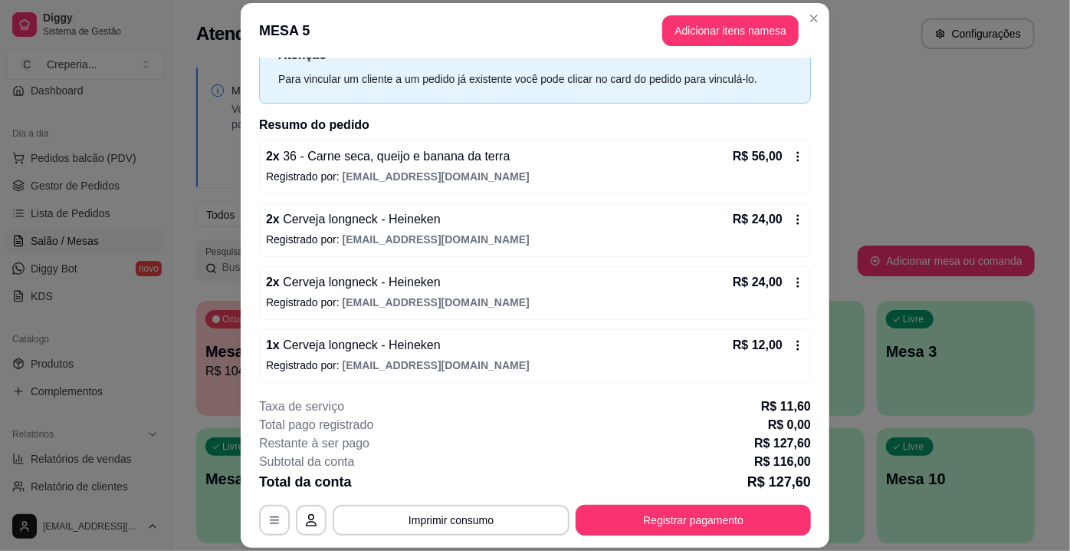
click at [284, 520] on div "**********" at bounding box center [535, 520] width 552 height 31
click at [270, 514] on icon "button" at bounding box center [274, 520] width 12 height 12
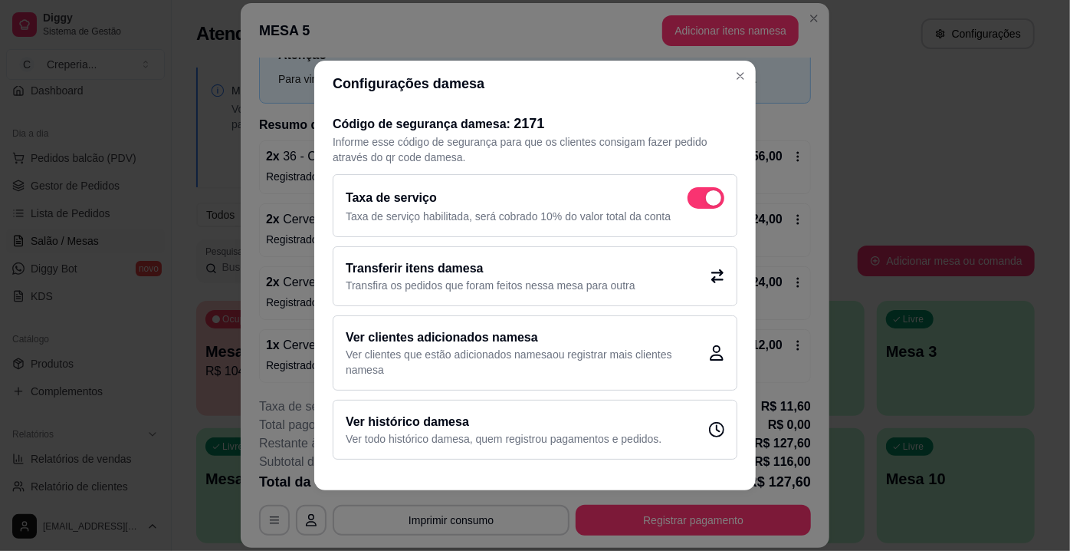
click at [728, 192] on div "Taxa de serviço Taxa de serviço habilitada, será cobrado 10% do valor total da …" at bounding box center [535, 205] width 405 height 63
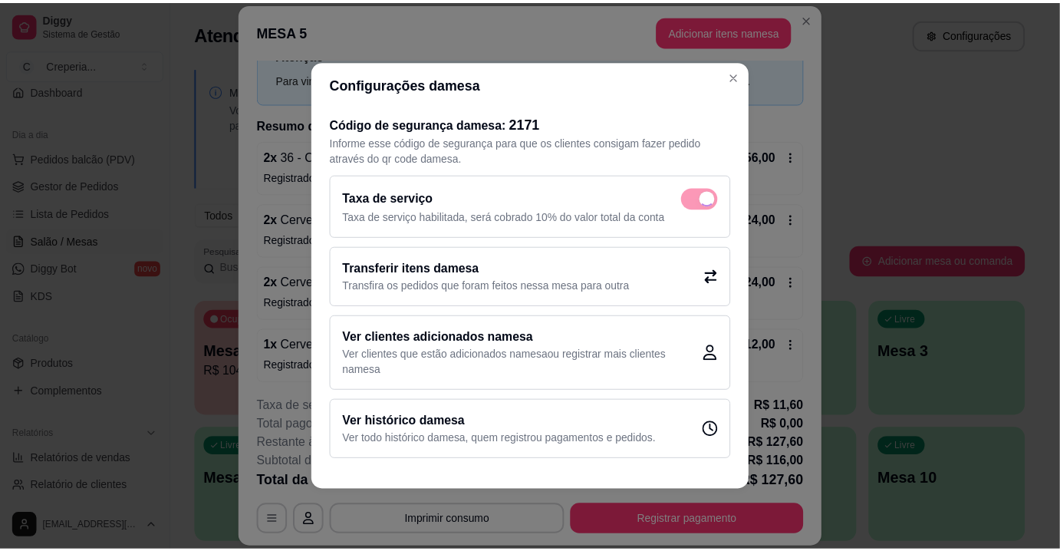
scroll to position [44, 0]
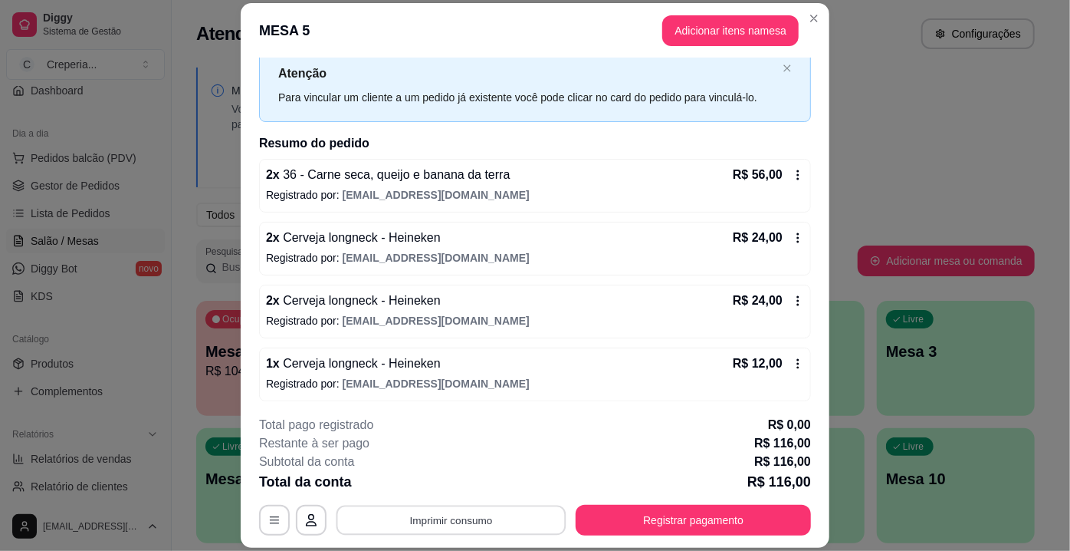
click at [448, 521] on button "Imprimir consumo" at bounding box center [452, 520] width 230 height 30
click at [443, 488] on button "IMPRESSORA" at bounding box center [451, 485] width 111 height 25
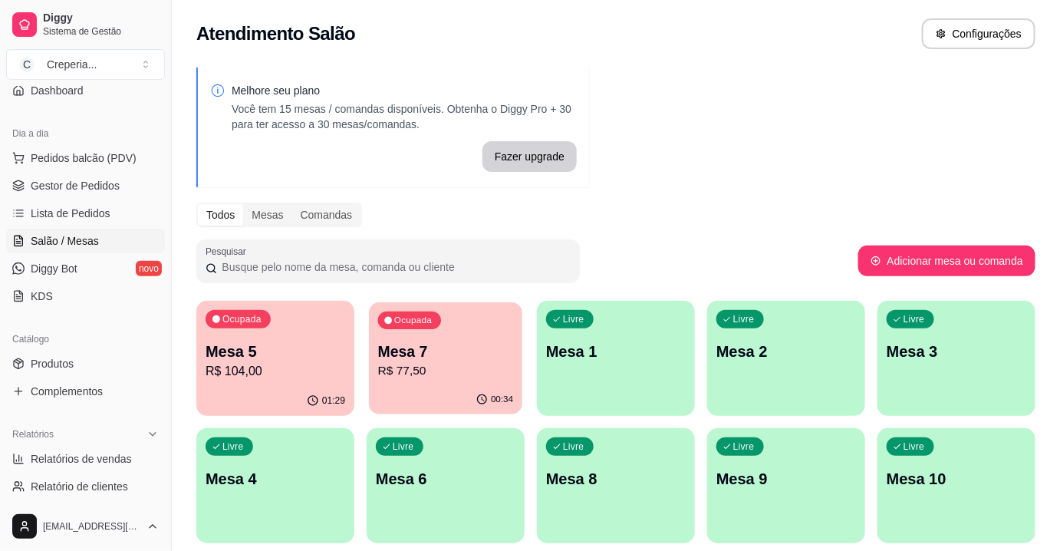
click at [460, 365] on p "R$ 77,50" at bounding box center [446, 371] width 136 height 18
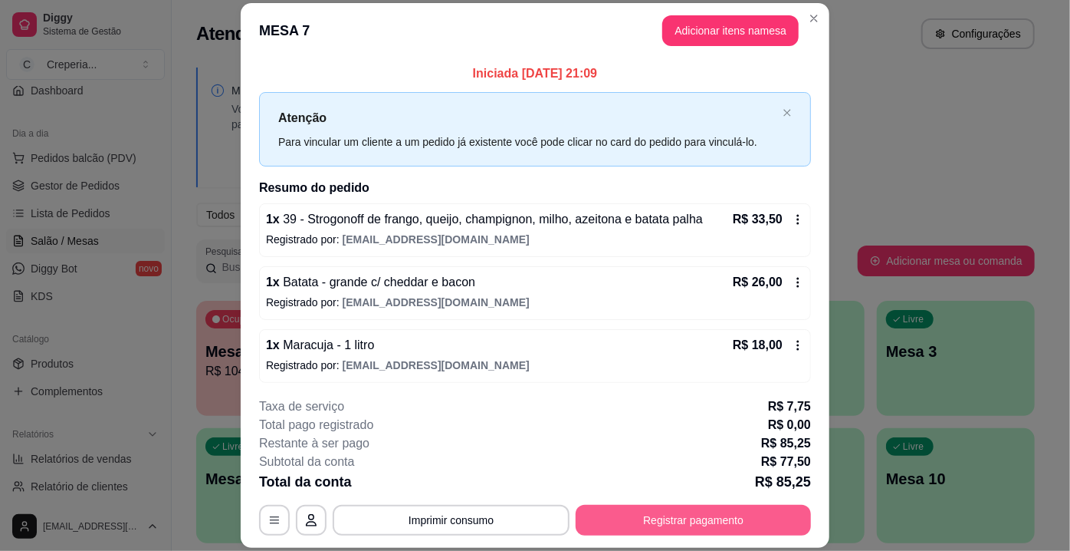
click at [687, 524] on button "Registrar pagamento" at bounding box center [693, 520] width 235 height 31
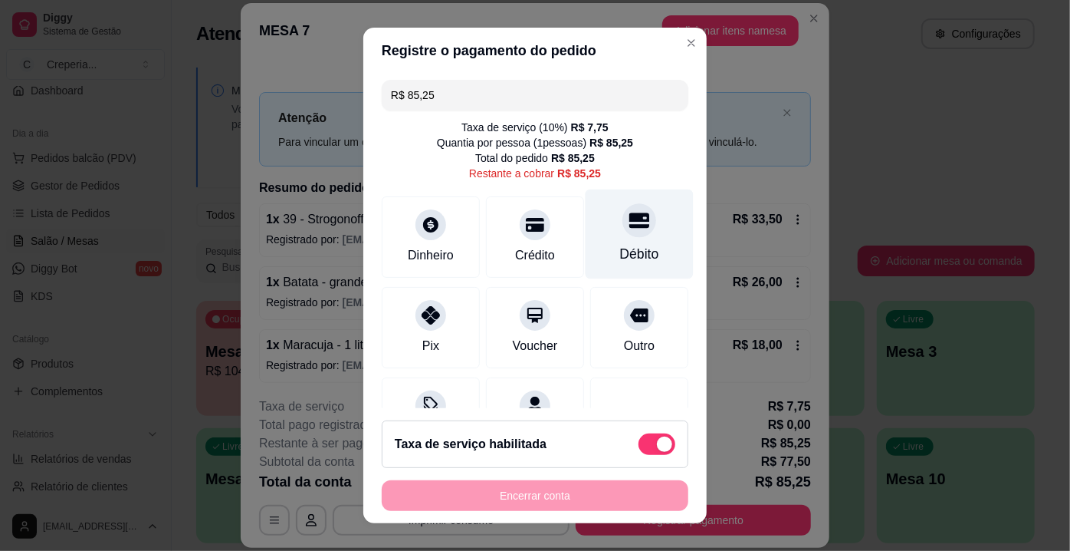
click at [635, 225] on div "Débito" at bounding box center [640, 234] width 108 height 90
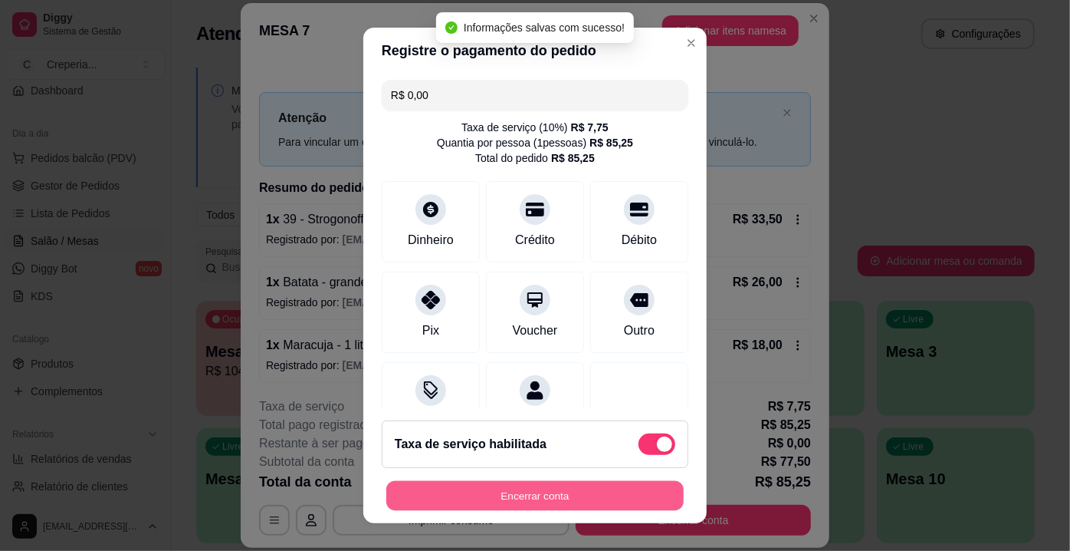
click at [554, 494] on button "Encerrar conta" at bounding box center [535, 496] width 298 height 30
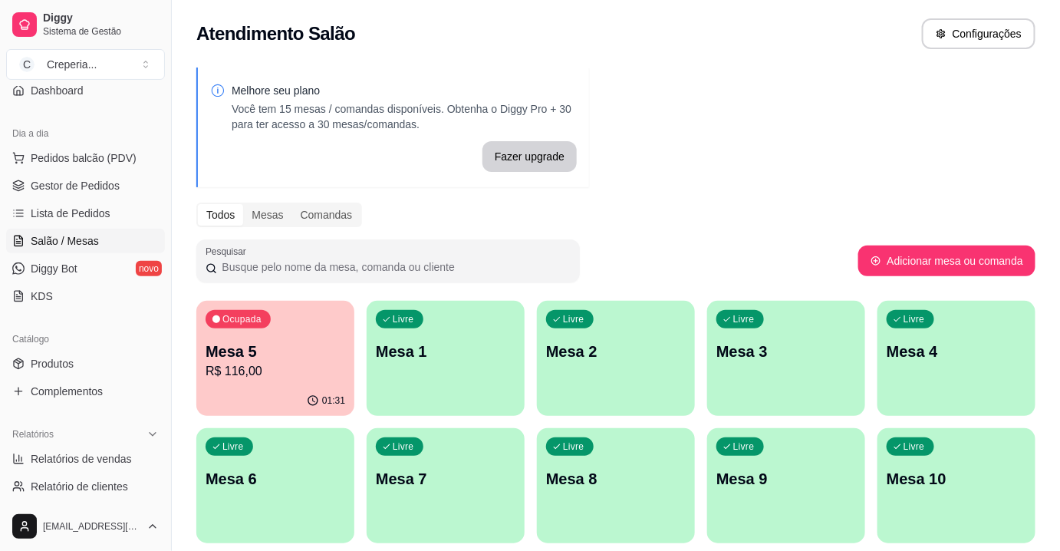
click at [308, 354] on p "Mesa 5" at bounding box center [276, 350] width 140 height 21
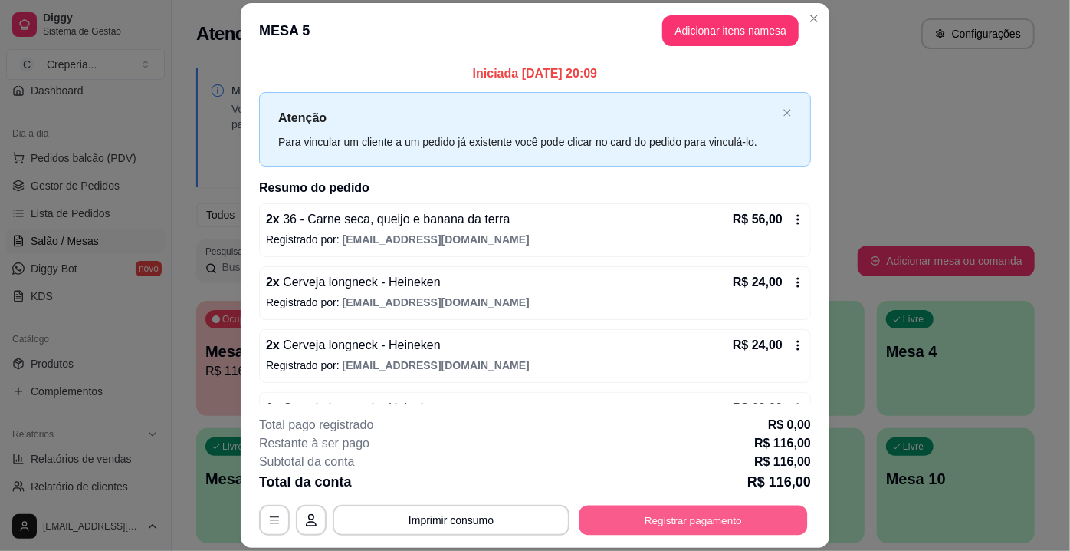
click at [679, 521] on button "Registrar pagamento" at bounding box center [694, 520] width 229 height 30
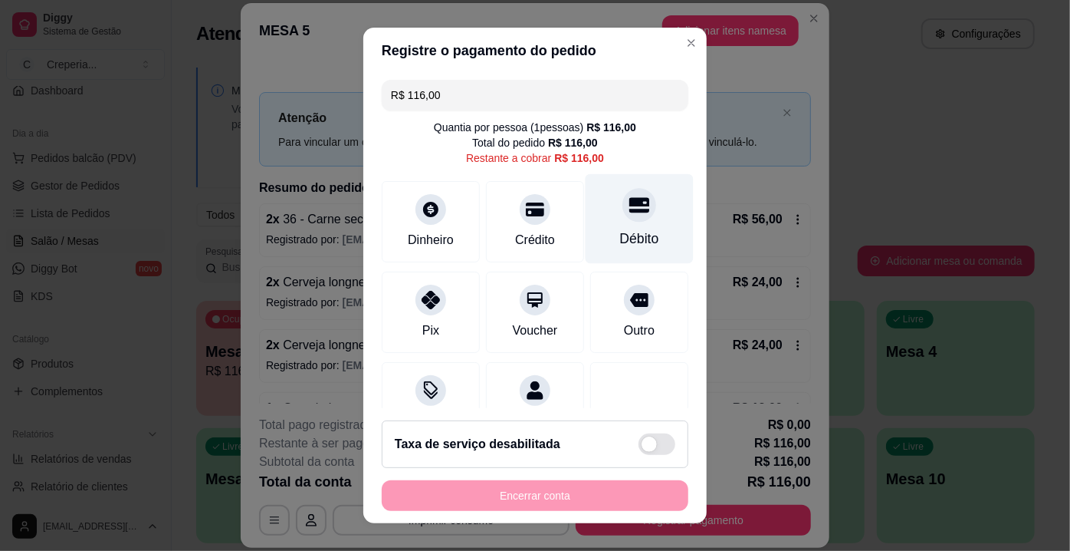
click at [620, 225] on div "Débito" at bounding box center [640, 219] width 108 height 90
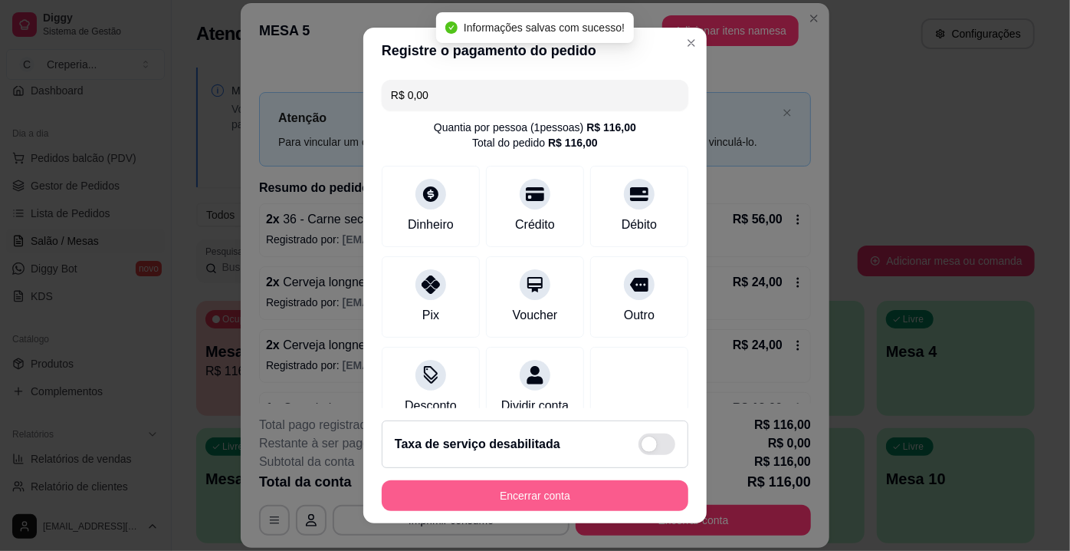
click at [540, 494] on button "Encerrar conta" at bounding box center [535, 495] width 307 height 31
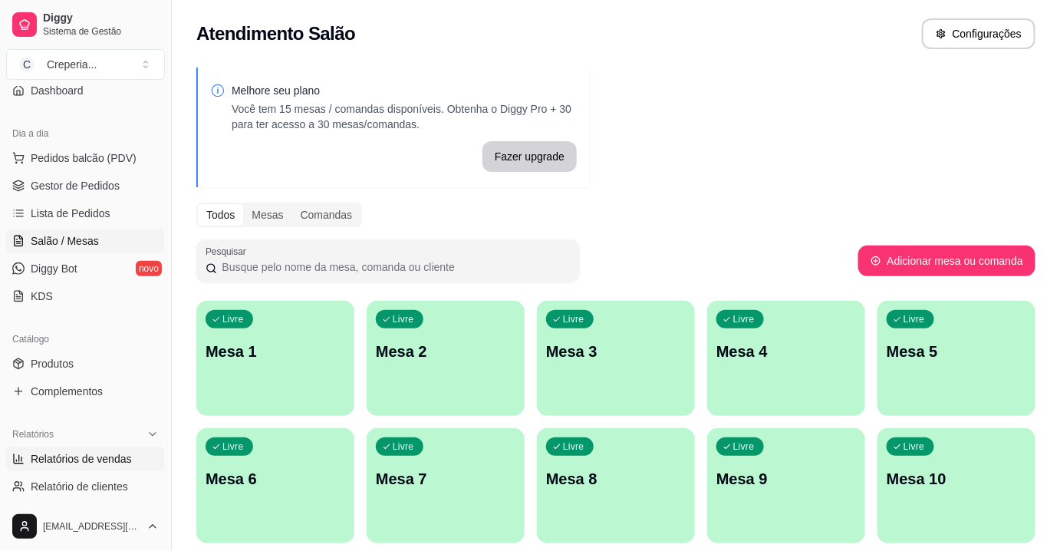
click at [75, 448] on link "Relatórios de vendas" at bounding box center [85, 458] width 159 height 25
